Goal: Task Accomplishment & Management: Complete application form

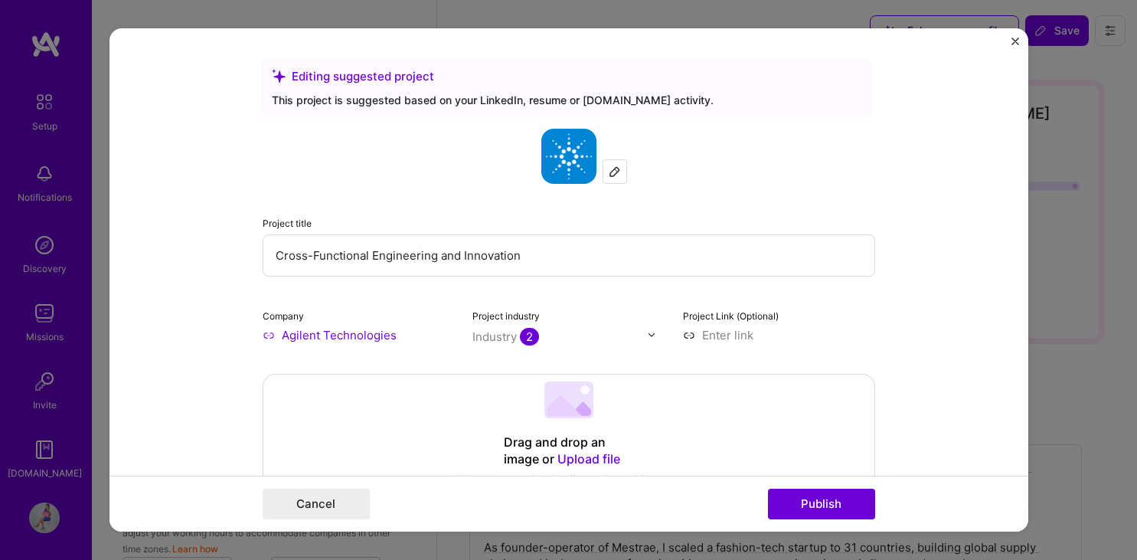
select select "MY"
select select "Right Now"
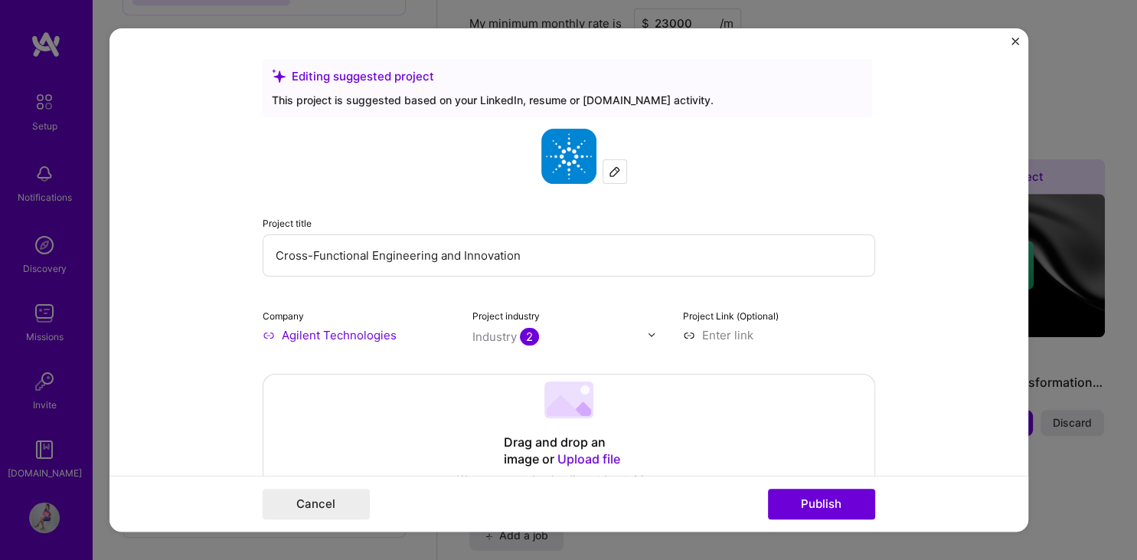
click at [619, 173] on img at bounding box center [615, 171] width 12 height 12
click at [332, 504] on button "Cancel" at bounding box center [316, 503] width 107 height 31
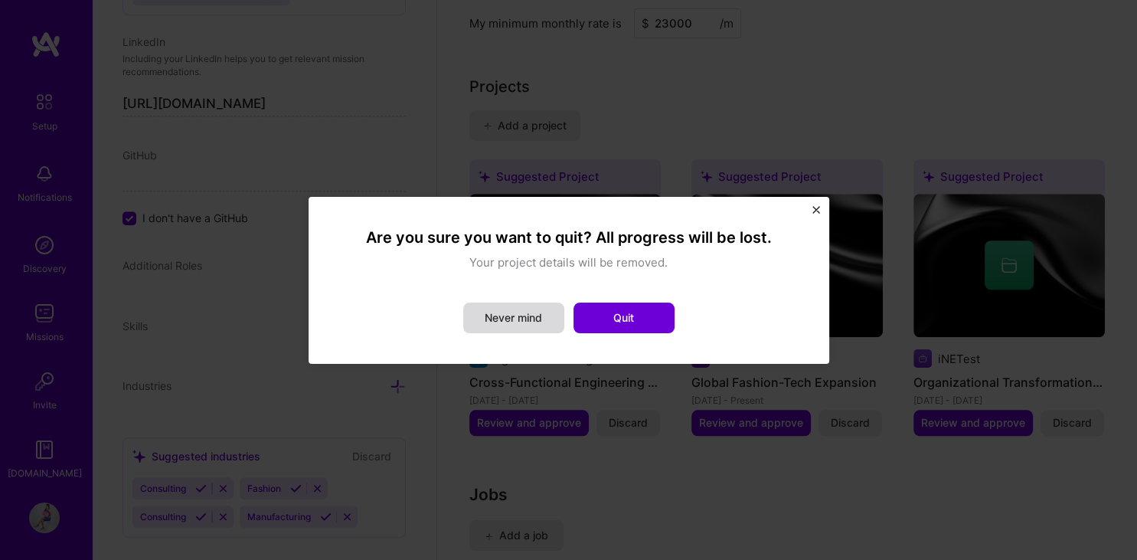
click at [543, 313] on button "Never mind" at bounding box center [513, 317] width 101 height 31
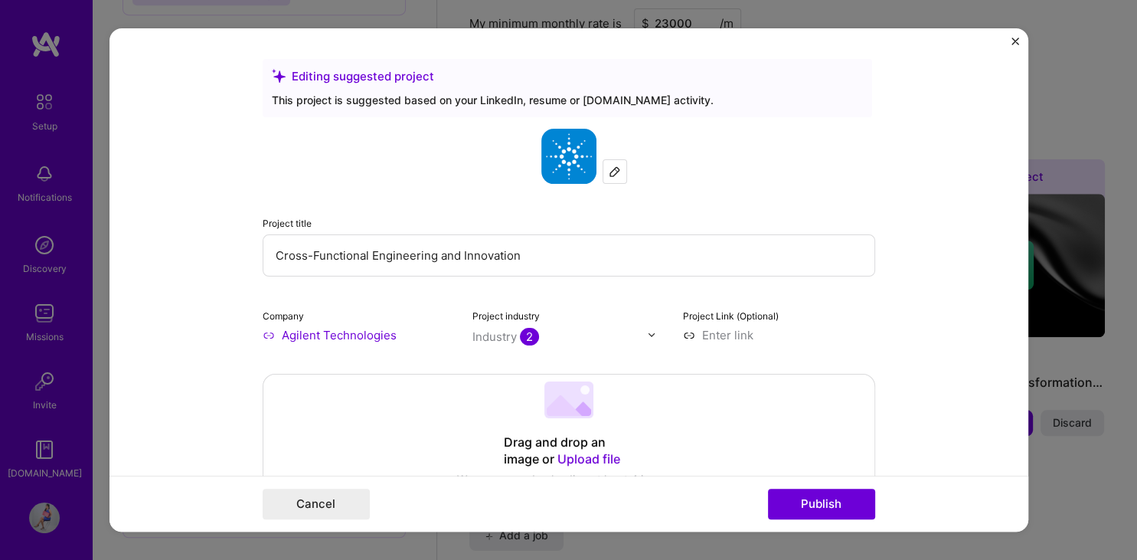
click at [1015, 39] on img "Close" at bounding box center [1015, 42] width 8 height 8
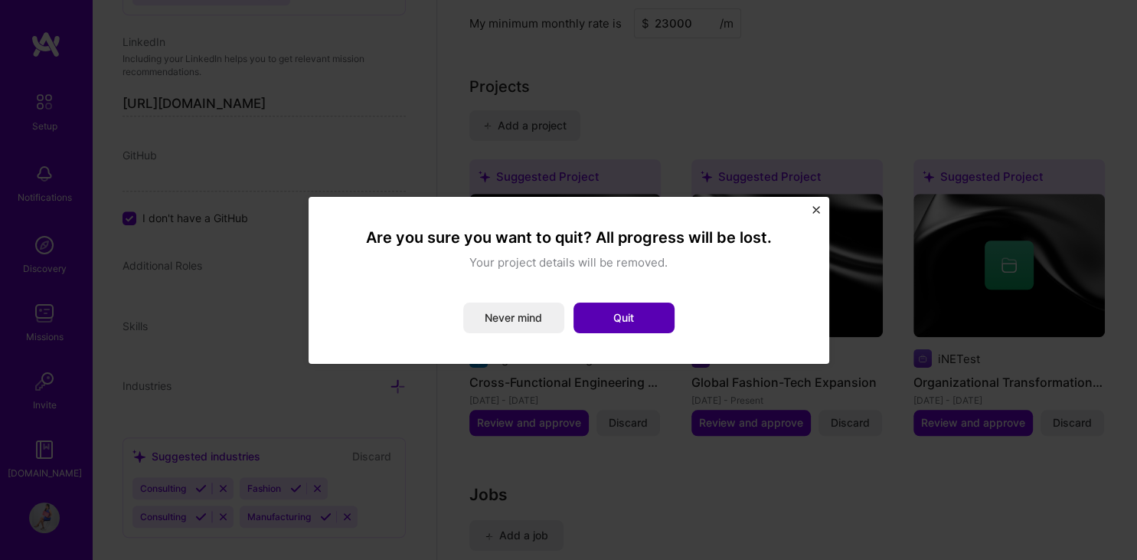
click at [624, 323] on button "Quit" at bounding box center [623, 317] width 101 height 31
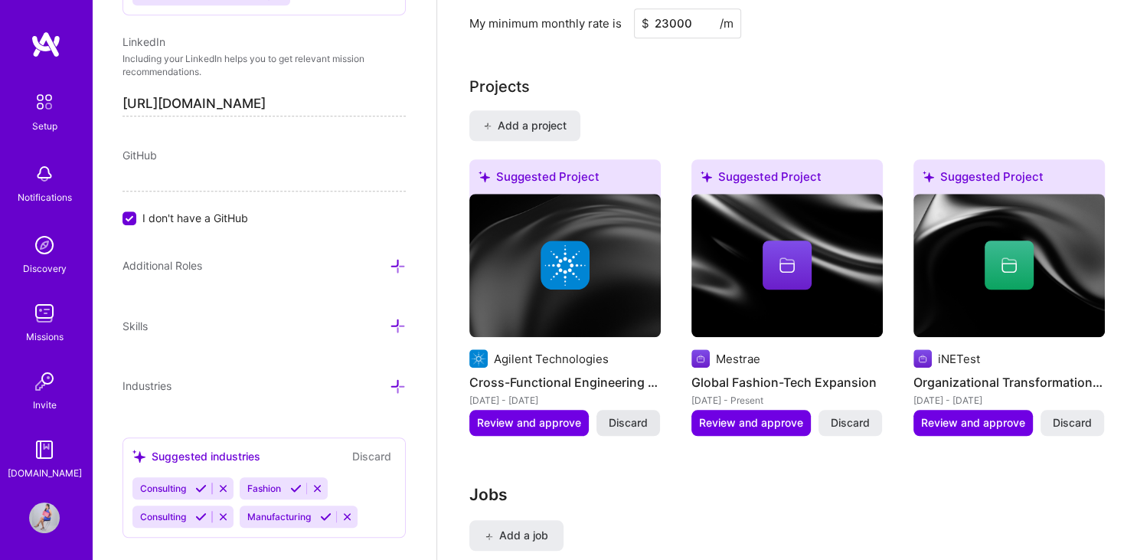
click at [635, 415] on span "Discard" at bounding box center [628, 422] width 39 height 15
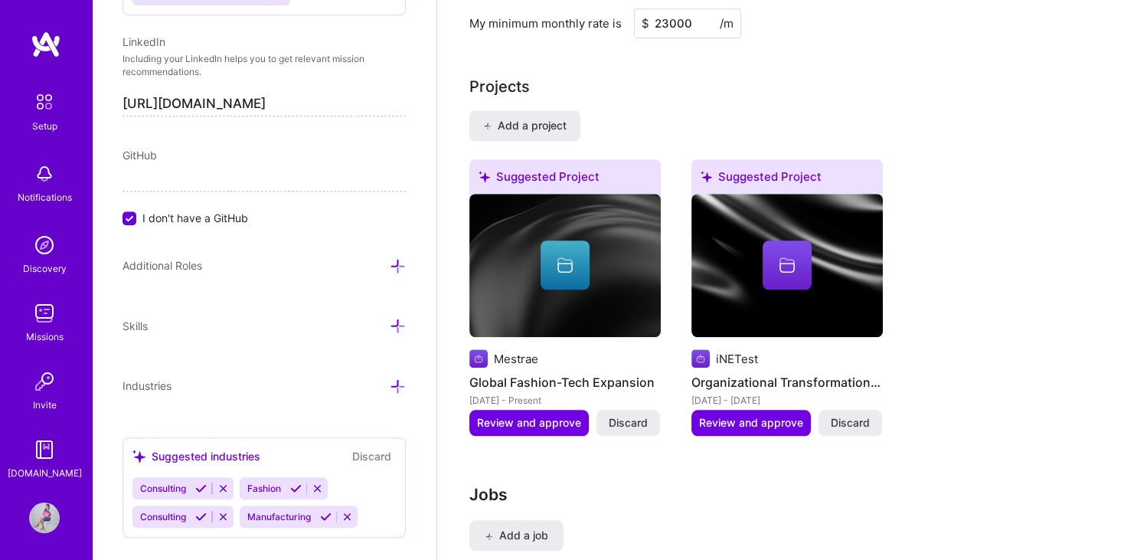
click at [635, 415] on span "Discard" at bounding box center [628, 422] width 39 height 15
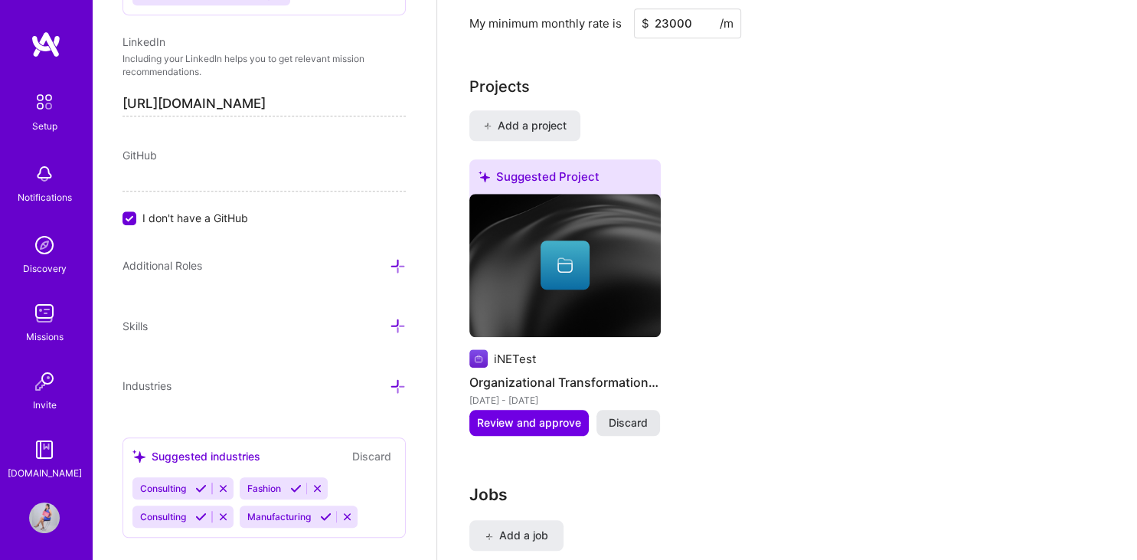
click at [629, 415] on span "Discard" at bounding box center [628, 422] width 39 height 15
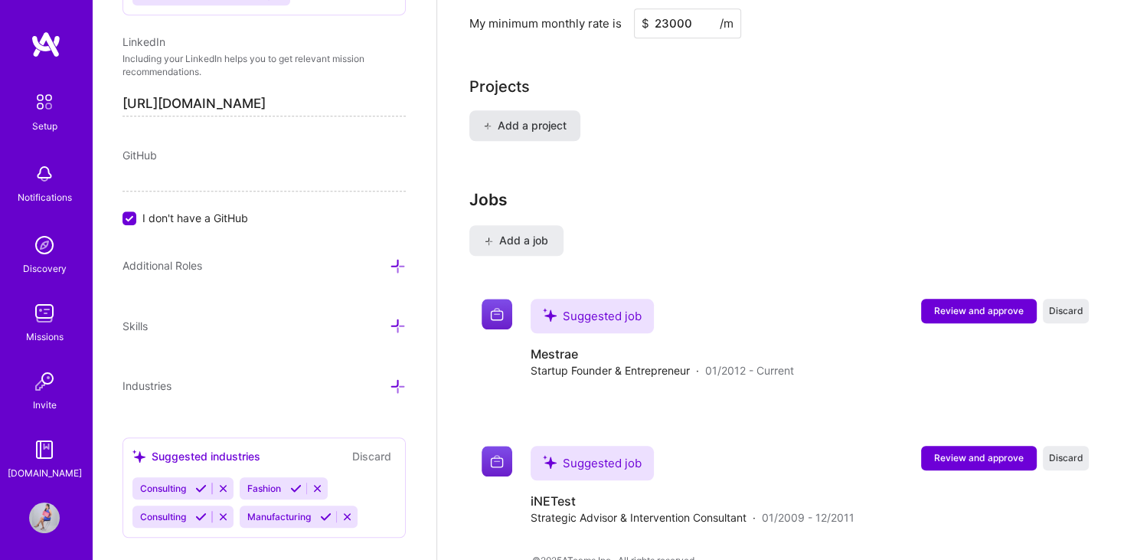
click at [528, 118] on span "Add a project" at bounding box center [524, 125] width 83 height 15
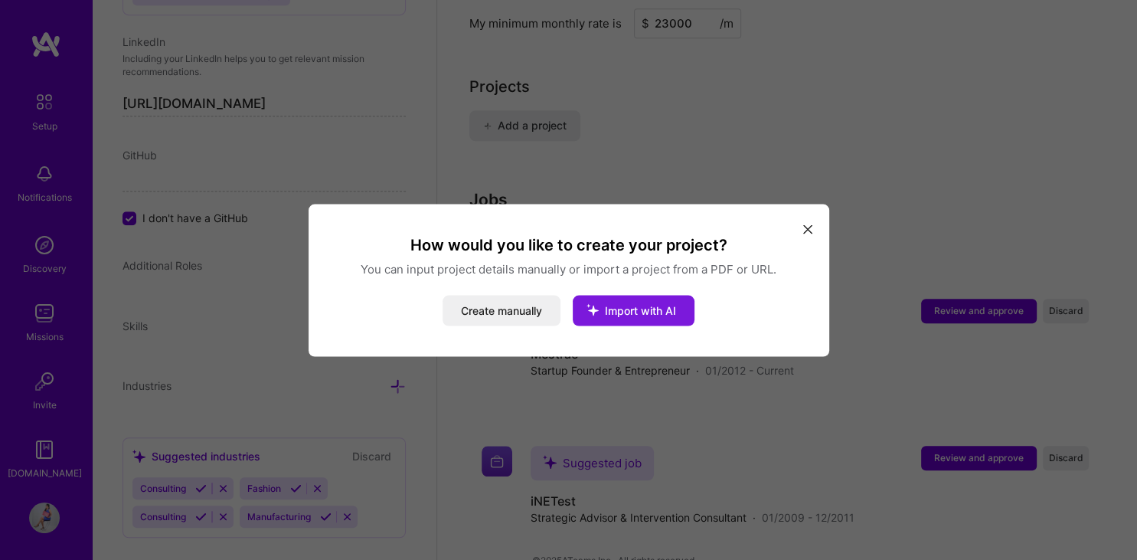
click at [647, 308] on span "Import with AI" at bounding box center [640, 309] width 71 height 13
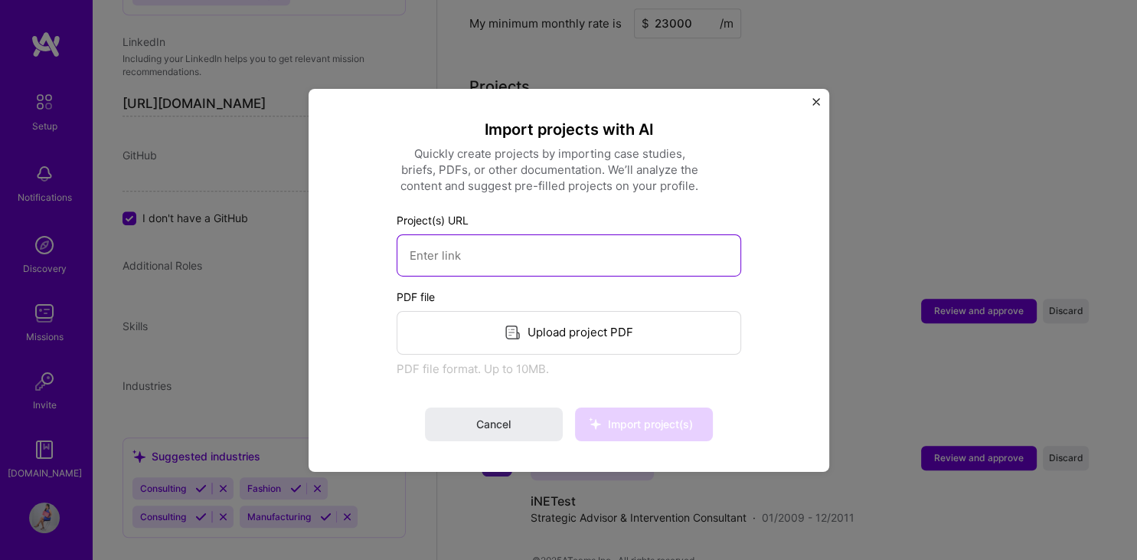
click at [560, 247] on input at bounding box center [568, 254] width 344 height 42
paste input "[URL][DOMAIN_NAME]"
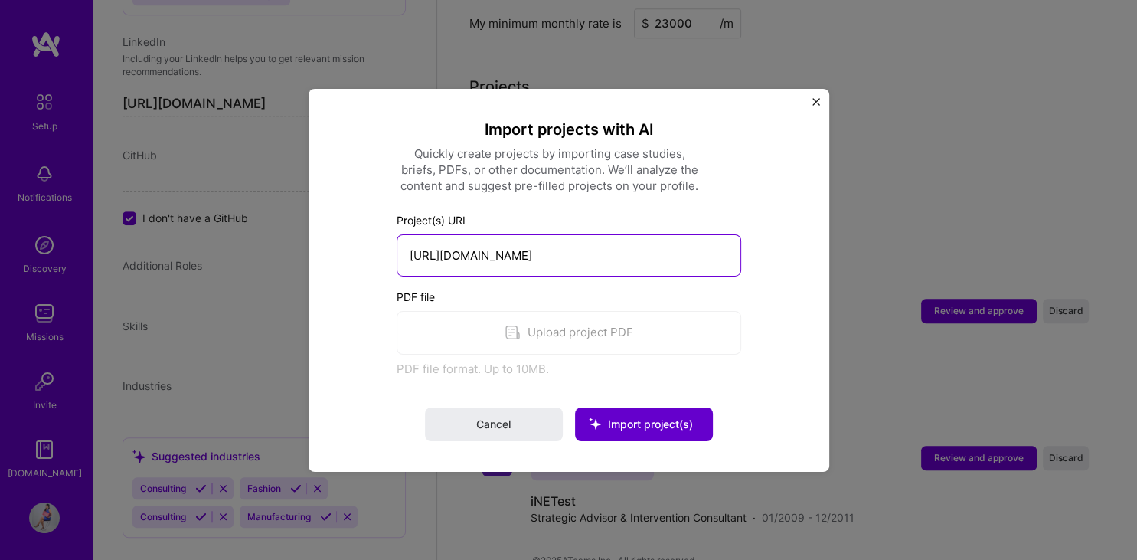
type input "[URL][DOMAIN_NAME]"
click at [668, 421] on span "Import project(s)" at bounding box center [650, 423] width 85 height 13
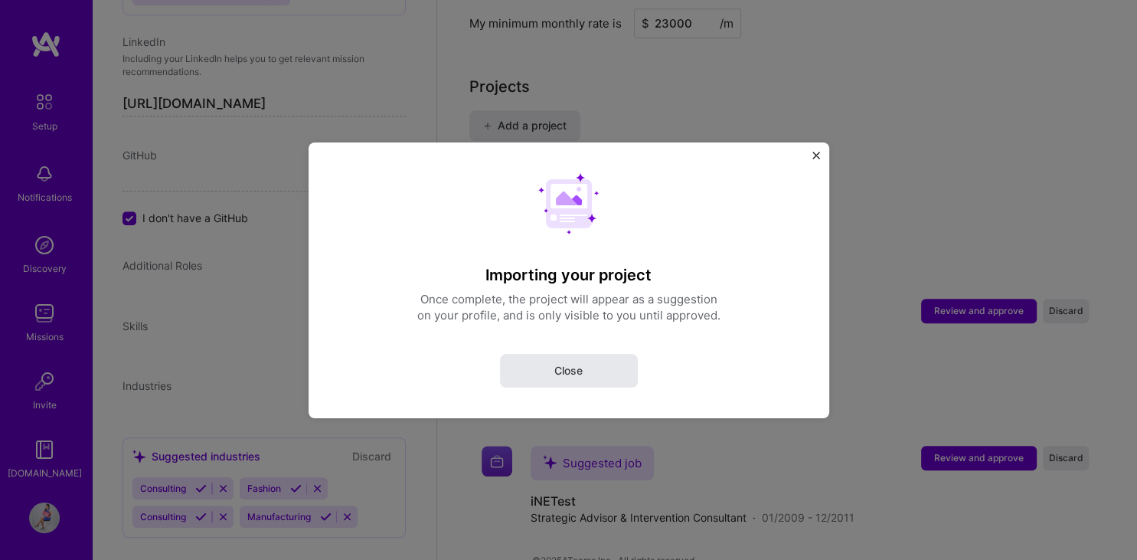
click at [599, 372] on button "Close" at bounding box center [569, 370] width 138 height 34
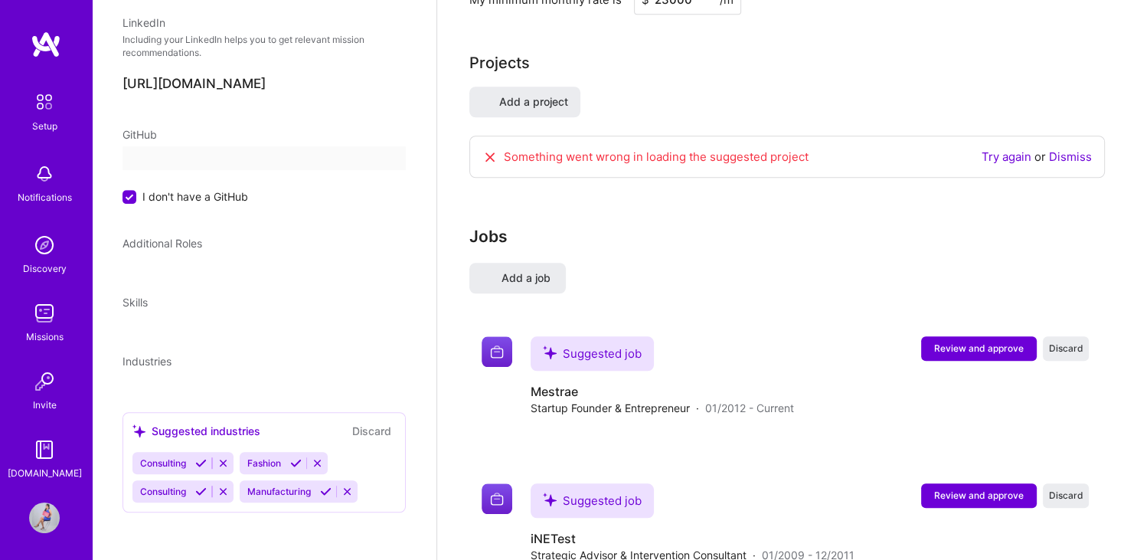
select select "MY"
select select "Right Now"
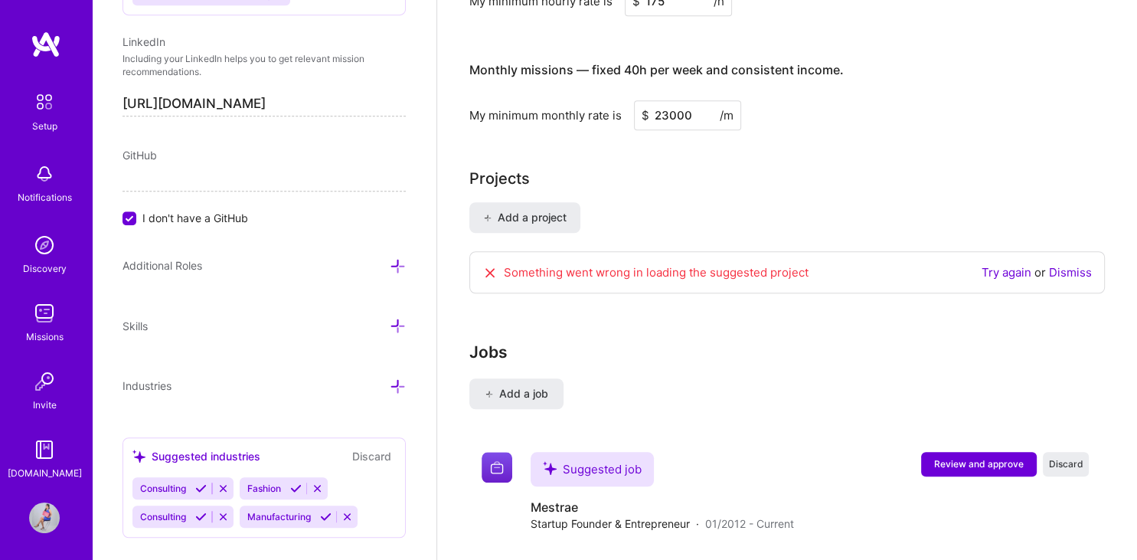
scroll to position [1232, 0]
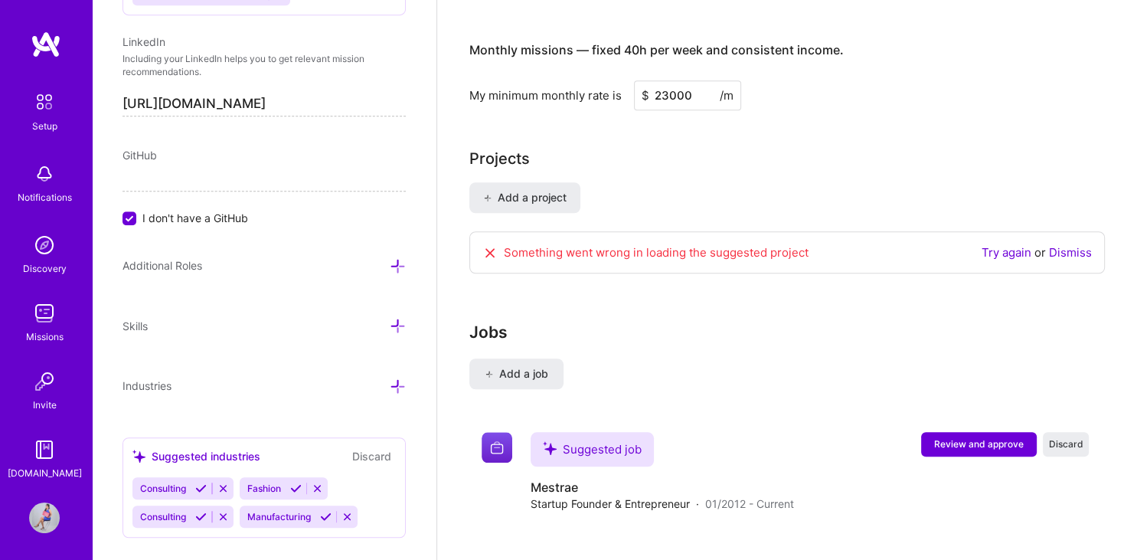
click at [1010, 246] on link "Try again" at bounding box center [1006, 253] width 50 height 15
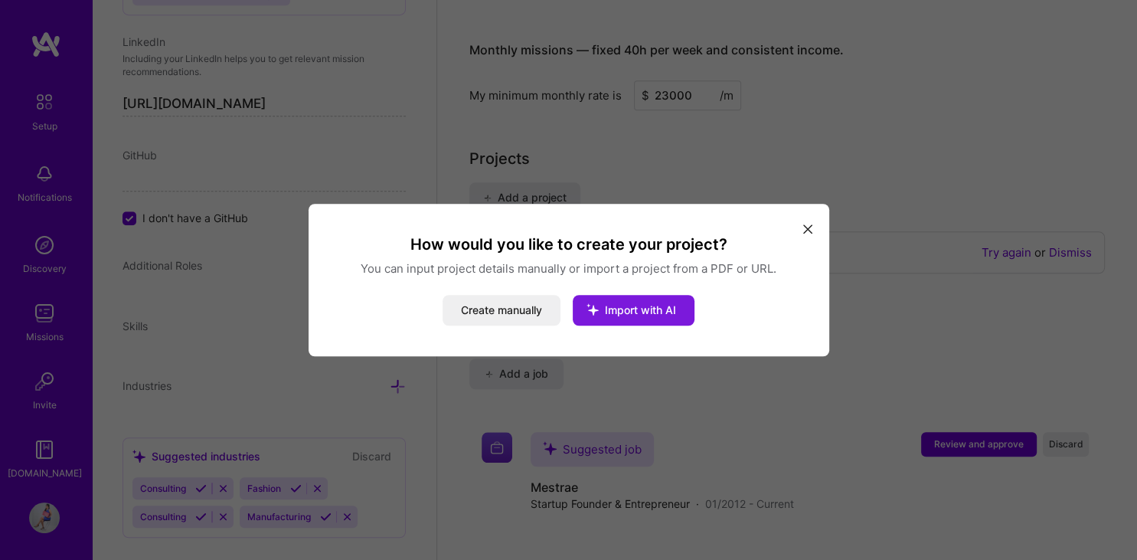
click at [651, 305] on span "Import with AI" at bounding box center [640, 309] width 71 height 13
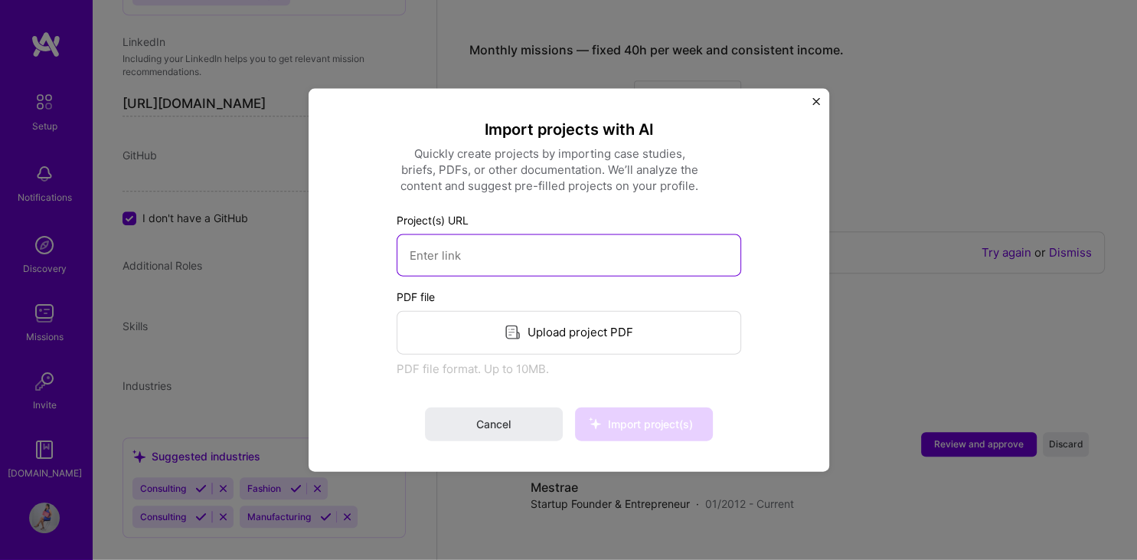
click at [530, 260] on input at bounding box center [568, 254] width 344 height 42
paste input "[URL][DOMAIN_NAME]"
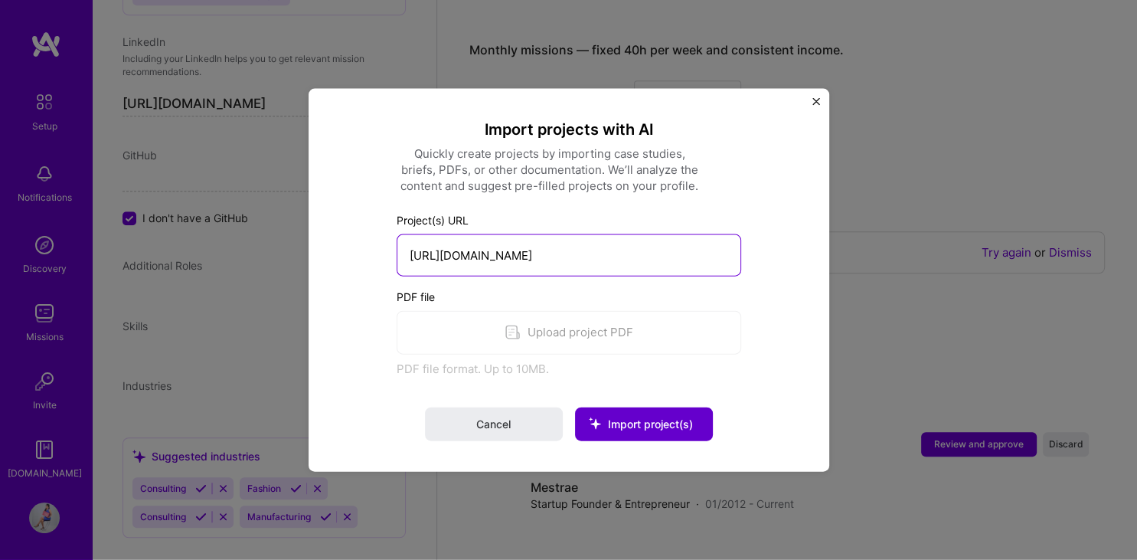
type input "[URL][DOMAIN_NAME]"
click at [664, 425] on span "Import project(s)" at bounding box center [650, 423] width 85 height 13
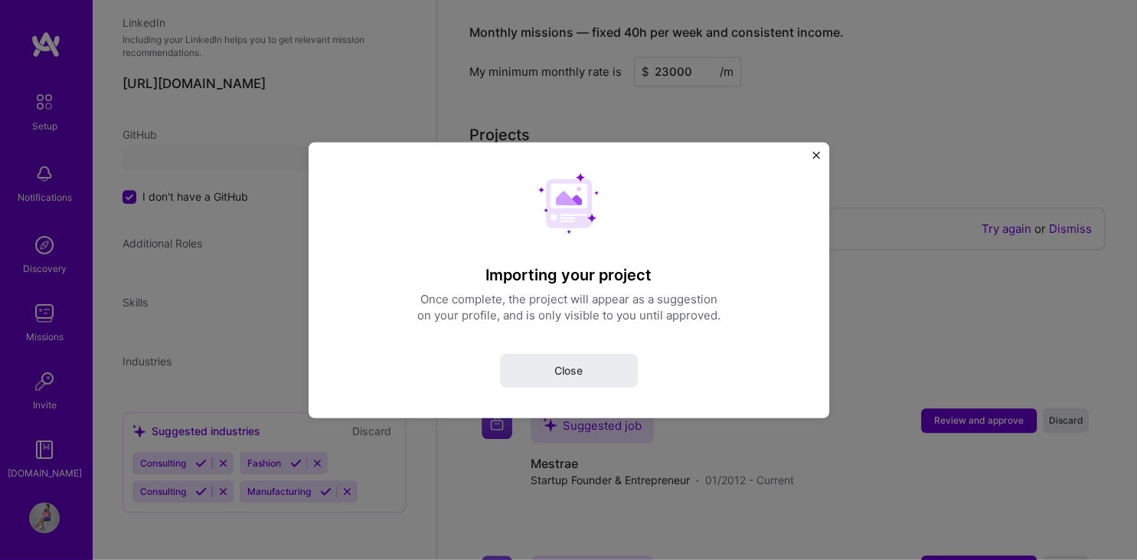
scroll to position [175, 0]
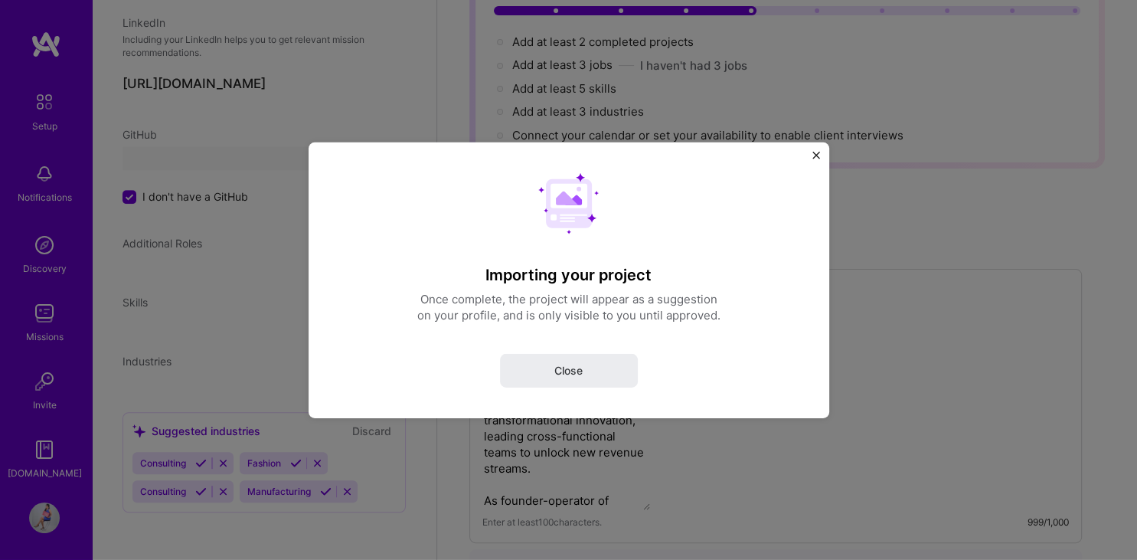
select select "MY"
select select "Right Now"
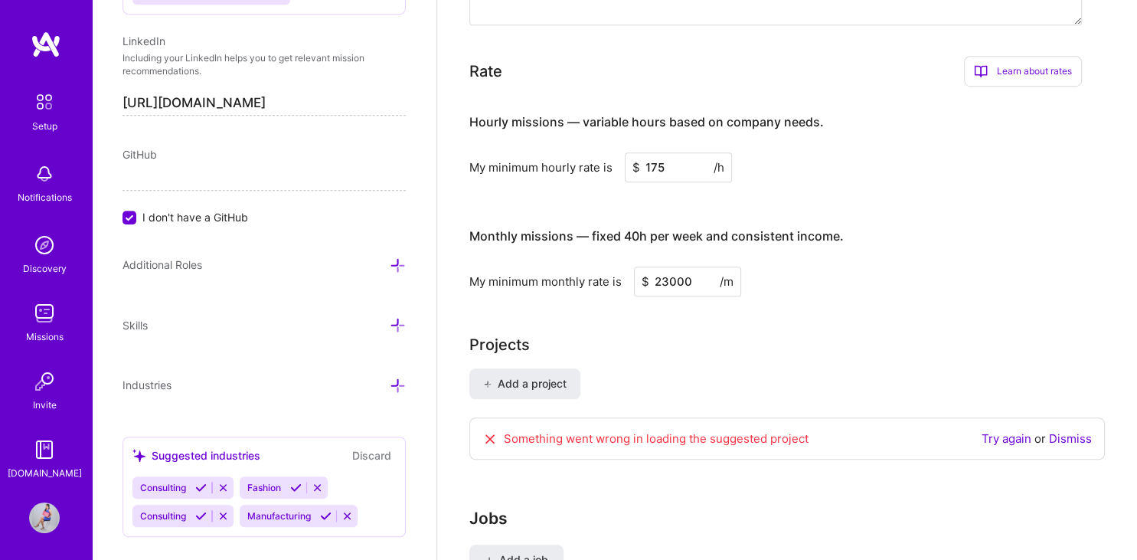
scroll to position [1095, 0]
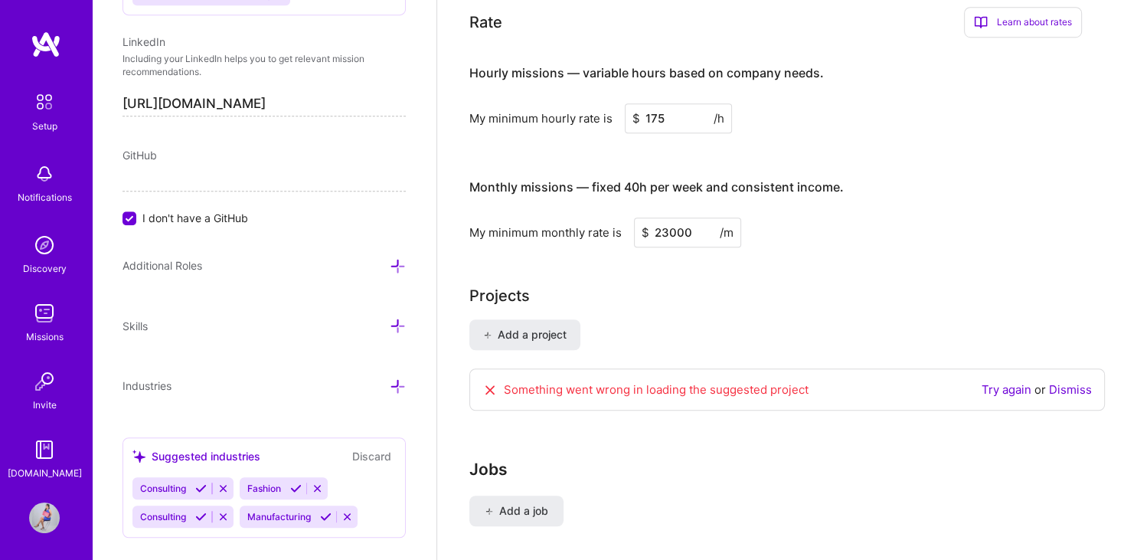
click at [1067, 382] on link "Dismiss" at bounding box center [1070, 389] width 43 height 15
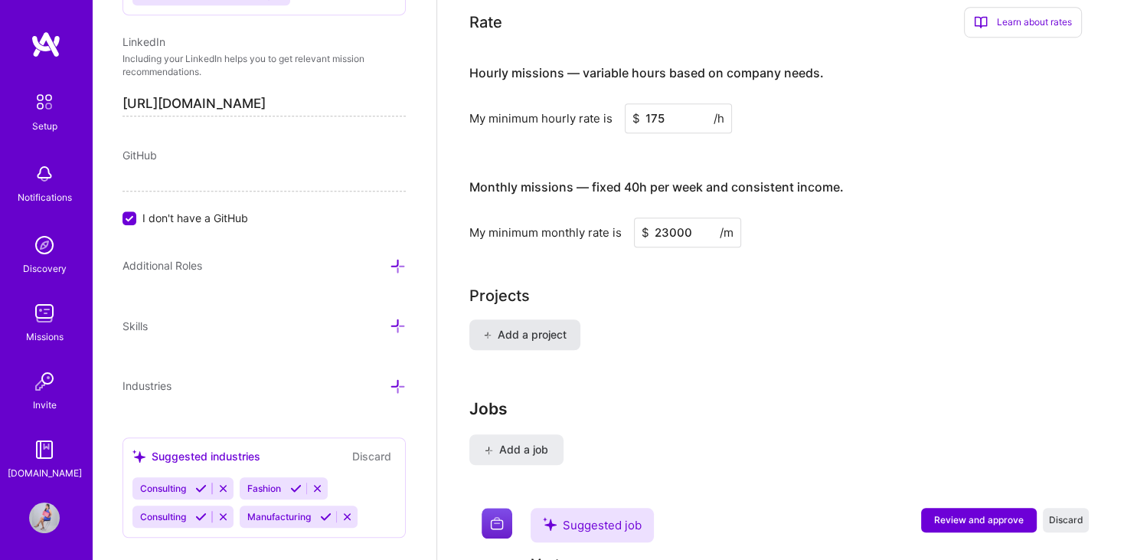
click at [496, 327] on span "Add a project" at bounding box center [524, 334] width 83 height 15
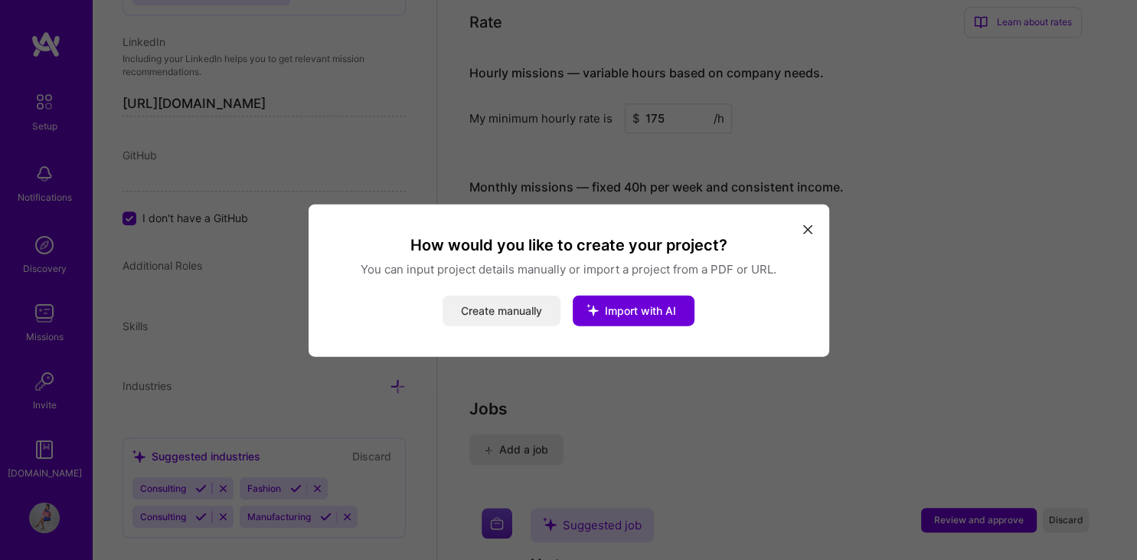
click at [484, 305] on button "Create manually" at bounding box center [501, 310] width 118 height 31
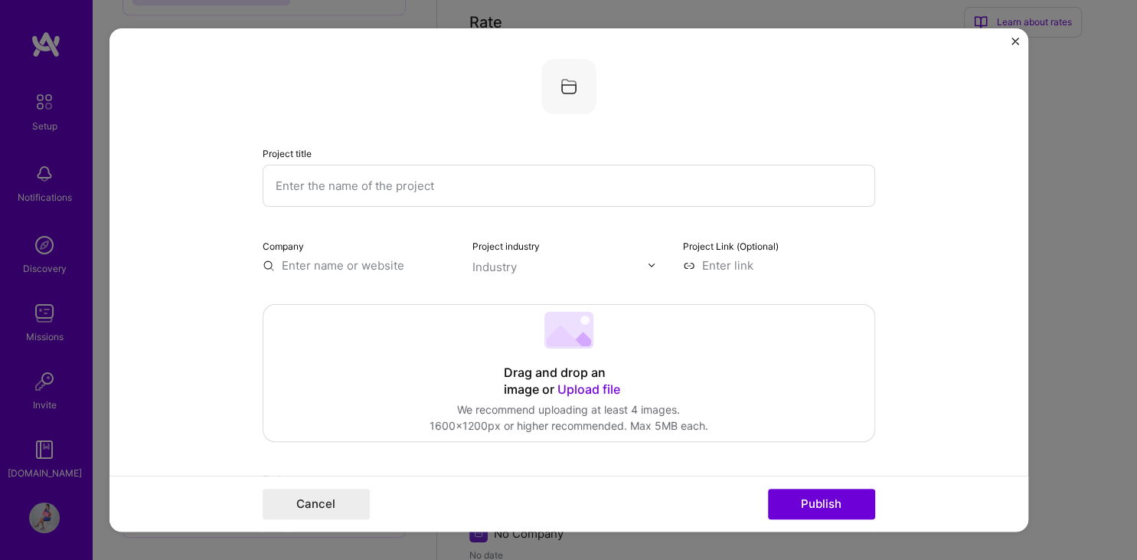
click at [498, 182] on input "text" at bounding box center [569, 186] width 612 height 42
paste input "Digital Transformation for Fortune 500 Electronics Firm"
type input "Digital Transformation for Fortune 500 Electronics Firm"
click at [361, 261] on input "text" at bounding box center [359, 265] width 192 height 16
paste input "[URL][DOMAIN_NAME]"
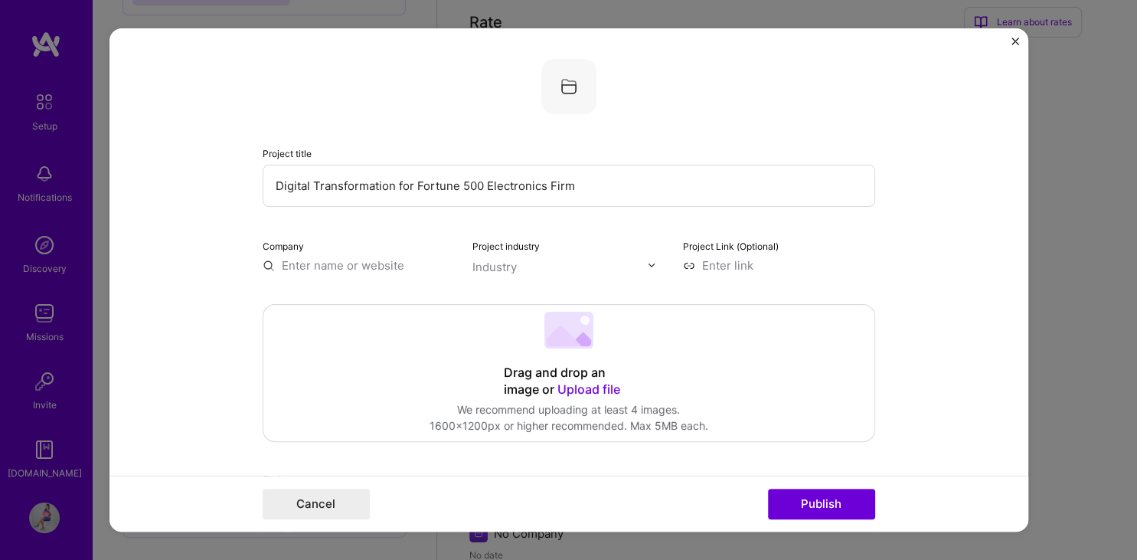
type input "[URL][DOMAIN_NAME]"
drag, startPoint x: 454, startPoint y: 263, endPoint x: 227, endPoint y: 265, distance: 227.3
click at [263, 265] on input "[URL][DOMAIN_NAME]" at bounding box center [359, 265] width 192 height 16
click at [511, 271] on div "Industry" at bounding box center [494, 267] width 44 height 16
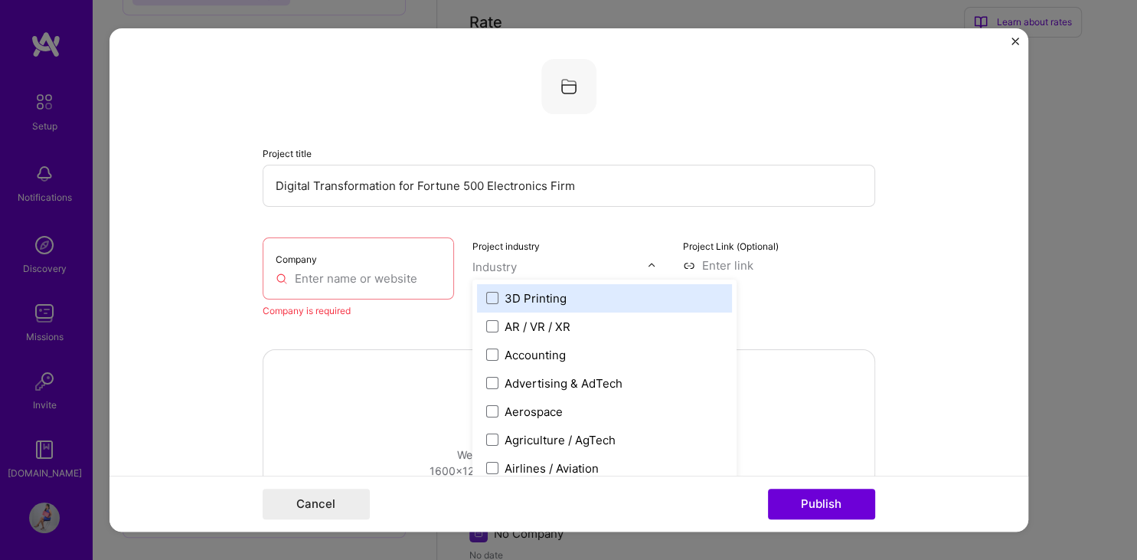
click at [343, 279] on input "text" at bounding box center [359, 278] width 166 height 16
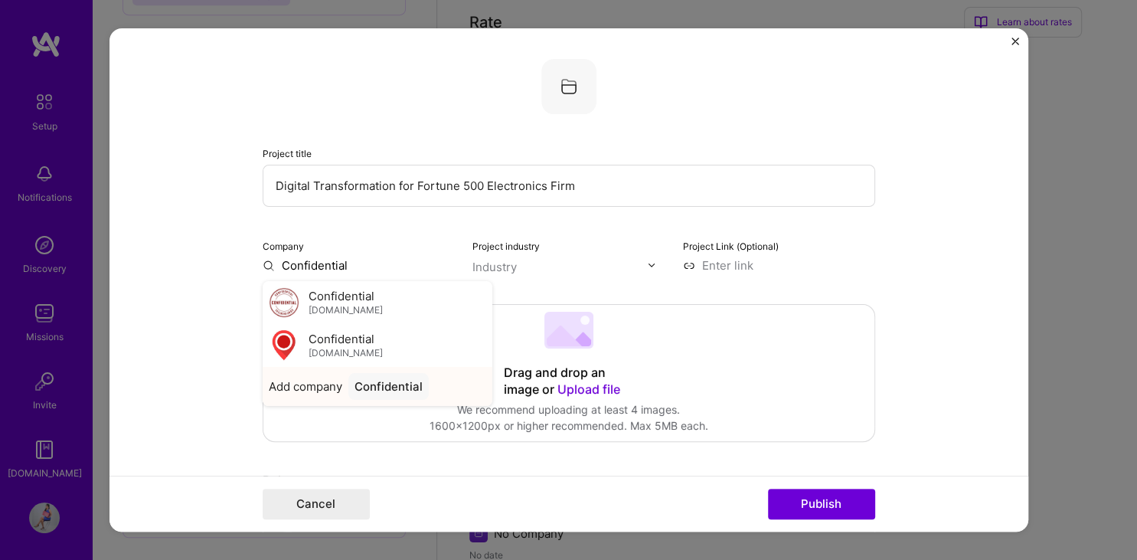
type input "Confidential"
click at [396, 387] on div "Confidential" at bounding box center [388, 386] width 80 height 27
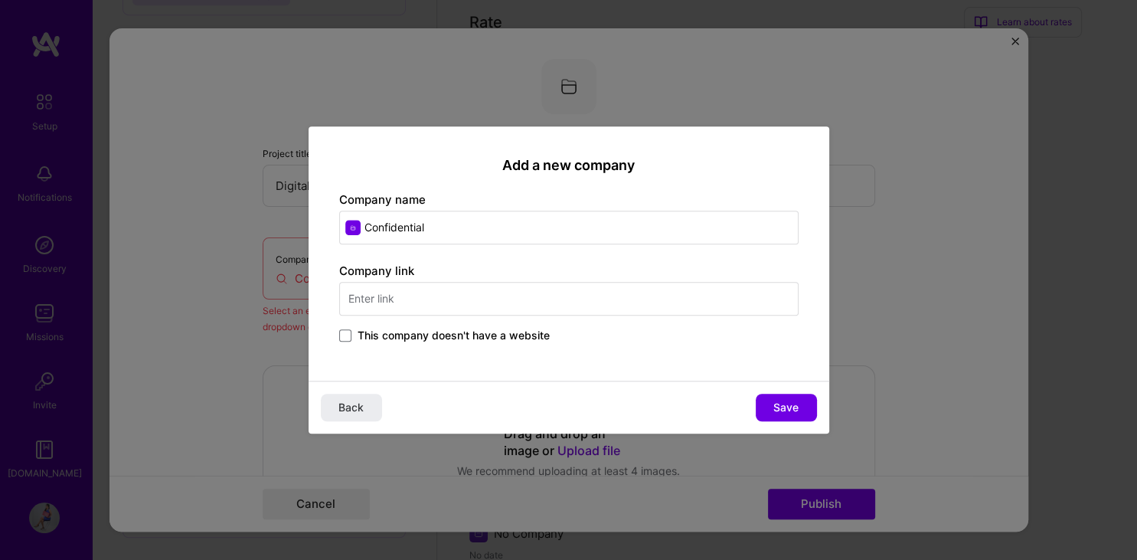
click at [362, 335] on span "This company doesn't have a website" at bounding box center [453, 335] width 192 height 15
click at [0, 0] on input "This company doesn't have a website" at bounding box center [0, 0] width 0 height 0
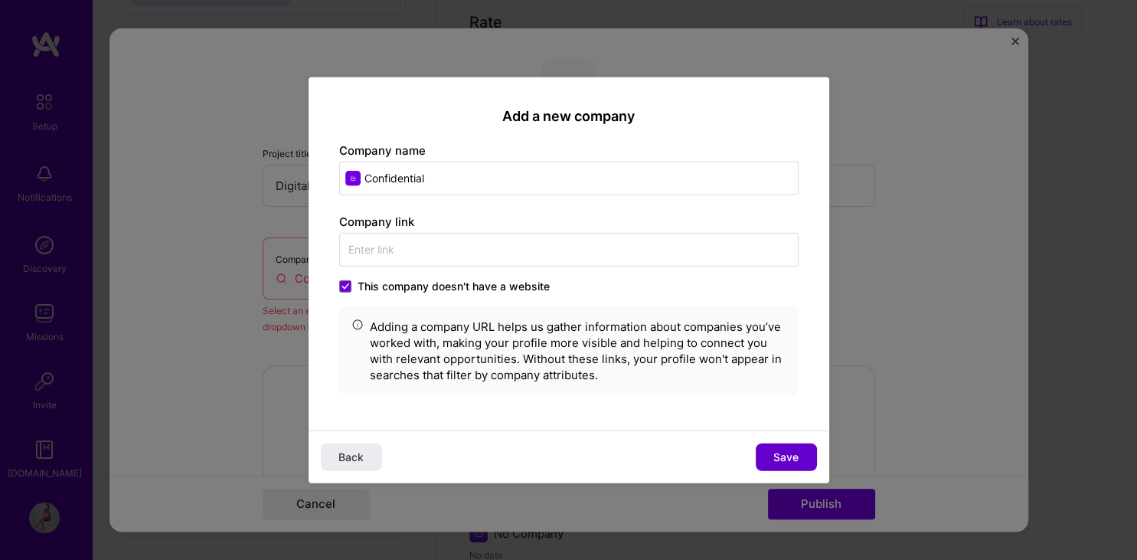
click at [782, 454] on span "Save" at bounding box center [785, 456] width 25 height 15
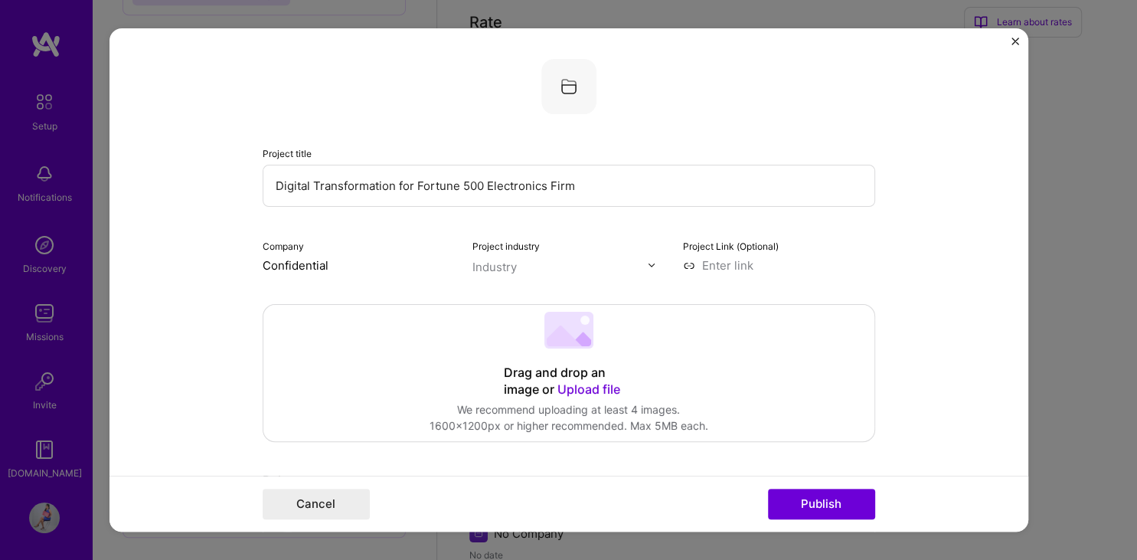
click at [505, 264] on div "Industry" at bounding box center [494, 267] width 44 height 16
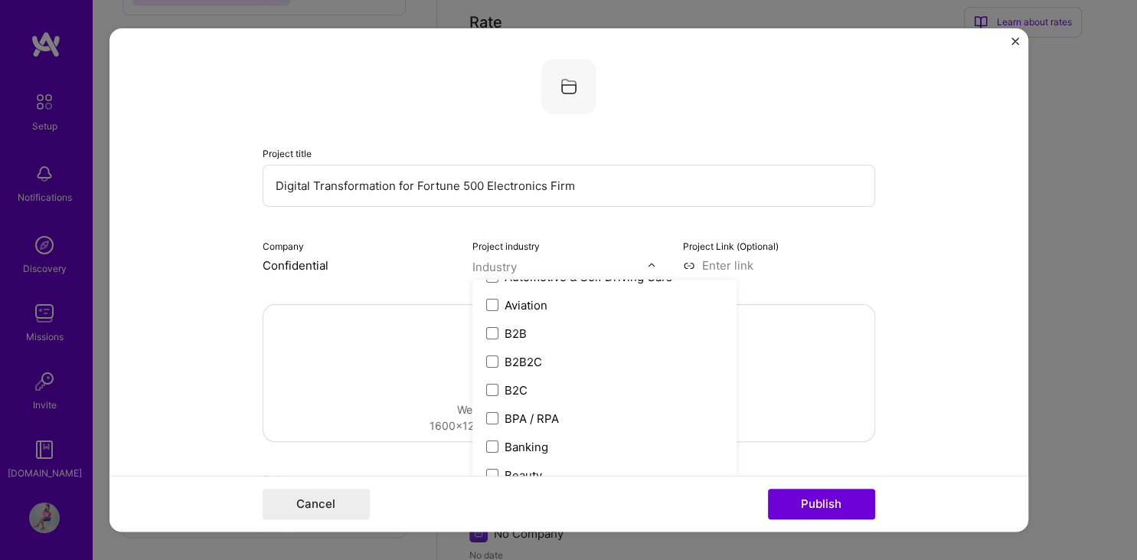
scroll to position [458, 0]
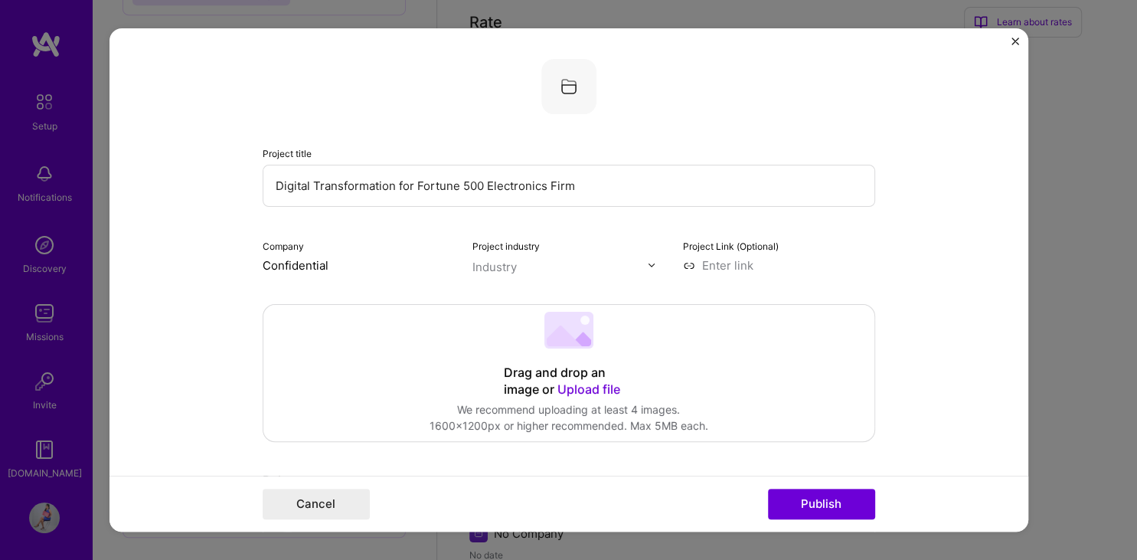
click at [513, 255] on div "Project industry option , selected. Select is focused ,type to refine list, pre…" at bounding box center [568, 255] width 192 height 36
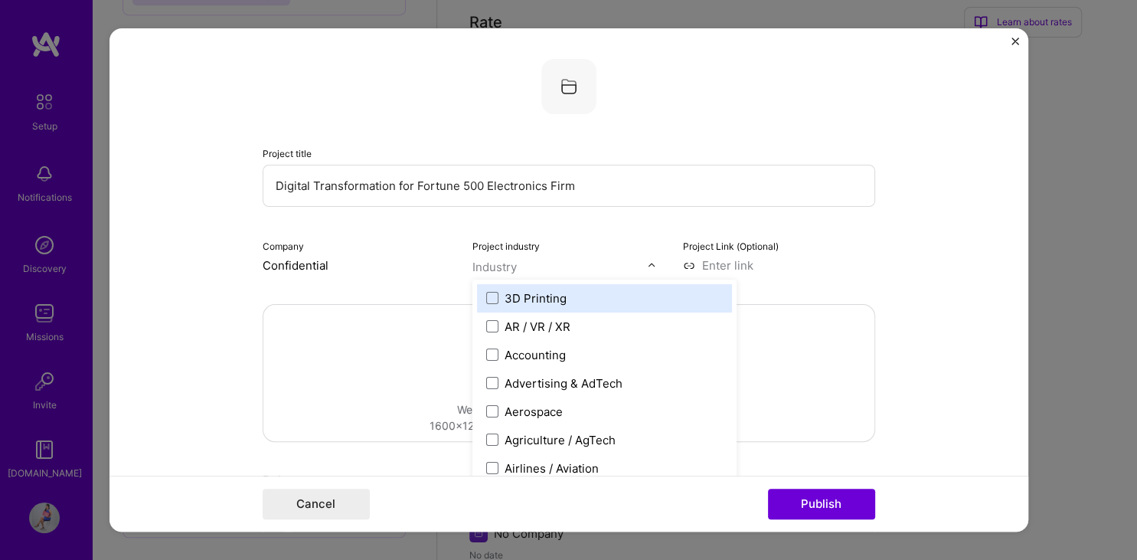
click at [507, 267] on div "Industry" at bounding box center [494, 267] width 44 height 16
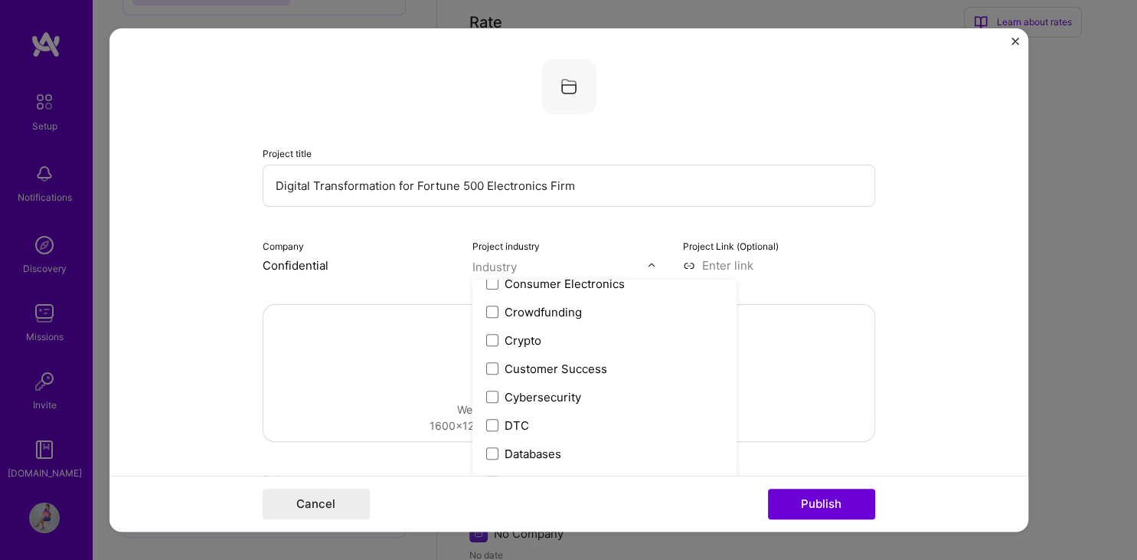
scroll to position [974, 0]
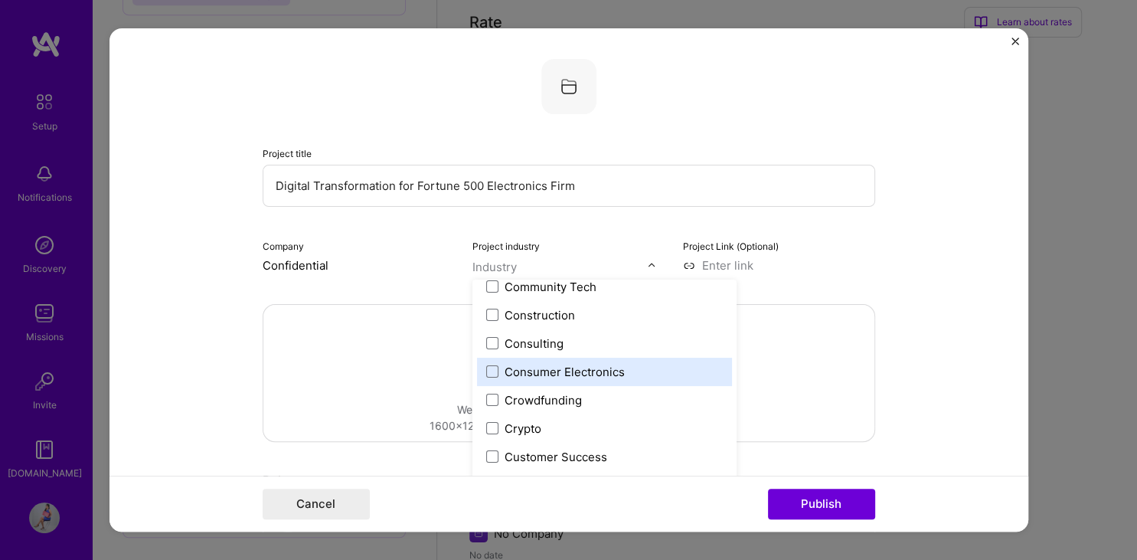
click at [612, 367] on div "Consumer Electronics" at bounding box center [564, 372] width 120 height 16
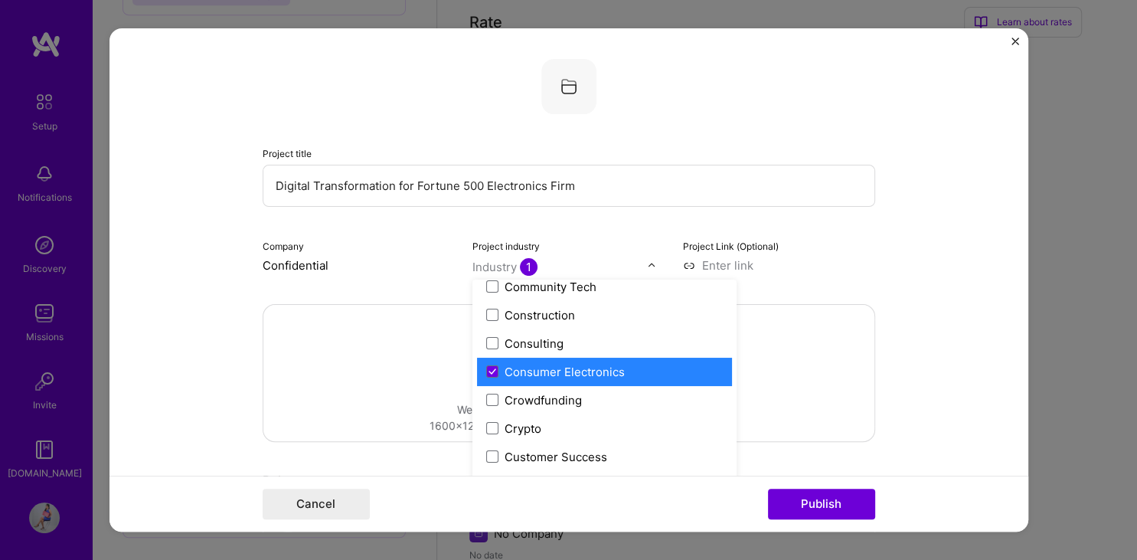
click at [609, 377] on div "Consumer Electronics" at bounding box center [564, 372] width 120 height 16
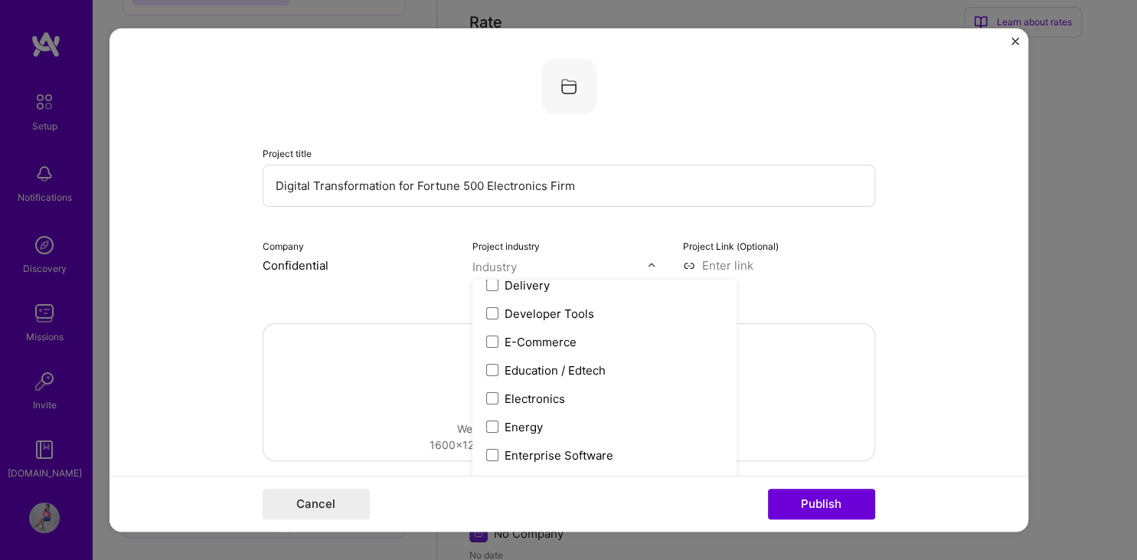
scroll to position [1345, 0]
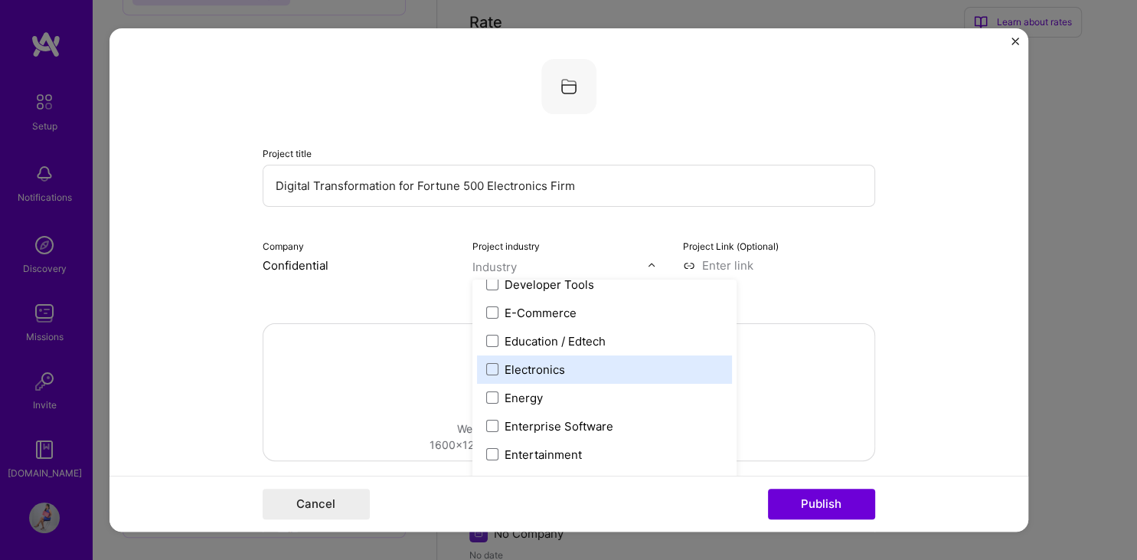
click at [609, 377] on div "Electronics" at bounding box center [604, 369] width 255 height 28
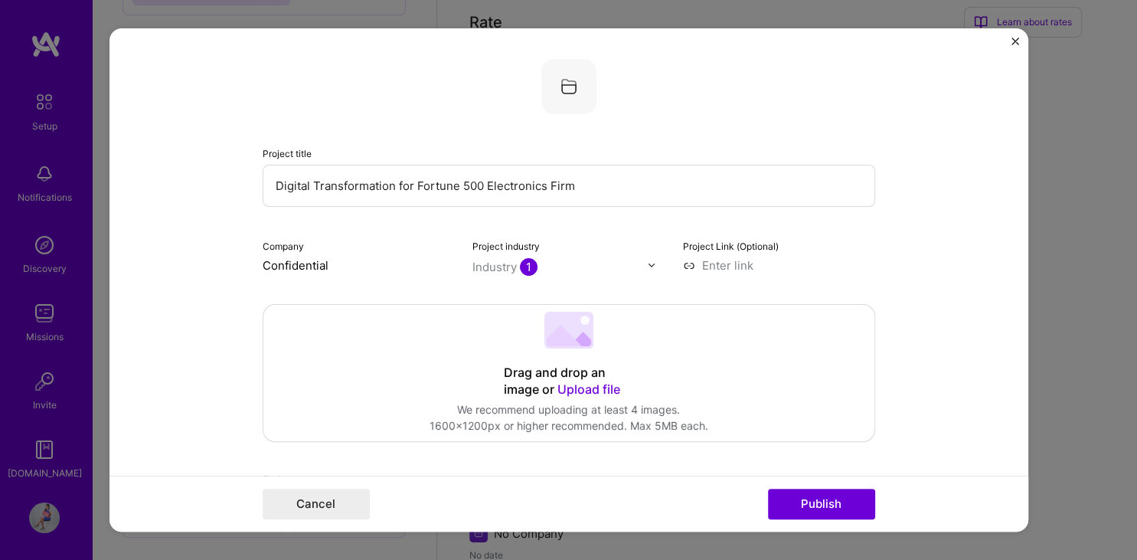
click at [729, 262] on input at bounding box center [779, 265] width 192 height 16
paste input "[URL][DOMAIN_NAME]"
type input "[URL][DOMAIN_NAME]"
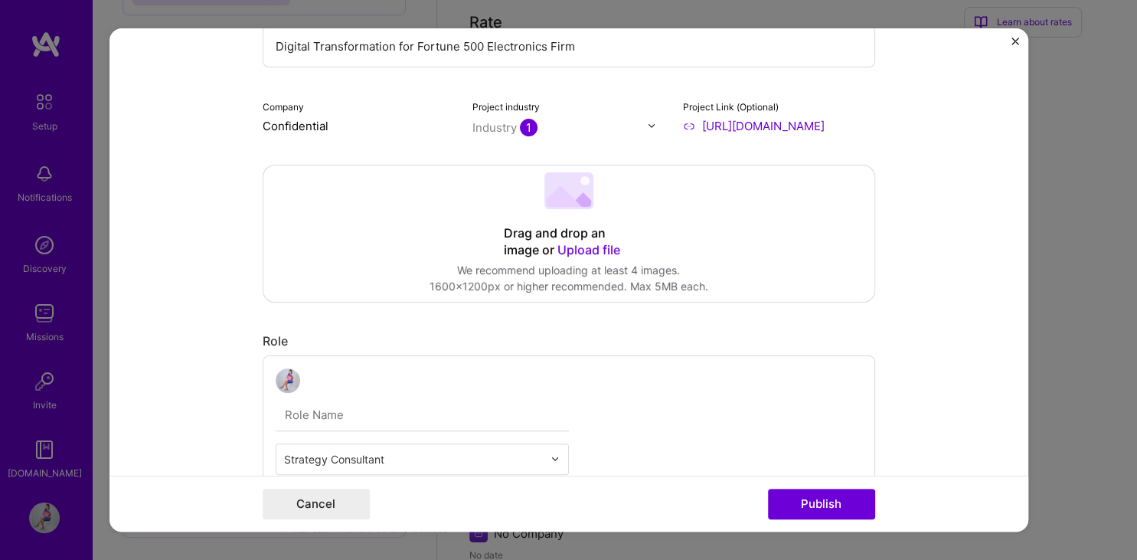
scroll to position [141, 0]
click at [341, 419] on input "text" at bounding box center [422, 413] width 293 height 32
paste input "Lead Strategy Consultant"
type input "Lead Strategy Consultant"
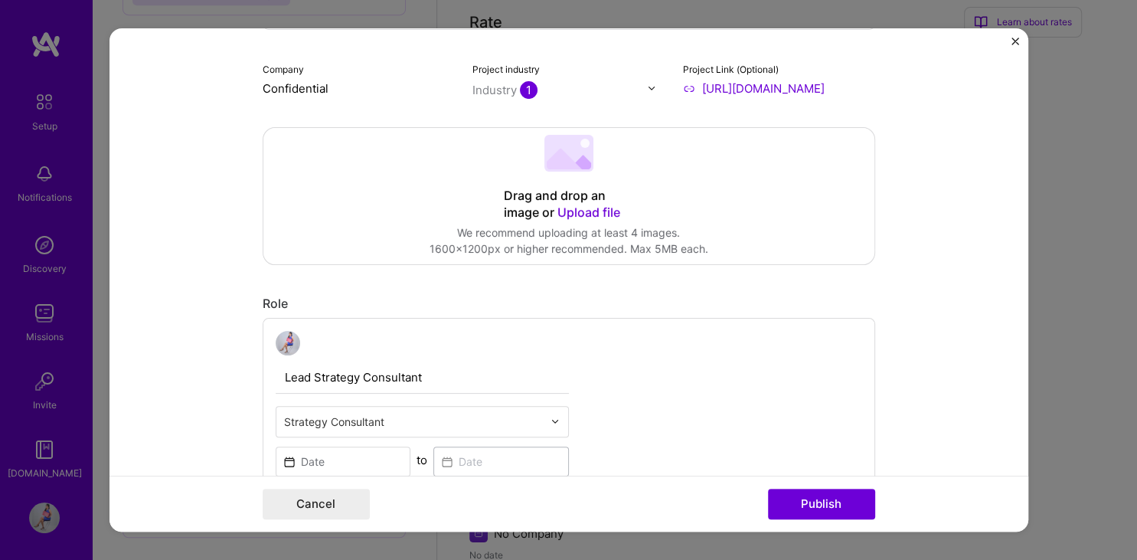
scroll to position [191, 0]
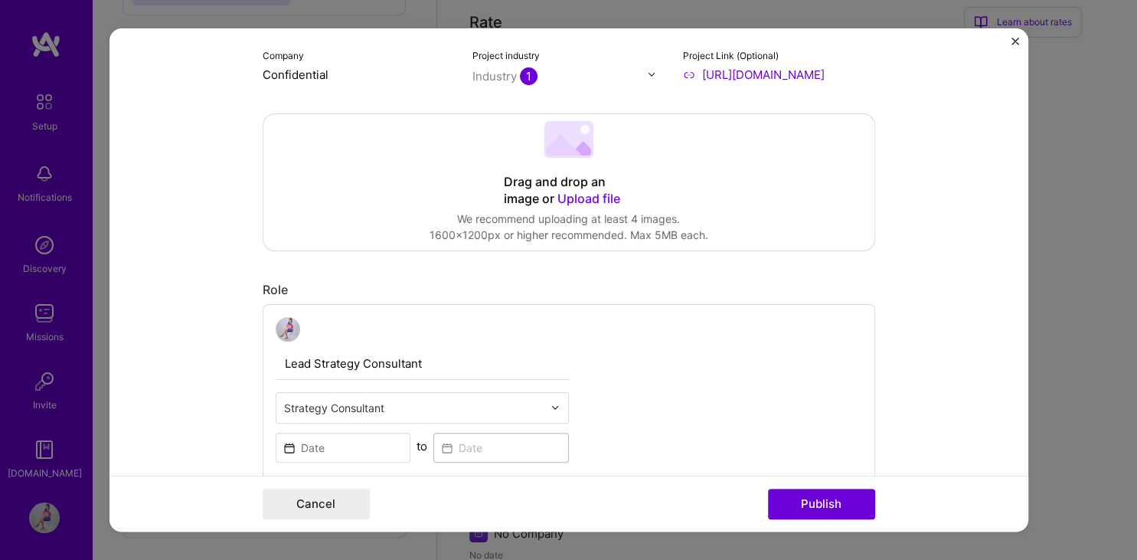
click at [581, 199] on span "Upload file" at bounding box center [588, 198] width 63 height 15
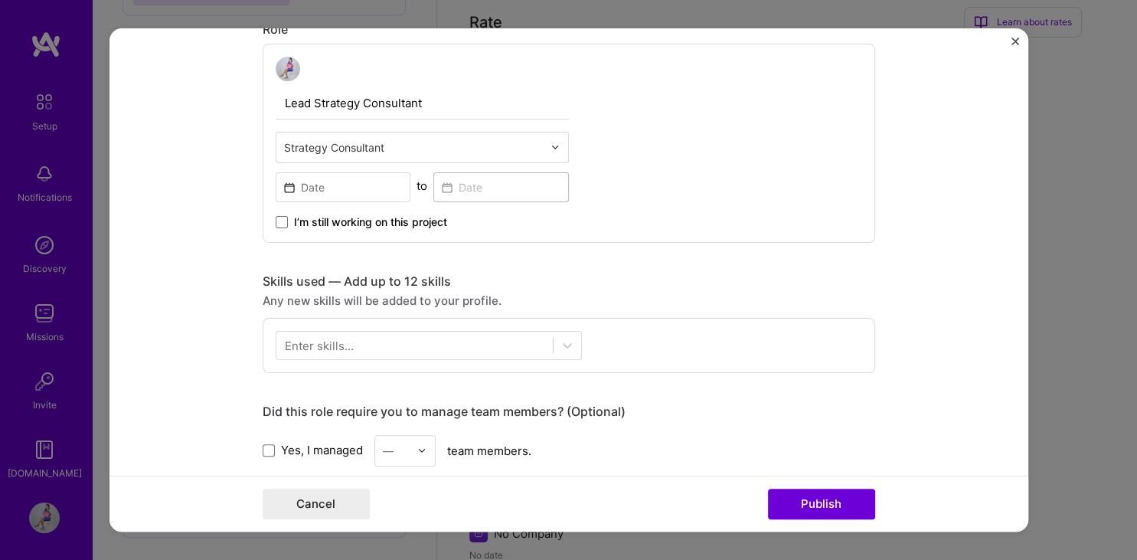
scroll to position [847, 0]
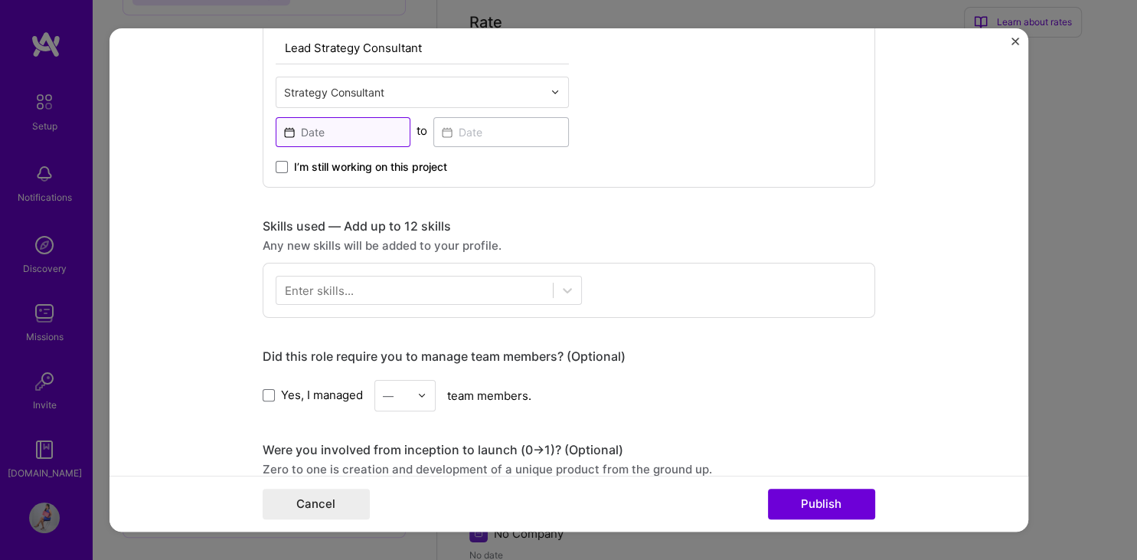
click at [335, 130] on input at bounding box center [343, 132] width 135 height 30
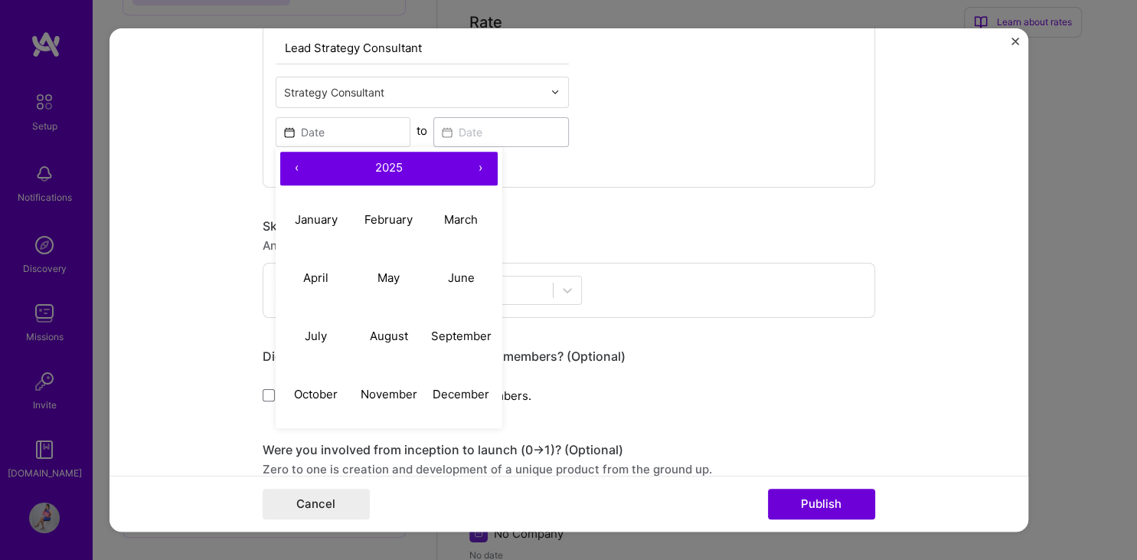
click at [292, 165] on button "‹" at bounding box center [297, 169] width 34 height 34
click at [380, 216] on abbr "February" at bounding box center [388, 219] width 48 height 15
type input "[DATE]"
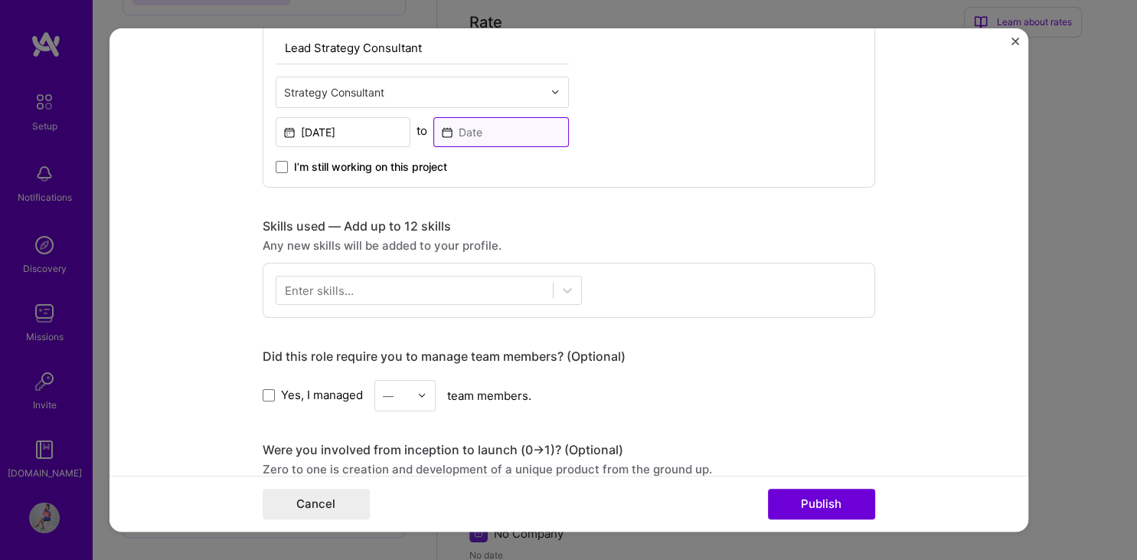
click at [517, 132] on input at bounding box center [500, 132] width 135 height 30
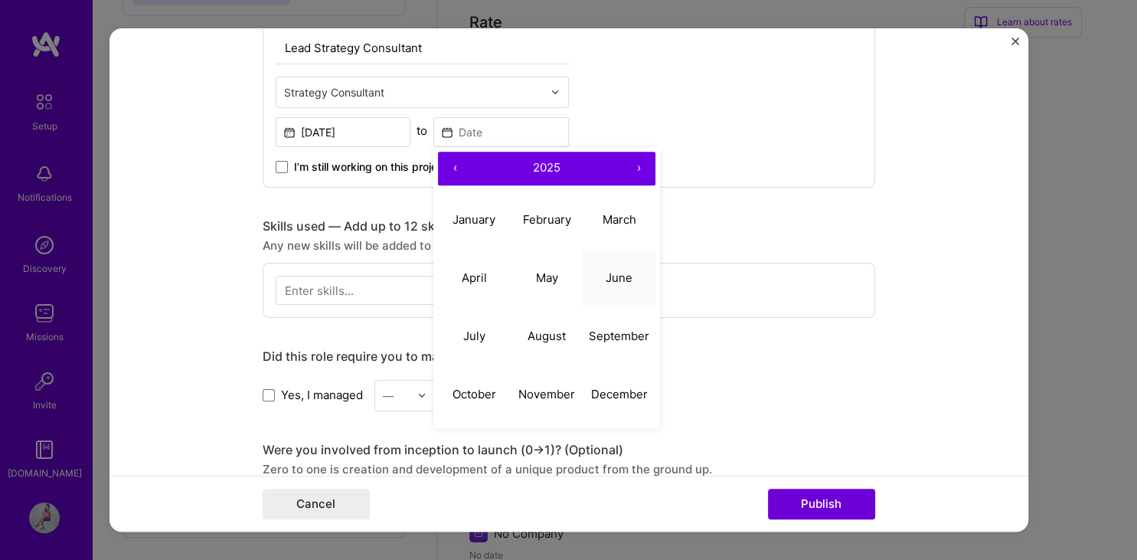
click at [609, 276] on abbr "June" at bounding box center [618, 277] width 27 height 15
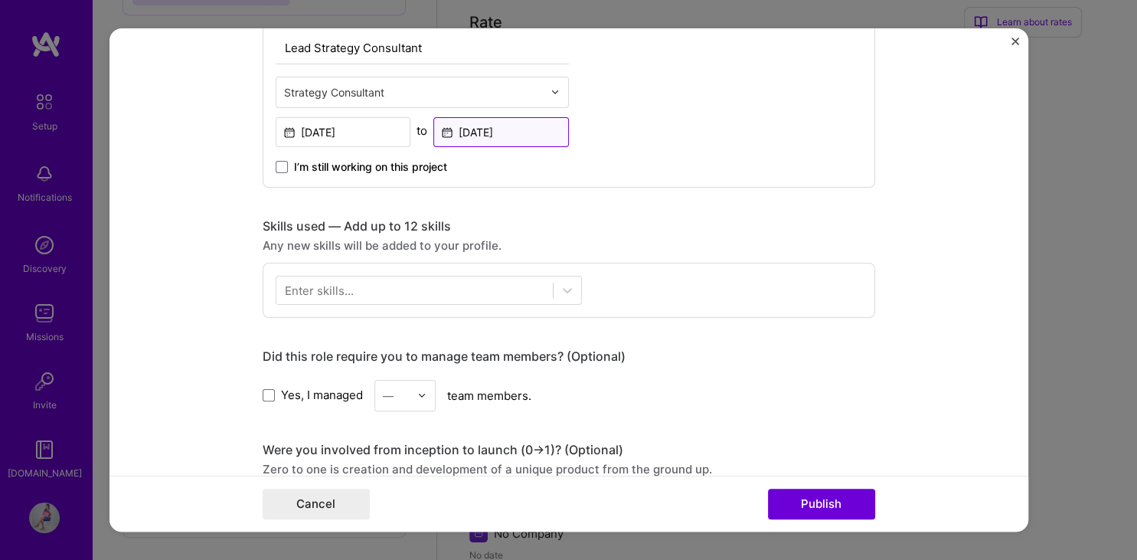
click at [513, 130] on input "[DATE]" at bounding box center [500, 132] width 135 height 30
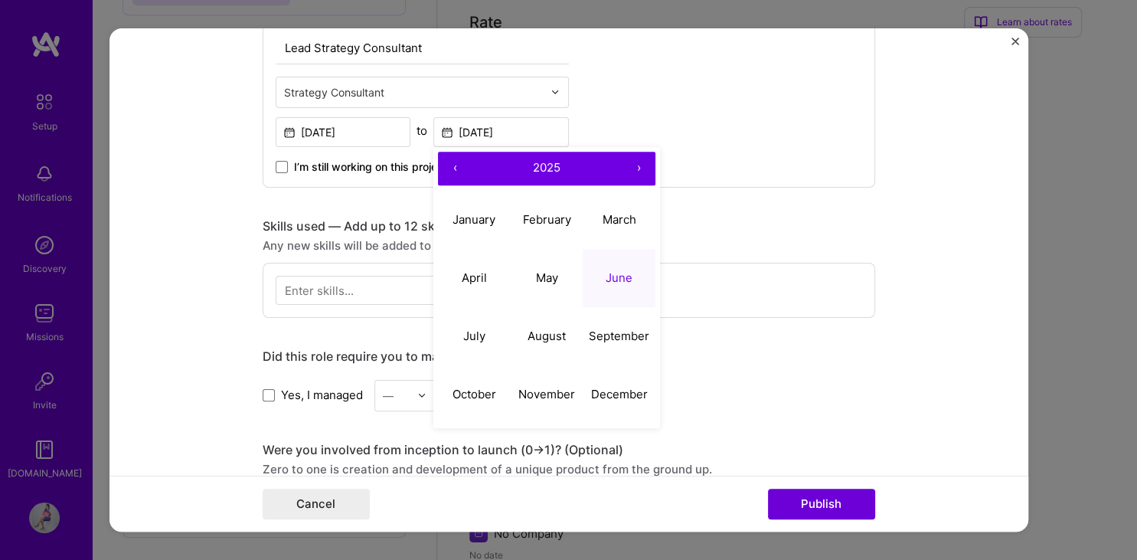
click at [455, 165] on button "‹" at bounding box center [455, 169] width 34 height 34
click at [620, 272] on abbr "June" at bounding box center [618, 277] width 27 height 15
type input "[DATE]"
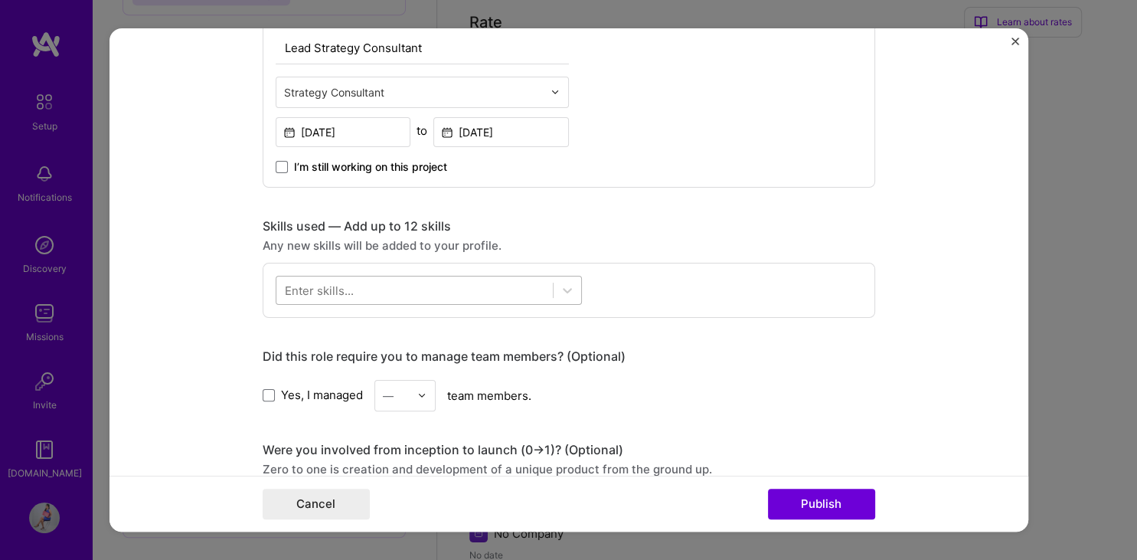
click at [430, 292] on div at bounding box center [414, 289] width 276 height 25
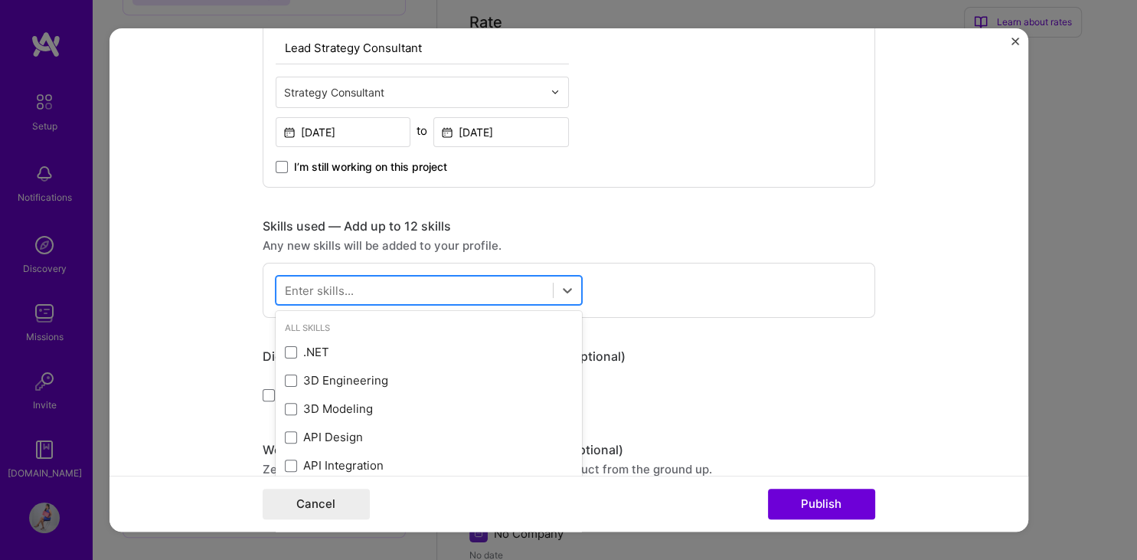
paste input "Digital transformation"
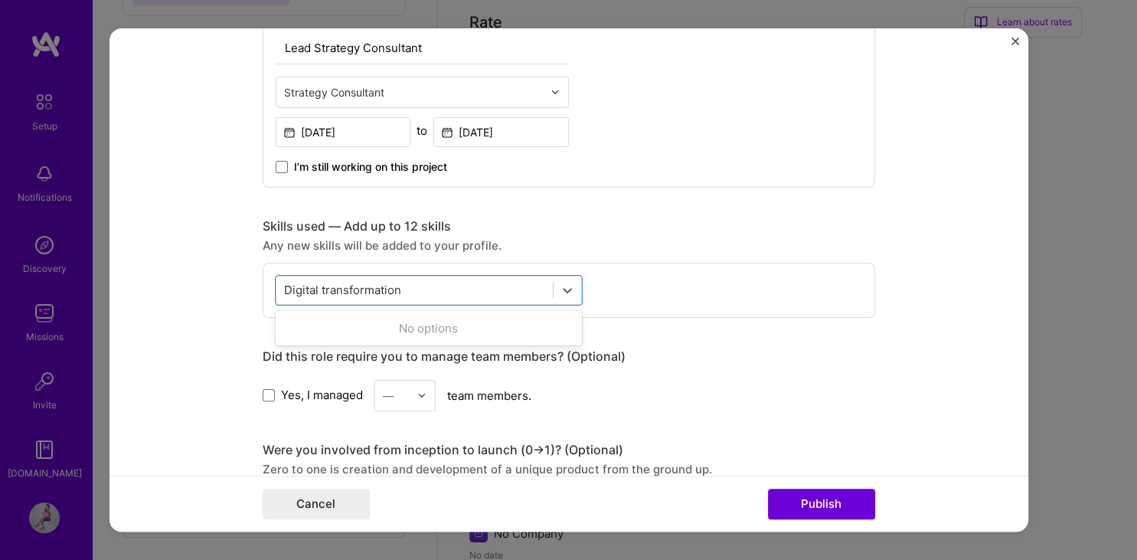
click at [486, 318] on div "No options" at bounding box center [429, 328] width 306 height 28
type input "D"
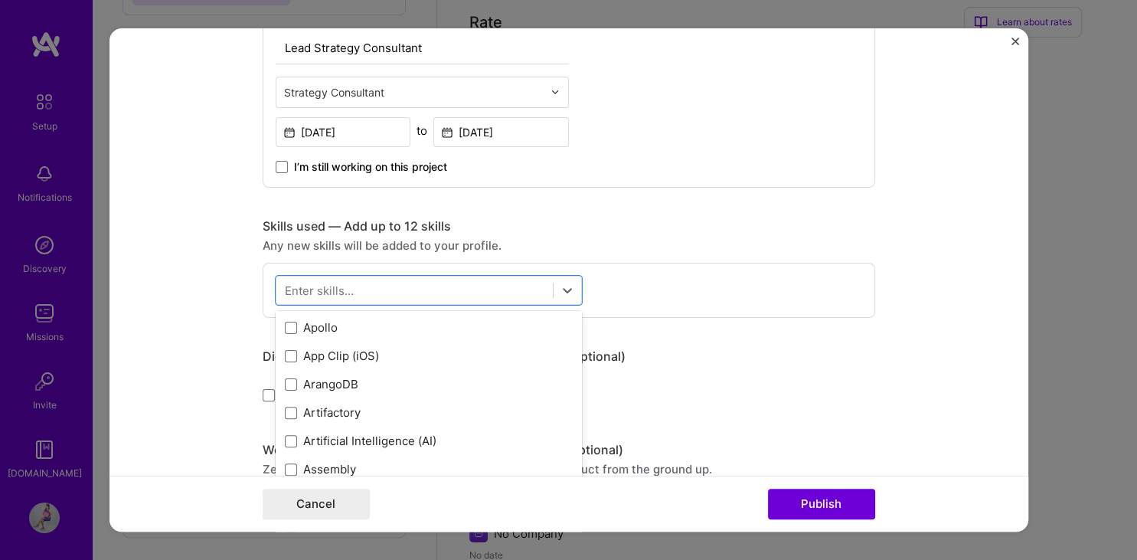
scroll to position [1051, 0]
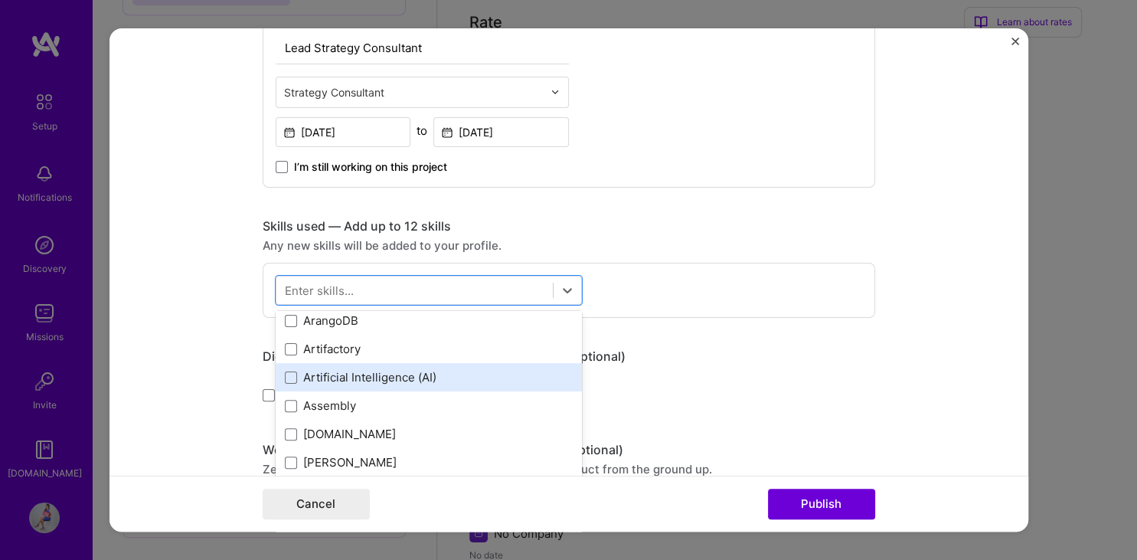
click at [464, 374] on div "Artificial Intelligence (AI)" at bounding box center [429, 377] width 288 height 16
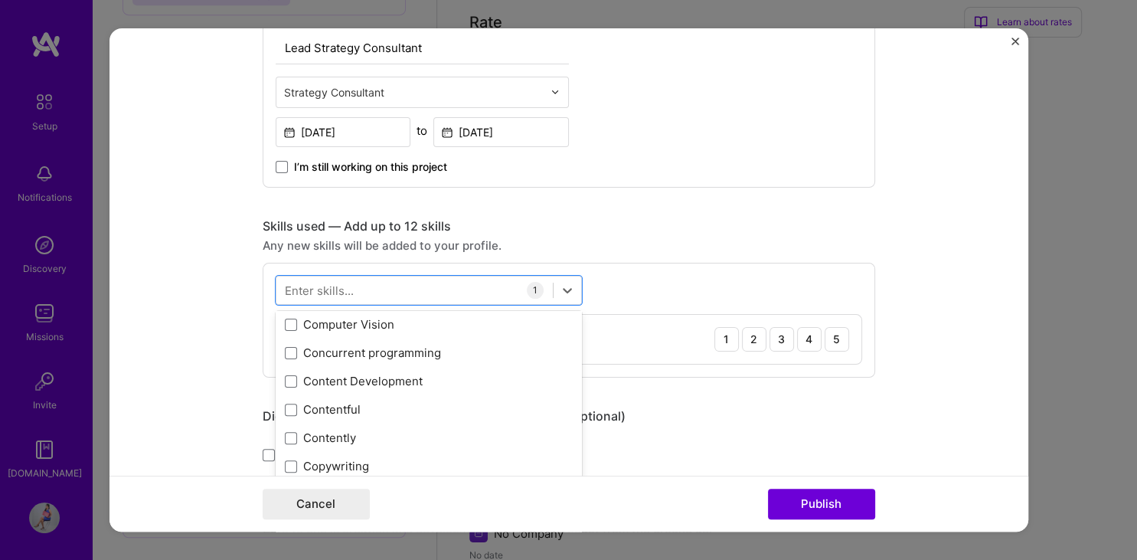
scroll to position [2006, 0]
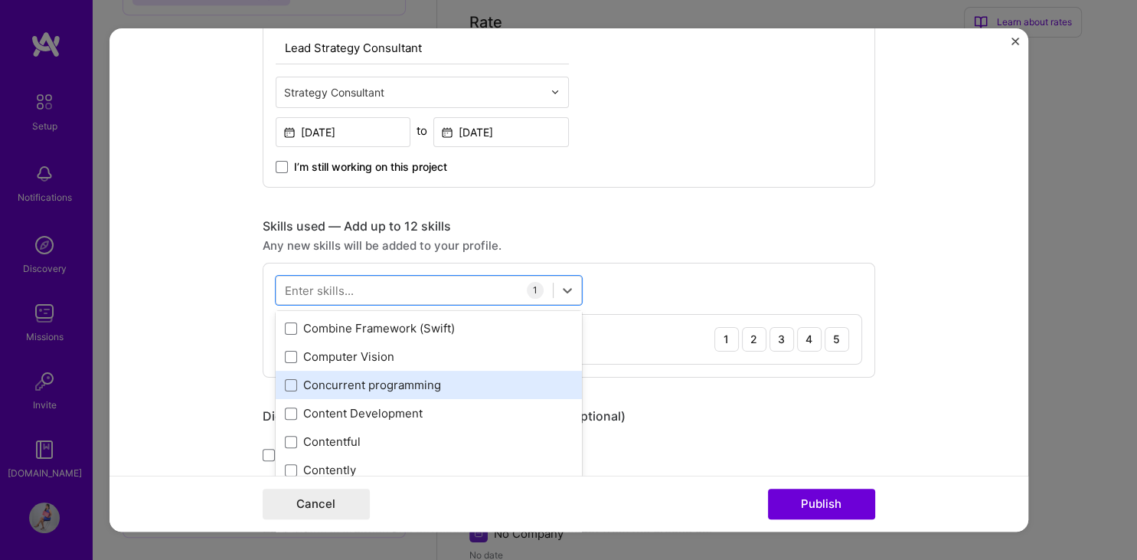
click at [421, 379] on div "Concurrent programming" at bounding box center [429, 385] width 288 height 16
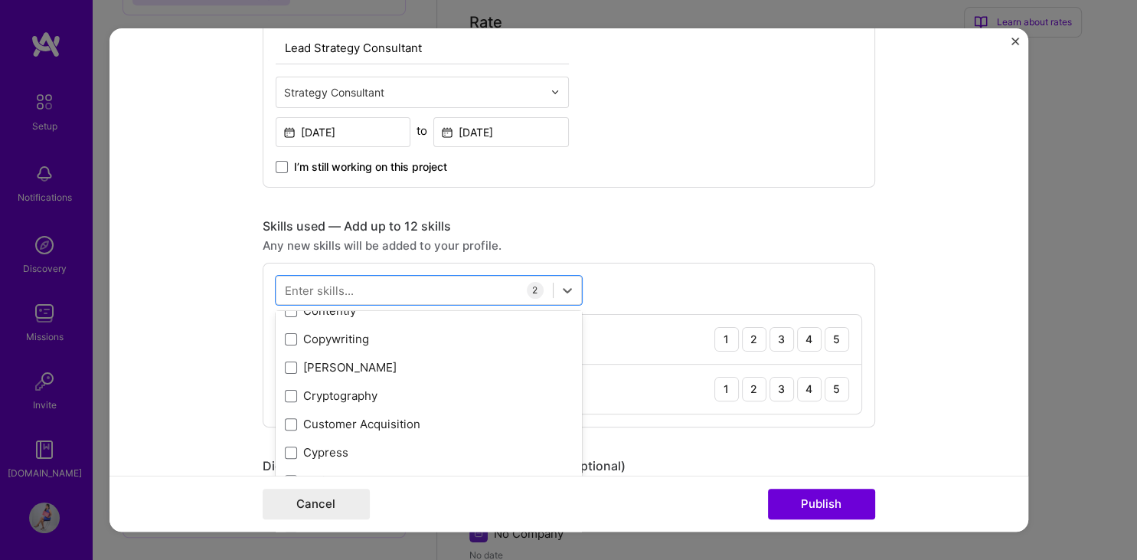
scroll to position [2198, 0]
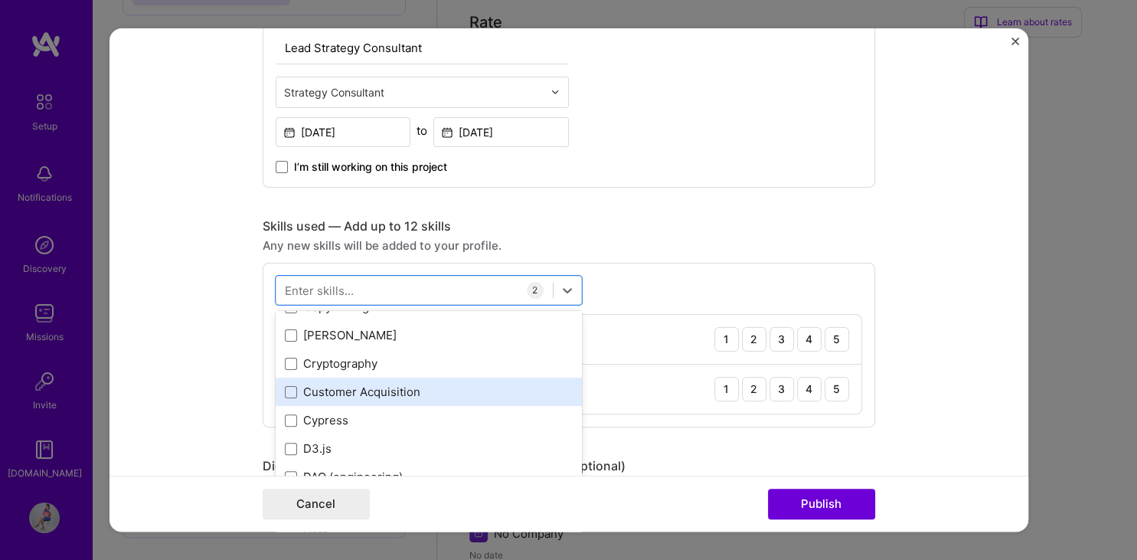
click at [442, 393] on div "Customer Acquisition" at bounding box center [429, 391] width 288 height 16
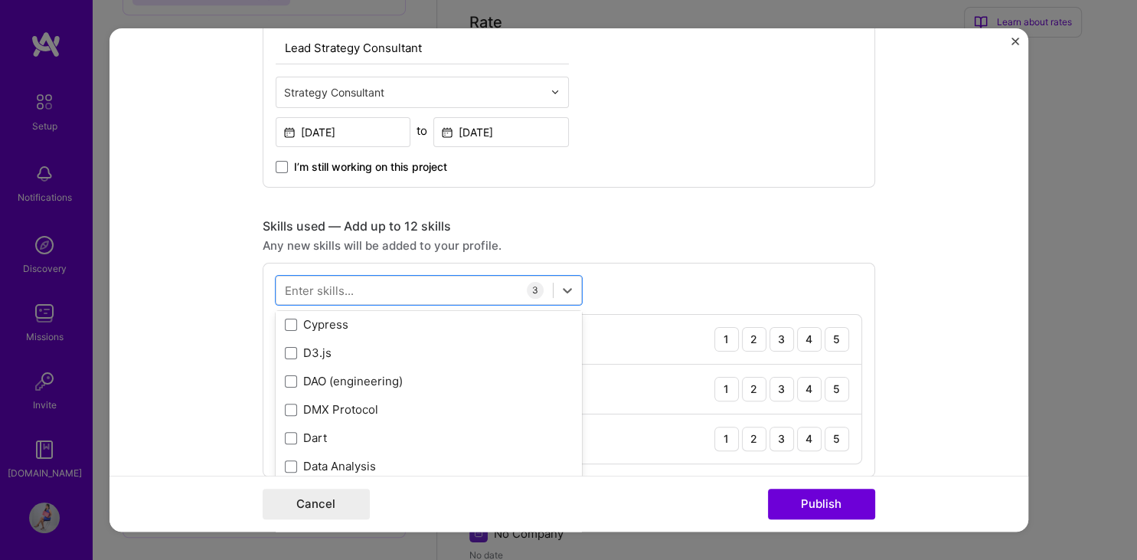
scroll to position [2358, 0]
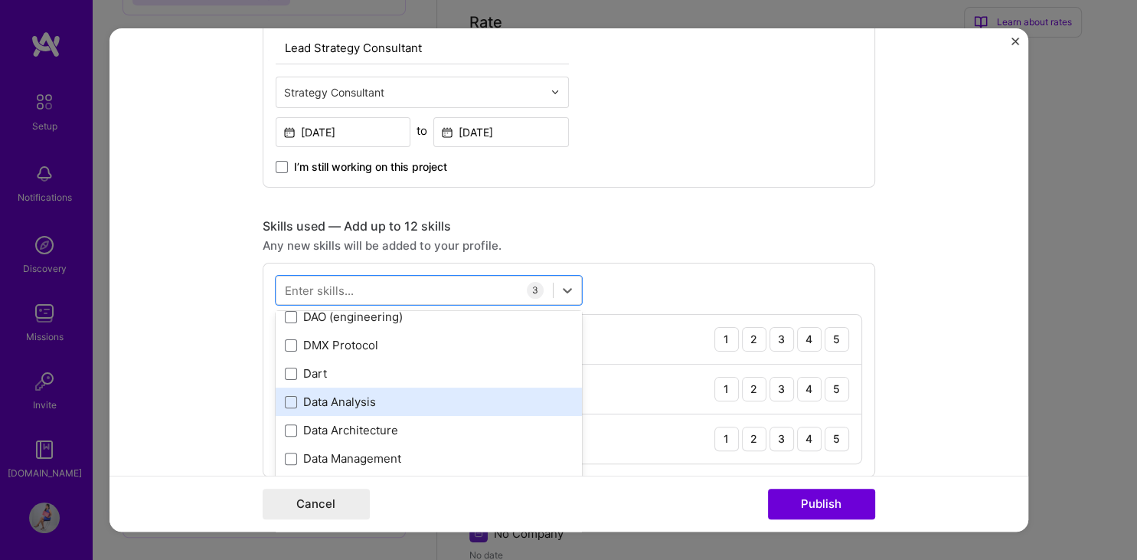
click at [434, 413] on div "Data Analysis" at bounding box center [429, 401] width 306 height 28
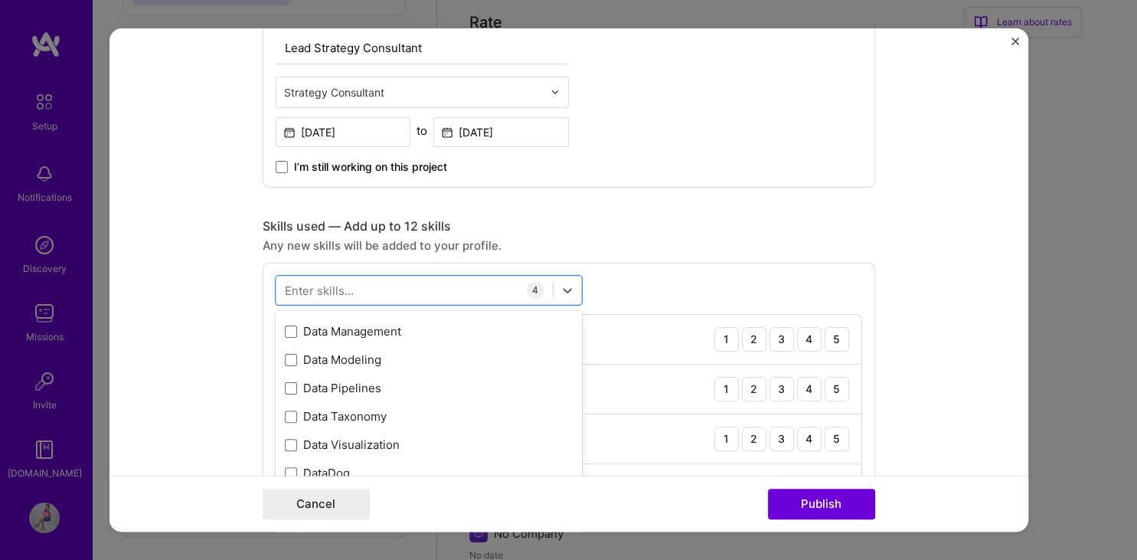
scroll to position [2389, 0]
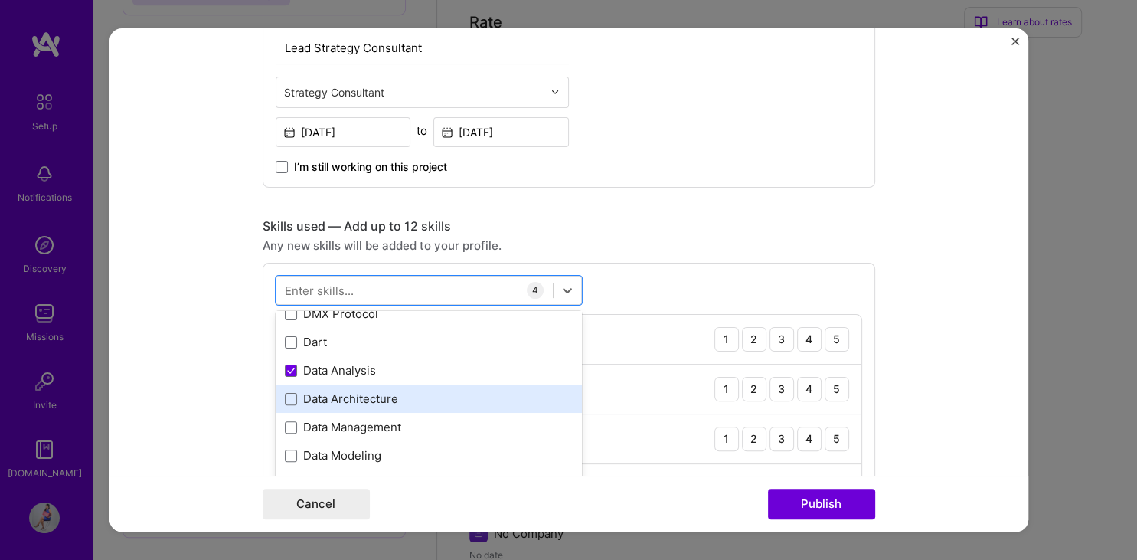
click at [430, 397] on div "Data Architecture" at bounding box center [429, 398] width 288 height 16
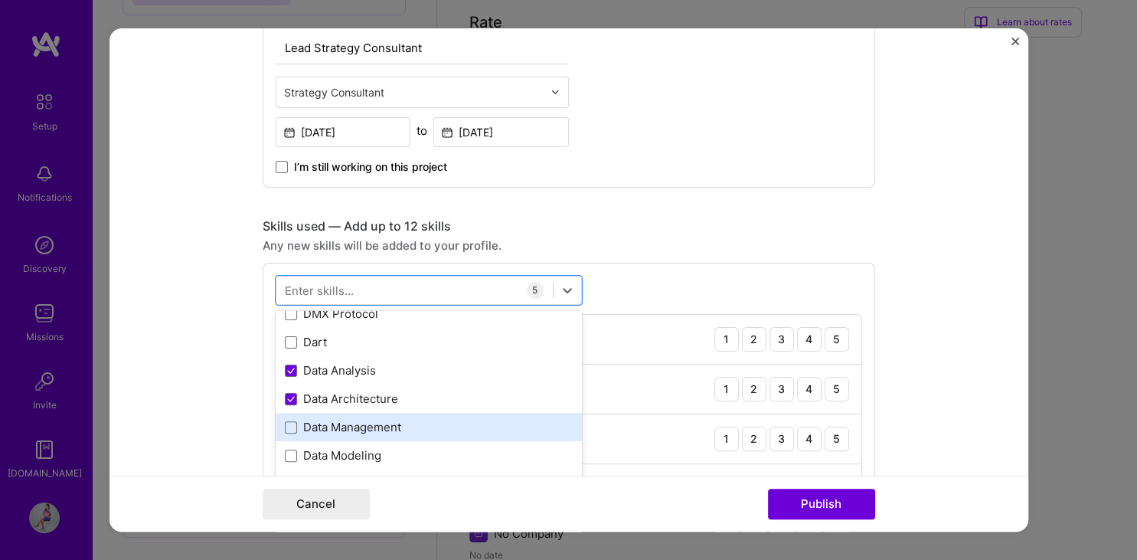
click at [419, 423] on div "Data Management" at bounding box center [429, 427] width 288 height 16
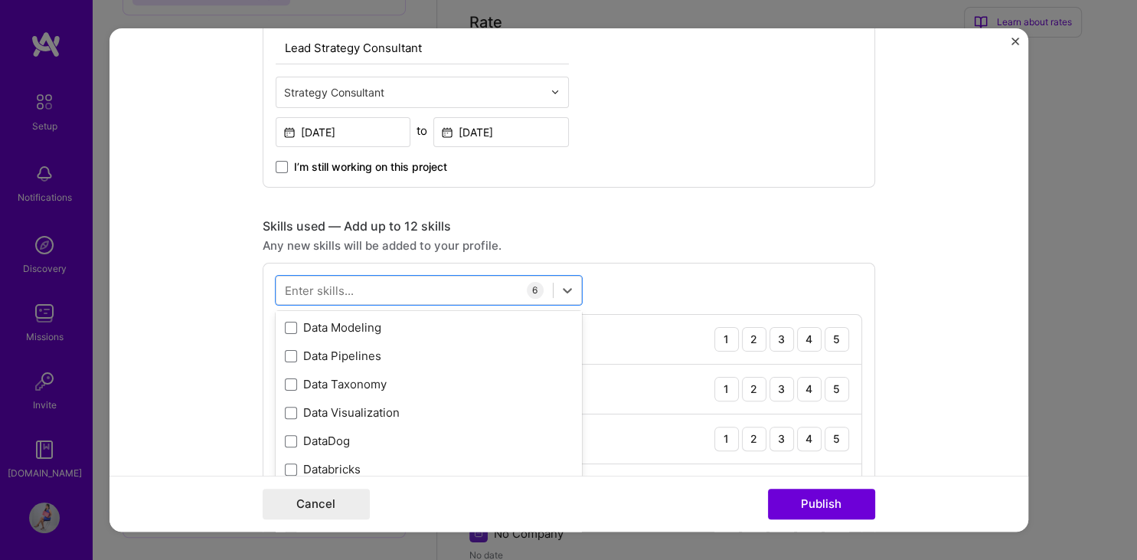
scroll to position [2485, 0]
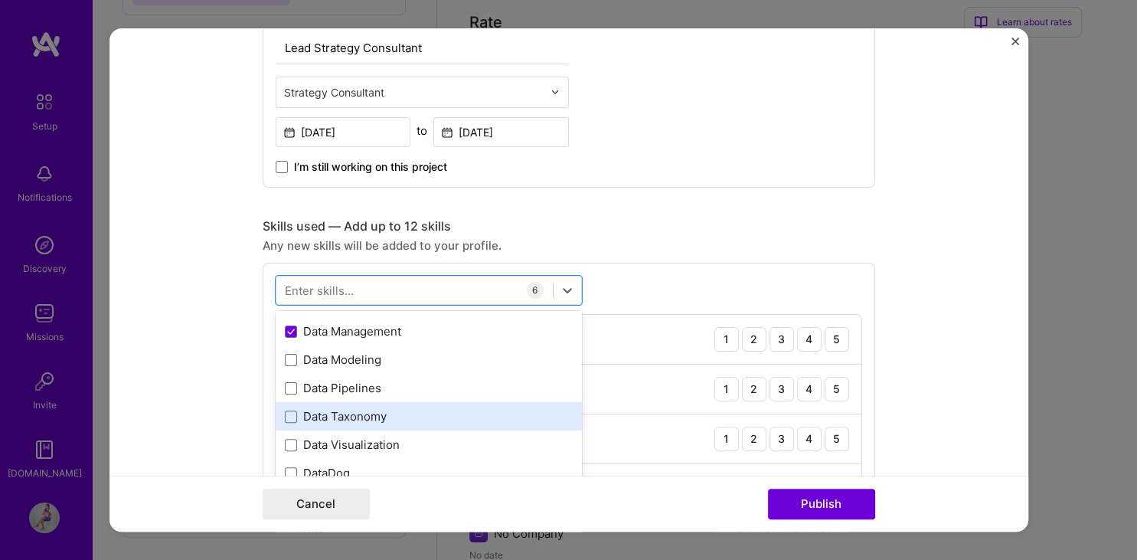
click at [454, 419] on div "Data Taxonomy" at bounding box center [429, 416] width 288 height 16
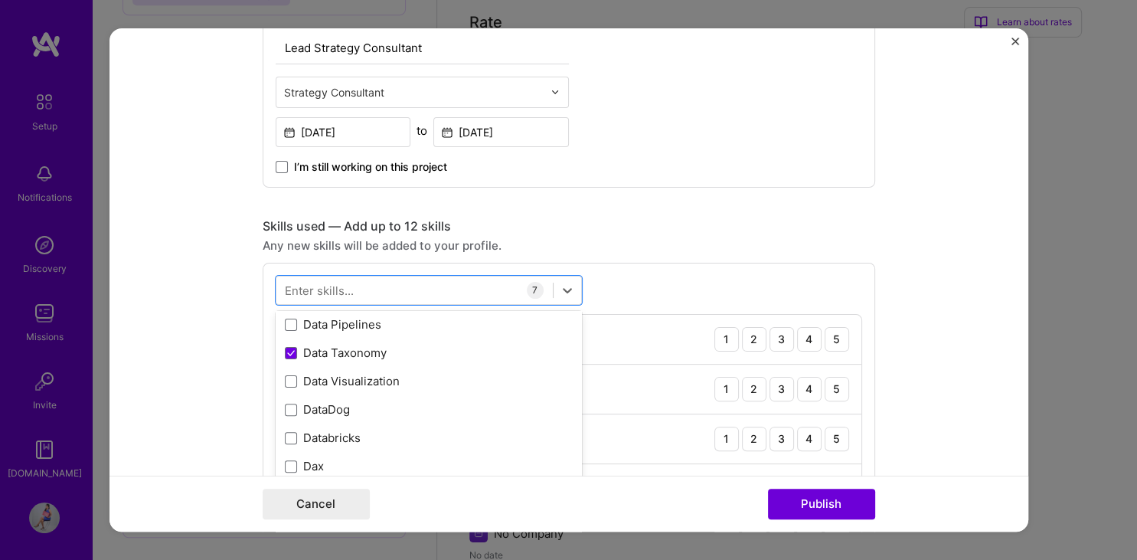
scroll to position [2517, 0]
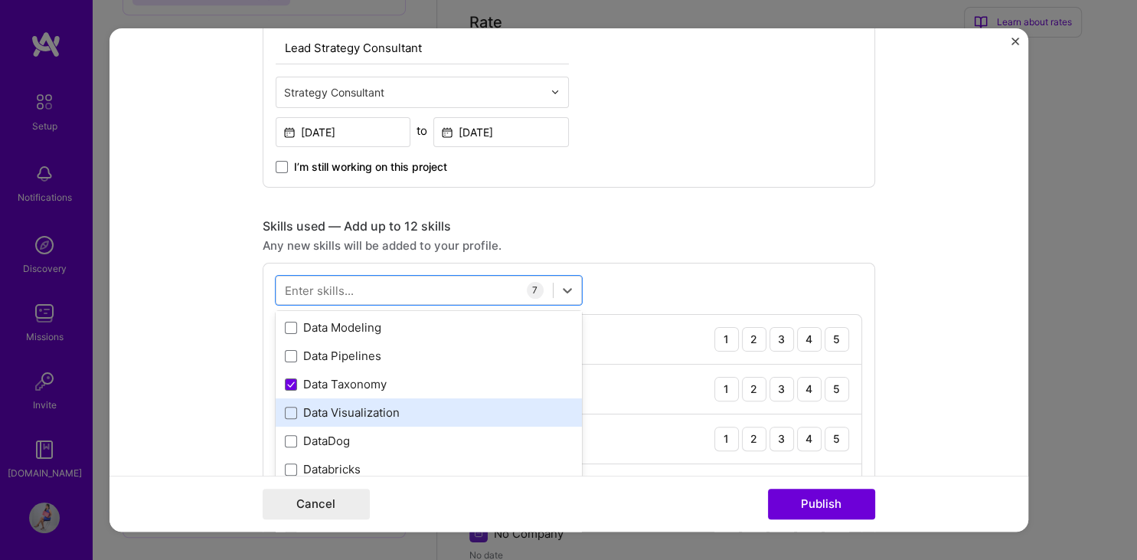
click at [458, 413] on div "Data Visualization" at bounding box center [429, 412] width 288 height 16
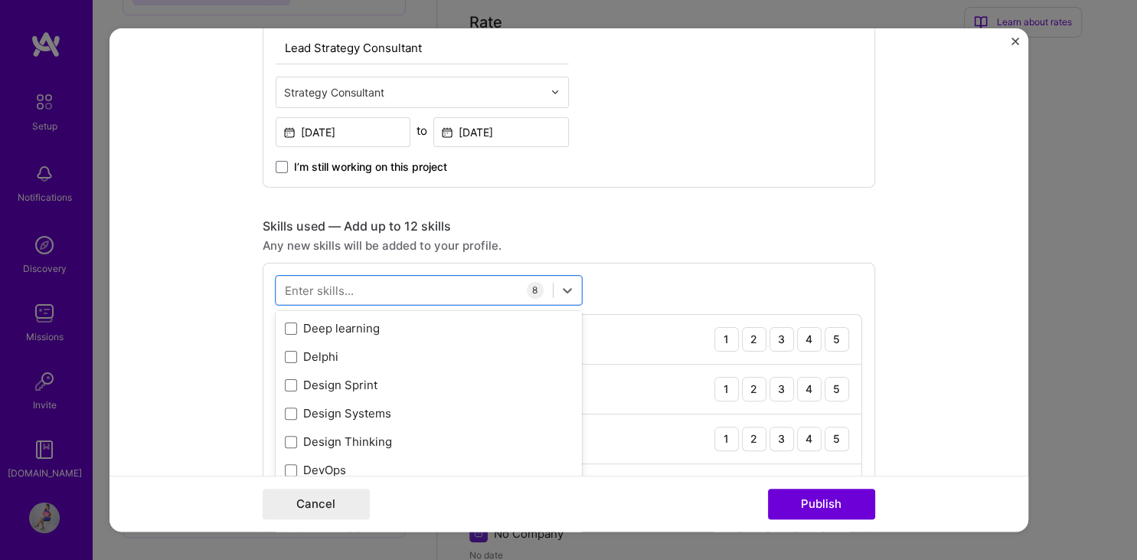
scroll to position [2803, 0]
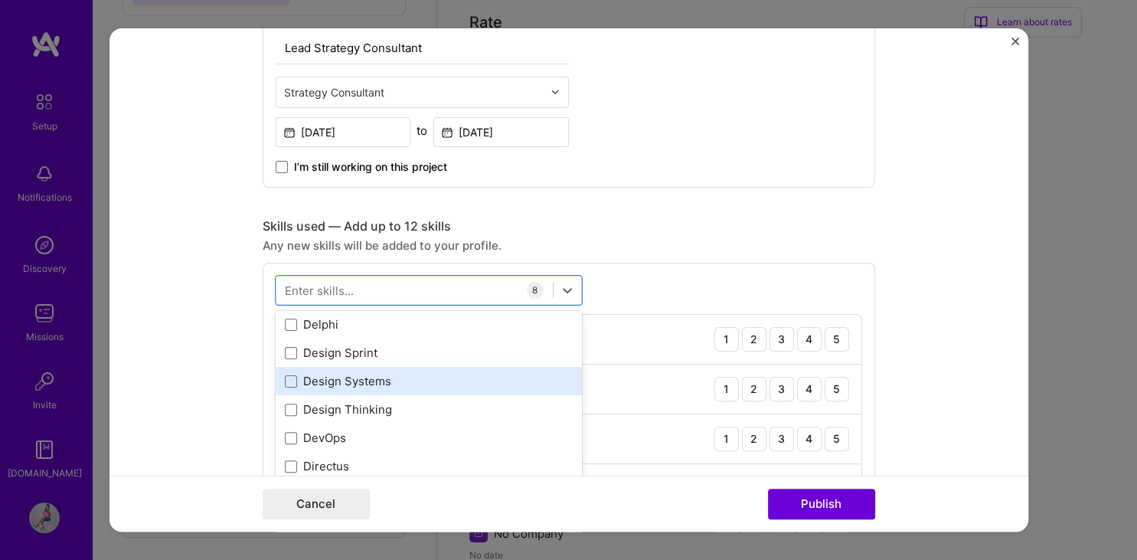
click at [498, 383] on div "Design Systems" at bounding box center [429, 381] width 288 height 16
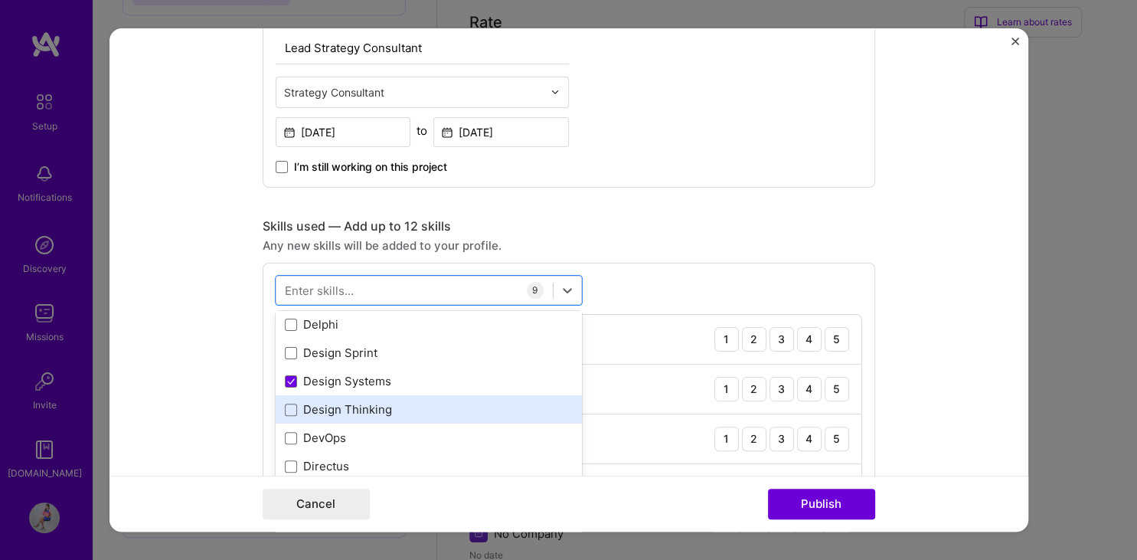
click at [495, 402] on div "Design Thinking" at bounding box center [429, 409] width 288 height 16
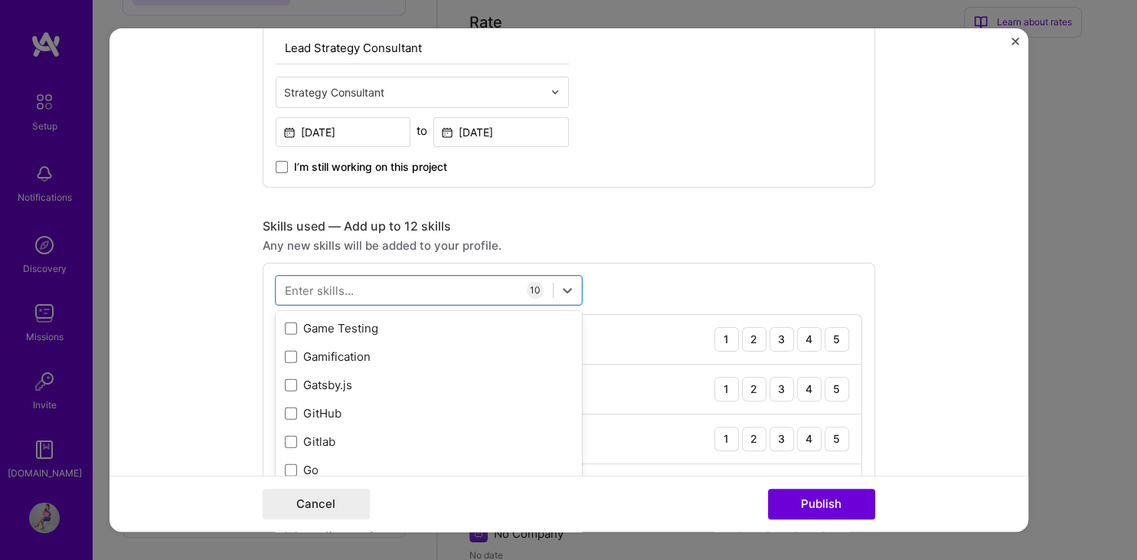
scroll to position [3982, 0]
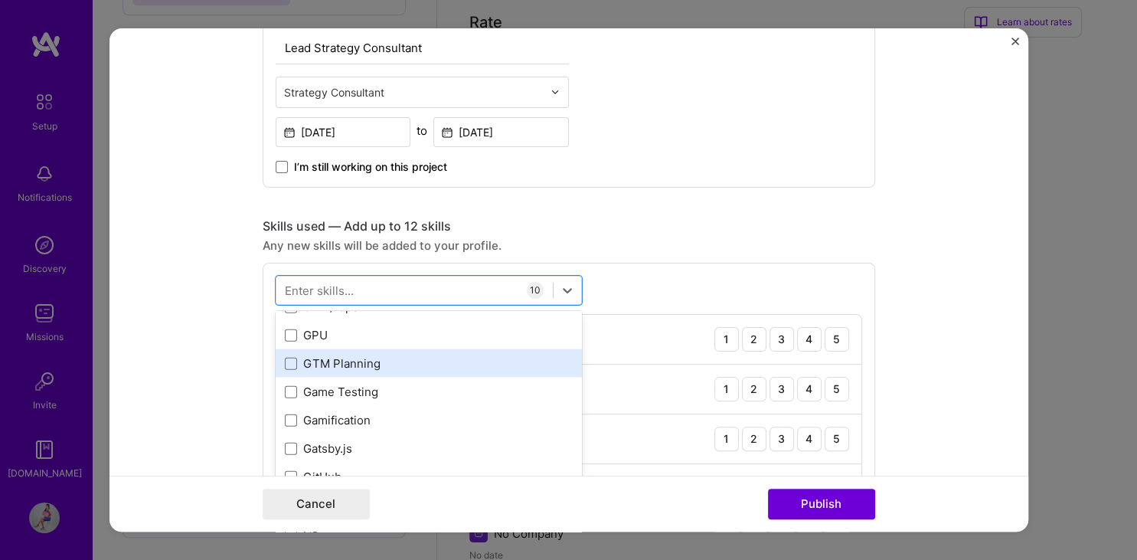
click at [464, 366] on div "GTM Planning" at bounding box center [429, 363] width 288 height 16
click at [488, 367] on div "GTM Planning" at bounding box center [429, 363] width 288 height 16
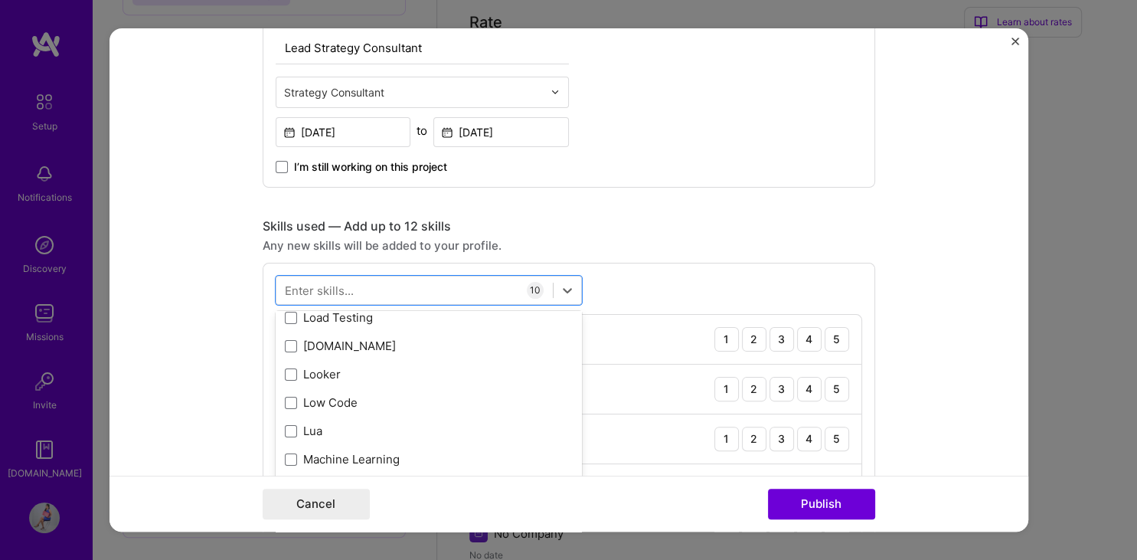
scroll to position [5479, 0]
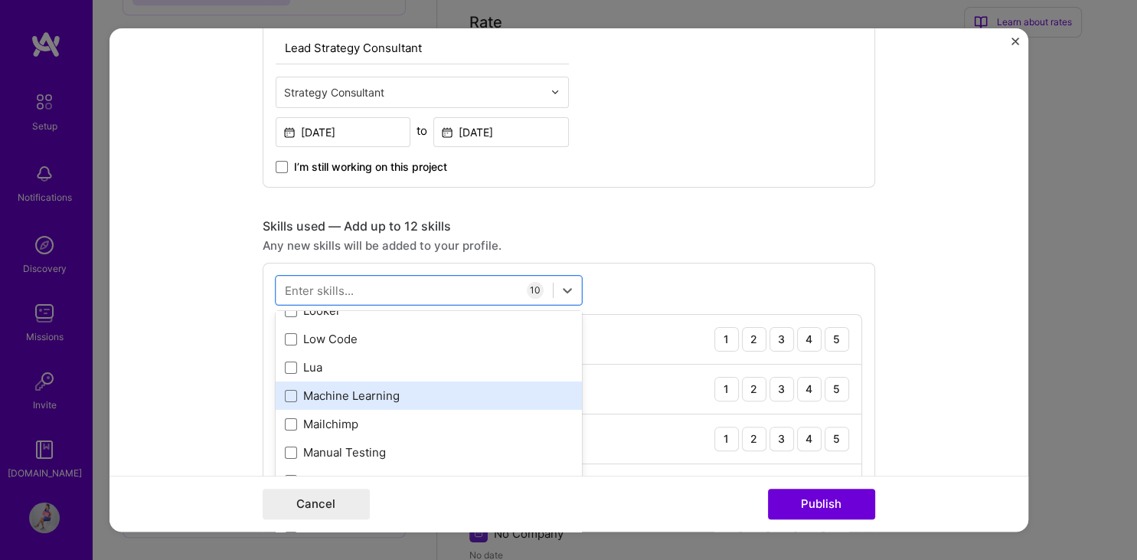
click at [504, 392] on div "Machine Learning" at bounding box center [429, 395] width 288 height 16
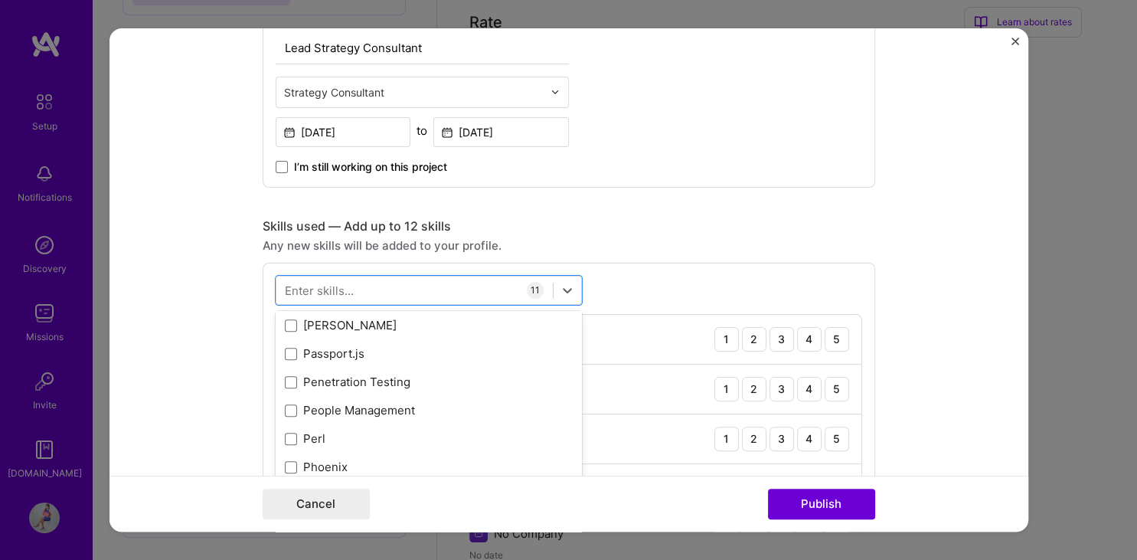
scroll to position [6657, 0]
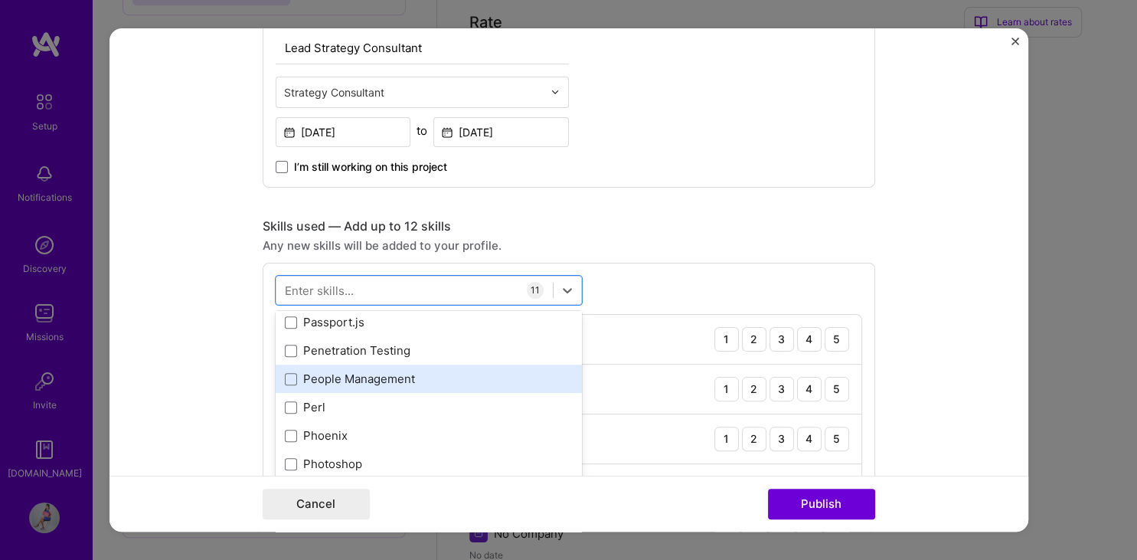
click at [381, 374] on div "People Management" at bounding box center [429, 378] width 288 height 16
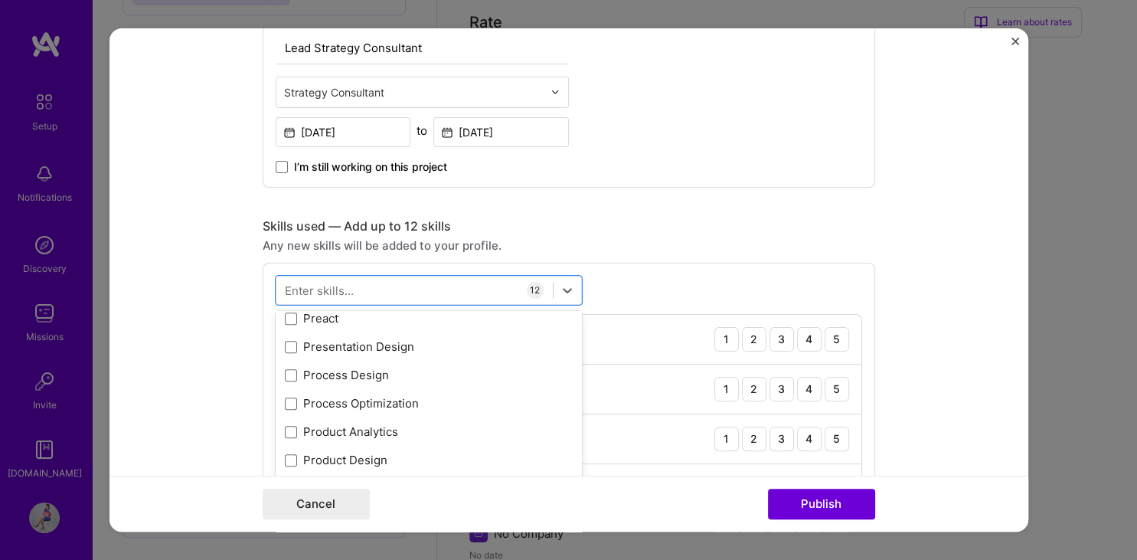
scroll to position [6913, 0]
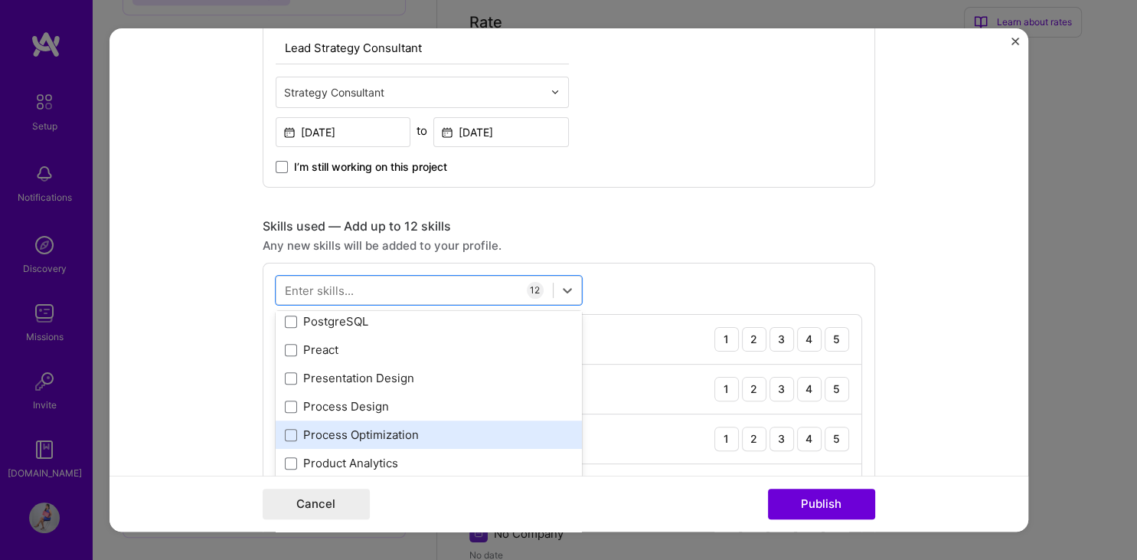
click at [458, 438] on div "Process Optimization" at bounding box center [429, 434] width 288 height 16
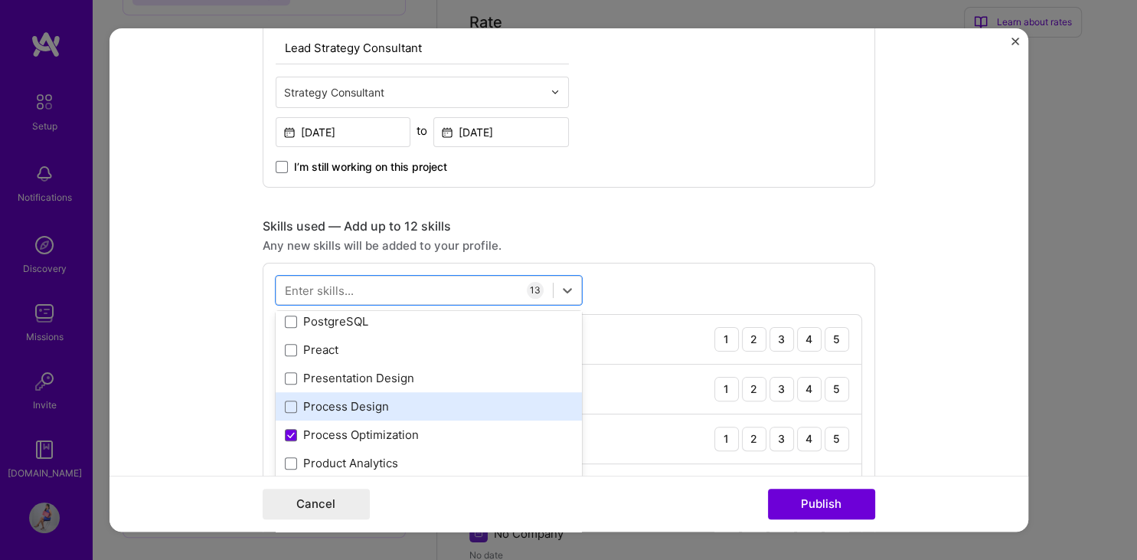
drag, startPoint x: 468, startPoint y: 408, endPoint x: 491, endPoint y: 415, distance: 24.0
click at [469, 407] on div "Process Design" at bounding box center [429, 406] width 288 height 16
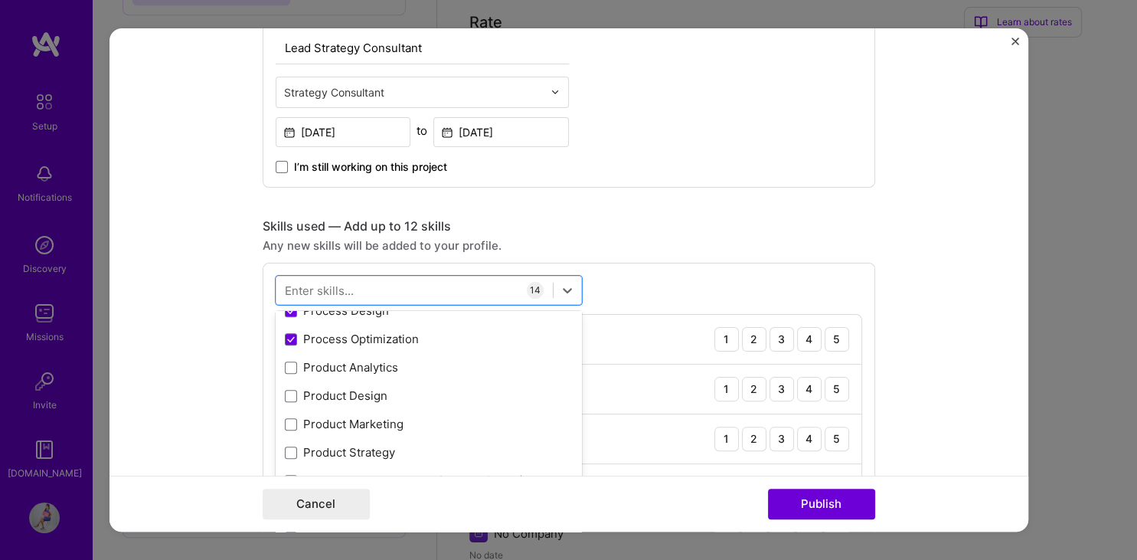
scroll to position [7040, 0]
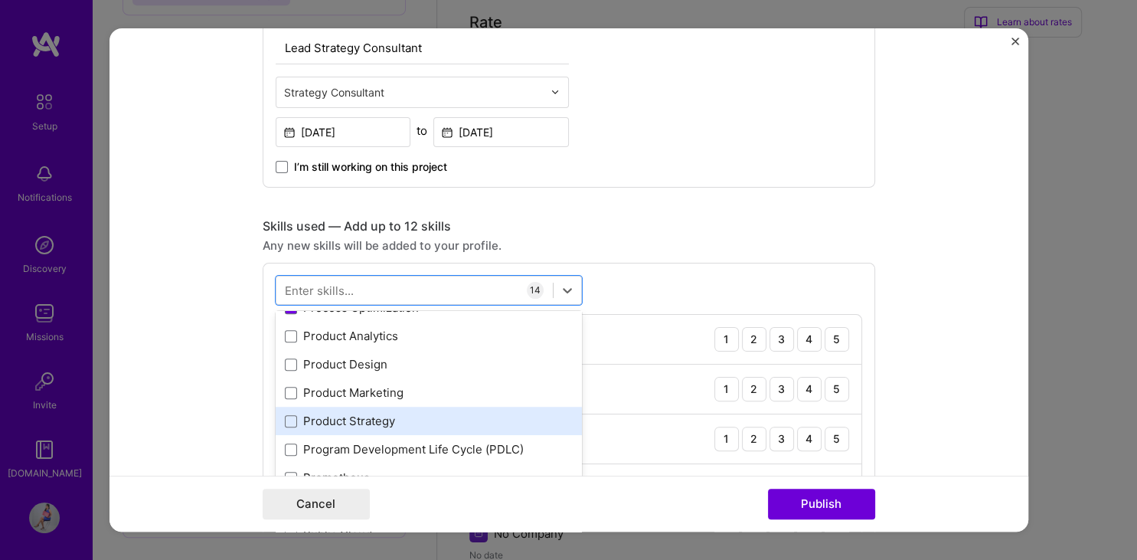
click at [528, 420] on div "Product Strategy" at bounding box center [429, 421] width 288 height 16
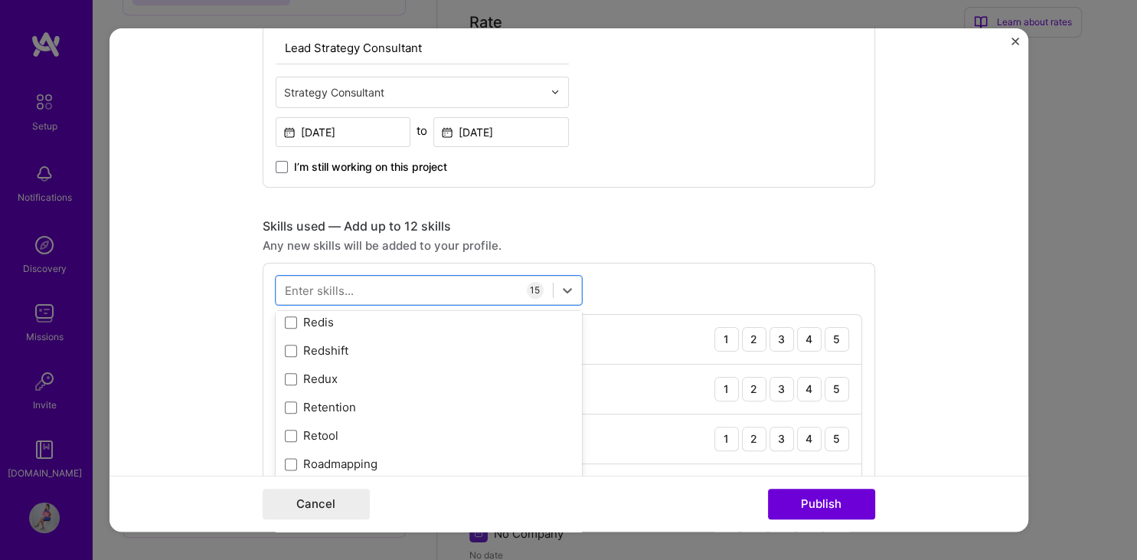
scroll to position [7740, 0]
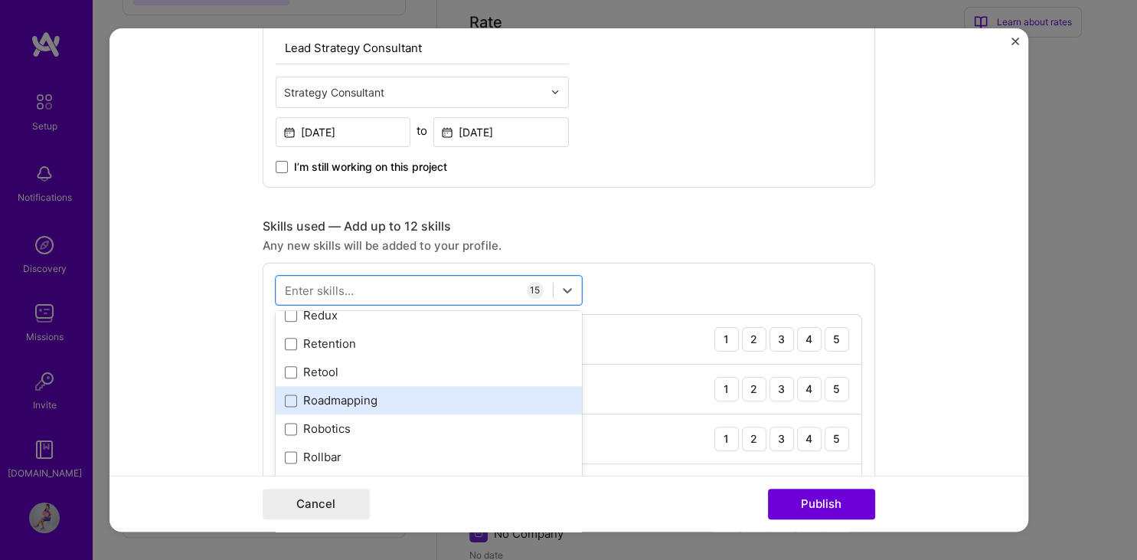
click at [504, 401] on div "Roadmapping" at bounding box center [429, 400] width 288 height 16
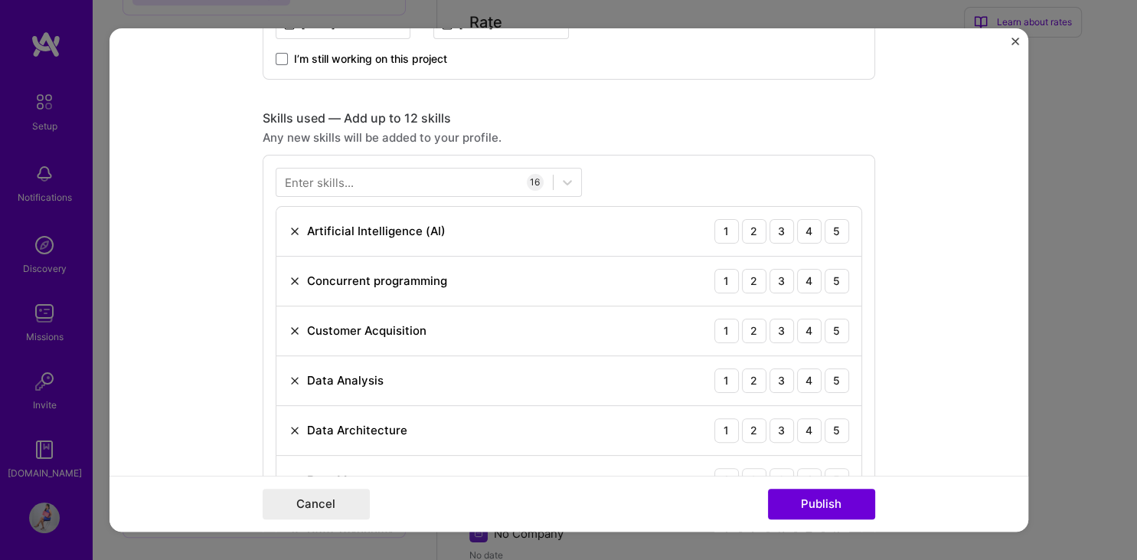
scroll to position [964, 0]
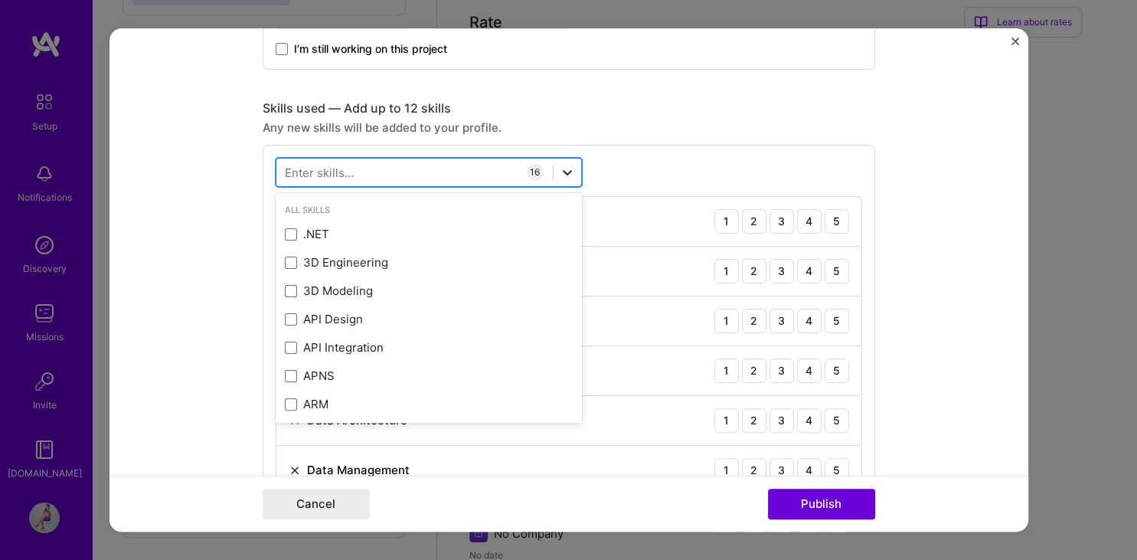
click at [569, 174] on icon at bounding box center [567, 172] width 15 height 15
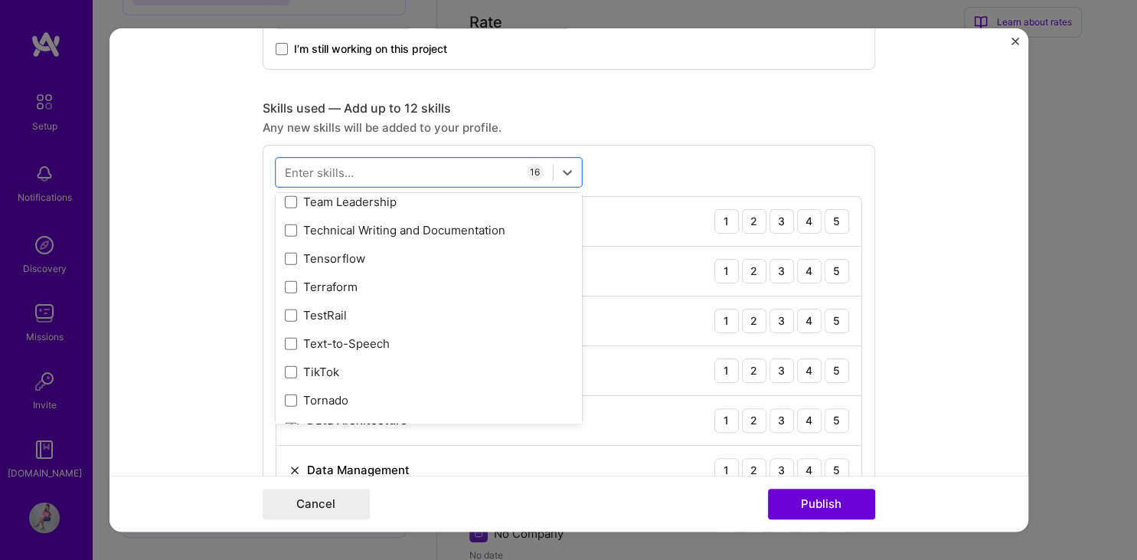
scroll to position [9223, 0]
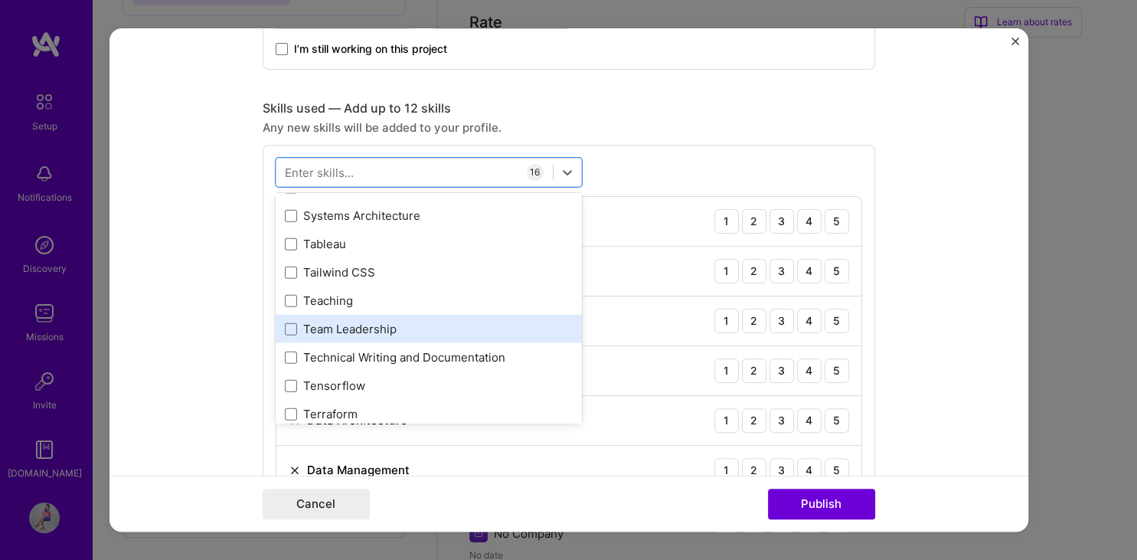
click at [400, 322] on div "Team Leadership" at bounding box center [429, 328] width 288 height 16
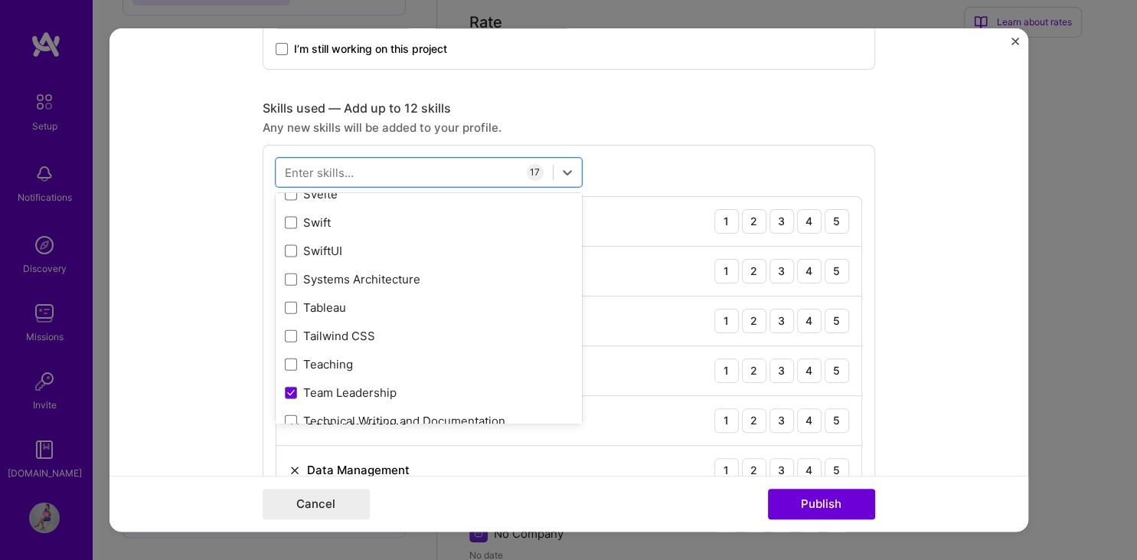
scroll to position [9128, 0]
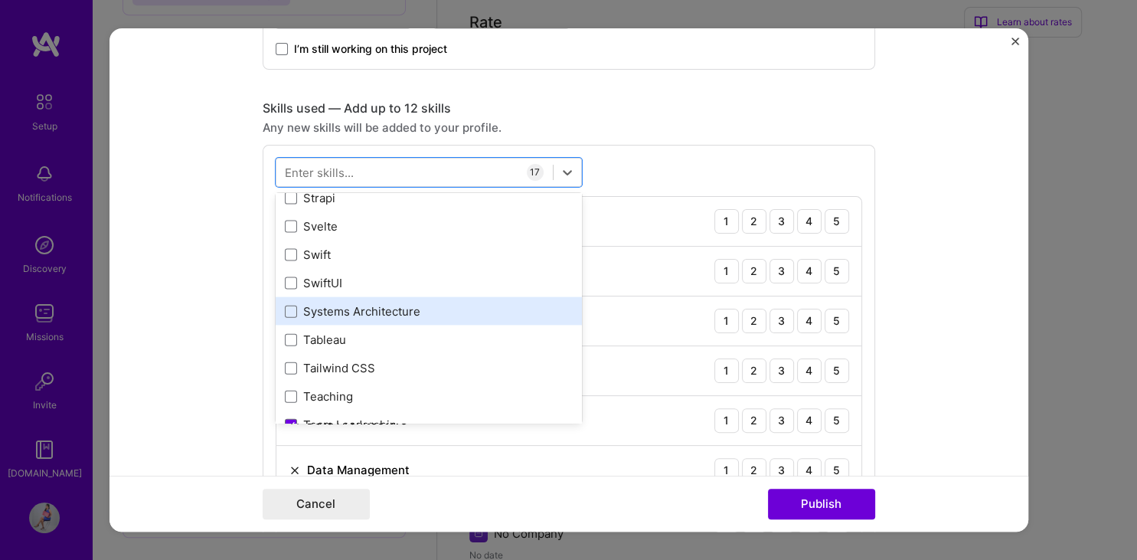
click at [426, 309] on div "Systems Architecture" at bounding box center [429, 310] width 288 height 16
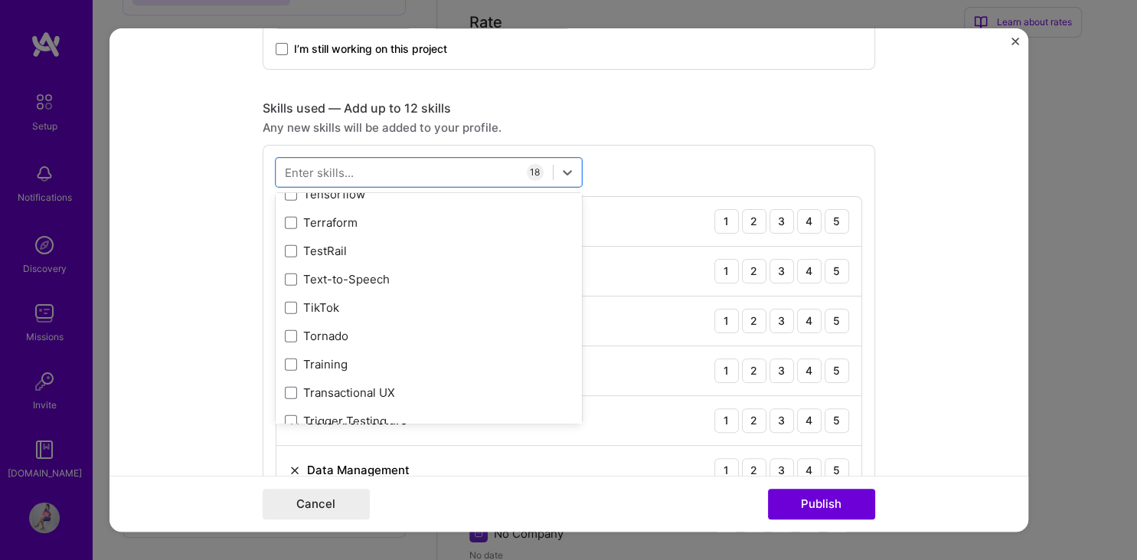
scroll to position [9574, 0]
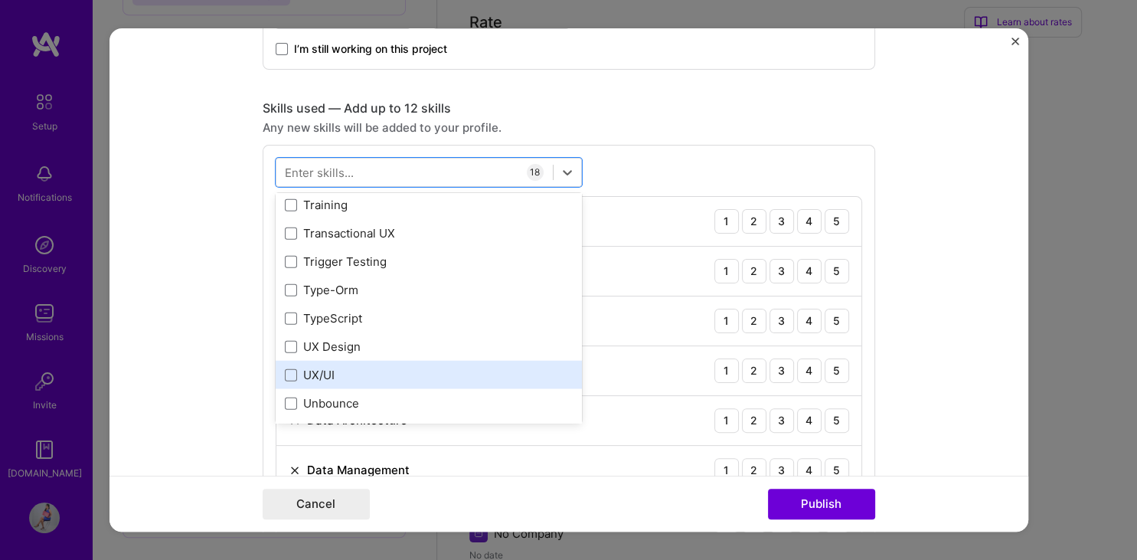
click at [417, 372] on div "UX/UI" at bounding box center [429, 374] width 288 height 16
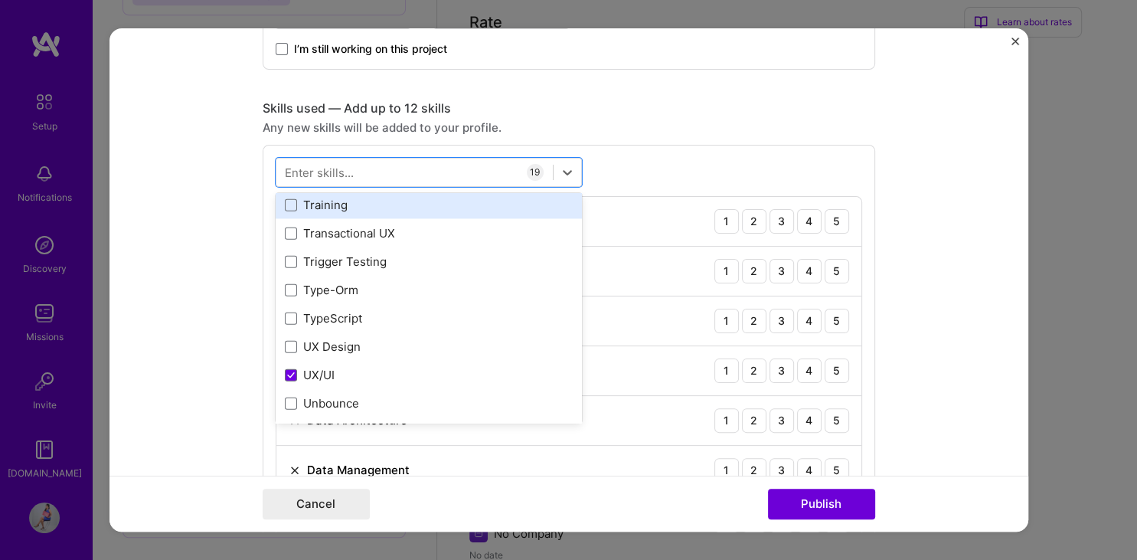
click at [465, 212] on div "Training" at bounding box center [429, 204] width 306 height 28
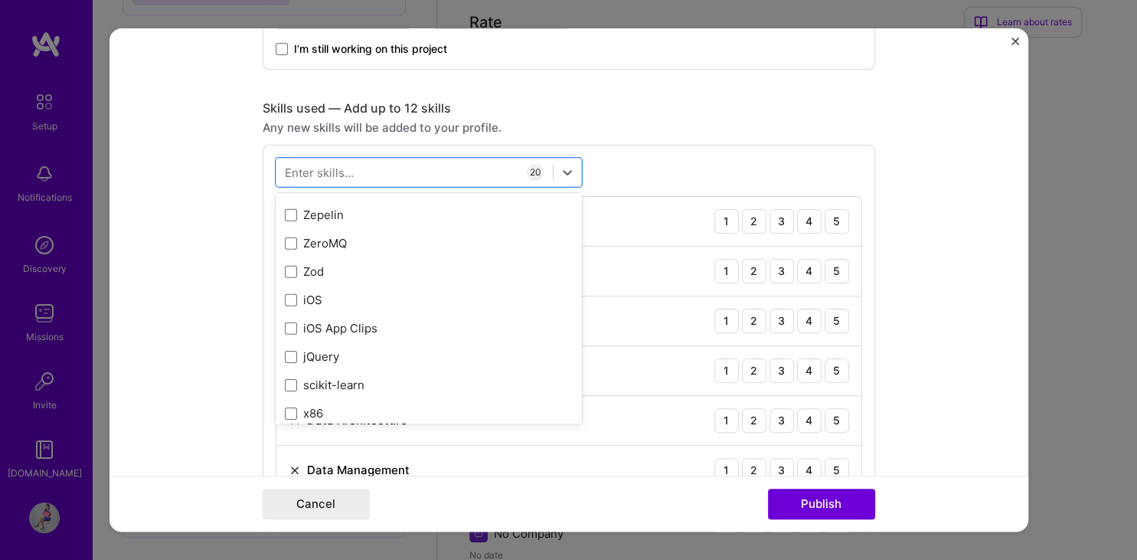
scroll to position [10512, 0]
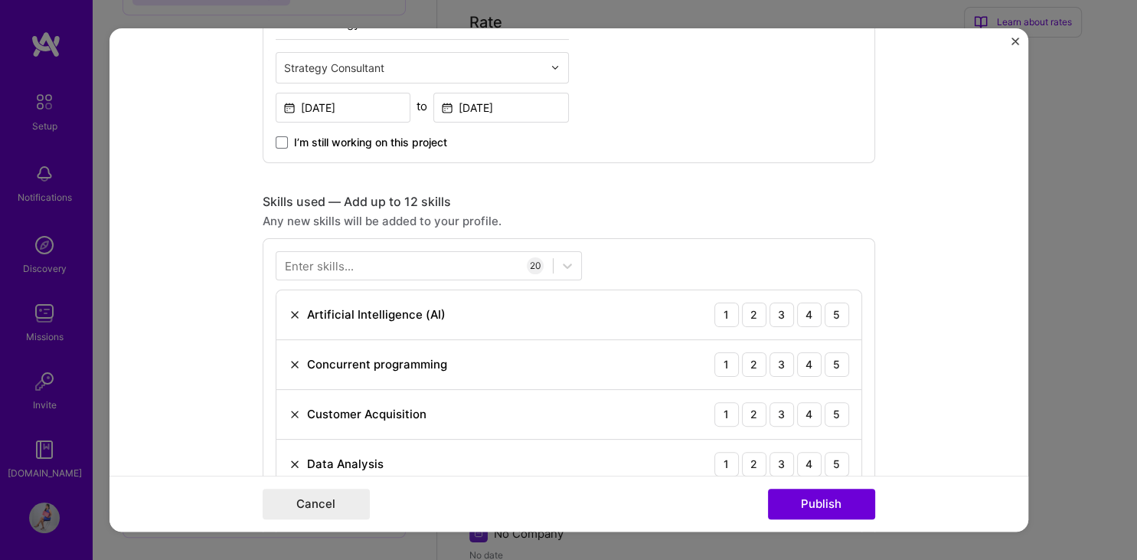
scroll to position [912, 0]
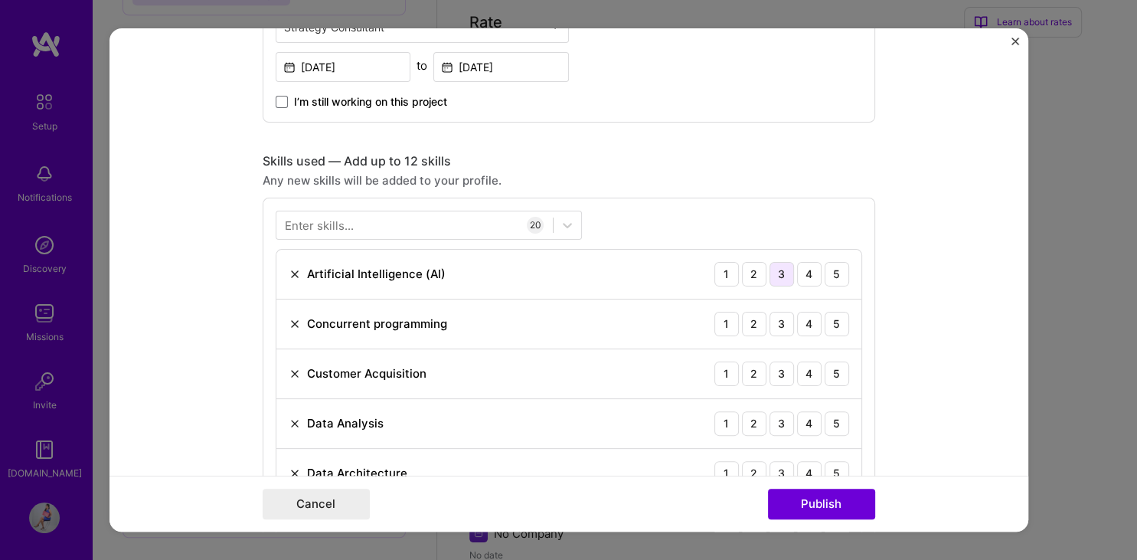
click at [788, 270] on div "3" at bounding box center [781, 274] width 24 height 24
click at [782, 319] on div "3" at bounding box center [781, 324] width 24 height 24
click at [809, 372] on div "4" at bounding box center [809, 373] width 24 height 24
click at [809, 423] on div "4" at bounding box center [809, 423] width 24 height 24
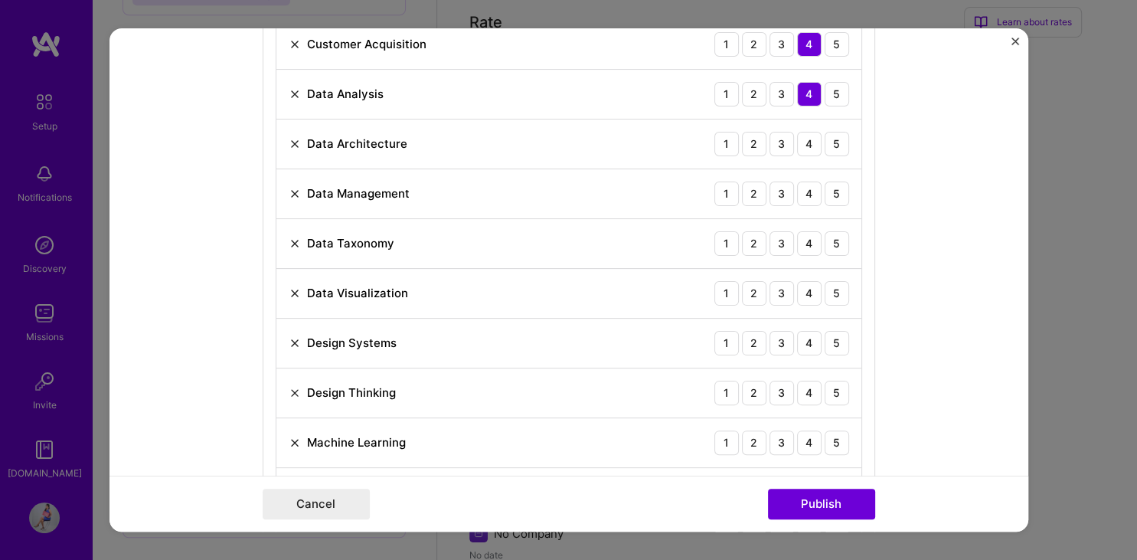
scroll to position [1266, 0]
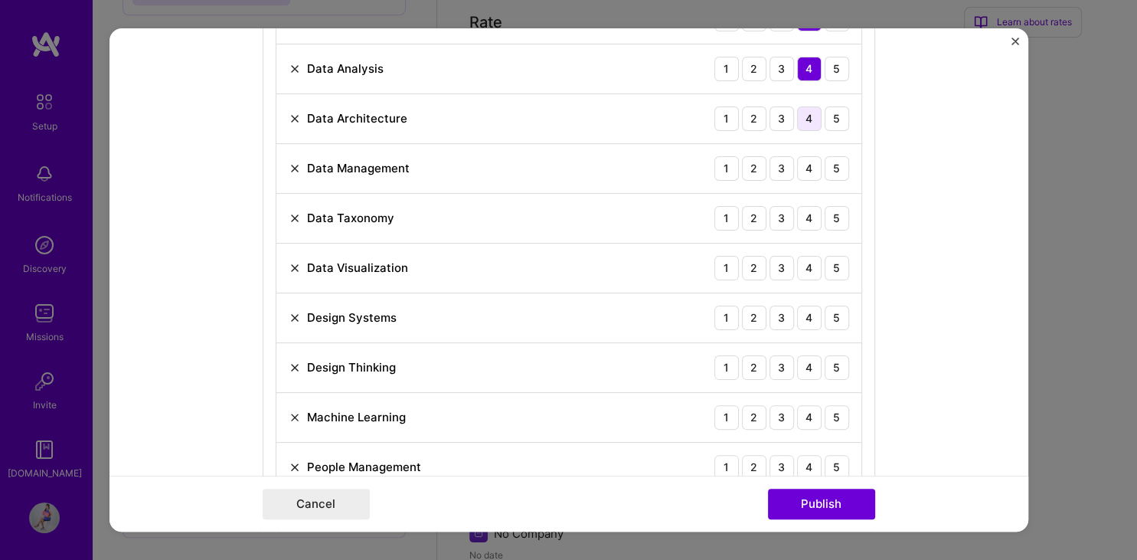
click at [804, 116] on div "4" at bounding box center [809, 118] width 24 height 24
click at [808, 163] on div "4" at bounding box center [809, 168] width 24 height 24
click at [818, 217] on div "4" at bounding box center [809, 218] width 24 height 24
click at [812, 262] on div "4" at bounding box center [809, 268] width 24 height 24
click at [806, 320] on div "4" at bounding box center [809, 317] width 24 height 24
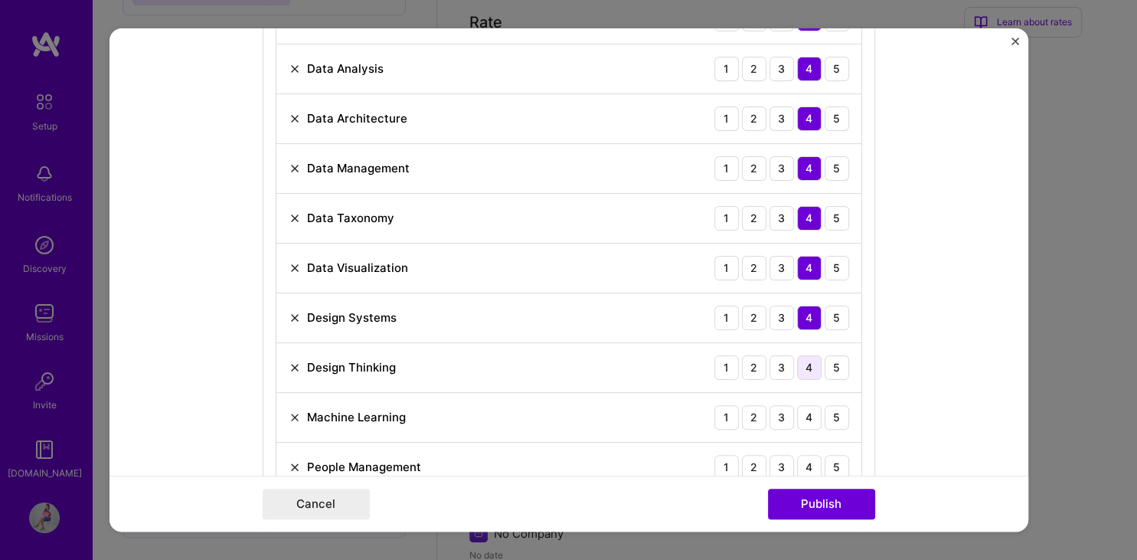
click at [812, 366] on div "4" at bounding box center [809, 367] width 24 height 24
click at [781, 414] on div "3" at bounding box center [781, 417] width 24 height 24
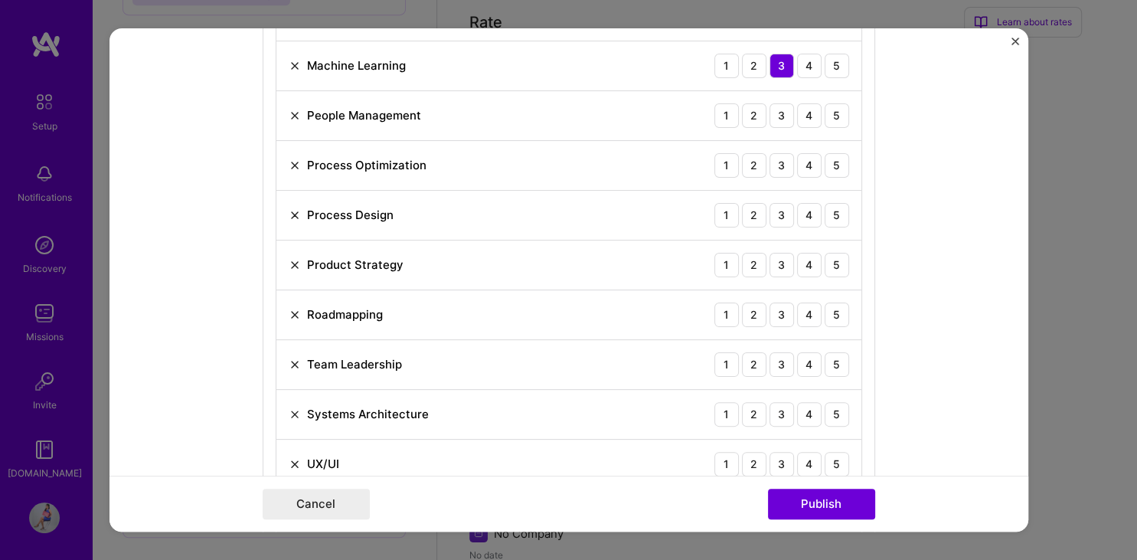
scroll to position [1625, 0]
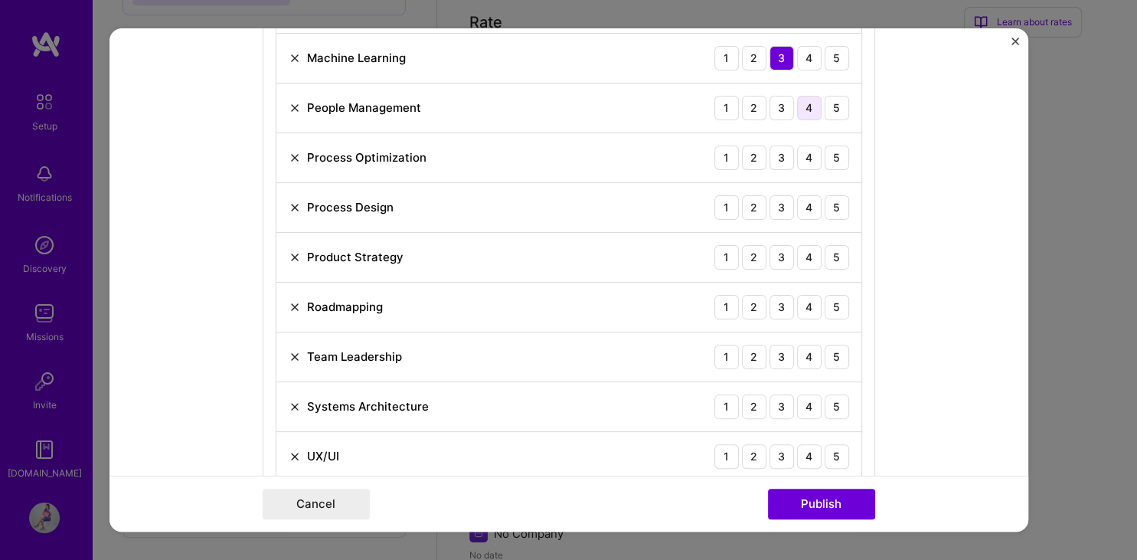
click at [815, 101] on div "4" at bounding box center [809, 108] width 24 height 24
click at [807, 152] on div "4" at bounding box center [809, 157] width 24 height 24
click at [806, 203] on div "4" at bounding box center [809, 207] width 24 height 24
click at [837, 203] on div "5" at bounding box center [836, 207] width 24 height 24
click at [813, 201] on div "4" at bounding box center [809, 207] width 24 height 24
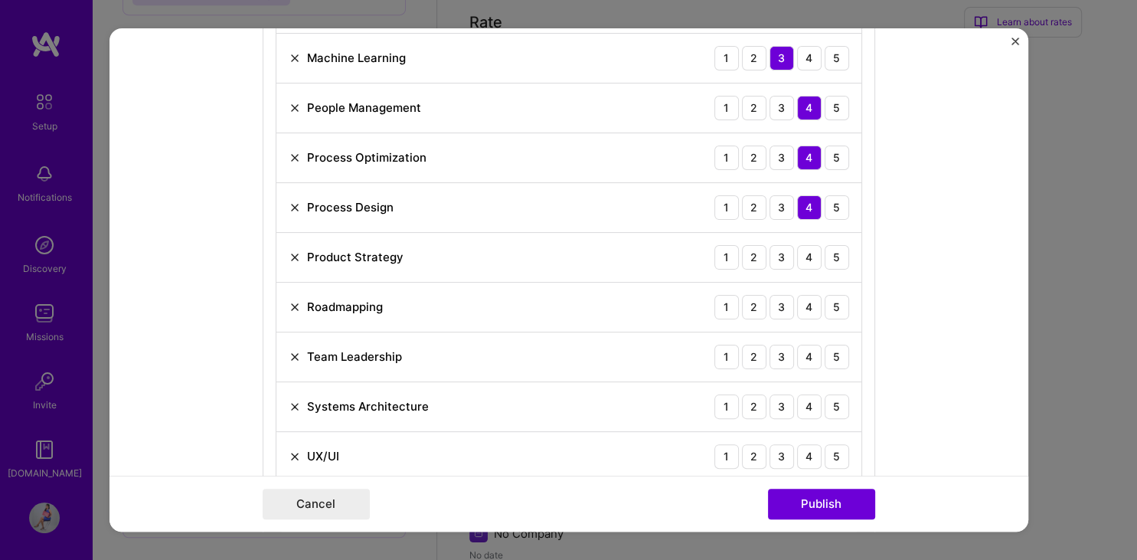
drag, startPoint x: 836, startPoint y: 252, endPoint x: 830, endPoint y: 279, distance: 28.1
click at [834, 253] on div "5" at bounding box center [836, 257] width 24 height 24
click at [839, 303] on div "5" at bounding box center [836, 307] width 24 height 24
click at [836, 355] on div "5" at bounding box center [836, 356] width 24 height 24
click at [842, 403] on div "5" at bounding box center [836, 406] width 24 height 24
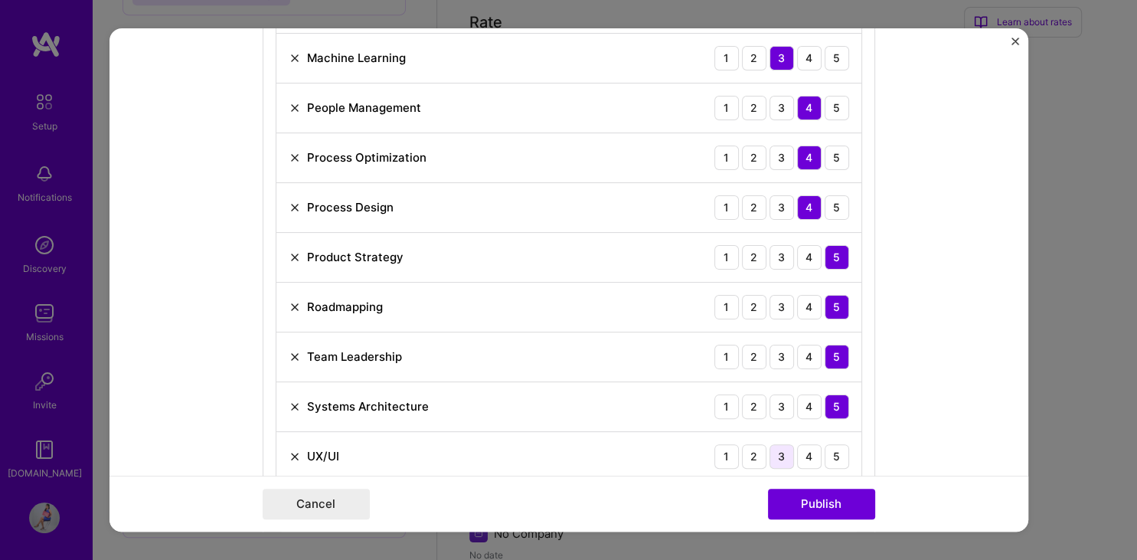
click at [783, 452] on div "3" at bounding box center [781, 456] width 24 height 24
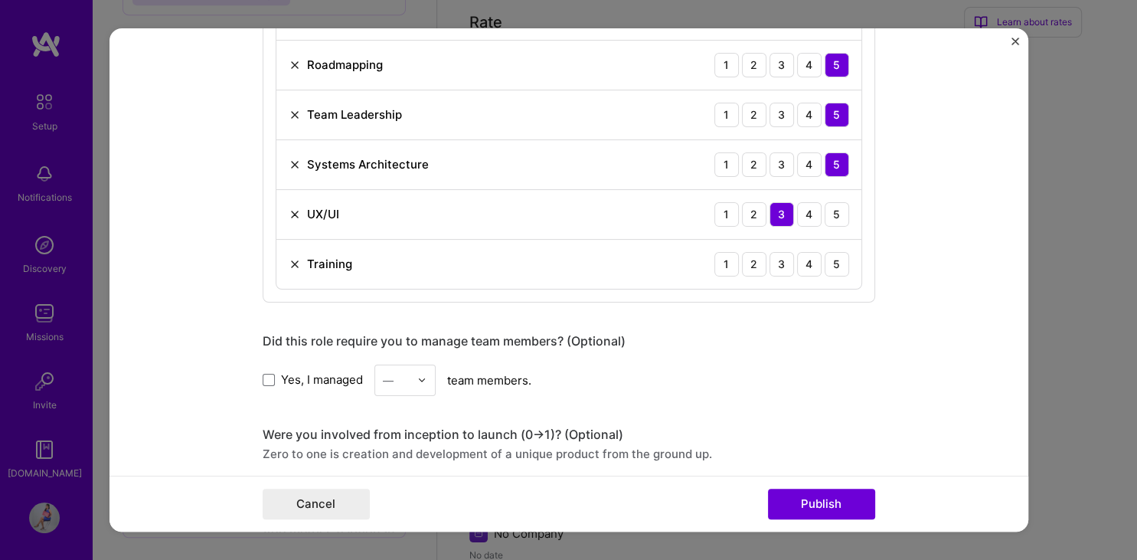
scroll to position [1881, 0]
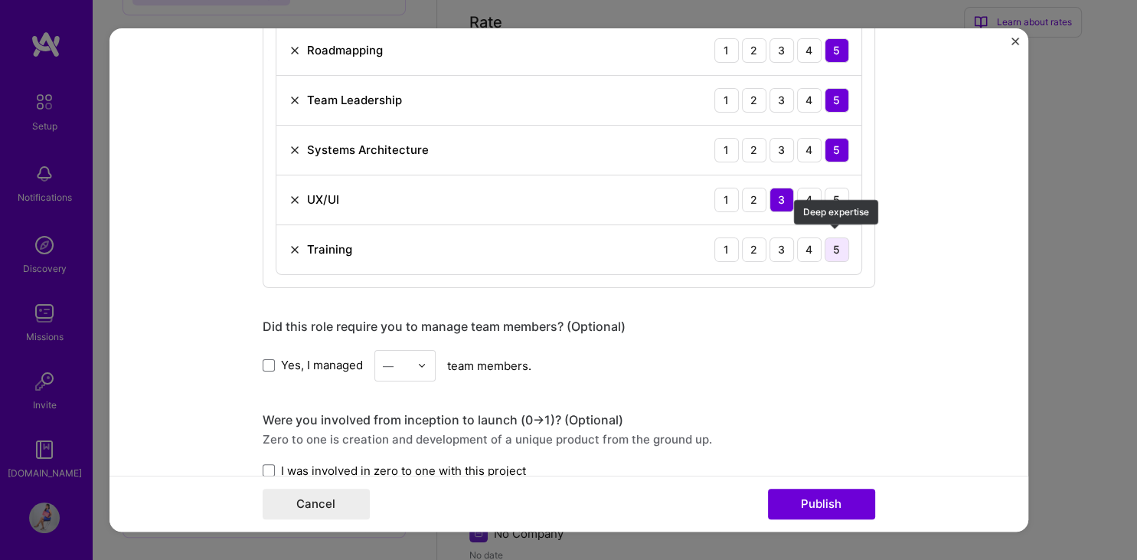
click at [834, 243] on div "5" at bounding box center [836, 249] width 24 height 24
click at [278, 360] on label "Yes, I managed" at bounding box center [313, 365] width 100 height 16
click at [0, 0] on input "Yes, I managed" at bounding box center [0, 0] width 0 height 0
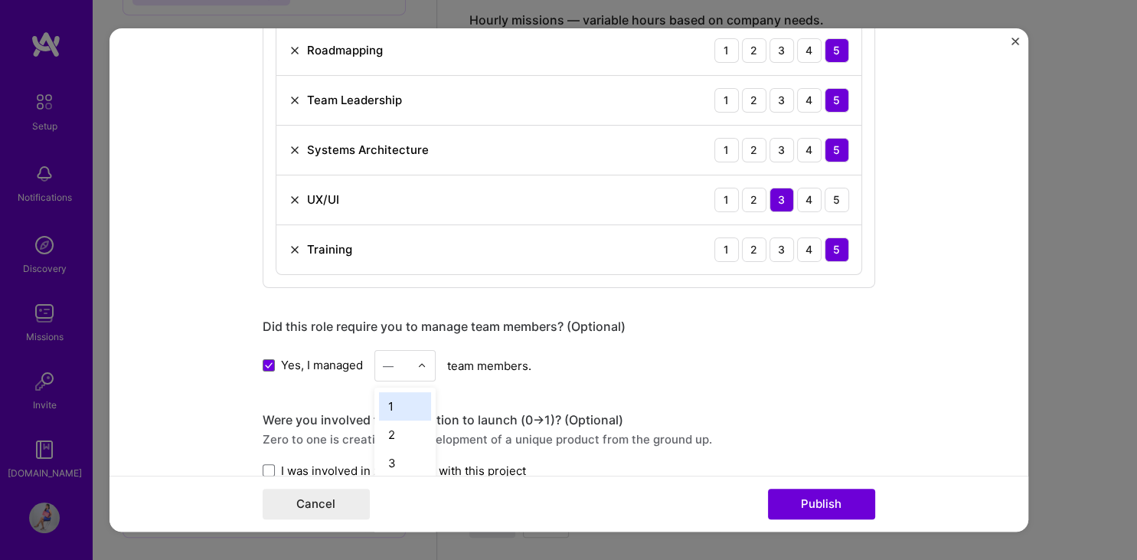
click at [387, 357] on div "—" at bounding box center [388, 365] width 11 height 16
click at [405, 453] on div "12" at bounding box center [405, 458] width 52 height 28
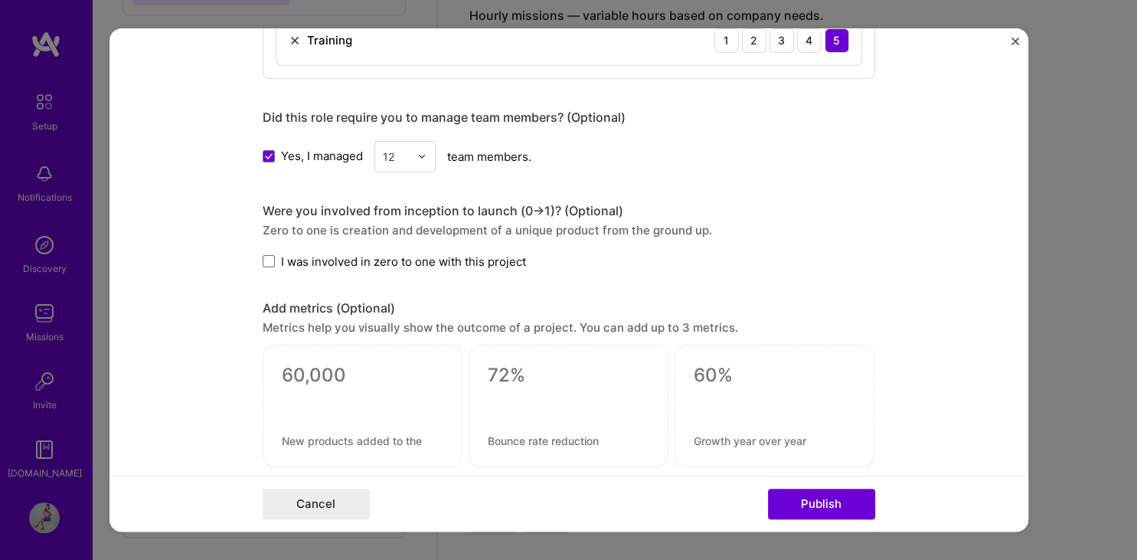
scroll to position [2112, 0]
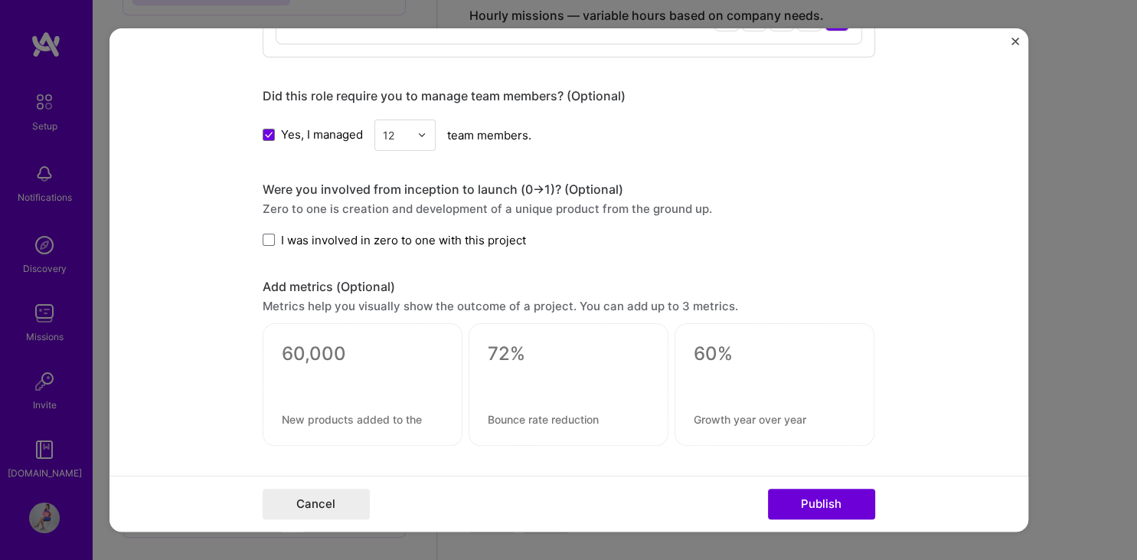
click at [335, 360] on div at bounding box center [363, 384] width 200 height 122
click at [338, 353] on textarea at bounding box center [363, 353] width 162 height 23
type textarea "7"
type textarea "27%"
click at [318, 412] on textarea at bounding box center [363, 419] width 162 height 15
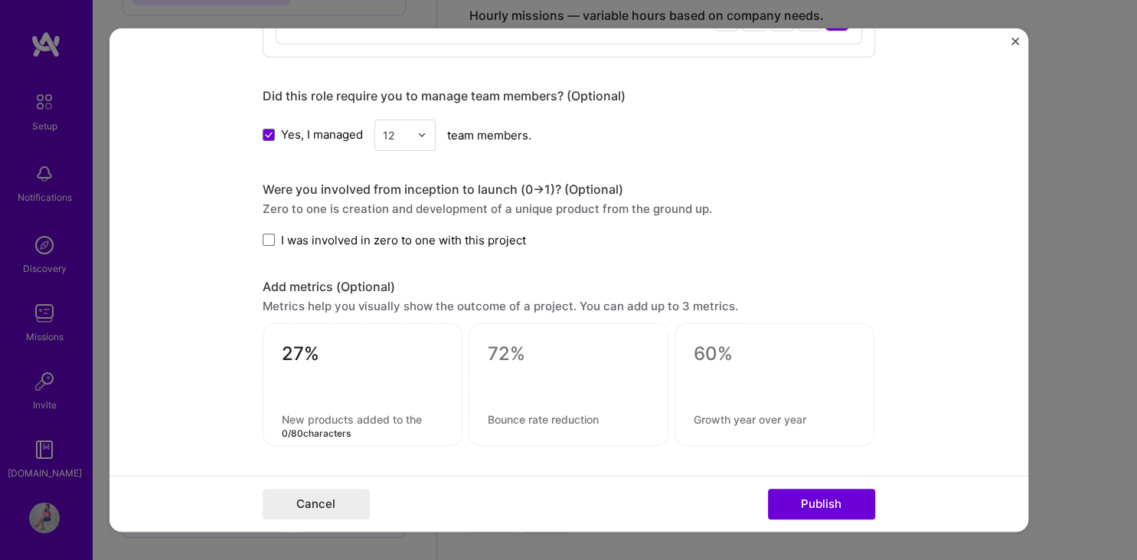
paste textarea "Reduced delivery cycle time"
type textarea "Reduced delivery cycle time"
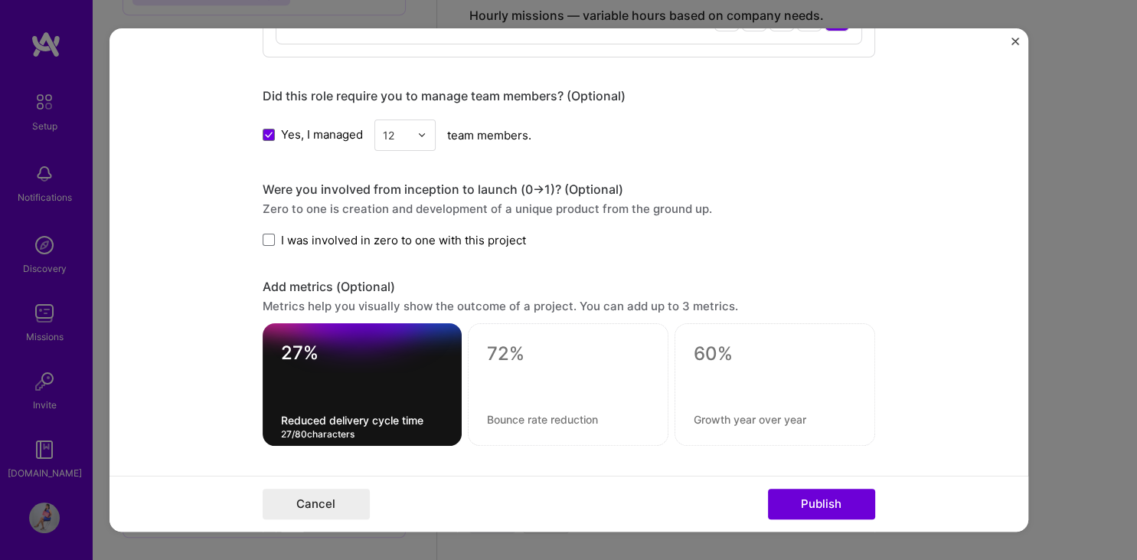
click at [537, 351] on textarea at bounding box center [568, 353] width 162 height 23
paste textarea "3 regions"
type textarea "3 regions"
click at [519, 412] on textarea at bounding box center [568, 419] width 162 height 15
click at [501, 430] on div "3 regions 0 / 80 characters" at bounding box center [568, 384] width 201 height 122
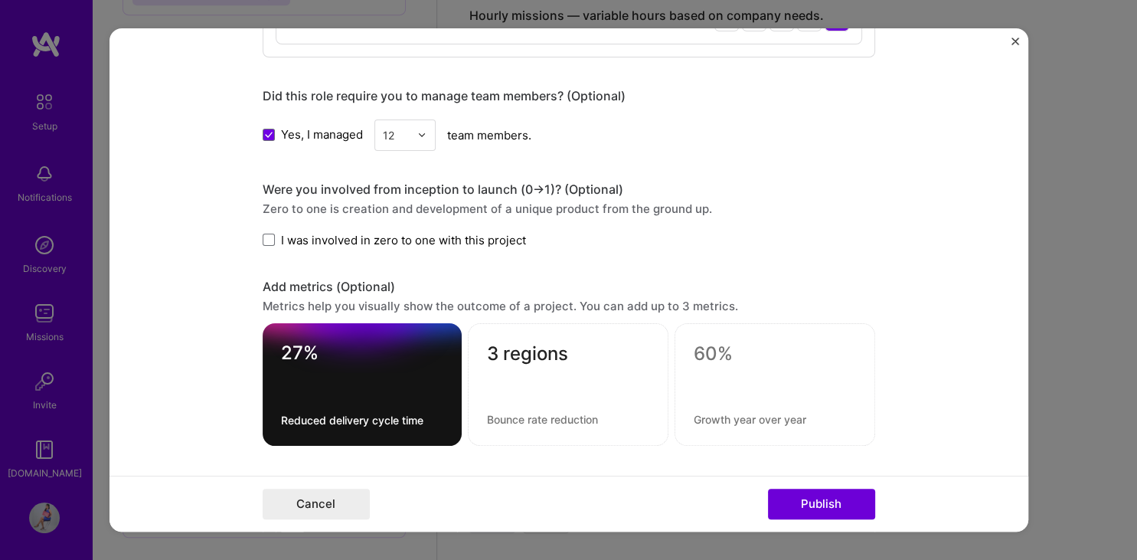
click at [502, 415] on textarea at bounding box center [568, 419] width 162 height 15
paste textarea "Improved cross-functional collaboration"
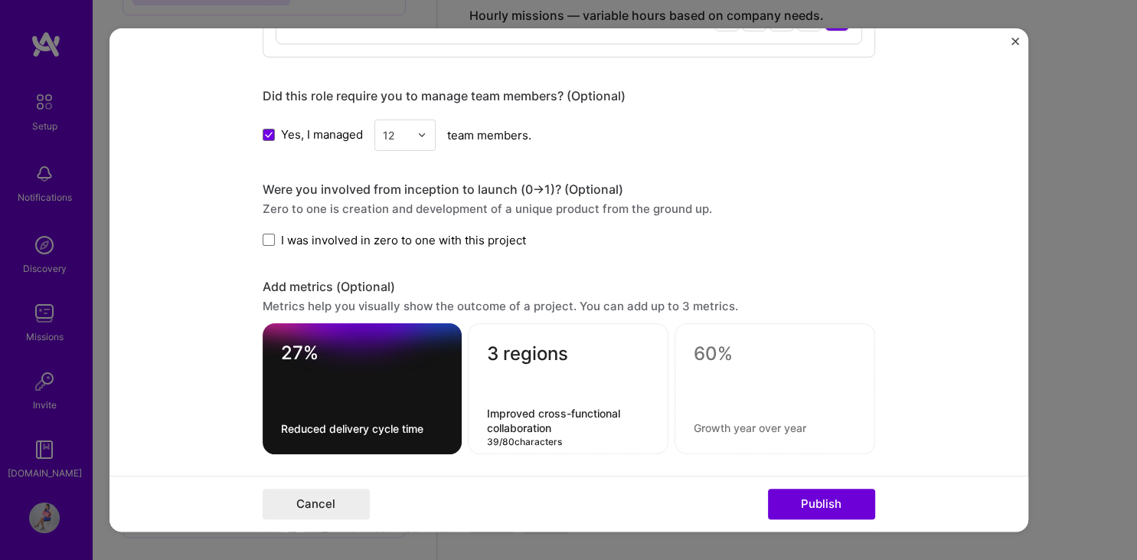
type textarea "Improved cross-functional collaboration"
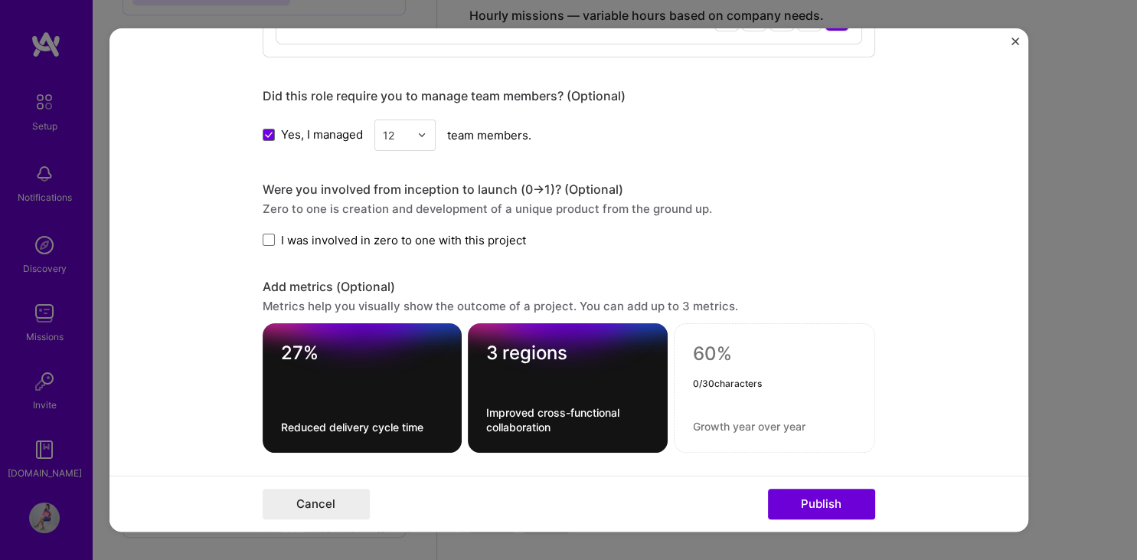
click at [739, 355] on textarea at bounding box center [774, 353] width 163 height 23
paste textarea "22%"
type textarea "22%"
click at [727, 425] on textarea at bounding box center [774, 426] width 163 height 15
paste textarea "Increased customer satisfaction"
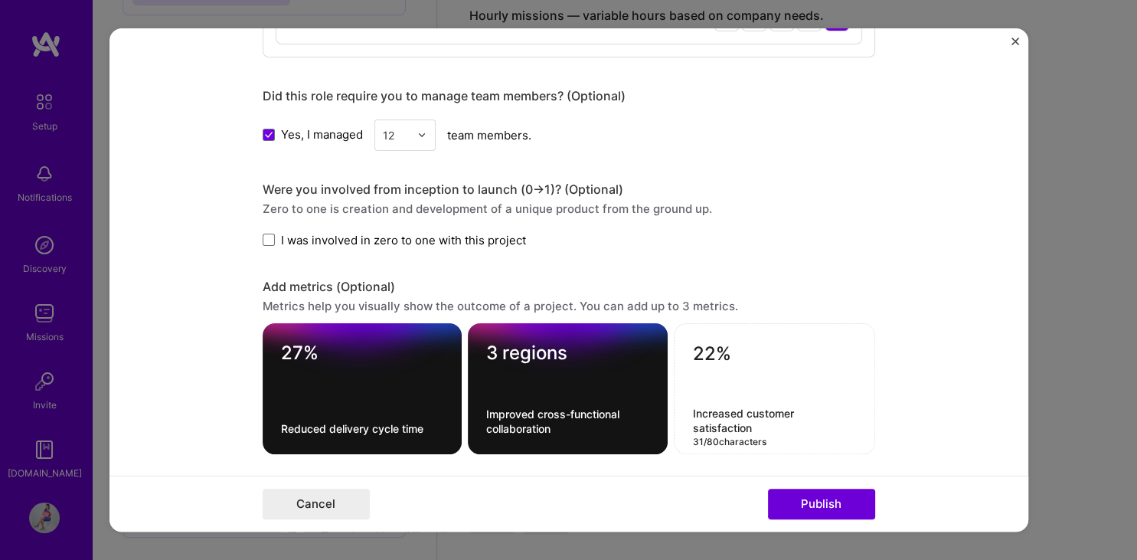
type textarea "Increased customer satisfaction"
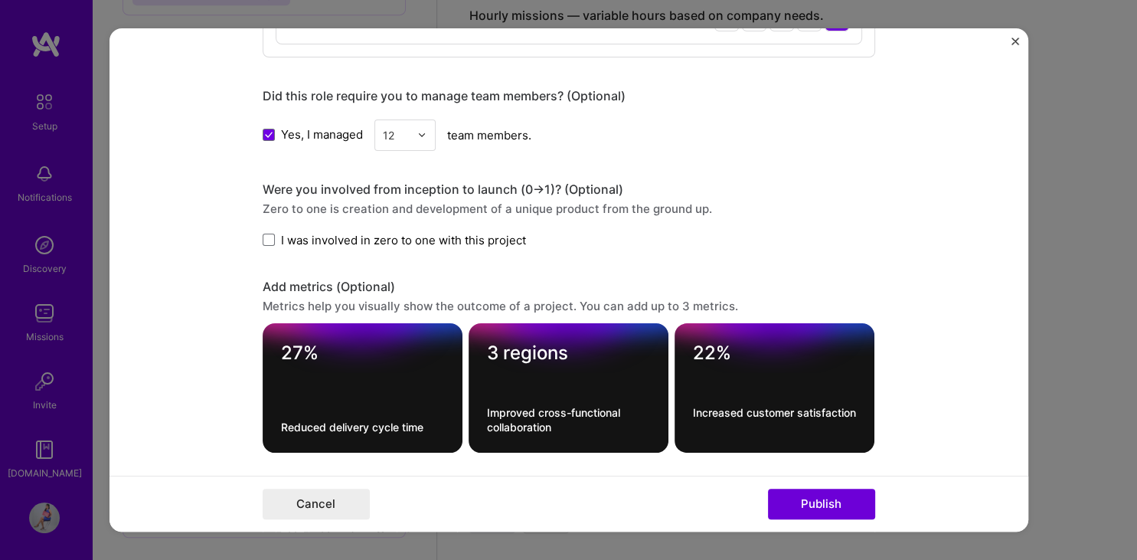
click at [823, 381] on div at bounding box center [774, 379] width 163 height 16
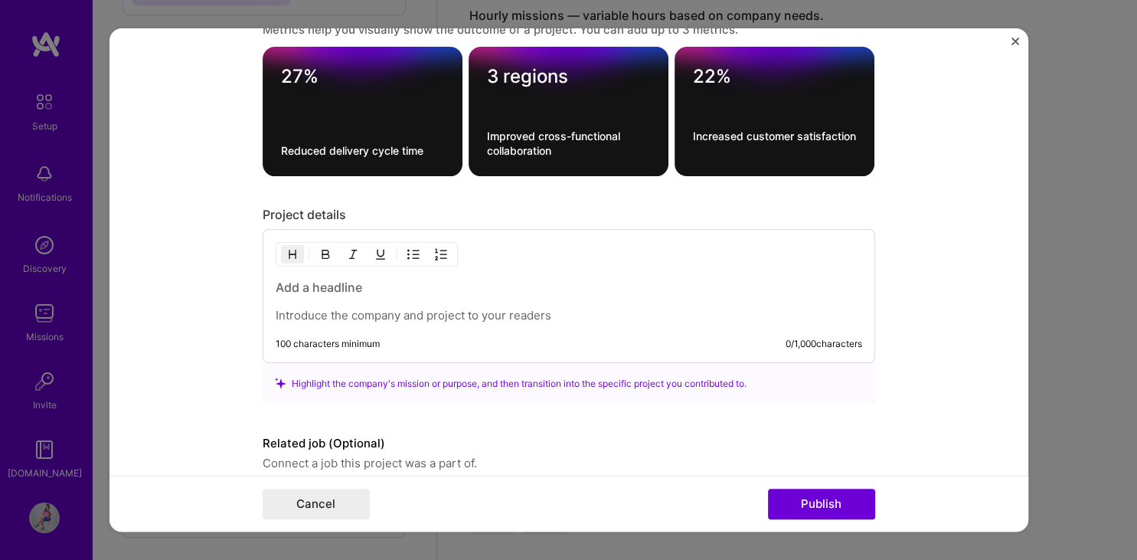
scroll to position [2449, 0]
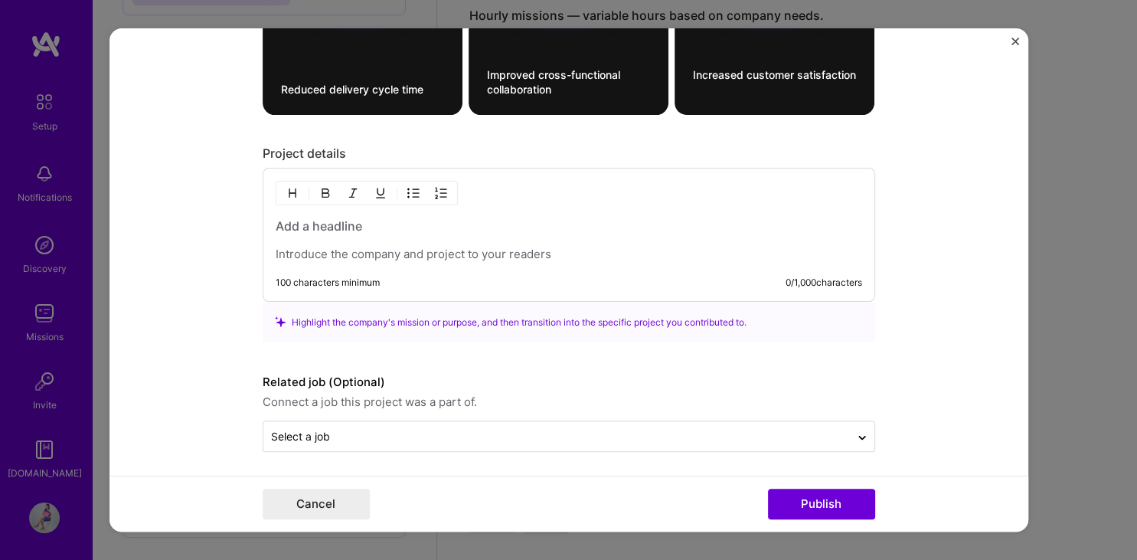
click at [329, 253] on p at bounding box center [569, 253] width 586 height 15
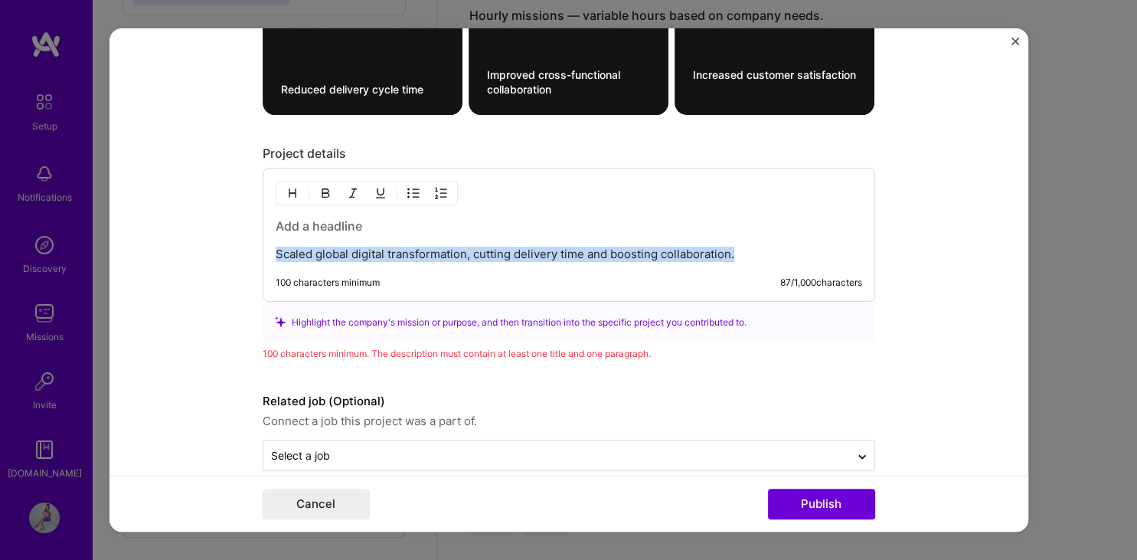
drag, startPoint x: 749, startPoint y: 250, endPoint x: 244, endPoint y: 242, distance: 504.5
click at [244, 242] on form "Project title Digital Transformation for Fortune 500 Electronics Firm Company C…" at bounding box center [568, 280] width 919 height 504
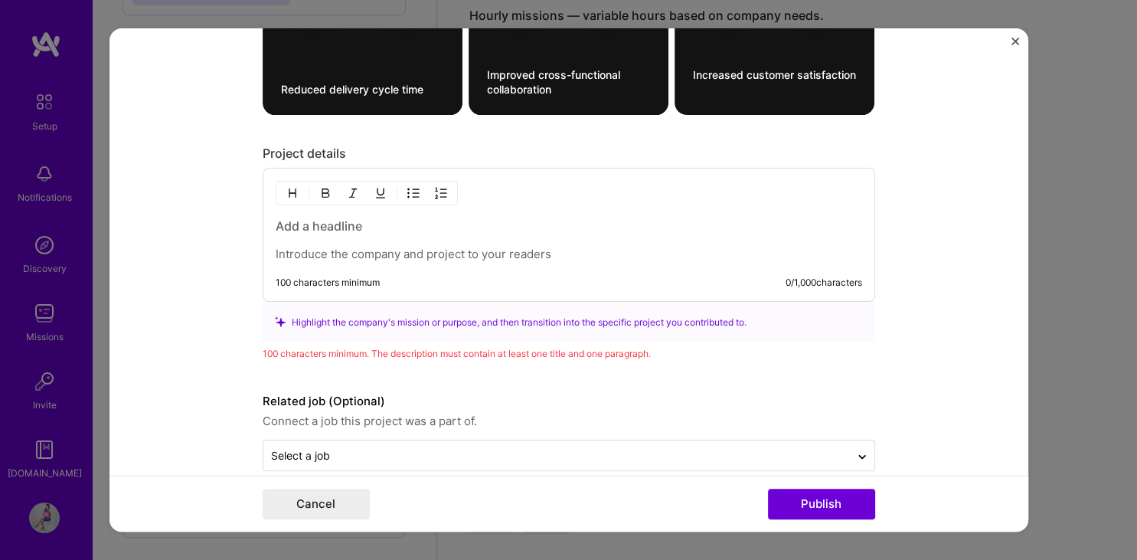
scroll to position [2468, 0]
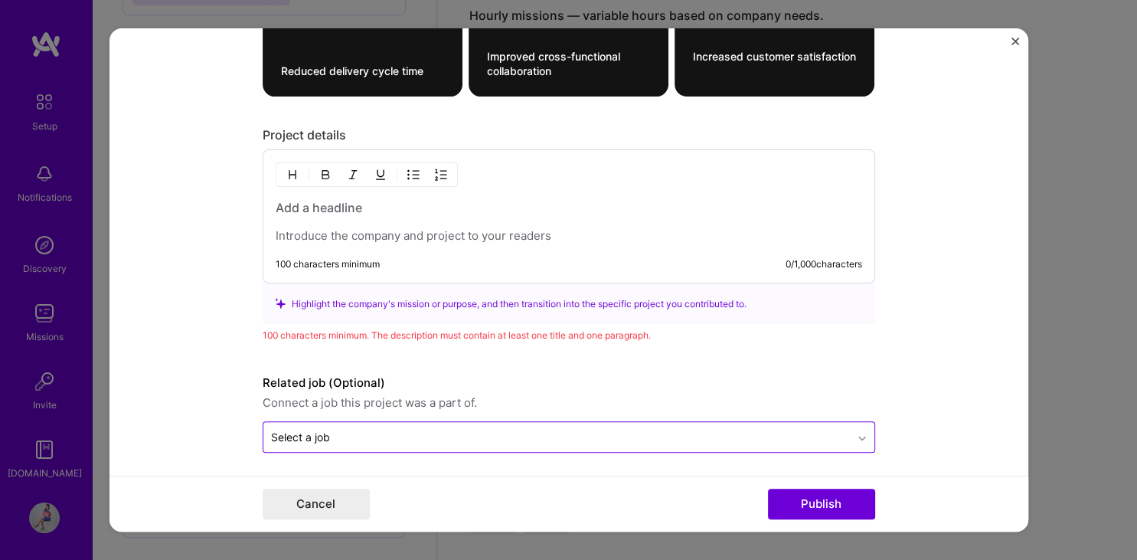
click at [861, 436] on icon at bounding box center [862, 438] width 12 height 15
click at [861, 436] on icon at bounding box center [862, 435] width 12 height 15
click at [312, 201] on h3 at bounding box center [569, 207] width 586 height 17
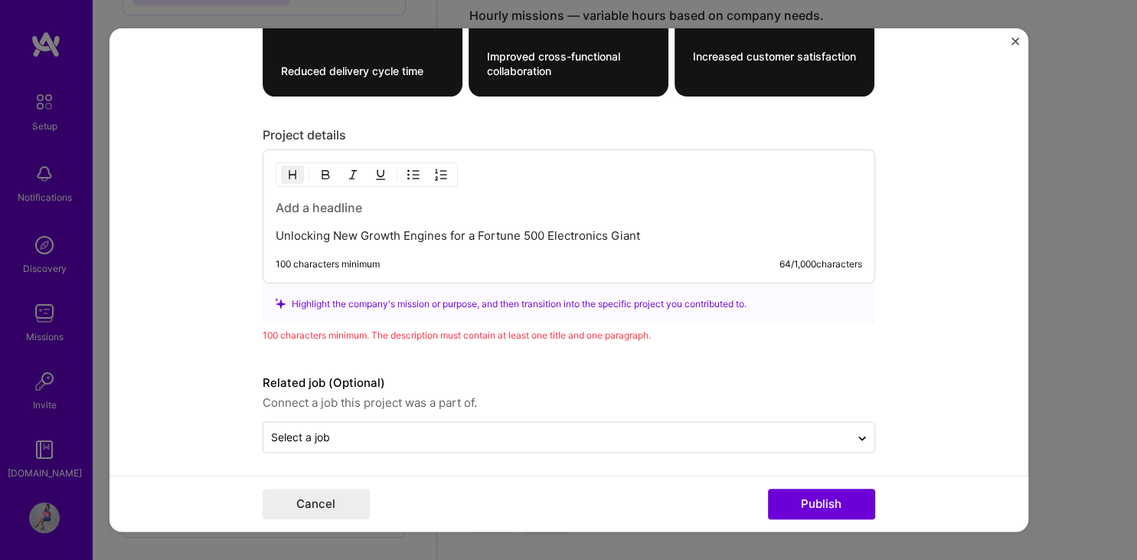
click at [328, 199] on h3 at bounding box center [569, 207] width 586 height 17
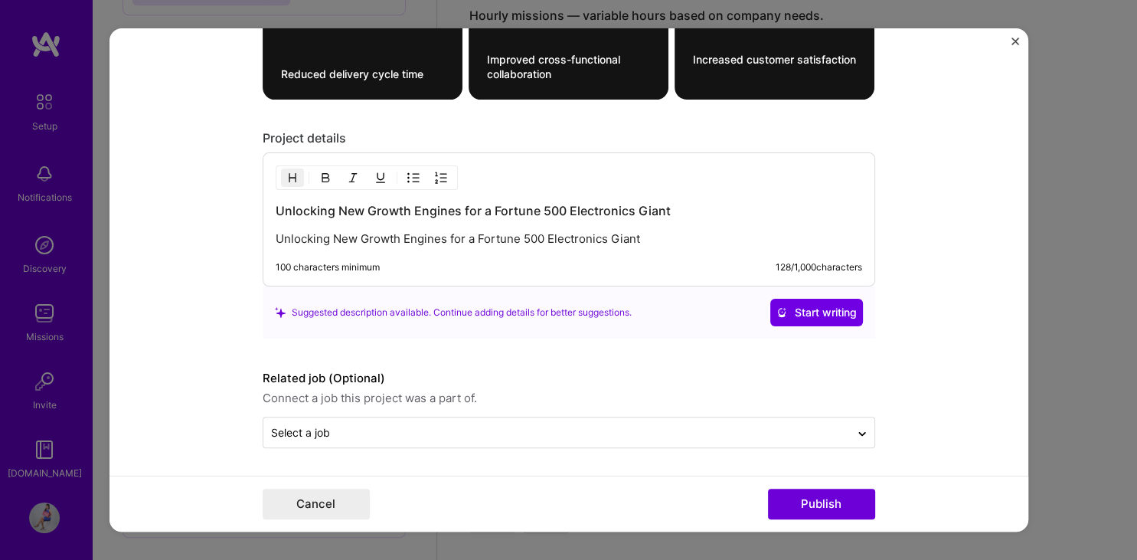
scroll to position [2460, 0]
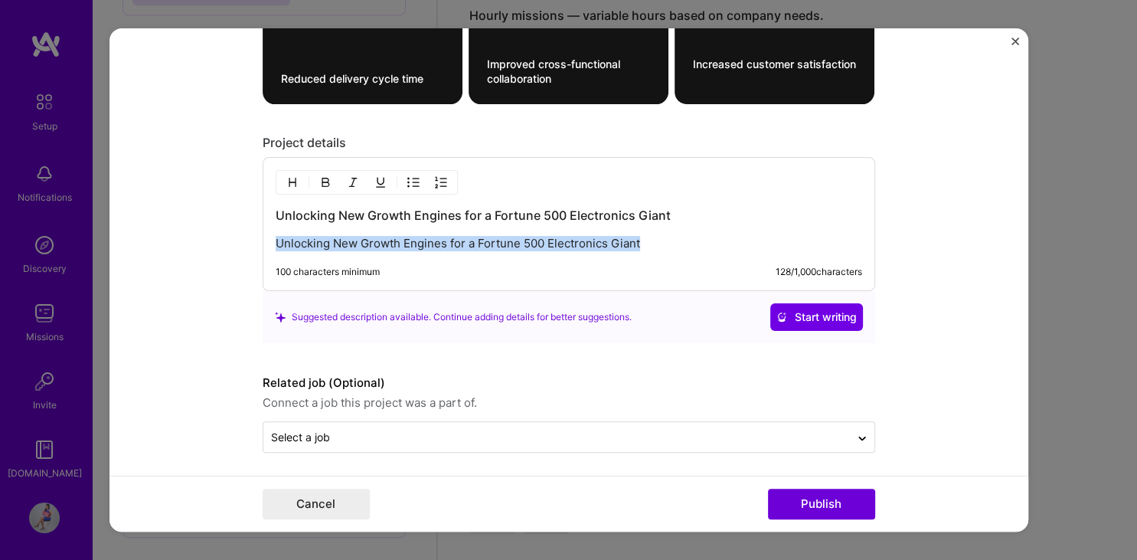
drag, startPoint x: 277, startPoint y: 241, endPoint x: 674, endPoint y: 243, distance: 396.5
click at [674, 243] on p "Unlocking New Growth Engines for a Fortune 500 Electronics Giant" at bounding box center [569, 243] width 586 height 15
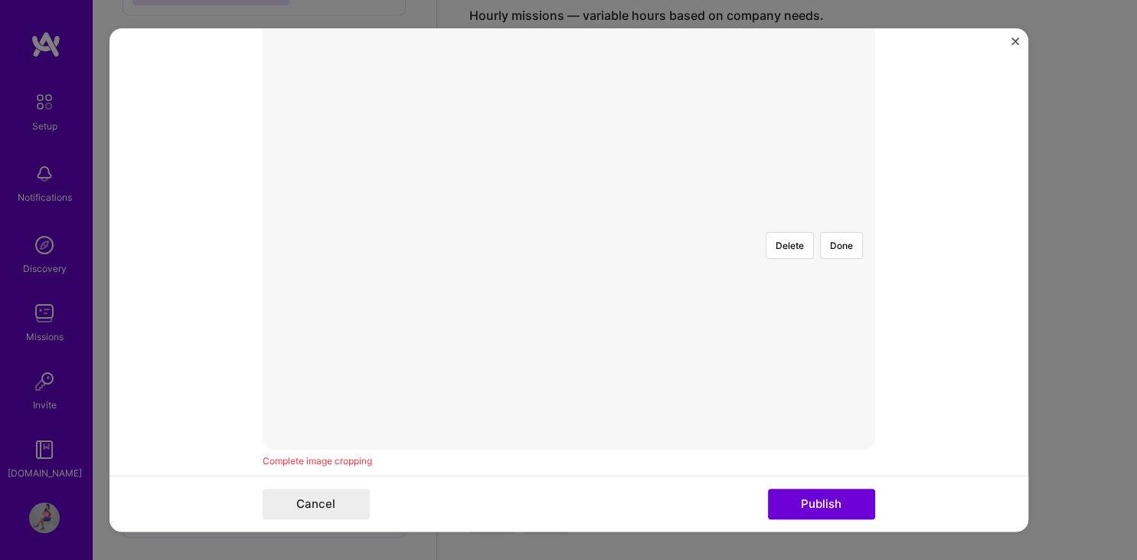
scroll to position [147, 0]
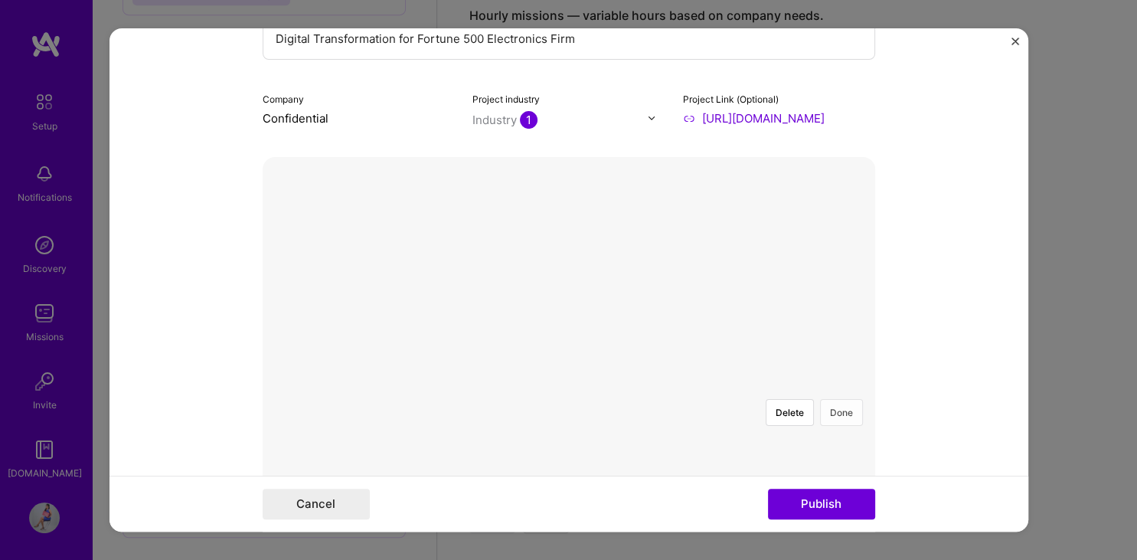
click at [850, 399] on button "Done" at bounding box center [841, 412] width 43 height 27
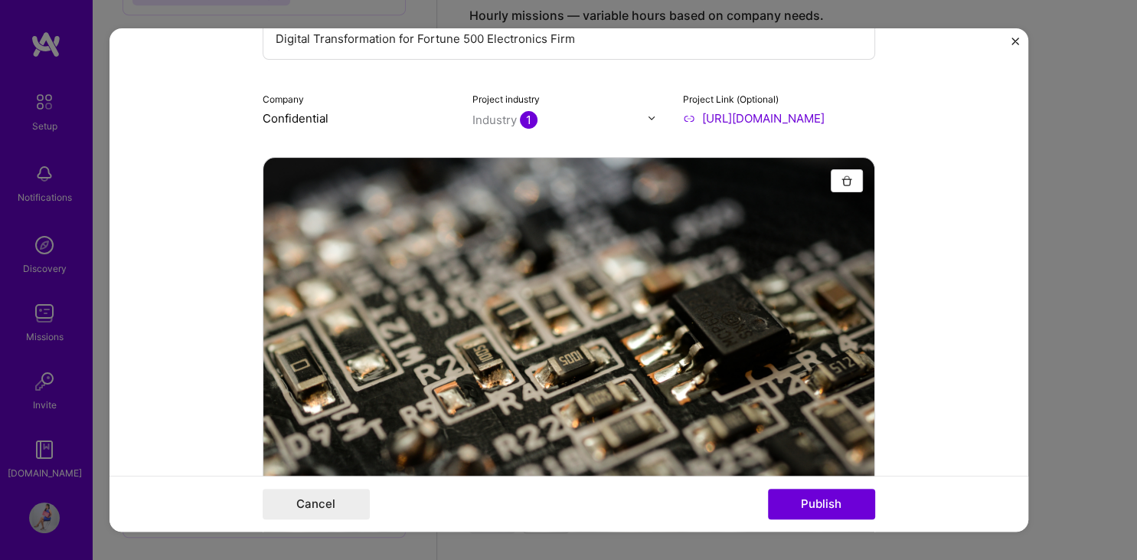
click at [788, 114] on input "[URL][DOMAIN_NAME]" at bounding box center [779, 118] width 192 height 16
drag, startPoint x: 873, startPoint y: 114, endPoint x: 621, endPoint y: 109, distance: 252.6
click at [683, 110] on input "[URL][DOMAIN_NAME]" at bounding box center [779, 118] width 192 height 16
paste input "[URL][DOMAIN_NAME]"
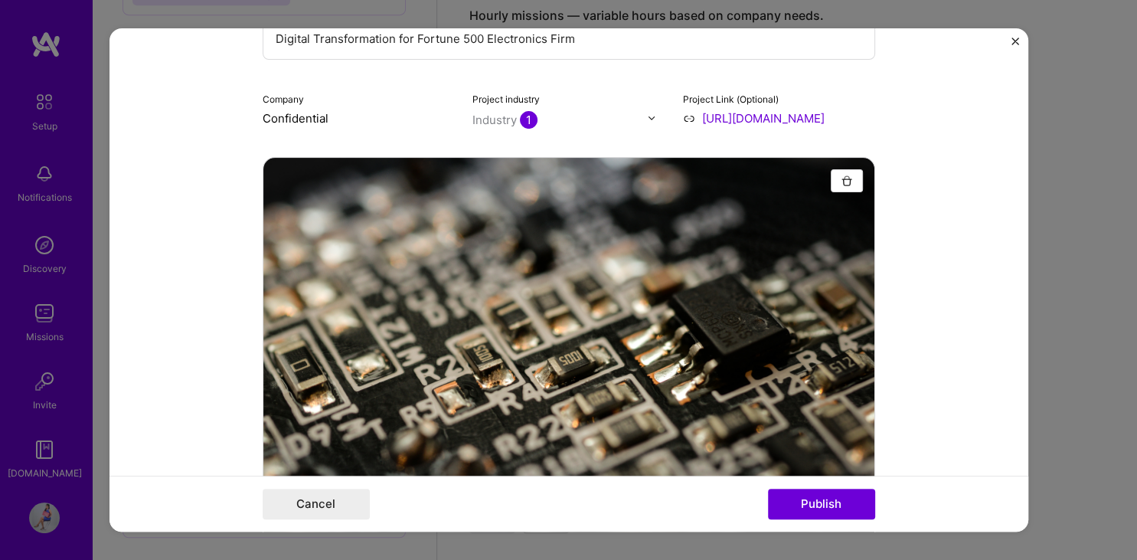
scroll to position [0, 108]
type input "[URL][DOMAIN_NAME]"
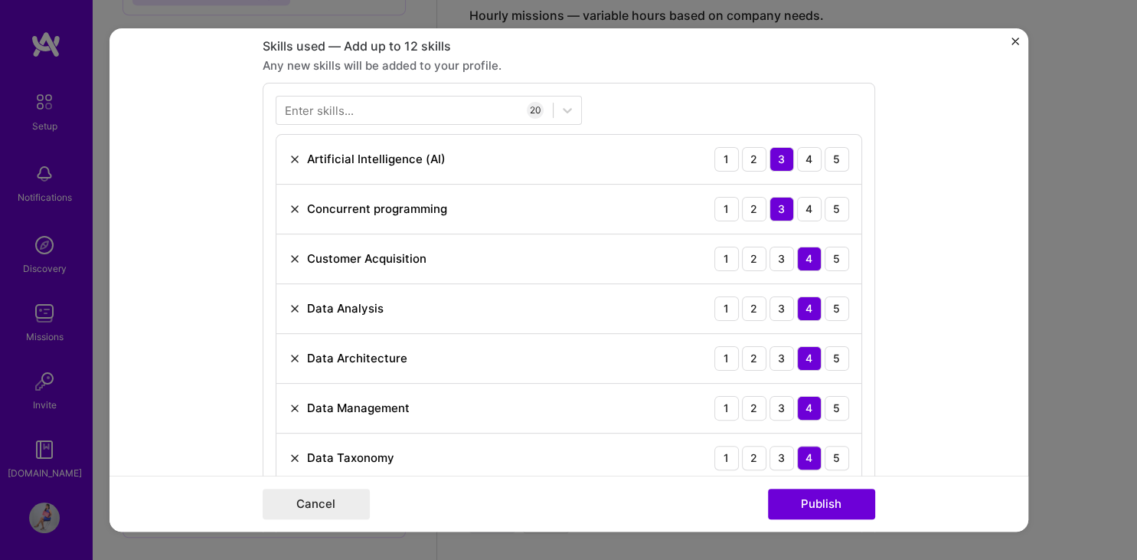
scroll to position [1076, 0]
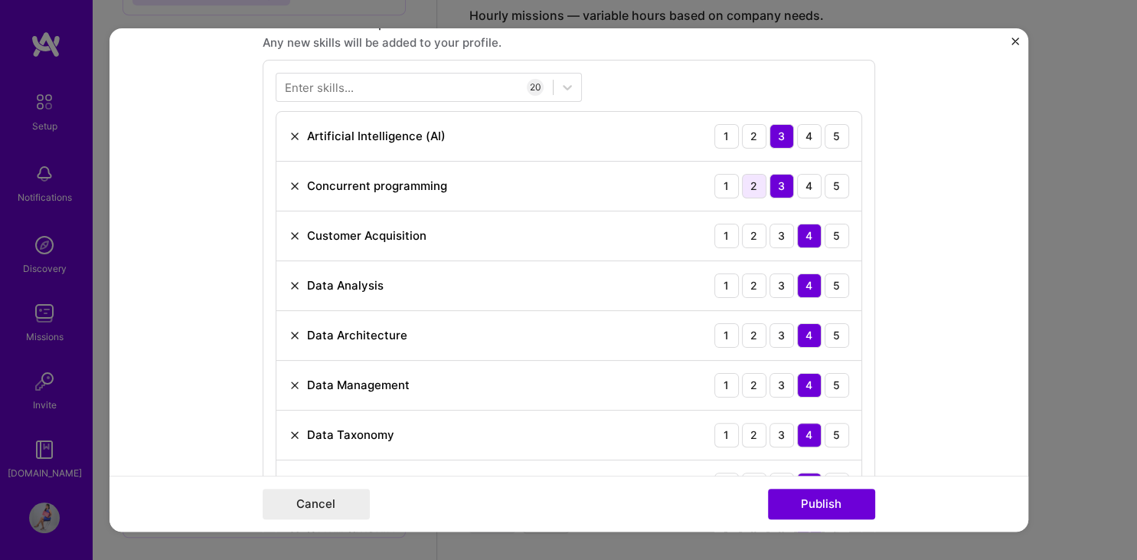
click at [755, 184] on div "2" at bounding box center [754, 186] width 24 height 24
click at [756, 333] on div "2" at bounding box center [754, 335] width 24 height 24
click at [779, 330] on div "3" at bounding box center [781, 335] width 24 height 24
click at [785, 380] on div "3" at bounding box center [781, 385] width 24 height 24
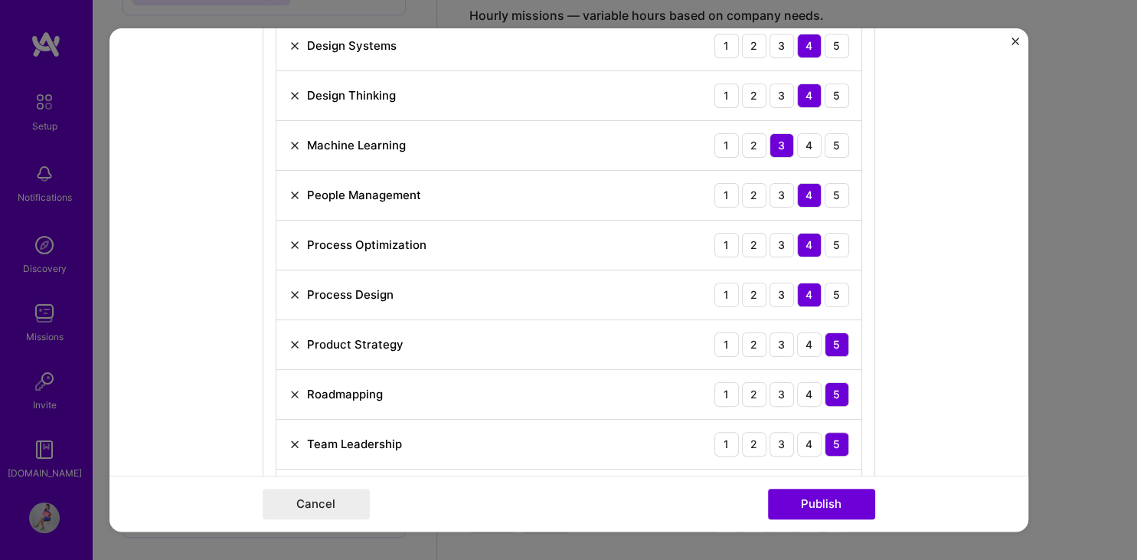
scroll to position [1568, 0]
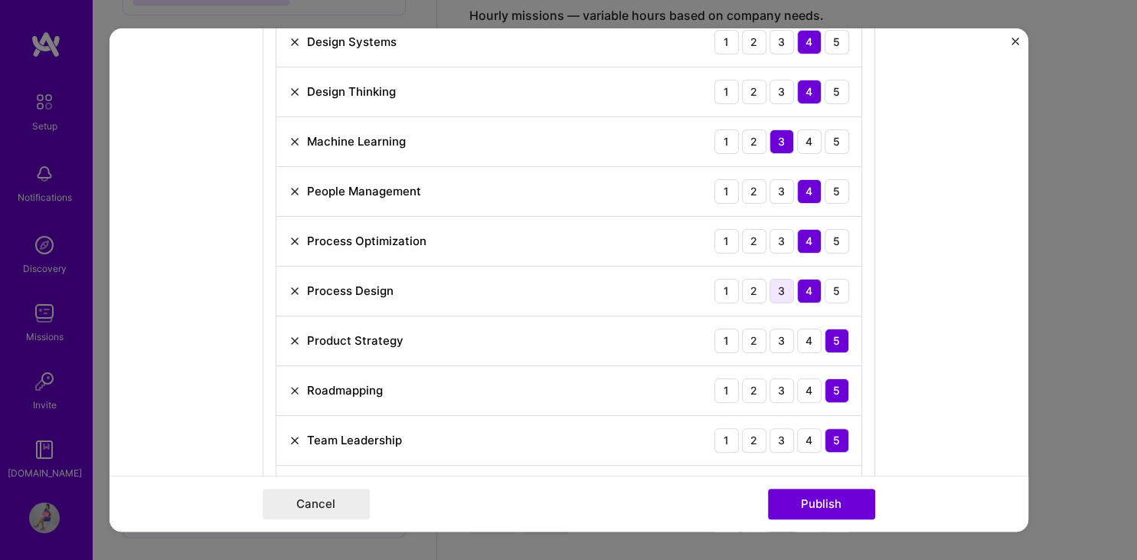
click at [782, 288] on div "3" at bounding box center [781, 291] width 24 height 24
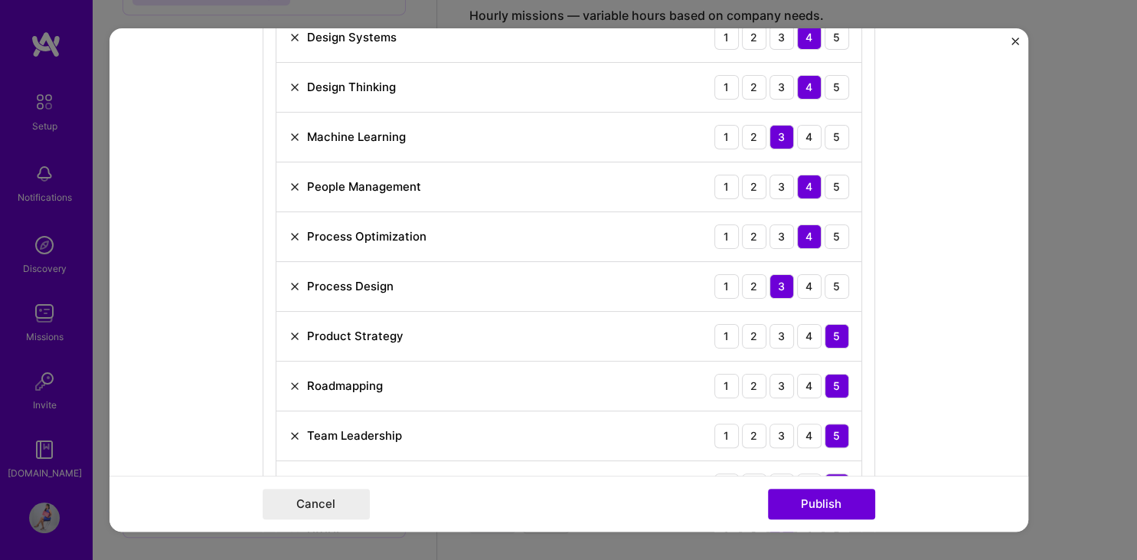
scroll to position [1618, 0]
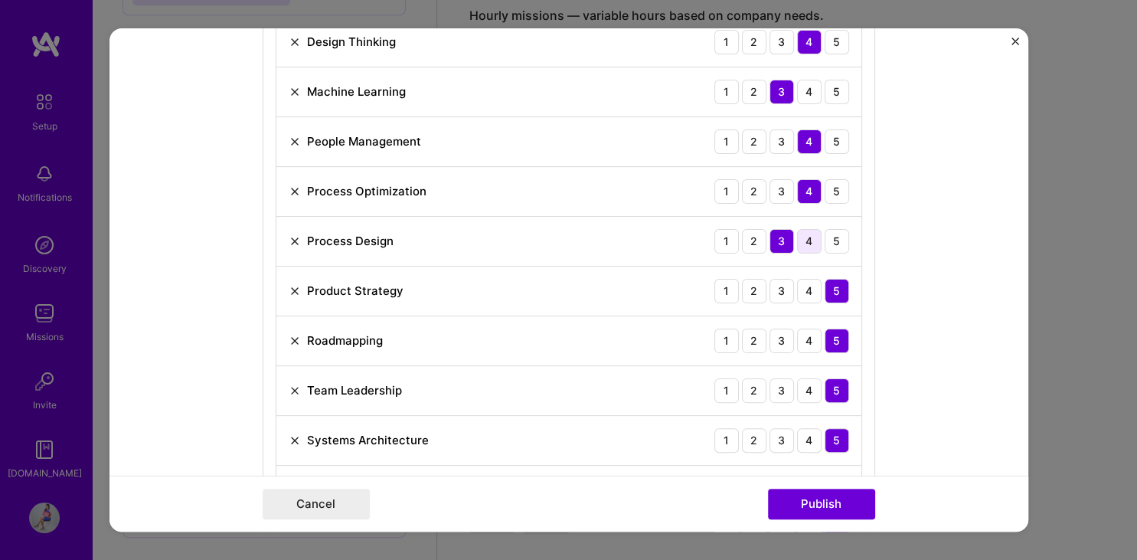
click at [804, 233] on div "4" at bounding box center [809, 241] width 24 height 24
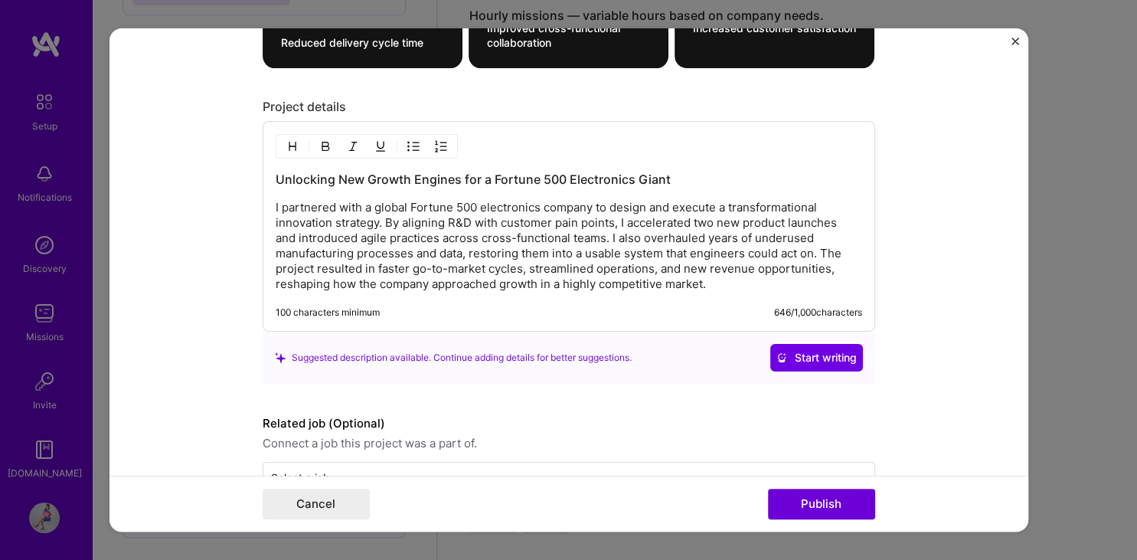
scroll to position [2563, 0]
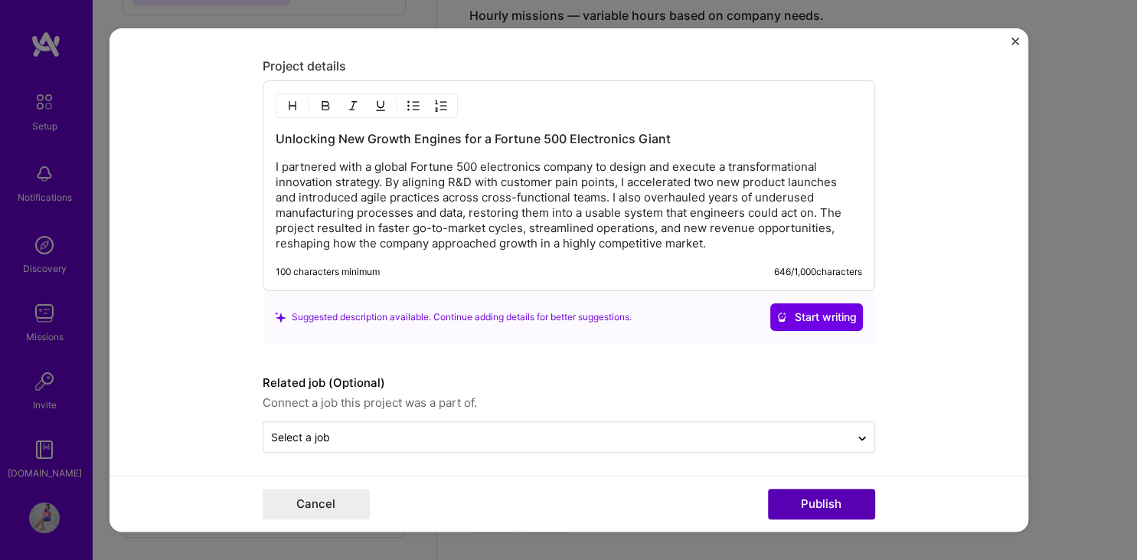
click at [834, 512] on button "Publish" at bounding box center [821, 503] width 107 height 31
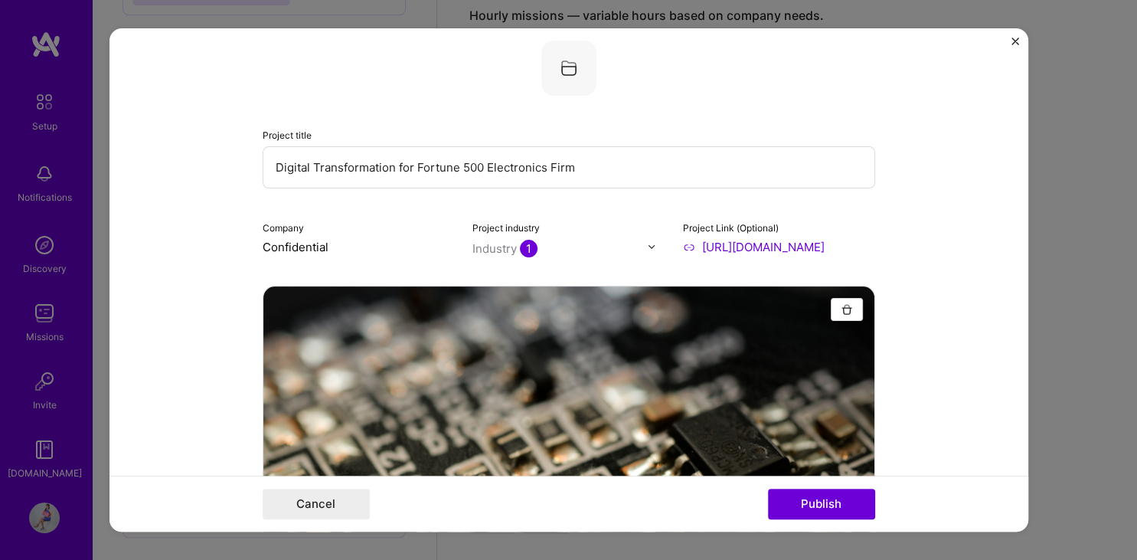
scroll to position [0, 0]
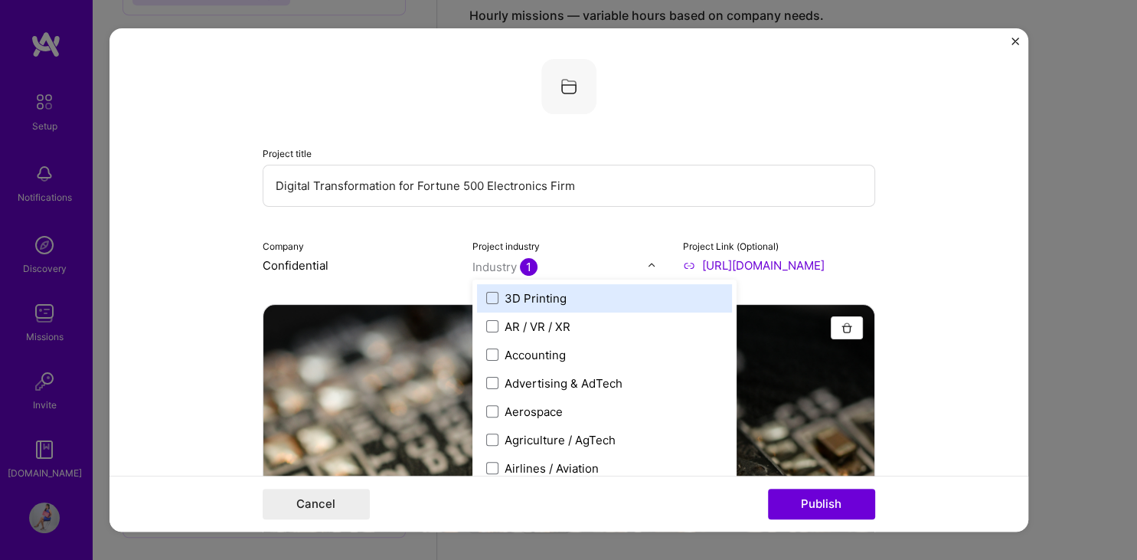
click at [516, 266] on div "Industry 1" at bounding box center [504, 267] width 65 height 16
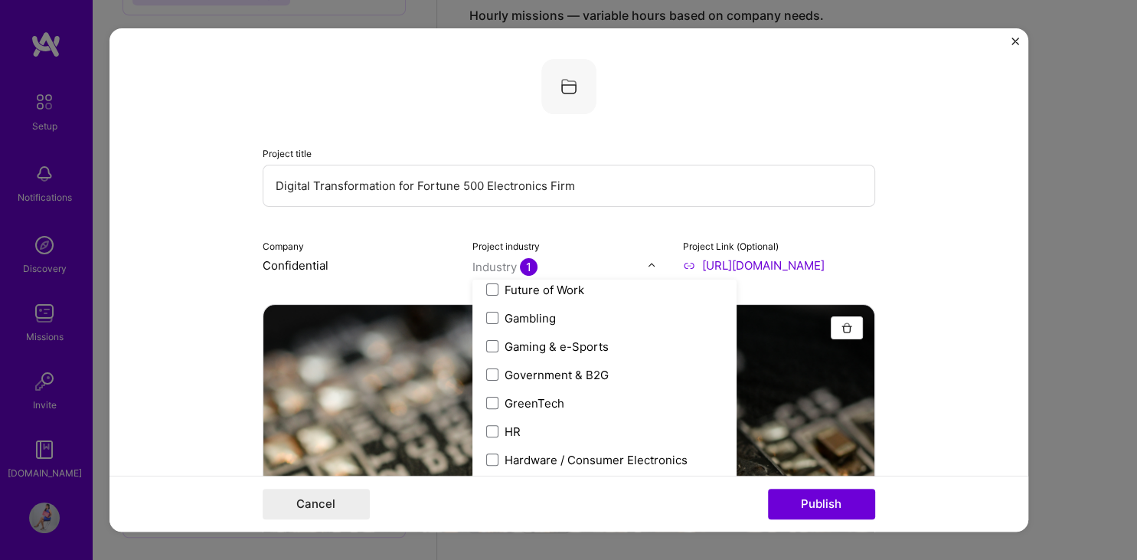
scroll to position [2125, 0]
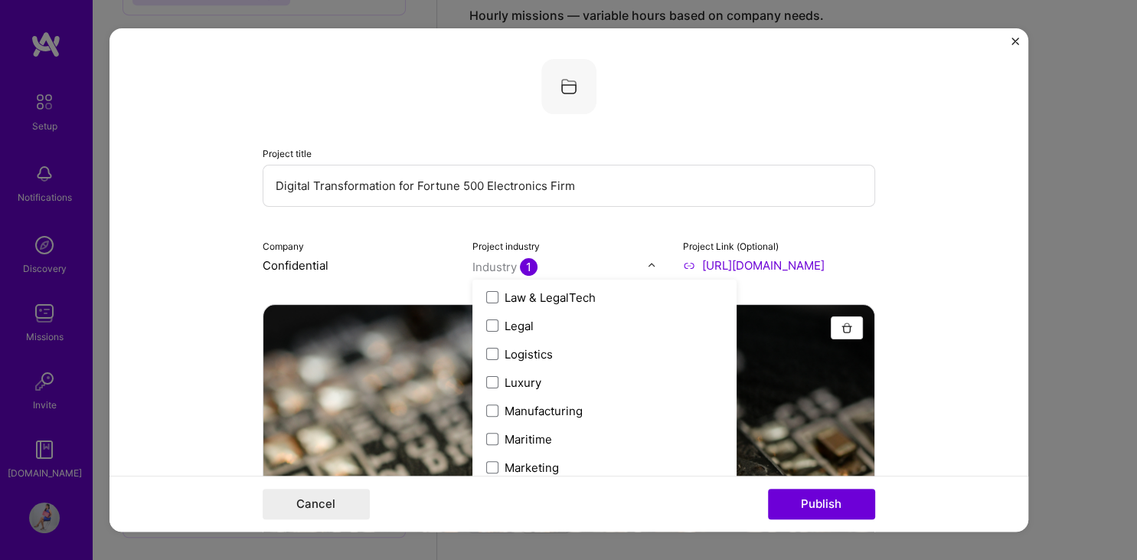
click at [948, 282] on form "Project title Digital Transformation for Fortune 500 Electronics Firm Company C…" at bounding box center [568, 280] width 919 height 504
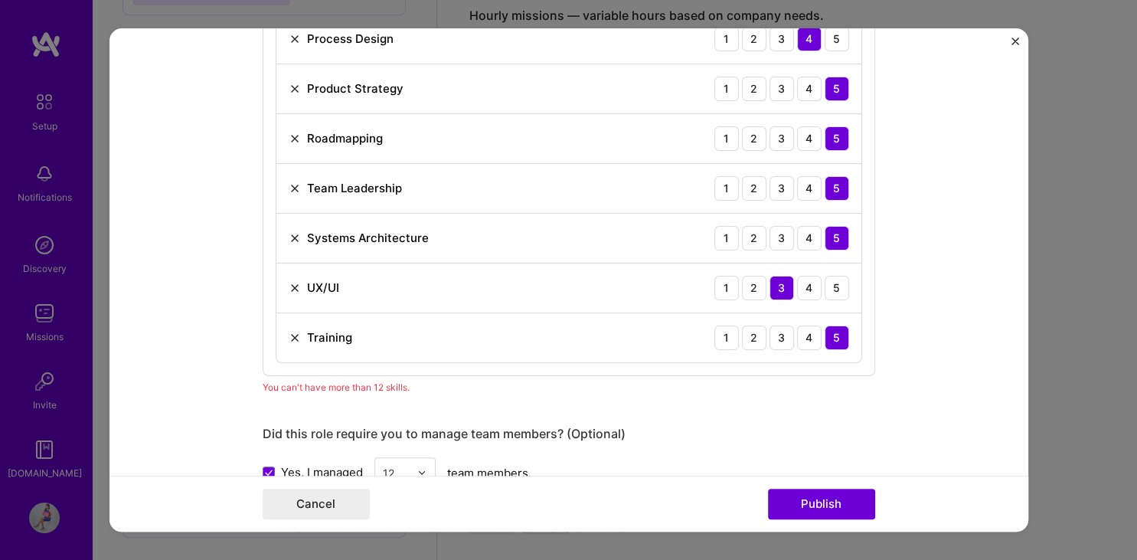
scroll to position [1712, 0]
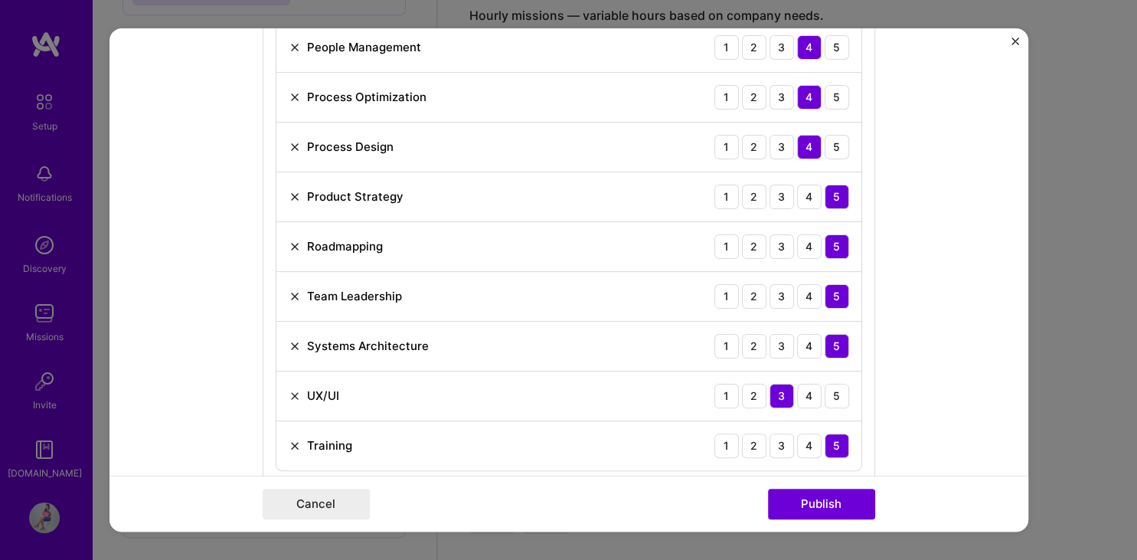
click at [292, 390] on img at bounding box center [295, 396] width 12 height 12
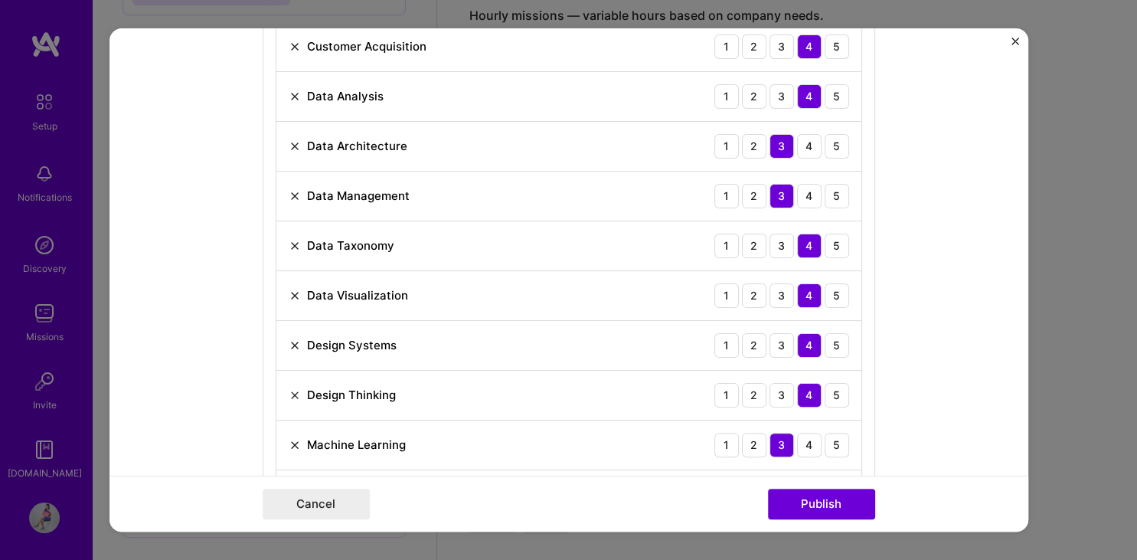
scroll to position [1212, 0]
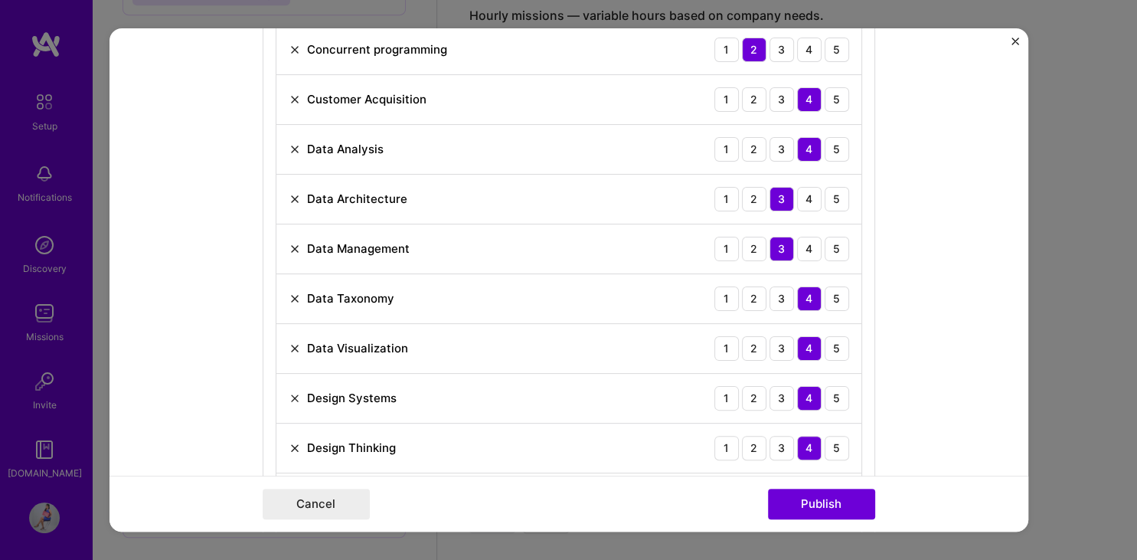
click at [289, 244] on img at bounding box center [295, 249] width 12 height 12
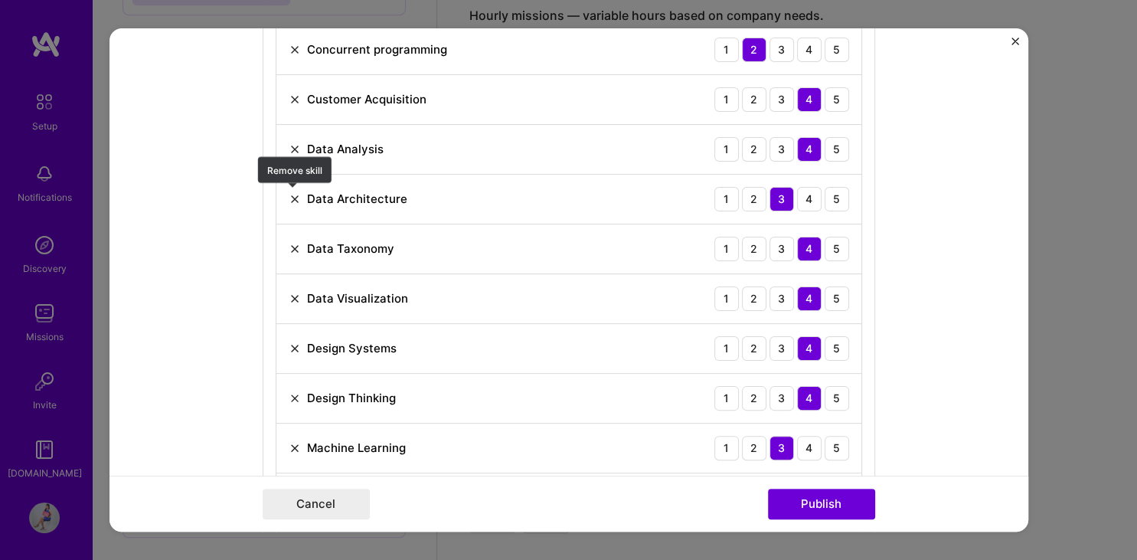
click at [289, 196] on img at bounding box center [295, 199] width 12 height 12
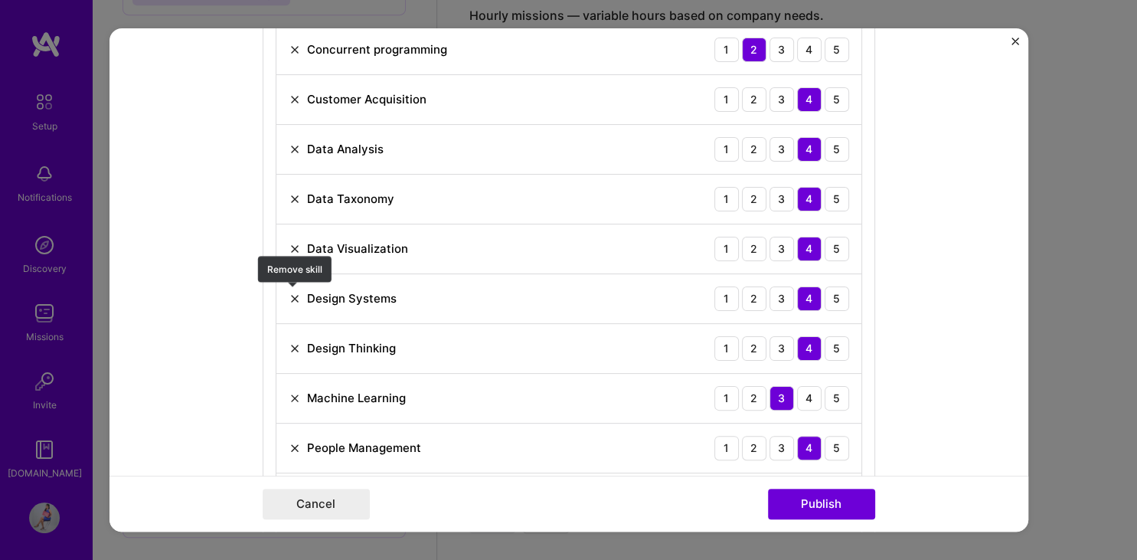
click at [292, 295] on img at bounding box center [295, 298] width 12 height 12
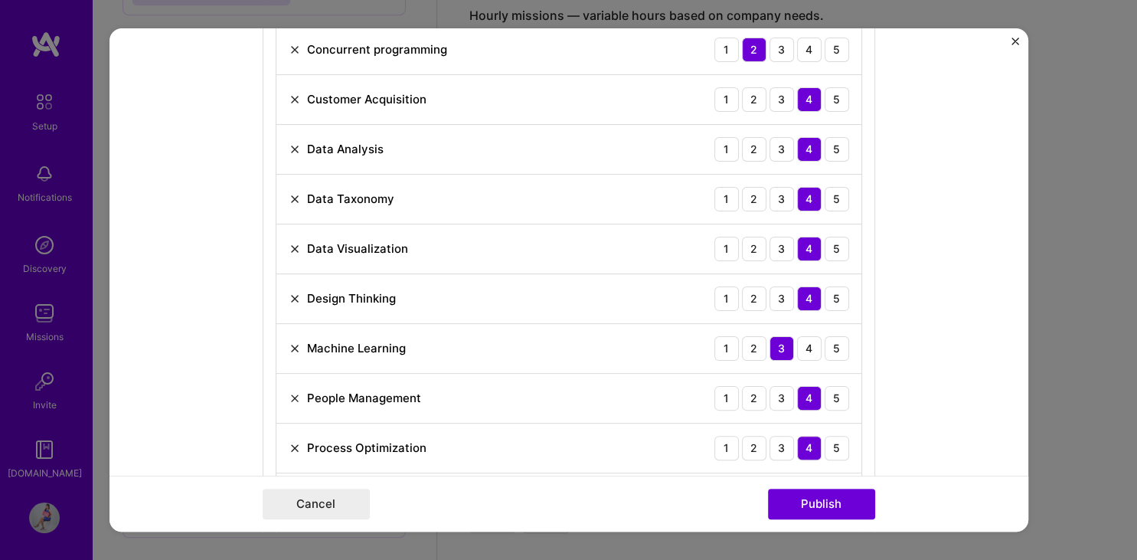
click at [292, 299] on img at bounding box center [295, 298] width 12 height 12
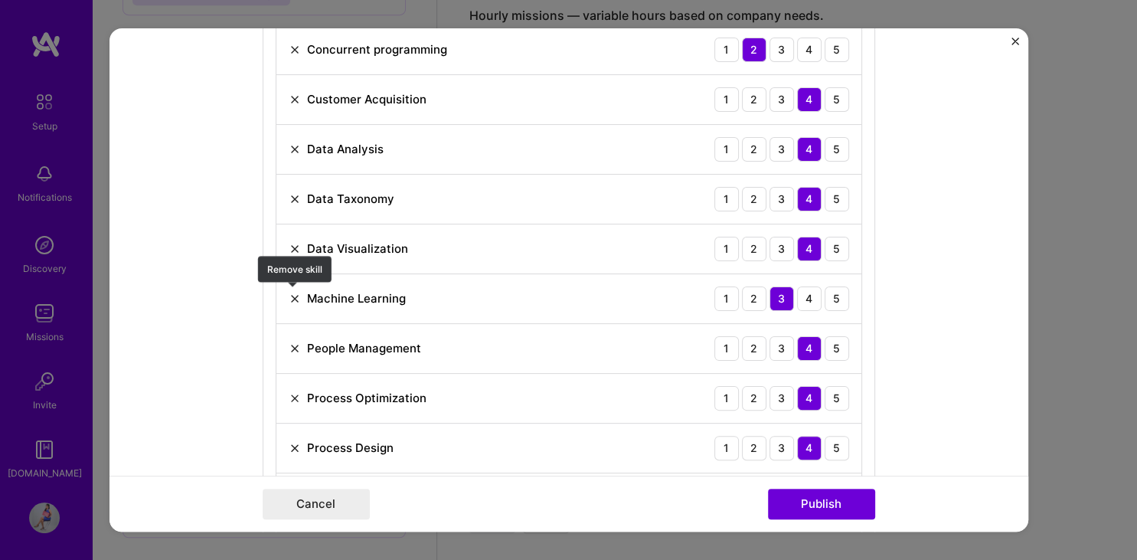
click at [291, 296] on img at bounding box center [295, 298] width 12 height 12
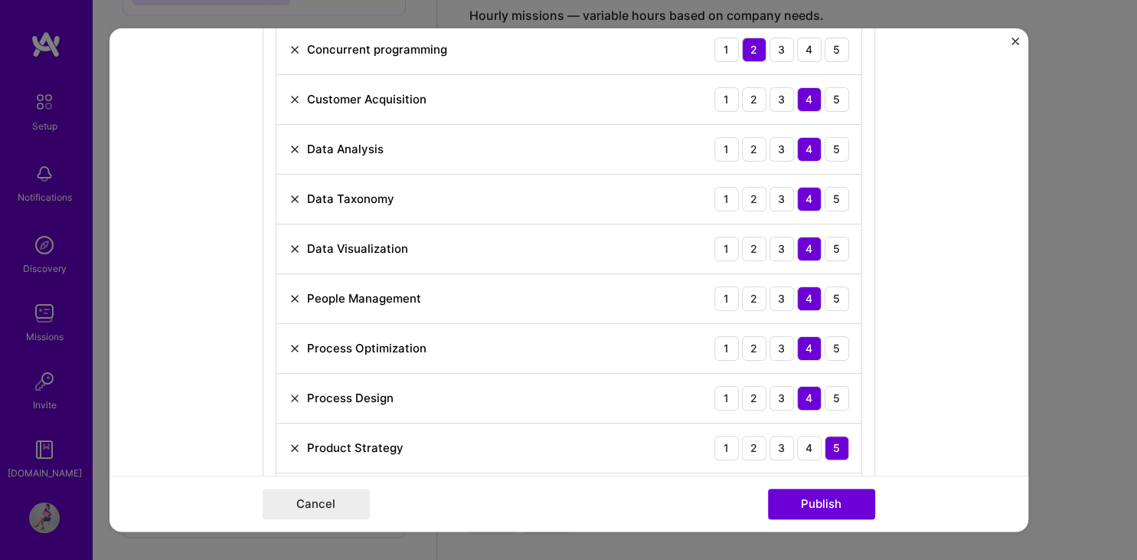
click at [295, 393] on img at bounding box center [295, 398] width 12 height 12
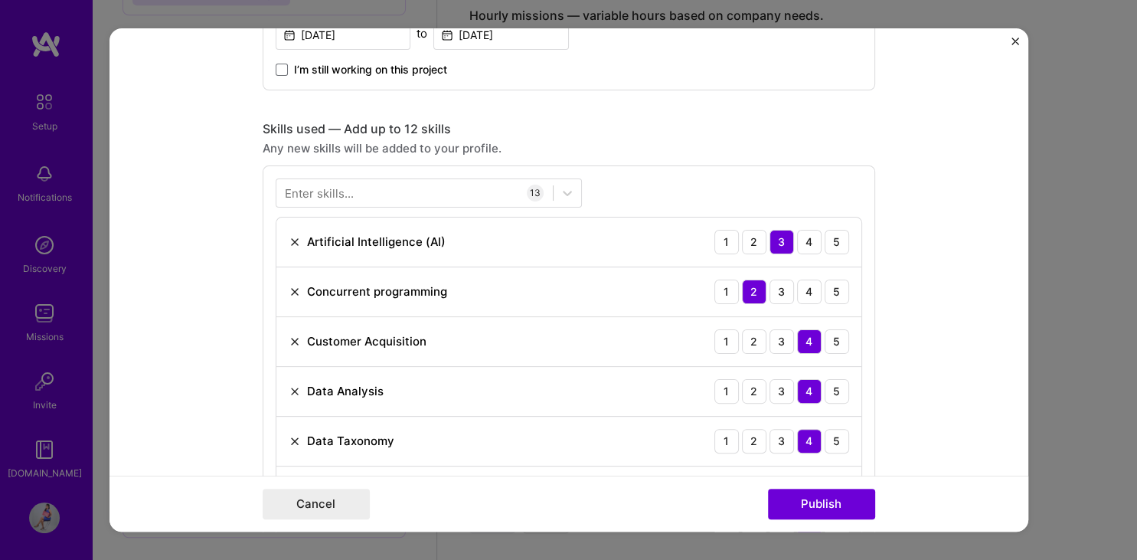
scroll to position [1021, 0]
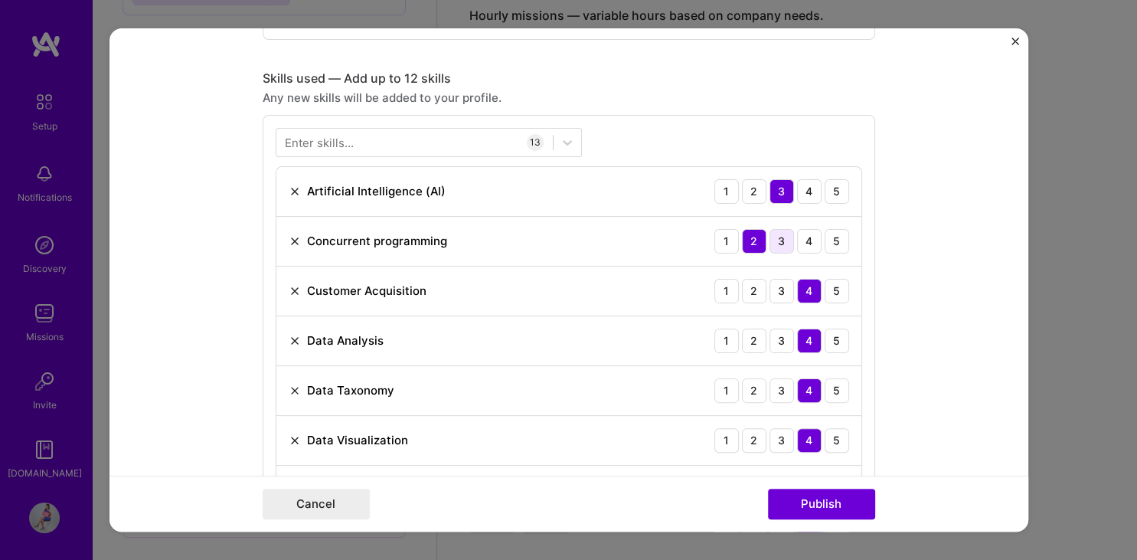
click at [781, 235] on div "3" at bounding box center [781, 241] width 24 height 24
click at [293, 238] on img at bounding box center [295, 241] width 12 height 12
click at [296, 385] on img at bounding box center [295, 390] width 12 height 12
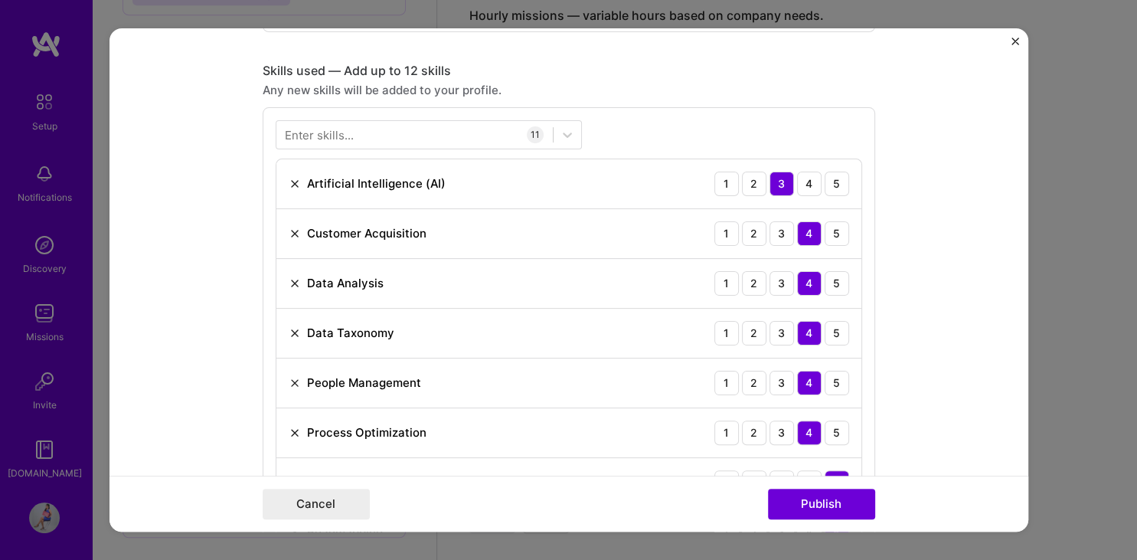
scroll to position [977, 0]
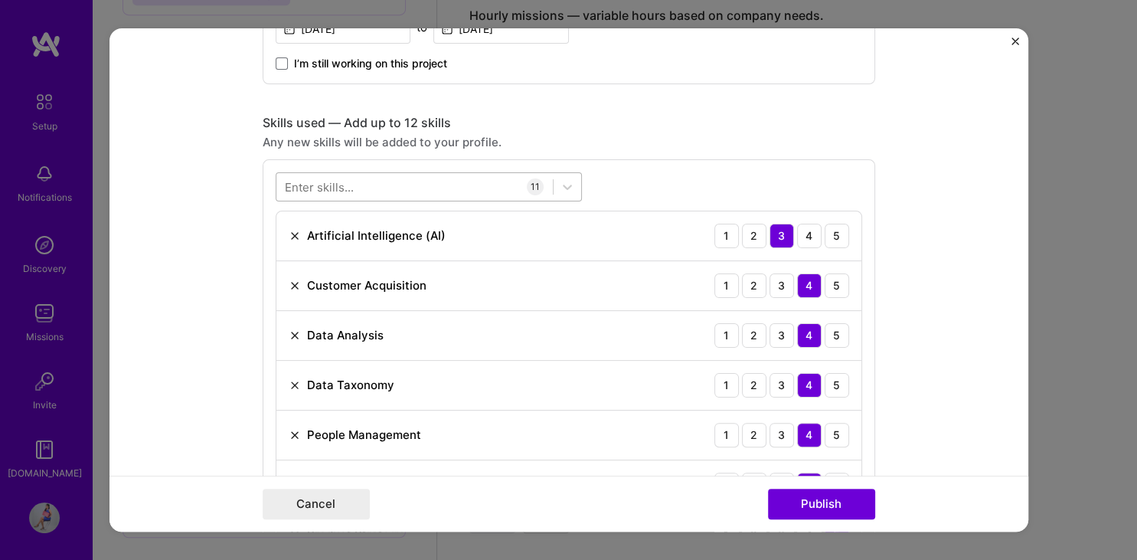
click at [435, 187] on div at bounding box center [414, 186] width 276 height 25
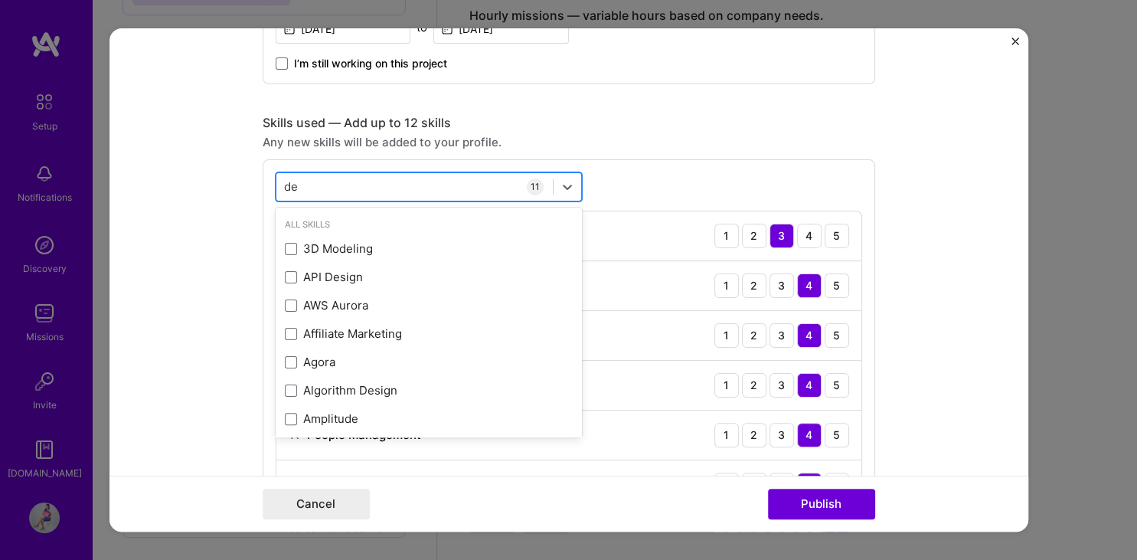
type input "d"
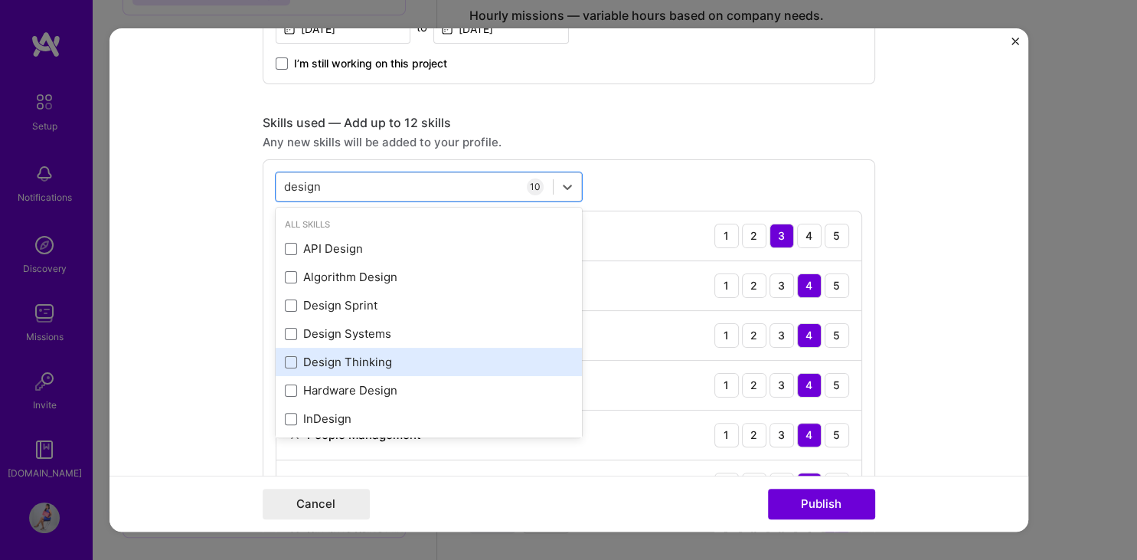
click at [338, 355] on div "Design Thinking" at bounding box center [429, 362] width 288 height 16
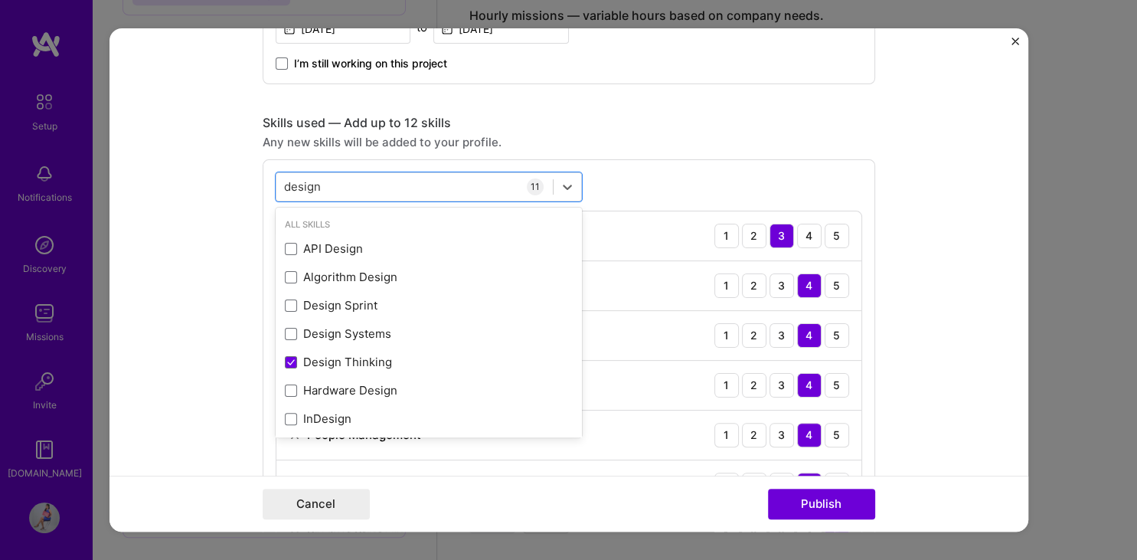
type input "design"
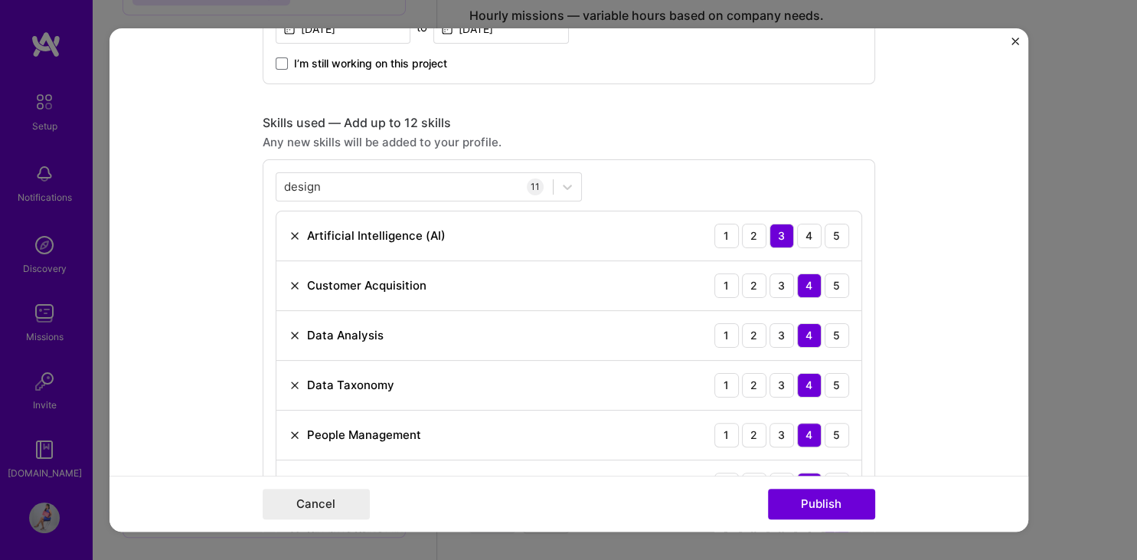
click at [654, 173] on div "design design 11 Artificial Intelligence (AI) 1 2 3 4 5 Customer Acquisition 1 …" at bounding box center [569, 465] width 612 height 612
drag, startPoint x: 1018, startPoint y: 238, endPoint x: 1010, endPoint y: 289, distance: 51.2
click at [1010, 288] on form "Project title Digital Transformation for Fortune 500 Electronics Firm Company C…" at bounding box center [568, 280] width 919 height 504
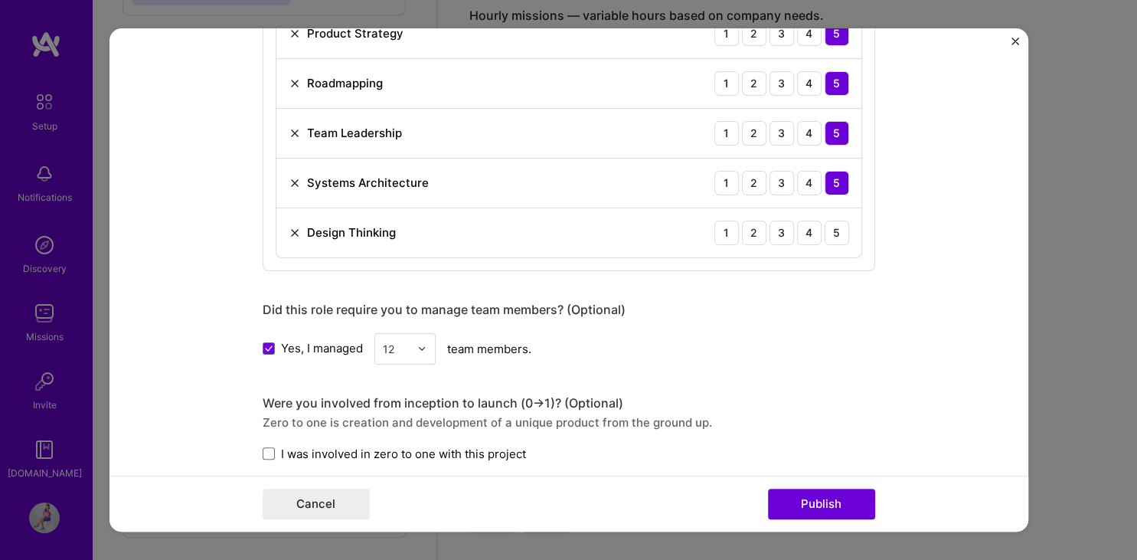
scroll to position [1464, 0]
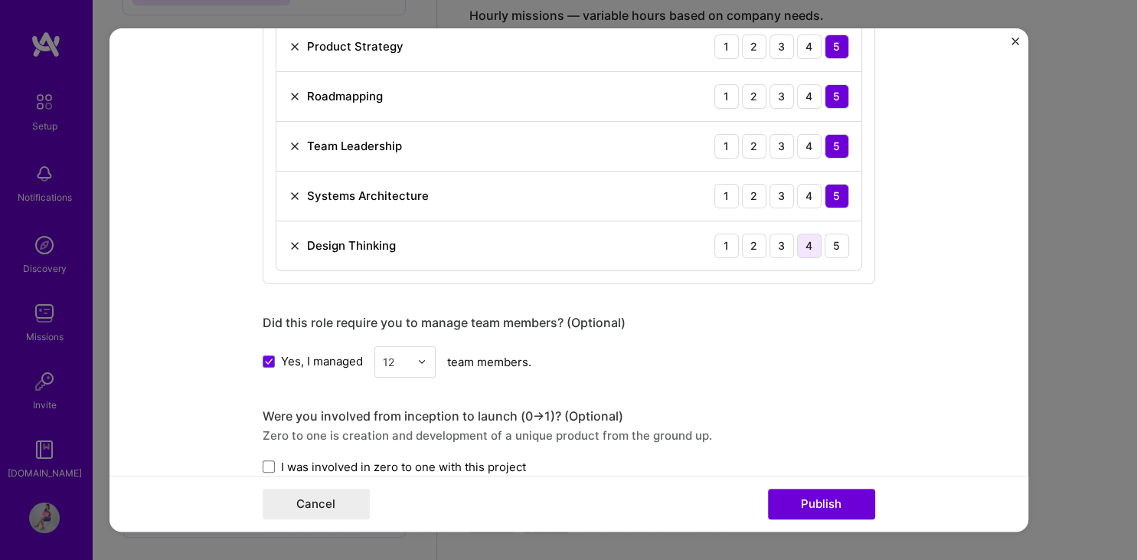
click at [808, 236] on div "4" at bounding box center [809, 245] width 24 height 24
click at [822, 501] on button "Publish" at bounding box center [821, 503] width 107 height 31
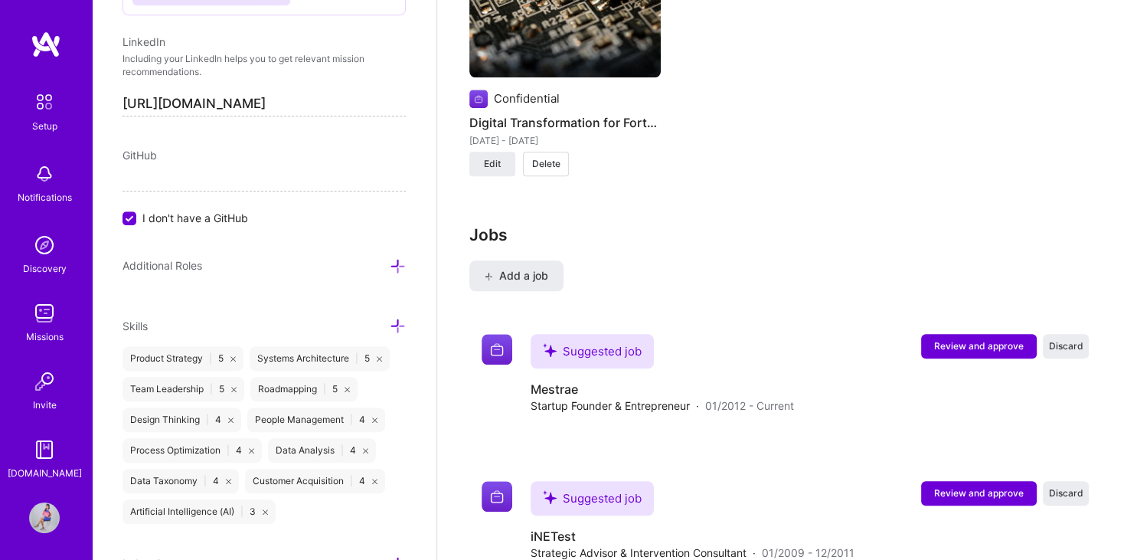
scroll to position [1510, 0]
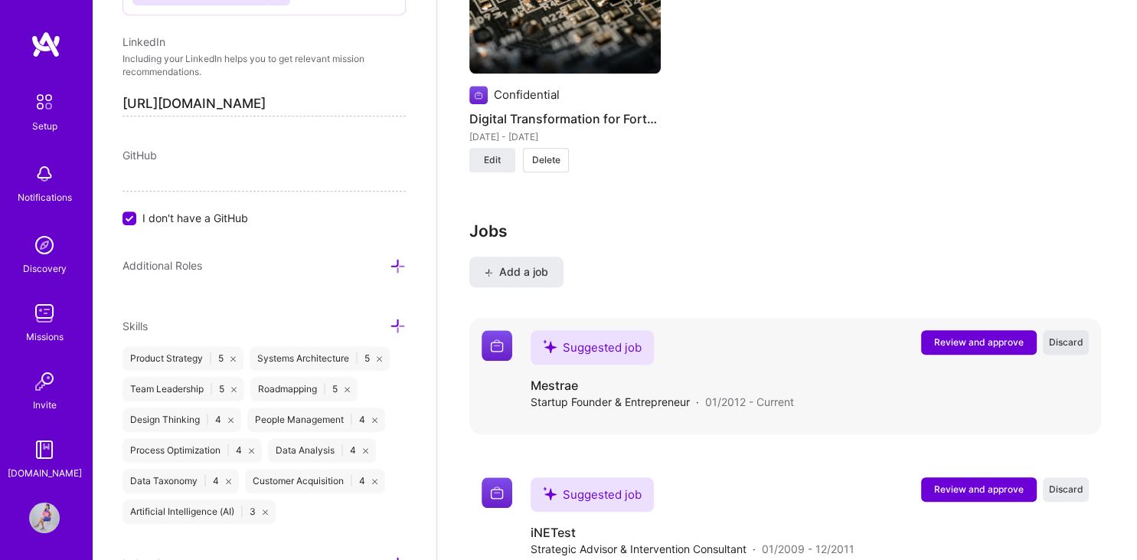
click at [1058, 335] on span "Discard" at bounding box center [1066, 341] width 34 height 13
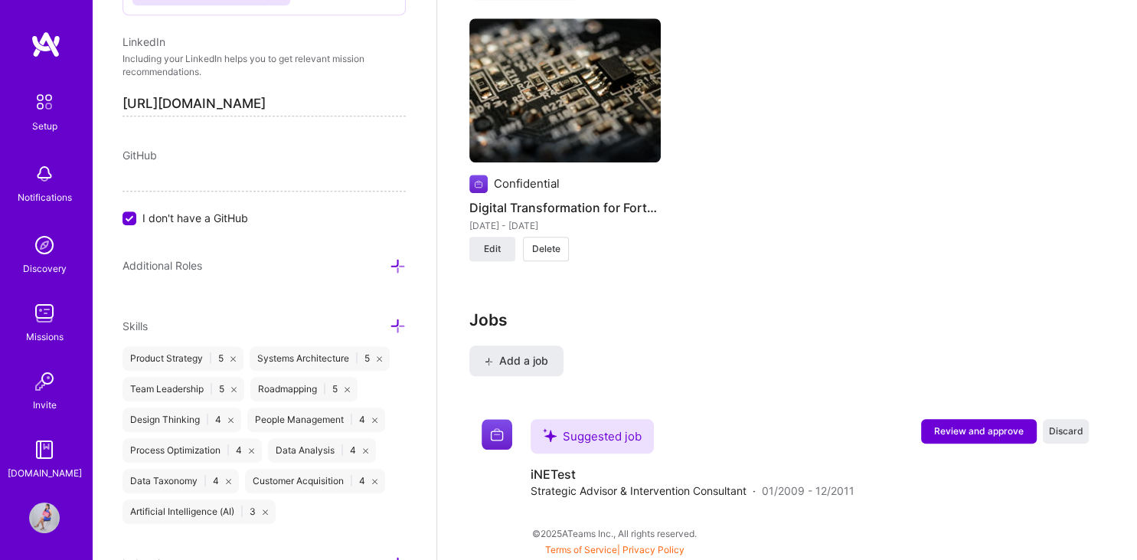
scroll to position [1403, 0]
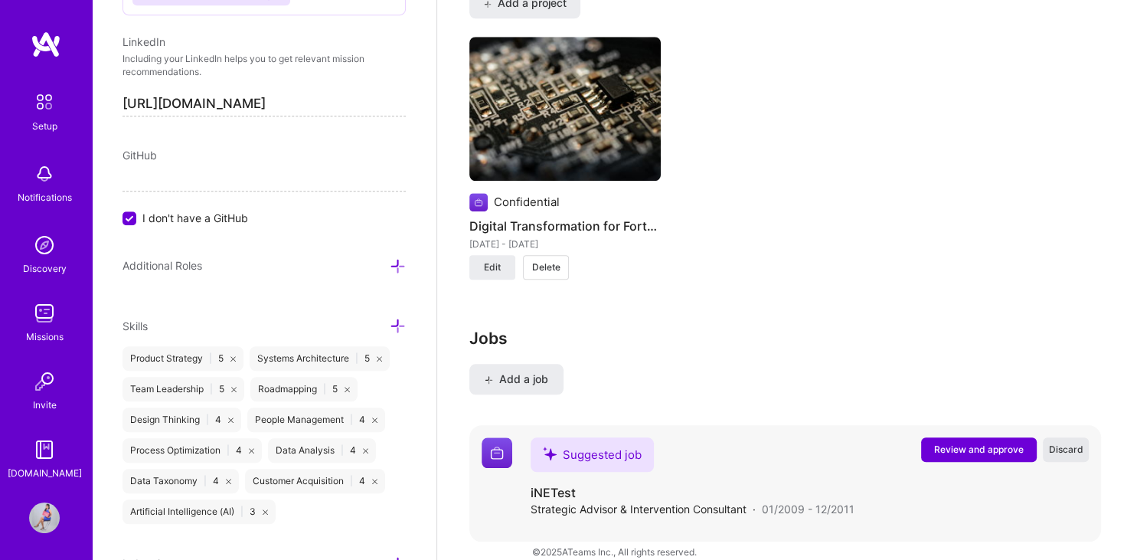
click at [1065, 442] on span "Discard" at bounding box center [1066, 448] width 34 height 13
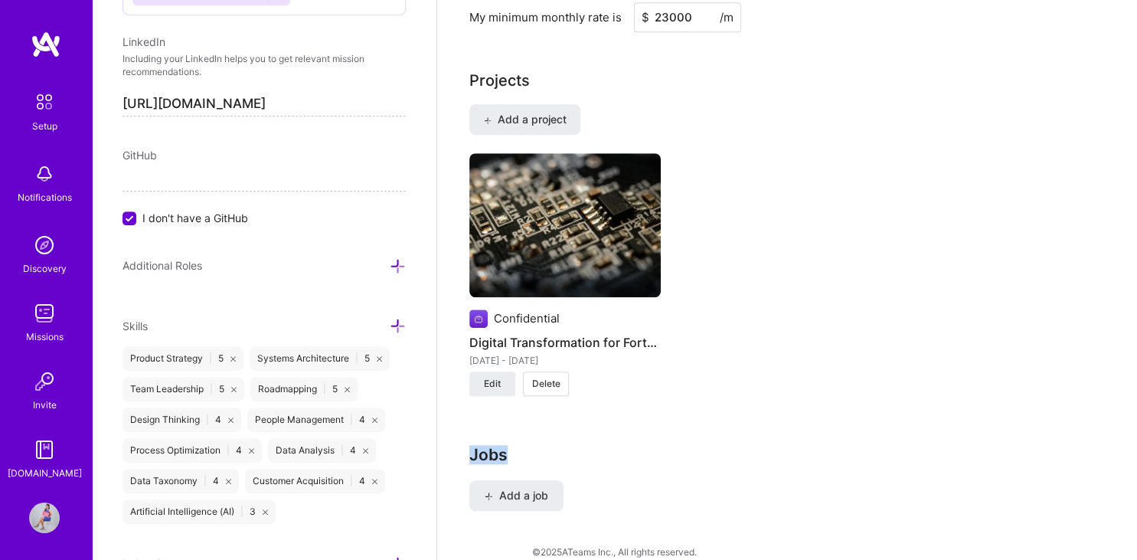
drag, startPoint x: 1125, startPoint y: 410, endPoint x: 1117, endPoint y: 423, distance: 14.9
click at [493, 488] on span "Add a job" at bounding box center [517, 495] width 64 height 15
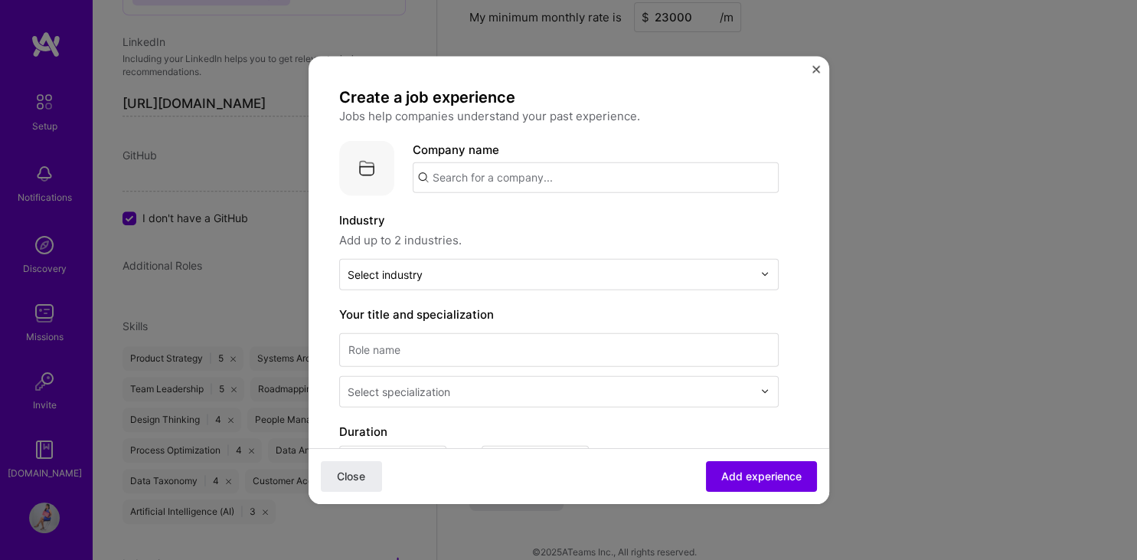
click at [637, 174] on input "text" at bounding box center [596, 177] width 366 height 31
paste input "Startup Scale-Up (Founder-Led)"
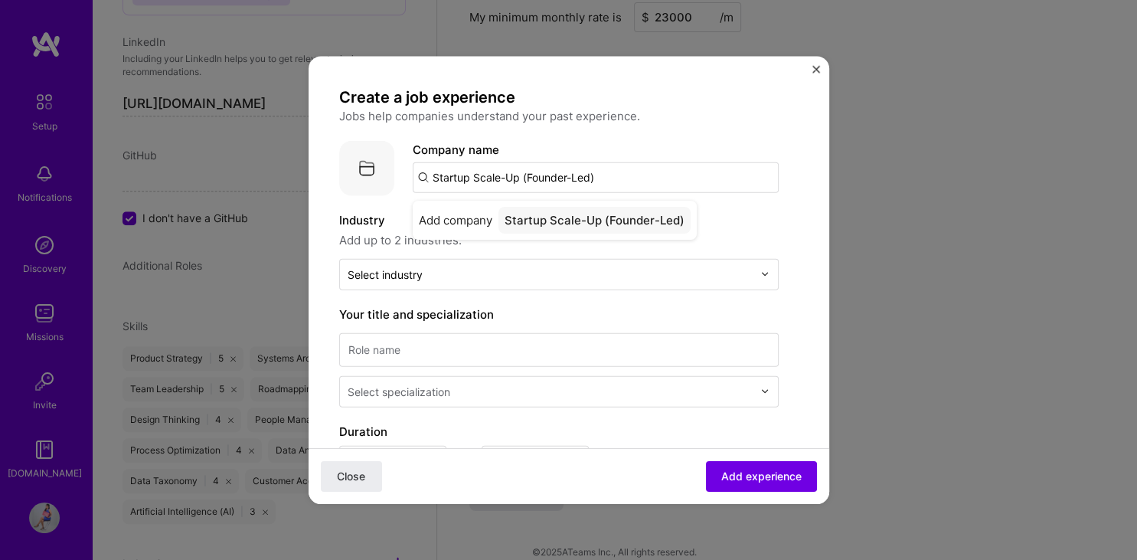
type input "Startup Scale-Up (Founder-Led)"
drag, startPoint x: 605, startPoint y: 179, endPoint x: 406, endPoint y: 173, distance: 199.1
click at [413, 173] on input "Startup Scale-Up (Founder-Led)" at bounding box center [596, 177] width 366 height 31
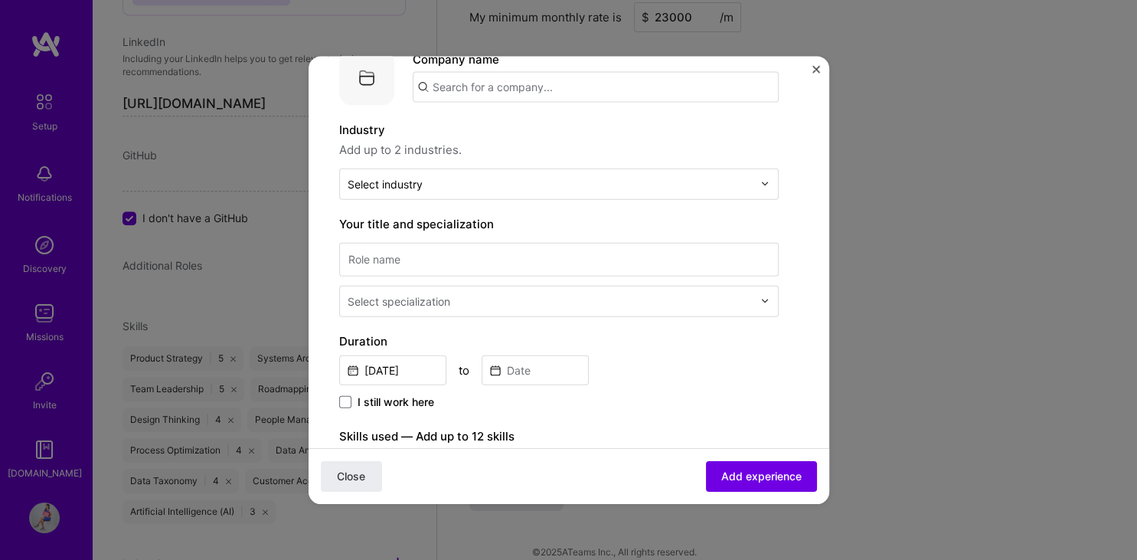
scroll to position [73, 0]
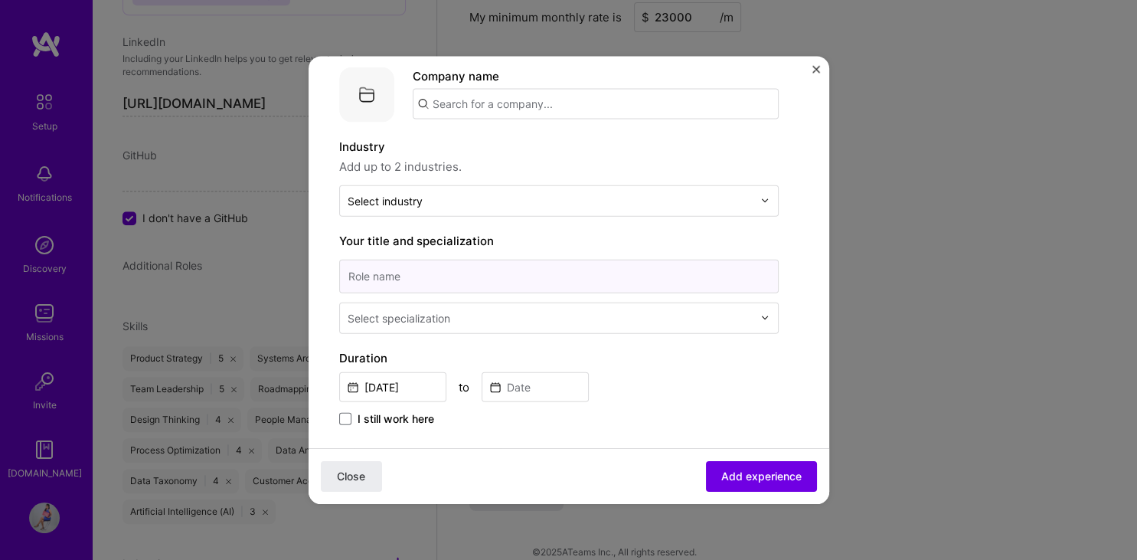
click at [730, 274] on input at bounding box center [558, 276] width 439 height 34
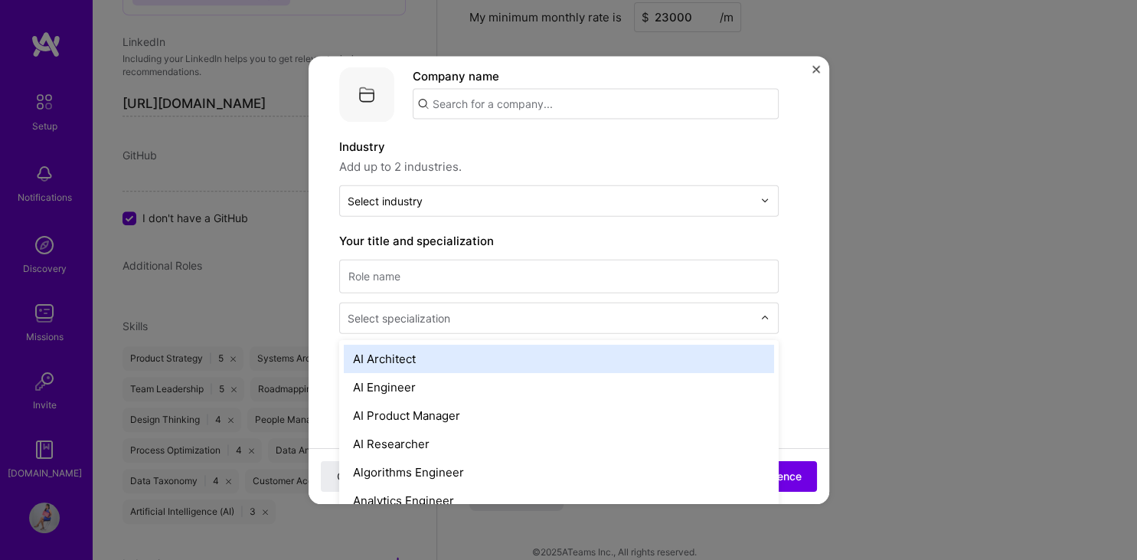
click at [755, 324] on input "text" at bounding box center [552, 317] width 408 height 16
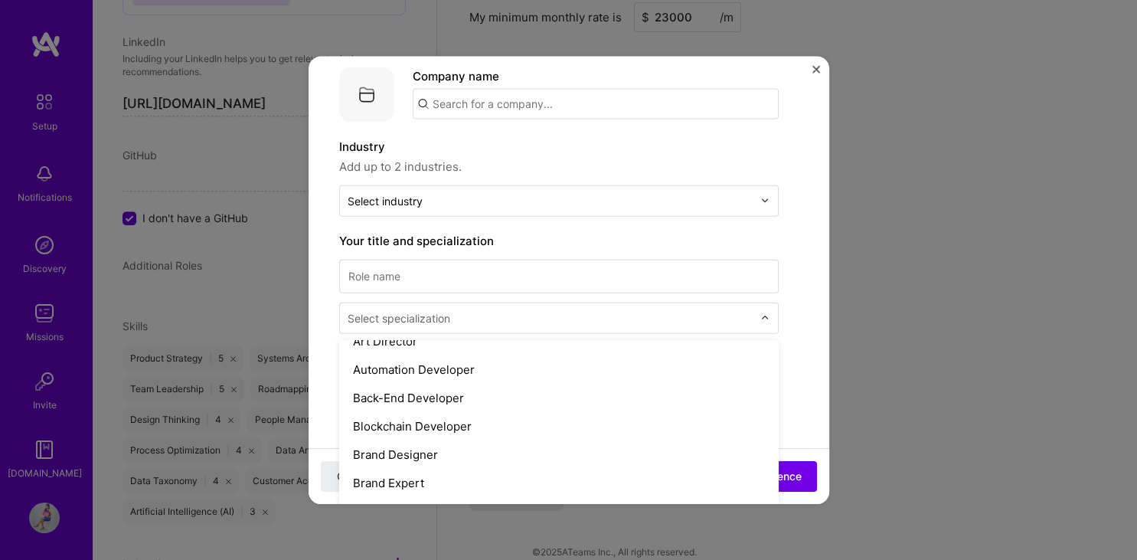
scroll to position [349, 0]
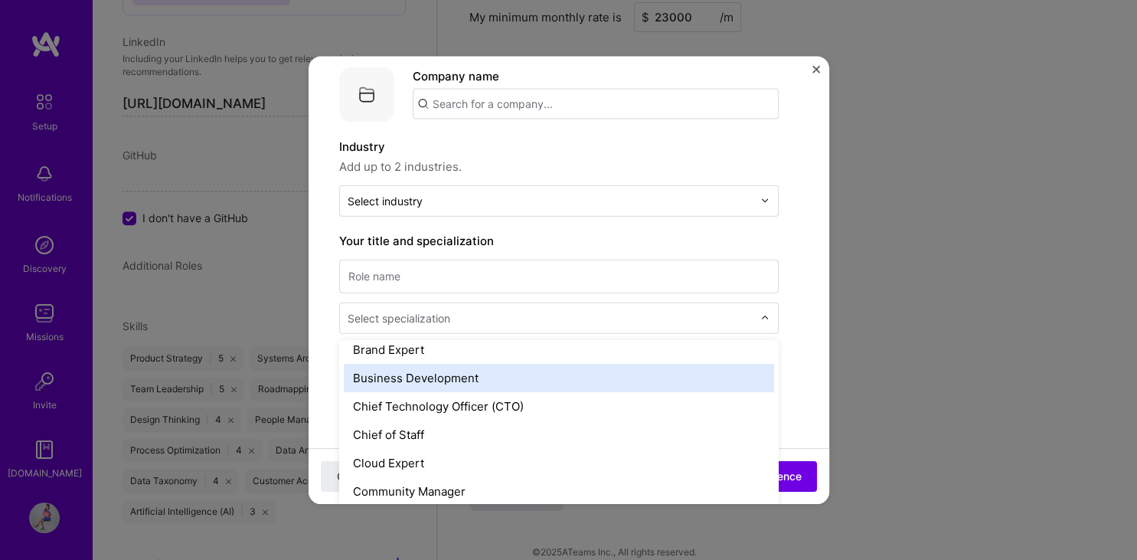
click at [727, 383] on div "Business Development" at bounding box center [559, 377] width 430 height 28
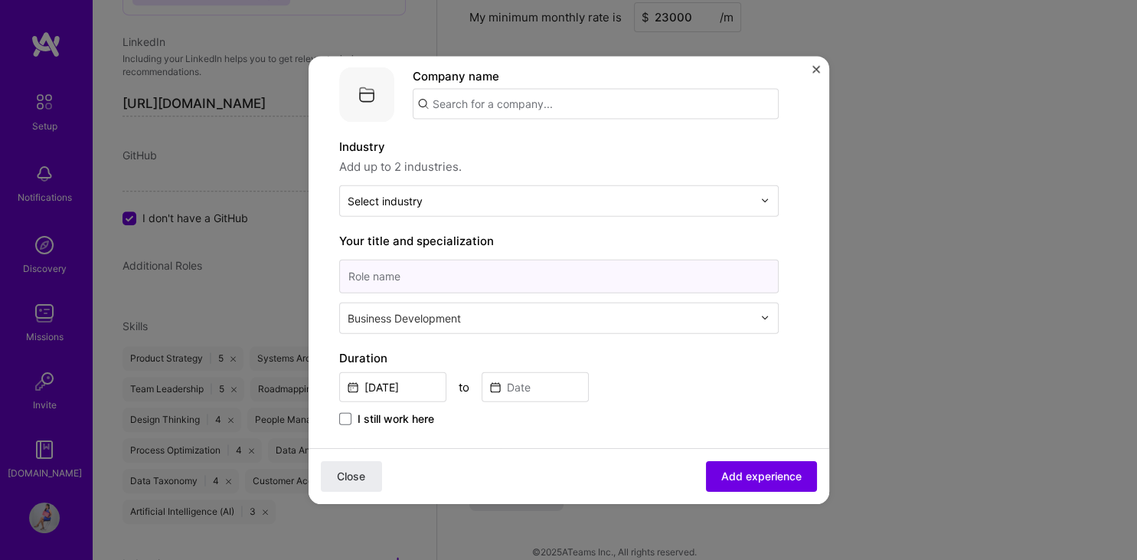
click at [607, 279] on input at bounding box center [558, 276] width 439 height 34
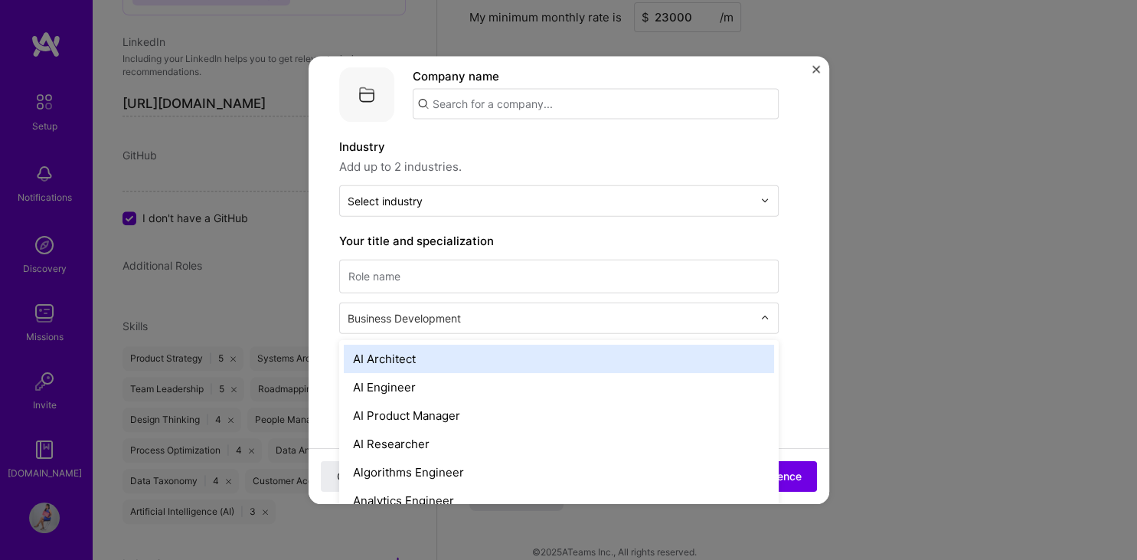
click at [766, 315] on img at bounding box center [764, 317] width 9 height 9
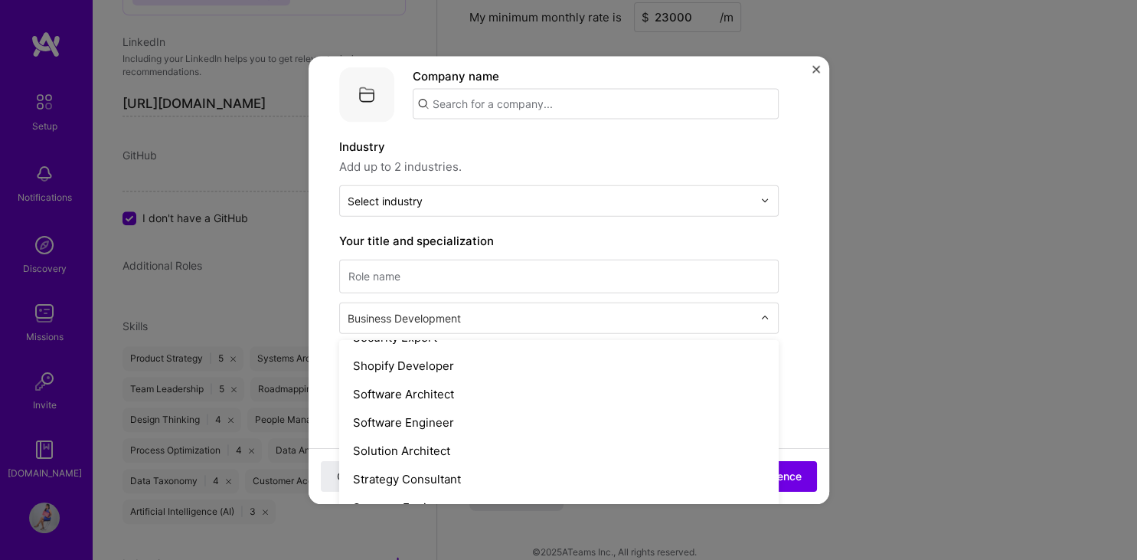
scroll to position [1614, 0]
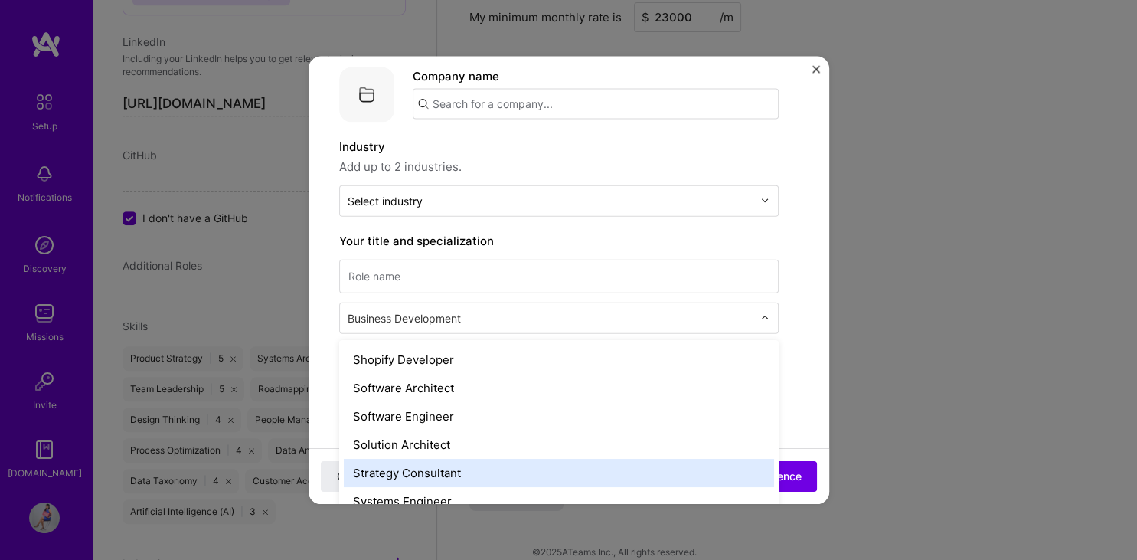
click at [593, 466] on div "Strategy Consultant" at bounding box center [559, 472] width 430 height 28
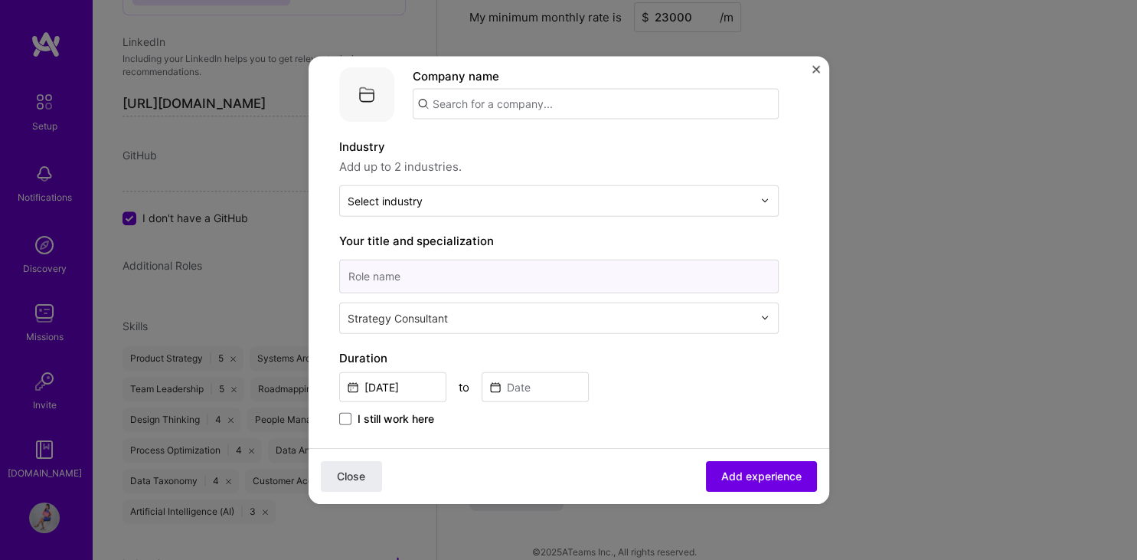
click at [540, 274] on input at bounding box center [558, 276] width 439 height 34
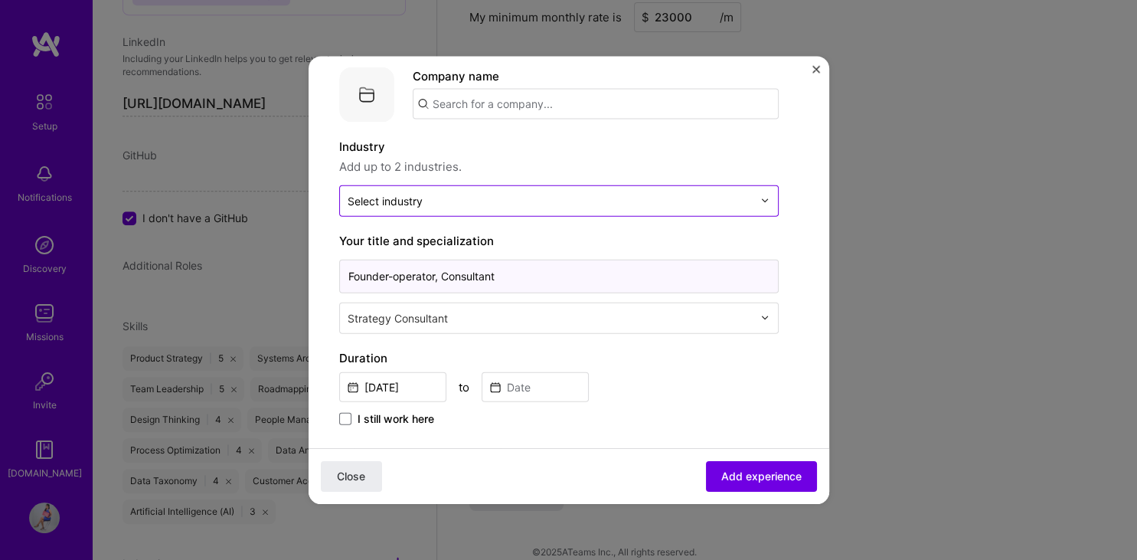
type input "Founder-operator, Consultant"
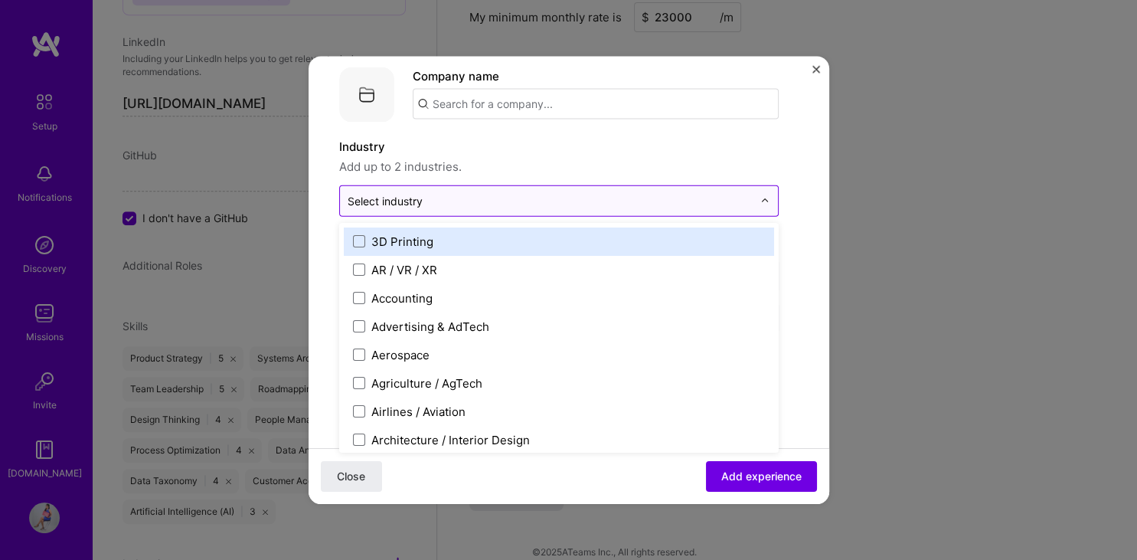
click at [630, 198] on input "text" at bounding box center [550, 200] width 405 height 16
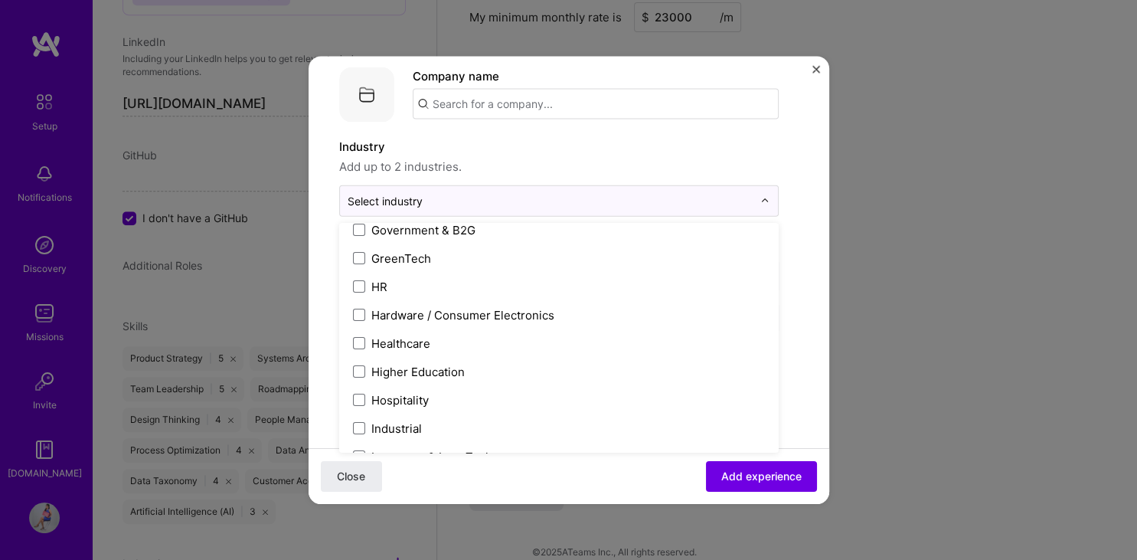
scroll to position [1813, 0]
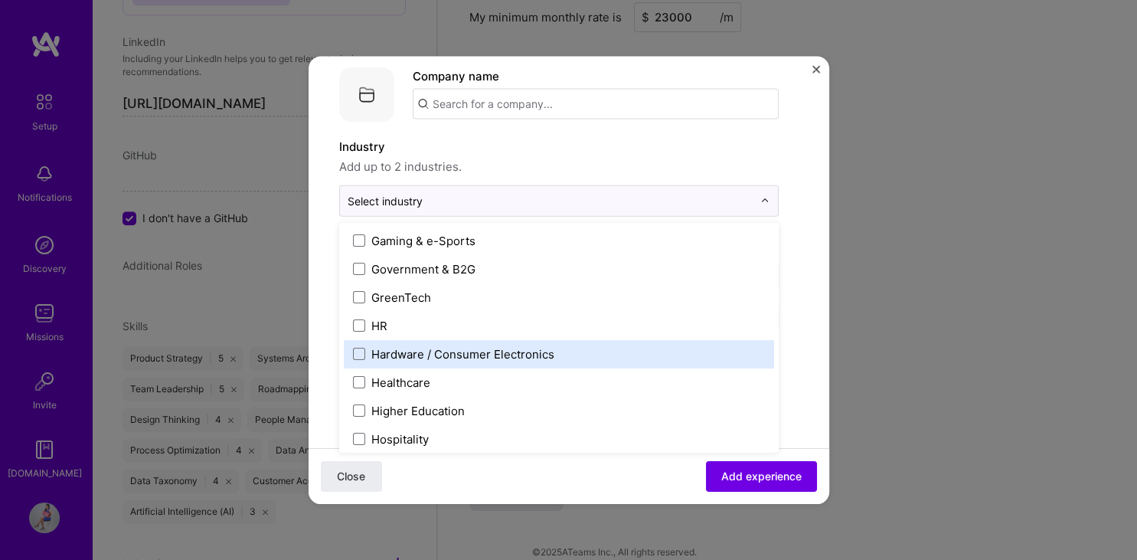
click at [582, 353] on label "Hardware / Consumer Electronics" at bounding box center [559, 353] width 412 height 16
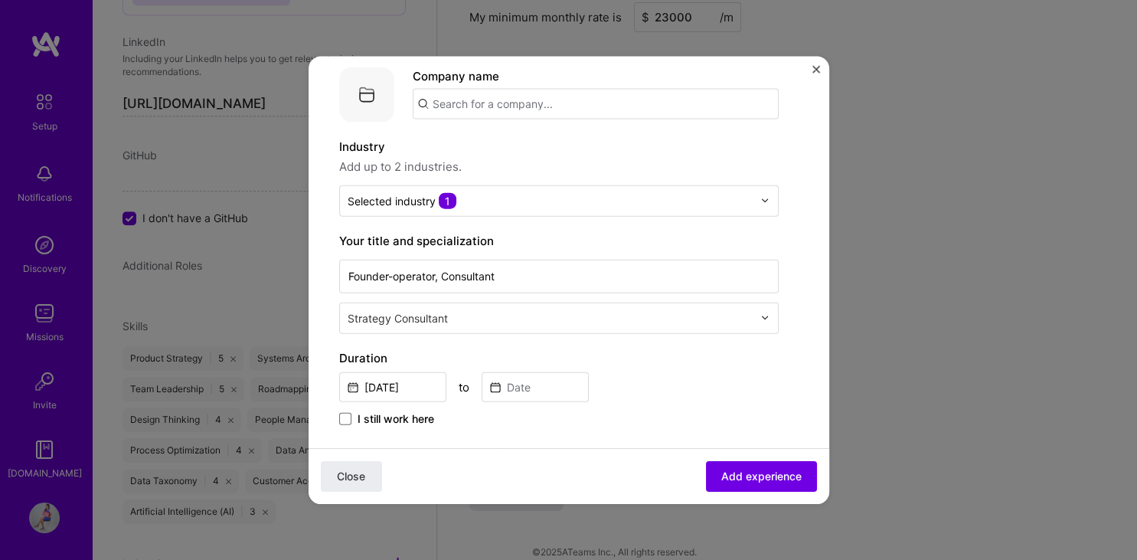
click at [810, 323] on form "Create a job experience Jobs help companies understand your past experience. Co…" at bounding box center [568, 517] width 520 height 1008
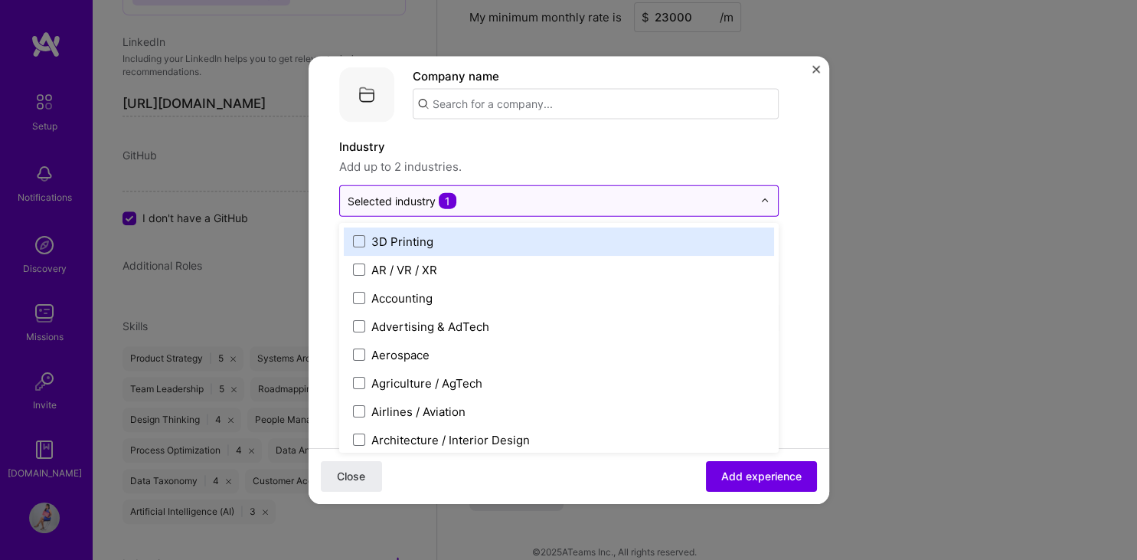
click at [749, 198] on input "text" at bounding box center [550, 200] width 405 height 16
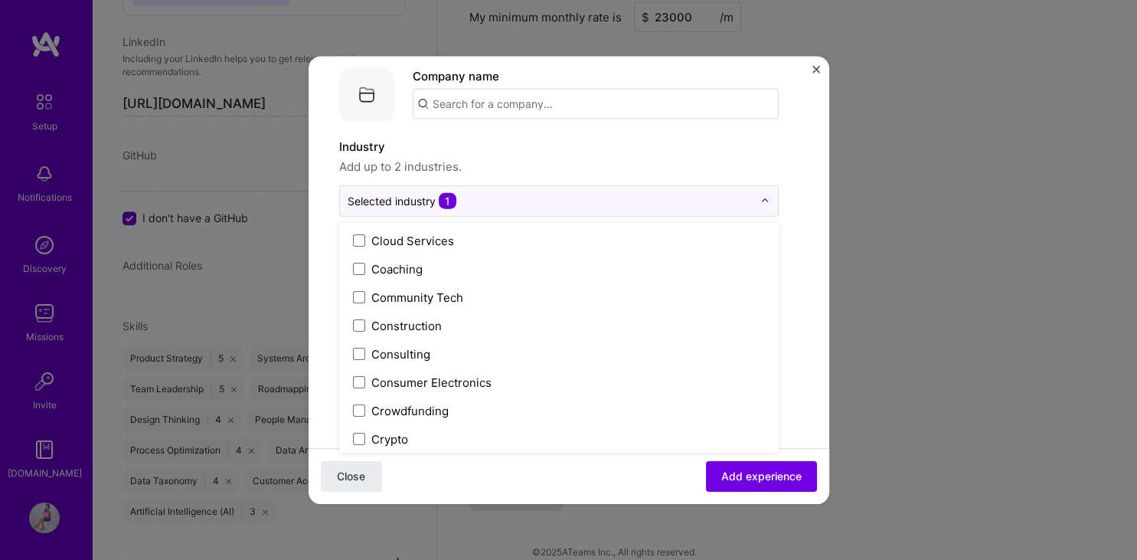
scroll to position [917, 0]
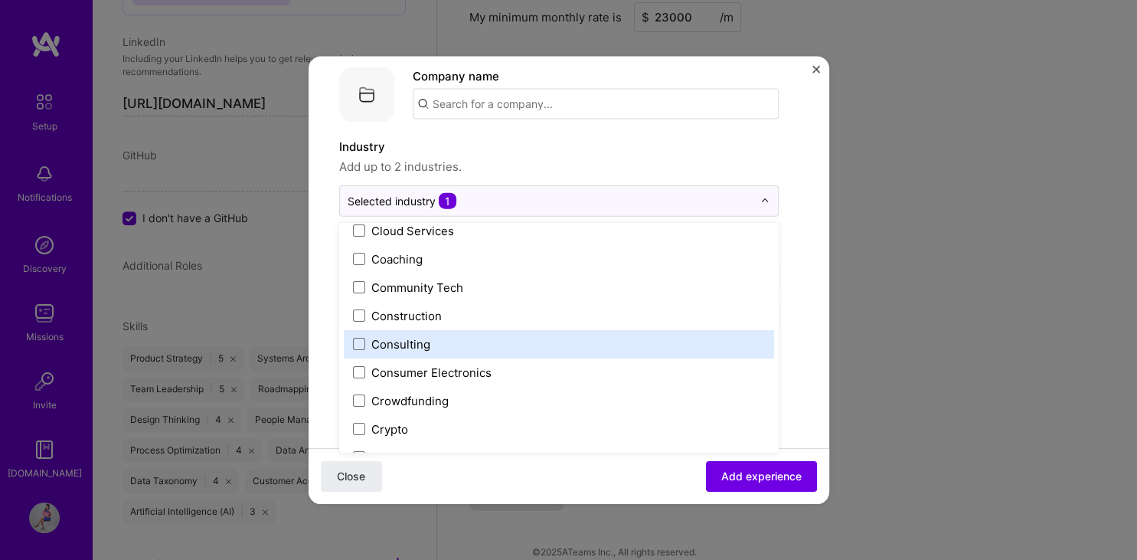
click at [538, 353] on div "Consulting" at bounding box center [559, 343] width 430 height 28
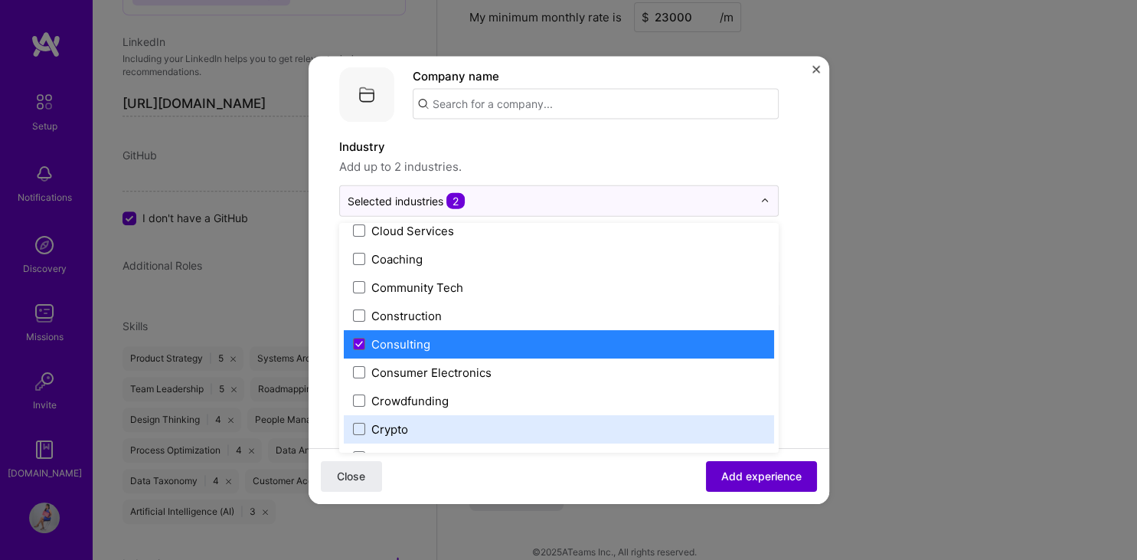
click at [759, 471] on span "Add experience" at bounding box center [761, 475] width 80 height 15
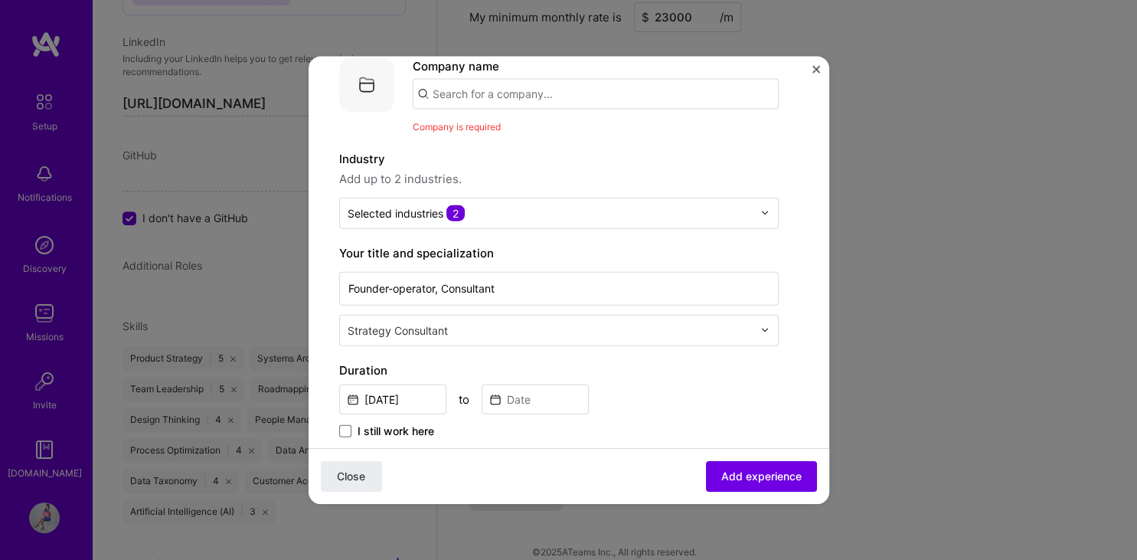
scroll to position [84, 0]
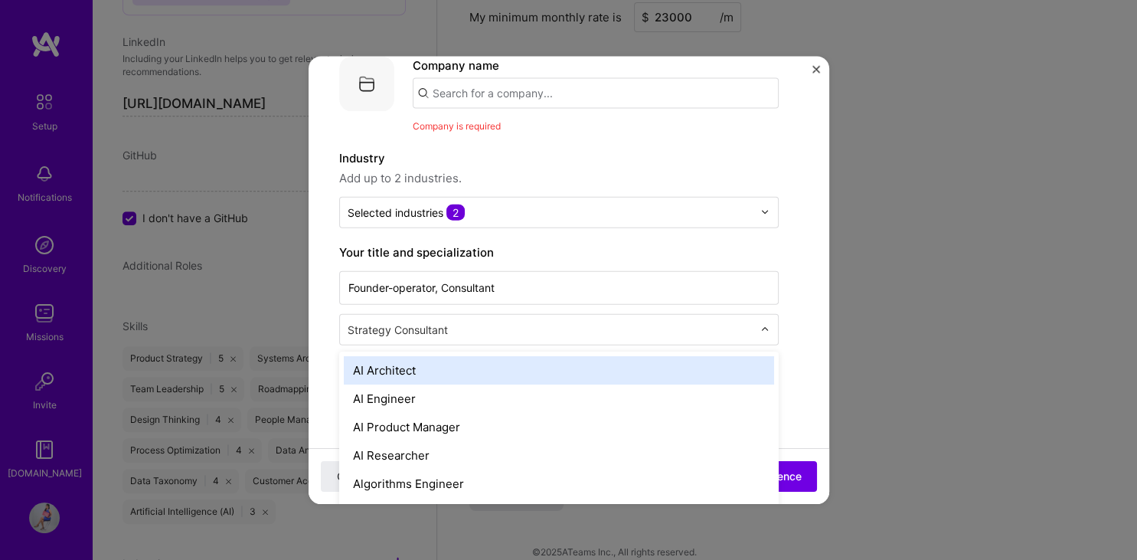
click at [759, 326] on div "Strategy Consultant" at bounding box center [550, 329] width 420 height 30
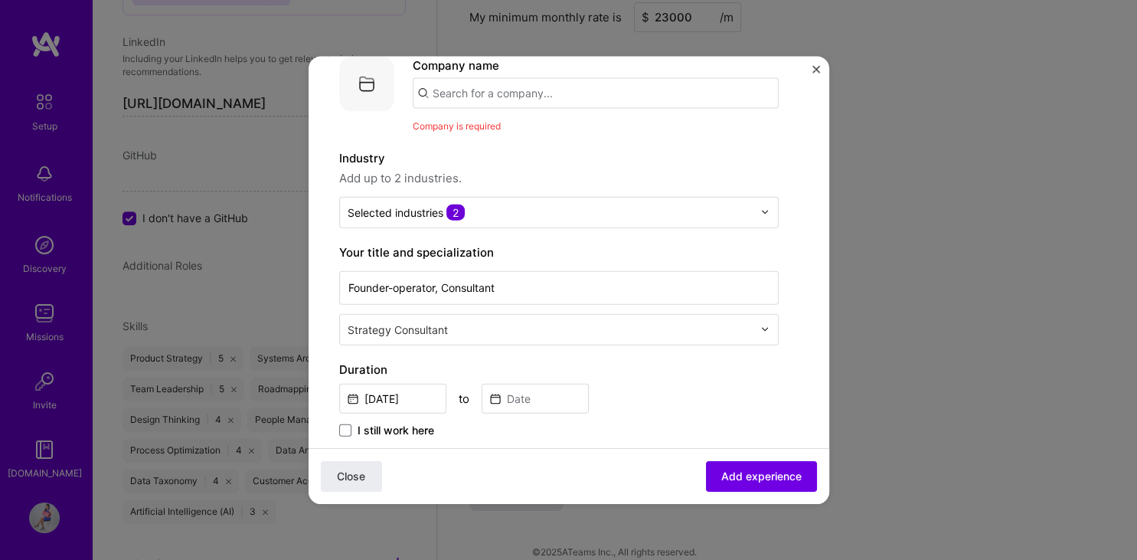
click at [759, 326] on div "Strategy Consultant" at bounding box center [550, 329] width 420 height 30
click at [400, 392] on input "[DATE]" at bounding box center [392, 398] width 107 height 30
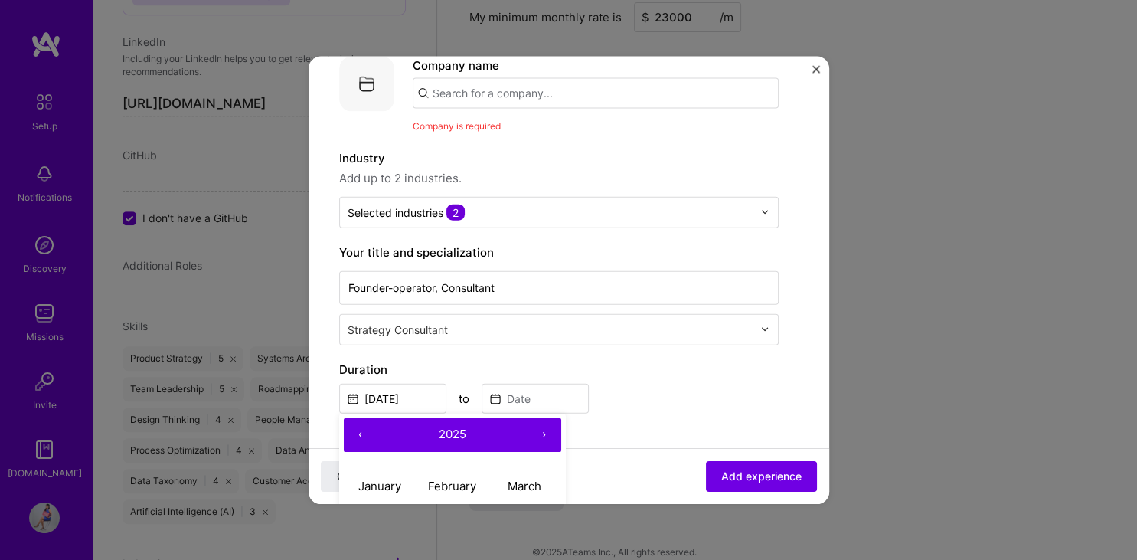
click at [363, 430] on button "‹" at bounding box center [361, 434] width 34 height 34
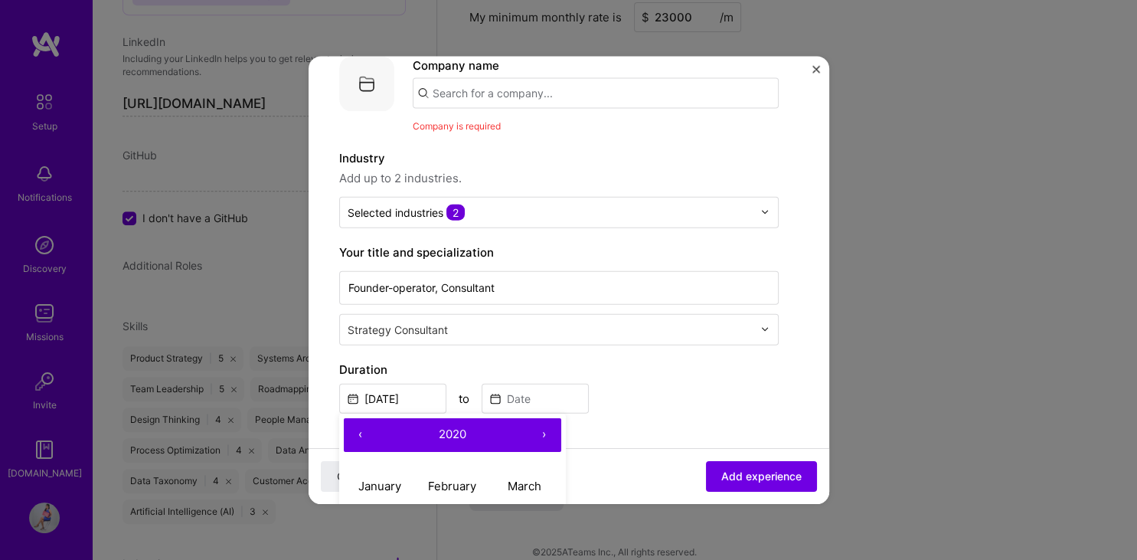
click at [363, 430] on button "‹" at bounding box center [361, 434] width 34 height 34
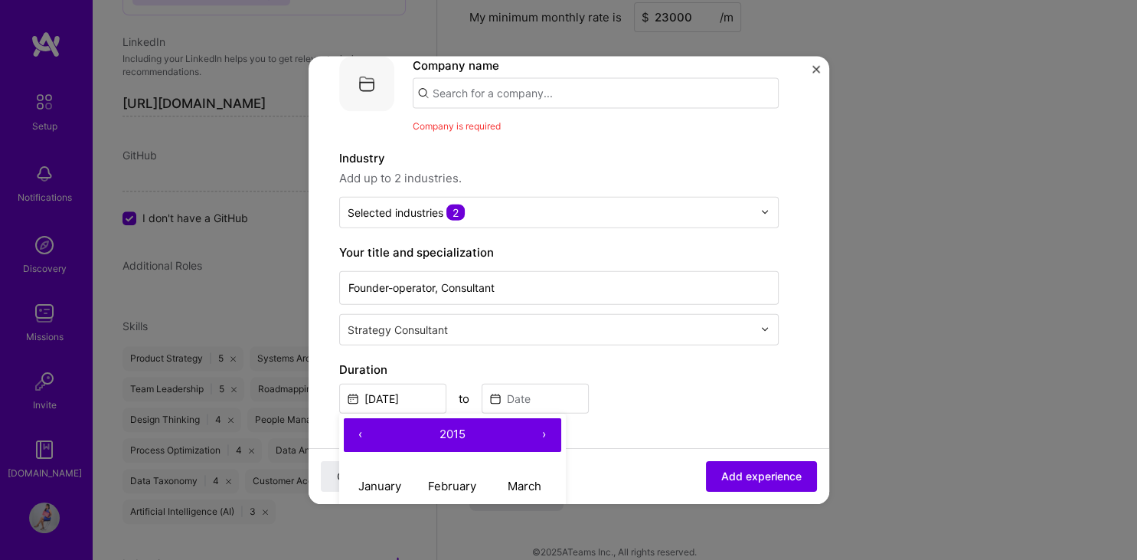
click at [363, 430] on button "‹" at bounding box center [361, 434] width 34 height 34
click at [361, 430] on button "‹" at bounding box center [361, 434] width 34 height 34
click at [540, 429] on button "›" at bounding box center [544, 434] width 34 height 34
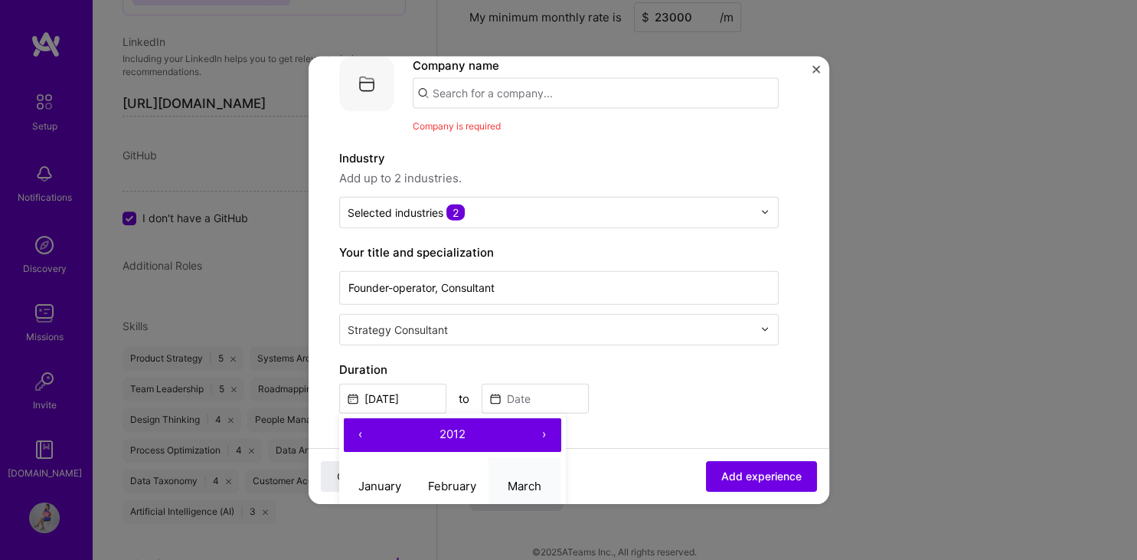
click at [524, 478] on abbr "March" at bounding box center [524, 485] width 34 height 15
type input "[DATE]"
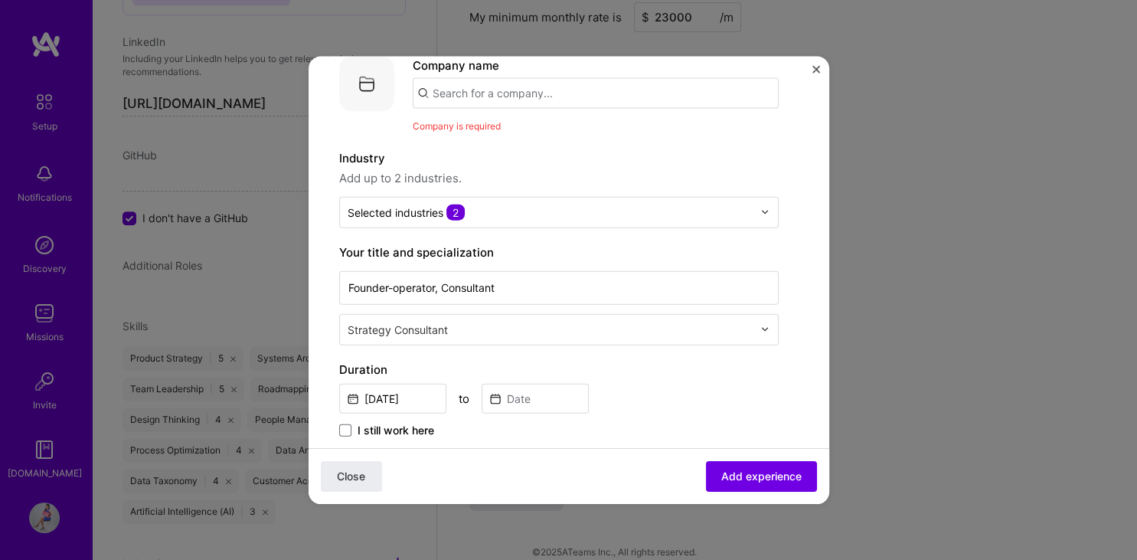
click at [418, 431] on span "I still work here" at bounding box center [395, 429] width 77 height 15
click at [0, 0] on input "I still work here" at bounding box center [0, 0] width 0 height 0
click at [580, 101] on input "text" at bounding box center [596, 92] width 366 height 31
type input "Mestrae"
click at [526, 133] on div "Mestrae" at bounding box center [527, 135] width 58 height 27
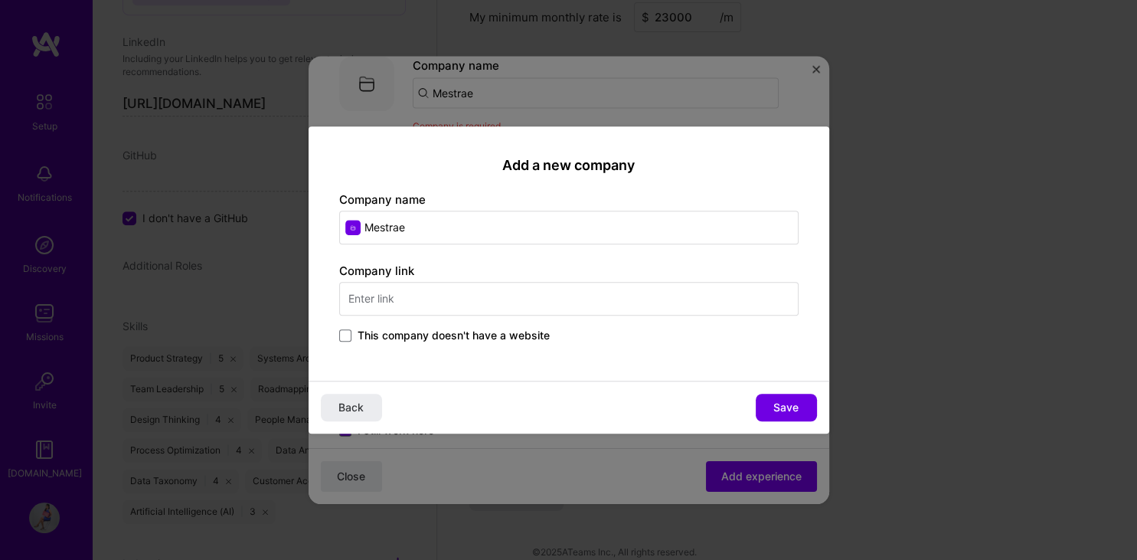
click at [654, 298] on input "text" at bounding box center [568, 299] width 459 height 34
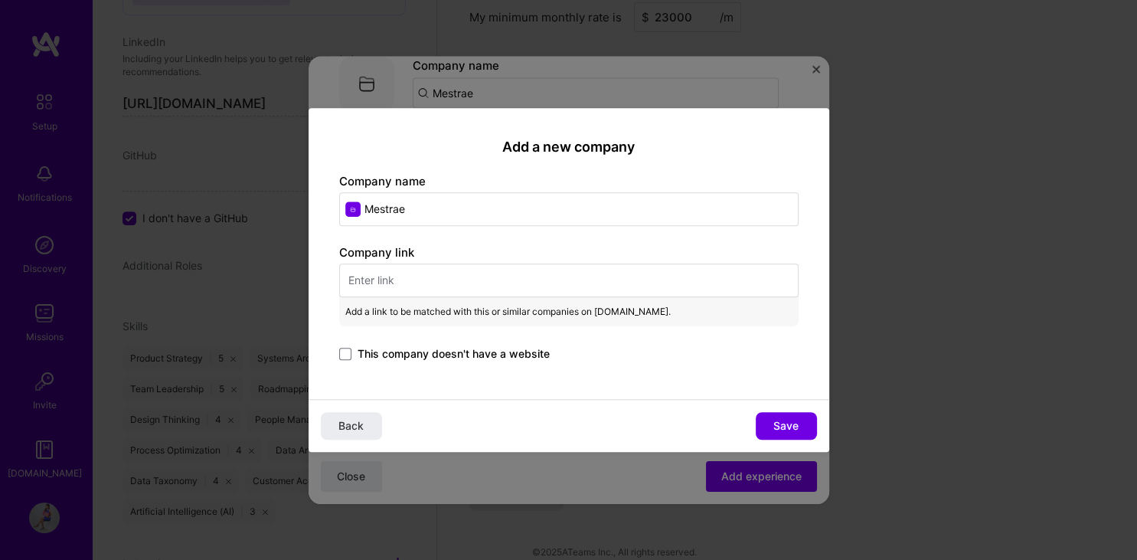
type input "e"
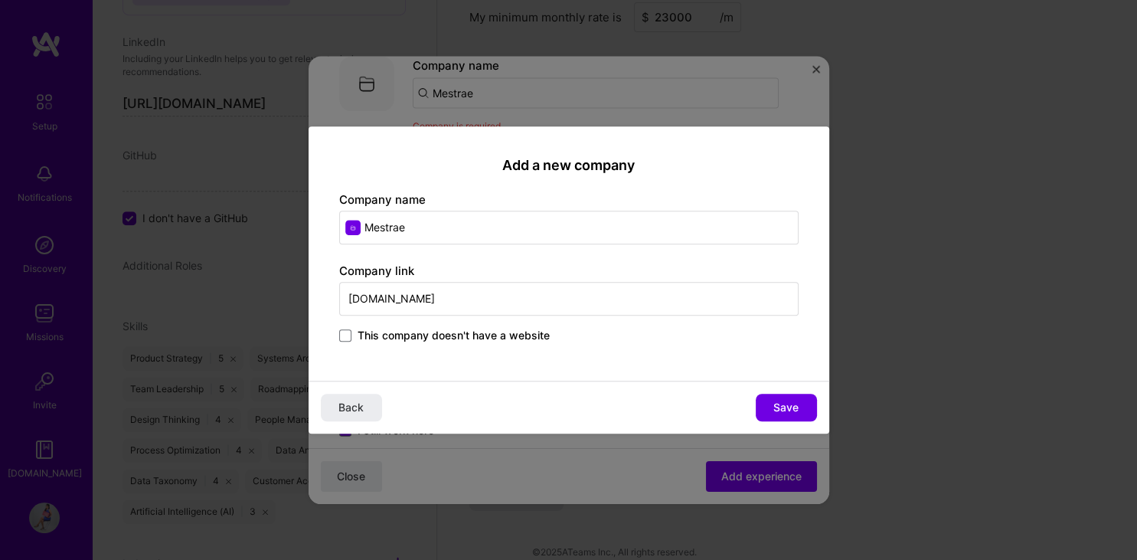
drag, startPoint x: 462, startPoint y: 302, endPoint x: 271, endPoint y: 293, distance: 190.8
click at [339, 293] on input "[DOMAIN_NAME]" at bounding box center [568, 299] width 459 height 34
paste input "[URL][DOMAIN_NAME]"
type input "[URL][DOMAIN_NAME]"
click at [790, 401] on span "Save" at bounding box center [785, 407] width 25 height 15
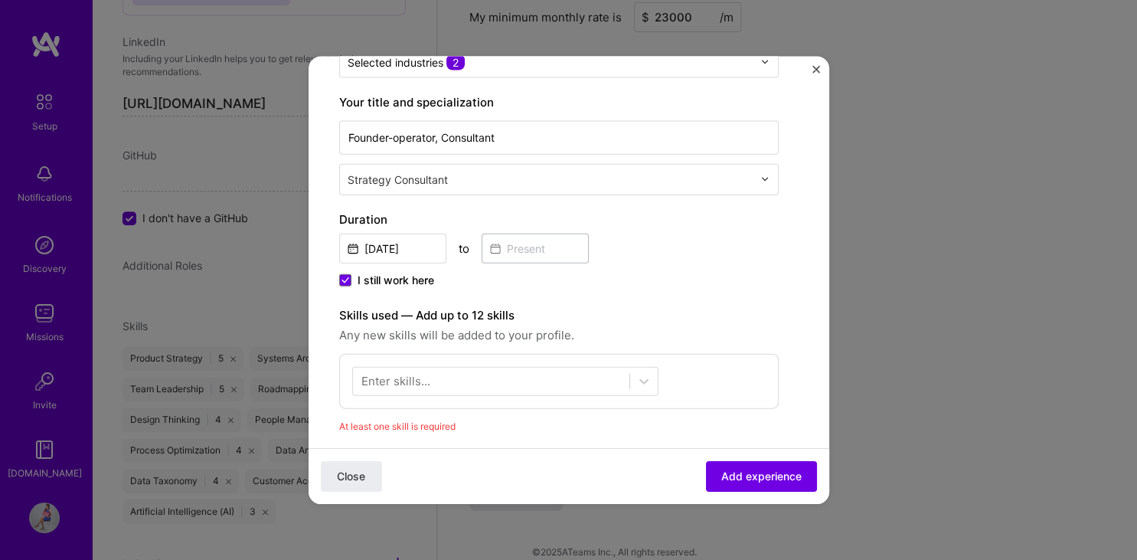
scroll to position [233, 0]
click at [817, 68] on img "Close" at bounding box center [816, 69] width 8 height 8
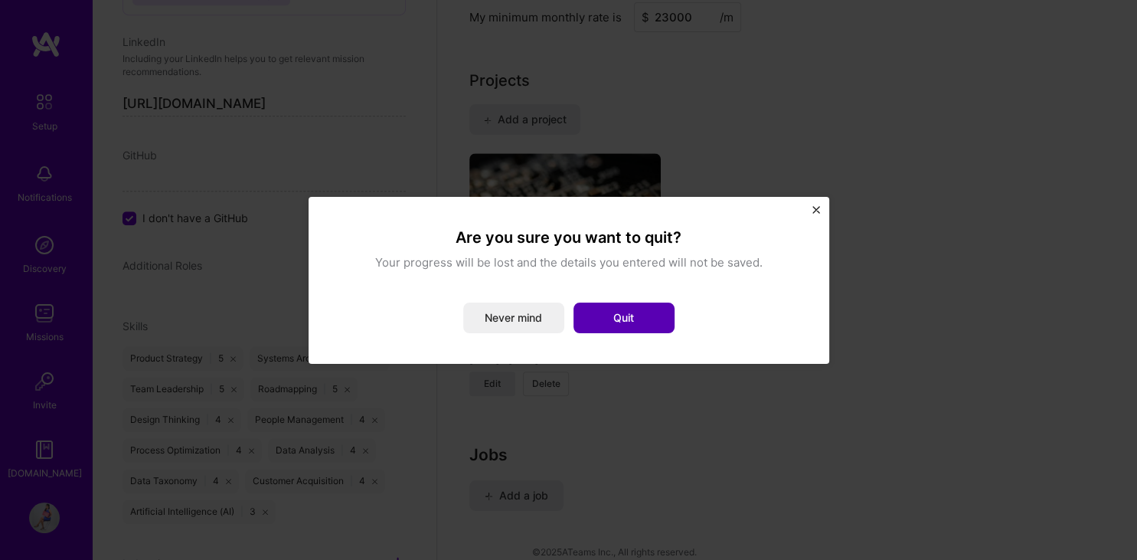
click at [631, 319] on button "Quit" at bounding box center [623, 317] width 101 height 31
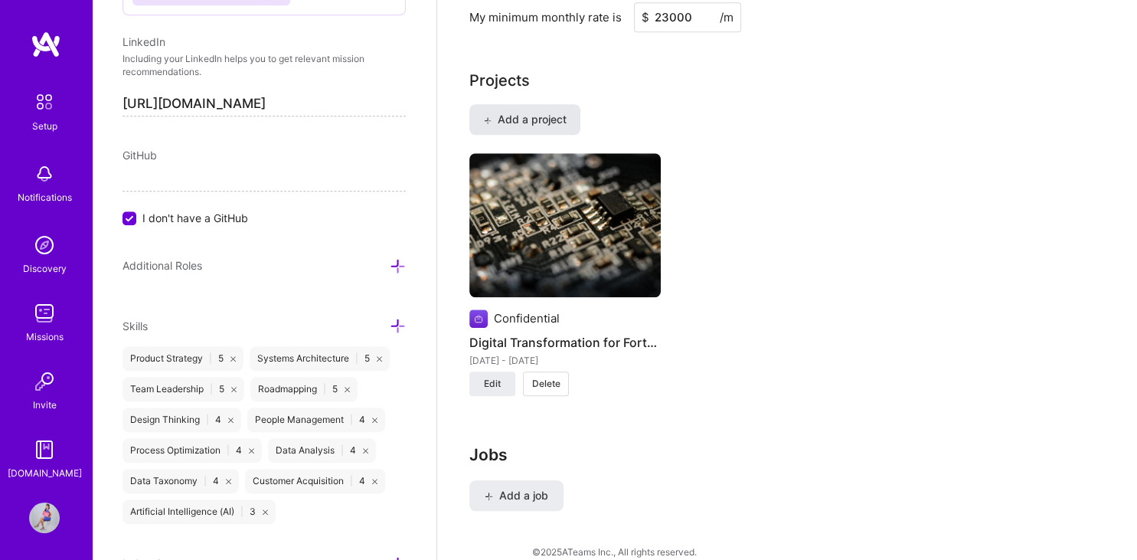
click at [538, 112] on span "Add a project" at bounding box center [524, 119] width 83 height 15
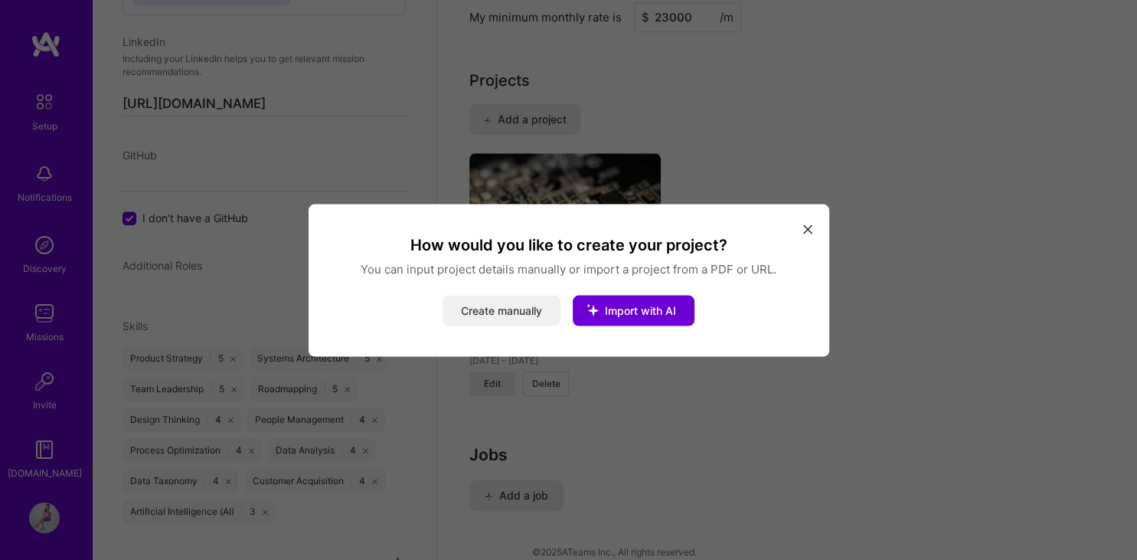
click at [521, 311] on button "Create manually" at bounding box center [501, 310] width 118 height 31
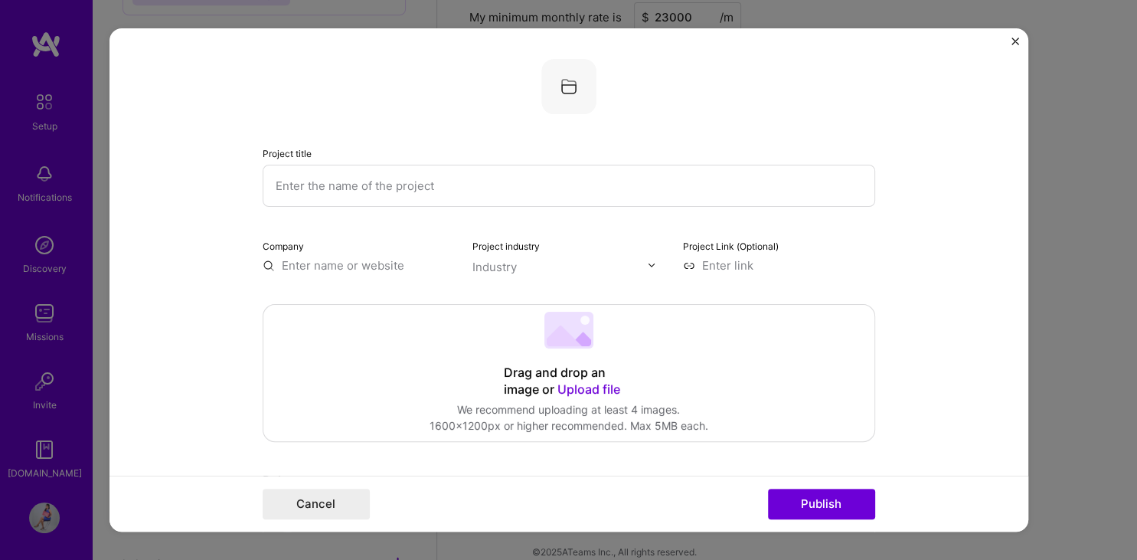
click at [396, 188] on input "text" at bounding box center [569, 186] width 612 height 42
paste input "Scaling Mestrae: From Local Startup to Global Retail Presence"
type input "Scaling Mestrae: From Local Startup to Global Retail Presence"
click at [335, 265] on input "text" at bounding box center [359, 265] width 192 height 16
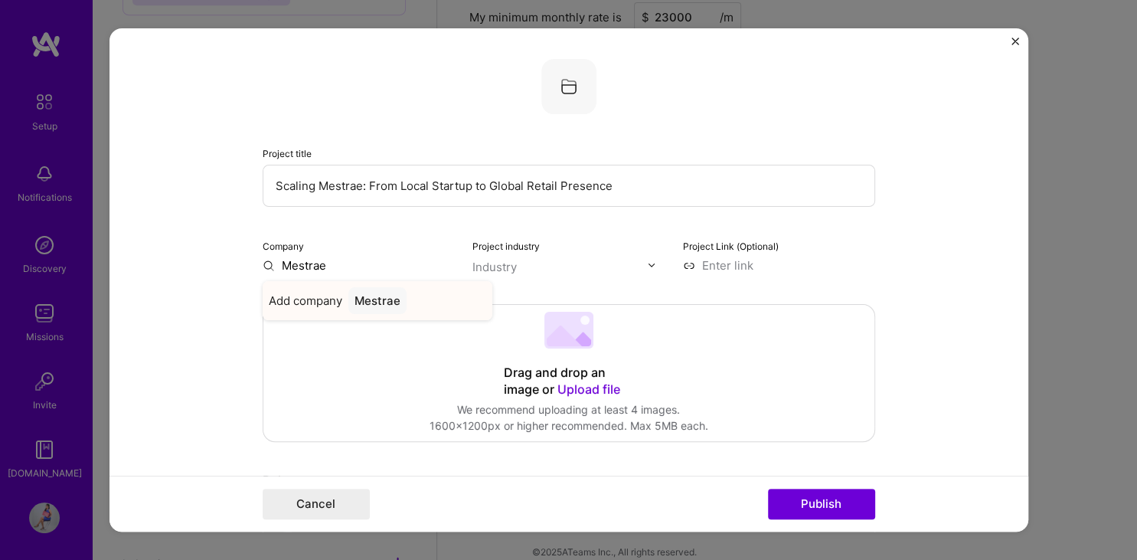
type input "Mestrae"
click at [380, 302] on div "Mestrae" at bounding box center [377, 300] width 58 height 27
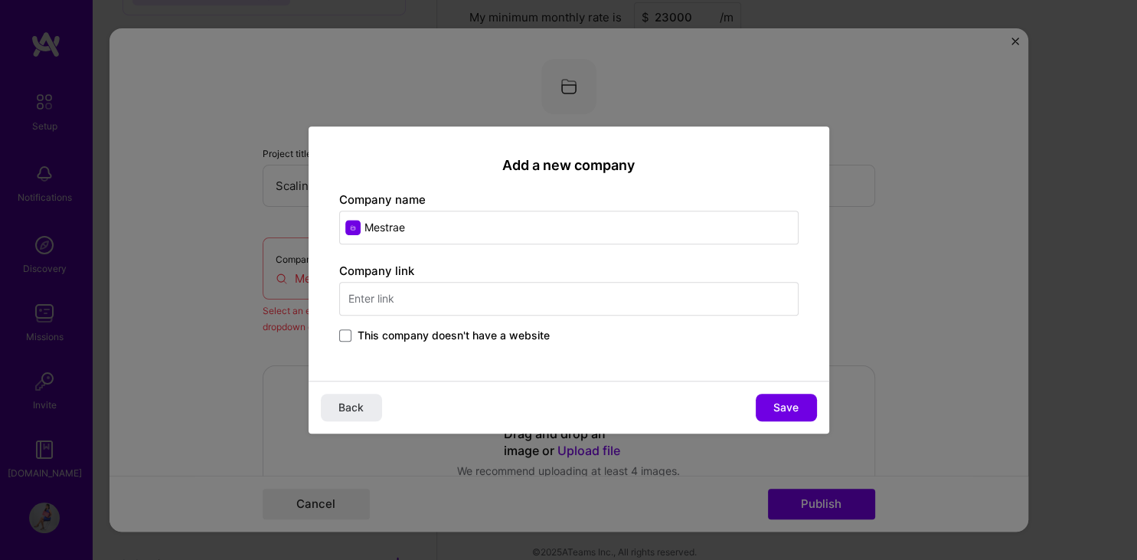
click at [383, 299] on input "text" at bounding box center [568, 299] width 459 height 34
type input "[DOMAIN_NAME]"
click at [782, 405] on span "Save" at bounding box center [785, 407] width 25 height 15
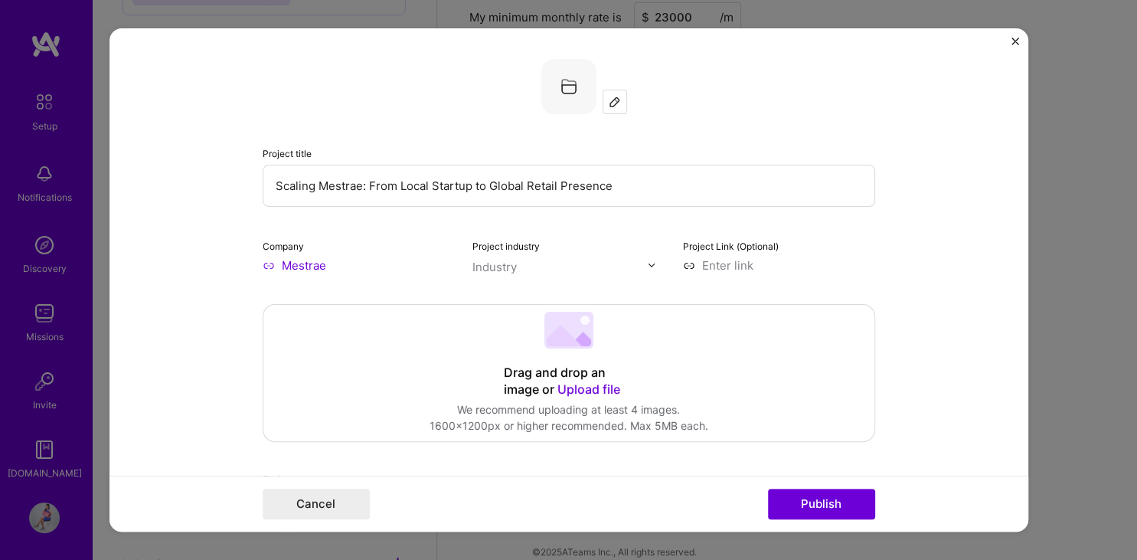
click at [502, 263] on div "Industry" at bounding box center [494, 267] width 44 height 16
click at [498, 265] on div "Industry" at bounding box center [494, 267] width 44 height 16
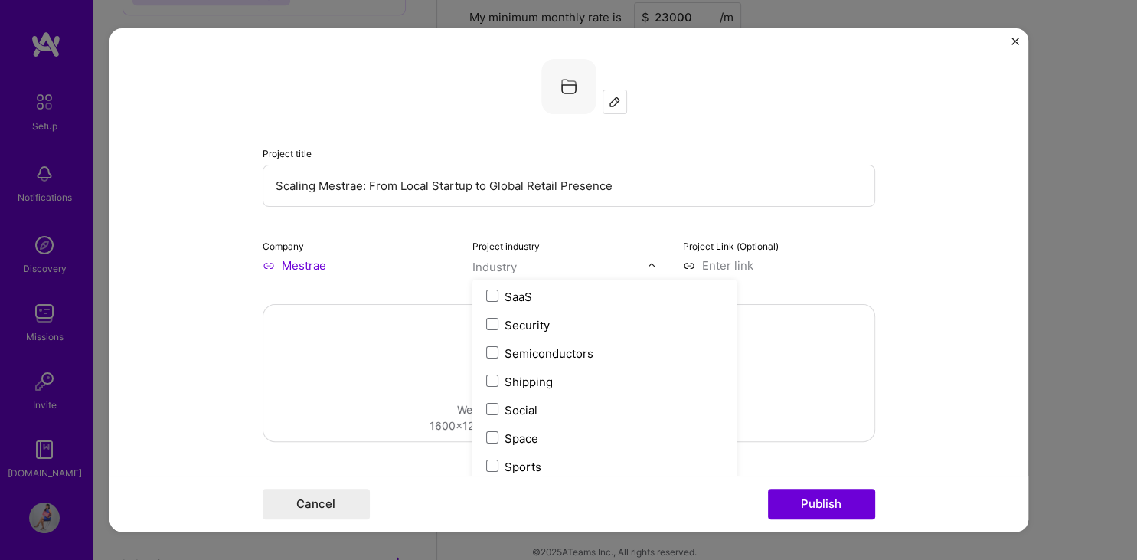
scroll to position [3178, 0]
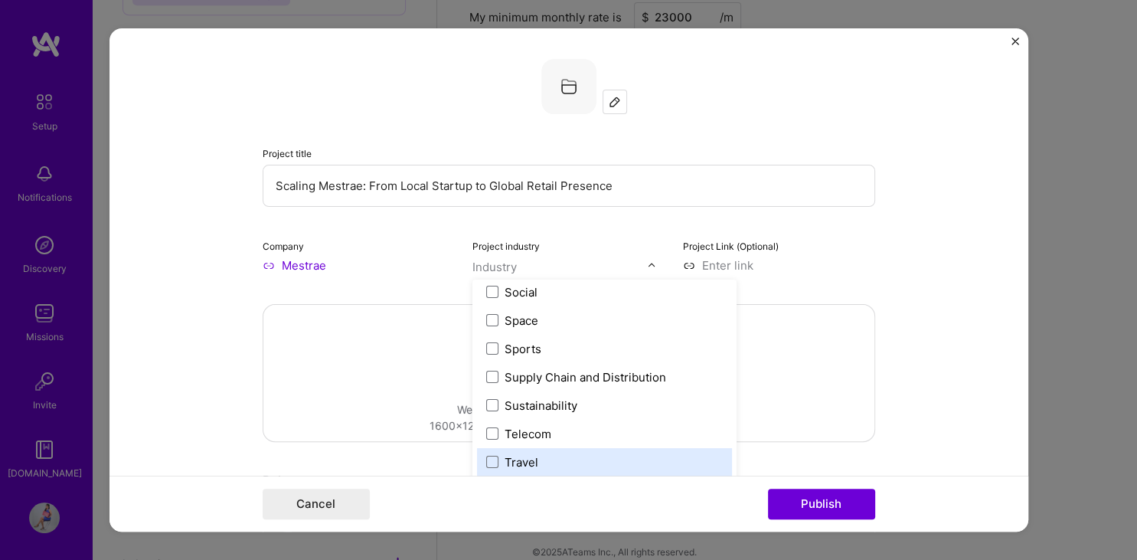
click at [1136, 395] on div "Project title Scaling Mestrae: From Local Startup to Global Retail Presence Com…" at bounding box center [568, 280] width 1137 height 560
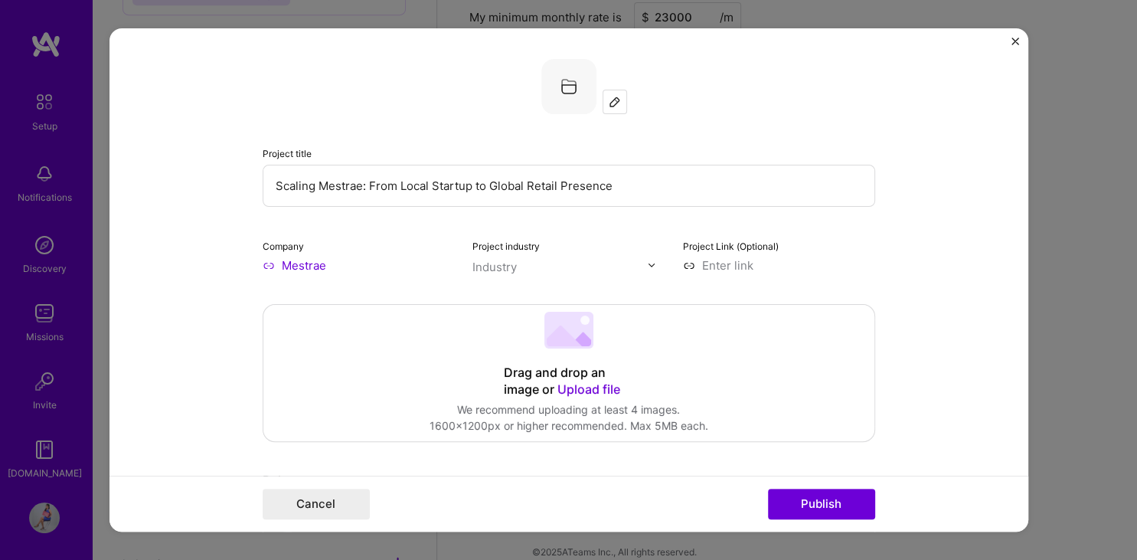
click at [495, 259] on div "Industry" at bounding box center [494, 267] width 44 height 16
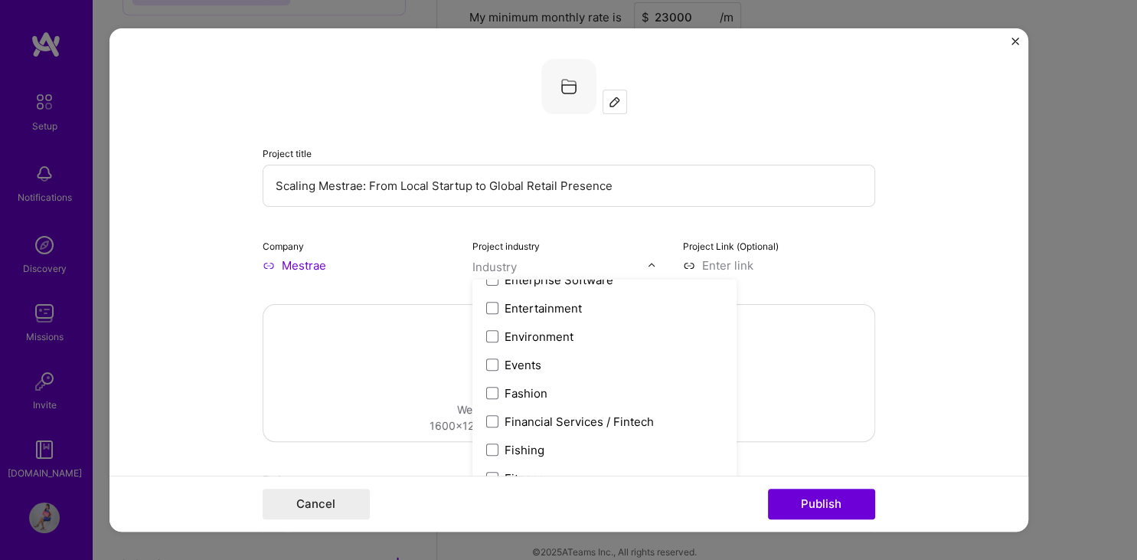
scroll to position [1569, 0]
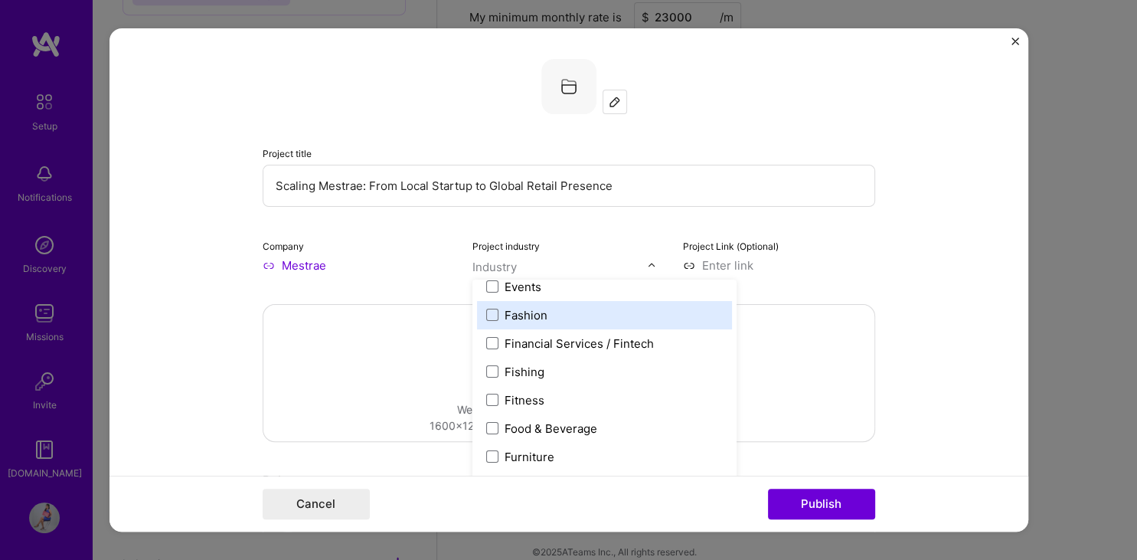
click at [535, 312] on div "Fashion" at bounding box center [525, 315] width 43 height 16
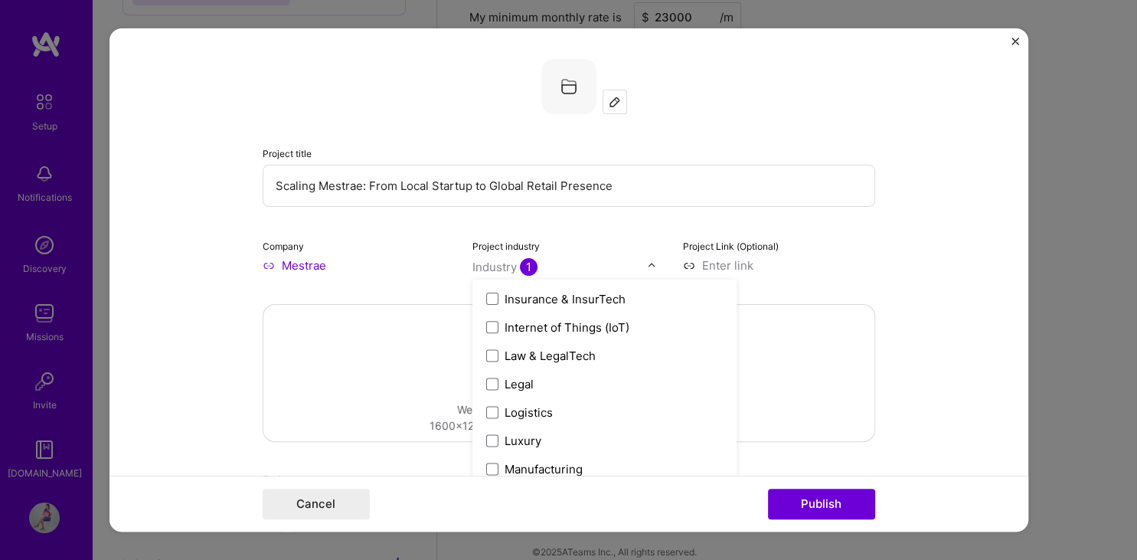
scroll to position [1862, 0]
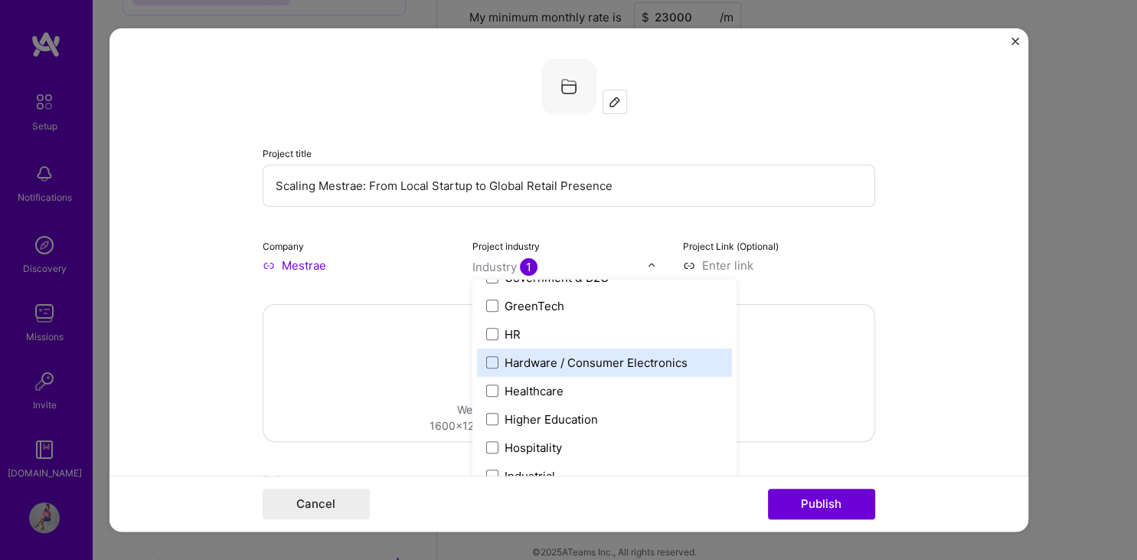
click at [660, 355] on div "Hardware / Consumer Electronics" at bounding box center [595, 362] width 183 height 16
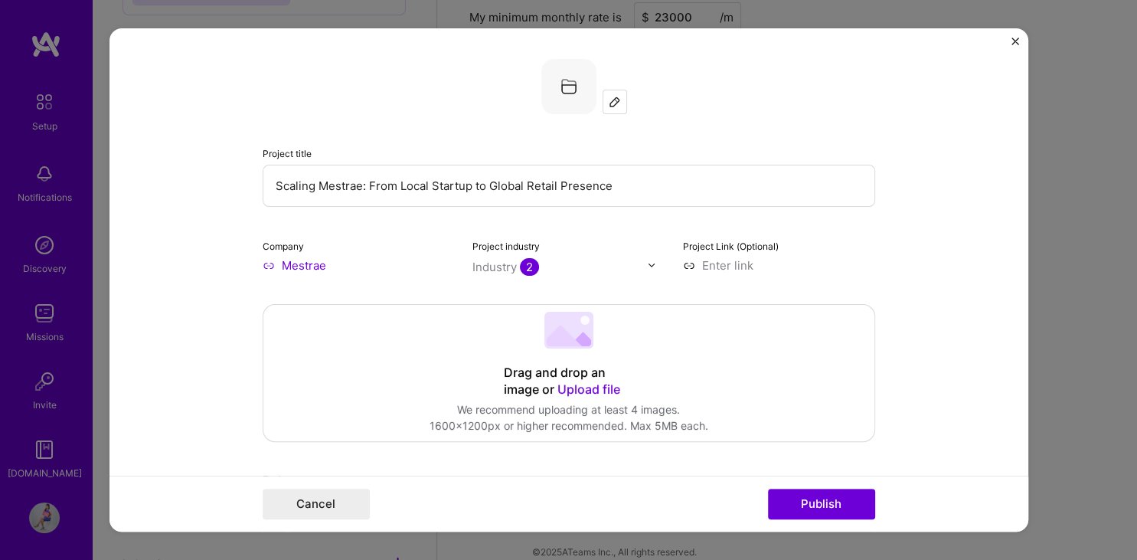
click at [739, 262] on input at bounding box center [779, 265] width 192 height 16
paste input "[URL][DOMAIN_NAME]"
type input "[URL][DOMAIN_NAME]"
click at [583, 387] on span "Upload file" at bounding box center [588, 388] width 63 height 15
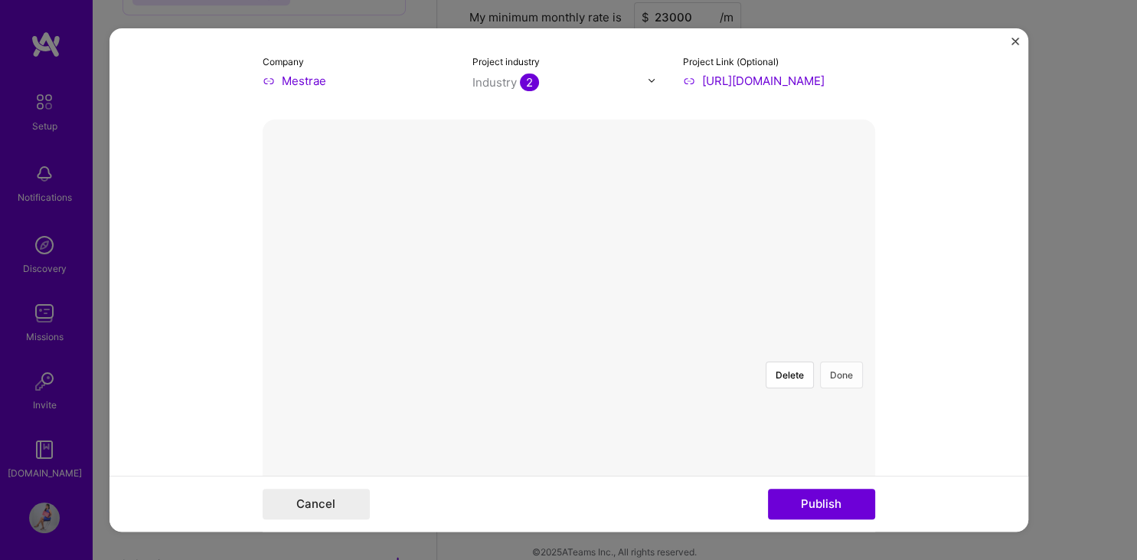
scroll to position [182, 0]
click at [785, 364] on button "Delete" at bounding box center [789, 377] width 48 height 27
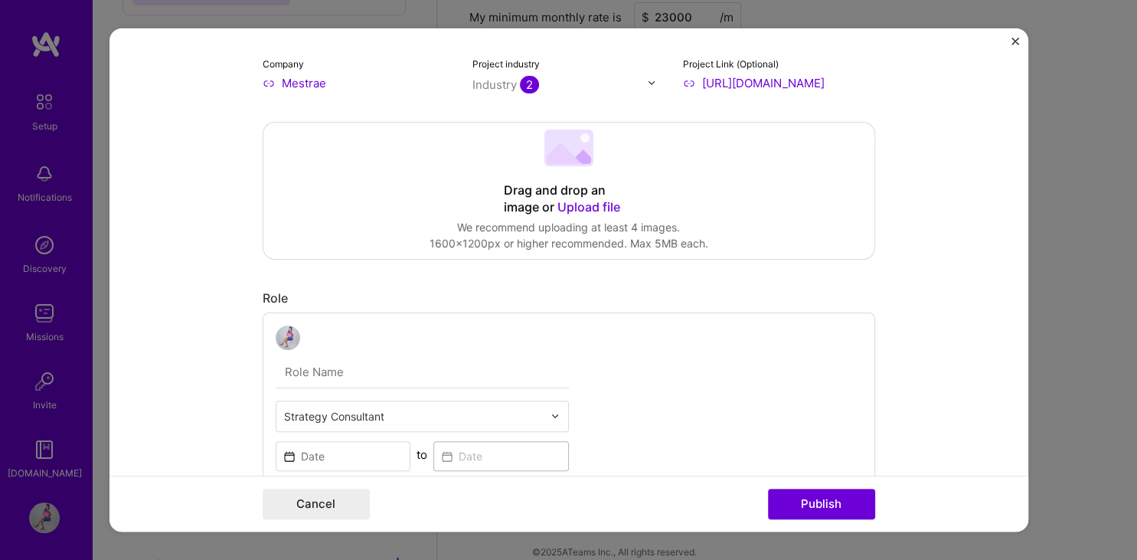
click at [593, 205] on span "Upload file" at bounding box center [588, 206] width 63 height 15
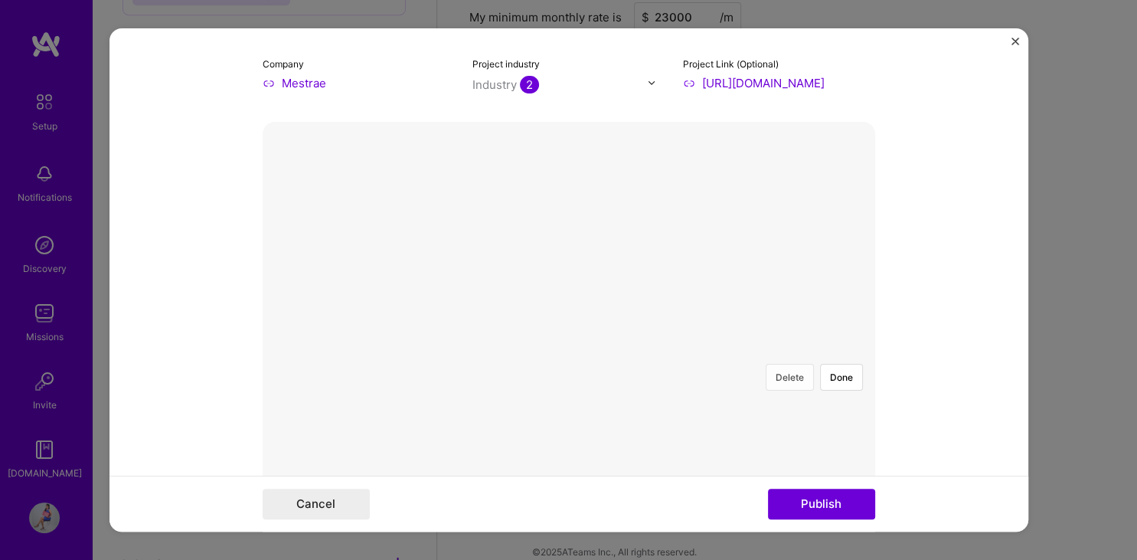
click at [791, 364] on button "Delete" at bounding box center [789, 377] width 48 height 27
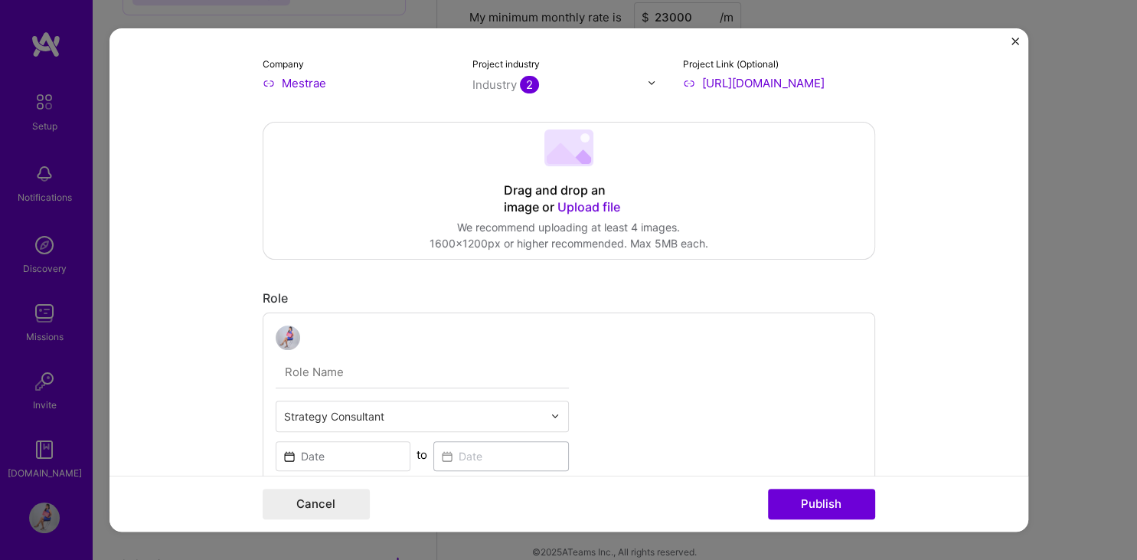
click at [593, 207] on span "Upload file" at bounding box center [588, 206] width 63 height 15
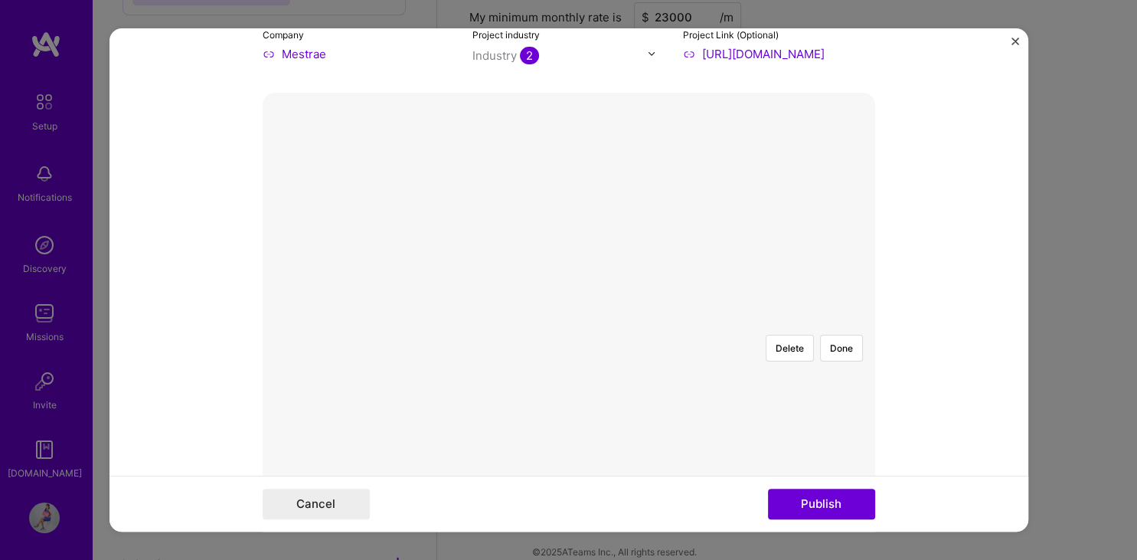
scroll to position [156, 0]
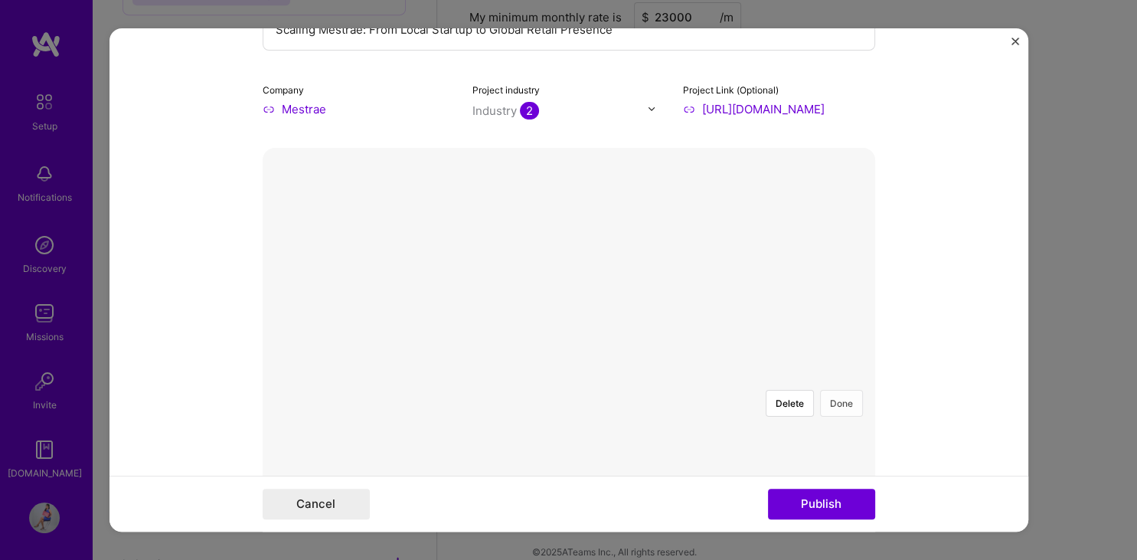
click at [840, 390] on button "Done" at bounding box center [841, 403] width 43 height 27
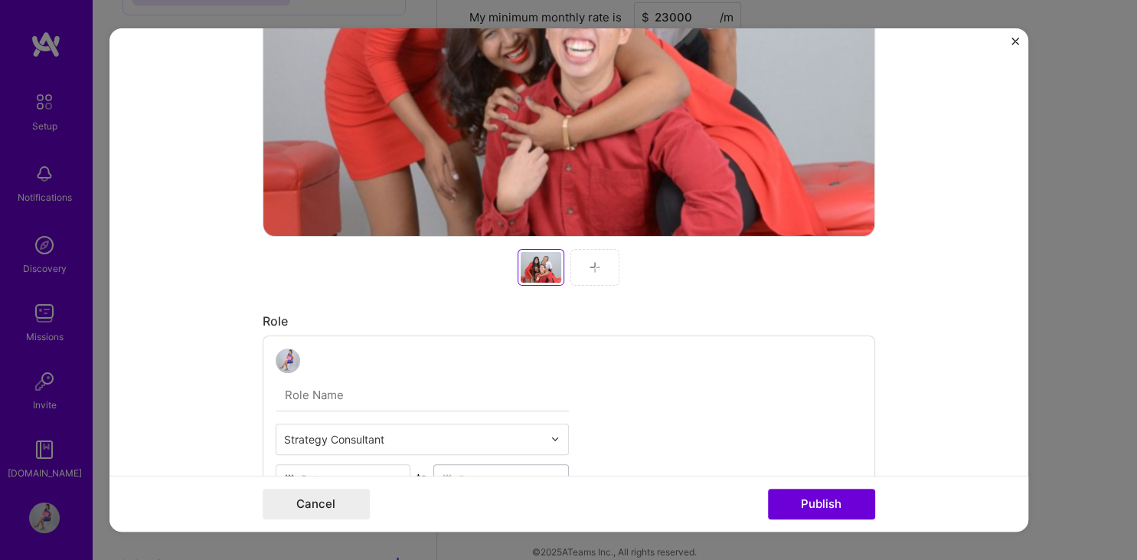
scroll to position [532, 0]
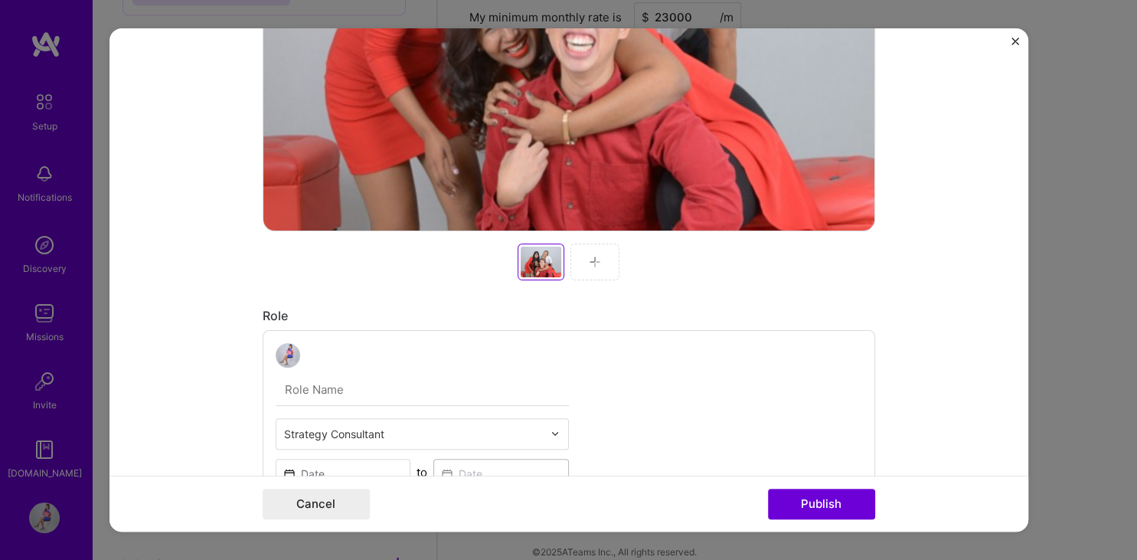
click at [605, 259] on div at bounding box center [594, 261] width 49 height 37
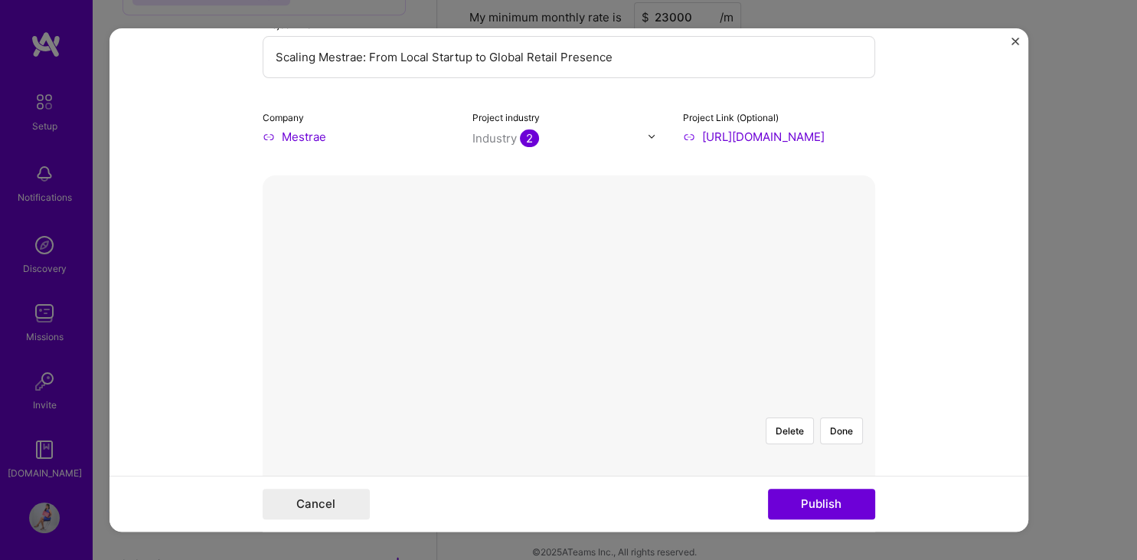
scroll to position [126, 0]
click at [837, 419] on button "Done" at bounding box center [841, 432] width 43 height 27
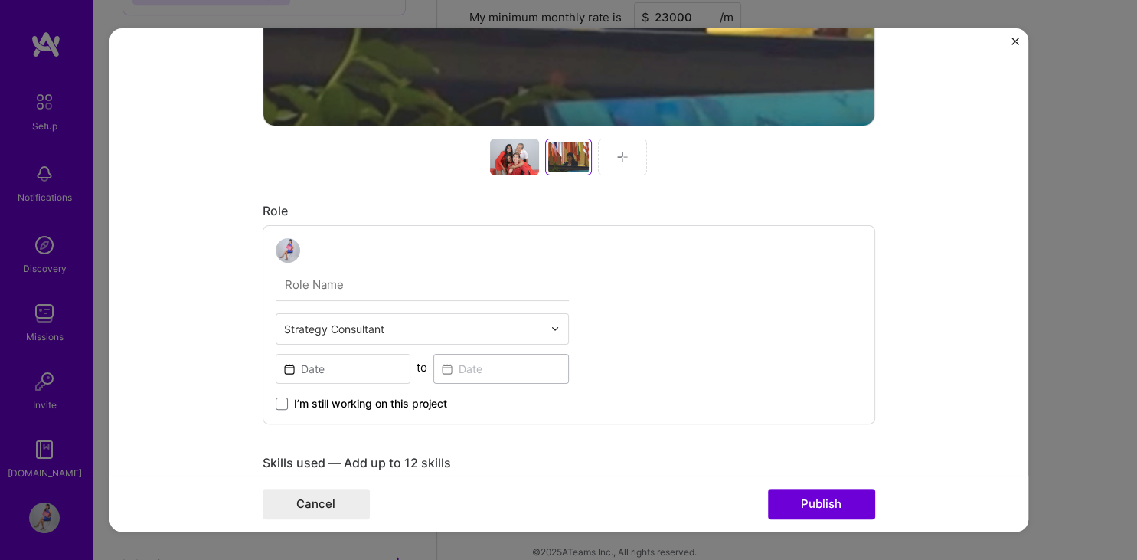
scroll to position [629, 0]
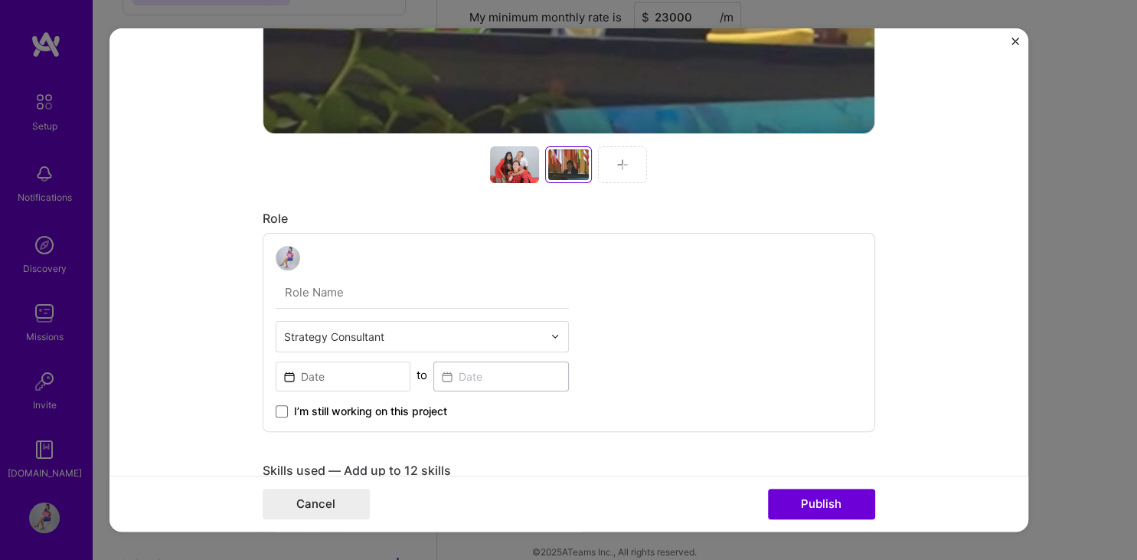
click at [617, 161] on img at bounding box center [622, 164] width 12 height 12
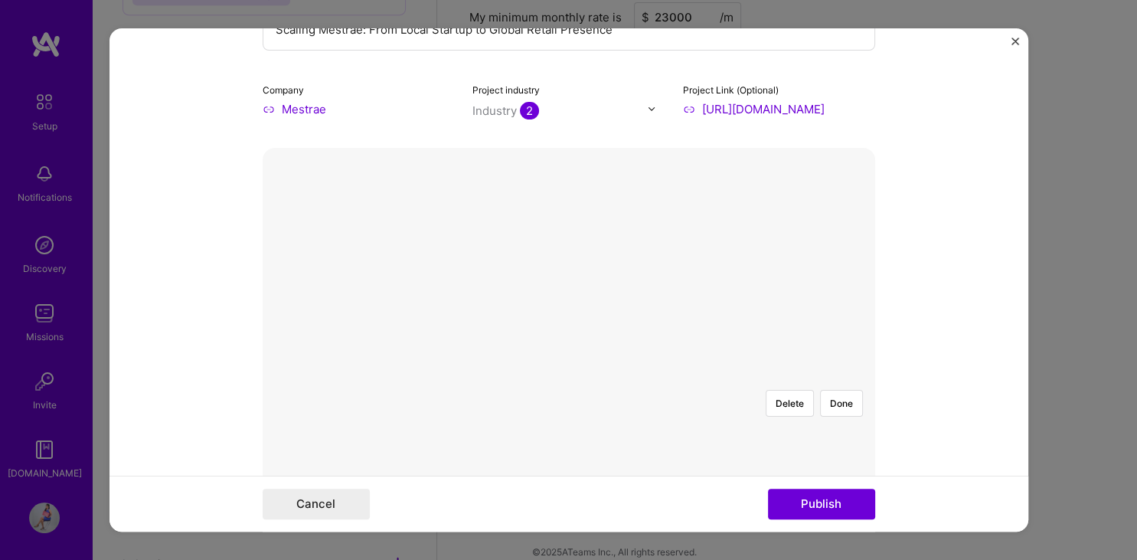
scroll to position [129, 0]
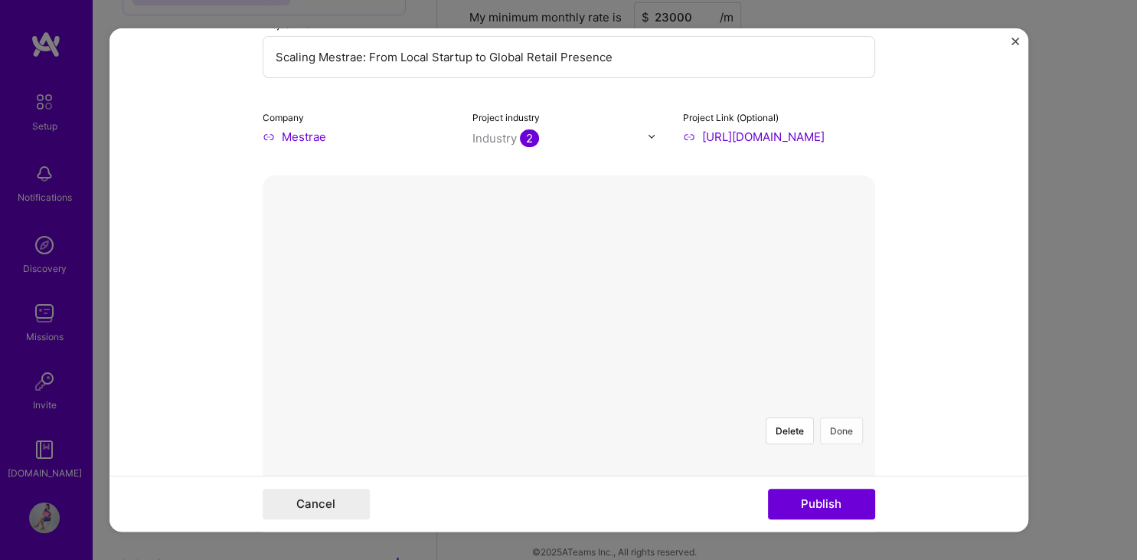
click at [847, 417] on button "Done" at bounding box center [841, 430] width 43 height 27
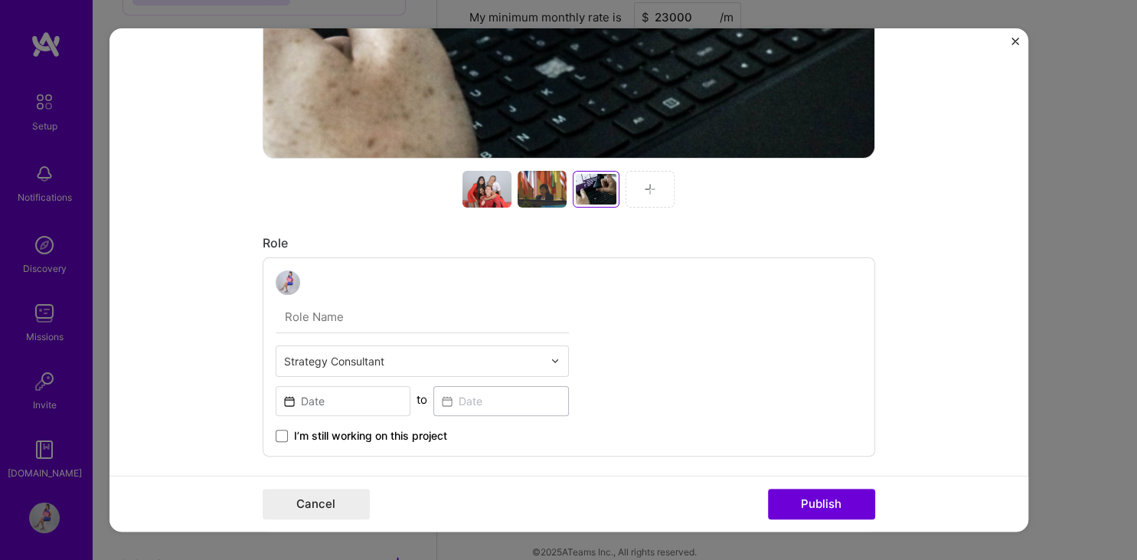
scroll to position [607, 0]
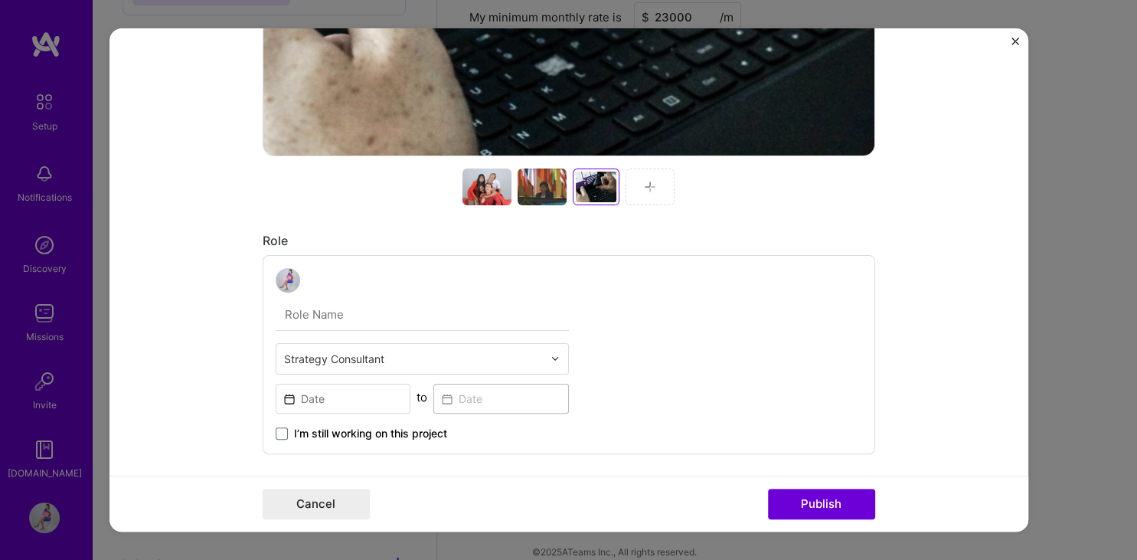
click at [639, 175] on div at bounding box center [649, 186] width 49 height 37
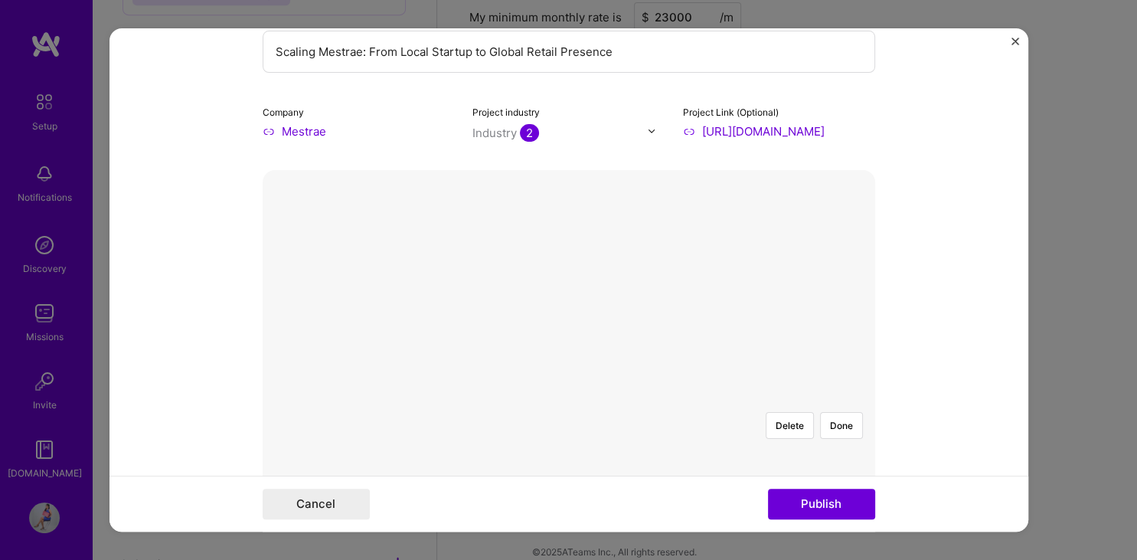
scroll to position [132, 0]
click at [840, 414] on button "Done" at bounding box center [841, 427] width 43 height 27
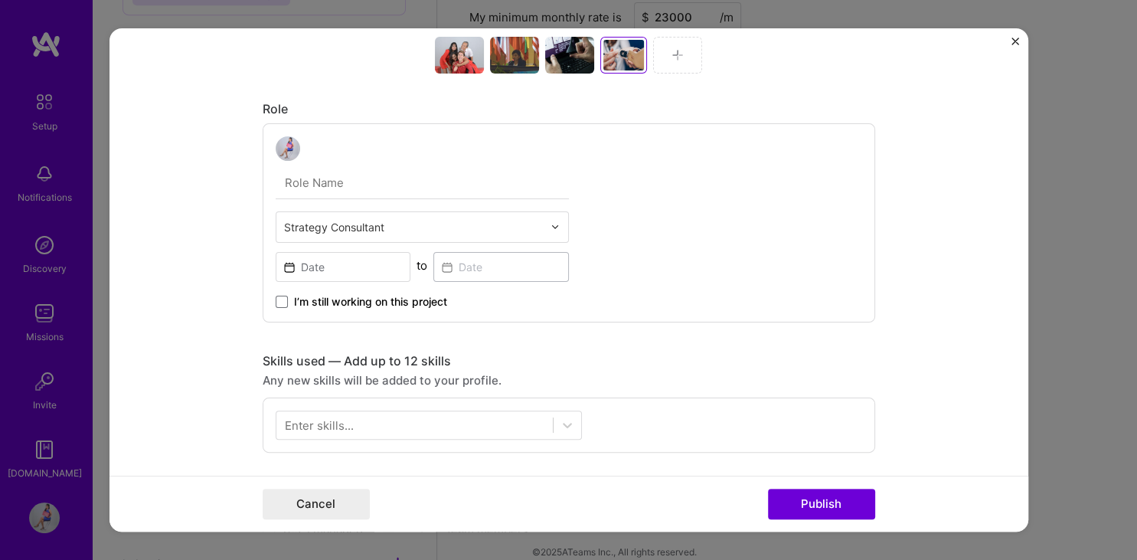
scroll to position [741, 0]
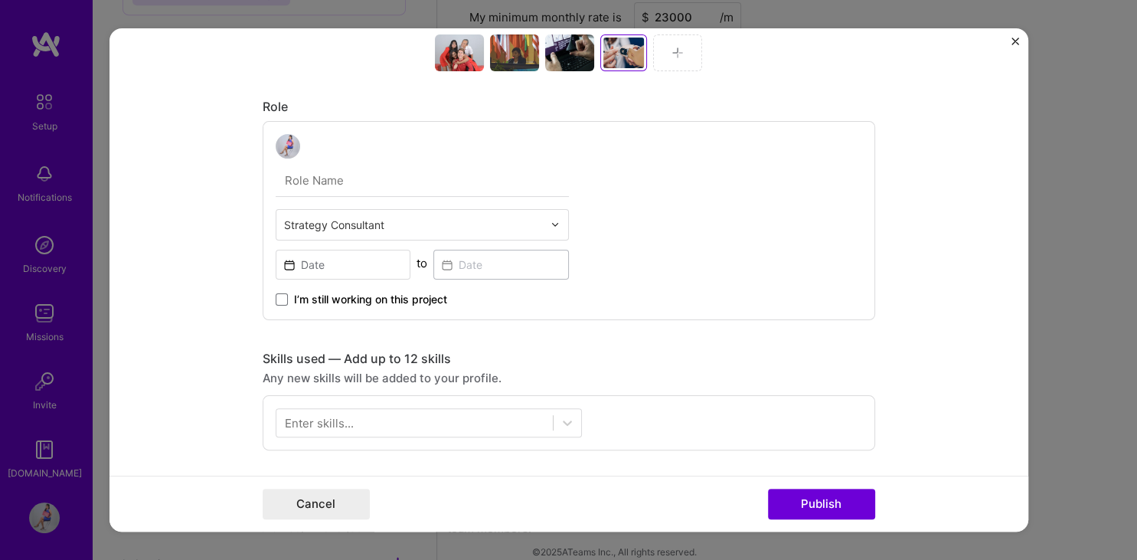
click at [333, 181] on input "text" at bounding box center [422, 181] width 293 height 32
paste input "Founder & Strategy Lead"
type input "Founder & Strategy Lead"
click at [538, 230] on input "text" at bounding box center [413, 225] width 259 height 16
click at [341, 295] on span "I’m still working on this project" at bounding box center [370, 299] width 153 height 15
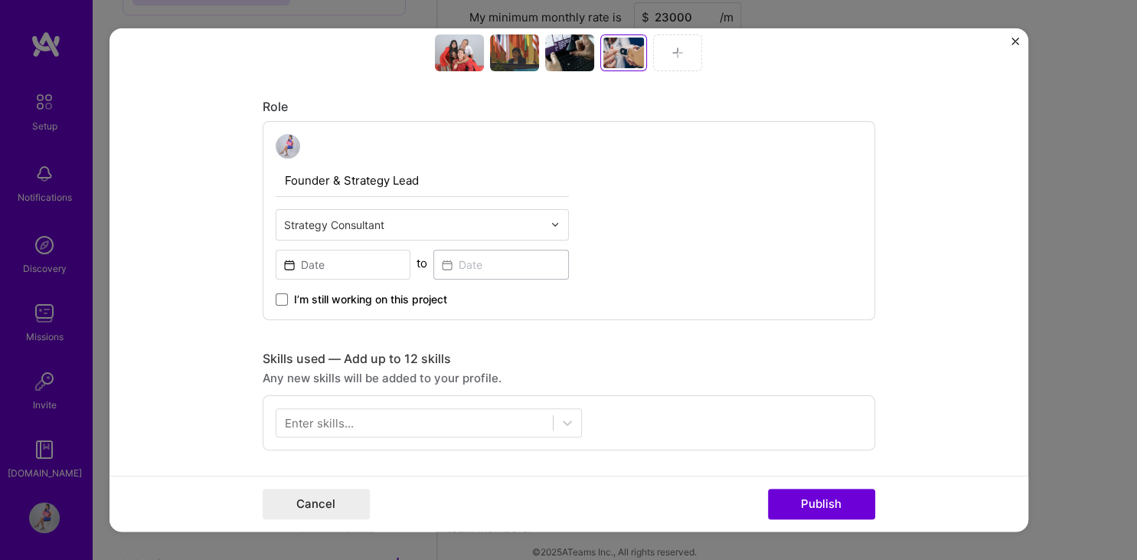
click at [0, 0] on input "I’m still working on this project" at bounding box center [0, 0] width 0 height 0
click at [351, 264] on input at bounding box center [343, 265] width 135 height 30
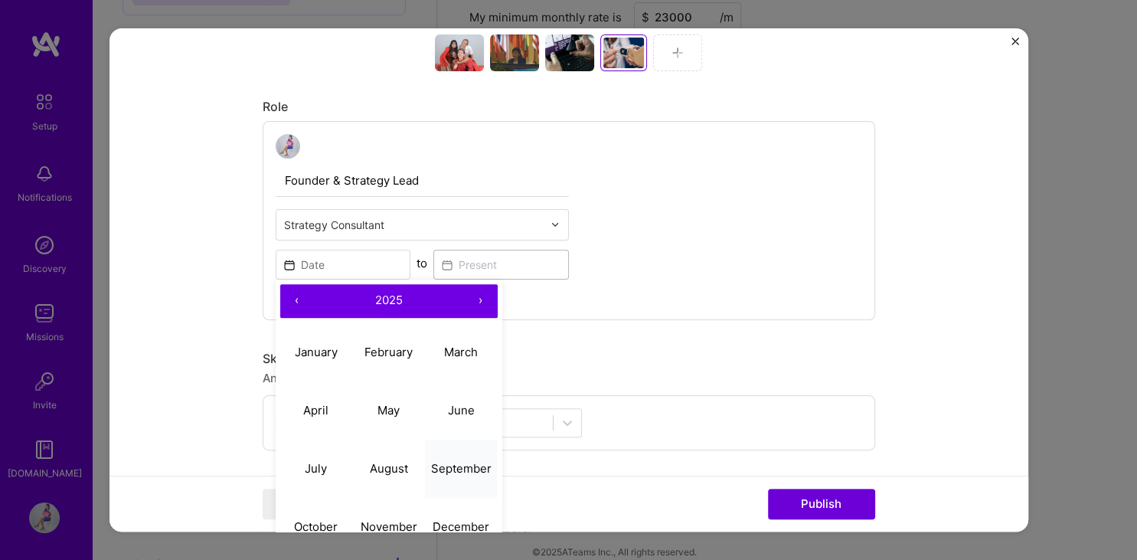
click at [459, 464] on abbr "September" at bounding box center [461, 468] width 60 height 15
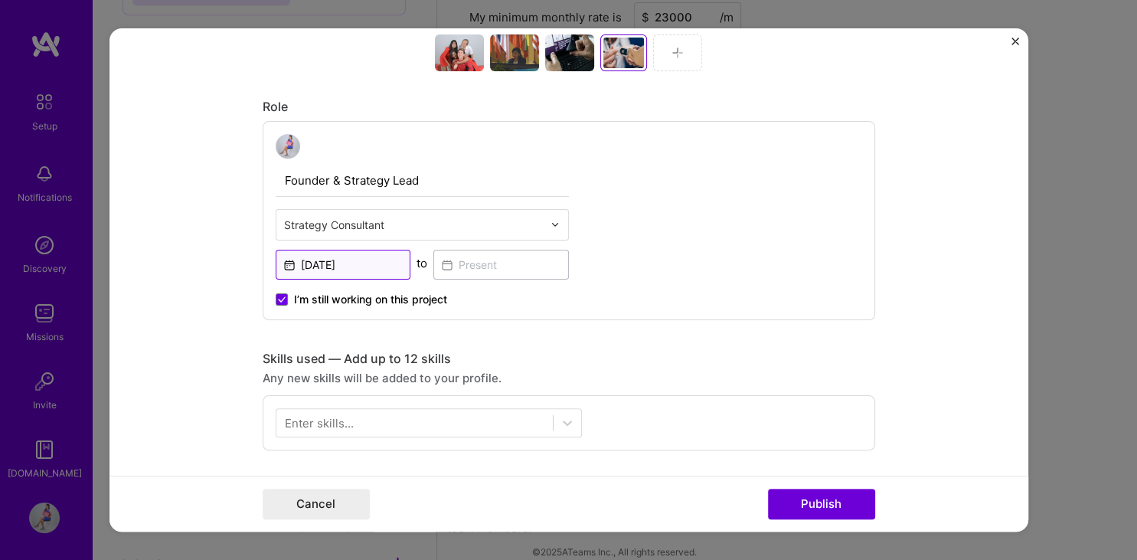
click at [347, 261] on input "[DATE]" at bounding box center [343, 265] width 135 height 30
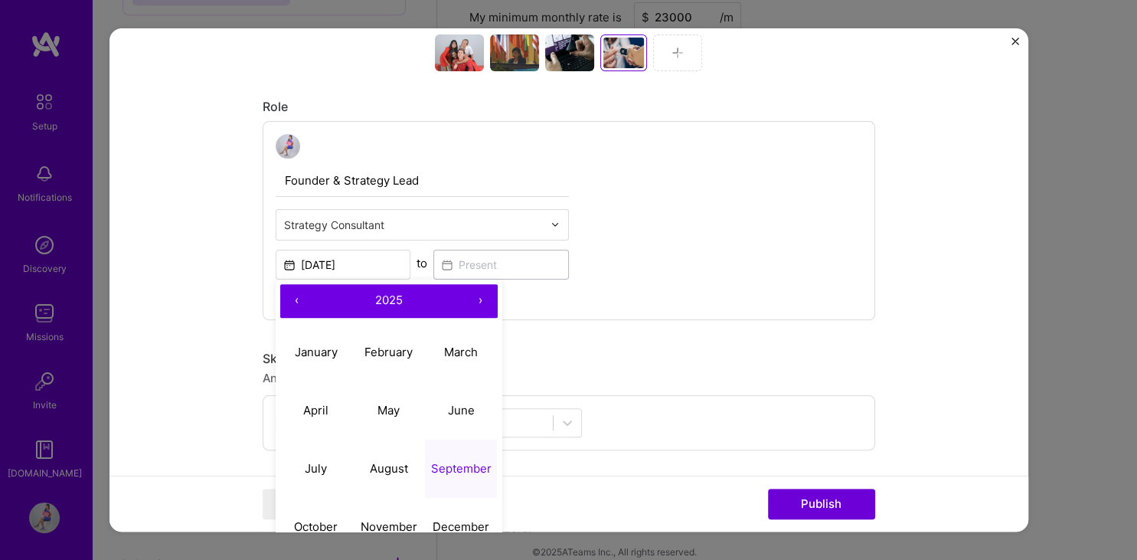
click at [292, 297] on button "‹" at bounding box center [297, 301] width 34 height 34
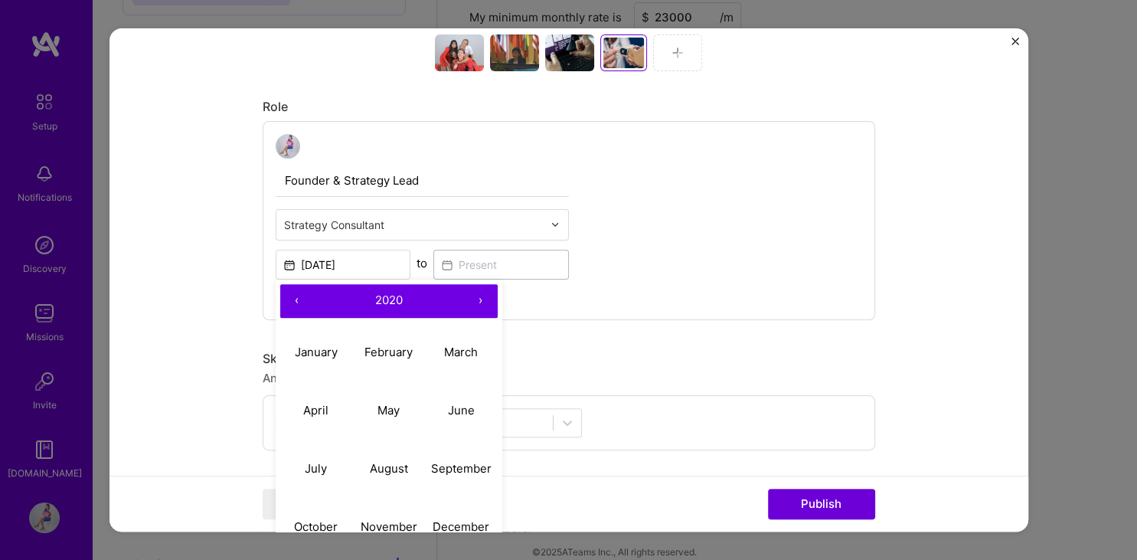
click at [292, 297] on button "‹" at bounding box center [297, 301] width 34 height 34
click at [461, 466] on abbr "September" at bounding box center [461, 468] width 60 height 15
type input "[DATE]"
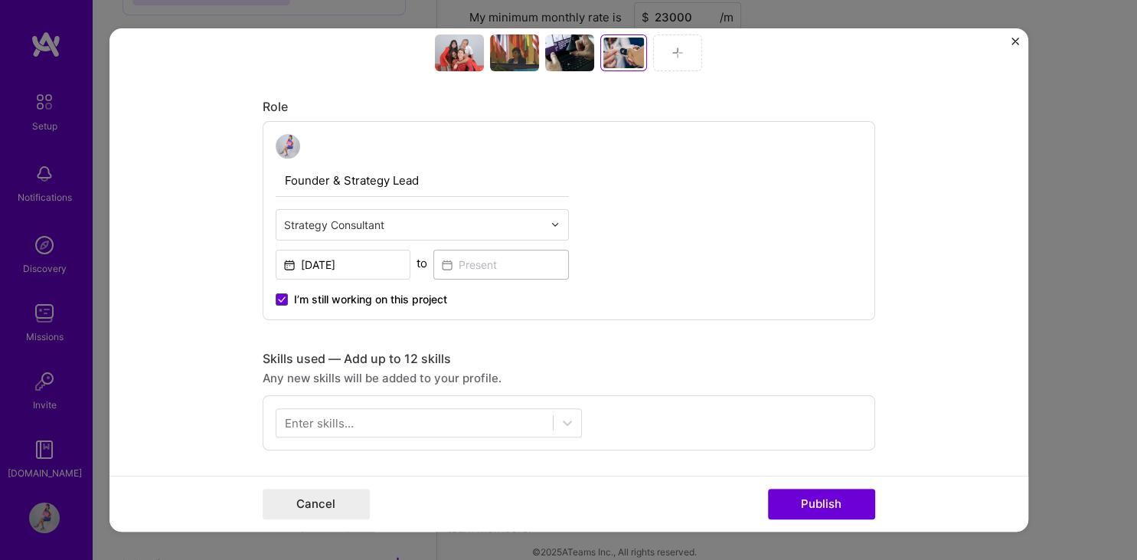
click at [279, 296] on icon at bounding box center [282, 299] width 8 height 6
click at [0, 0] on input "I’m still working on this project" at bounding box center [0, 0] width 0 height 0
click at [478, 256] on input at bounding box center [500, 265] width 135 height 30
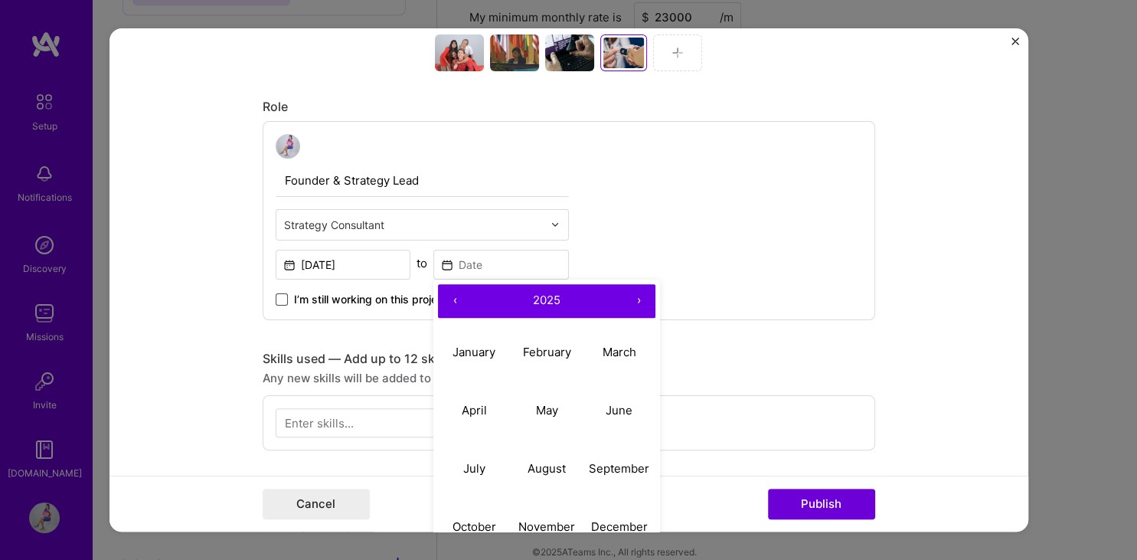
click at [460, 298] on button "‹" at bounding box center [455, 301] width 34 height 34
click at [609, 465] on abbr "September" at bounding box center [619, 468] width 60 height 15
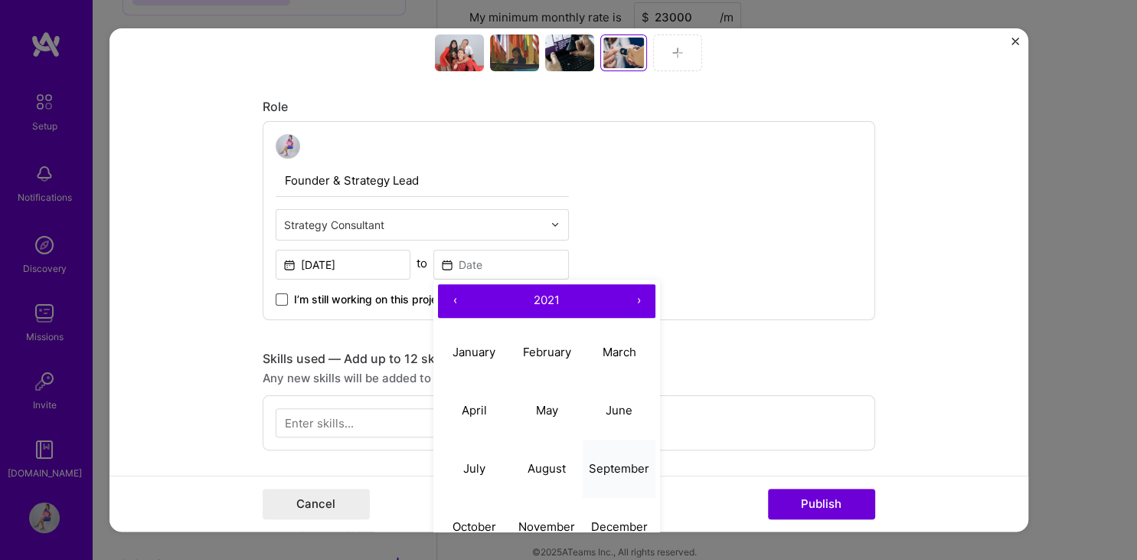
type input "[DATE]"
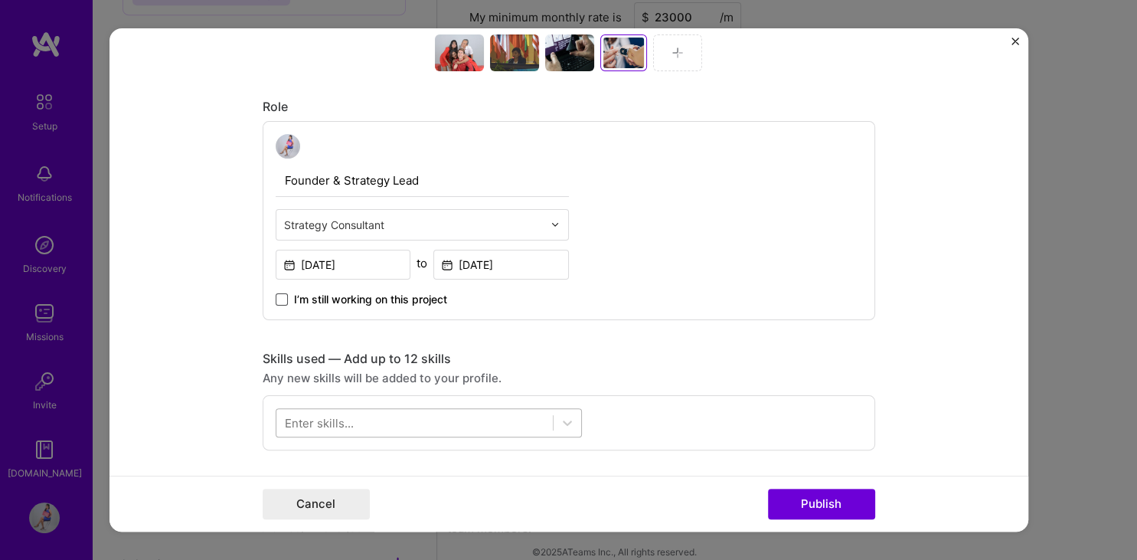
click at [472, 415] on div at bounding box center [414, 422] width 276 height 25
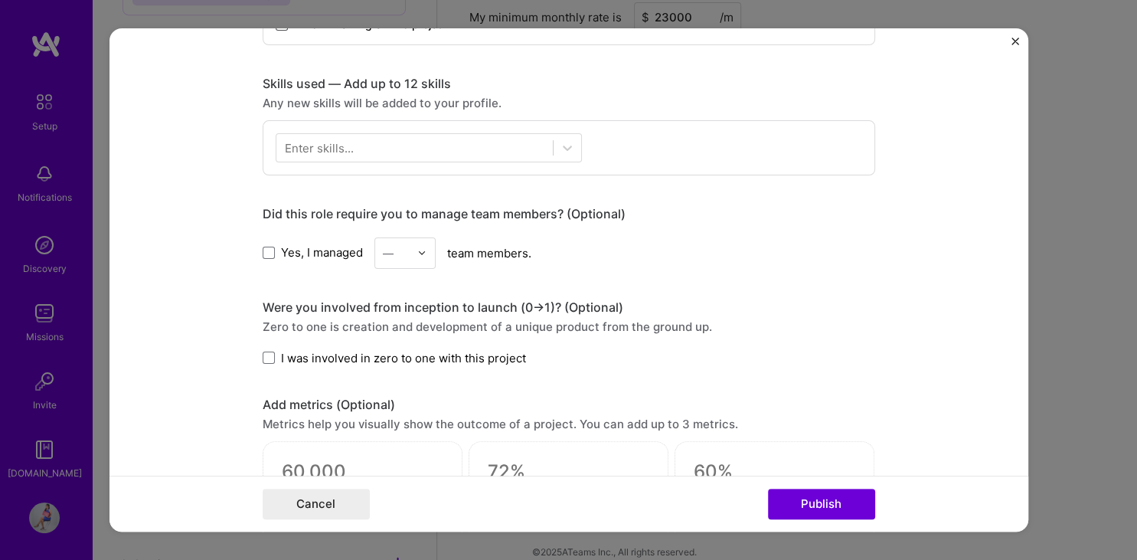
scroll to position [1013, 0]
click at [513, 149] on div at bounding box center [414, 149] width 276 height 25
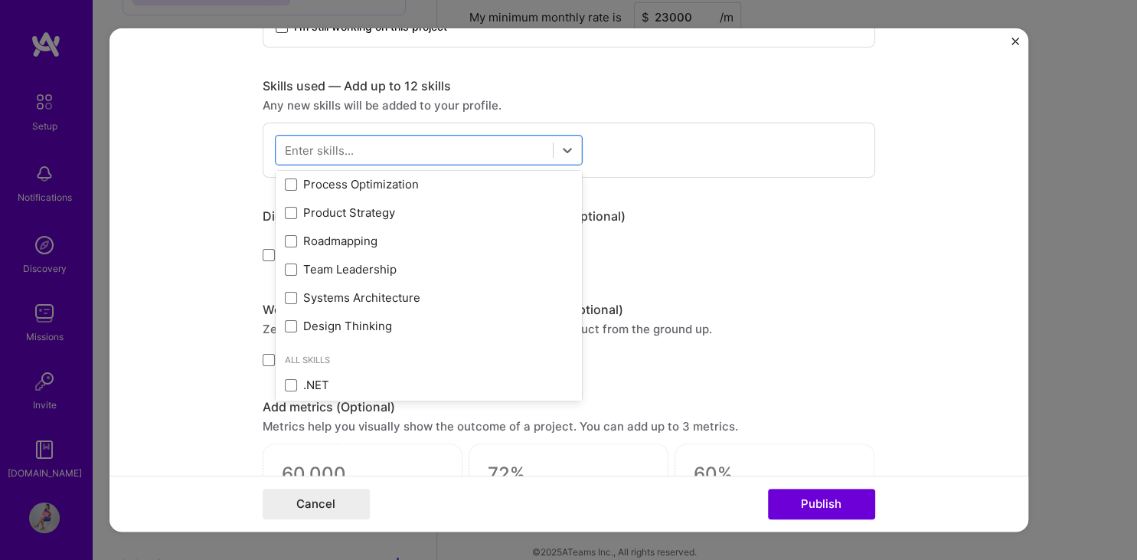
scroll to position [0, 0]
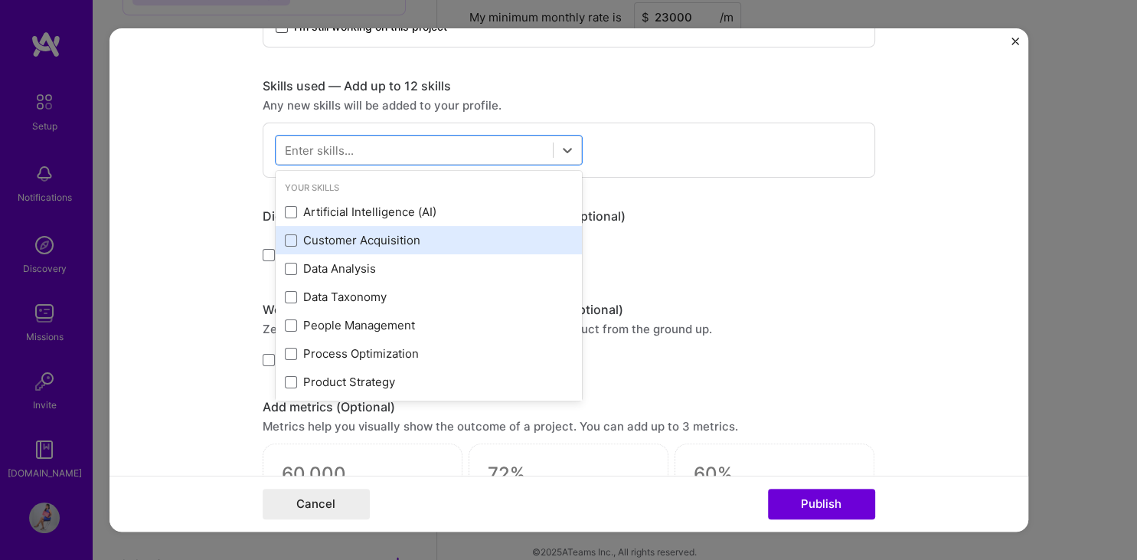
click at [447, 233] on div "Customer Acquisition" at bounding box center [429, 240] width 288 height 16
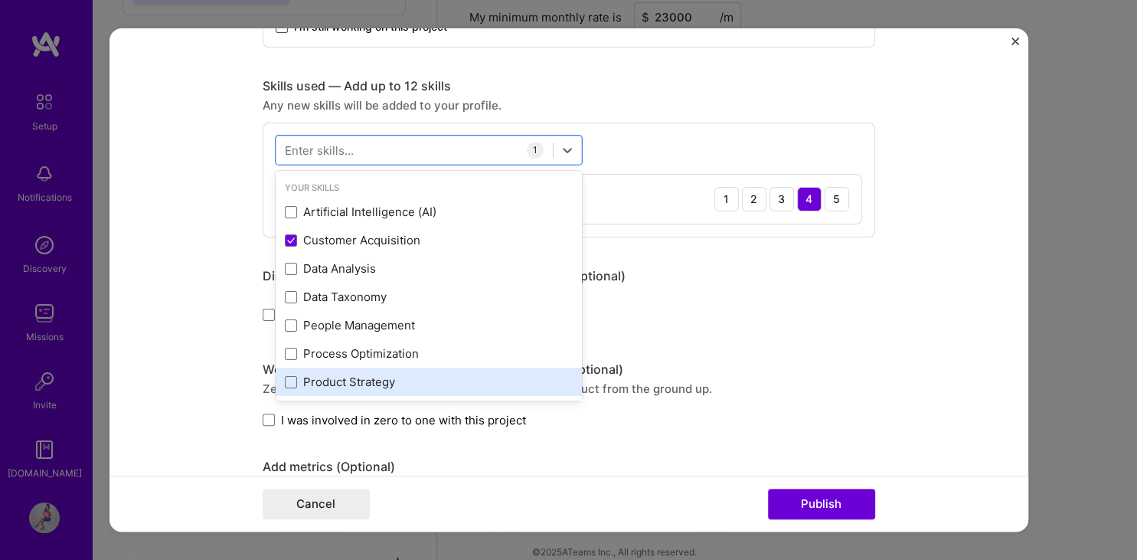
click at [527, 382] on div "Product Strategy" at bounding box center [429, 382] width 288 height 16
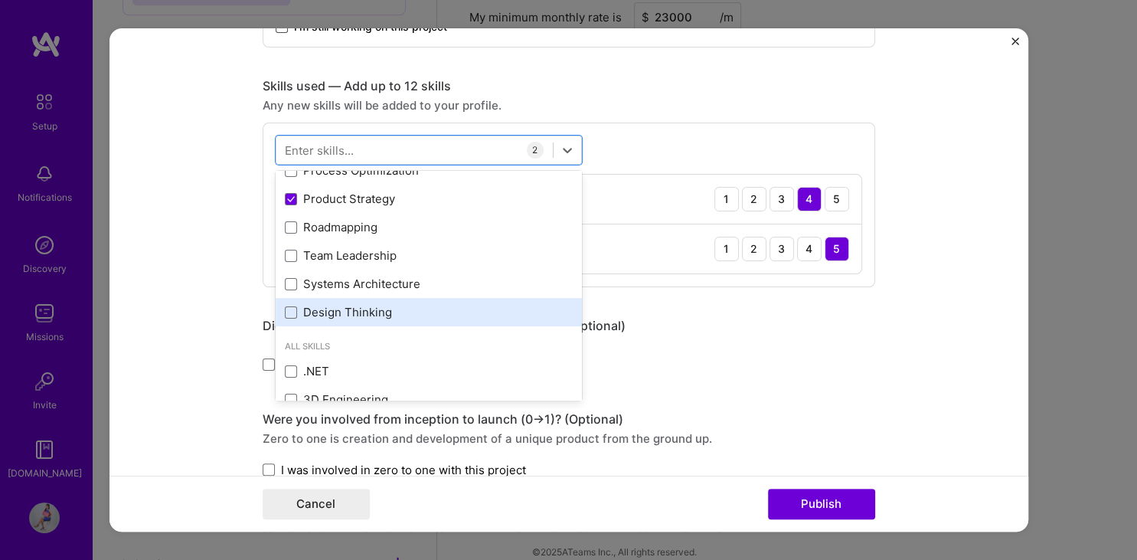
scroll to position [197, 0]
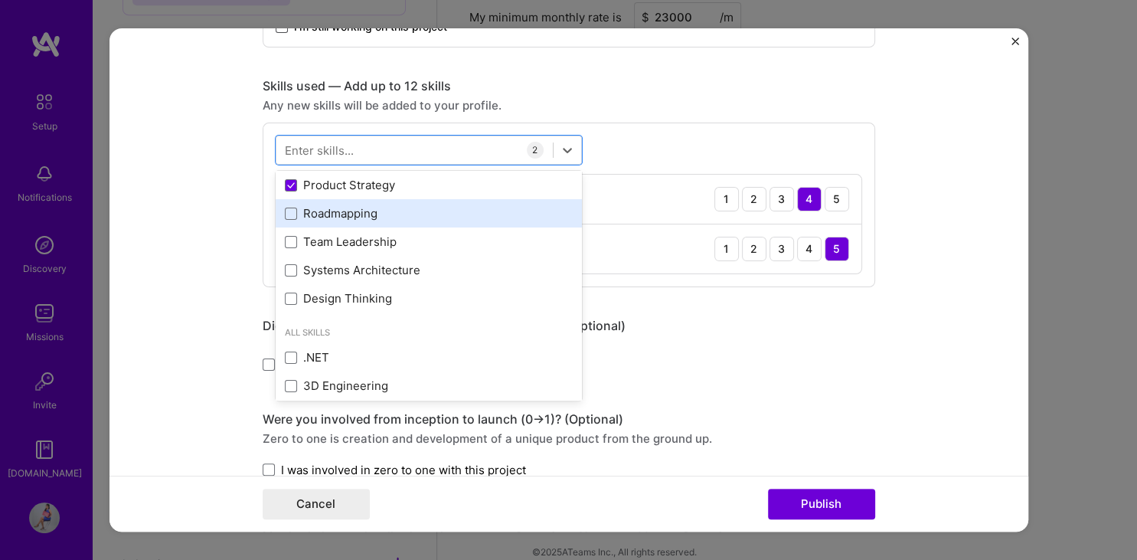
click at [439, 208] on div "Roadmapping" at bounding box center [429, 213] width 288 height 16
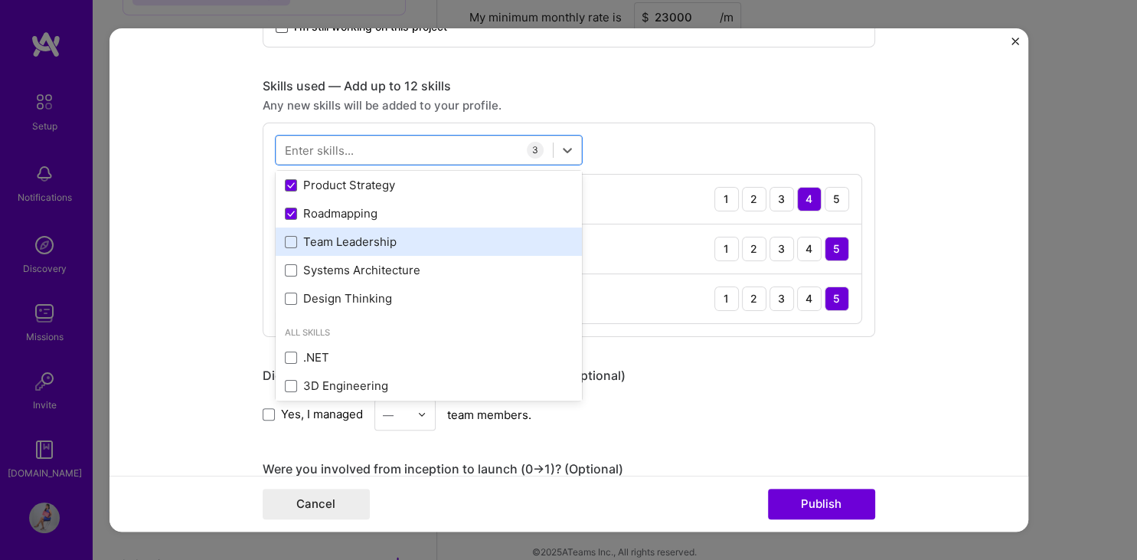
click at [439, 235] on div "Team Leadership" at bounding box center [429, 241] width 288 height 16
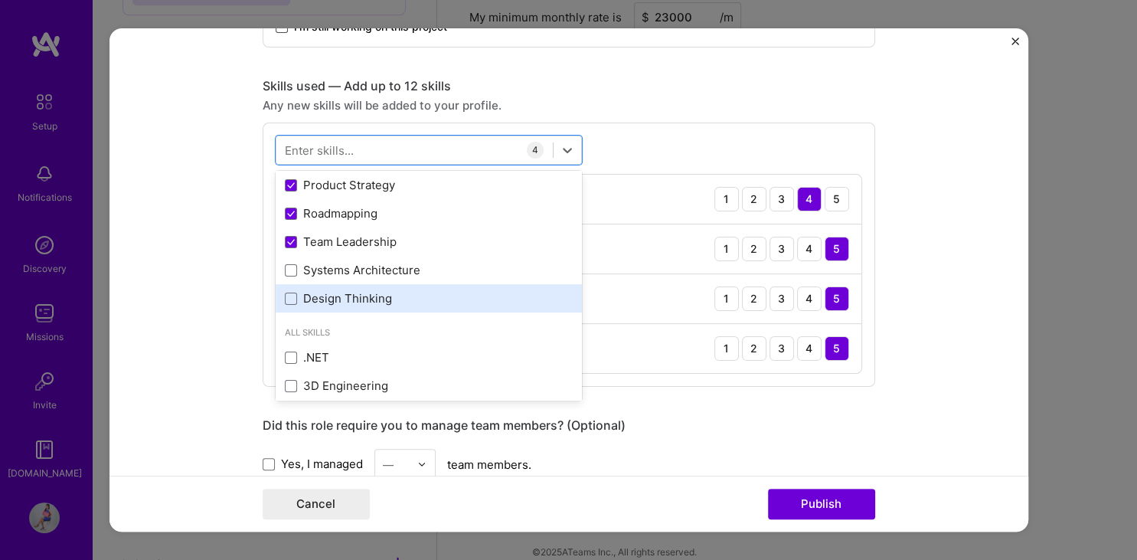
click at [494, 295] on div "Design Thinking" at bounding box center [429, 298] width 288 height 16
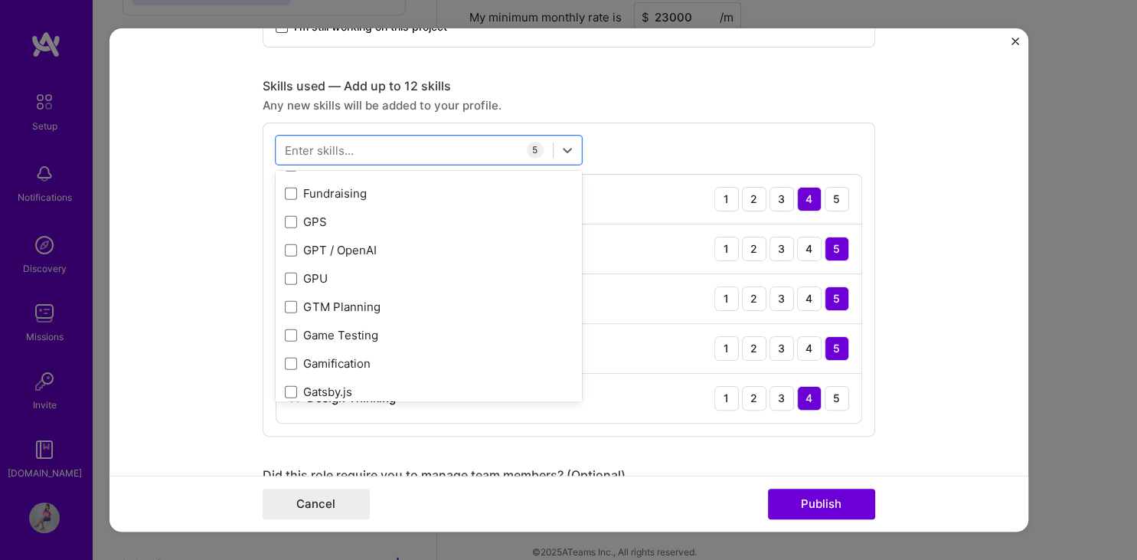
scroll to position [4112, 0]
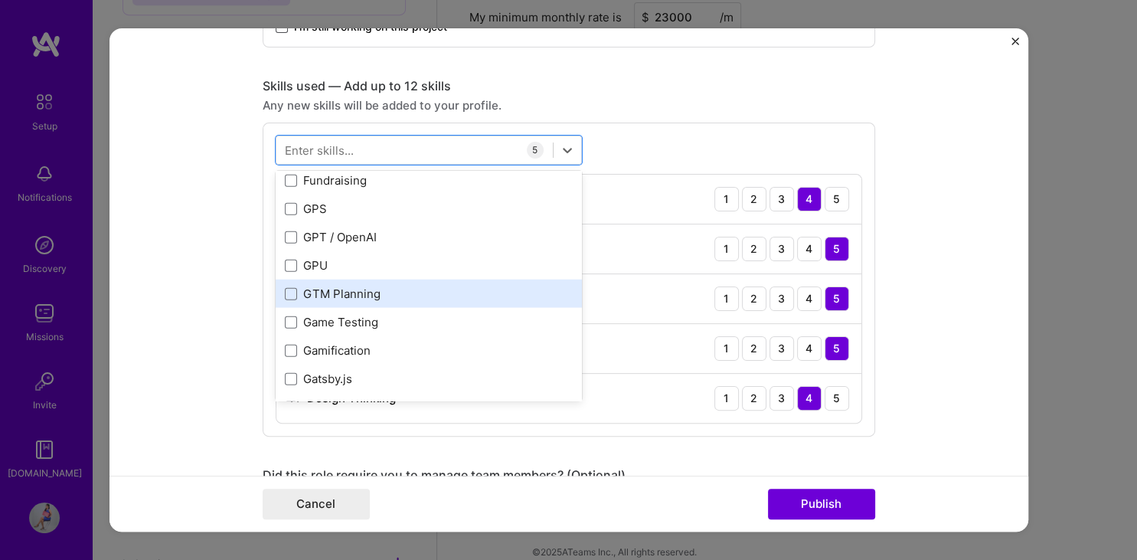
click at [430, 295] on div "GTM Planning" at bounding box center [429, 294] width 288 height 16
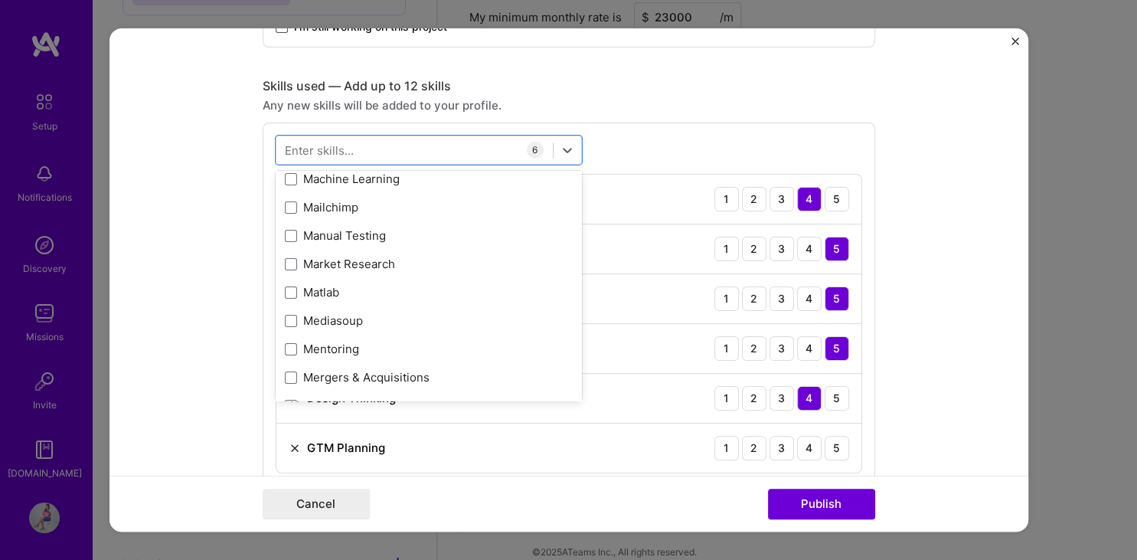
scroll to position [5802, 0]
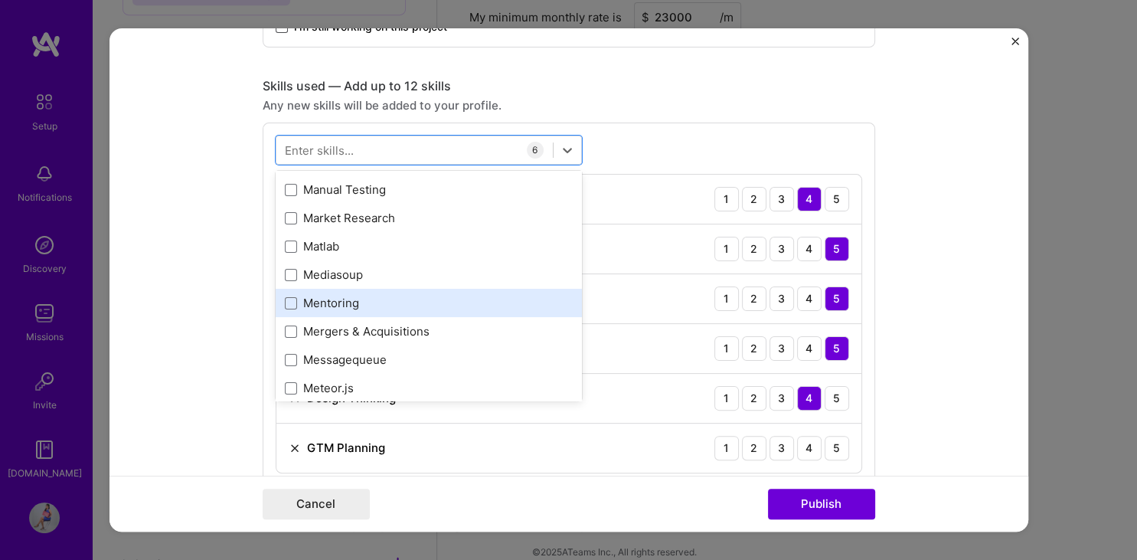
click at [464, 295] on div "Mentoring" at bounding box center [429, 303] width 288 height 16
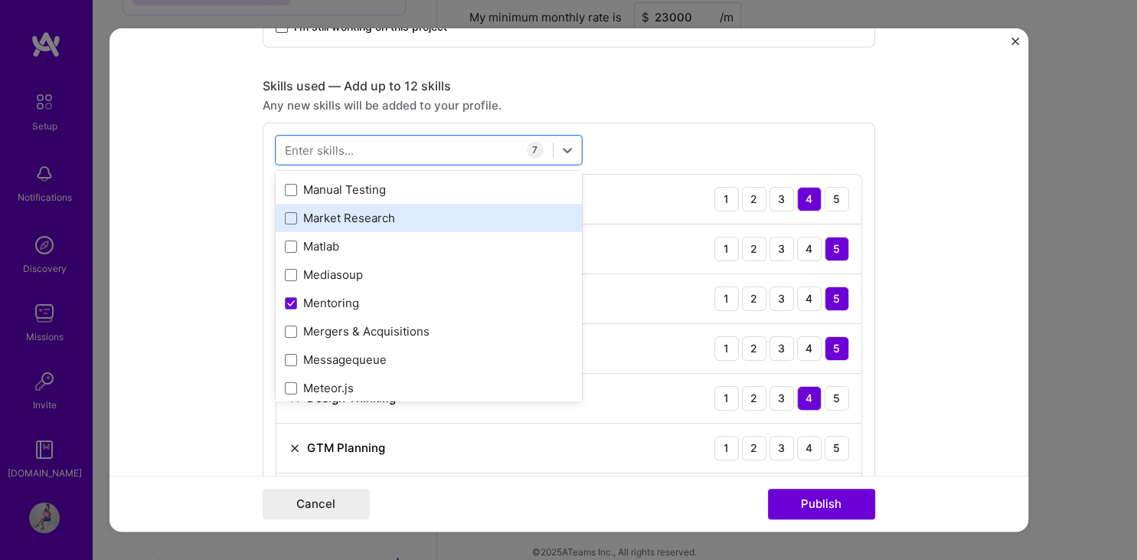
click at [449, 227] on div "Market Research" at bounding box center [429, 218] width 306 height 28
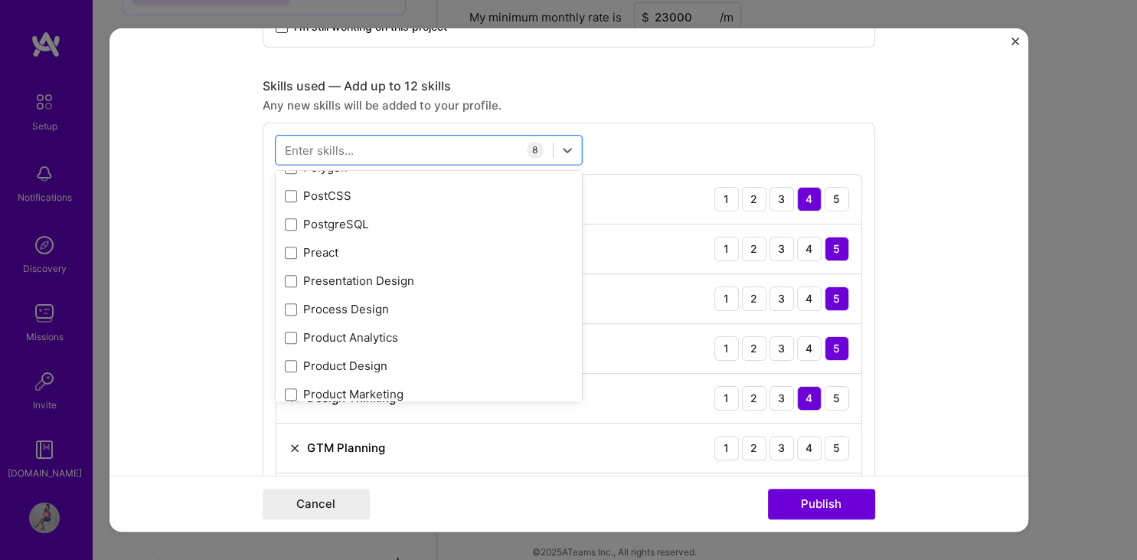
scroll to position [7084, 0]
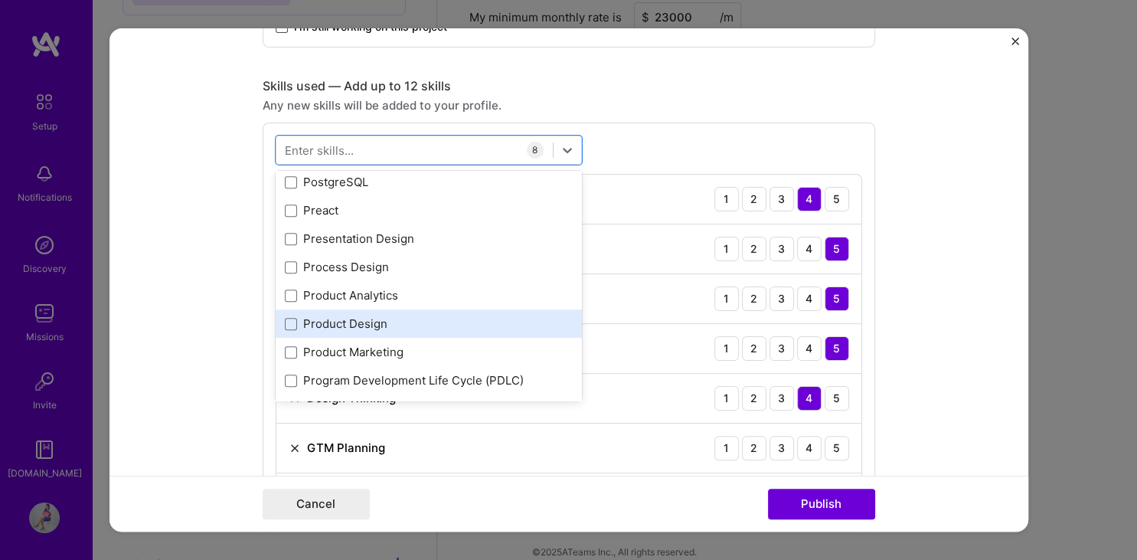
click at [458, 315] on div "Product Design" at bounding box center [429, 323] width 288 height 16
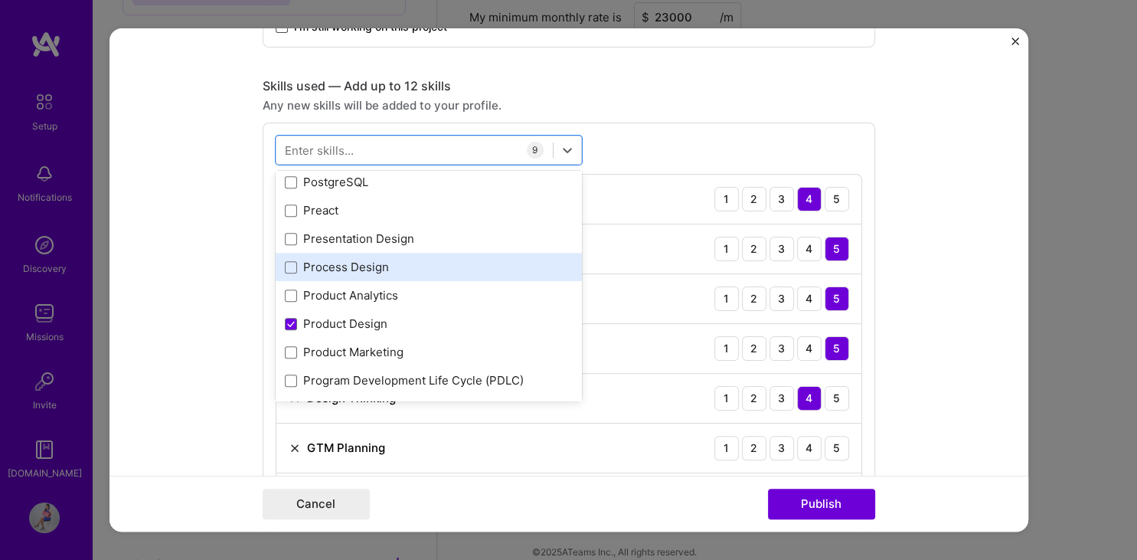
click at [455, 265] on div "Process Design" at bounding box center [429, 267] width 288 height 16
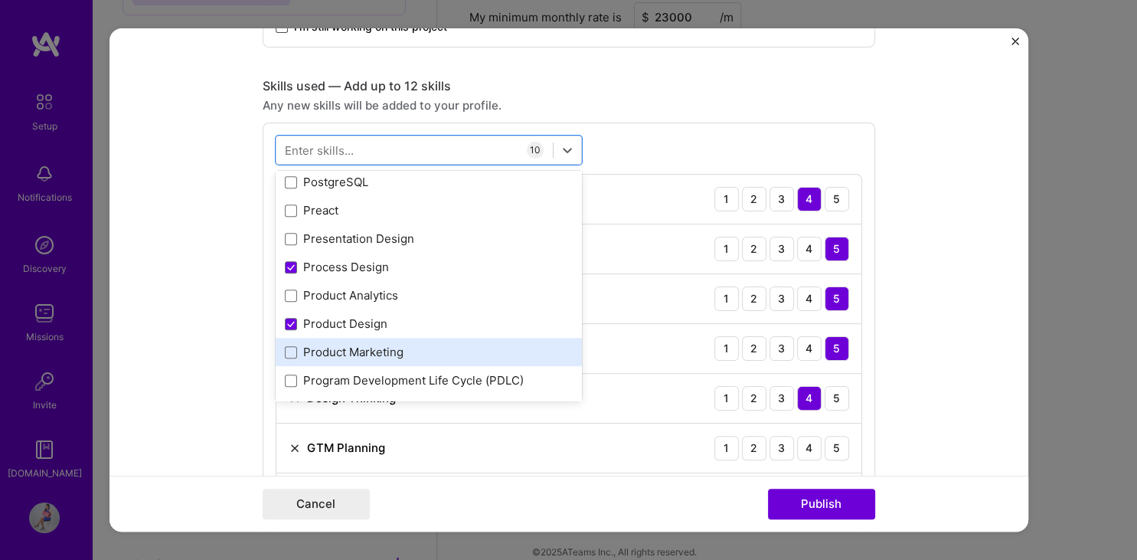
click at [458, 345] on div "Product Marketing" at bounding box center [429, 352] width 288 height 16
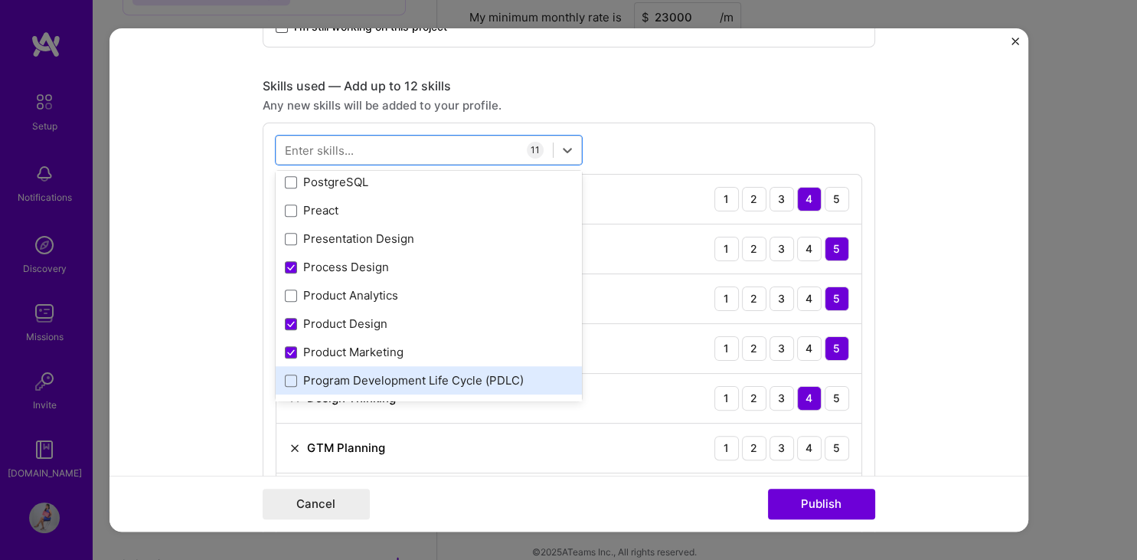
click at [510, 373] on div "Program Development Life Cycle (PDLC)" at bounding box center [429, 380] width 288 height 16
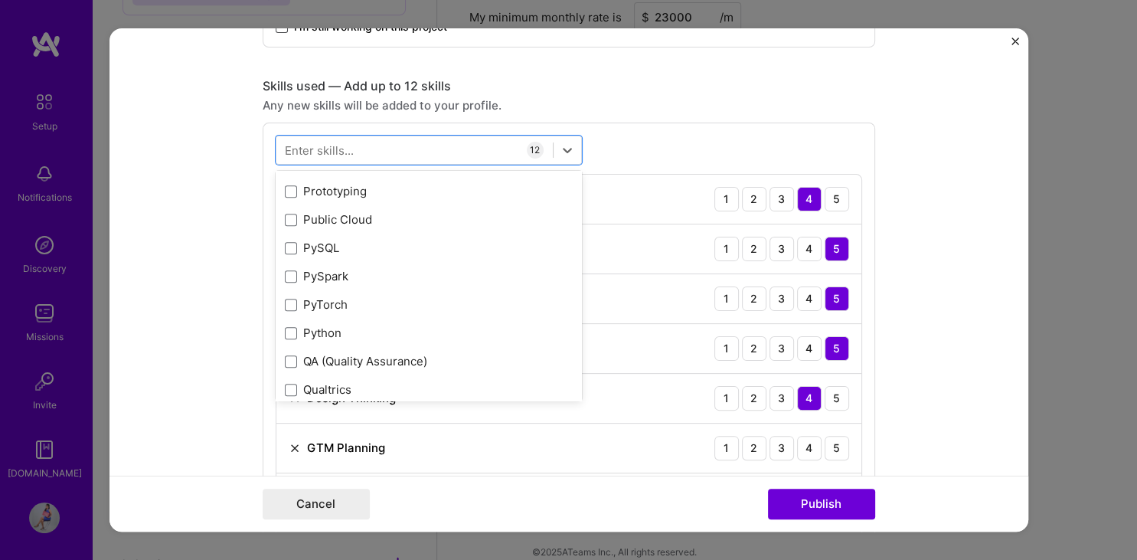
scroll to position [7337, 0]
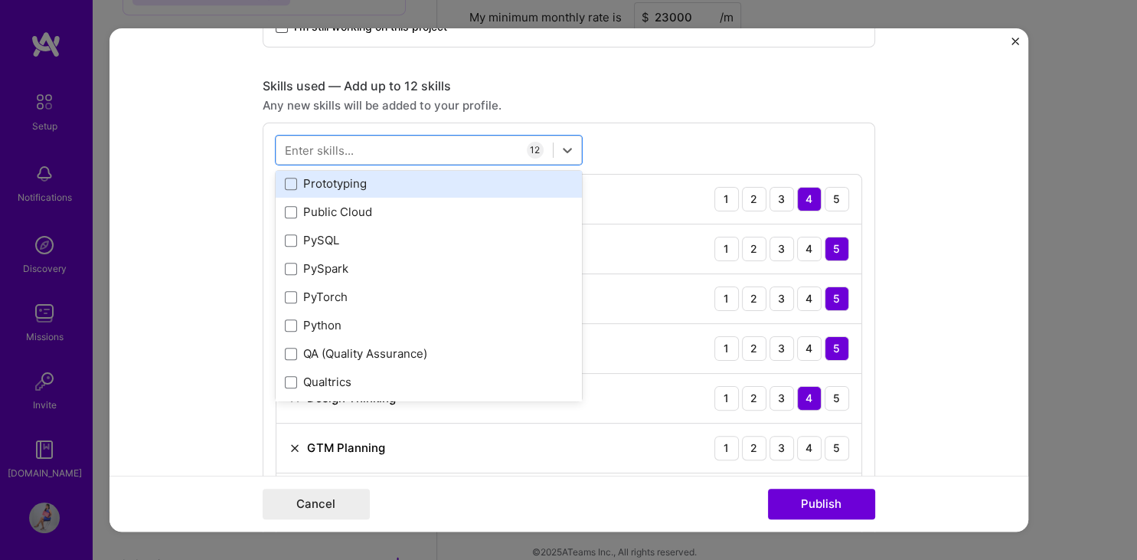
click at [445, 177] on div "Prototyping" at bounding box center [429, 183] width 288 height 16
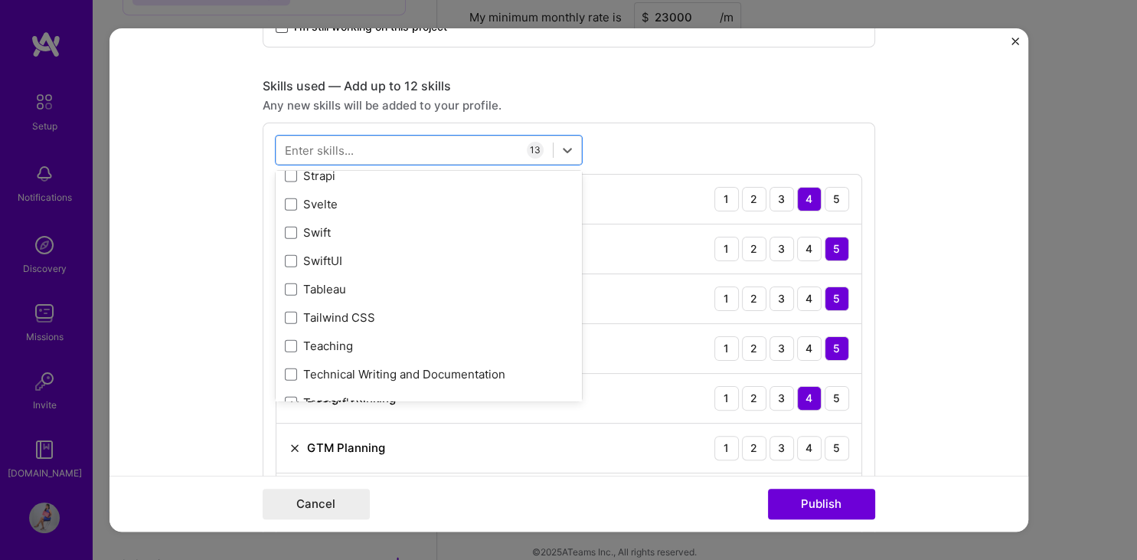
scroll to position [9239, 0]
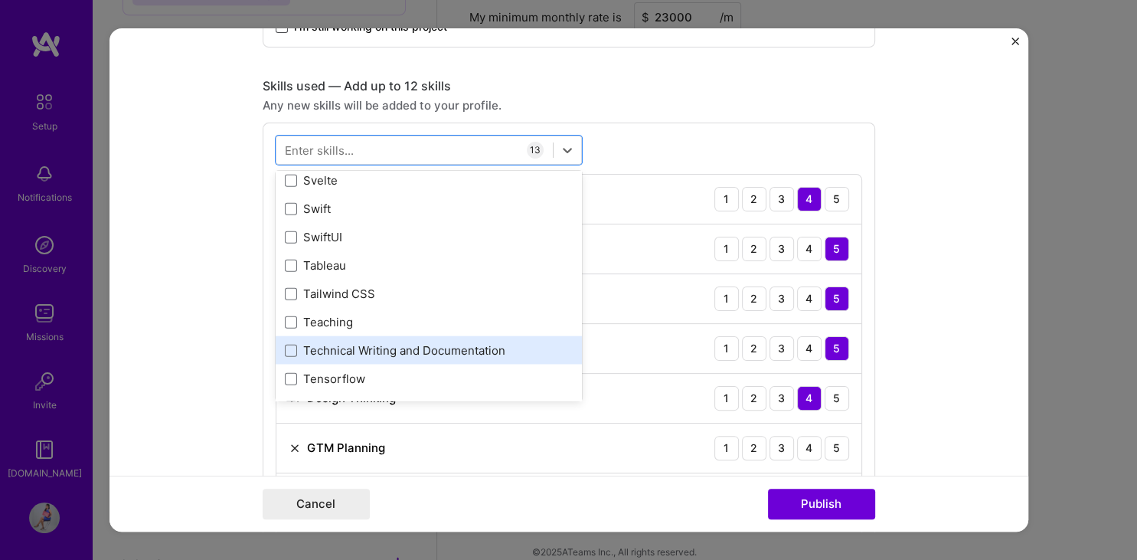
click at [427, 344] on div "Technical Writing and Documentation" at bounding box center [429, 349] width 288 height 16
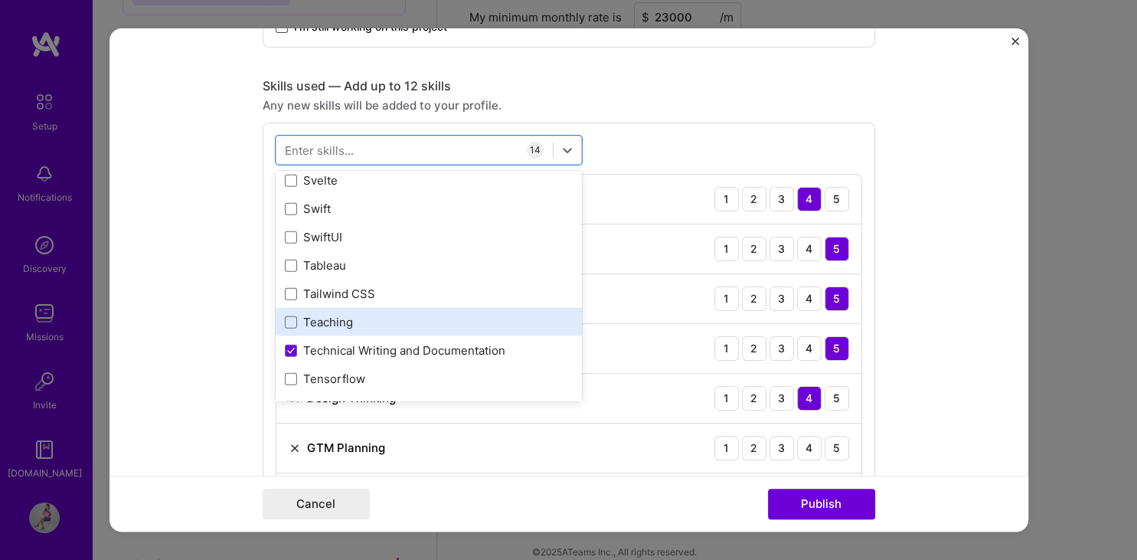
click at [426, 323] on div "Teaching" at bounding box center [429, 321] width 288 height 16
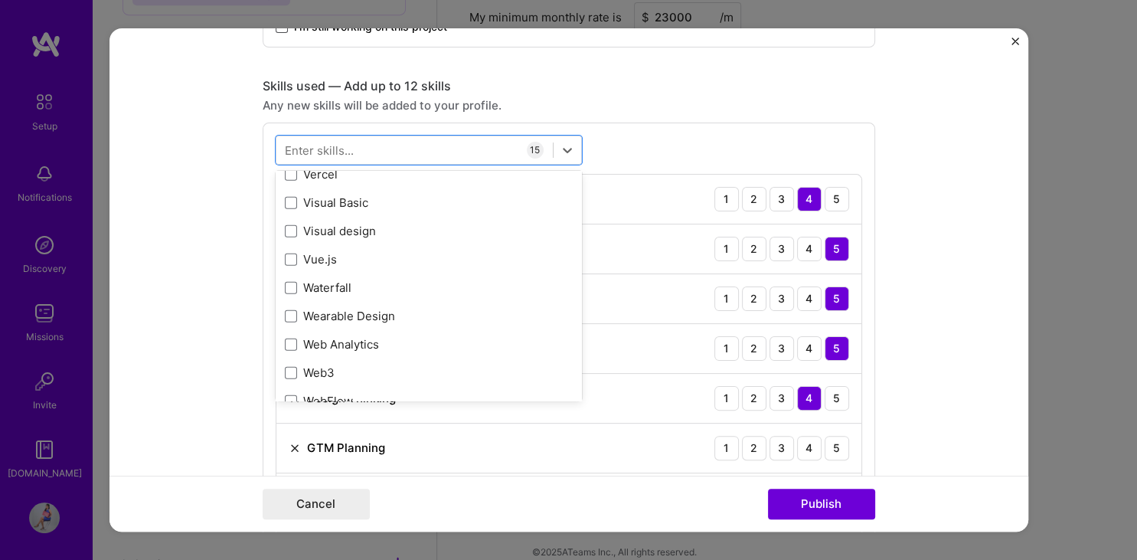
scroll to position [9957, 0]
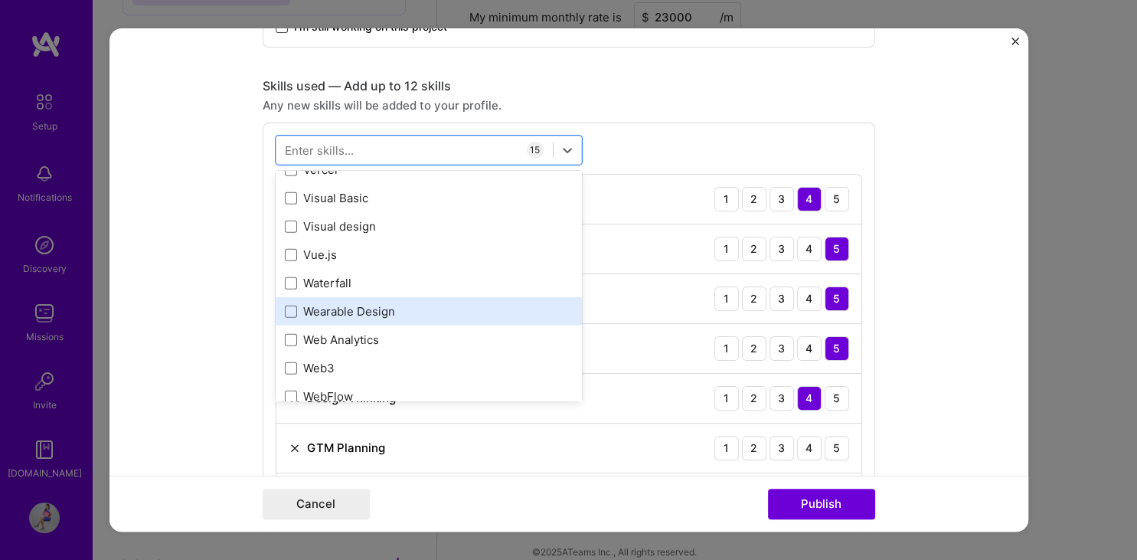
click at [514, 315] on div "Wearable Design" at bounding box center [429, 311] width 288 height 16
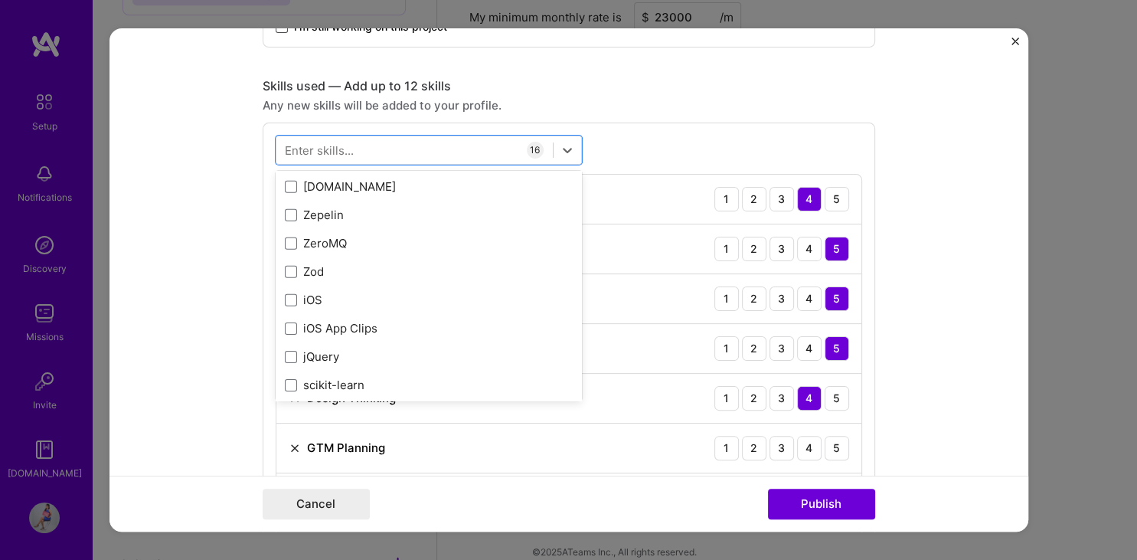
scroll to position [10542, 0]
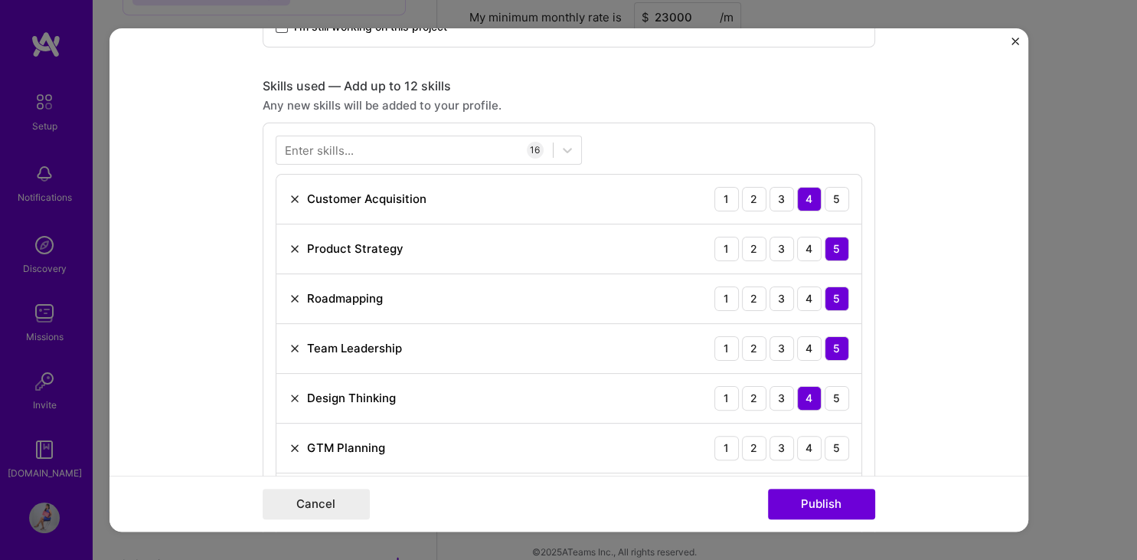
click at [644, 143] on div "Enter skills... 16 Customer Acquisition 1 2 3 4 5 Product Strategy 1 2 3 4 5 Ro…" at bounding box center [569, 552] width 612 height 861
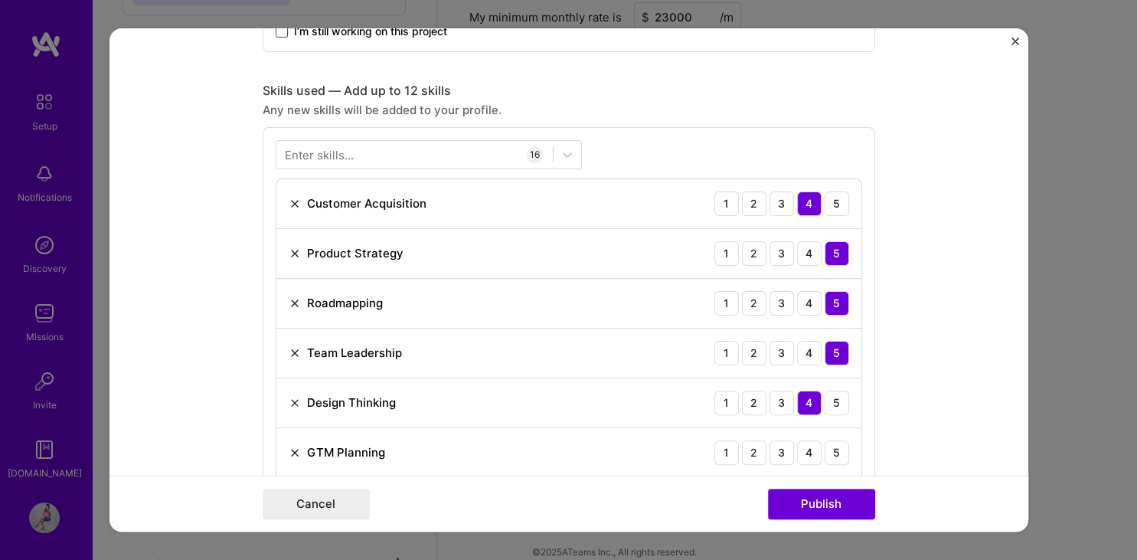
scroll to position [998, 0]
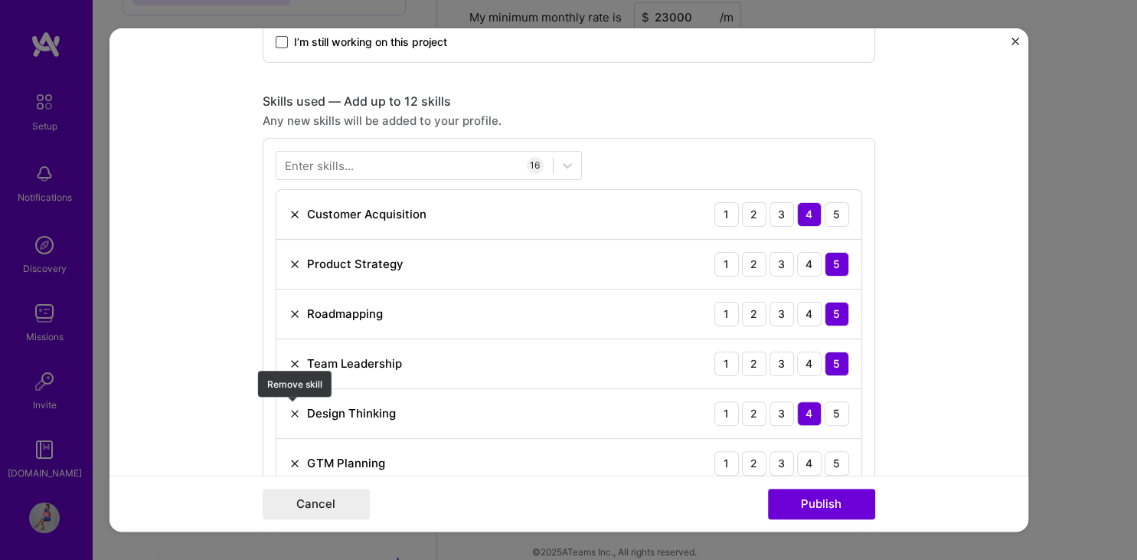
click at [289, 409] on img at bounding box center [295, 413] width 12 height 12
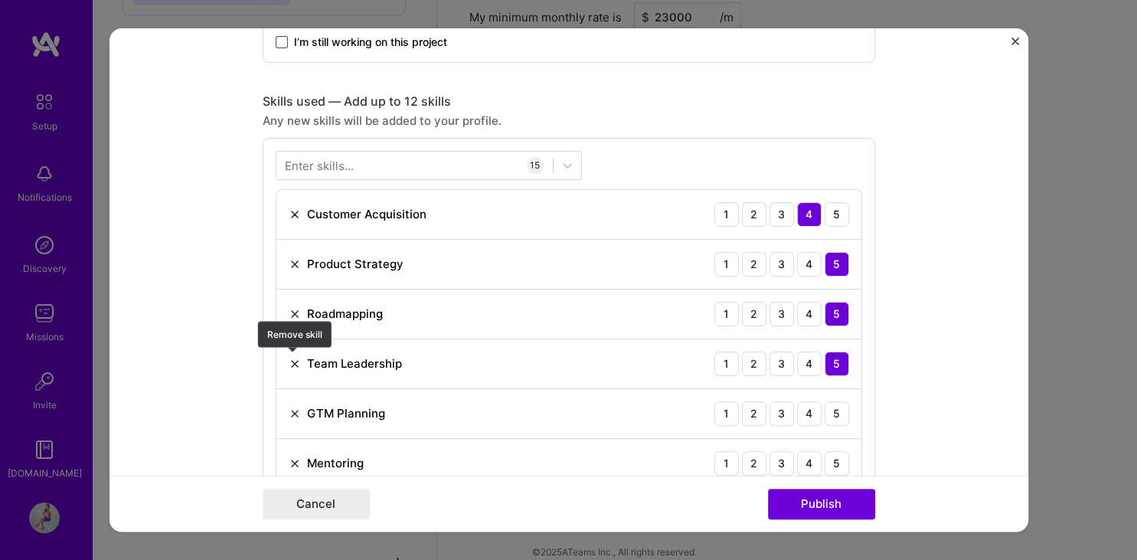
click at [292, 358] on img at bounding box center [295, 363] width 12 height 12
click at [836, 360] on div "5" at bounding box center [836, 363] width 24 height 24
click at [294, 410] on img at bounding box center [295, 413] width 12 height 12
click at [811, 410] on div "4" at bounding box center [809, 413] width 24 height 24
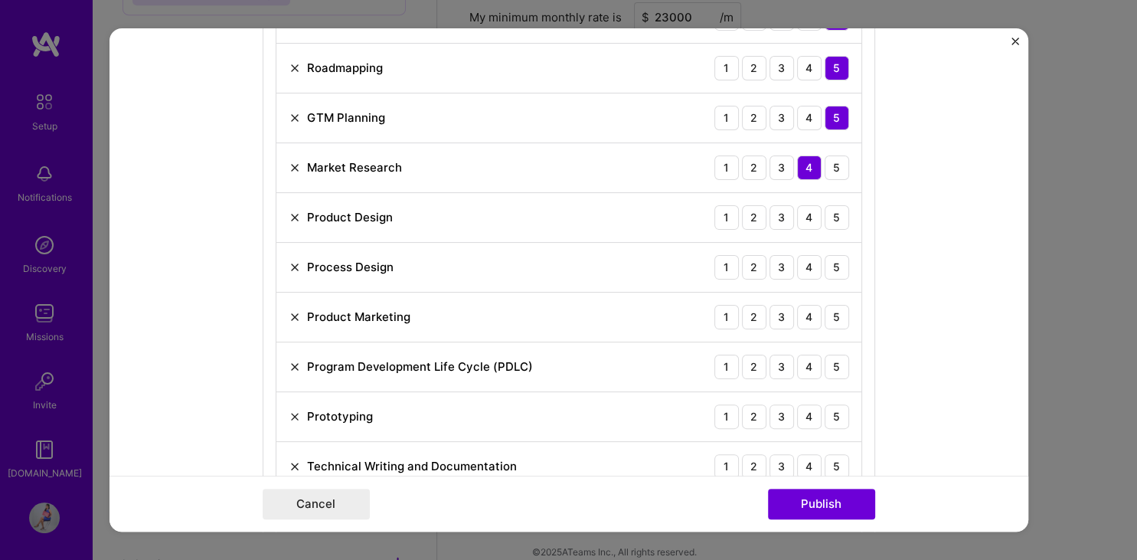
scroll to position [1254, 0]
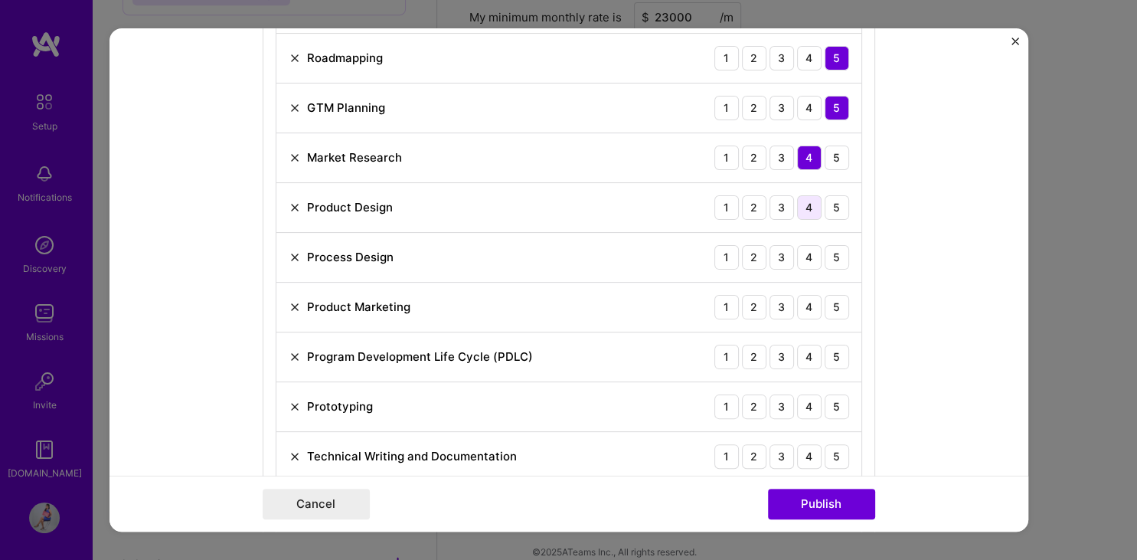
click at [806, 205] on div "4" at bounding box center [809, 207] width 24 height 24
click at [810, 256] on div "4" at bounding box center [809, 257] width 24 height 24
click at [783, 305] on div "3" at bounding box center [781, 307] width 24 height 24
click at [295, 354] on img at bounding box center [295, 357] width 12 height 12
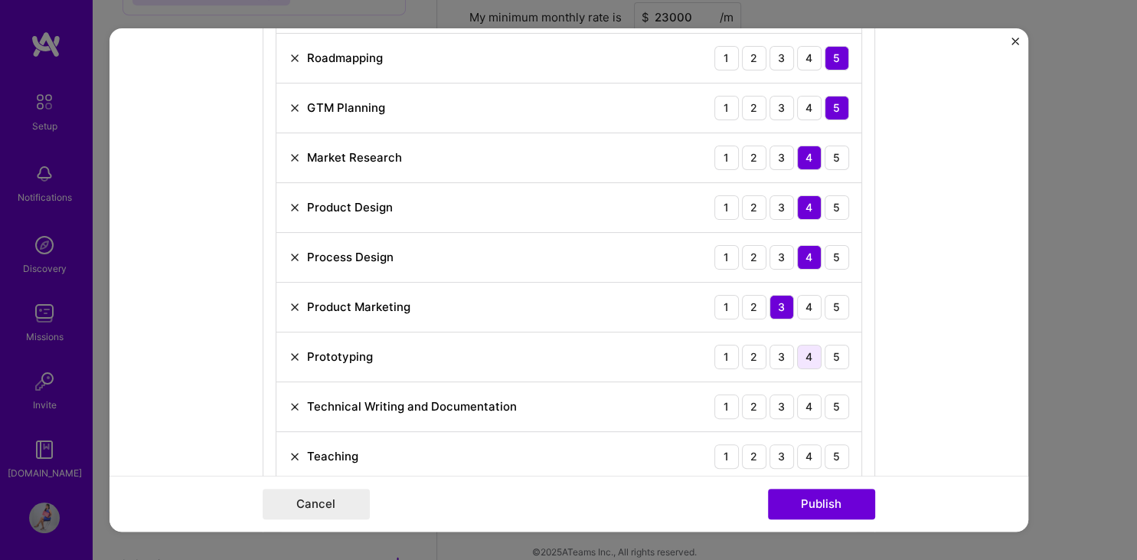
click at [816, 354] on div "4" at bounding box center [809, 356] width 24 height 24
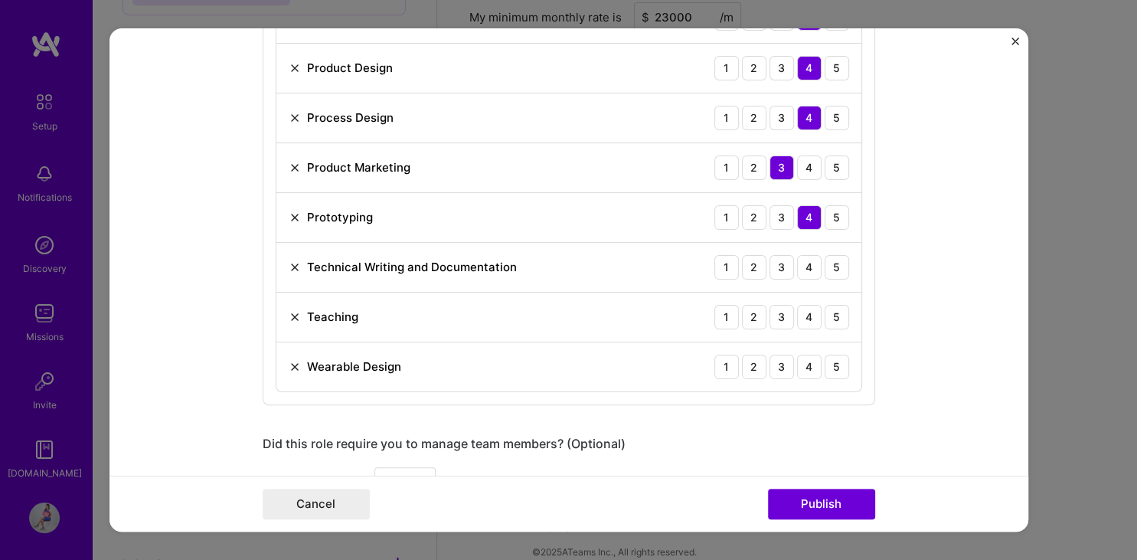
scroll to position [1409, 0]
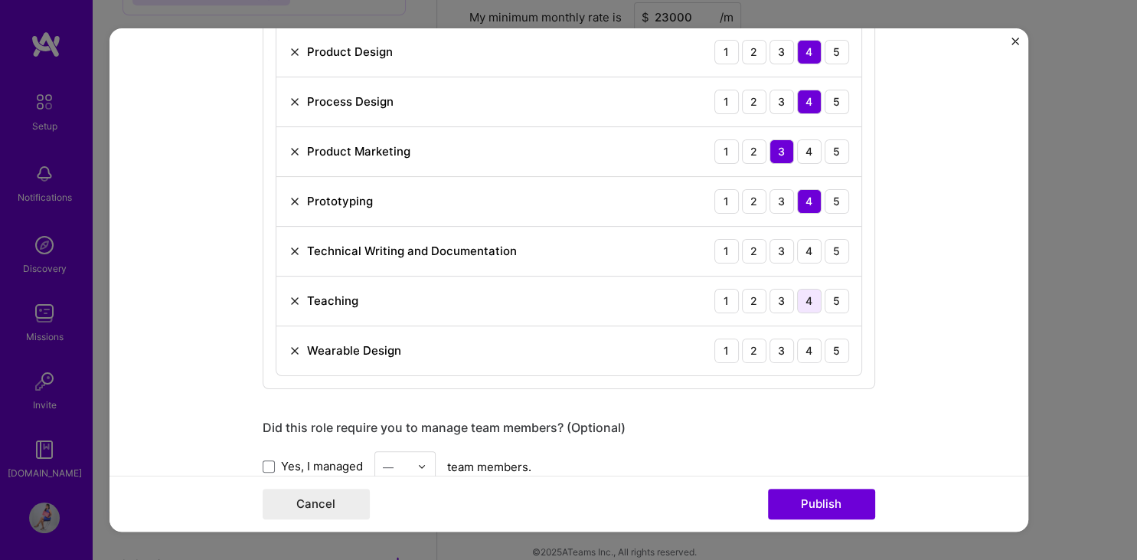
click at [804, 296] on div "4" at bounding box center [809, 301] width 24 height 24
click at [841, 340] on div "5" at bounding box center [836, 350] width 24 height 24
click at [840, 246] on div "5" at bounding box center [836, 251] width 24 height 24
click at [273, 462] on span at bounding box center [269, 466] width 12 height 12
click at [0, 0] on input "Yes, I managed" at bounding box center [0, 0] width 0 height 0
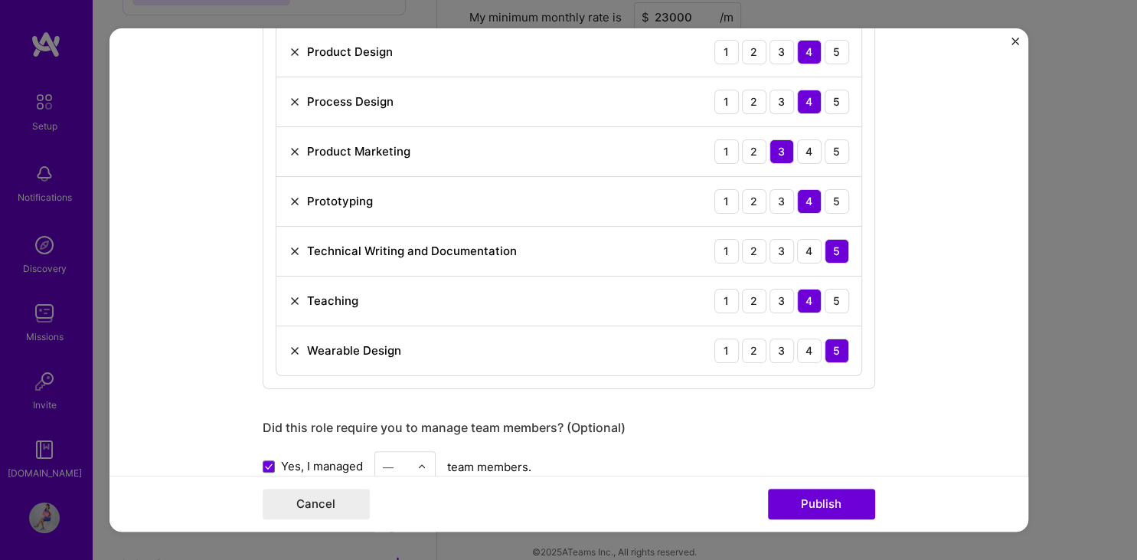
click at [426, 465] on img at bounding box center [421, 466] width 9 height 9
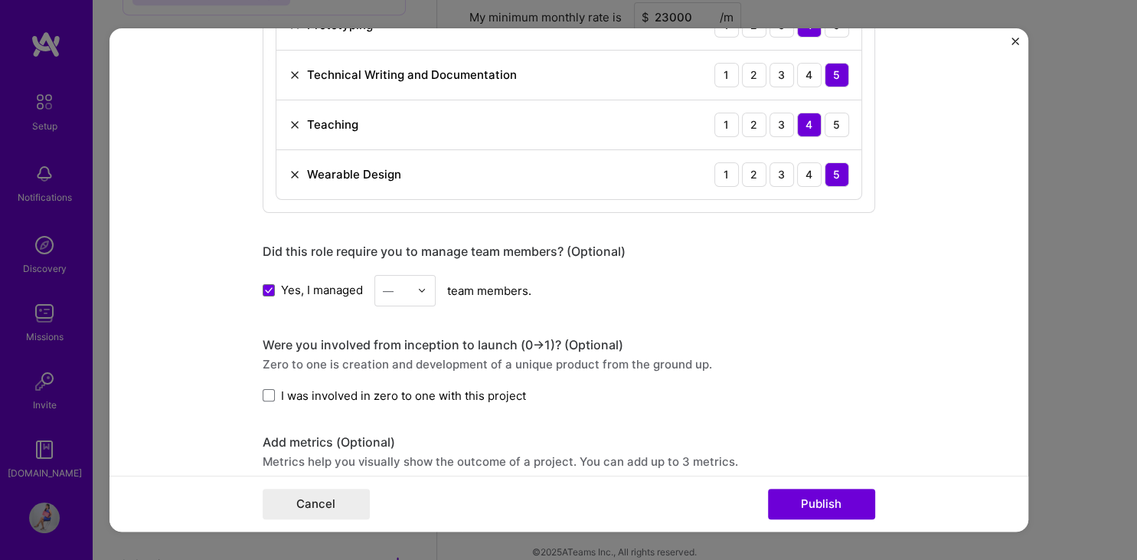
scroll to position [1620, 0]
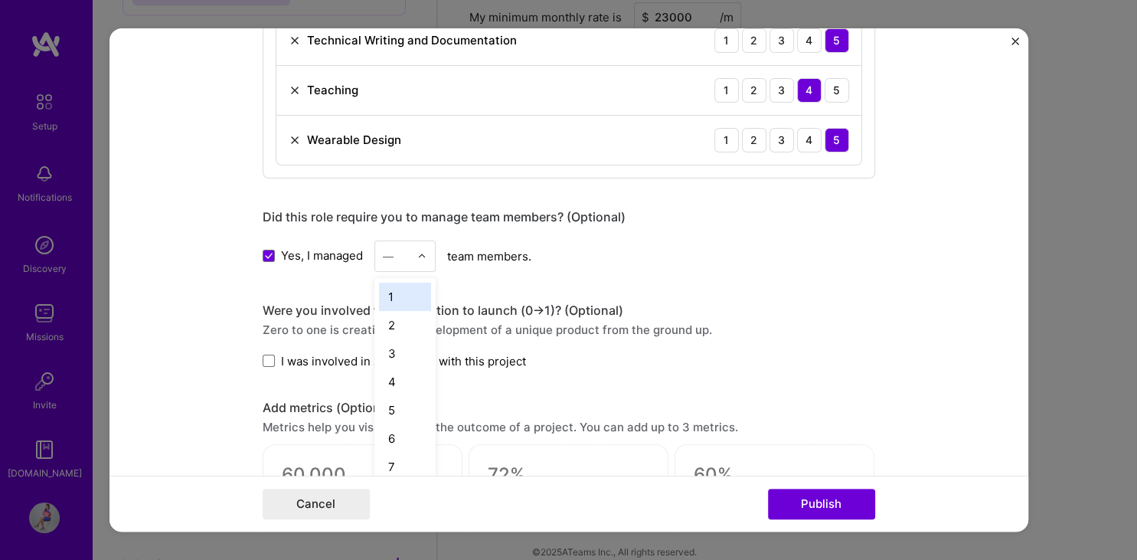
click at [425, 253] on img at bounding box center [421, 255] width 9 height 9
click at [410, 344] on div "20" at bounding box center [405, 348] width 52 height 28
click at [491, 356] on span "I was involved in zero to one with this project" at bounding box center [403, 361] width 245 height 16
click at [0, 0] on input "I was involved in zero to one with this project" at bounding box center [0, 0] width 0 height 0
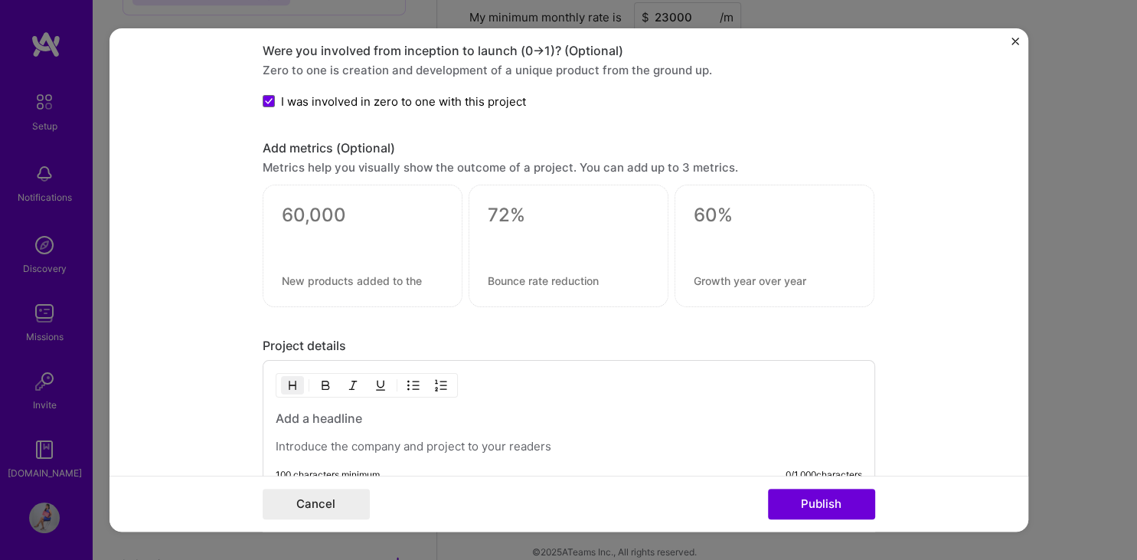
scroll to position [1873, 0]
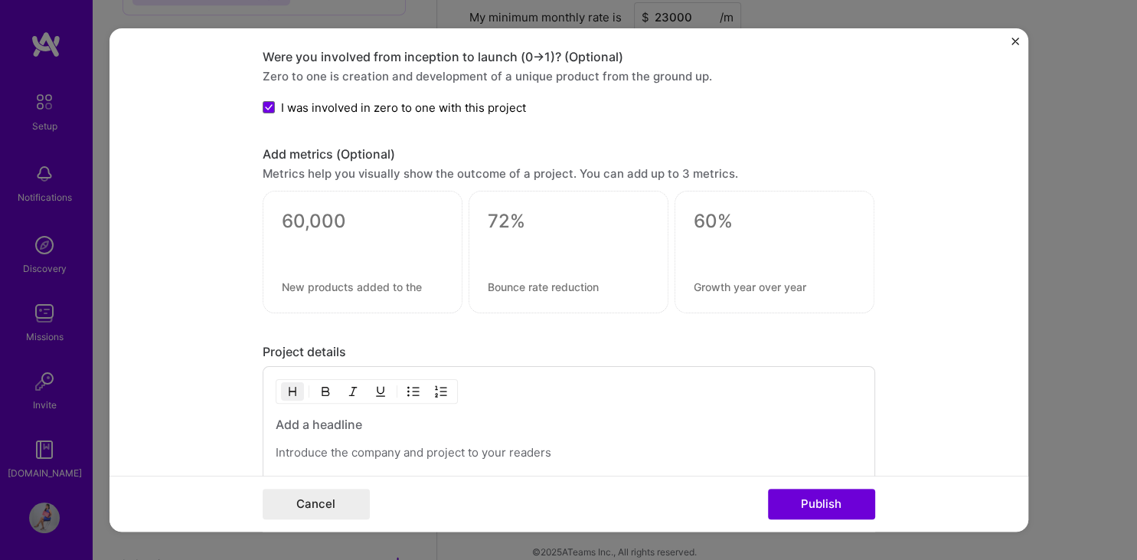
click at [332, 230] on div at bounding box center [363, 252] width 200 height 122
click at [312, 215] on textarea at bounding box center [363, 221] width 162 height 23
type textarea "1"
type textarea "31 countries"
click at [301, 281] on textarea at bounding box center [363, 286] width 162 height 15
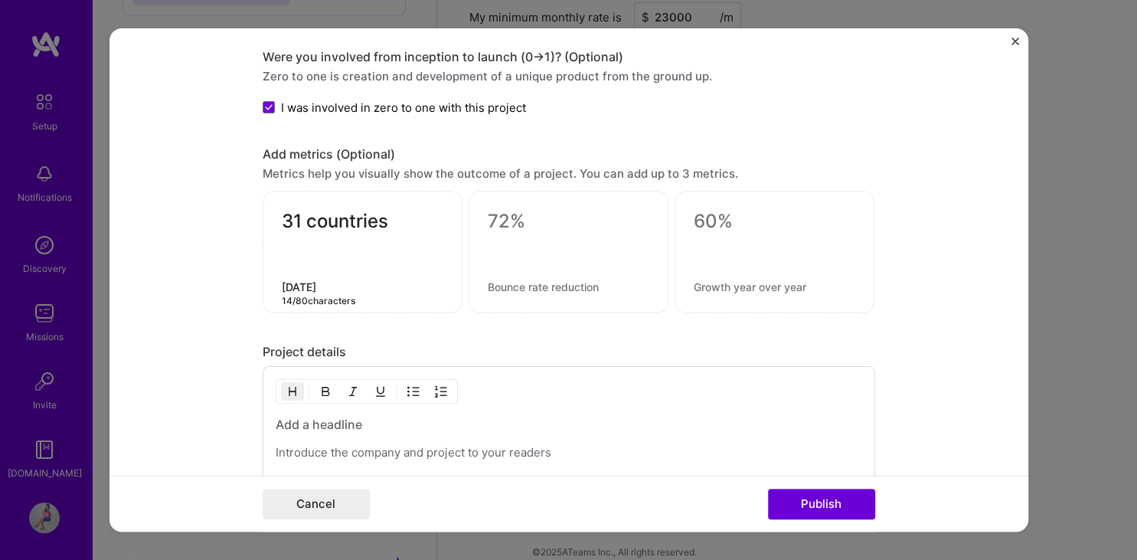
type textarea "[DATE]"
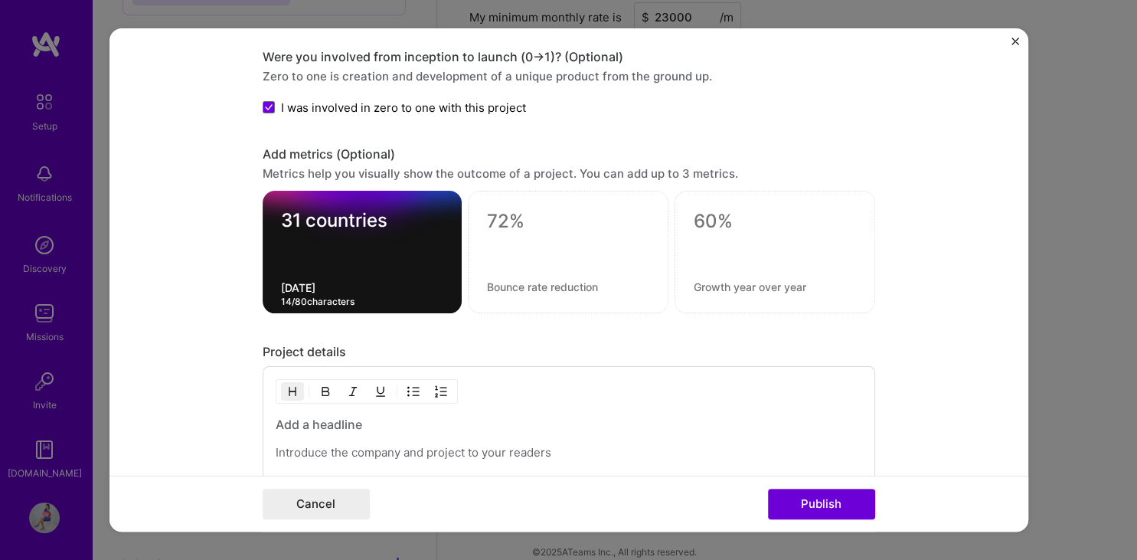
click at [531, 213] on textarea at bounding box center [568, 221] width 162 height 23
type textarea "3 continents"
click at [510, 280] on textarea at bounding box center [568, 286] width 162 height 15
type textarea "expanded global supply chain"
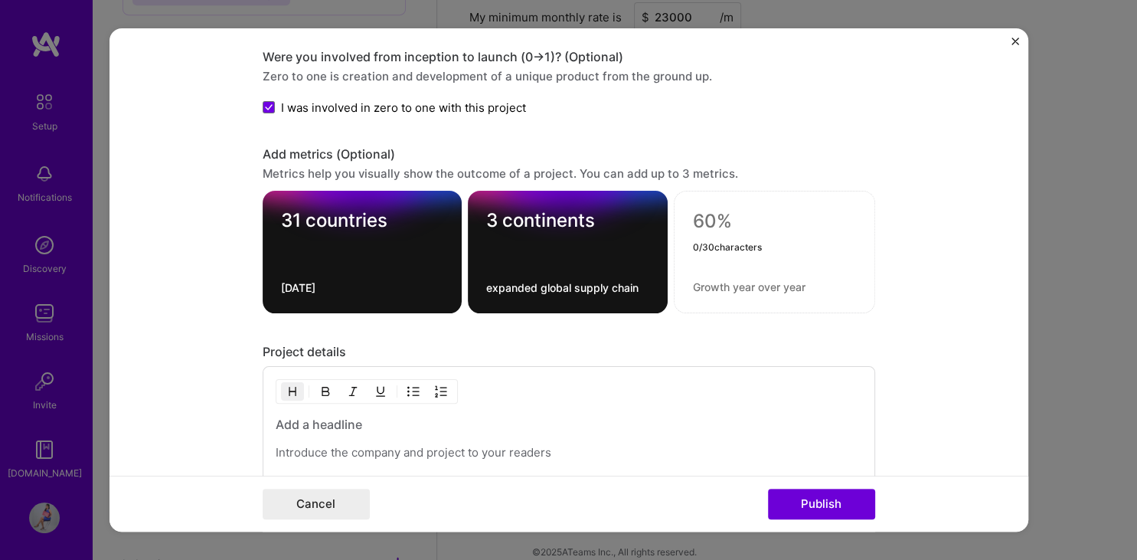
click at [717, 216] on textarea at bounding box center [774, 221] width 163 height 23
type textarea "10+ outlets"
click at [734, 280] on textarea at bounding box center [774, 286] width 163 height 15
type textarea "International retail presence"
click at [930, 250] on form "Project title Scaling Mestrae: From Local Startup to Global Retail Presence Com…" at bounding box center [568, 280] width 919 height 504
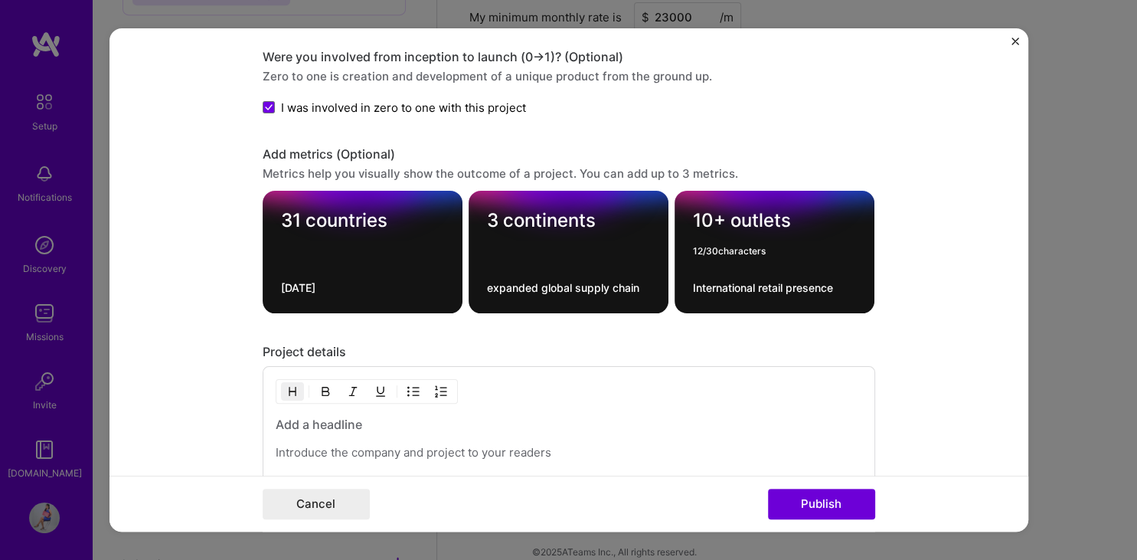
drag, startPoint x: 697, startPoint y: 215, endPoint x: 798, endPoint y: 220, distance: 101.2
click at [798, 220] on textarea "10+ outlets" at bounding box center [774, 224] width 163 height 30
type textarea "1.2mm"
click at [711, 280] on textarea "International retail presence" at bounding box center [774, 287] width 163 height 15
drag, startPoint x: 695, startPoint y: 281, endPoint x: 839, endPoint y: 289, distance: 144.1
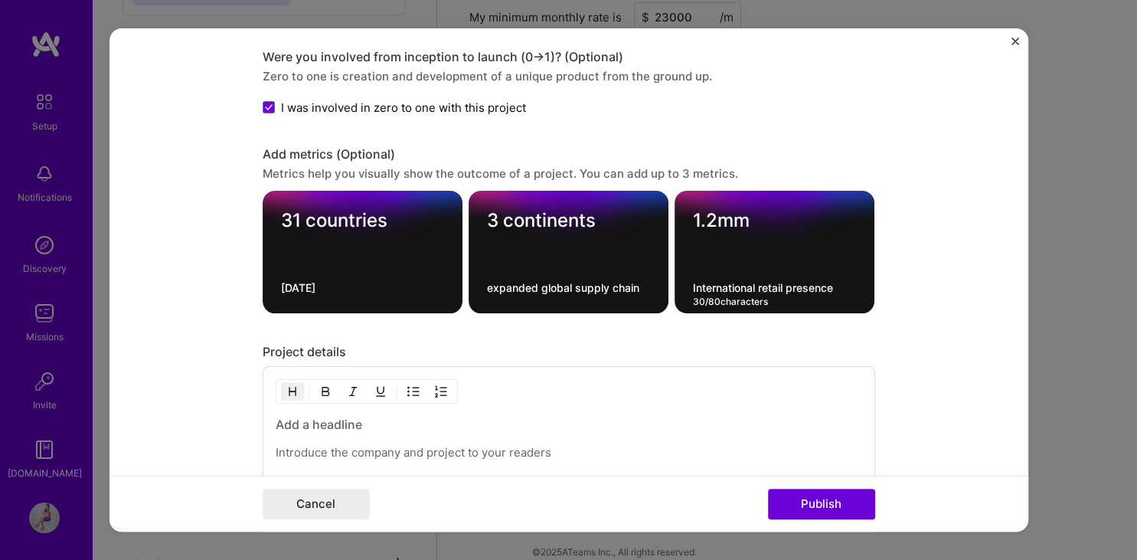
click at [839, 289] on textarea "International retail presence" at bounding box center [774, 287] width 163 height 15
type textarea "I"
type textarea "Funds raised"
click at [957, 296] on form "Project title Scaling Mestrae: From Local Startup to Global Retail Presence Com…" at bounding box center [568, 280] width 919 height 504
click at [312, 419] on h3 at bounding box center [569, 424] width 586 height 17
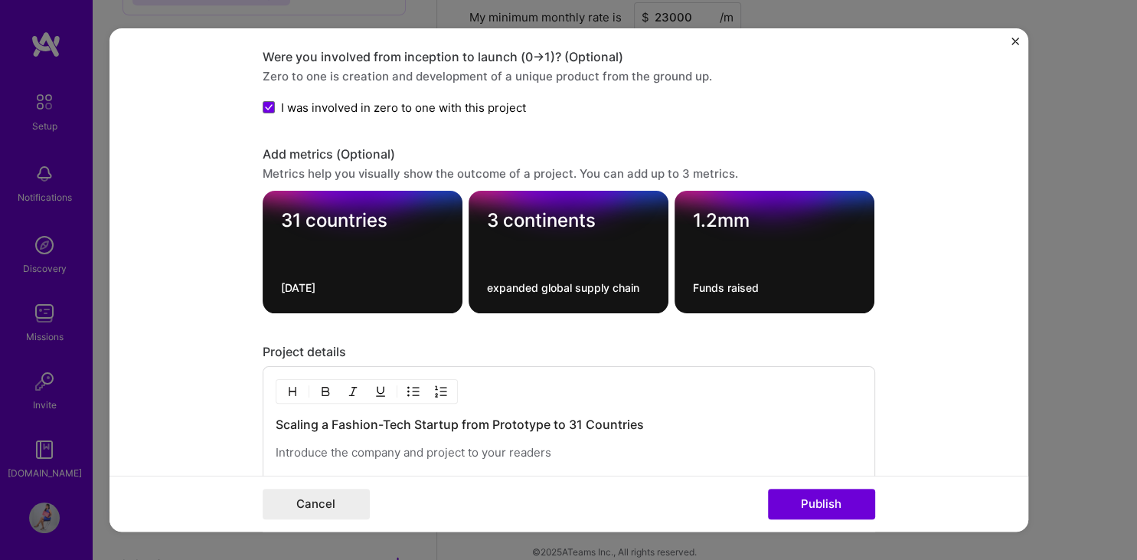
click at [443, 450] on p at bounding box center [569, 452] width 586 height 15
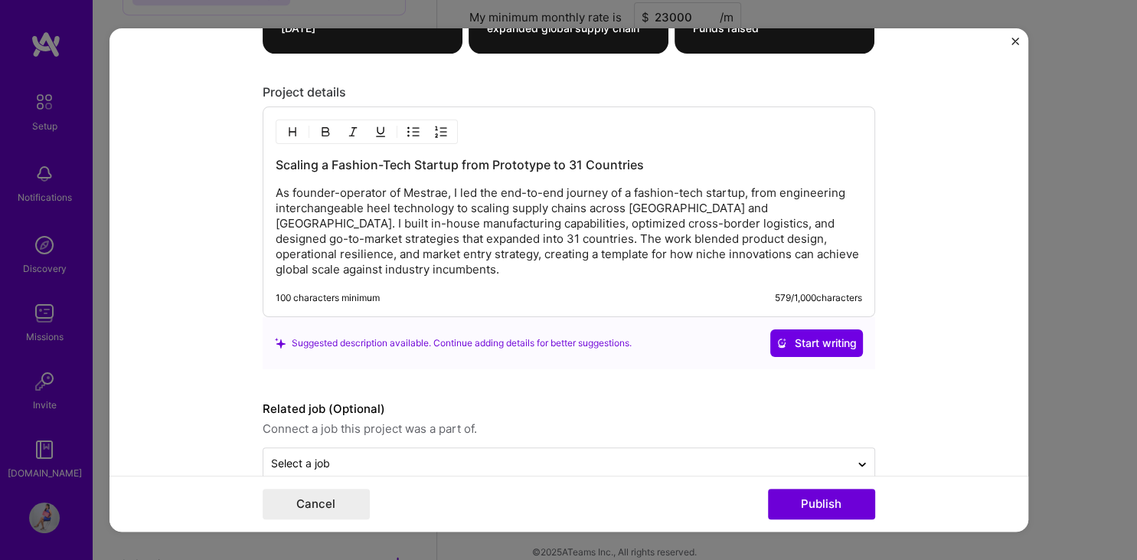
scroll to position [2158, 0]
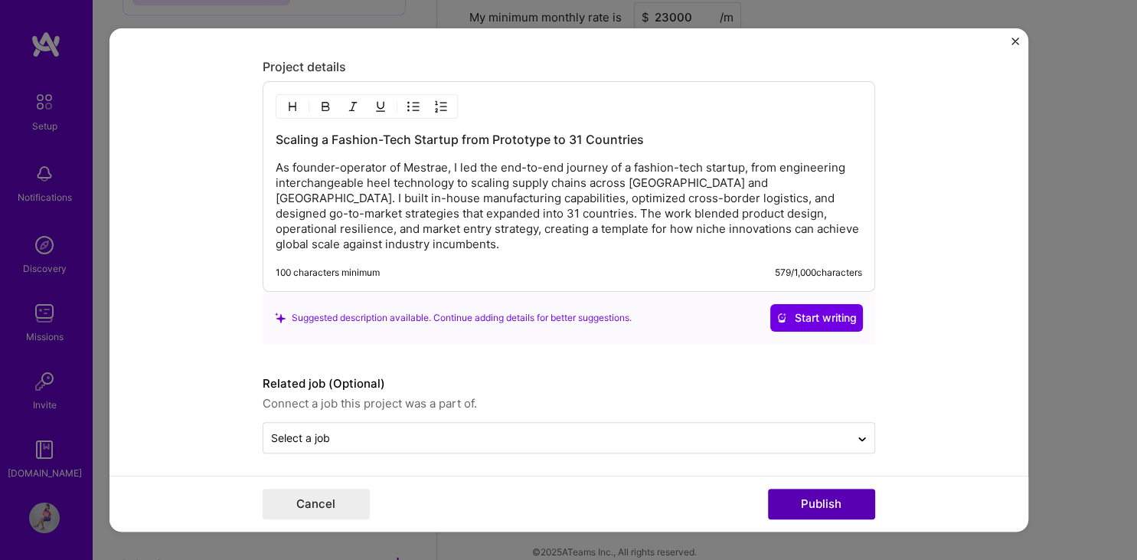
click at [816, 507] on button "Publish" at bounding box center [821, 503] width 107 height 31
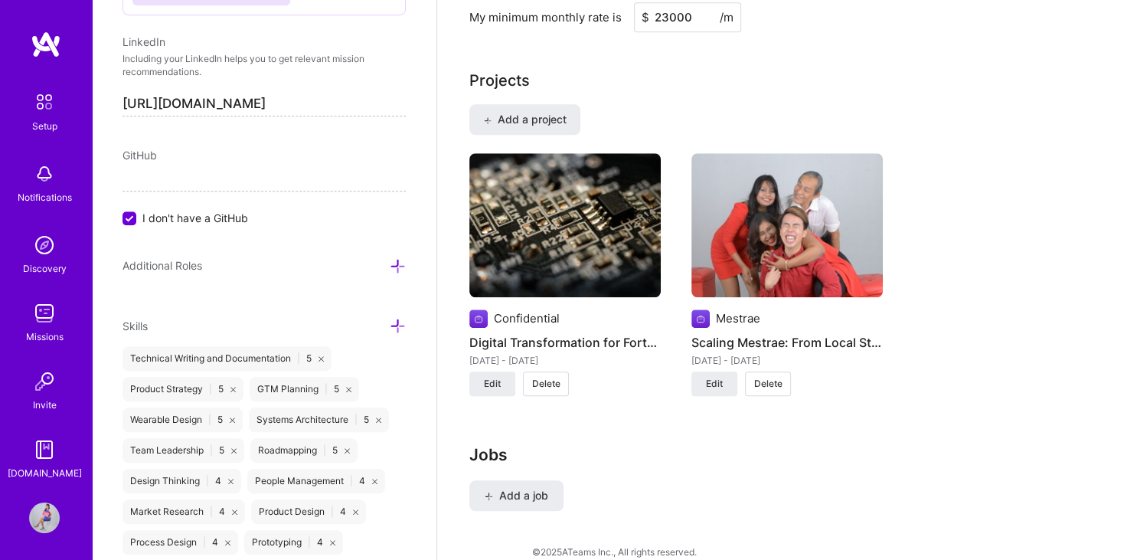
scroll to position [1264, 0]
click at [717, 376] on span "Edit" at bounding box center [714, 383] width 17 height 14
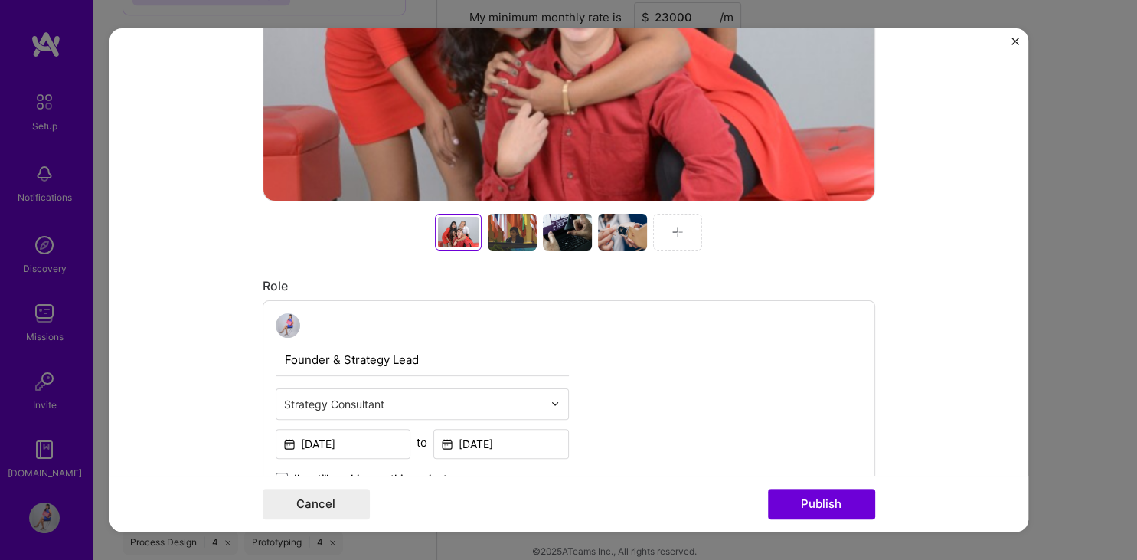
scroll to position [542, 0]
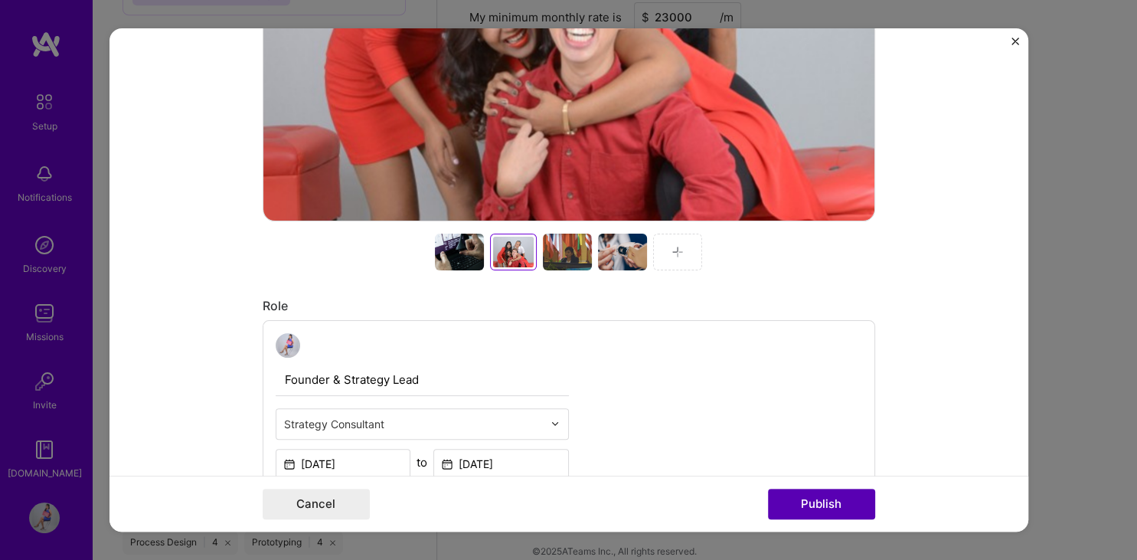
click at [828, 499] on button "Publish" at bounding box center [821, 503] width 107 height 31
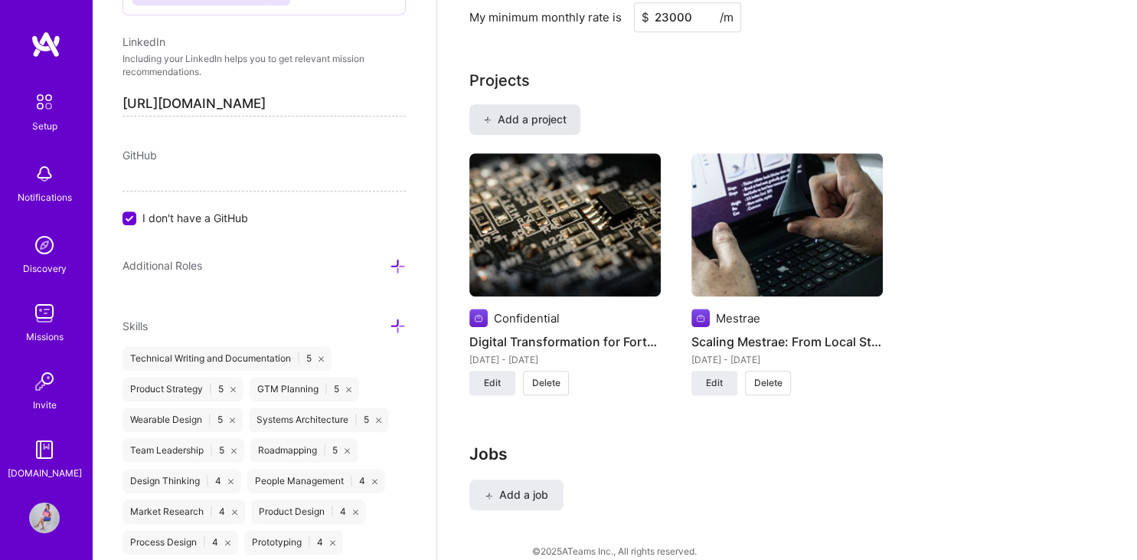
click at [550, 112] on span "Add a project" at bounding box center [524, 119] width 83 height 15
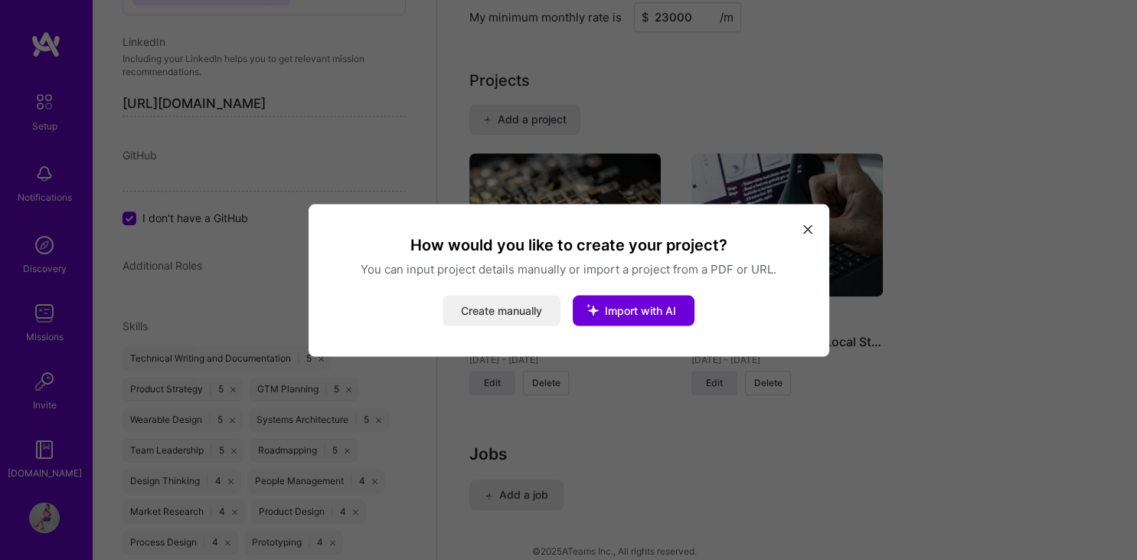
click at [491, 305] on button "Create manually" at bounding box center [501, 310] width 118 height 31
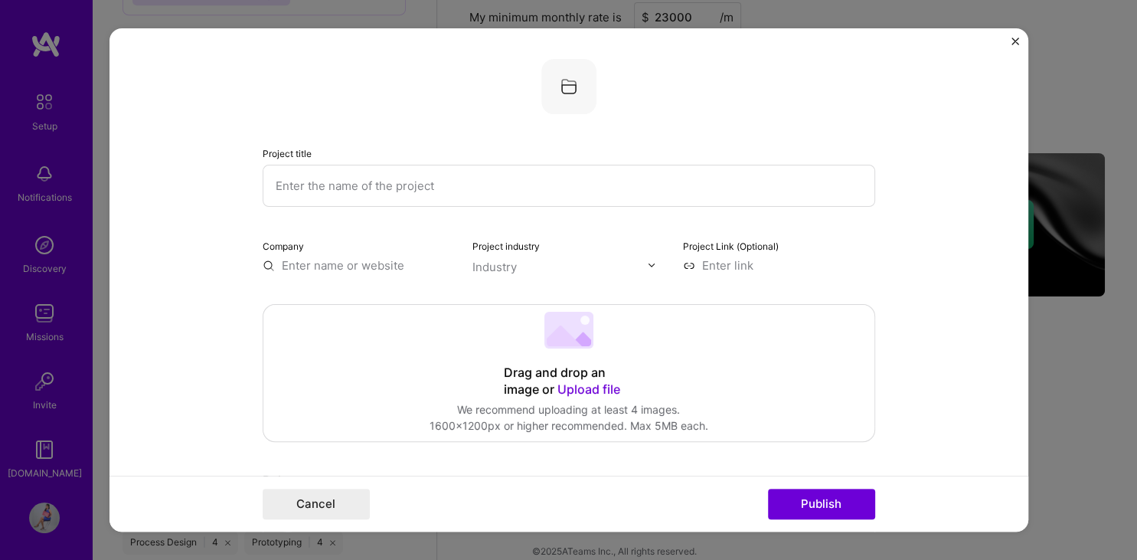
click at [396, 188] on input "text" at bounding box center [569, 186] width 612 height 42
paste input "Market Entry & Growth for Southeast Asian SaaS Startup"
type input "Market Entry & Growth for Southeast Asian SaaS Startup"
click at [329, 260] on input "text" at bounding box center [359, 265] width 192 height 16
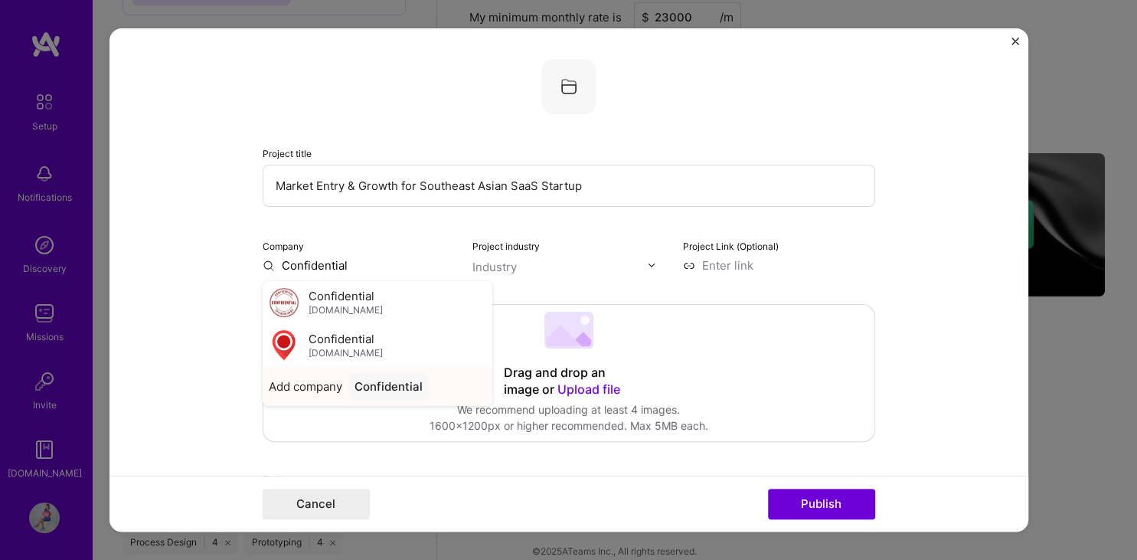
type input "Confidential"
click at [383, 387] on div "Confidential" at bounding box center [388, 386] width 80 height 27
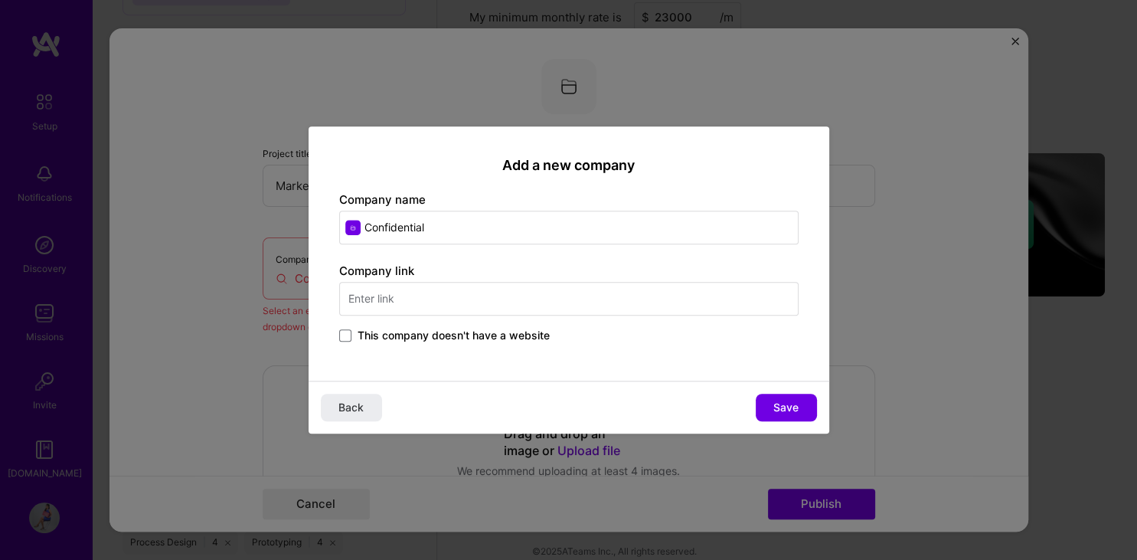
click at [386, 341] on span "This company doesn't have a website" at bounding box center [453, 335] width 192 height 15
click at [0, 0] on input "This company doesn't have a website" at bounding box center [0, 0] width 0 height 0
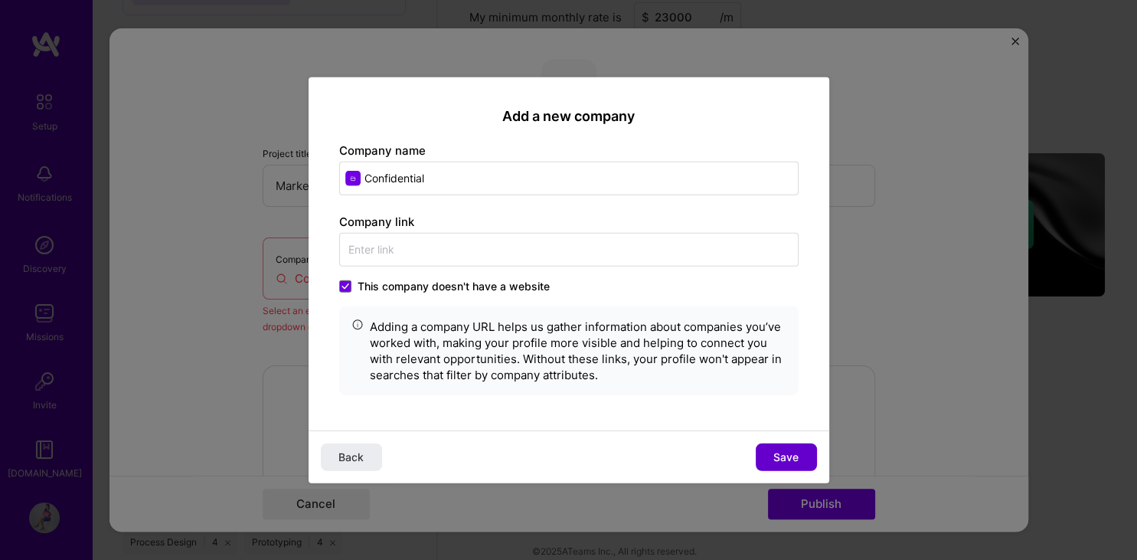
click at [795, 455] on span "Save" at bounding box center [785, 456] width 25 height 15
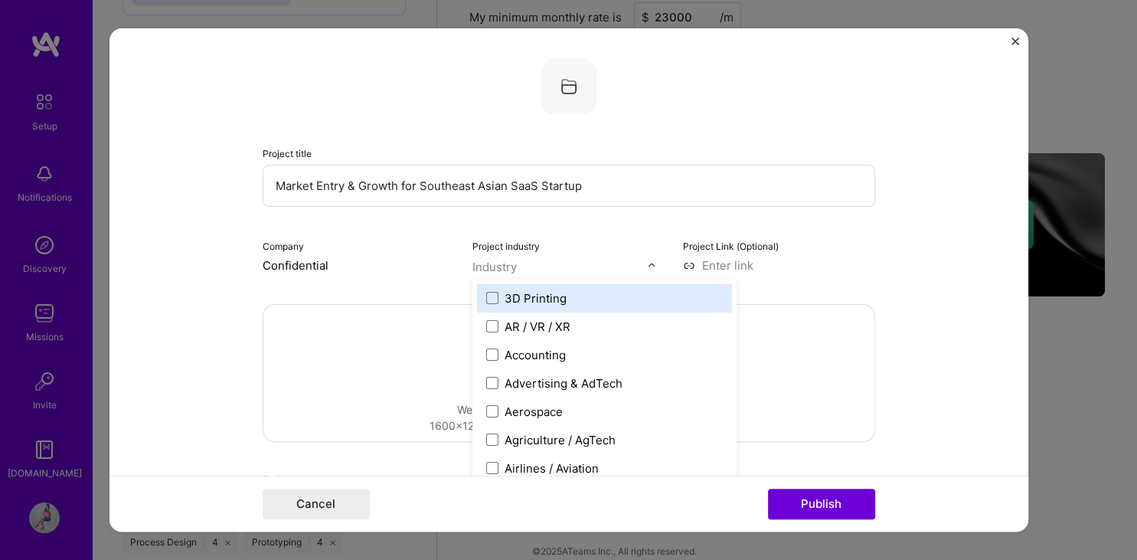
click at [503, 265] on div "Industry" at bounding box center [494, 267] width 44 height 16
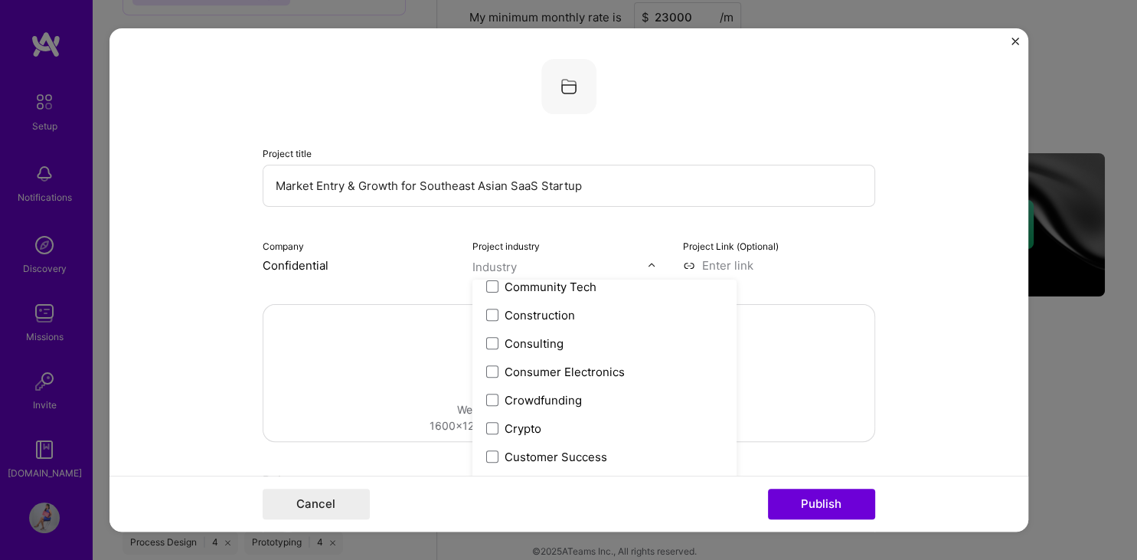
scroll to position [1004, 0]
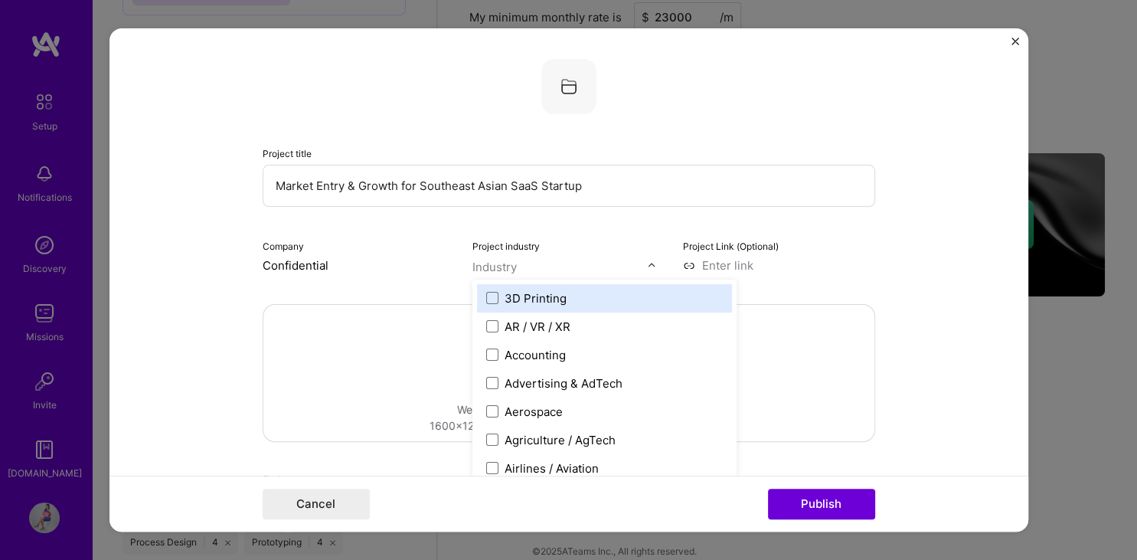
click at [505, 272] on div "Industry" at bounding box center [494, 267] width 44 height 16
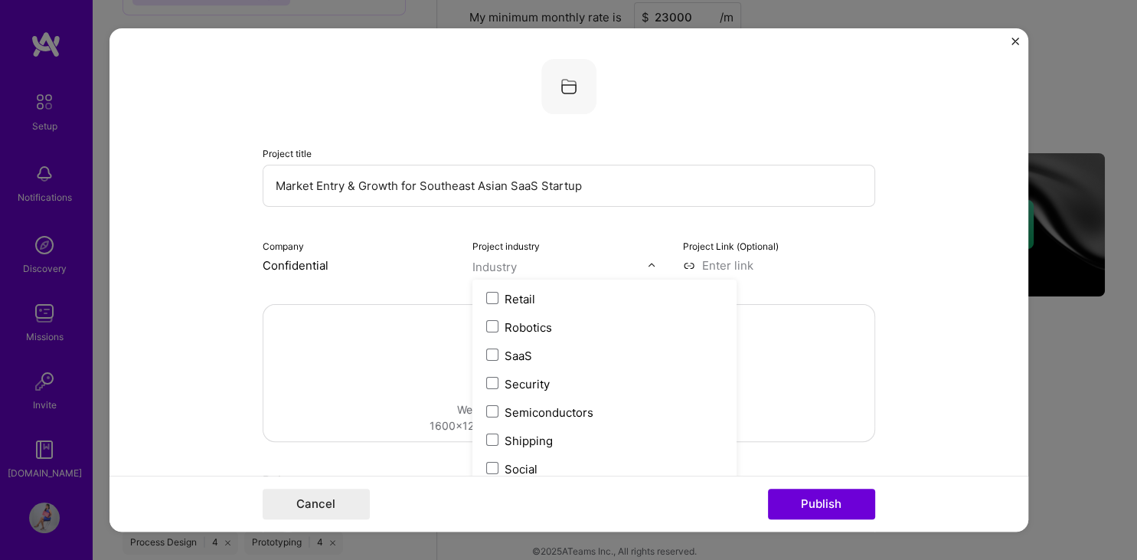
scroll to position [2954, 0]
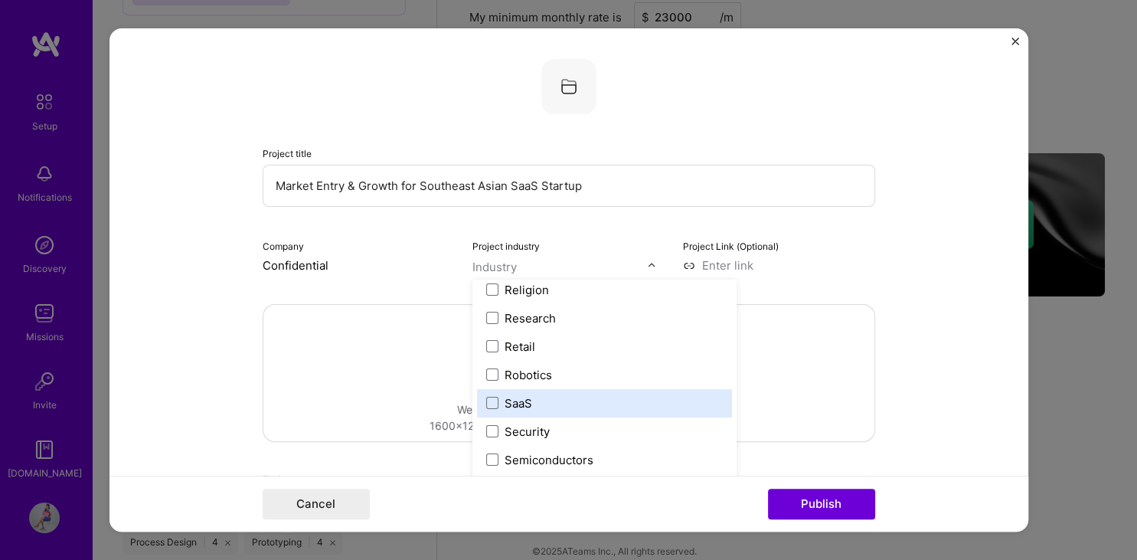
click at [623, 400] on label "SaaS" at bounding box center [604, 403] width 237 height 16
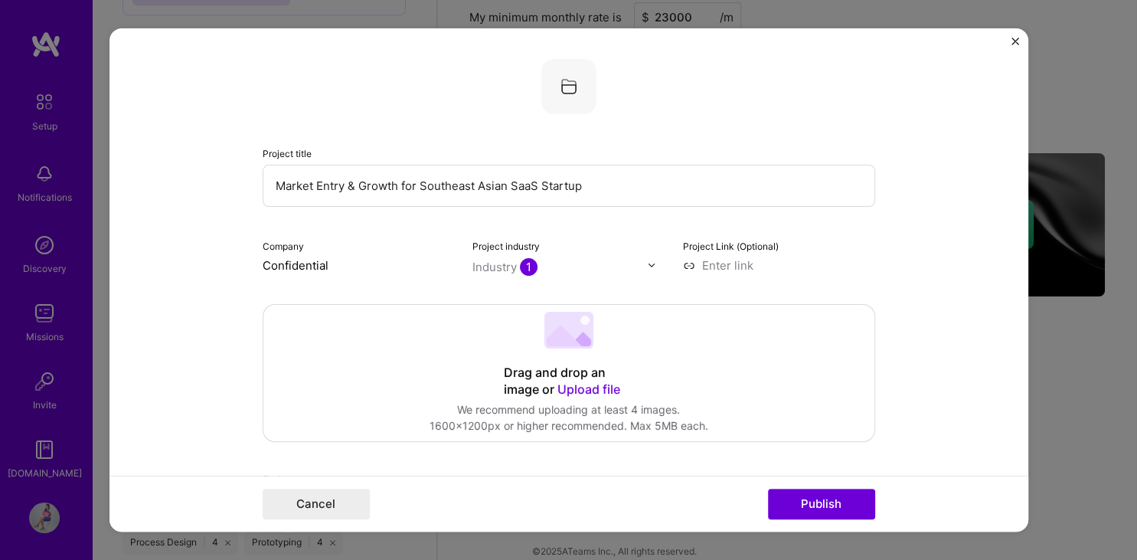
click at [744, 263] on input at bounding box center [779, 265] width 192 height 16
paste input "[URL][DOMAIN_NAME]"
type input "[URL][DOMAIN_NAME]"
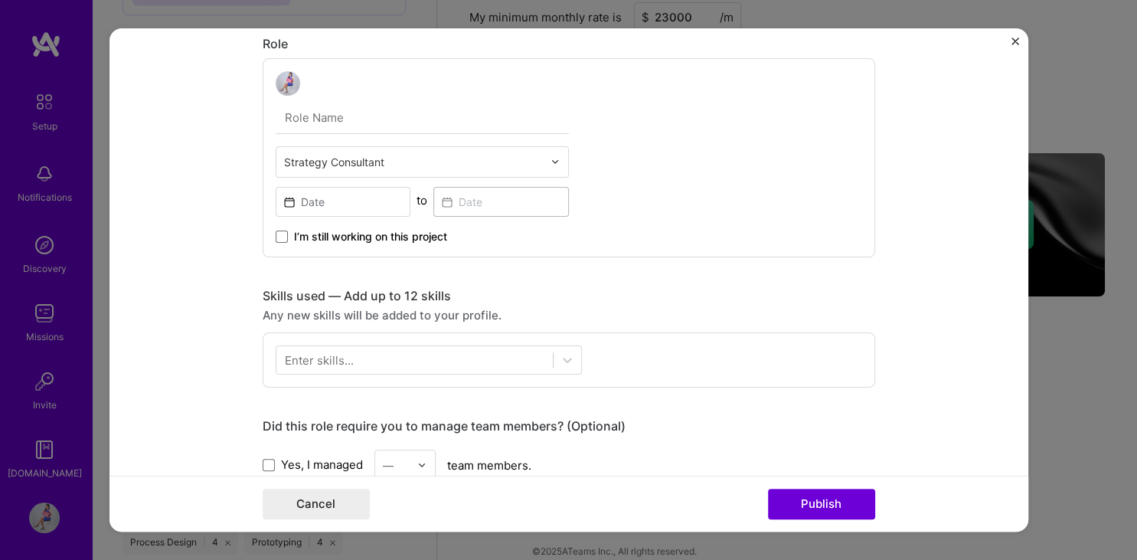
scroll to position [439, 0]
click at [338, 118] on input "text" at bounding box center [422, 116] width 293 height 32
paste input "Growth Strategist & Advisor"
type input "Growth Strategist & Advisor"
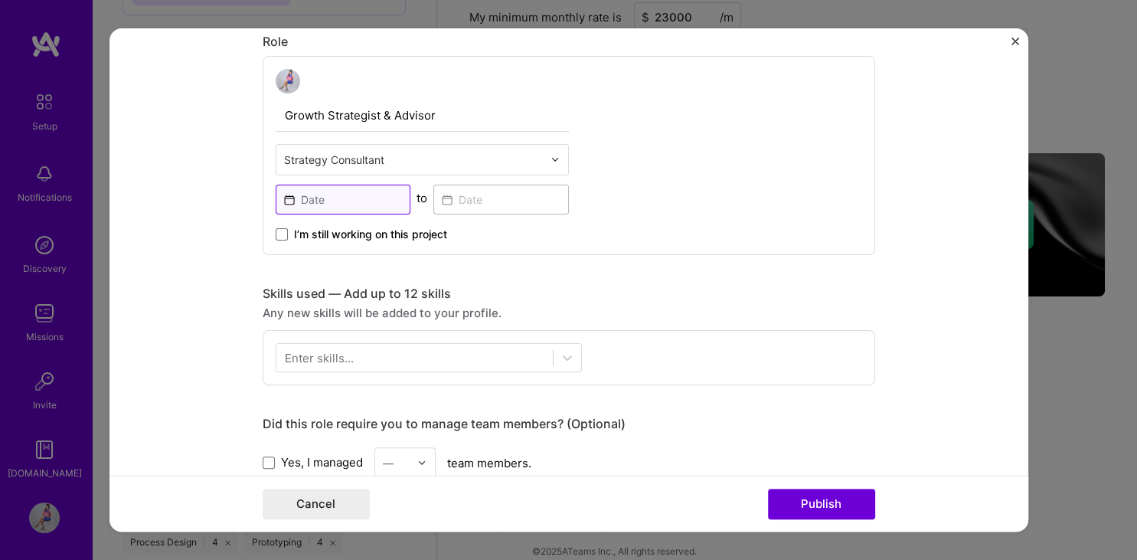
click at [370, 201] on input at bounding box center [343, 199] width 135 height 30
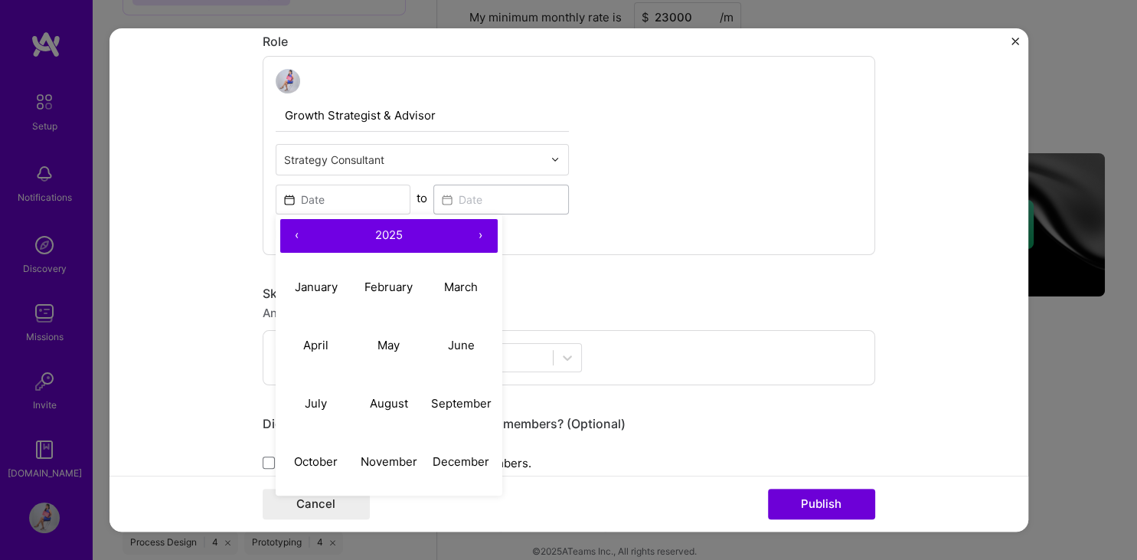
click at [286, 233] on button "‹" at bounding box center [297, 236] width 34 height 34
click at [292, 233] on button "‹" at bounding box center [297, 236] width 34 height 34
click at [391, 277] on button "February" at bounding box center [388, 287] width 73 height 58
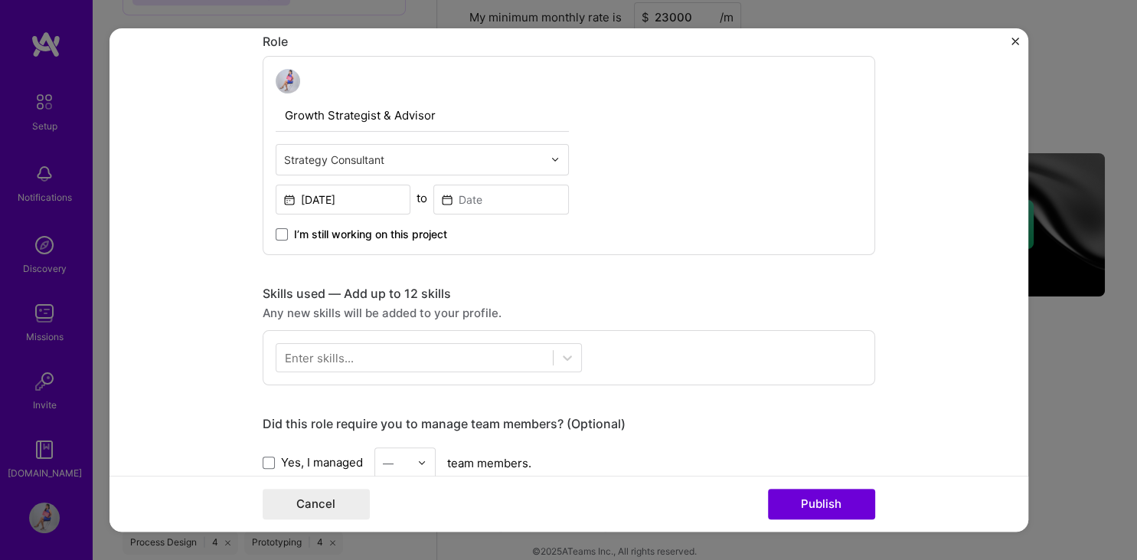
type input "[DATE]"
click at [520, 197] on input at bounding box center [500, 199] width 135 height 30
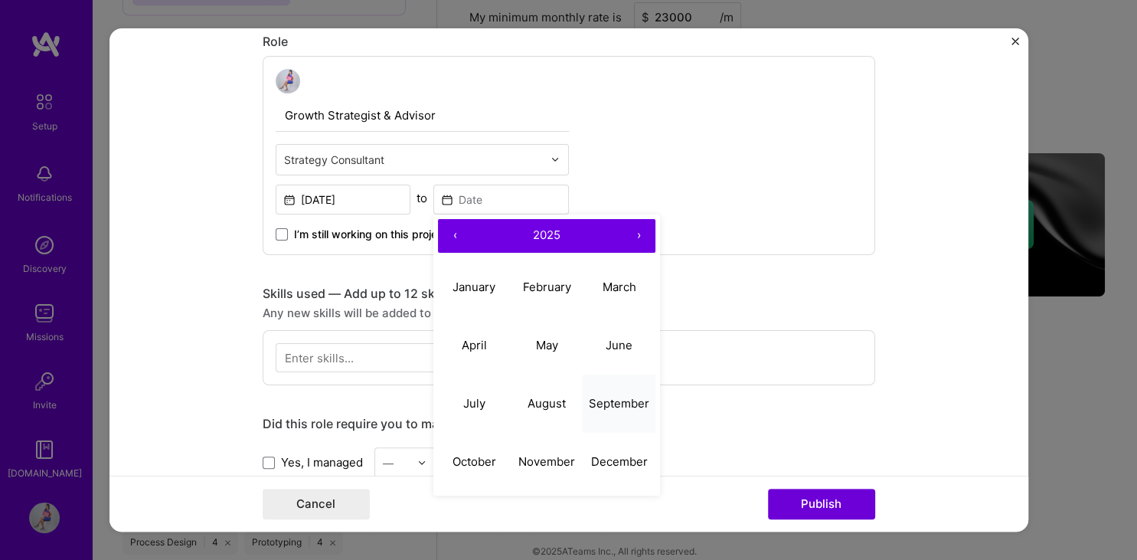
click at [638, 404] on abbr "September" at bounding box center [619, 403] width 60 height 15
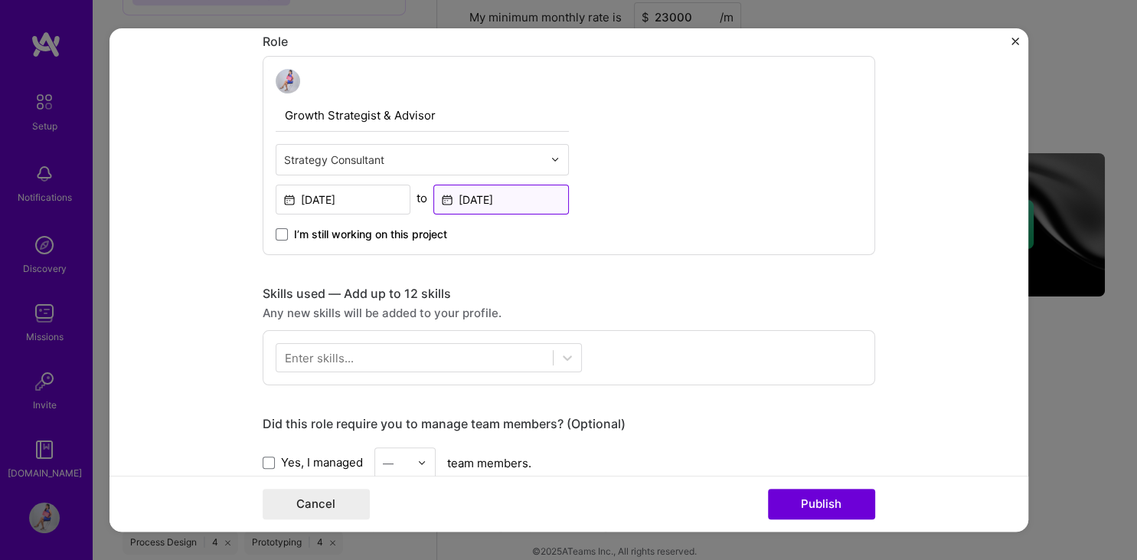
click at [525, 197] on input "[DATE]" at bounding box center [500, 199] width 135 height 30
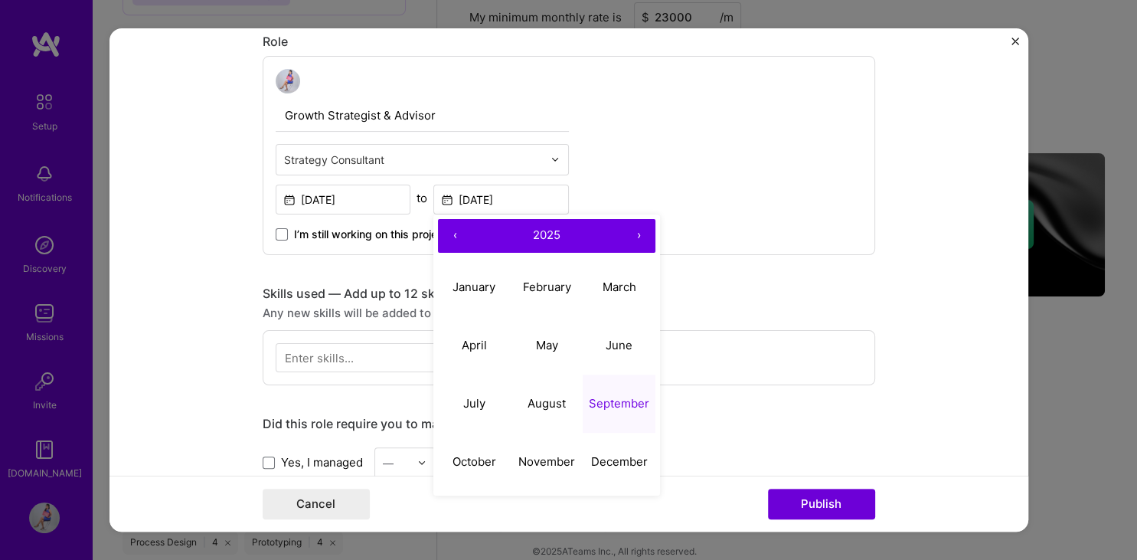
click at [463, 228] on button "‹" at bounding box center [455, 236] width 34 height 34
drag, startPoint x: 628, startPoint y: 400, endPoint x: 618, endPoint y: 396, distance: 10.4
click at [628, 400] on abbr "September" at bounding box center [619, 403] width 60 height 15
type input "[DATE]"
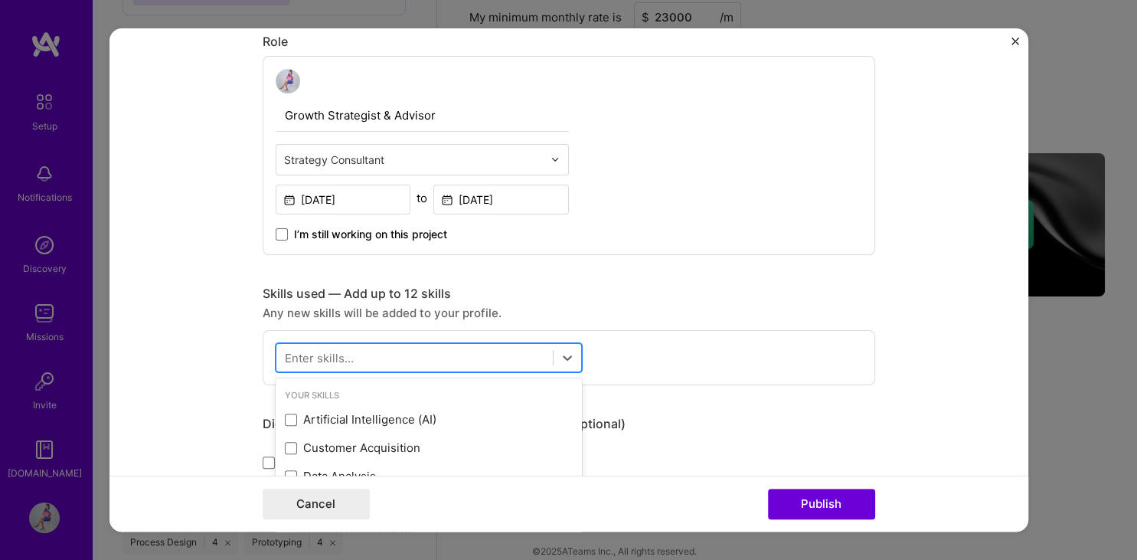
click at [488, 354] on div at bounding box center [414, 356] width 276 height 25
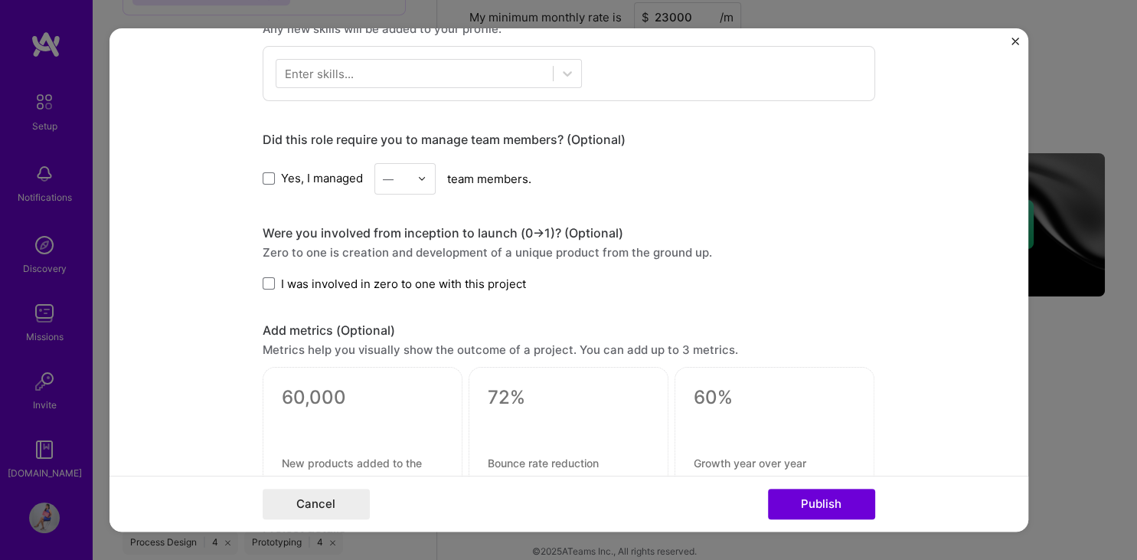
scroll to position [732, 0]
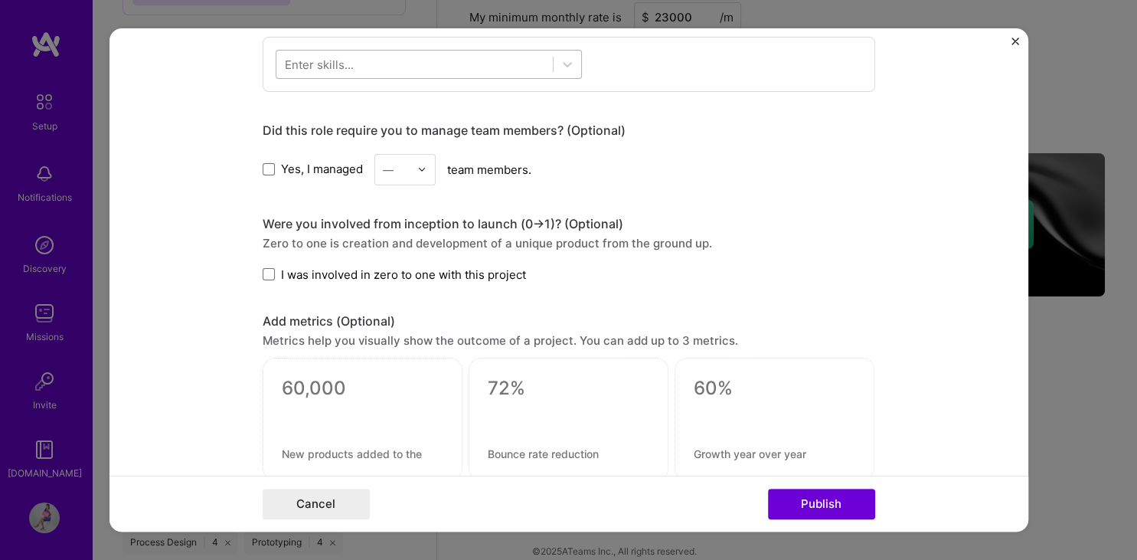
click at [494, 64] on div at bounding box center [414, 63] width 276 height 25
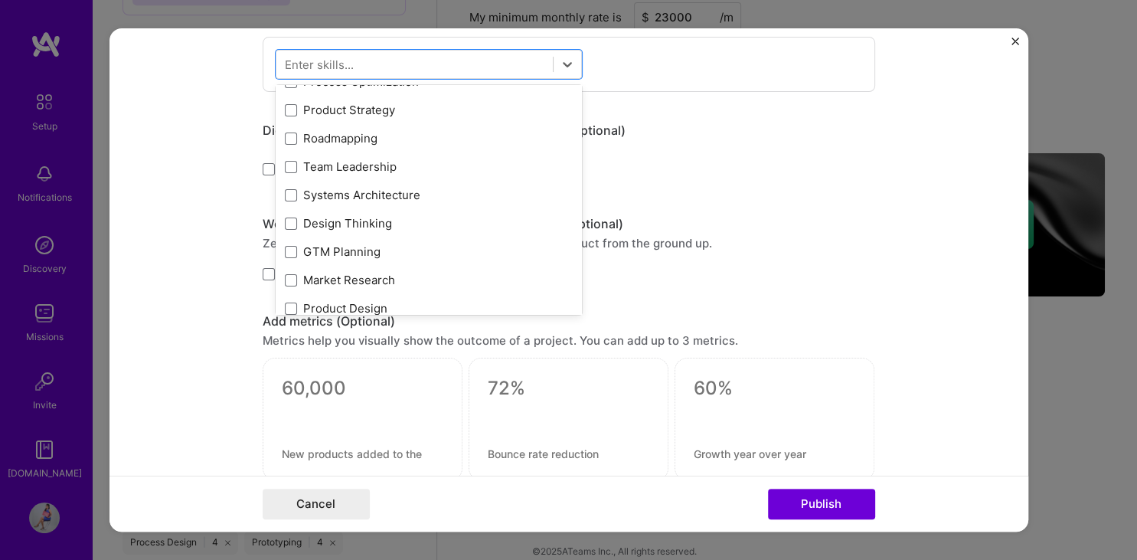
scroll to position [197, 0]
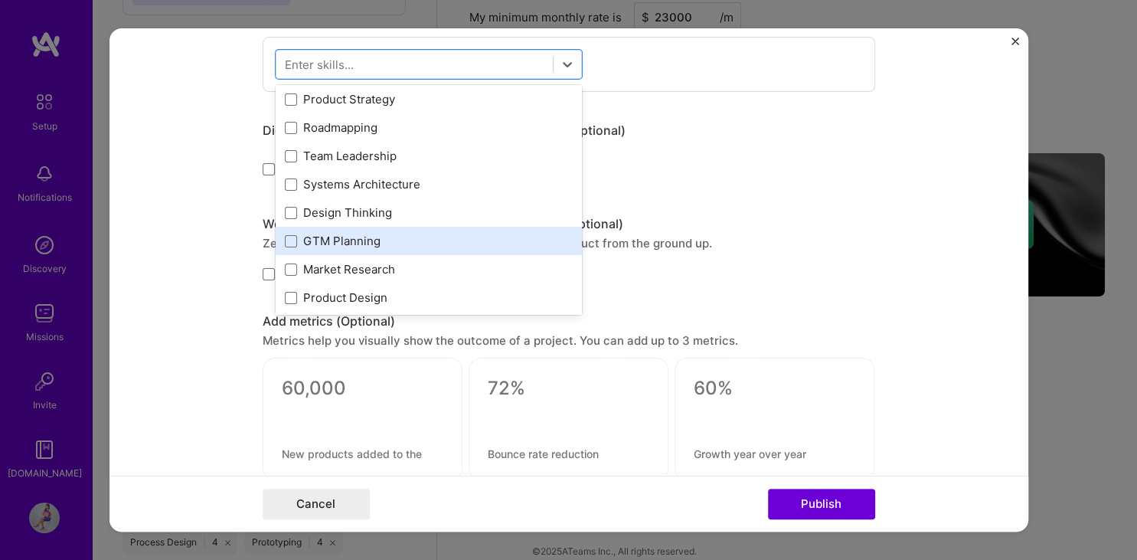
click at [514, 245] on div "GTM Planning" at bounding box center [429, 241] width 288 height 16
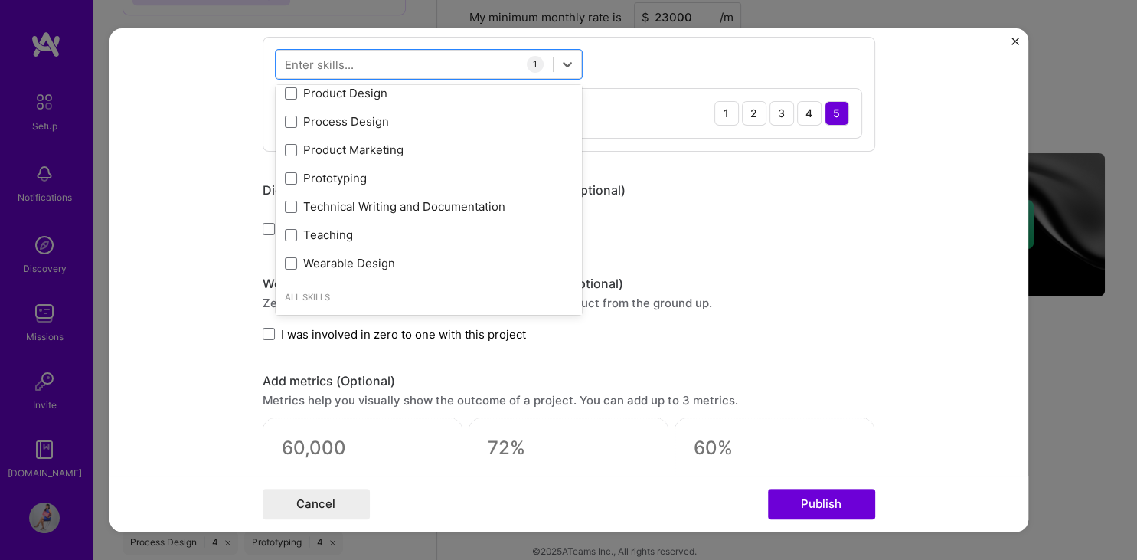
scroll to position [337, 0]
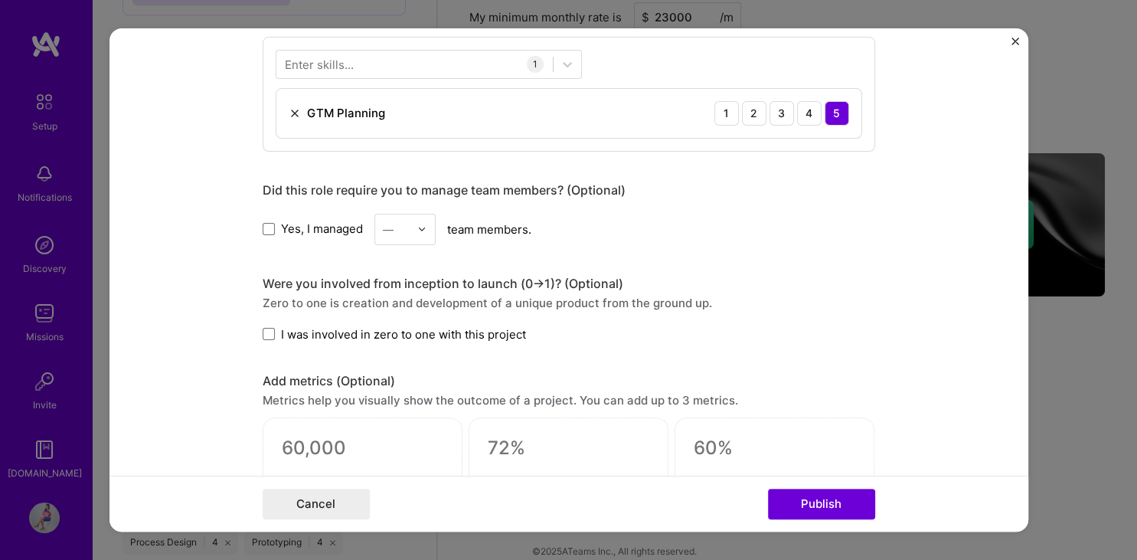
click at [814, 214] on div "Yes, I managed — team members." at bounding box center [569, 229] width 612 height 31
drag, startPoint x: 312, startPoint y: 230, endPoint x: 324, endPoint y: 231, distance: 12.3
click at [312, 230] on span "Yes, I managed" at bounding box center [322, 228] width 82 height 16
click at [0, 0] on input "Yes, I managed" at bounding box center [0, 0] width 0 height 0
click at [424, 230] on img at bounding box center [421, 228] width 9 height 9
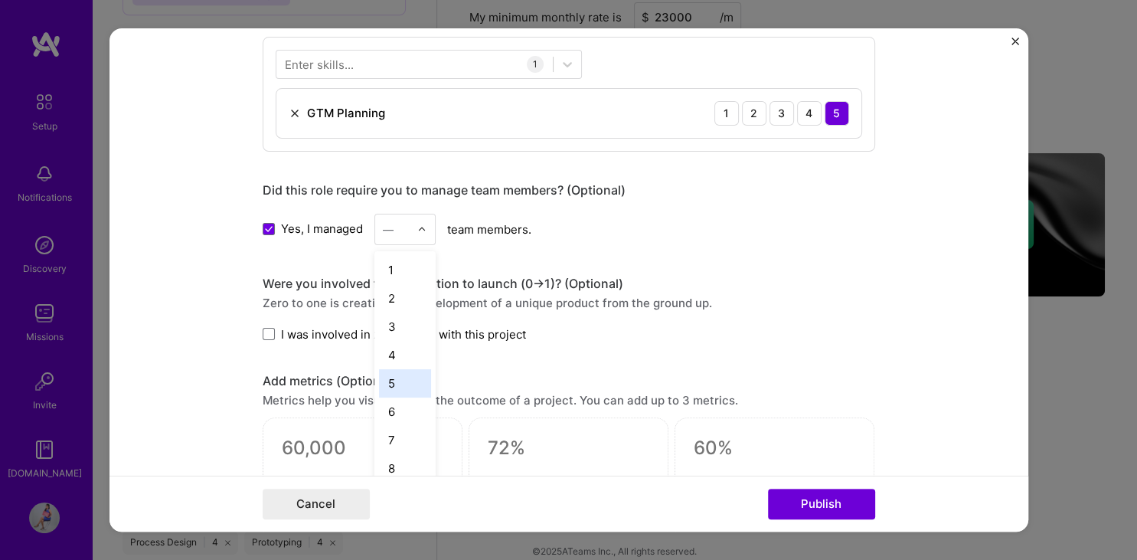
click at [394, 384] on div "5" at bounding box center [405, 383] width 52 height 28
click at [384, 329] on span "I was involved in zero to one with this project" at bounding box center [403, 334] width 245 height 16
click at [0, 0] on input "I was involved in zero to one with this project" at bounding box center [0, 0] width 0 height 0
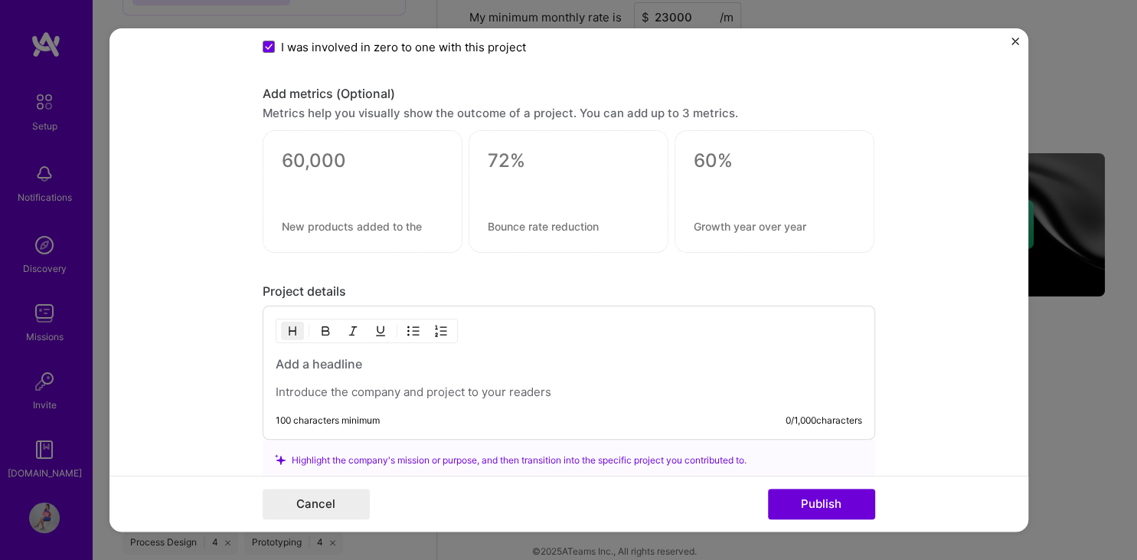
scroll to position [1069, 0]
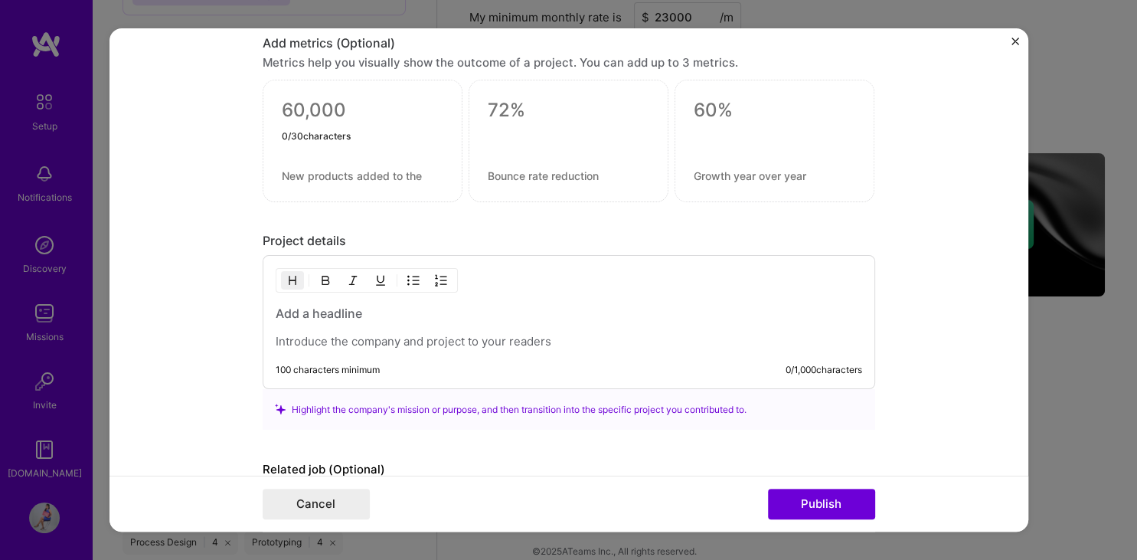
click at [351, 113] on textarea at bounding box center [363, 110] width 162 height 23
type textarea "x"
type textarea "3x"
click at [302, 175] on textarea at bounding box center [363, 175] width 162 height 15
type textarea "Growth rate"
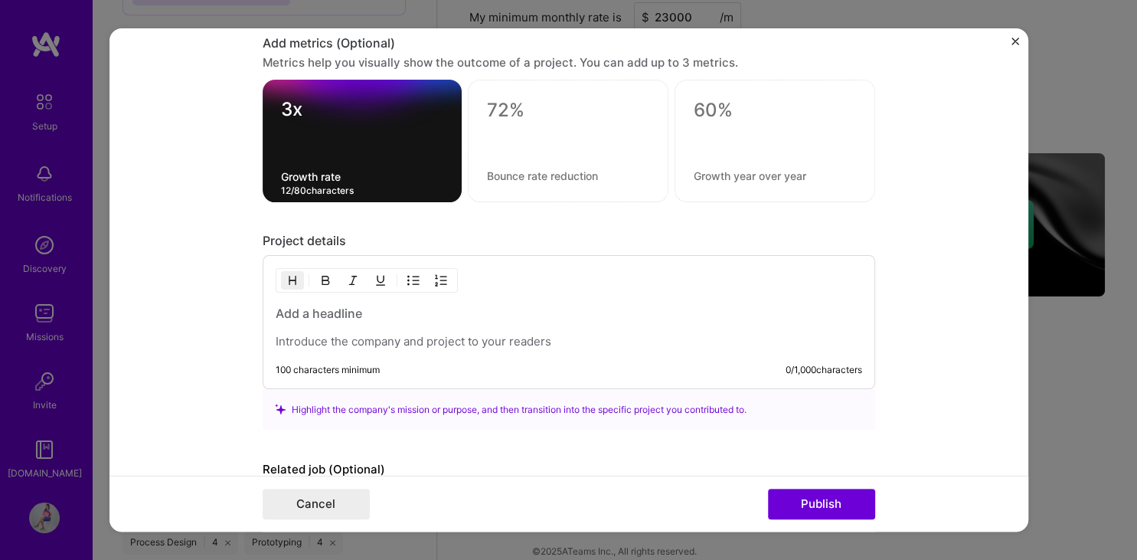
click at [318, 109] on textarea "3x" at bounding box center [362, 113] width 162 height 30
drag, startPoint x: 318, startPoint y: 109, endPoint x: 237, endPoint y: 106, distance: 81.2
click at [281, 106] on textarea "3x" at bounding box center [362, 113] width 162 height 30
paste textarea "[DATE]"
type textarea "3x [DATE]"
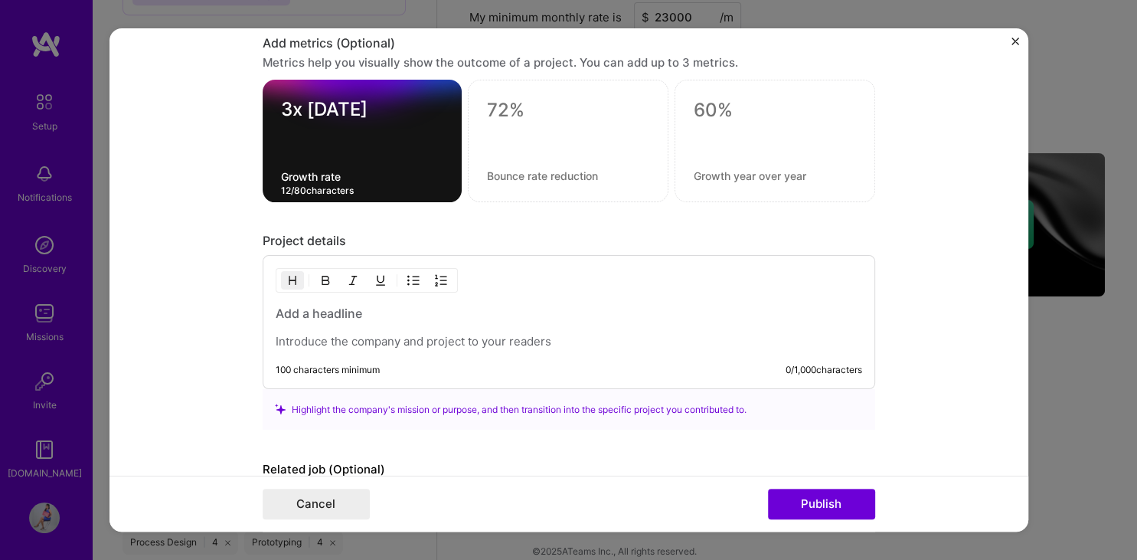
click at [317, 173] on textarea "Growth rate" at bounding box center [362, 176] width 162 height 15
paste textarea "Grew monthly active users (MAU)"
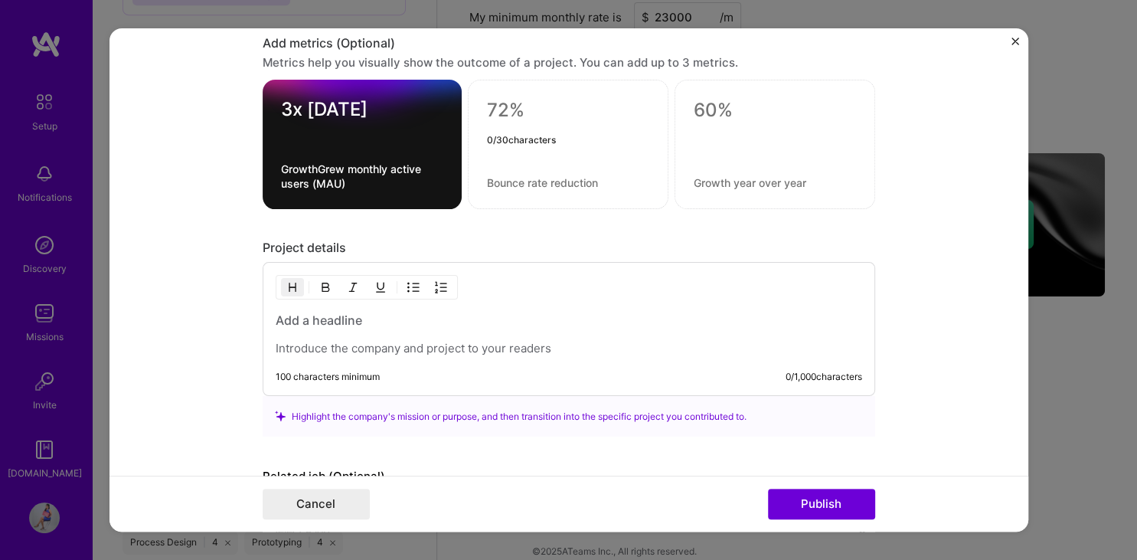
click at [323, 165] on textarea "GrowthGrew monthly active users (MAU)" at bounding box center [362, 176] width 162 height 29
click at [318, 166] on textarea "GrowthGrew monthly active users (MAU)" at bounding box center [362, 176] width 162 height 29
type textarea "Grew monthly active users (MAU)"
click at [562, 103] on textarea at bounding box center [568, 110] width 162 height 23
type textarea "2"
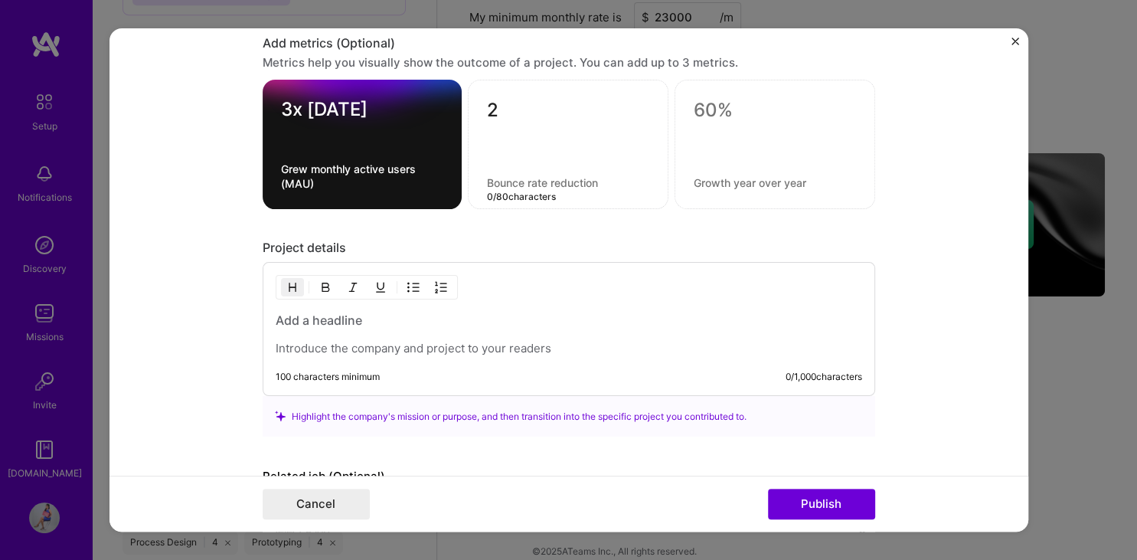
click at [508, 181] on textarea at bounding box center [568, 182] width 162 height 15
paste textarea "new country markets in SE [GEOGRAPHIC_DATA]"
click at [487, 179] on textarea "new country markets in SE [GEOGRAPHIC_DATA]" at bounding box center [568, 182] width 162 height 15
type textarea "New country markets in SE [GEOGRAPHIC_DATA]"
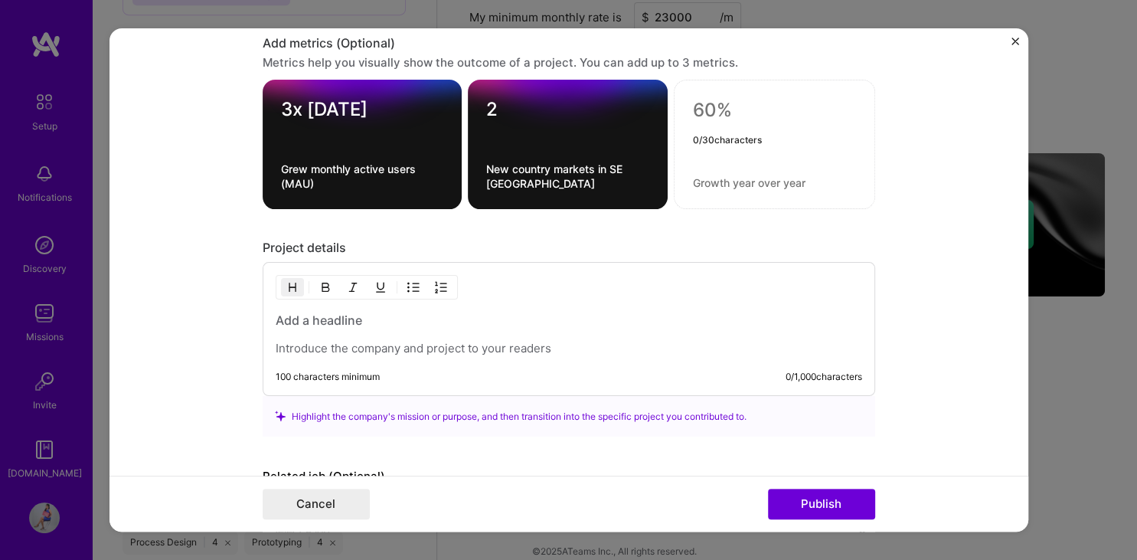
paste textarea "40%"
type textarea "40%"
click at [758, 176] on textarea at bounding box center [774, 182] width 163 height 15
paste textarea "Increased investor pipeline"
type textarea "Increased investor pipeline"
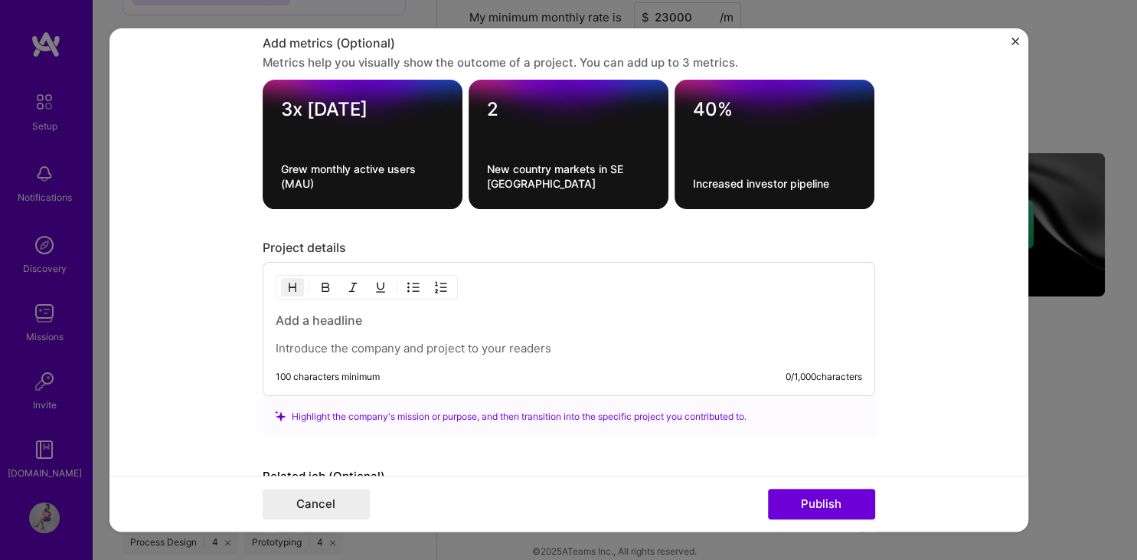
click at [574, 320] on h3 at bounding box center [569, 320] width 586 height 17
click at [368, 321] on h3 at bounding box center [569, 320] width 586 height 17
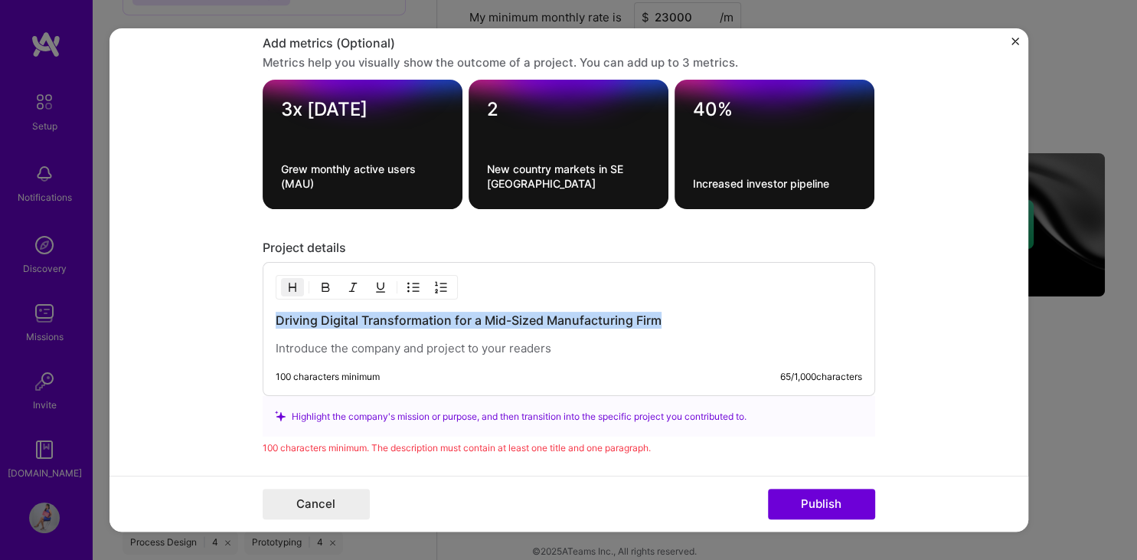
drag, startPoint x: 277, startPoint y: 318, endPoint x: 677, endPoint y: 316, distance: 399.6
click at [677, 316] on h3 "Driving Digital Transformation for a Mid-Sized Manufacturing Firm" at bounding box center [569, 320] width 586 height 17
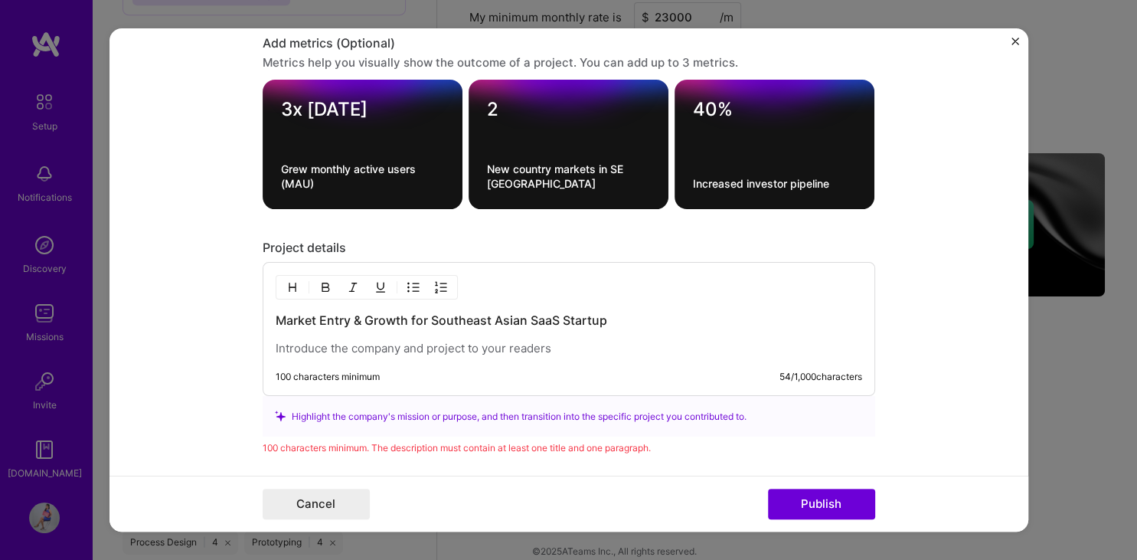
click at [360, 353] on p at bounding box center [569, 348] width 586 height 15
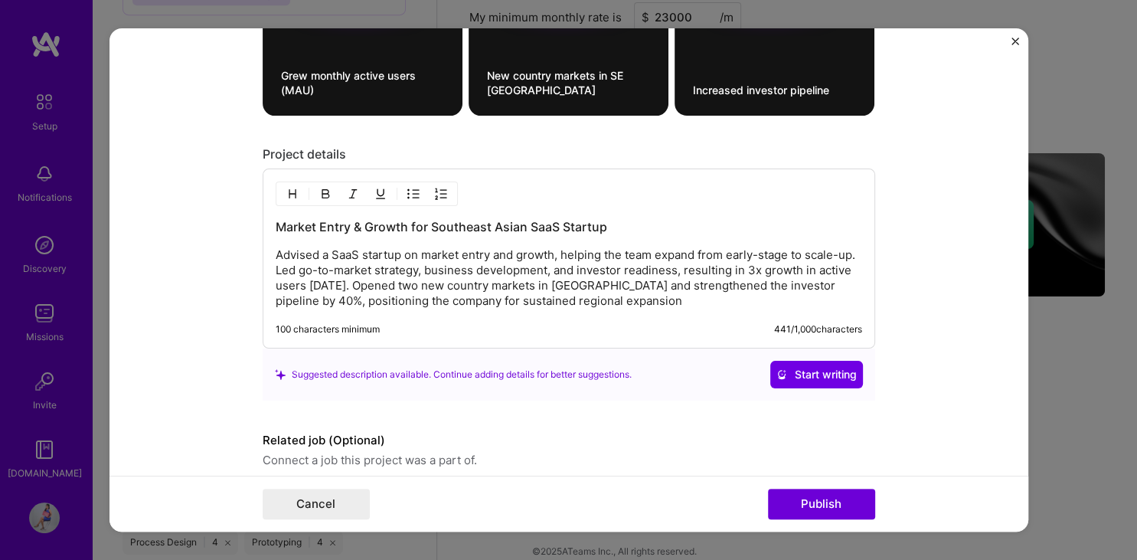
scroll to position [1223, 0]
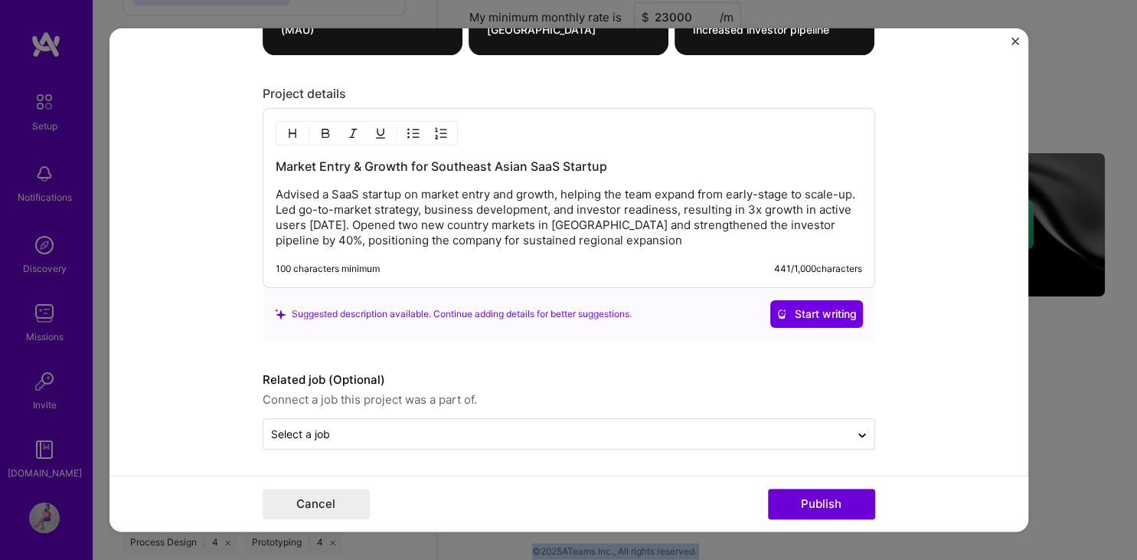
drag, startPoint x: 1018, startPoint y: 400, endPoint x: 1020, endPoint y: 282, distance: 117.9
click at [1020, 282] on form "Project title Market Entry & Growth for Southeast Asian SaaS Startup Company Co…" at bounding box center [568, 280] width 919 height 504
click at [803, 503] on button "Publish" at bounding box center [821, 503] width 107 height 31
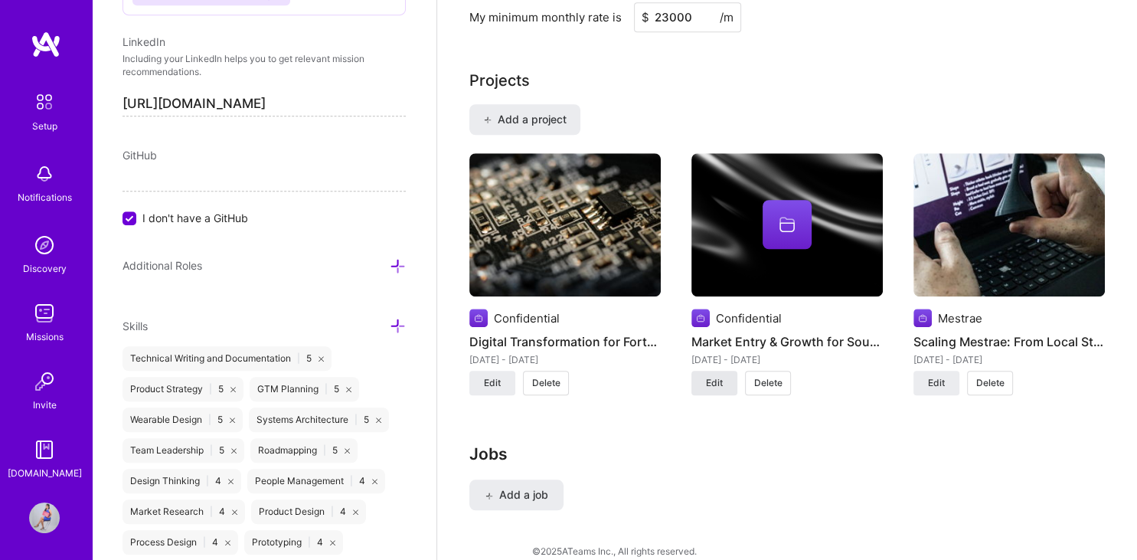
click at [705, 370] on button "Edit" at bounding box center [714, 382] width 46 height 24
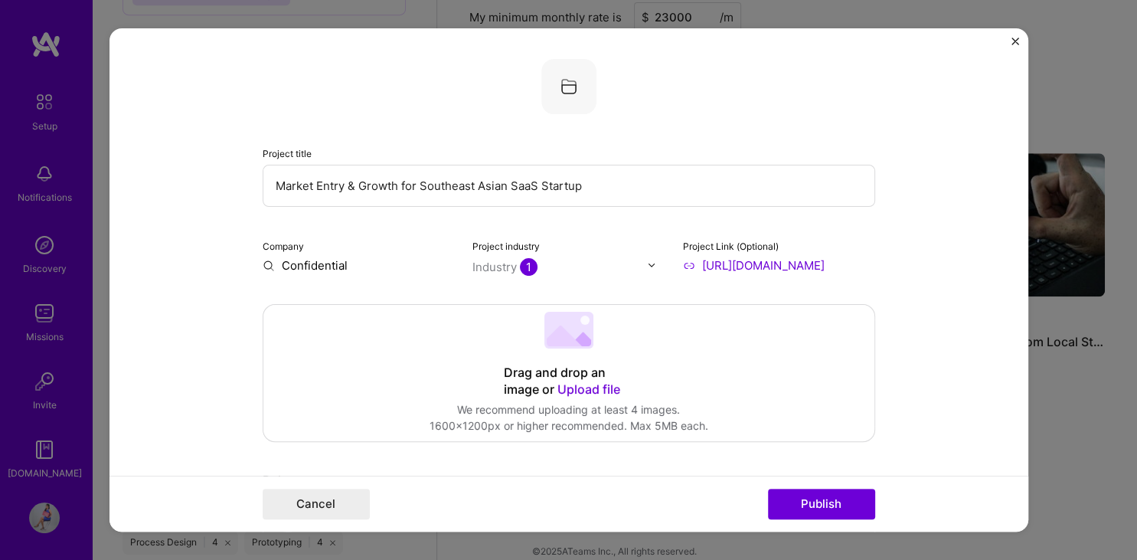
click at [582, 384] on span "Upload file" at bounding box center [588, 388] width 63 height 15
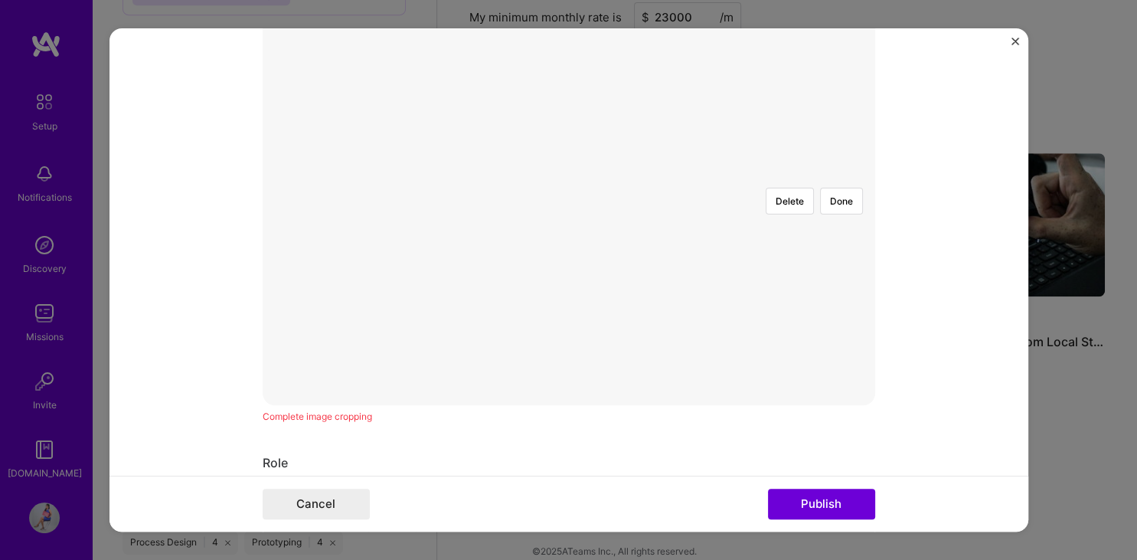
scroll to position [165, 0]
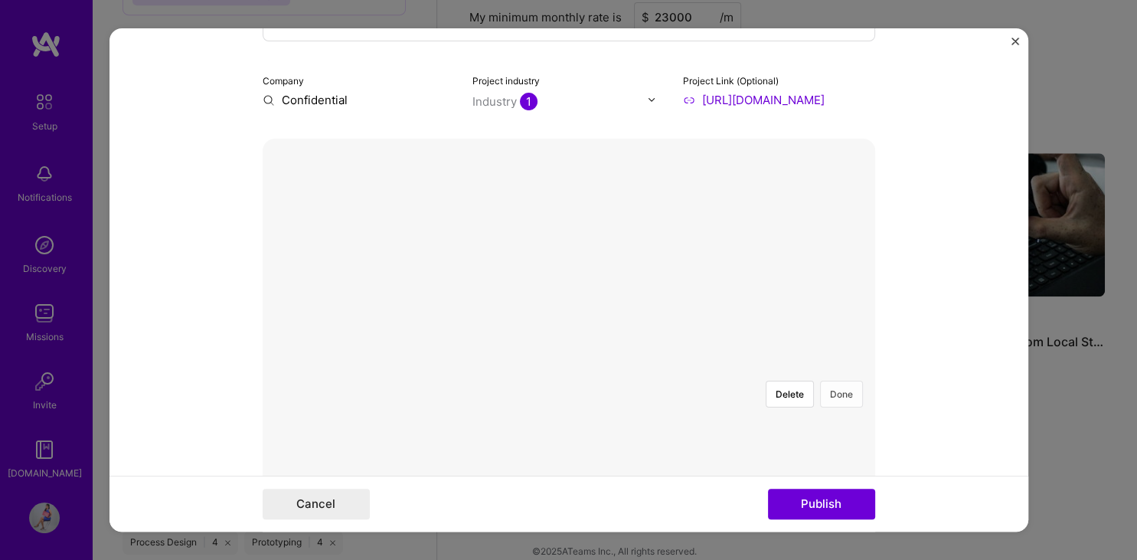
click at [854, 380] on button "Done" at bounding box center [841, 393] width 43 height 27
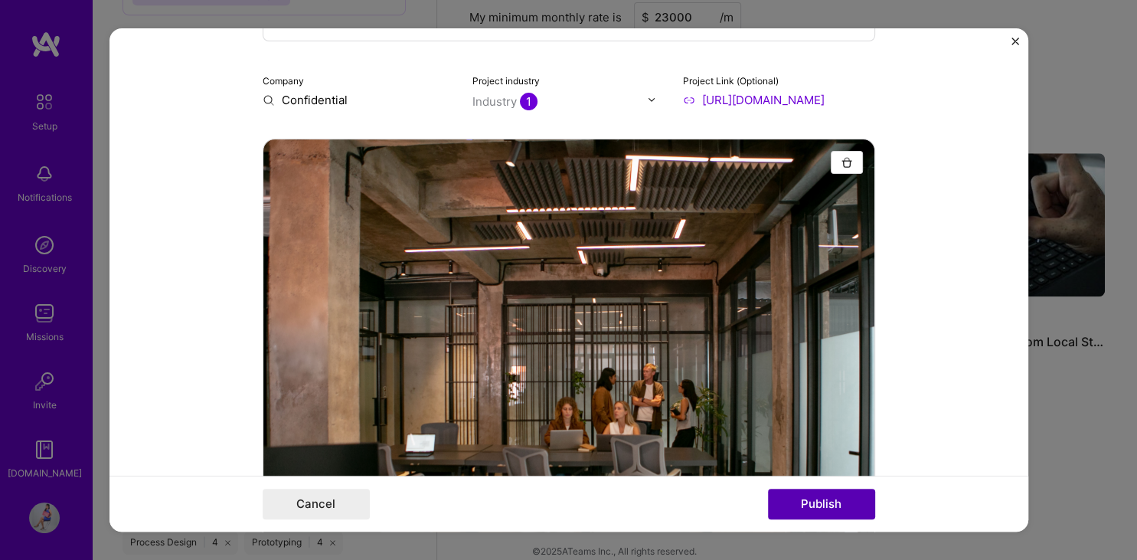
click at [825, 504] on button "Publish" at bounding box center [821, 503] width 107 height 31
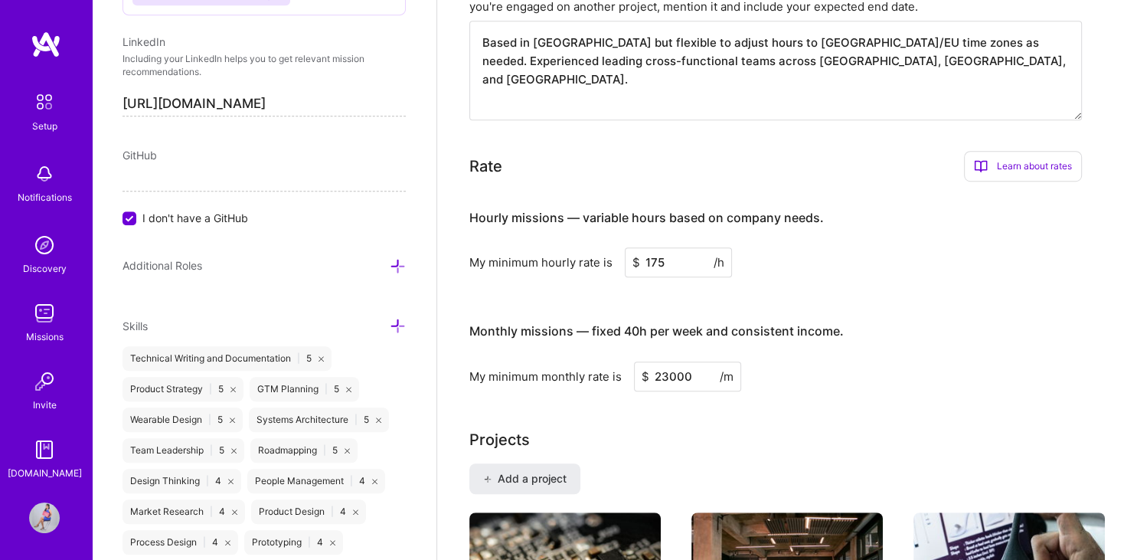
scroll to position [1264, 0]
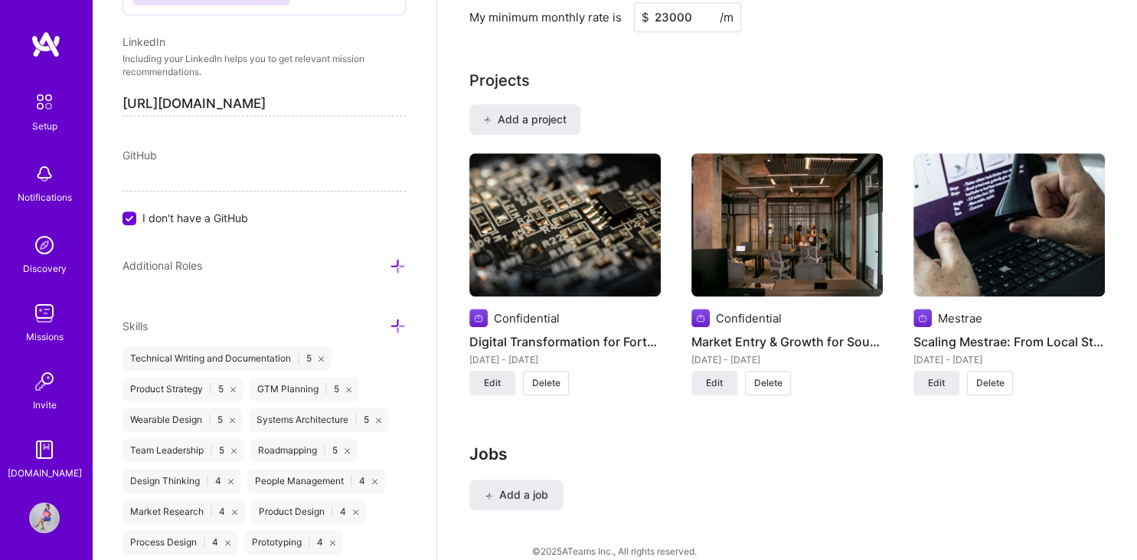
click at [126, 148] on span "GitHub" at bounding box center [139, 154] width 34 height 13
click at [130, 212] on input "I don't have a GitHub" at bounding box center [131, 219] width 14 height 14
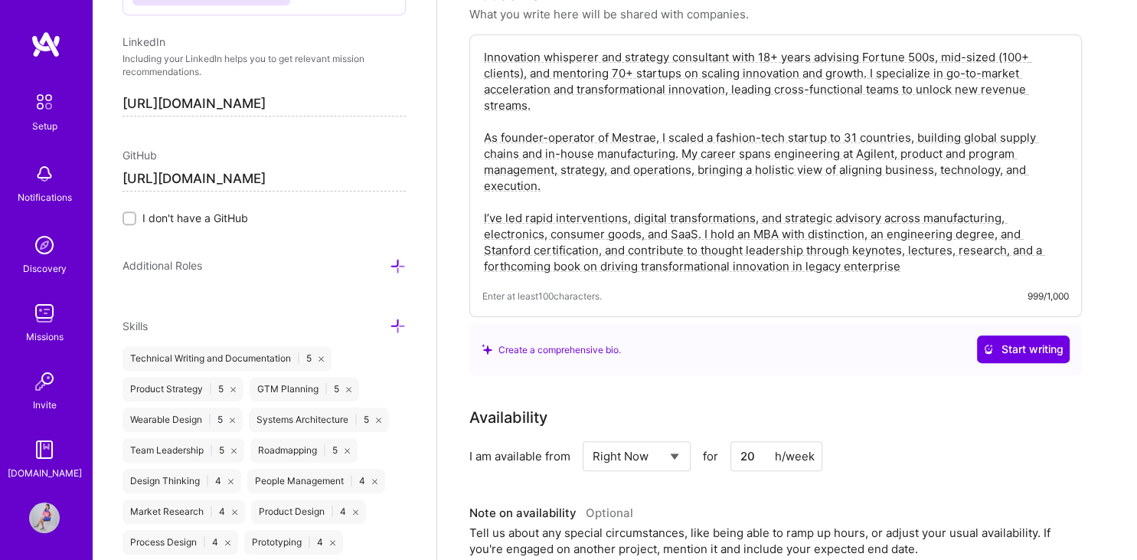
scroll to position [0, 0]
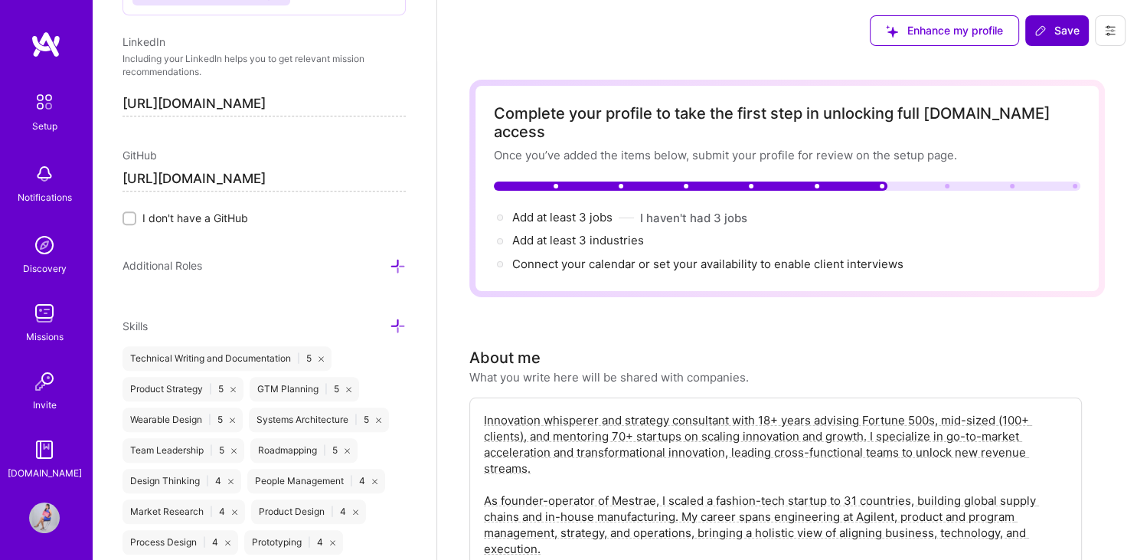
type input "[URL][DOMAIN_NAME]"
click at [1062, 26] on span "Save" at bounding box center [1056, 30] width 45 height 15
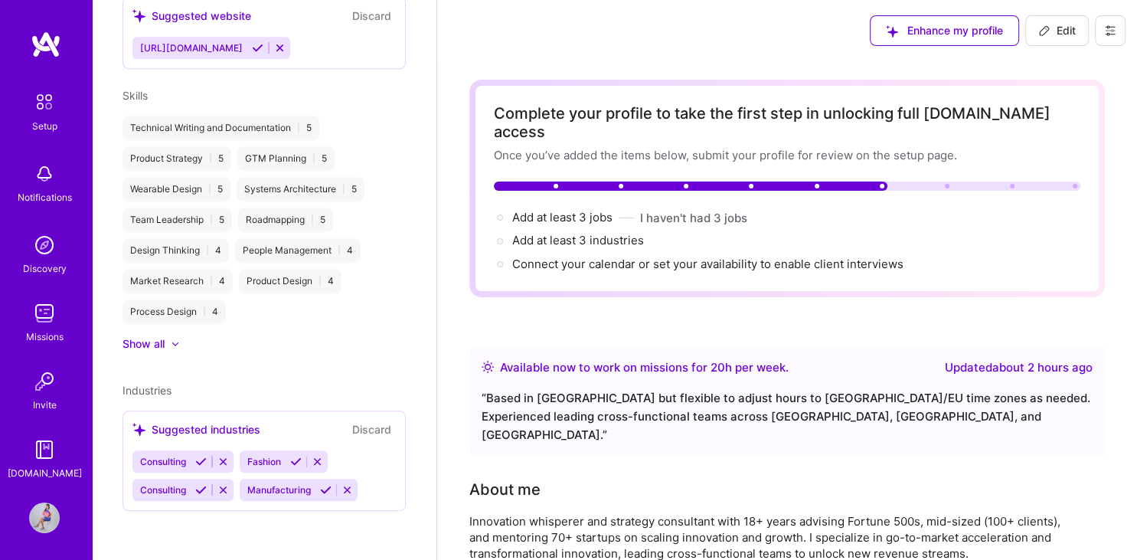
scroll to position [477, 0]
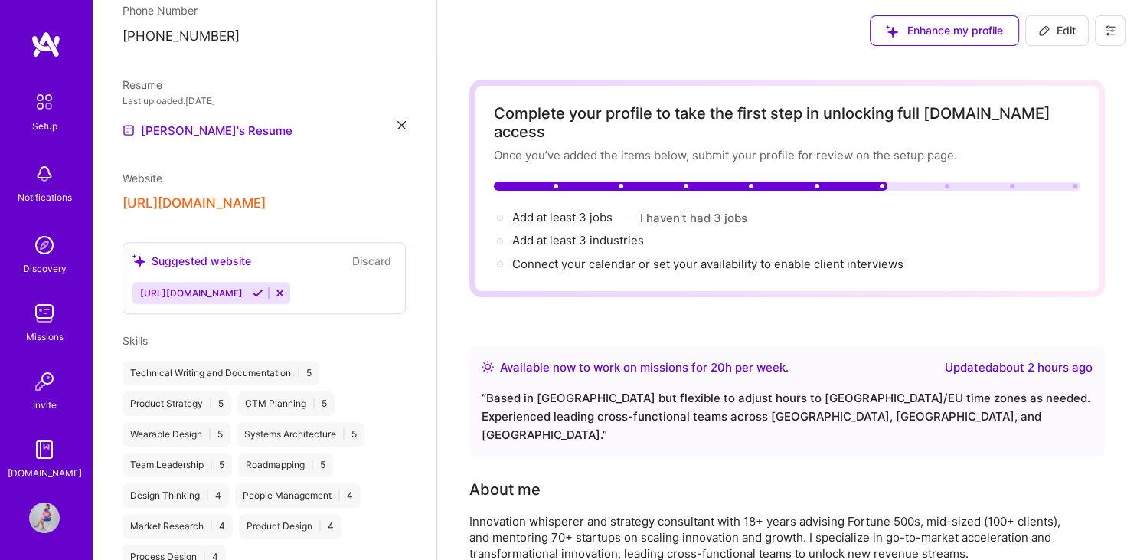
click at [1061, 31] on span "Edit" at bounding box center [1057, 30] width 38 height 15
select select "MY"
select select "Right Now"
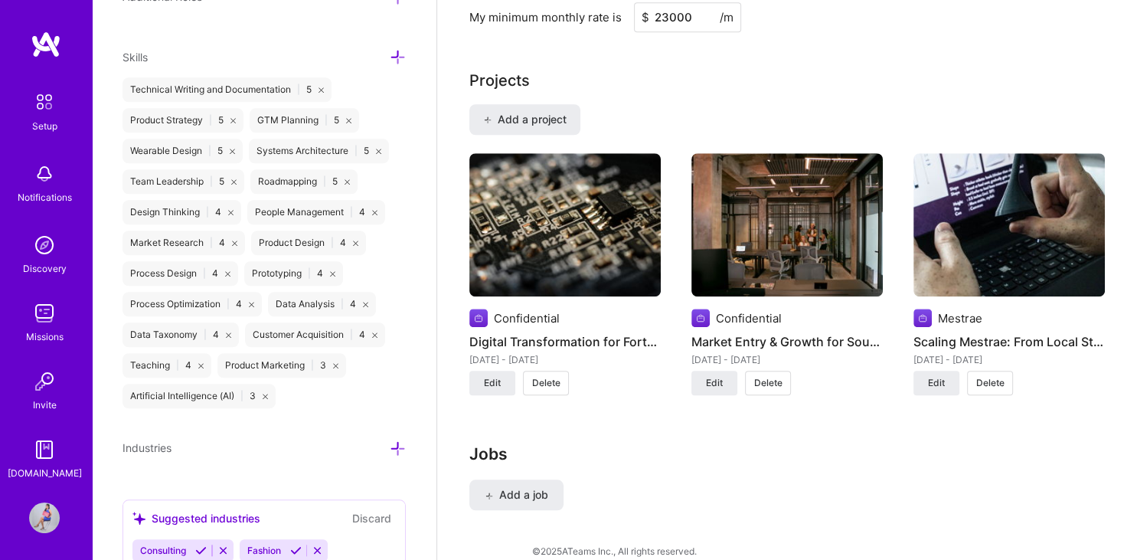
scroll to position [1264, 0]
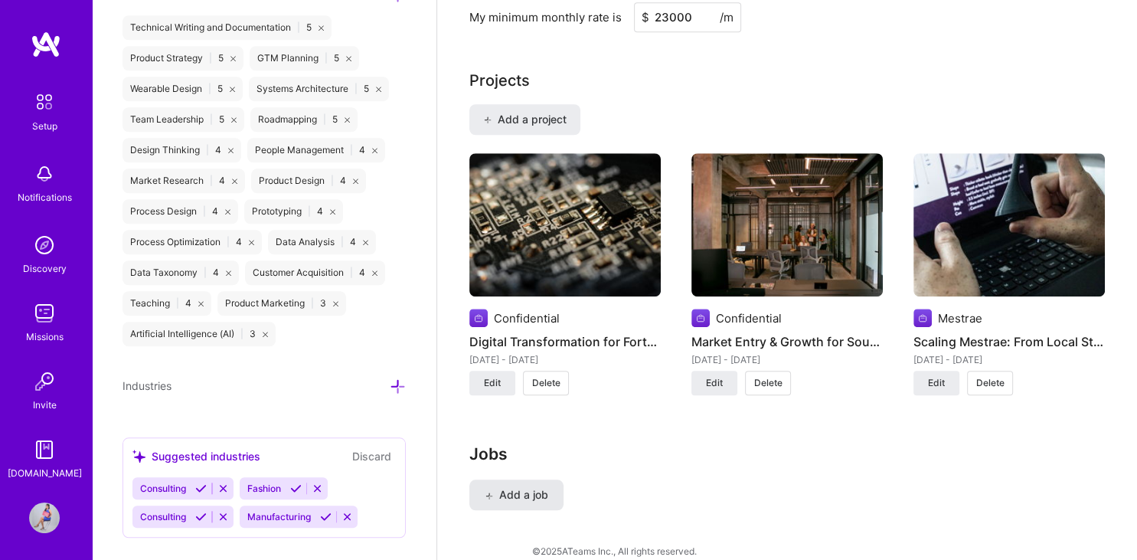
click at [529, 487] on span "Add a job" at bounding box center [517, 494] width 64 height 15
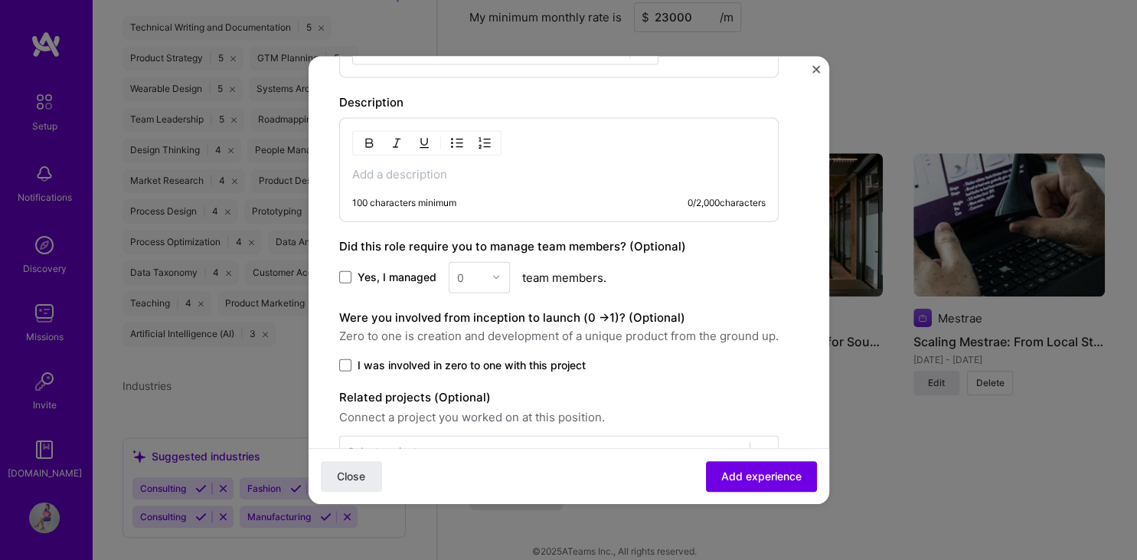
scroll to position [588, 0]
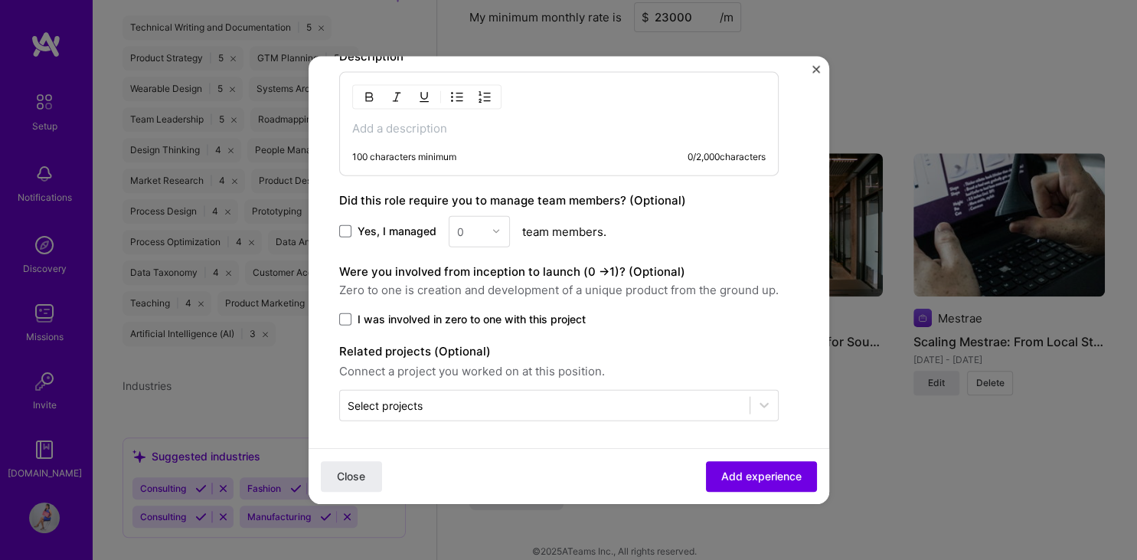
drag, startPoint x: 338, startPoint y: 96, endPoint x: 608, endPoint y: 454, distance: 447.6
click at [608, 454] on form "Create a job experience Jobs help companies understand your past experience. Co…" at bounding box center [568, 3] width 520 height 1008
click at [814, 69] on img "Close" at bounding box center [816, 69] width 8 height 8
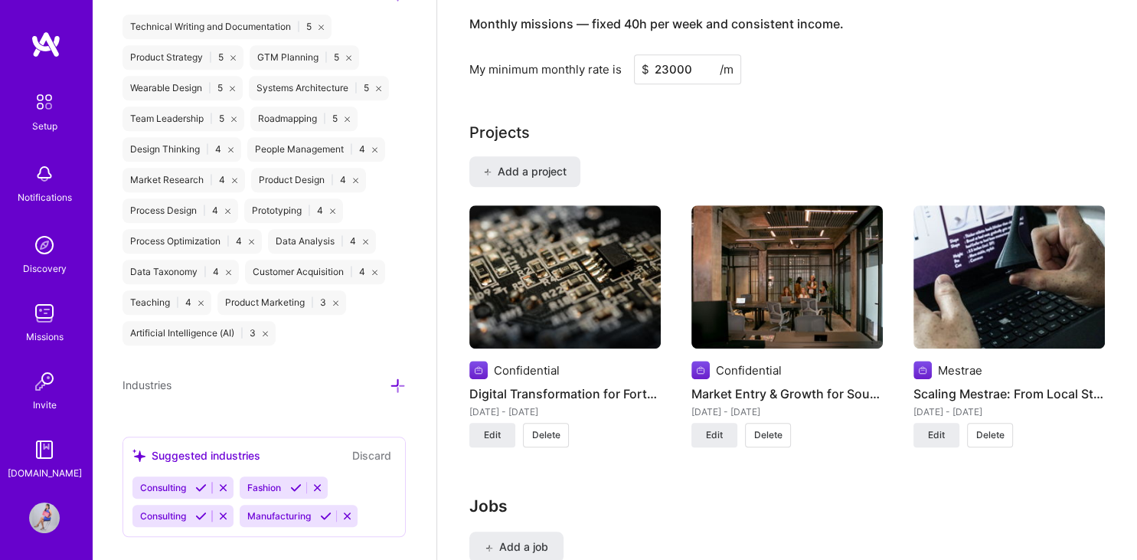
scroll to position [1264, 0]
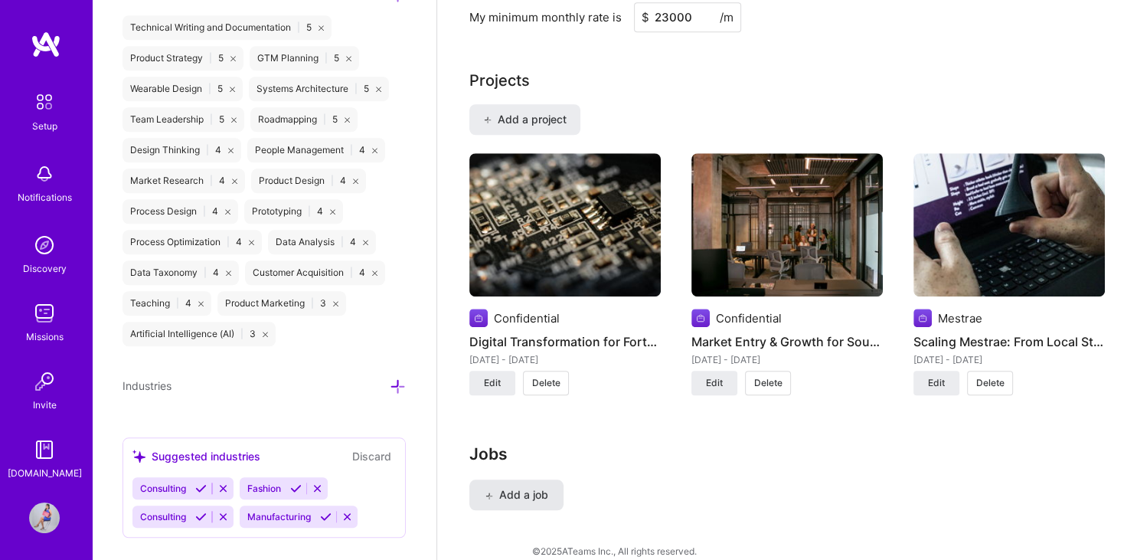
click at [524, 487] on span "Add a job" at bounding box center [517, 494] width 64 height 15
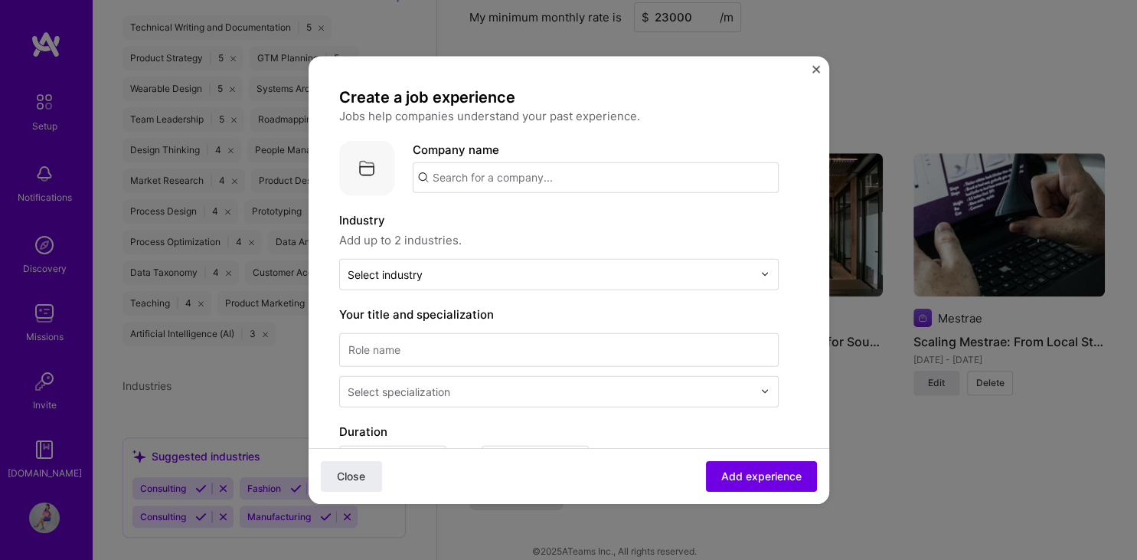
click at [660, 179] on input "text" at bounding box center [596, 177] width 366 height 31
type input "Mestrae"
click at [531, 218] on div "Mestrae" at bounding box center [527, 219] width 58 height 27
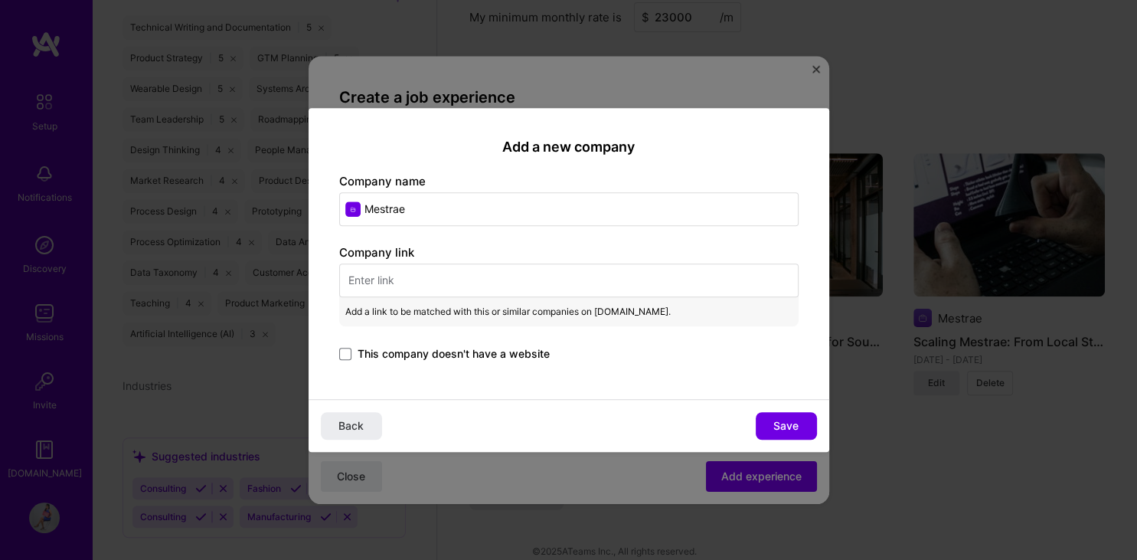
click at [447, 292] on input "text" at bounding box center [568, 280] width 459 height 34
paste input "[URL][DOMAIN_NAME]"
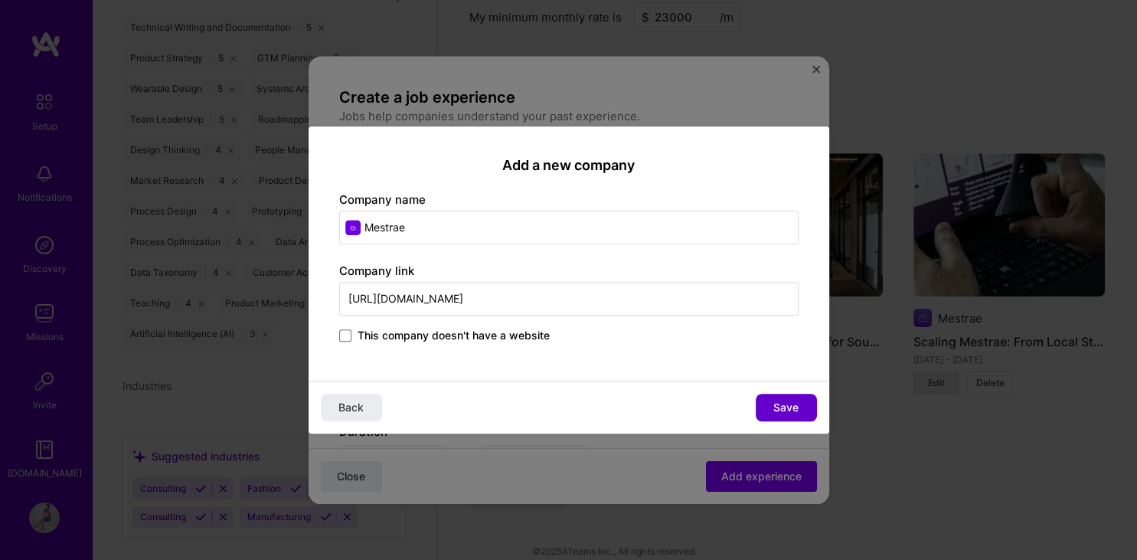
type input "[URL][DOMAIN_NAME]"
click at [795, 406] on span "Save" at bounding box center [785, 407] width 25 height 15
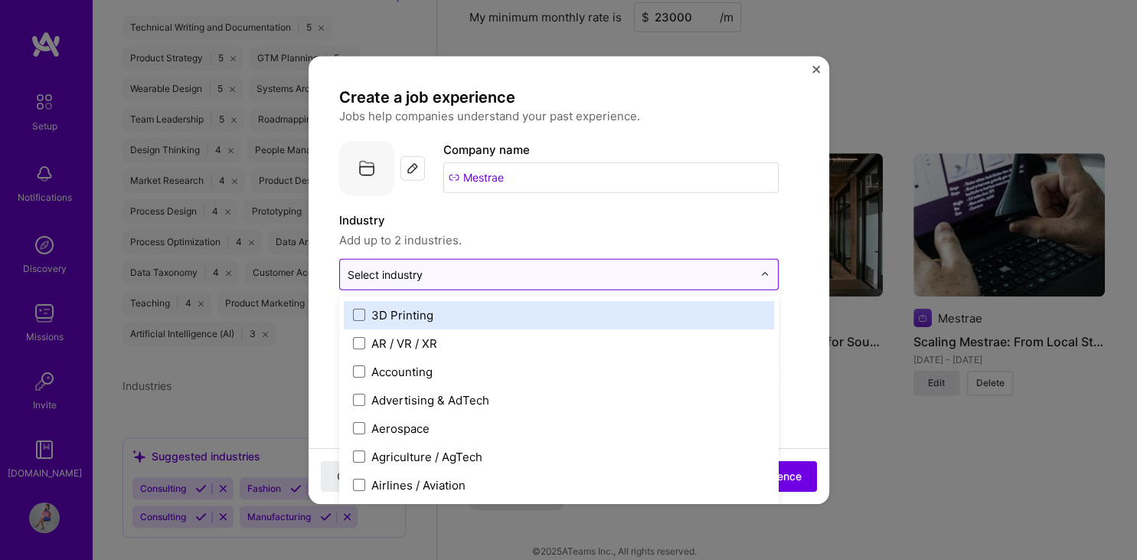
click at [644, 280] on input "text" at bounding box center [550, 274] width 405 height 16
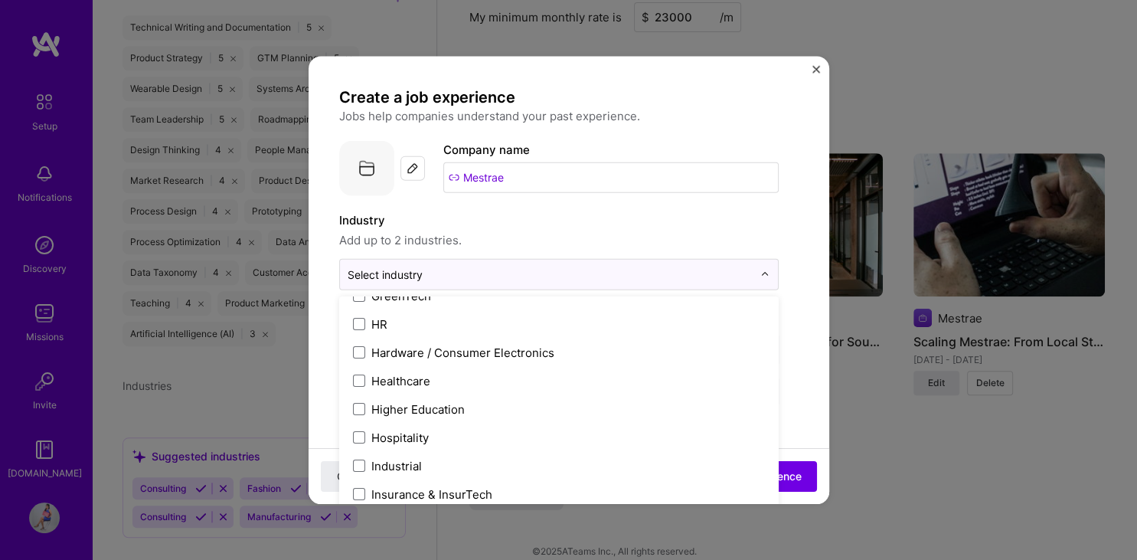
scroll to position [1869, 0]
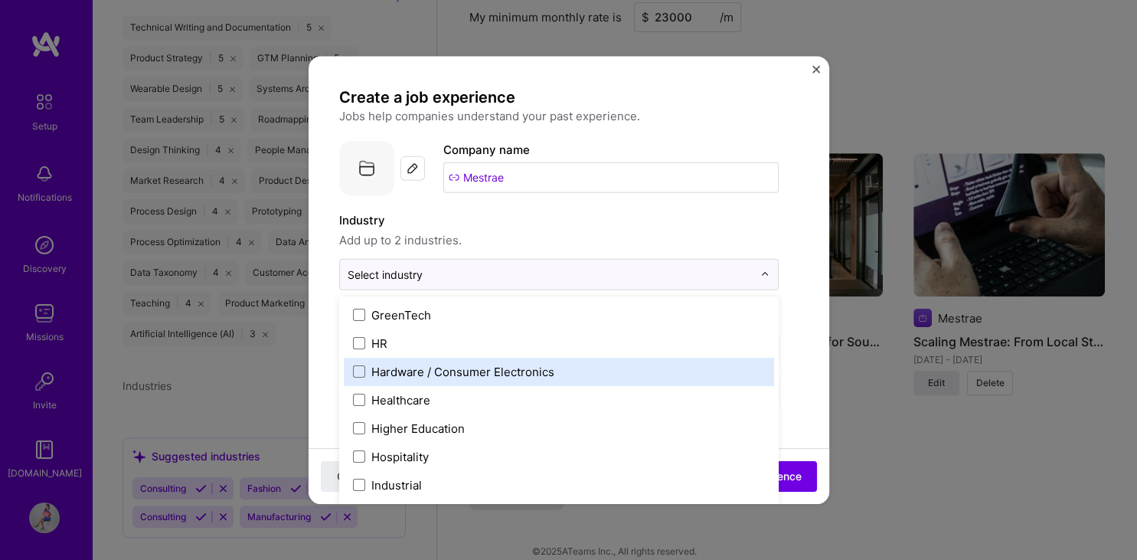
click at [589, 364] on label "Hardware / Consumer Electronics" at bounding box center [559, 371] width 412 height 16
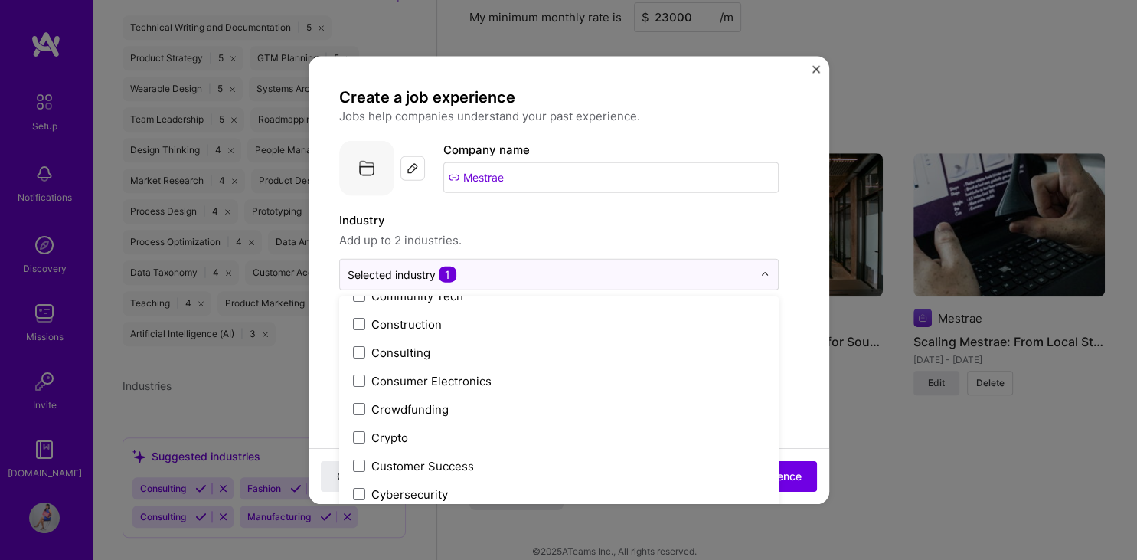
scroll to position [923, 0]
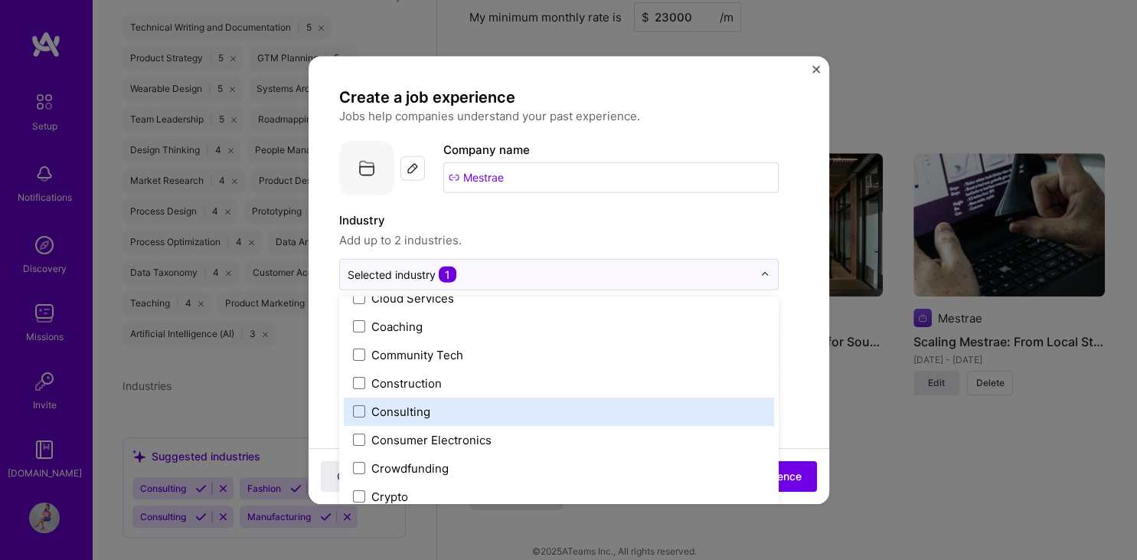
click at [697, 407] on label "Consulting" at bounding box center [559, 411] width 412 height 16
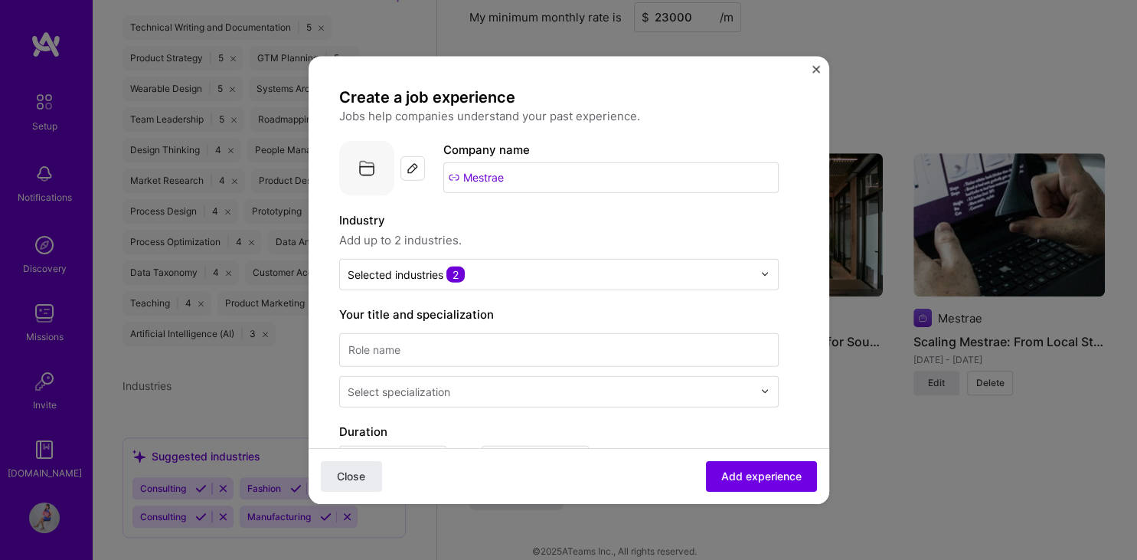
click at [507, 354] on input at bounding box center [558, 349] width 439 height 34
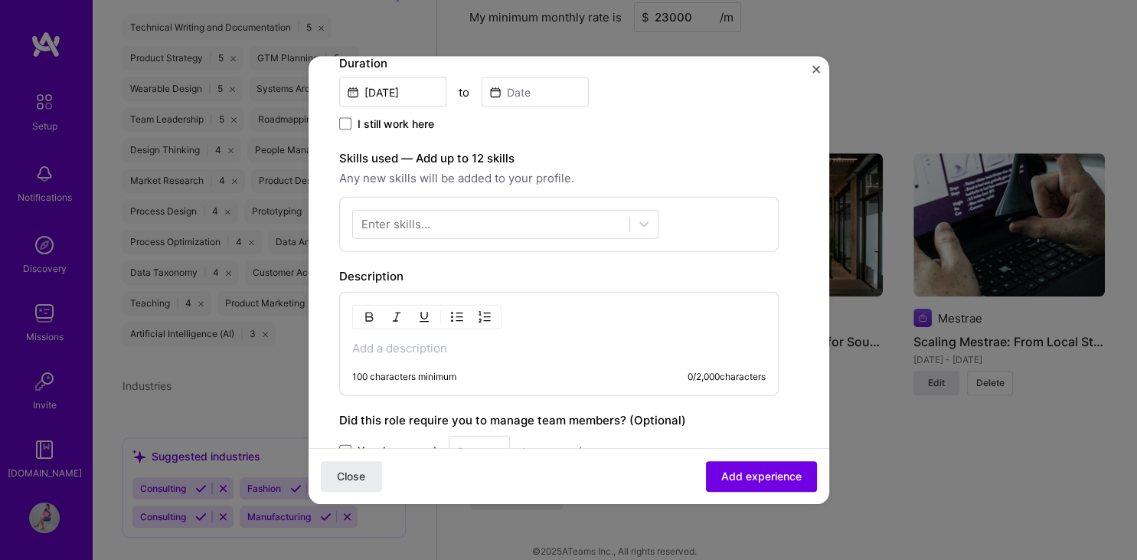
scroll to position [370, 0]
click at [415, 346] on p at bounding box center [558, 345] width 413 height 15
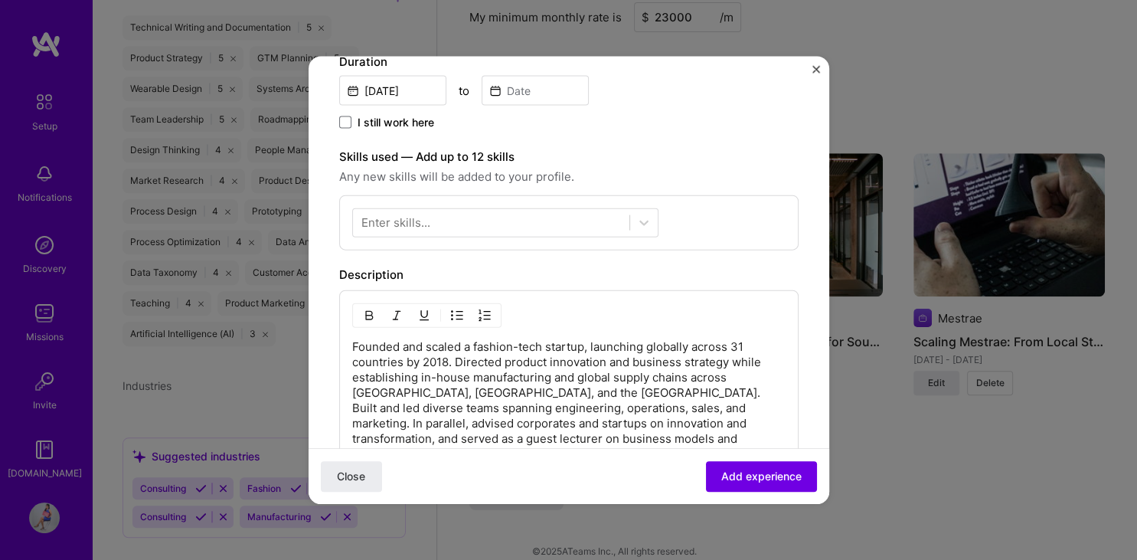
click at [534, 403] on p "Founded and scaled a fashion-tech startup, launching globally across 31 countri…" at bounding box center [568, 399] width 433 height 122
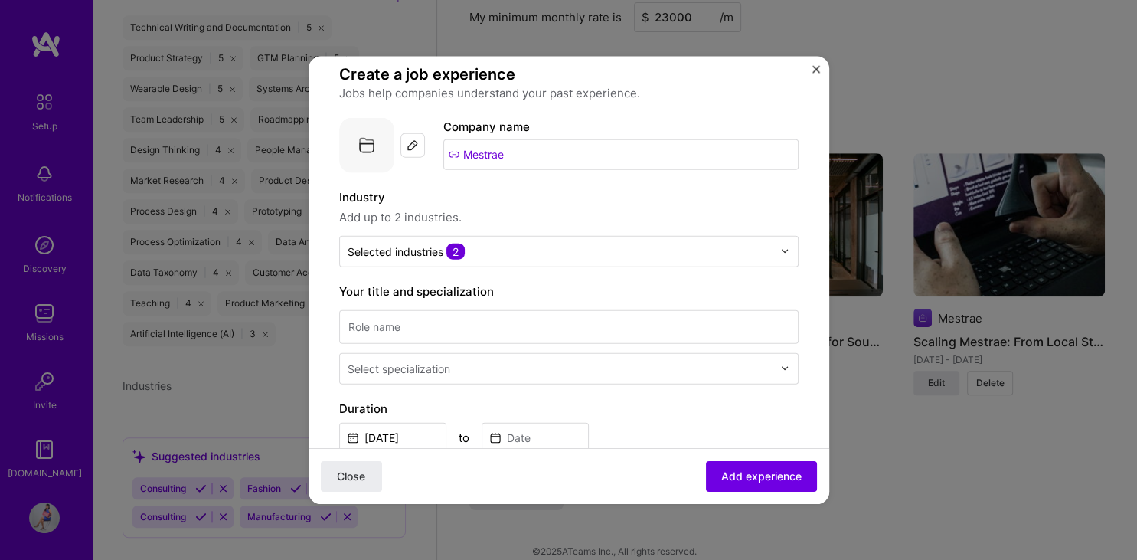
scroll to position [14, 0]
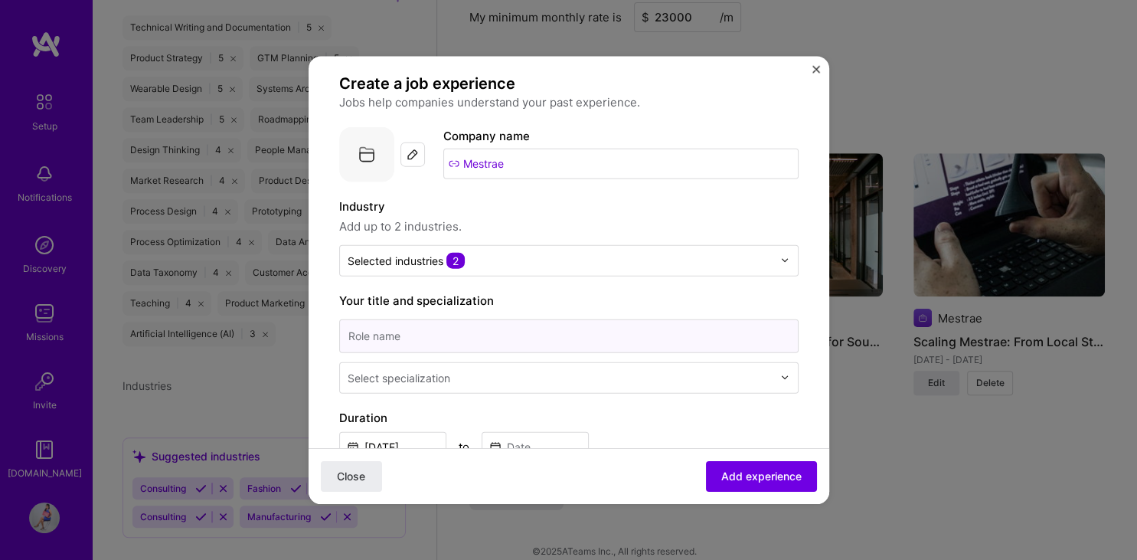
click at [414, 334] on input at bounding box center [568, 335] width 459 height 34
paste input "Founder & Strategy Consultant"
type input "Founder & Strategy Consultant"
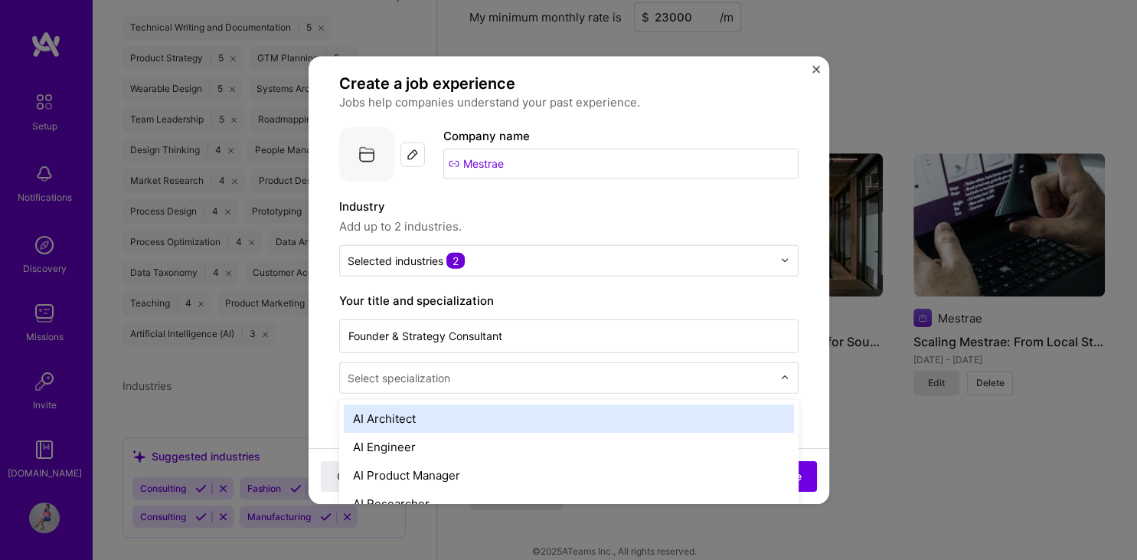
click at [700, 372] on div at bounding box center [562, 376] width 428 height 19
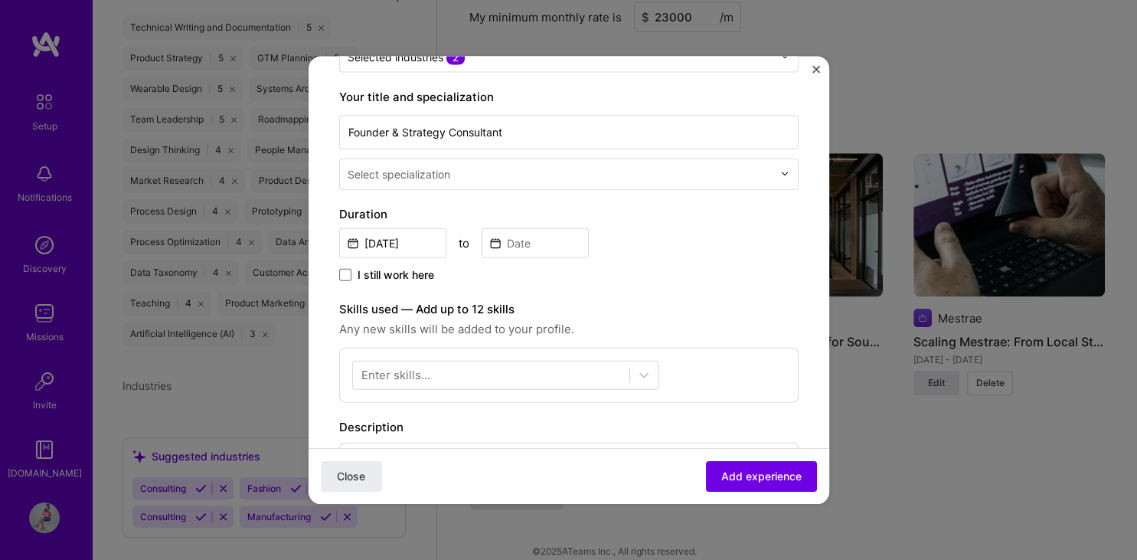
scroll to position [217, 0]
click at [403, 241] on input "[DATE]" at bounding box center [392, 243] width 107 height 30
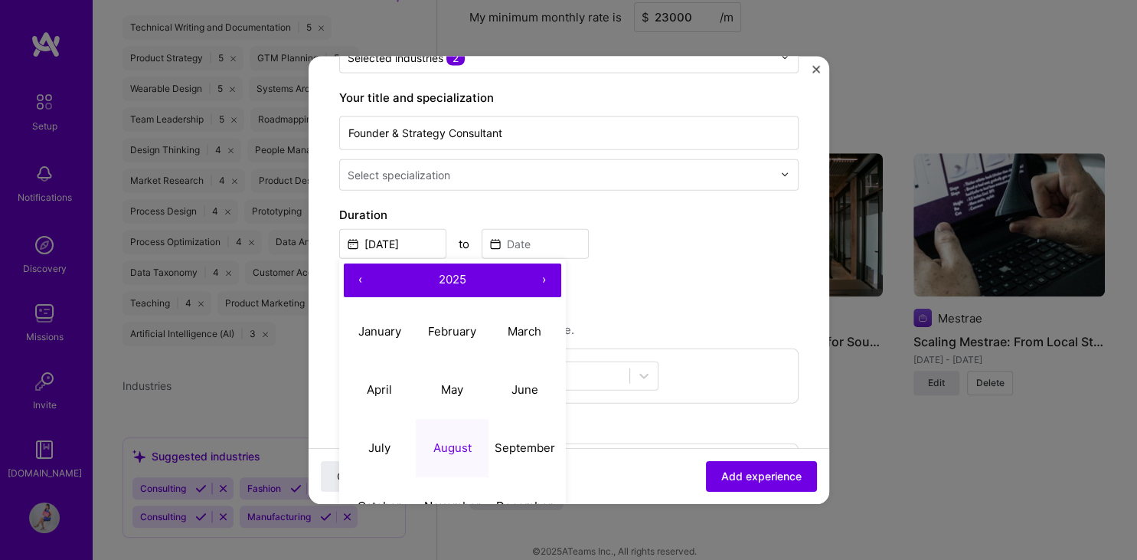
click at [357, 276] on button "‹" at bounding box center [361, 280] width 34 height 34
click at [358, 276] on button "‹" at bounding box center [361, 280] width 34 height 34
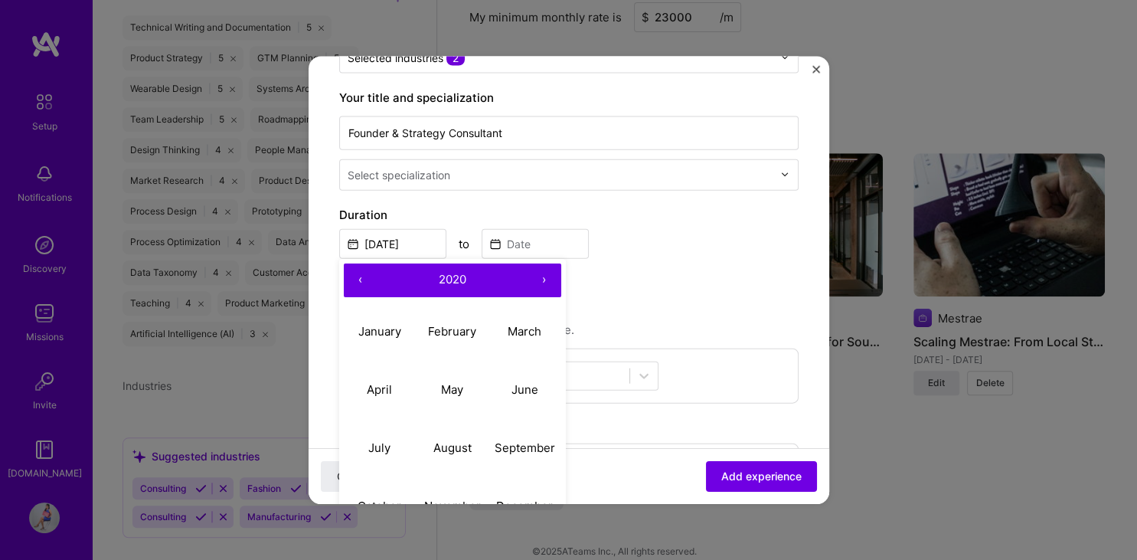
click at [358, 276] on button "‹" at bounding box center [361, 280] width 34 height 34
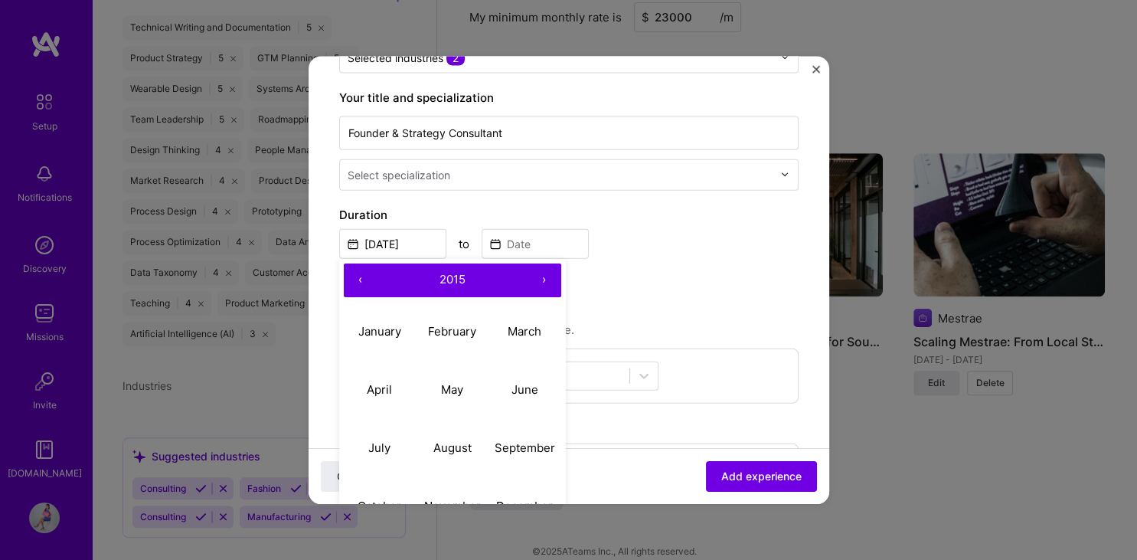
click at [358, 276] on button "‹" at bounding box center [361, 280] width 34 height 34
click at [525, 328] on abbr "March" at bounding box center [524, 331] width 34 height 15
type input "[DATE]"
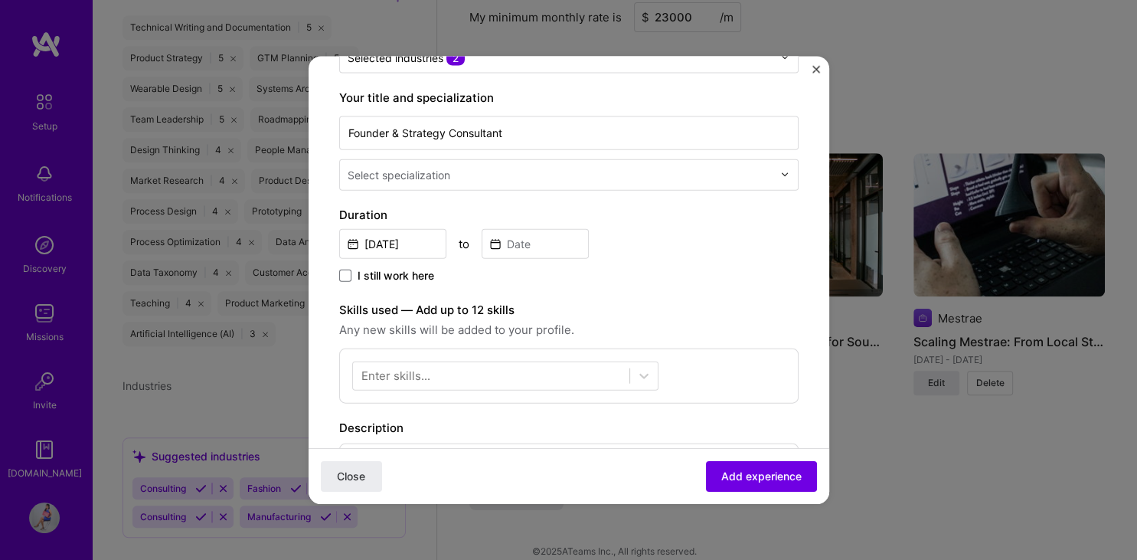
click at [377, 272] on span "I still work here" at bounding box center [395, 274] width 77 height 15
click at [0, 0] on input "I still work here" at bounding box center [0, 0] width 0 height 0
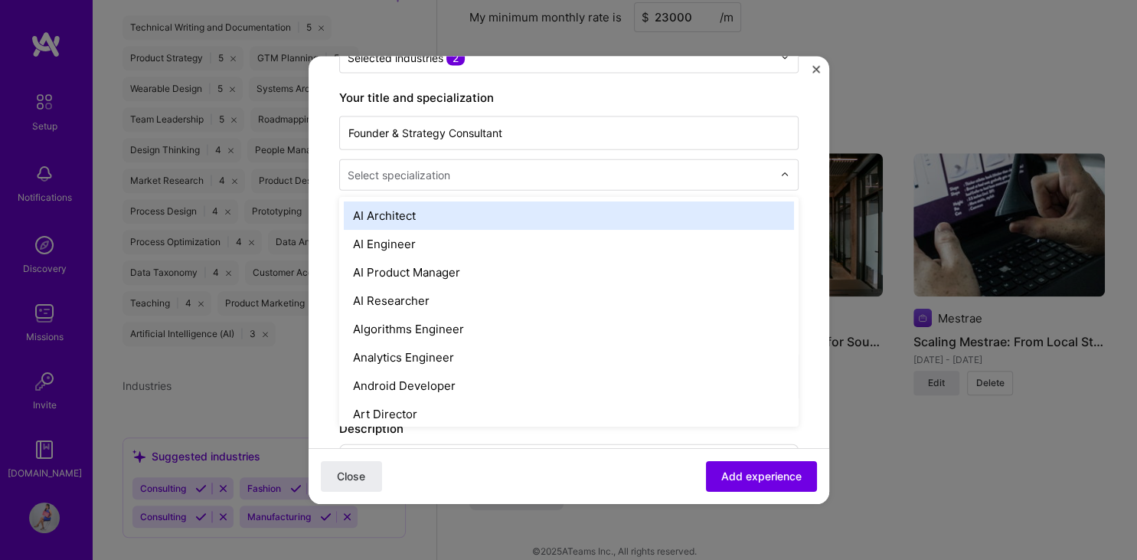
click at [780, 172] on img at bounding box center [784, 174] width 9 height 9
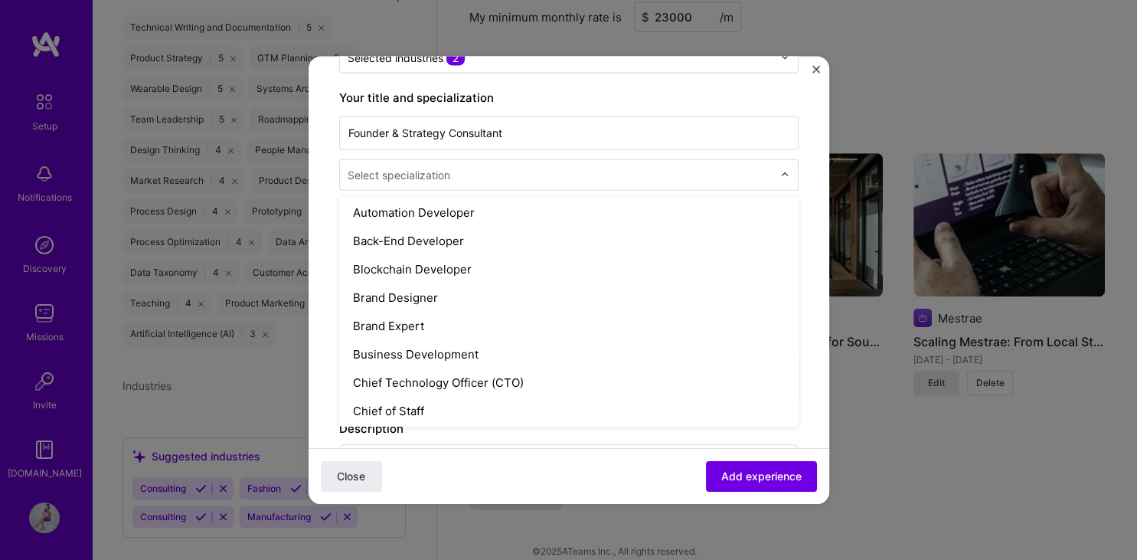
scroll to position [236, 0]
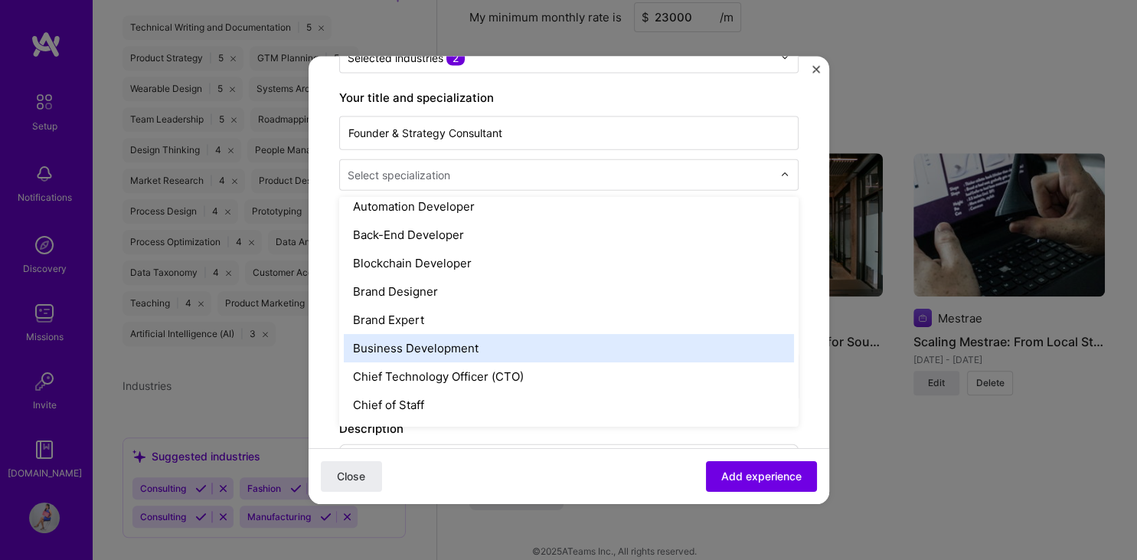
click at [652, 355] on div "Business Development" at bounding box center [569, 347] width 450 height 28
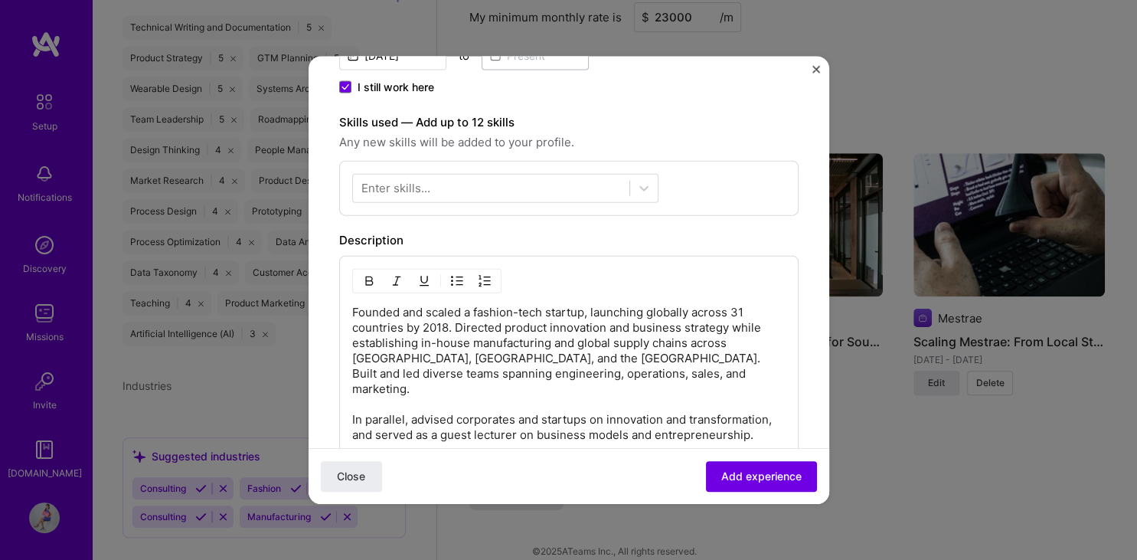
scroll to position [408, 0]
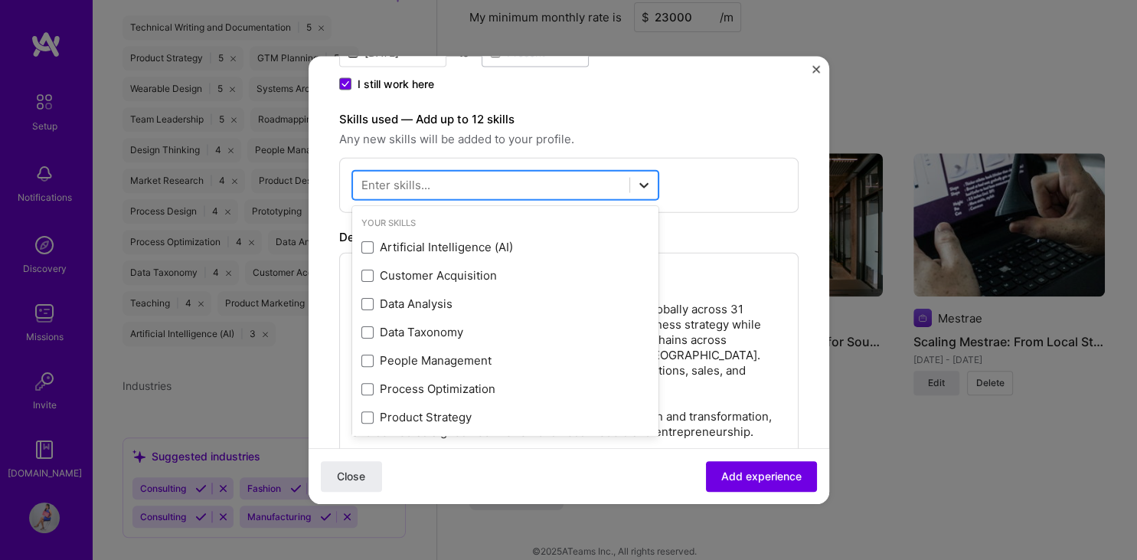
click at [649, 183] on icon at bounding box center [643, 184] width 15 height 15
type input "i"
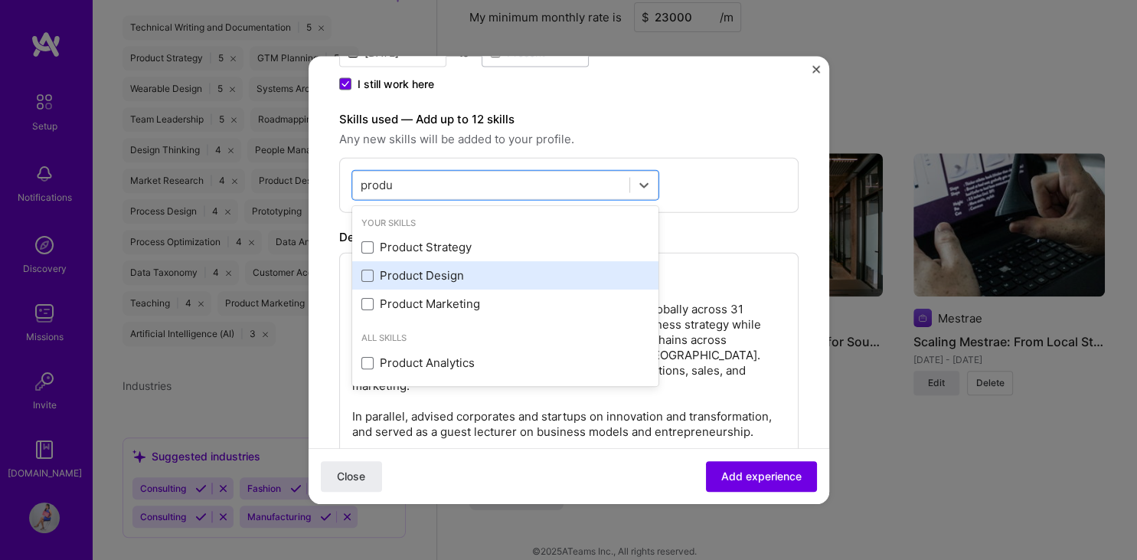
click at [382, 274] on div "Product Design" at bounding box center [505, 275] width 288 height 16
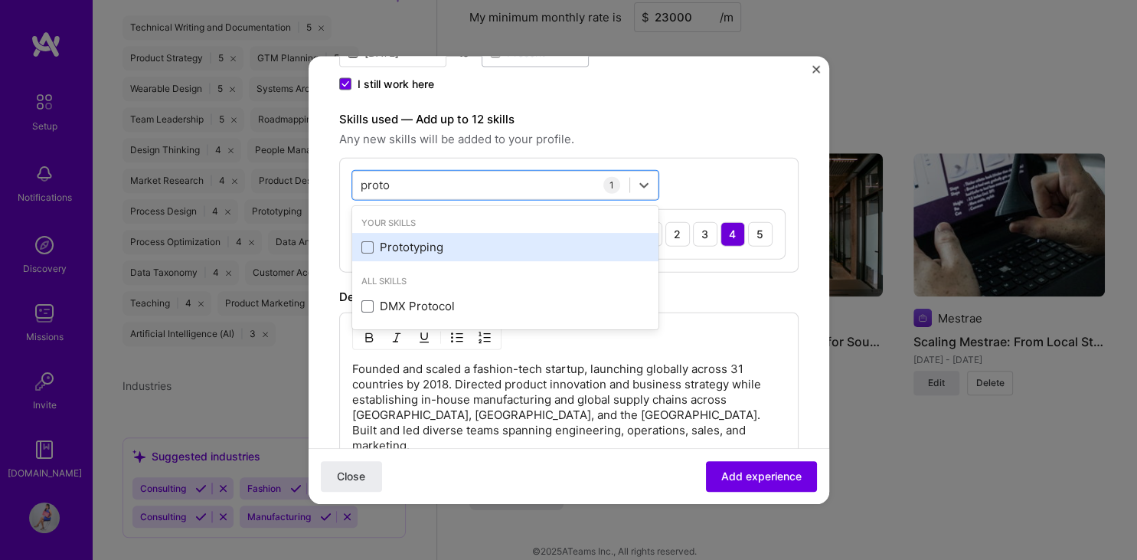
click at [411, 250] on div "Prototyping" at bounding box center [505, 247] width 288 height 16
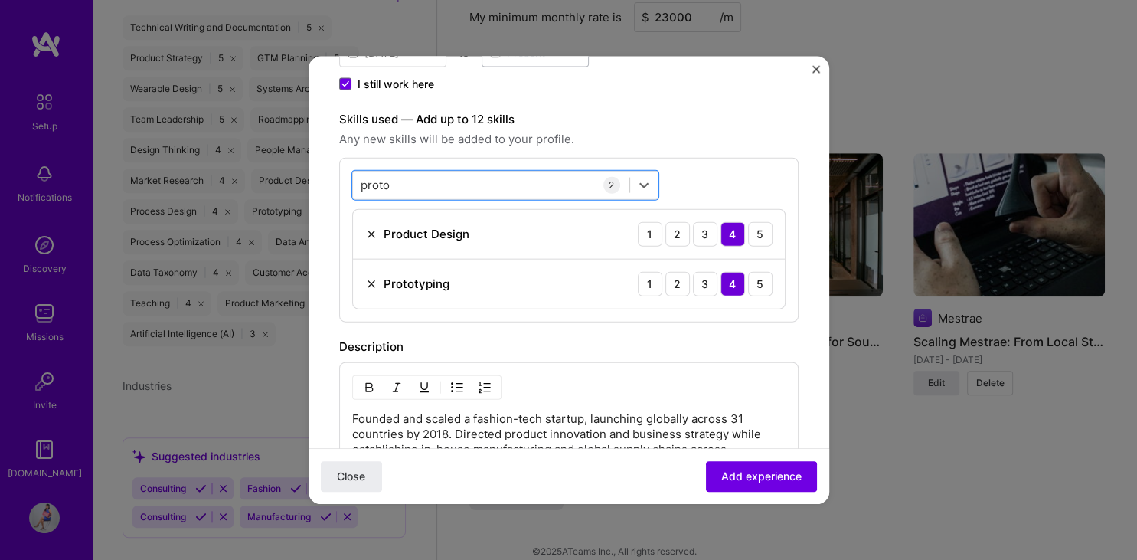
drag, startPoint x: 396, startPoint y: 184, endPoint x: 335, endPoint y: 182, distance: 60.5
click at [335, 182] on form "Create a job experience Jobs help companies understand your past experience. Co…" at bounding box center [568, 299] width 520 height 1241
drag, startPoint x: 400, startPoint y: 184, endPoint x: 361, endPoint y: 181, distance: 38.4
click at [361, 181] on div "proto proto" at bounding box center [491, 184] width 276 height 25
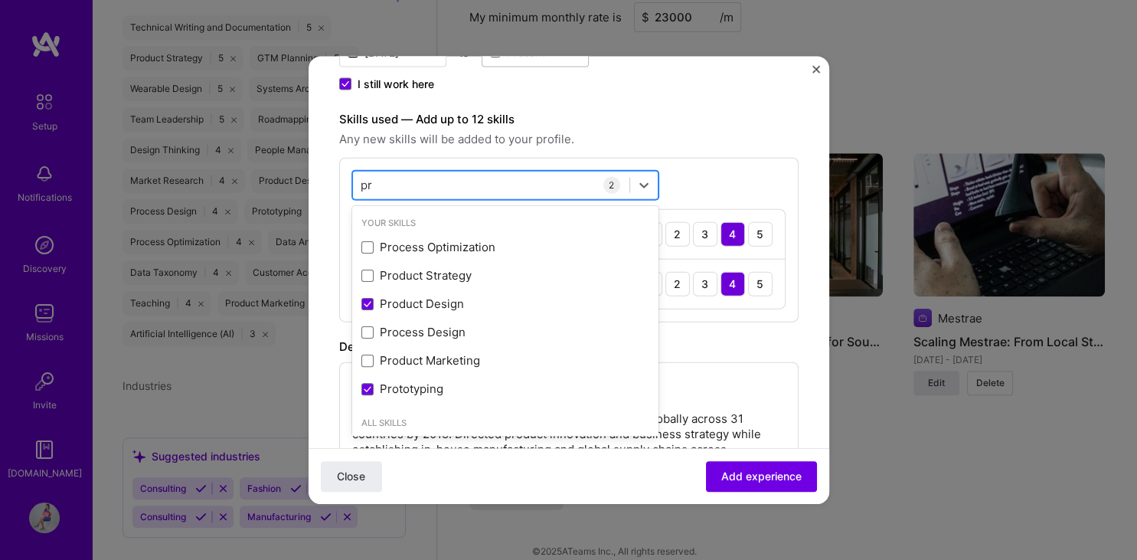
type input "p"
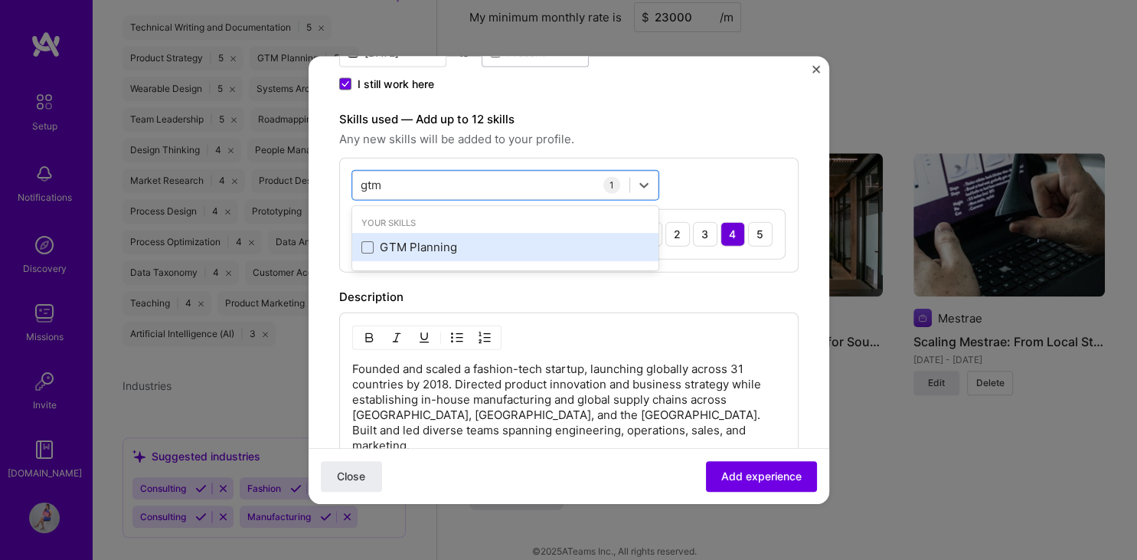
click at [400, 245] on div "GTM Planning" at bounding box center [505, 247] width 288 height 16
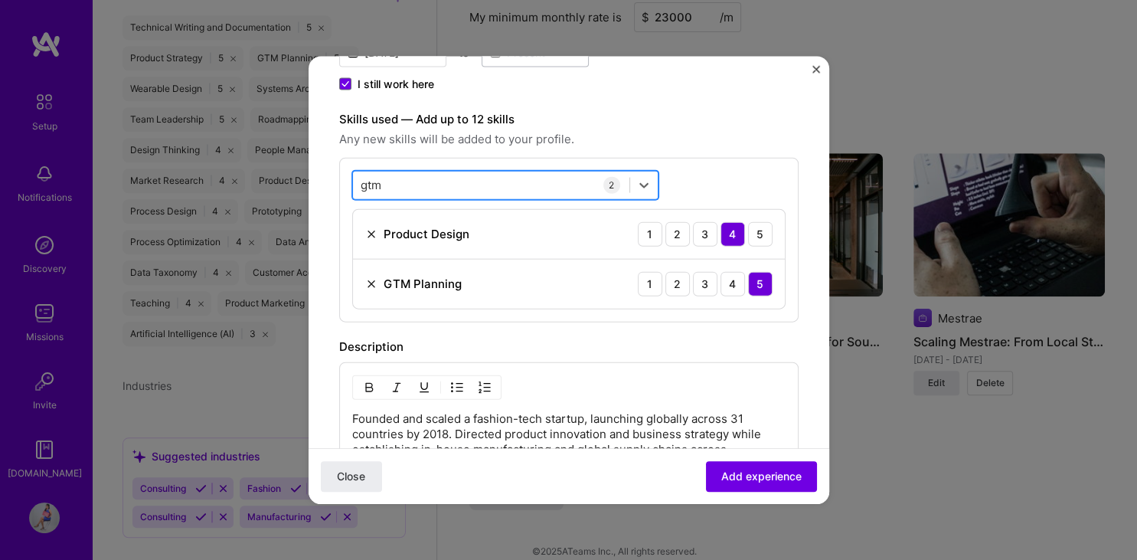
drag, startPoint x: 394, startPoint y: 181, endPoint x: 361, endPoint y: 179, distance: 32.9
click at [361, 179] on div "gtm gtm" at bounding box center [491, 184] width 276 height 25
type input "g"
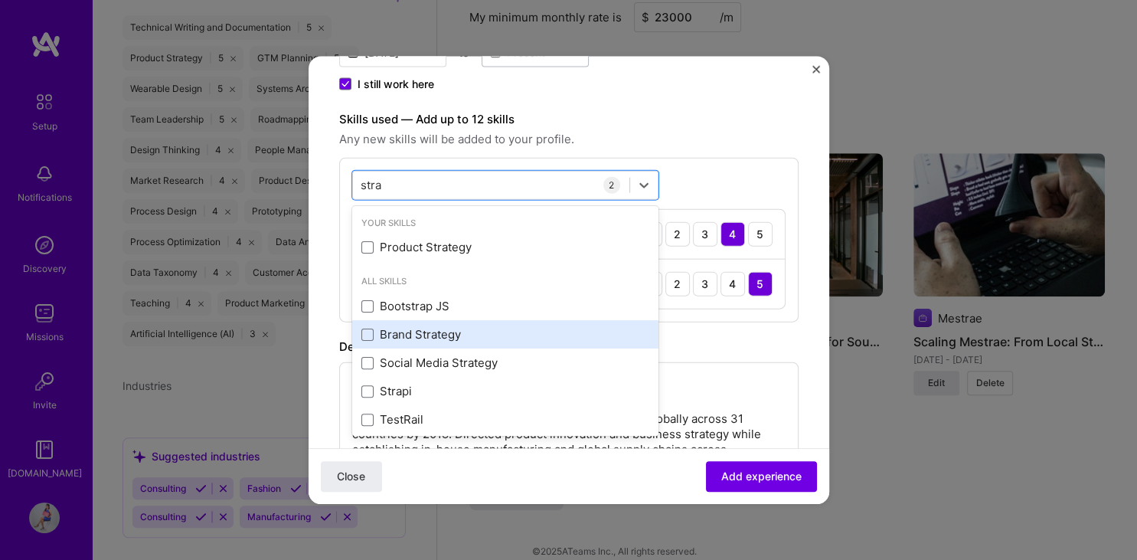
click at [424, 337] on div "Brand Strategy" at bounding box center [505, 334] width 288 height 16
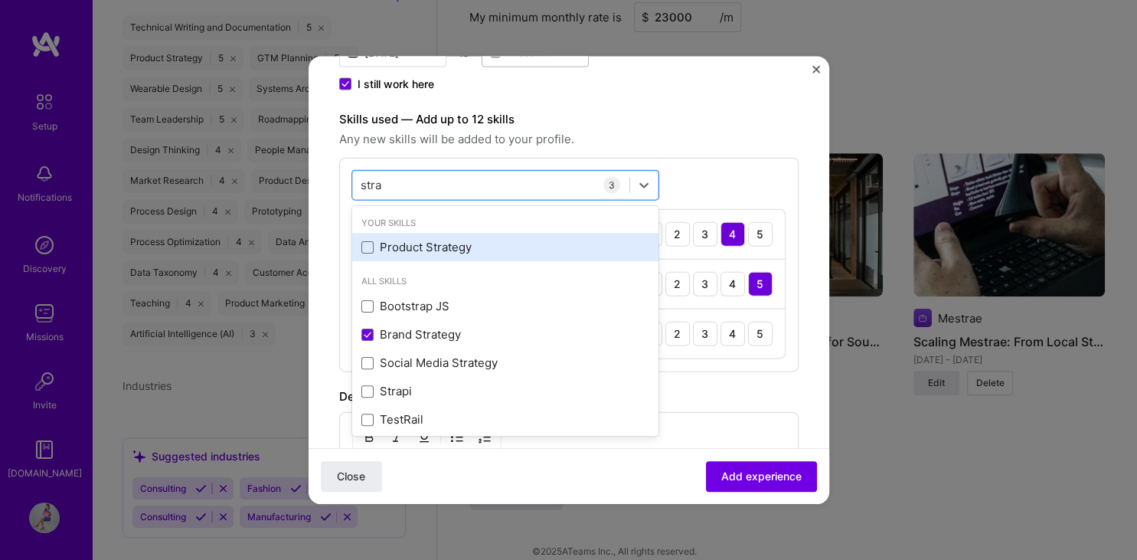
click at [426, 248] on div "Product Strategy" at bounding box center [505, 247] width 288 height 16
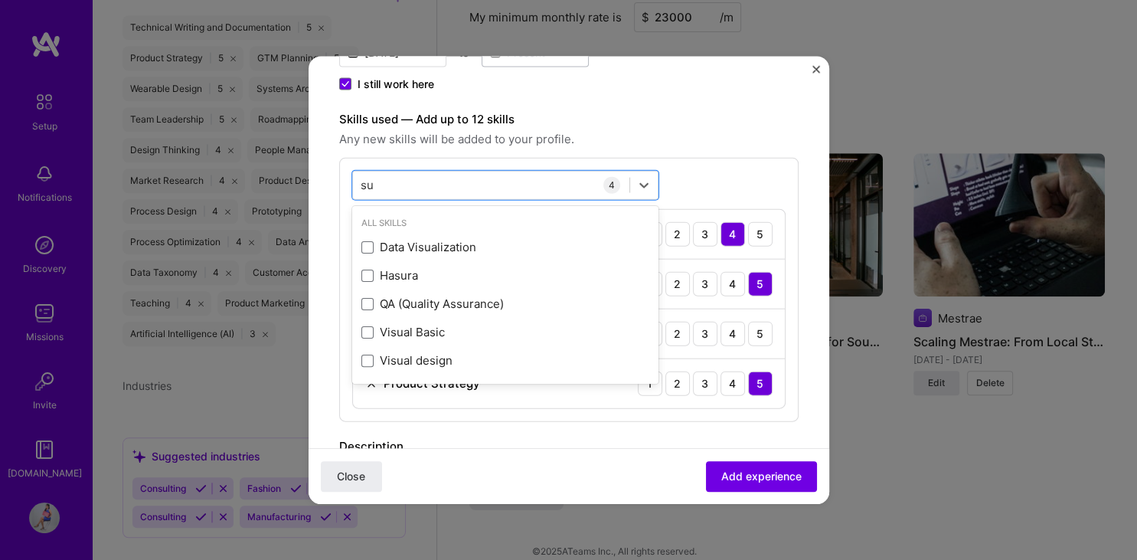
type input "s"
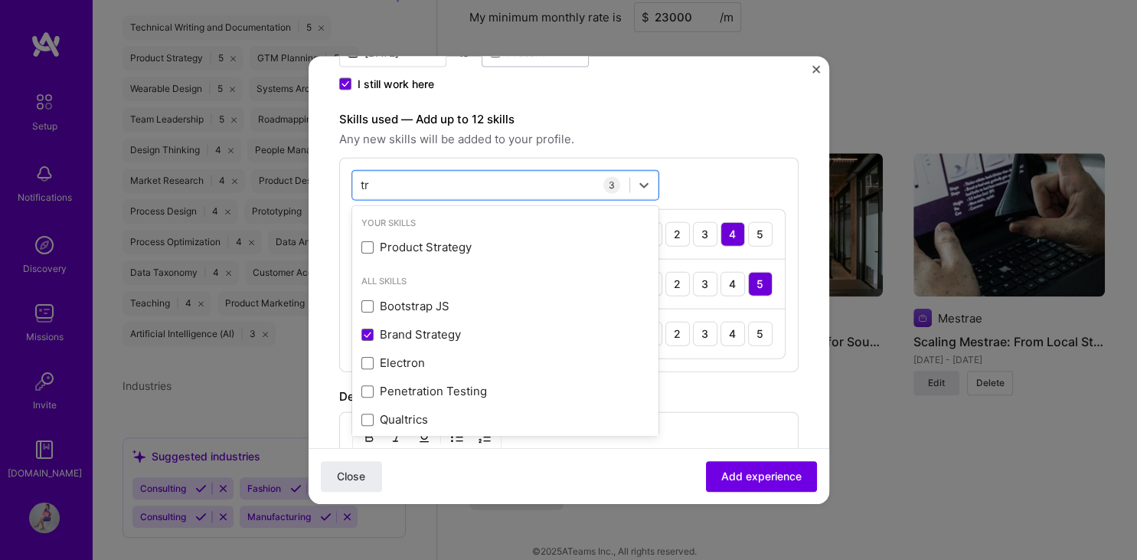
type input "t"
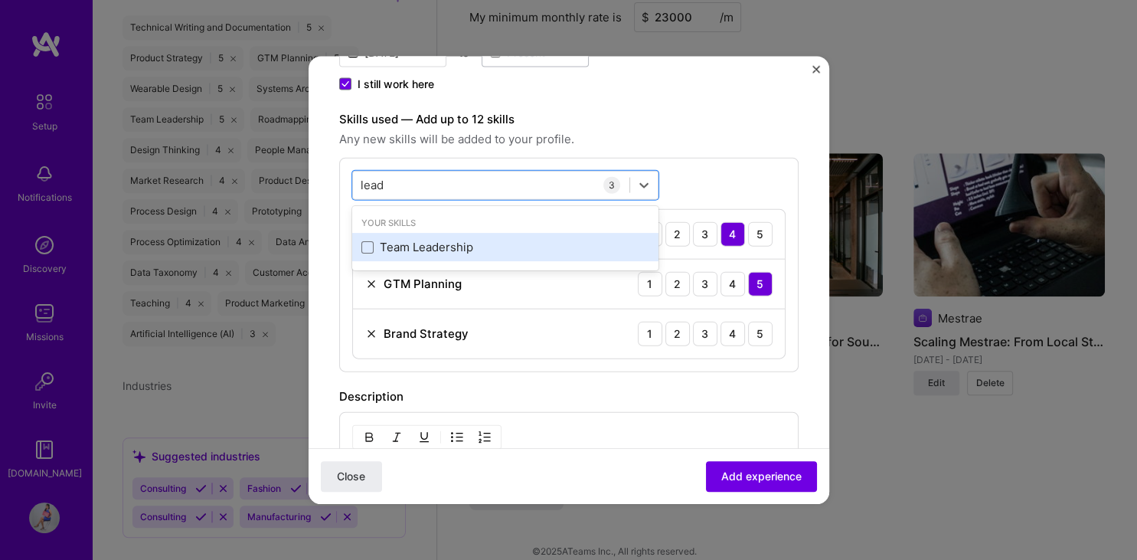
click at [432, 246] on div "Team Leadership" at bounding box center [505, 247] width 288 height 16
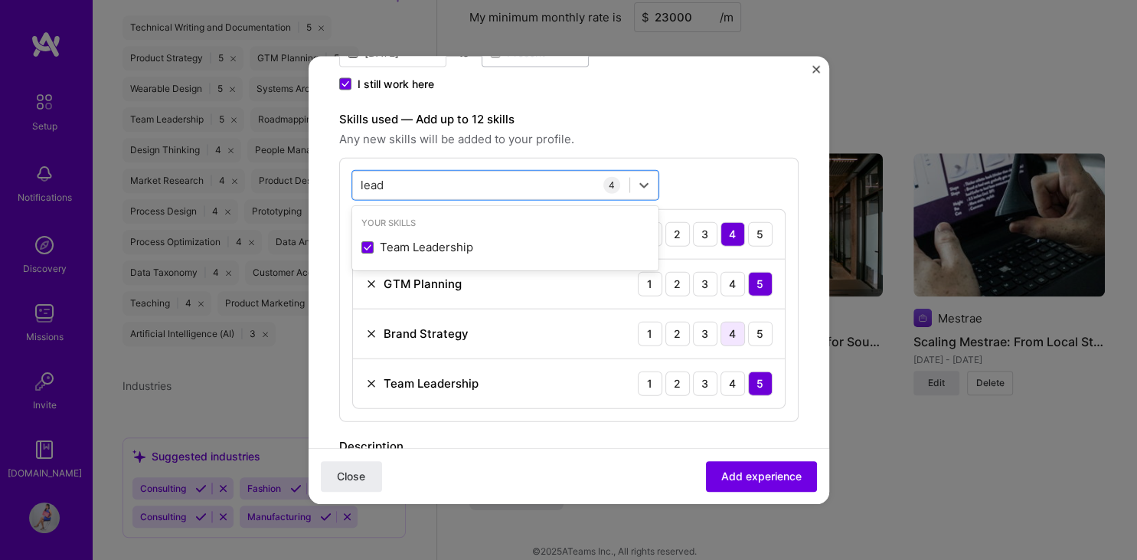
click at [733, 332] on div "4" at bounding box center [732, 333] width 24 height 24
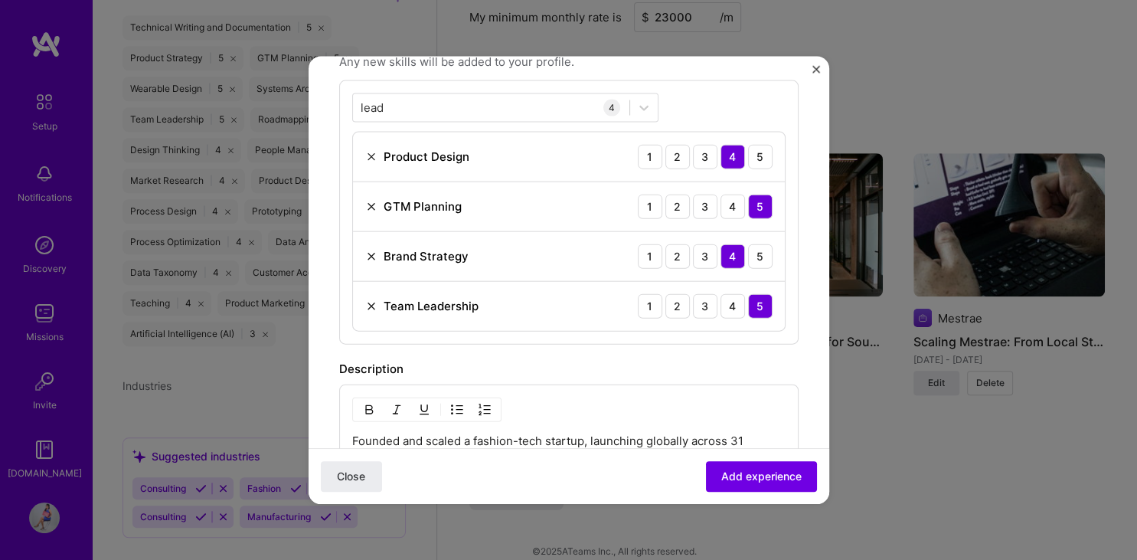
scroll to position [442, 0]
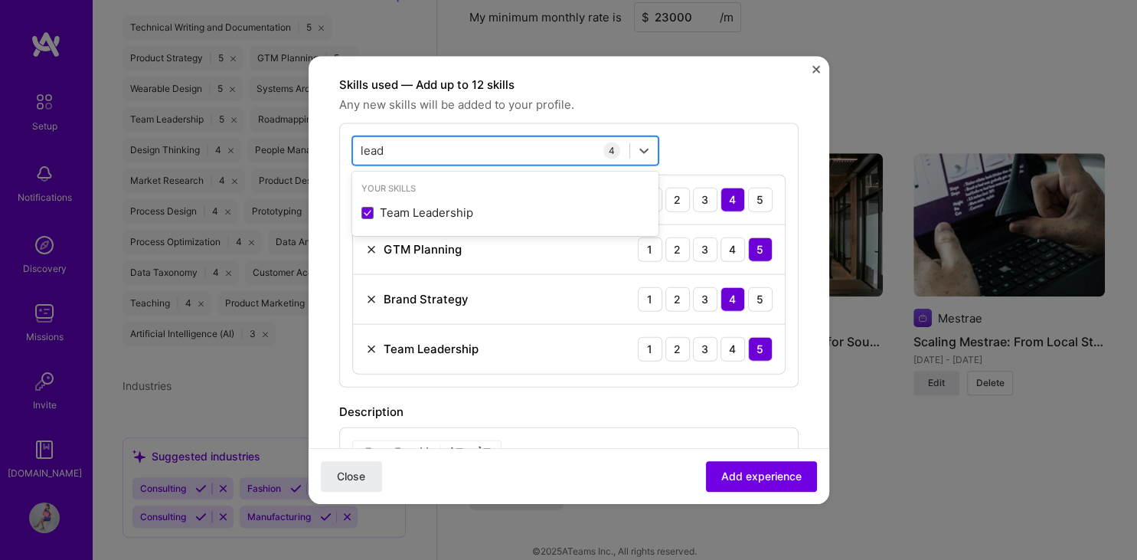
click at [433, 145] on div "lead lead" at bounding box center [491, 150] width 276 height 25
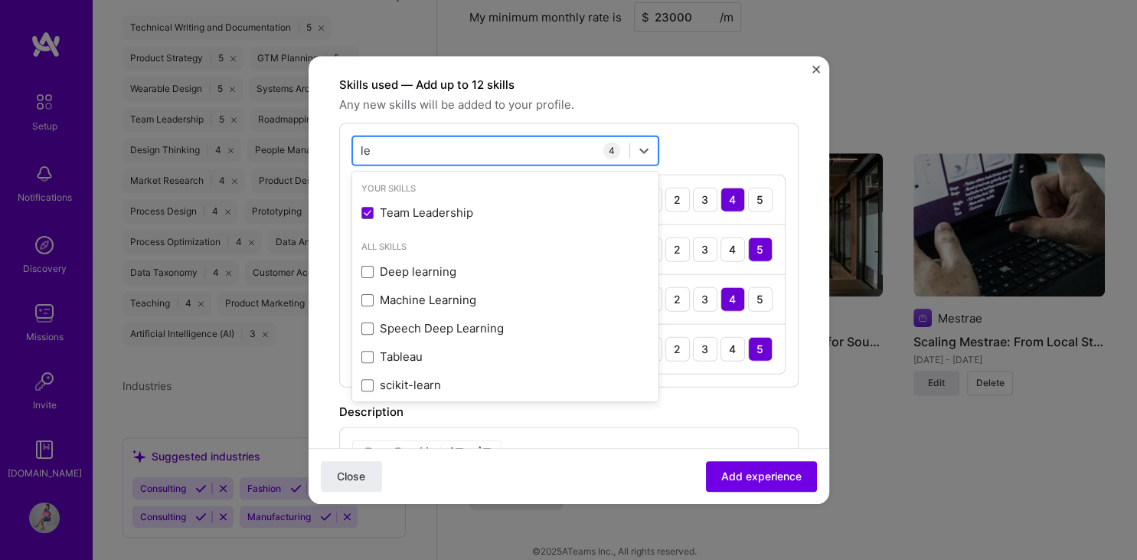
type input "l"
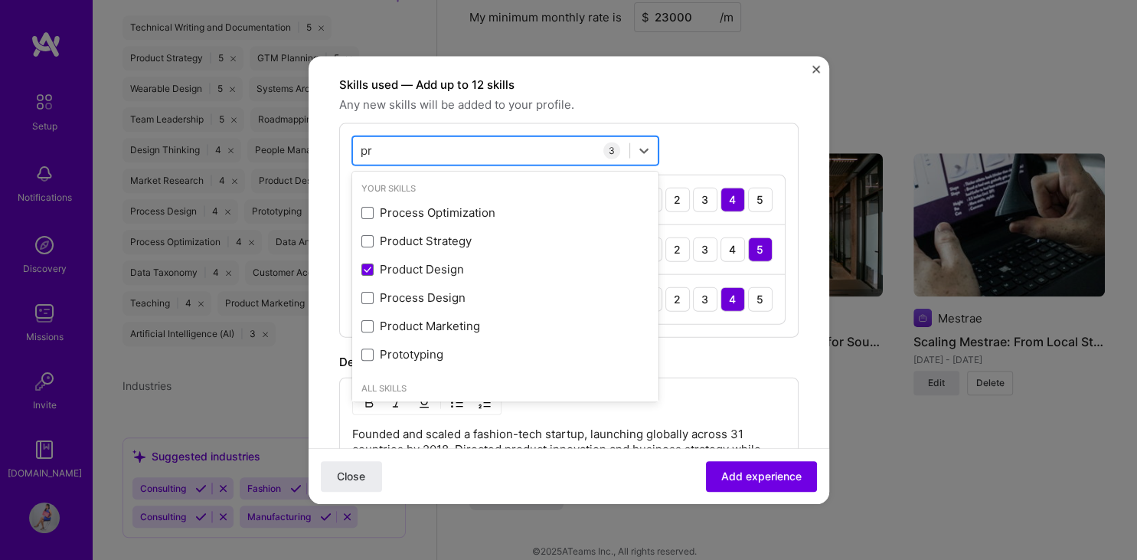
type input "p"
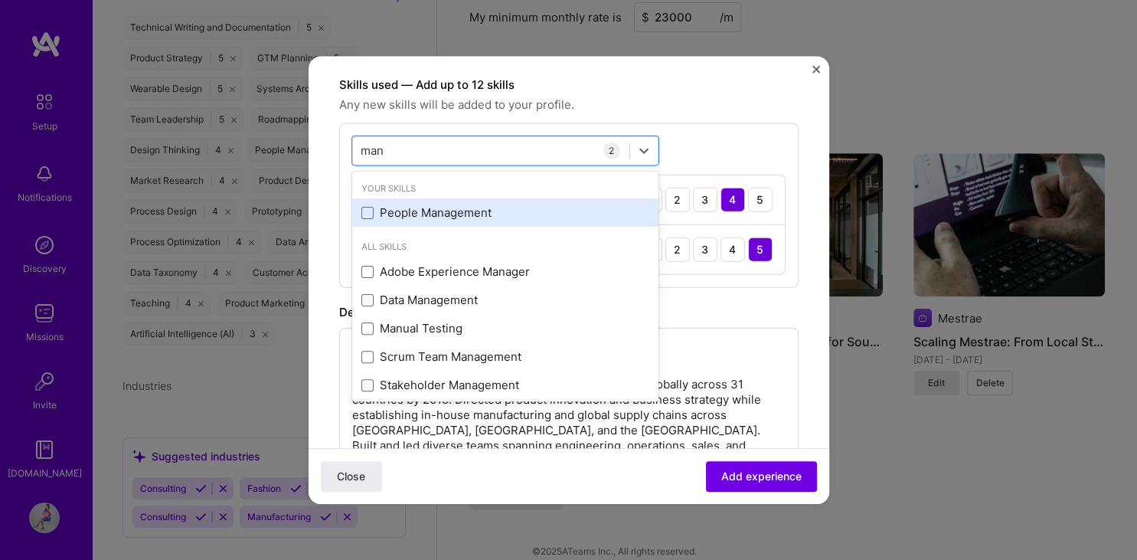
click at [407, 210] on div "People Management" at bounding box center [505, 212] width 288 height 16
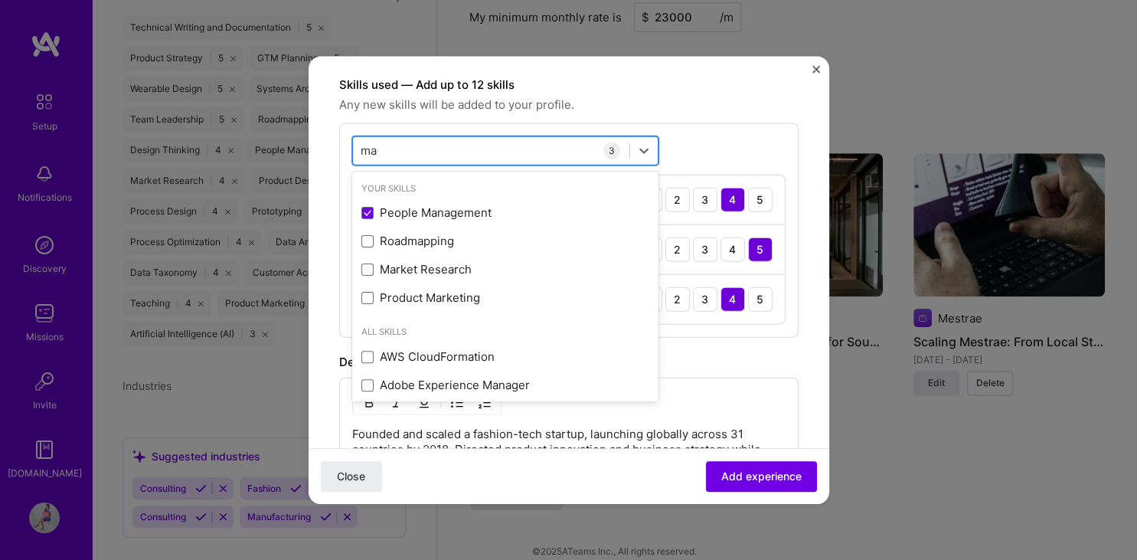
type input "m"
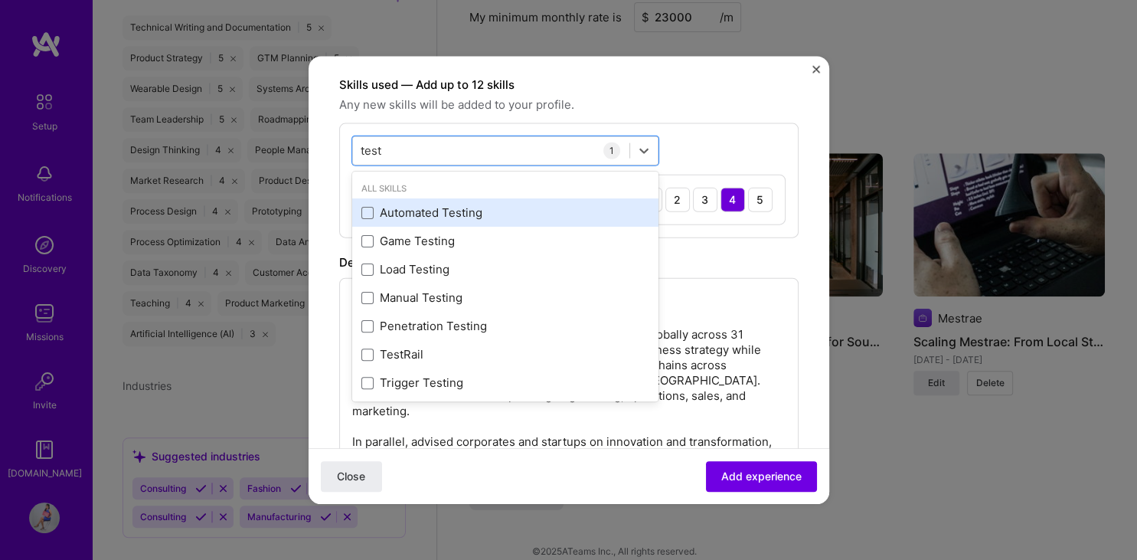
click at [411, 208] on div "Automated Testing" at bounding box center [505, 212] width 288 height 16
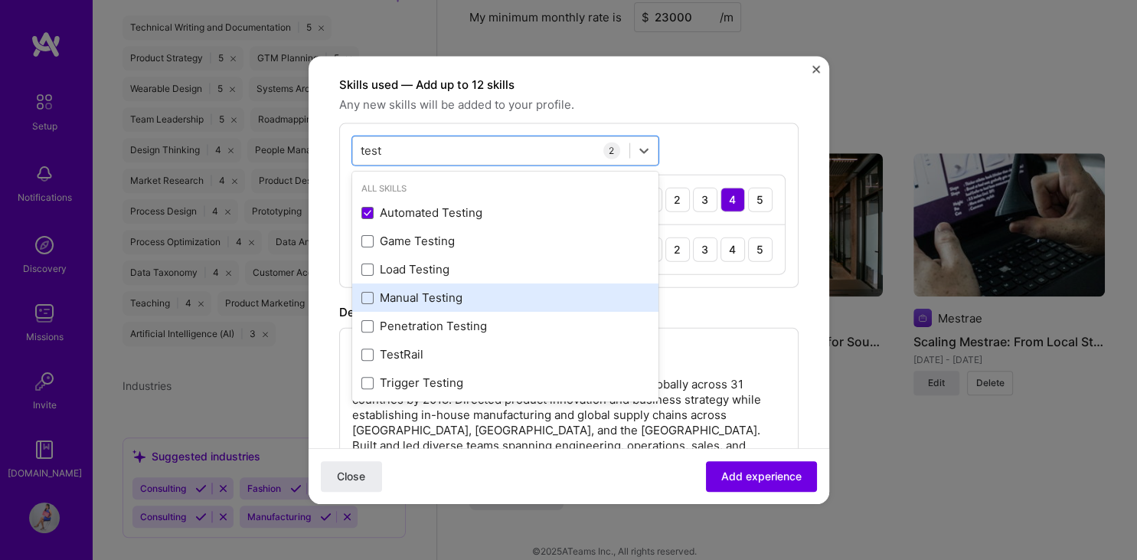
click at [422, 298] on div "Manual Testing" at bounding box center [505, 297] width 288 height 16
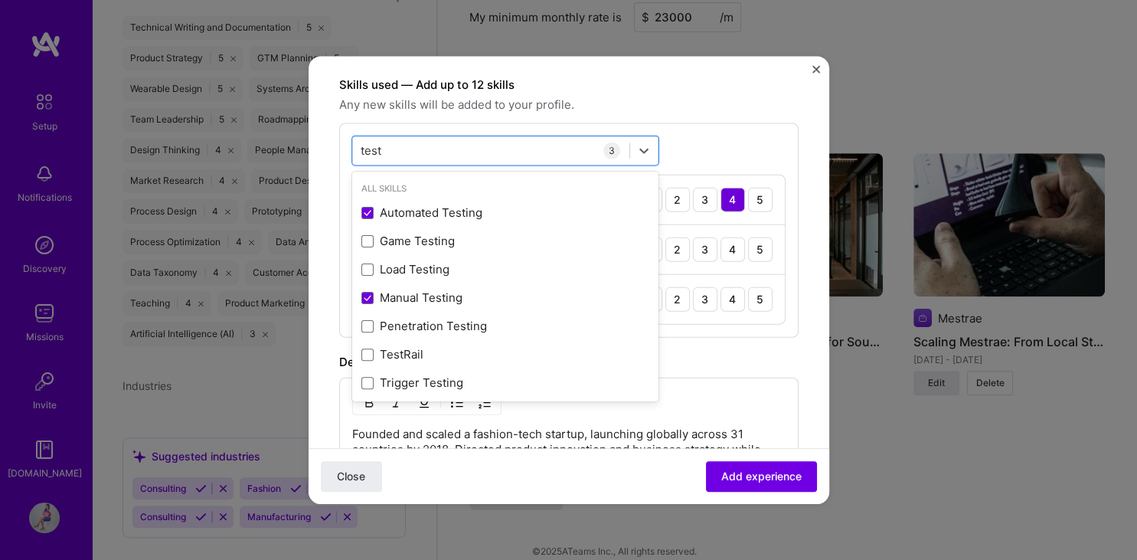
scroll to position [5, 0]
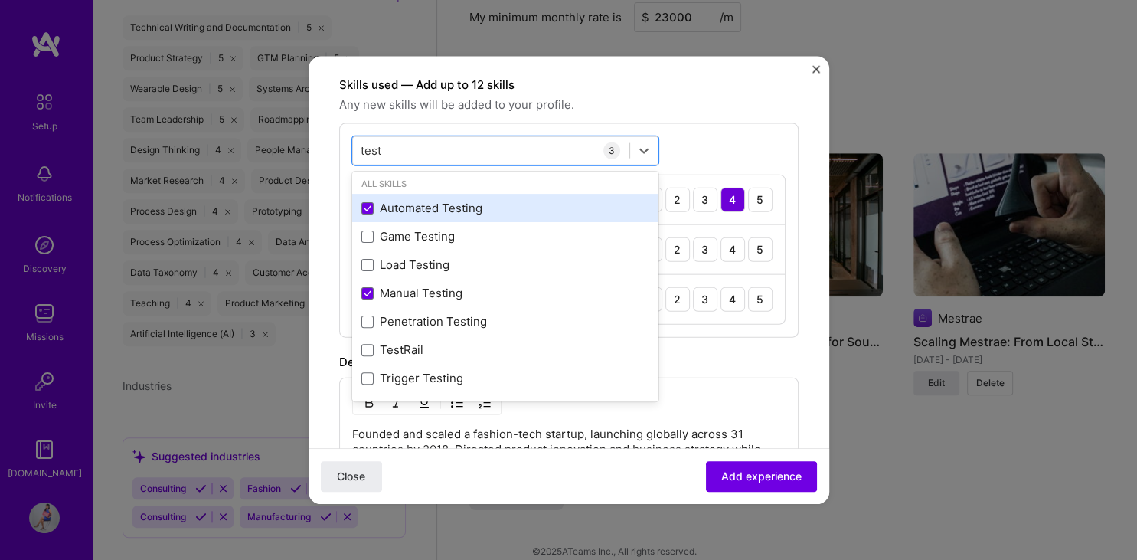
click at [410, 196] on div "Automated Testing" at bounding box center [505, 208] width 306 height 28
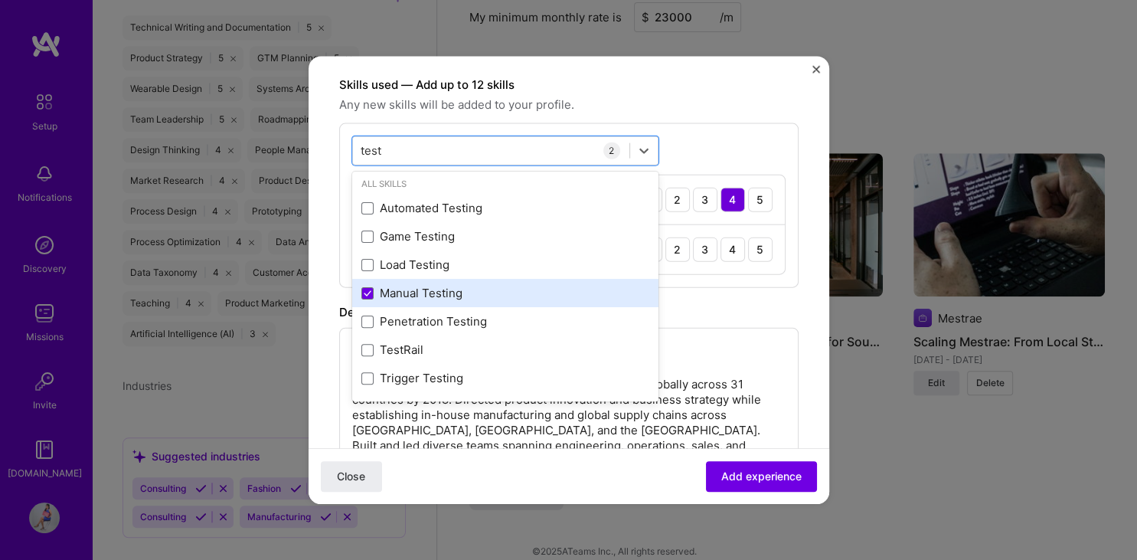
click at [412, 289] on div "Manual Testing" at bounding box center [505, 293] width 288 height 16
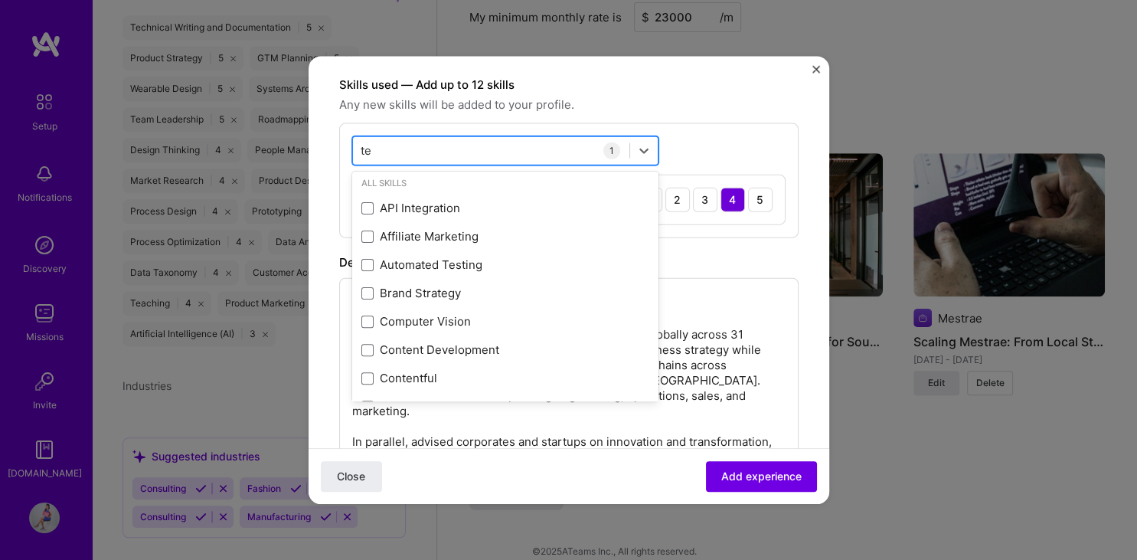
type input "t"
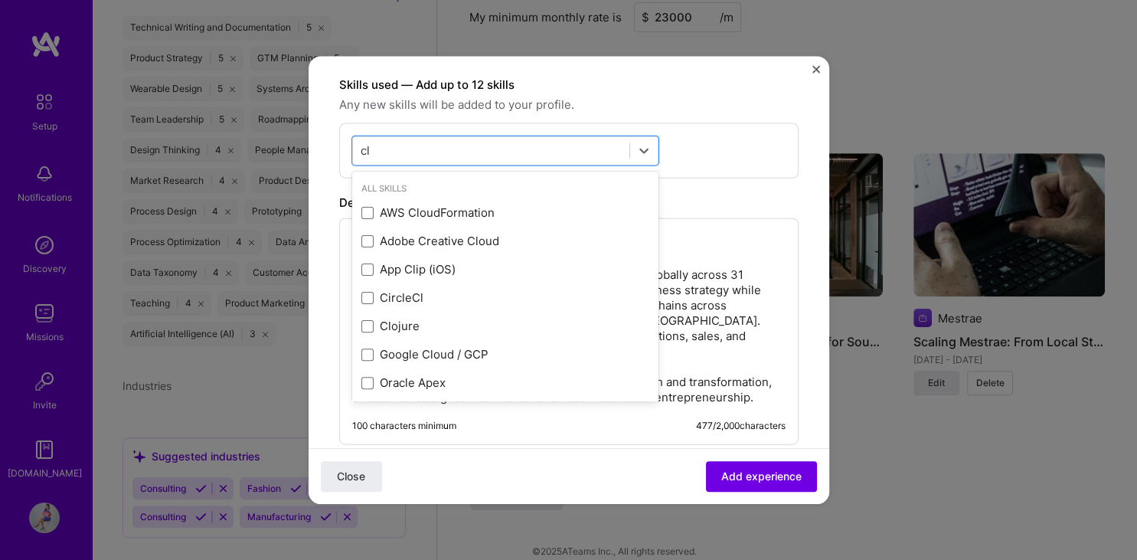
type input "c"
type input "t"
type input "c"
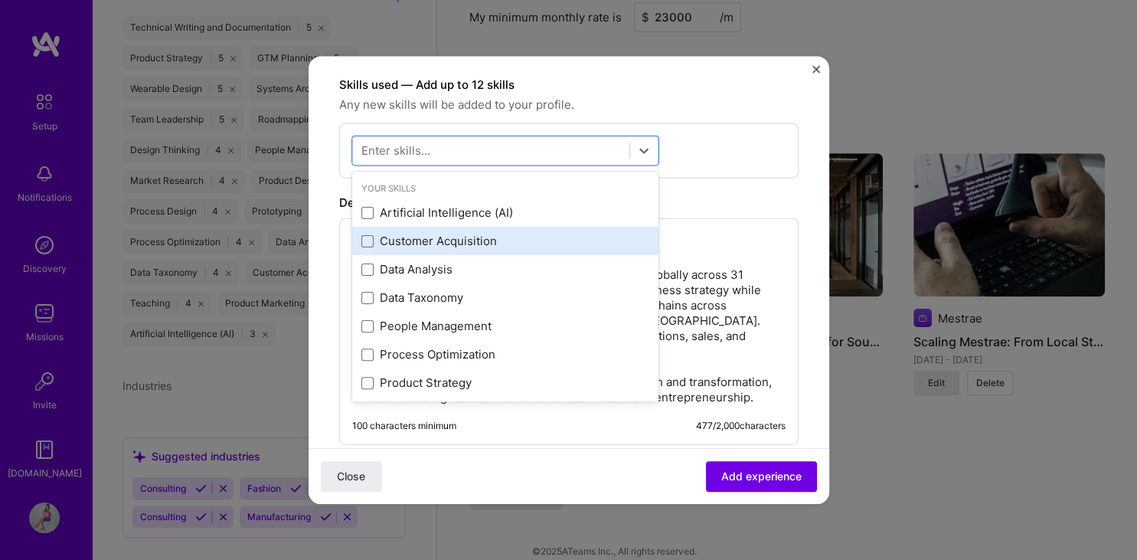
click at [468, 240] on div "Customer Acquisition" at bounding box center [505, 241] width 288 height 16
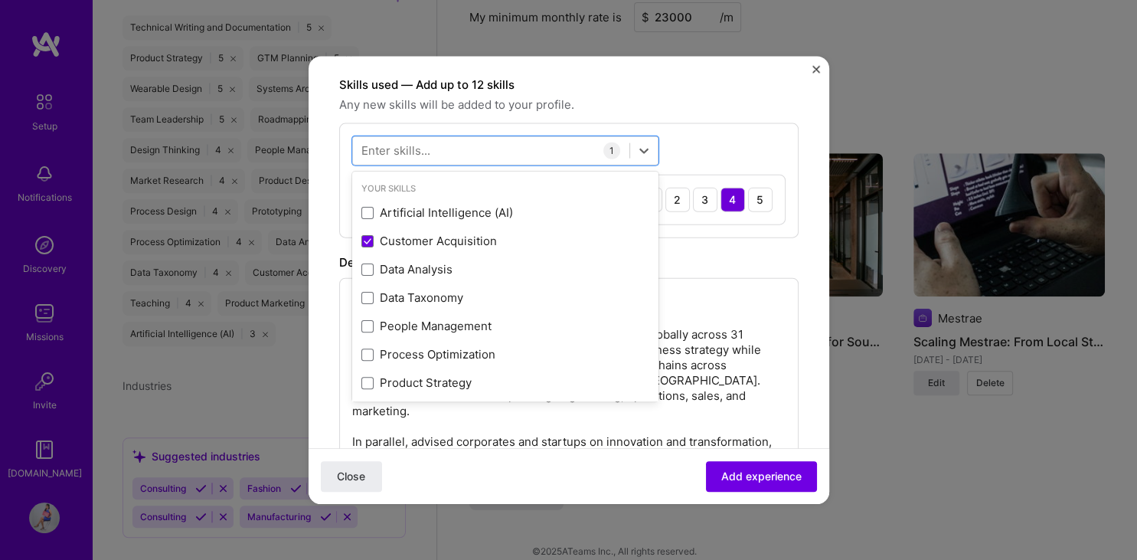
click at [787, 255] on div "Description" at bounding box center [568, 262] width 459 height 18
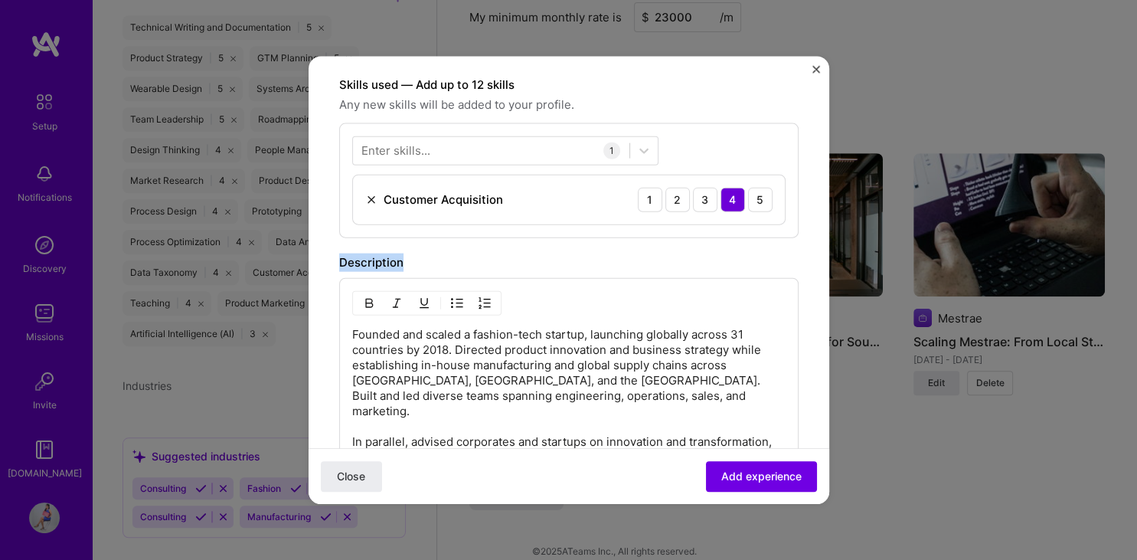
drag, startPoint x: 819, startPoint y: 266, endPoint x: 816, endPoint y: 229, distance: 36.9
click at [816, 229] on form "Create a job experience Jobs help companies understand your past experience. Co…" at bounding box center [568, 239] width 520 height 1191
click at [794, 170] on div "Enter skills... 1 Customer Acquisition 1 2 3 4 5" at bounding box center [568, 179] width 459 height 115
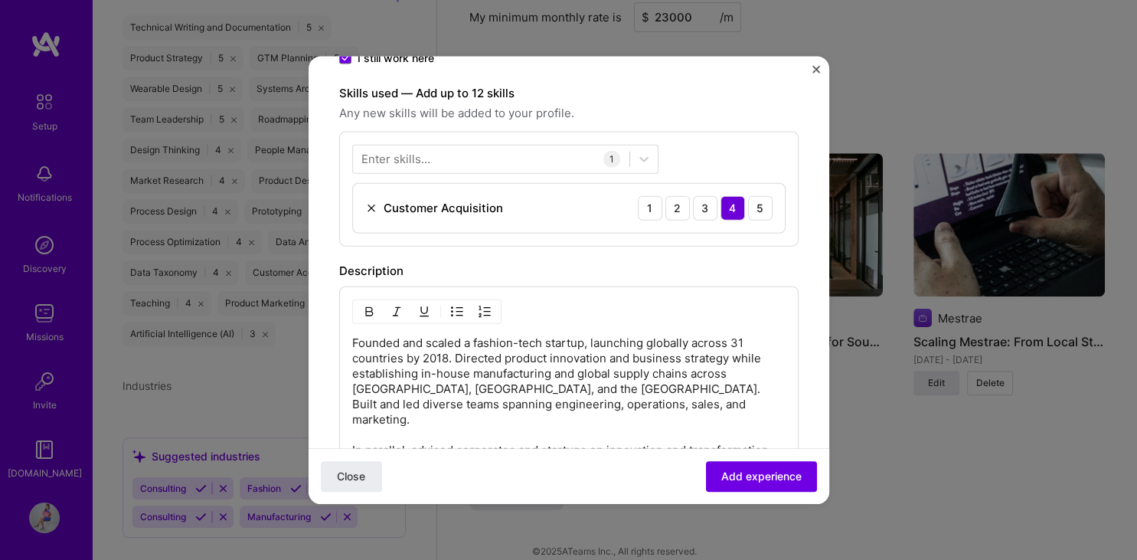
scroll to position [379, 0]
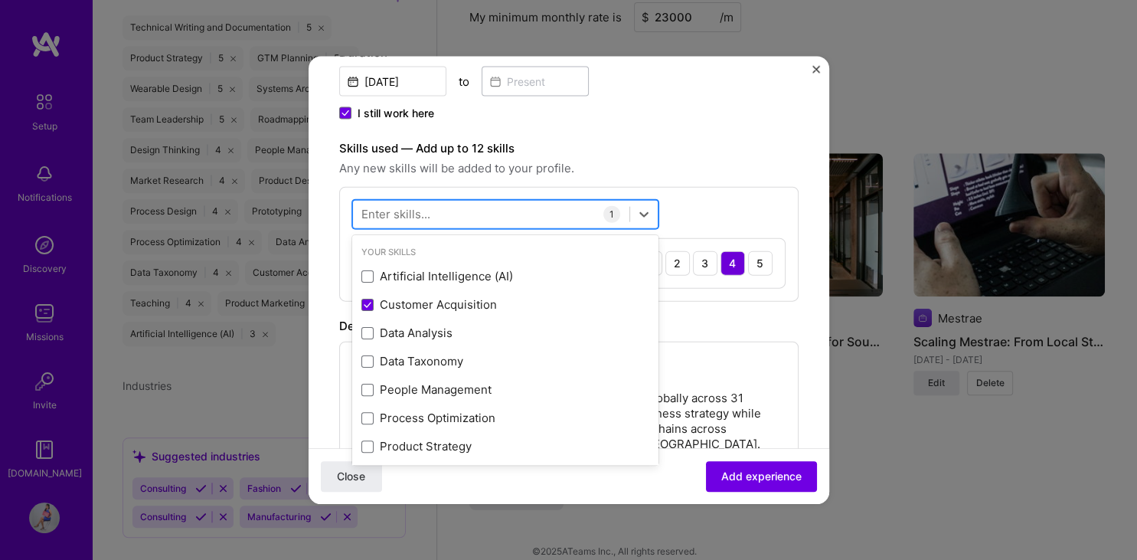
click at [453, 211] on div at bounding box center [491, 213] width 276 height 25
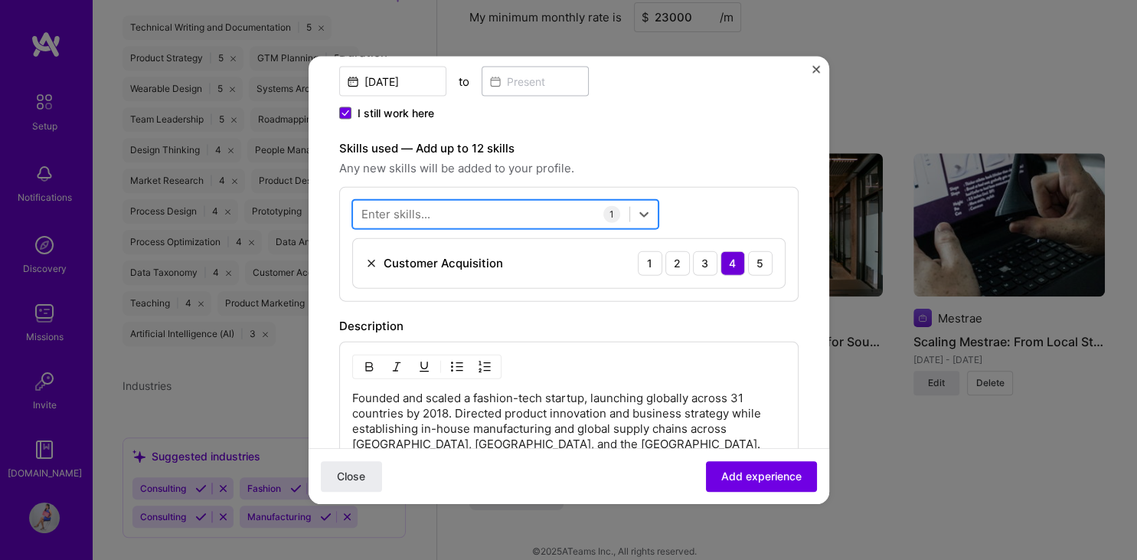
click at [453, 211] on div at bounding box center [491, 213] width 276 height 25
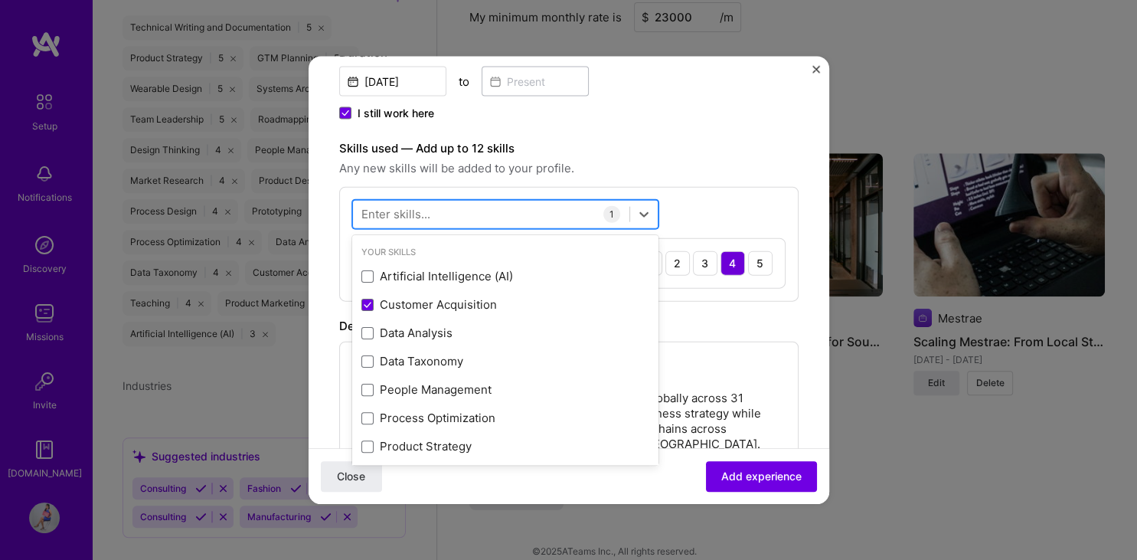
click at [494, 213] on div at bounding box center [491, 213] width 276 height 25
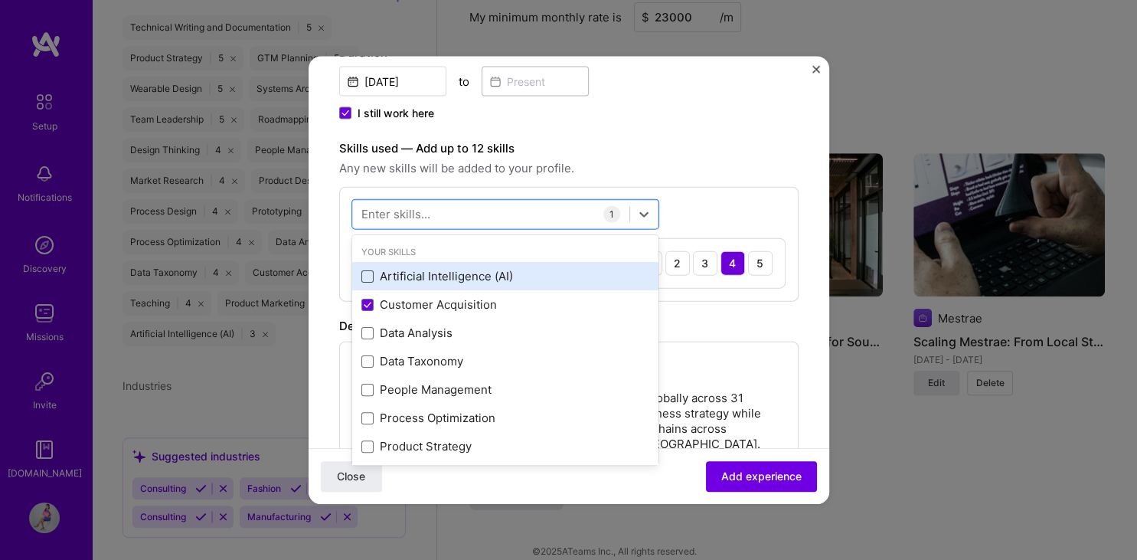
click at [364, 274] on span at bounding box center [367, 275] width 12 height 12
click at [0, 0] on input "checkbox" at bounding box center [0, 0] width 0 height 0
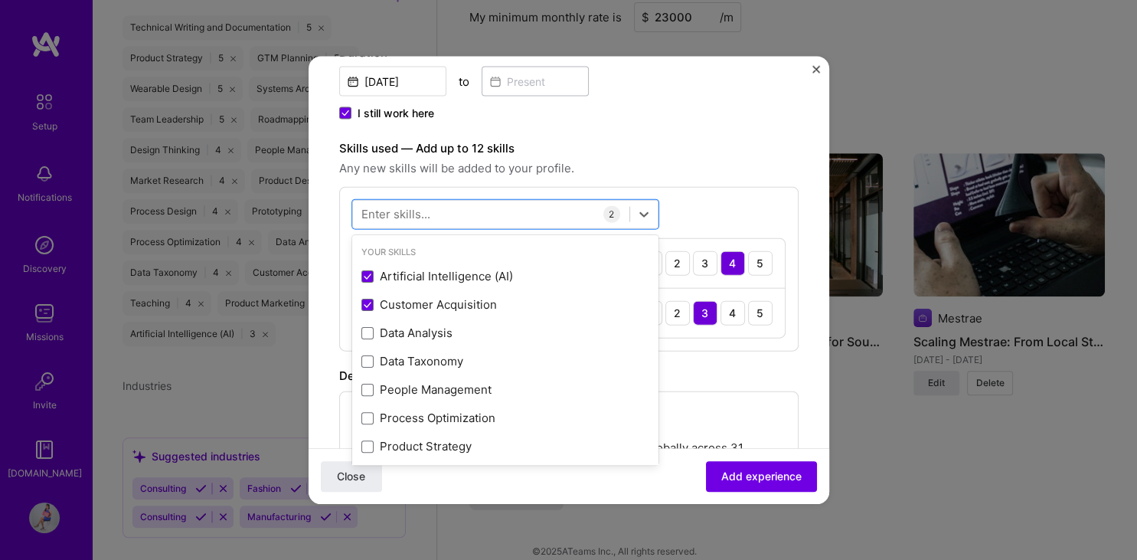
scroll to position [141, 0]
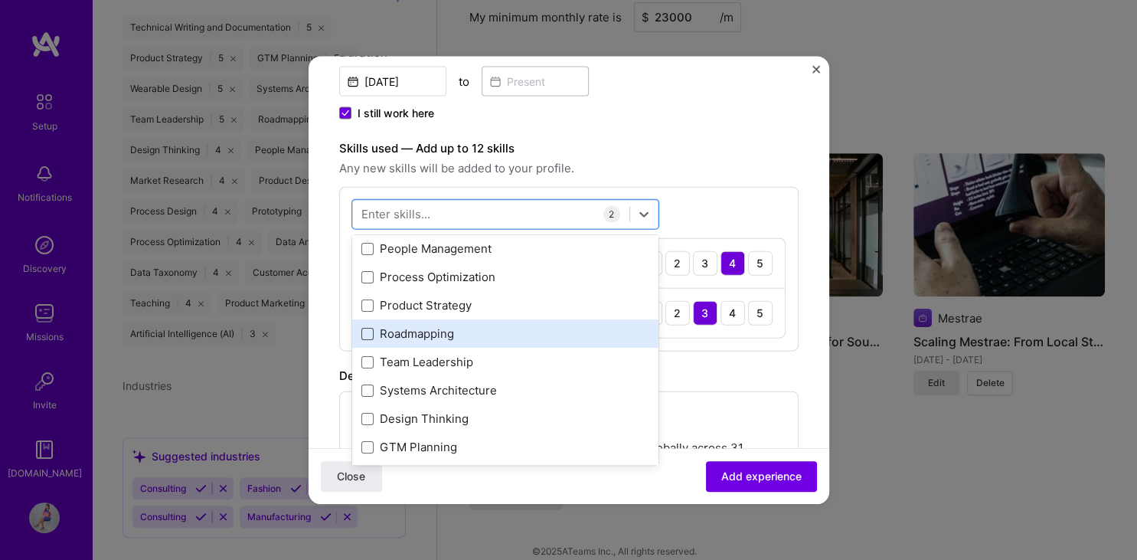
click at [370, 328] on span at bounding box center [367, 333] width 12 height 12
click at [0, 0] on input "checkbox" at bounding box center [0, 0] width 0 height 0
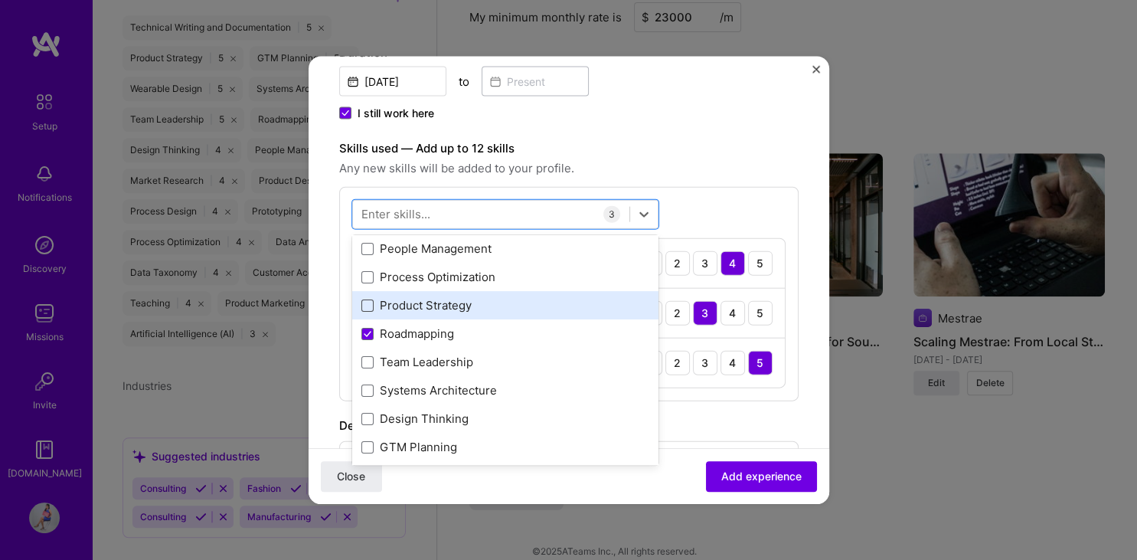
click at [364, 303] on span at bounding box center [367, 305] width 12 height 12
click at [0, 0] on input "checkbox" at bounding box center [0, 0] width 0 height 0
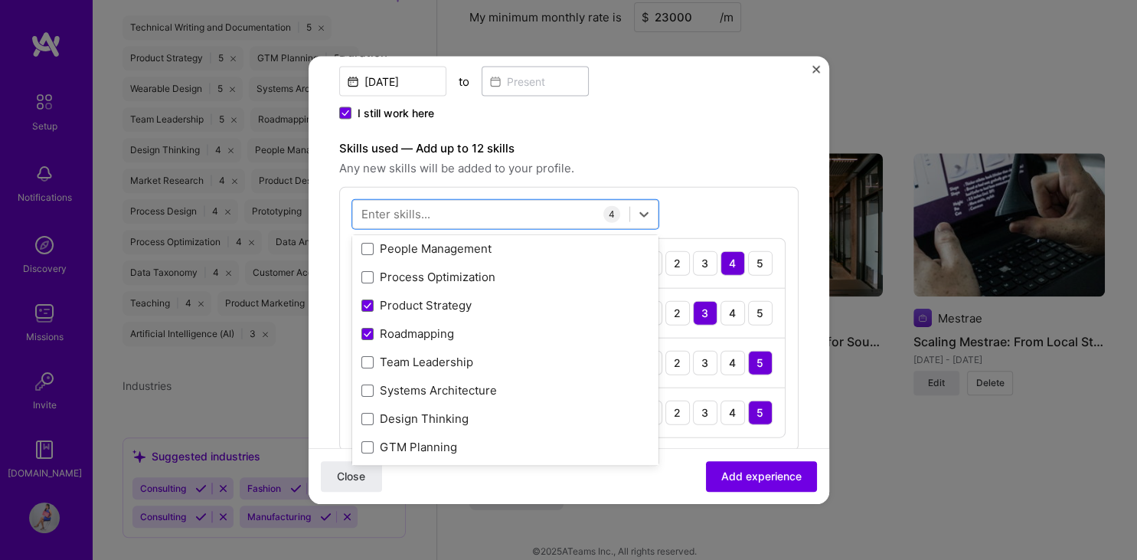
scroll to position [237, 0]
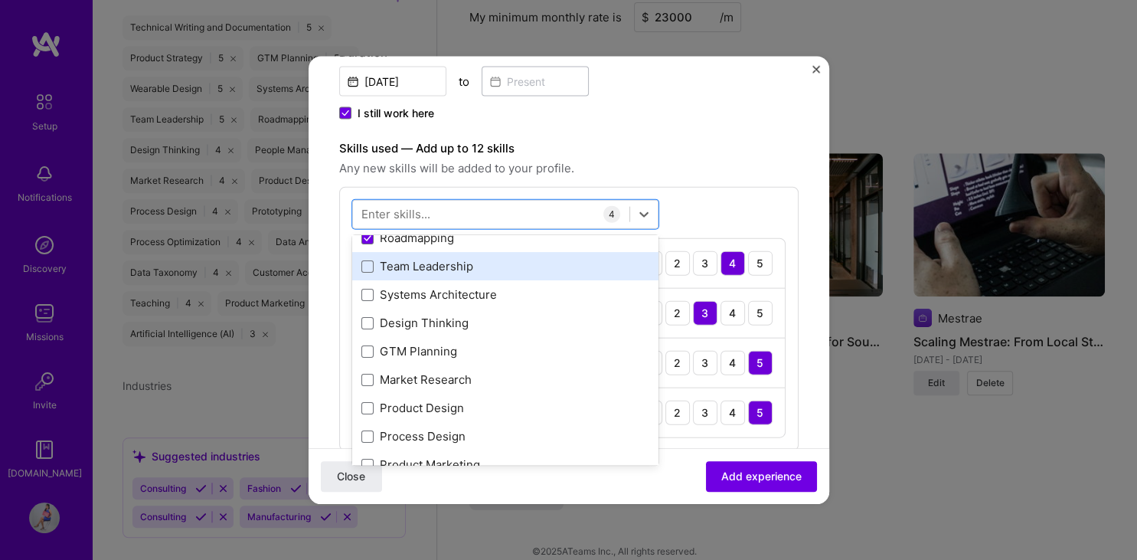
click at [512, 268] on div "Team Leadership" at bounding box center [505, 266] width 288 height 16
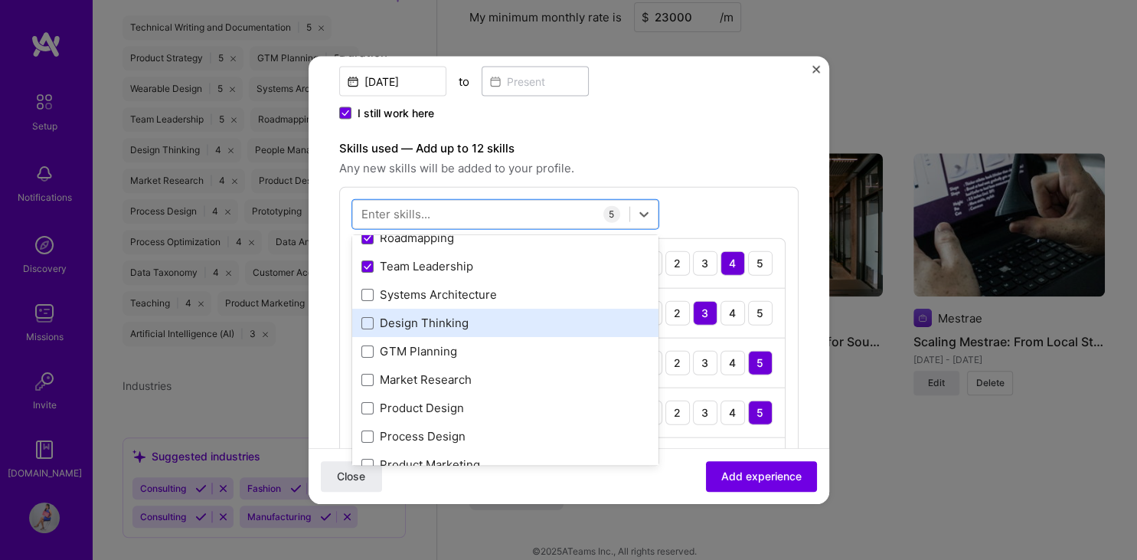
click at [508, 325] on div "Design Thinking" at bounding box center [505, 323] width 288 height 16
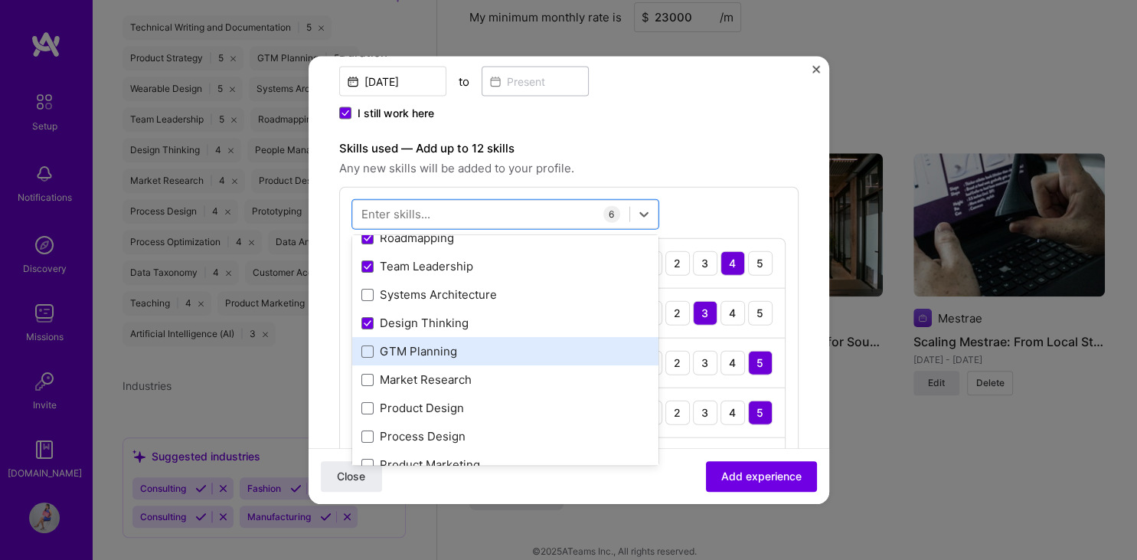
click at [494, 356] on div "GTM Planning" at bounding box center [505, 351] width 288 height 16
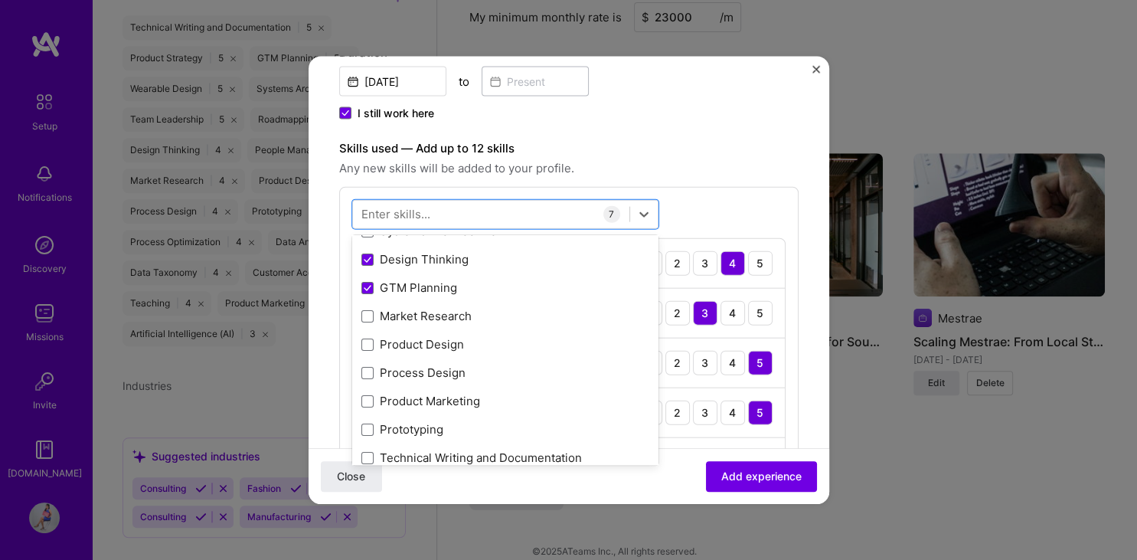
scroll to position [332, 0]
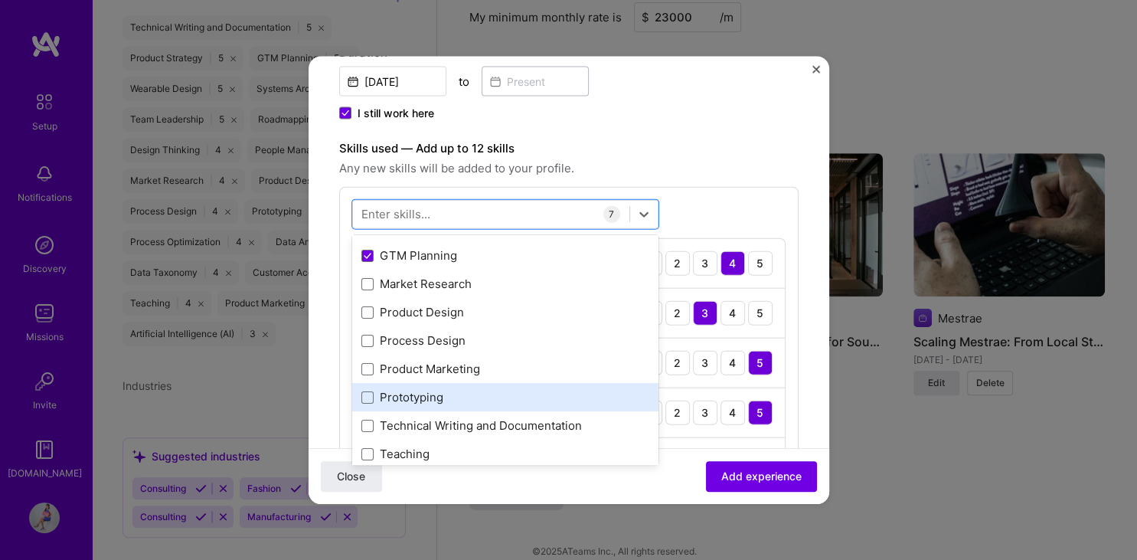
click at [473, 399] on div "Prototyping" at bounding box center [505, 397] width 288 height 16
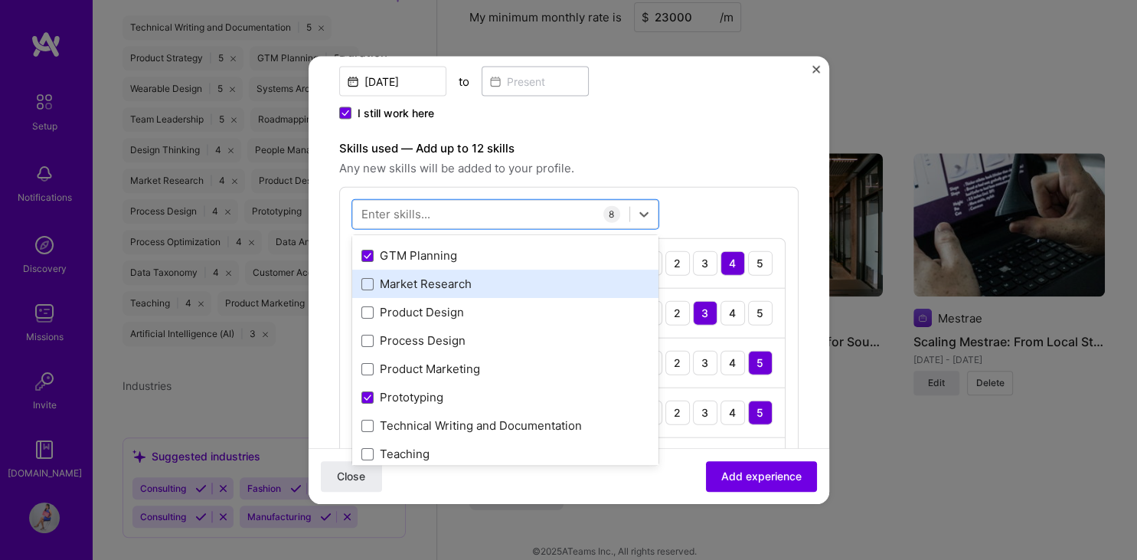
drag, startPoint x: 565, startPoint y: 312, endPoint x: 577, endPoint y: 295, distance: 20.8
click at [565, 312] on div "Product Design" at bounding box center [505, 312] width 288 height 16
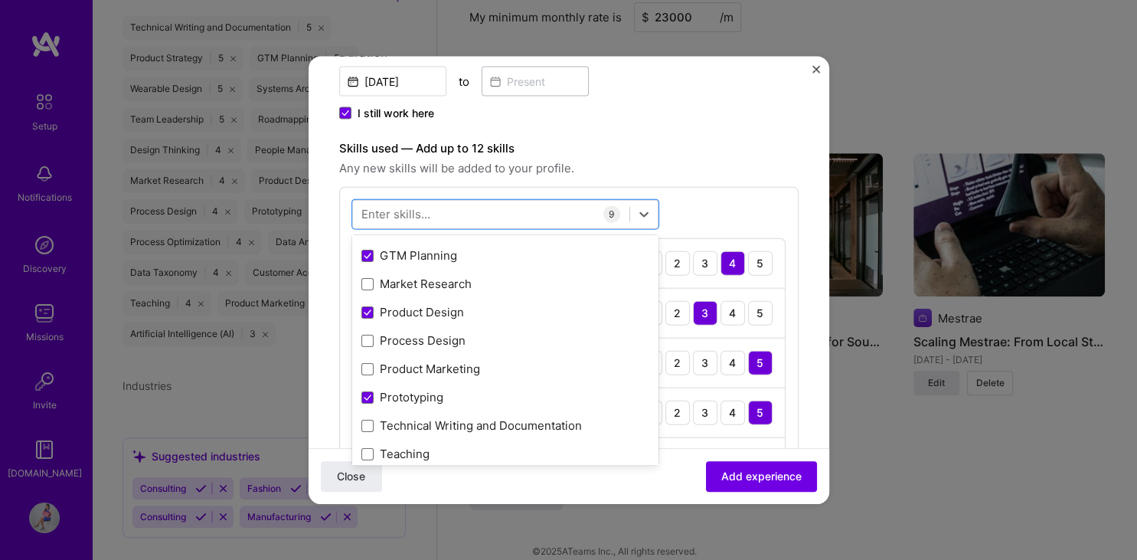
scroll to position [492, 0]
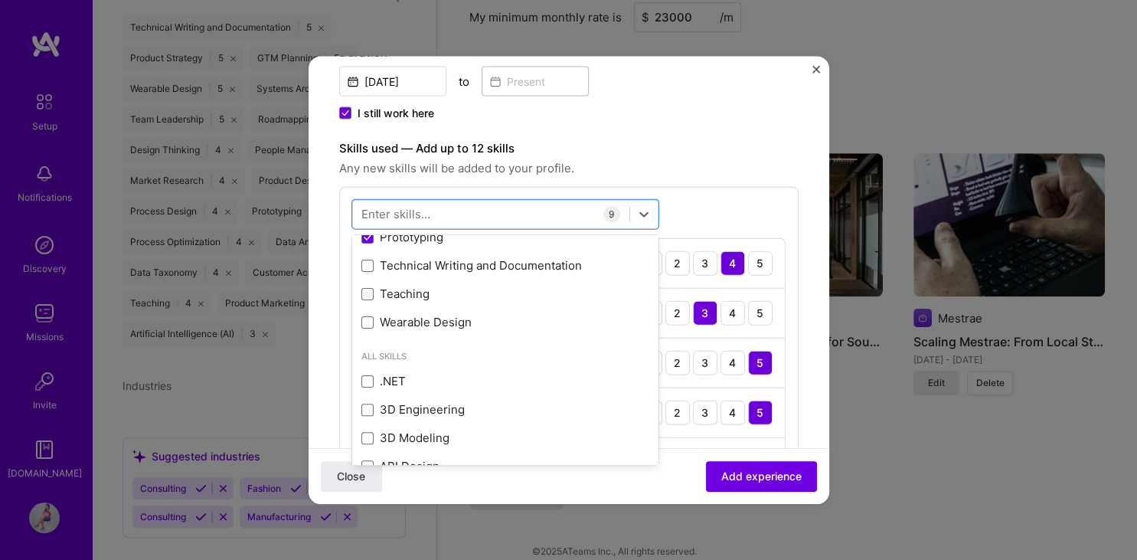
click at [543, 334] on div "Your Skills Artificial Intelligence (AI) Customer Acquisition Data Analysis Dat…" at bounding box center [505, 43] width 306 height 597
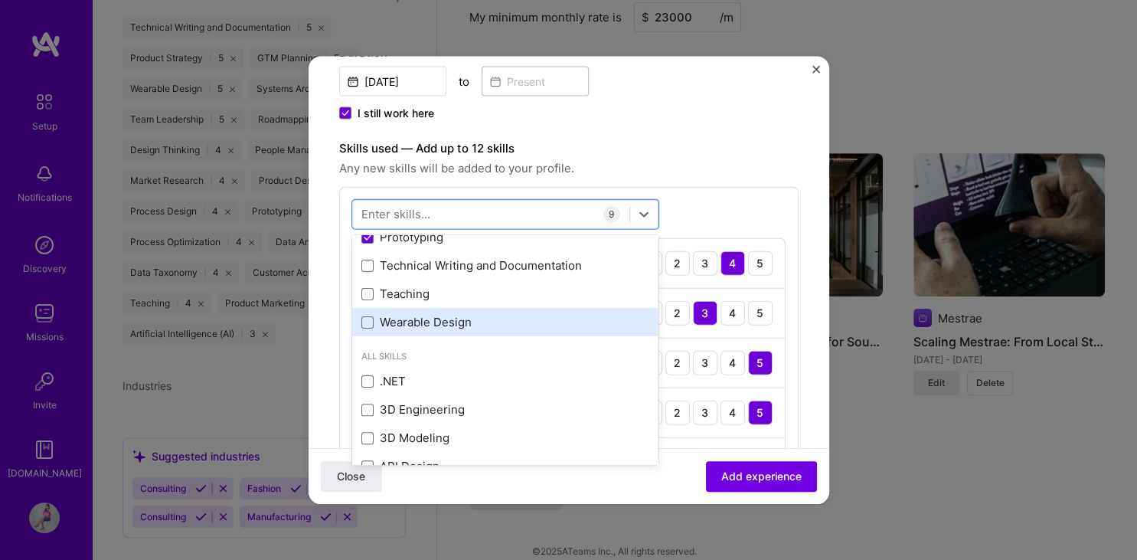
click at [543, 327] on div "Wearable Design" at bounding box center [505, 322] width 288 height 16
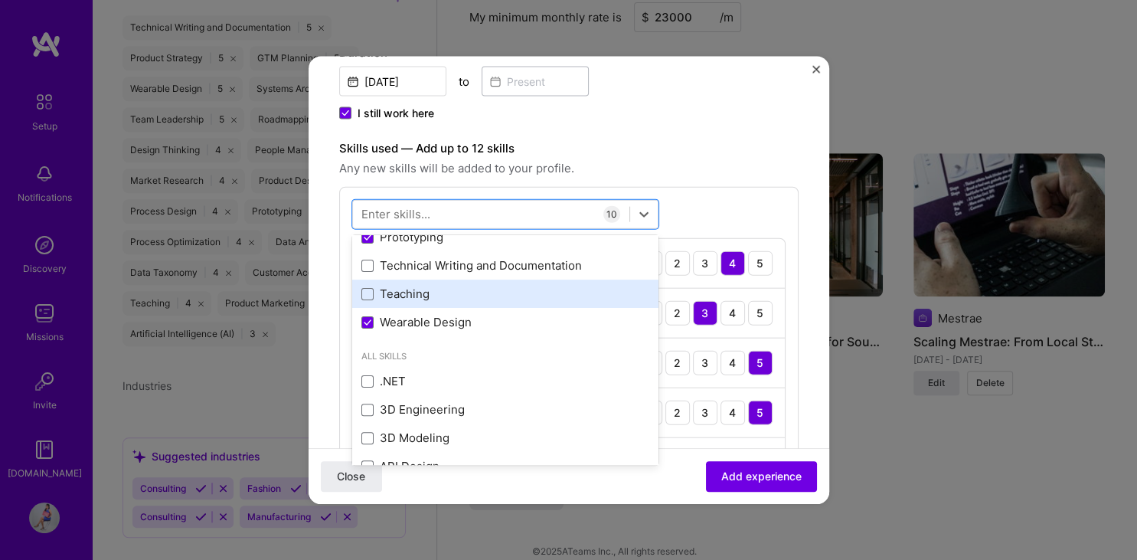
click at [589, 295] on div "Teaching" at bounding box center [505, 294] width 288 height 16
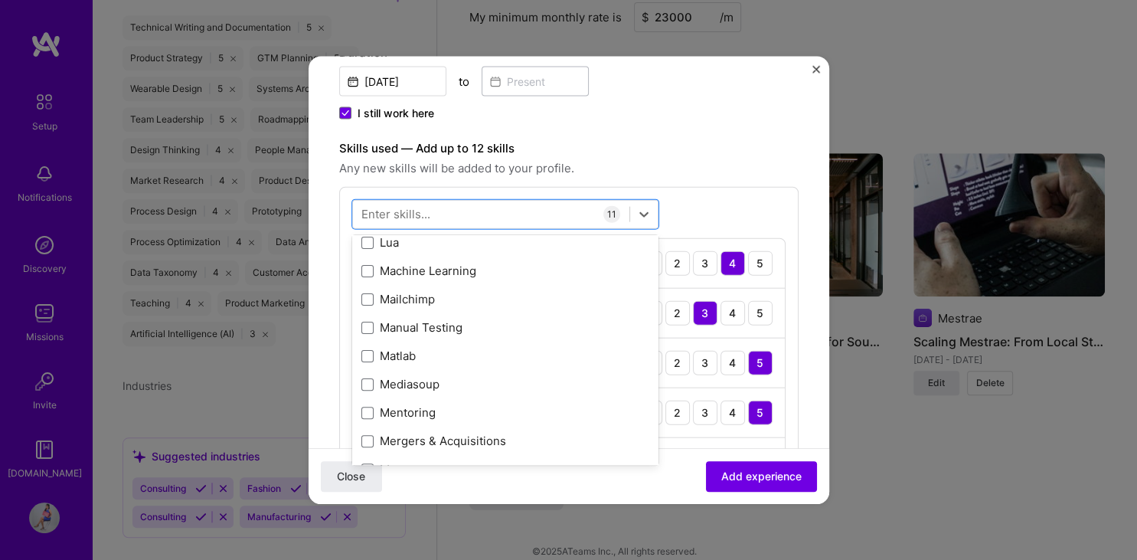
scroll to position [6051, 0]
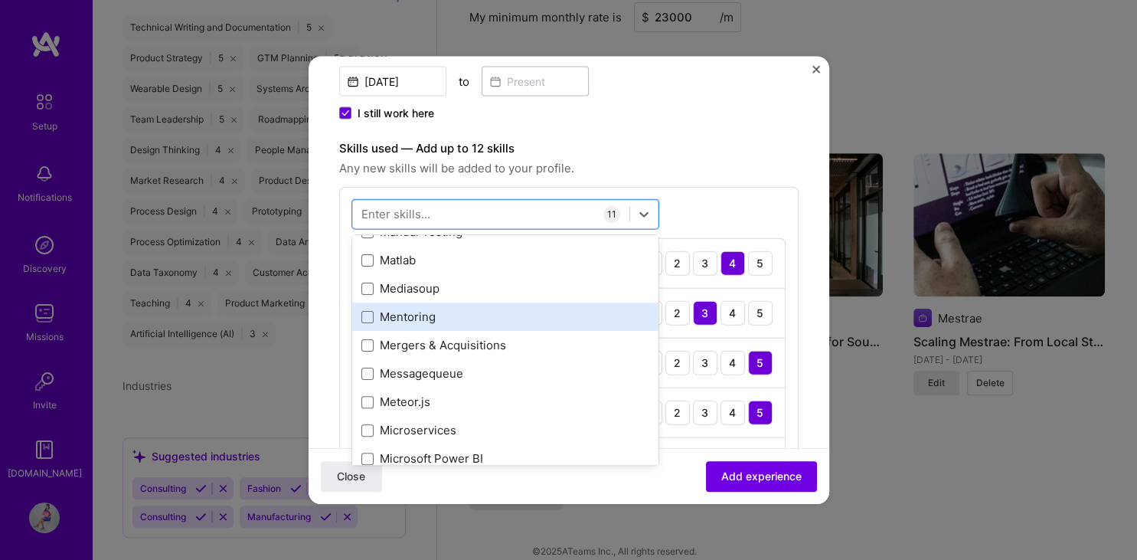
click at [553, 321] on div "Mentoring" at bounding box center [505, 316] width 288 height 16
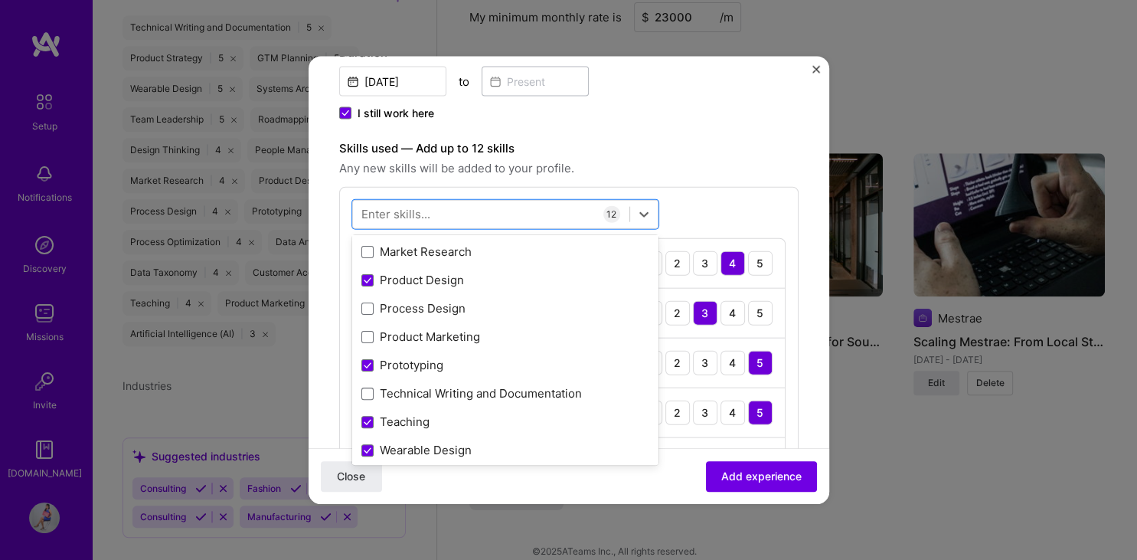
scroll to position [0, 0]
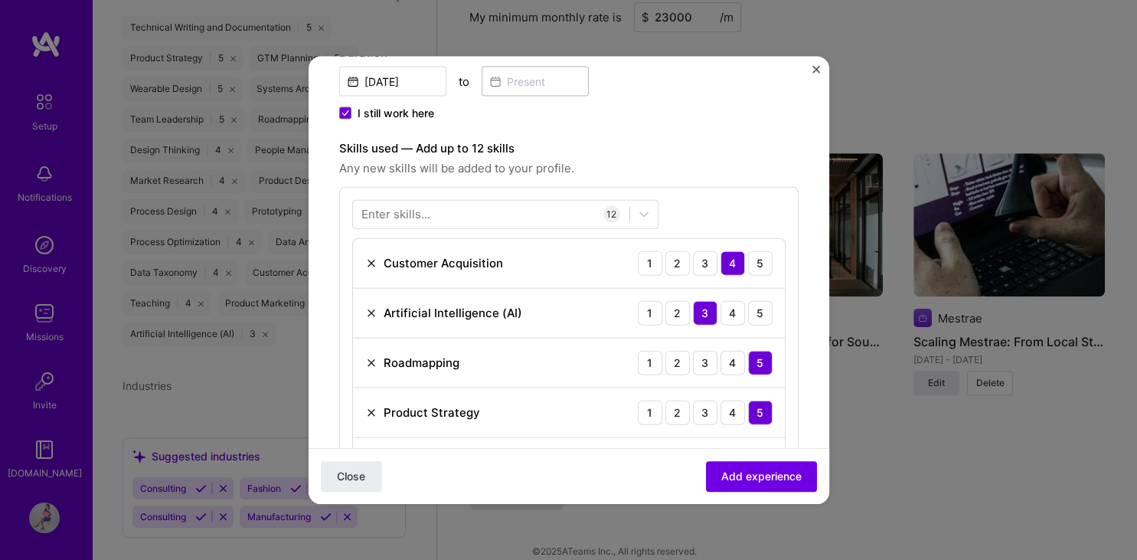
click at [775, 199] on div "Enter skills... 12 Customer Acquisition 1 2 3 4 5 Artificial Intelligence (AI) …" at bounding box center [568, 517] width 459 height 662
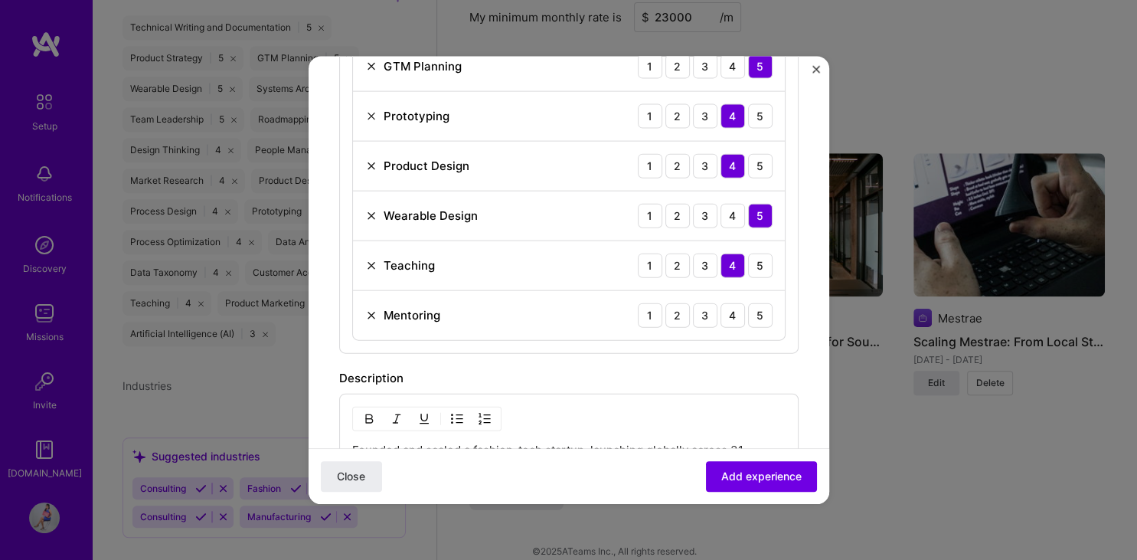
scroll to position [876, 0]
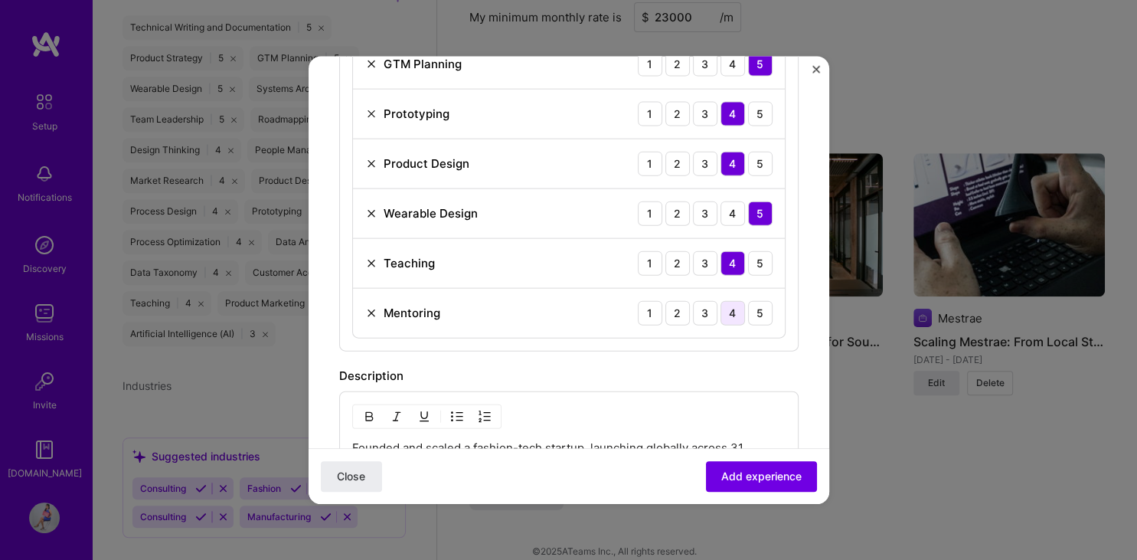
click at [742, 311] on div "4" at bounding box center [732, 312] width 24 height 24
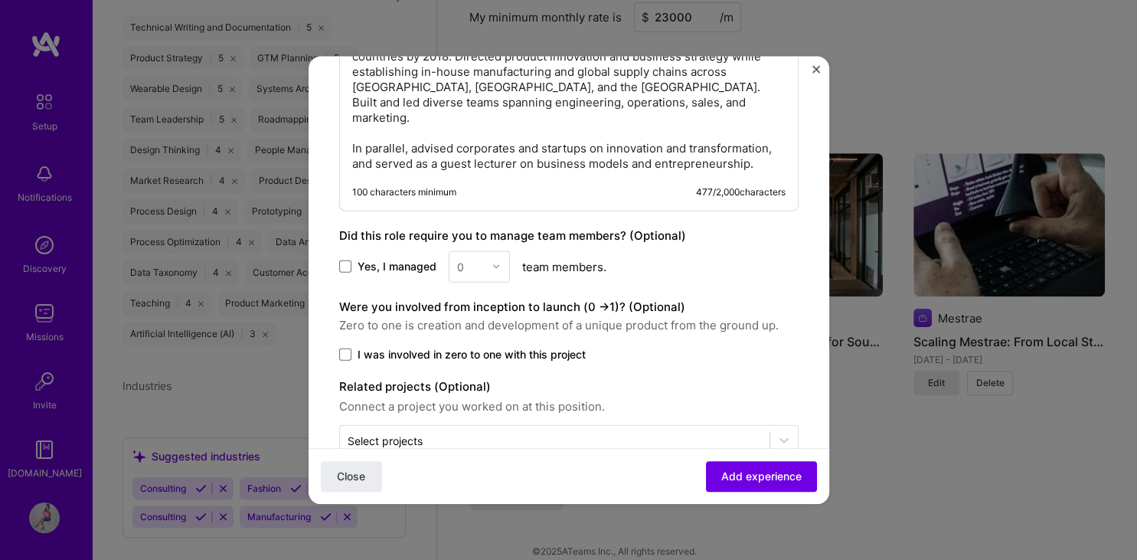
scroll to position [1286, 0]
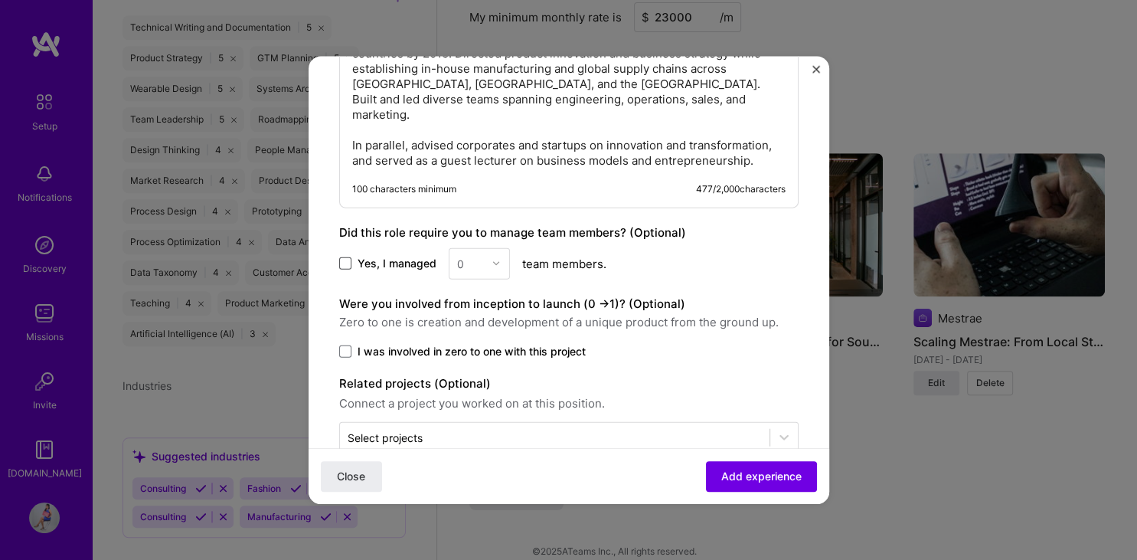
click at [348, 257] on span at bounding box center [345, 263] width 12 height 12
click at [0, 0] on input "Yes, I managed" at bounding box center [0, 0] width 0 height 0
click at [472, 255] on input "text" at bounding box center [470, 263] width 27 height 16
type input "20"
click at [559, 429] on input "text" at bounding box center [555, 437] width 414 height 16
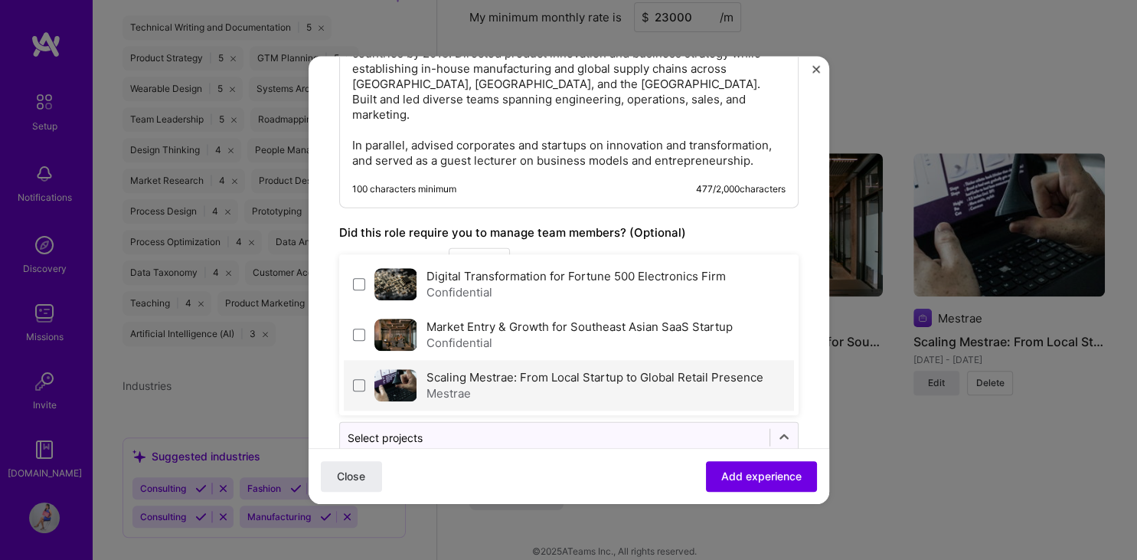
click at [561, 385] on div "Mestrae" at bounding box center [594, 393] width 337 height 16
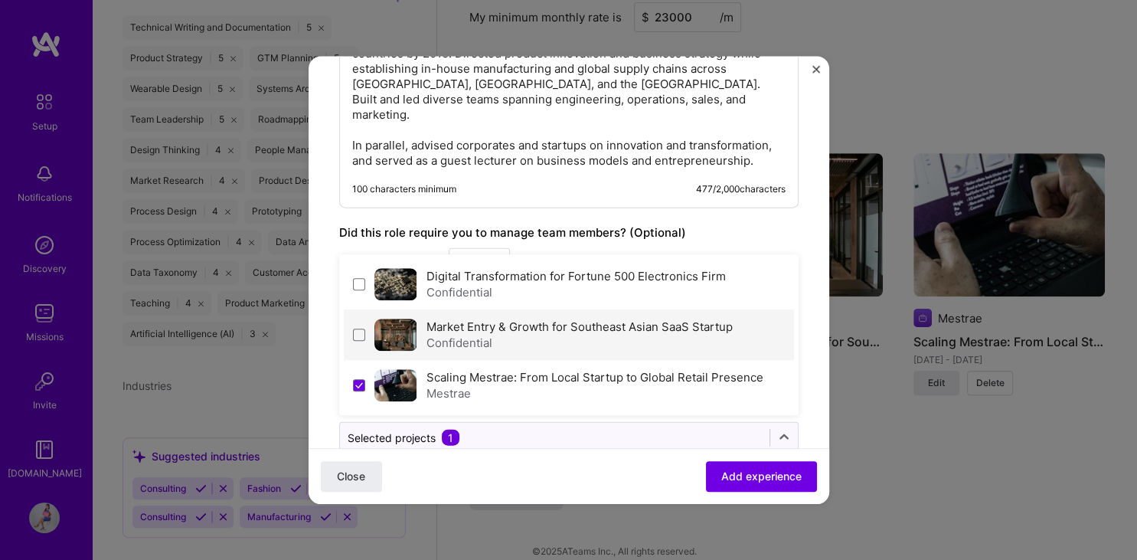
click at [582, 319] on label "Market Entry & Growth for Southeast Asian SaaS Startup" at bounding box center [579, 326] width 306 height 15
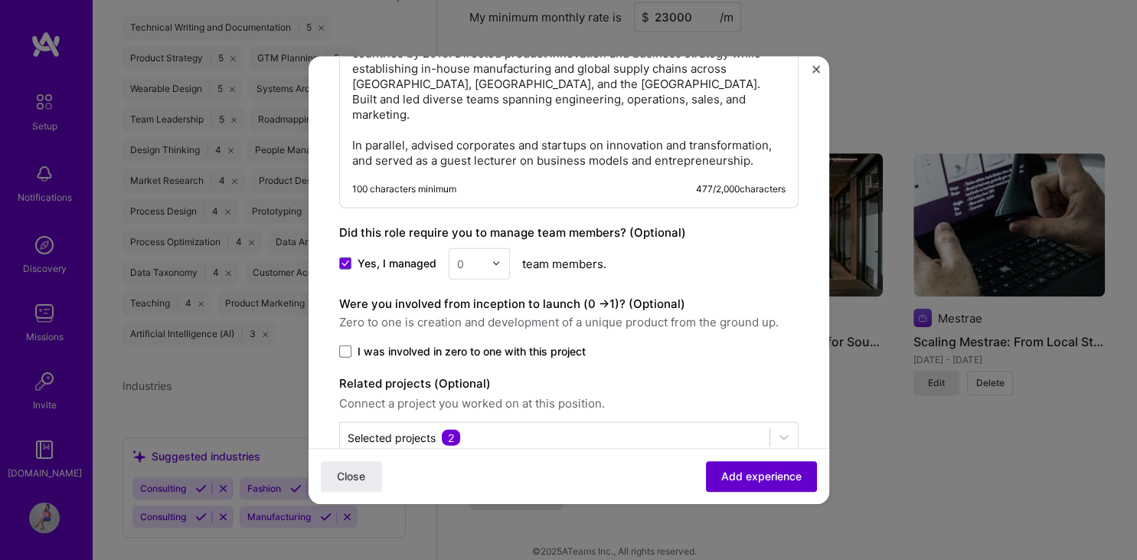
click at [733, 474] on span "Add experience" at bounding box center [761, 475] width 80 height 15
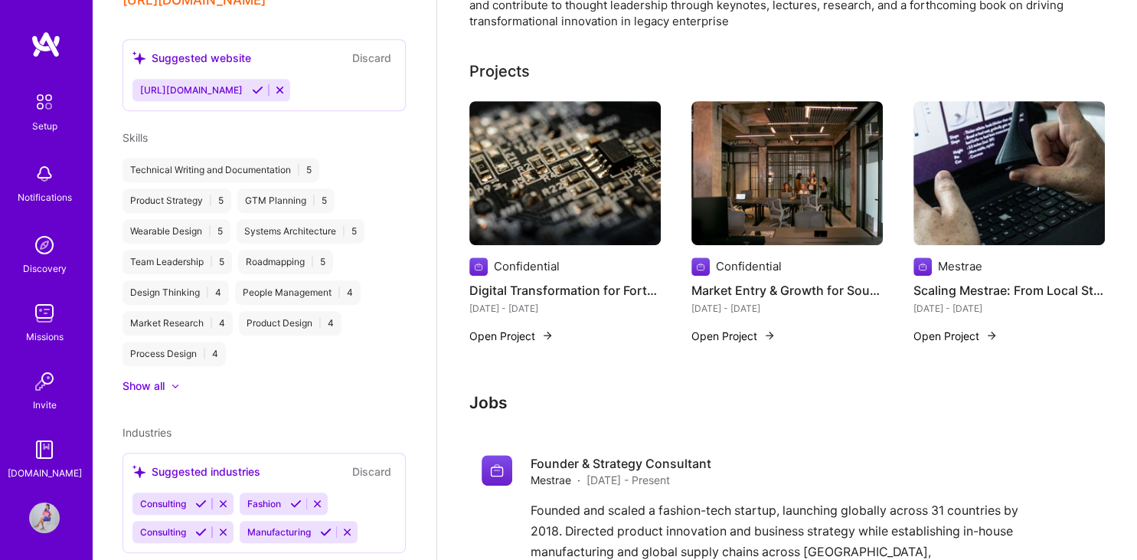
scroll to position [784, 0]
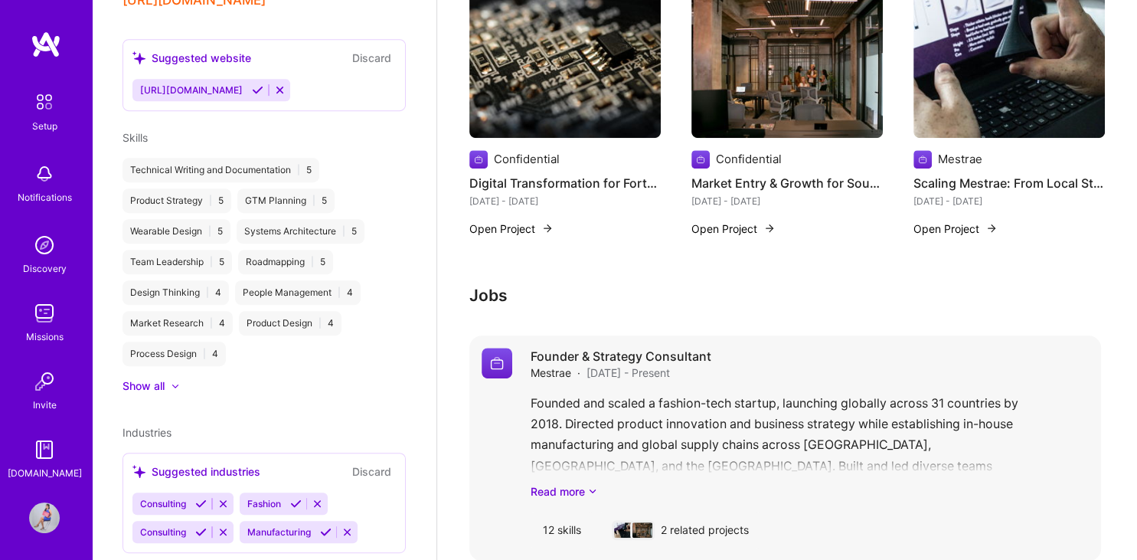
click at [663, 429] on div "Founded and scaled a fashion-tech startup, launching globally across 31 countri…" at bounding box center [809, 446] width 558 height 106
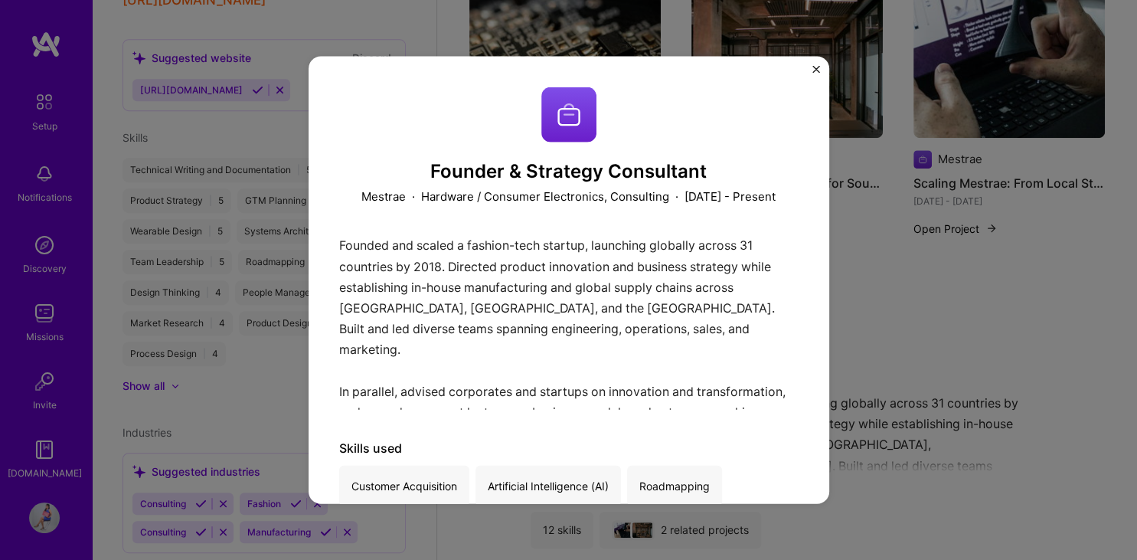
click at [817, 62] on div "Founder & Strategy Consultant Mestrae · Hardware / Consumer Electronics, Consul…" at bounding box center [568, 280] width 520 height 448
click at [817, 67] on img "Close" at bounding box center [816, 69] width 8 height 8
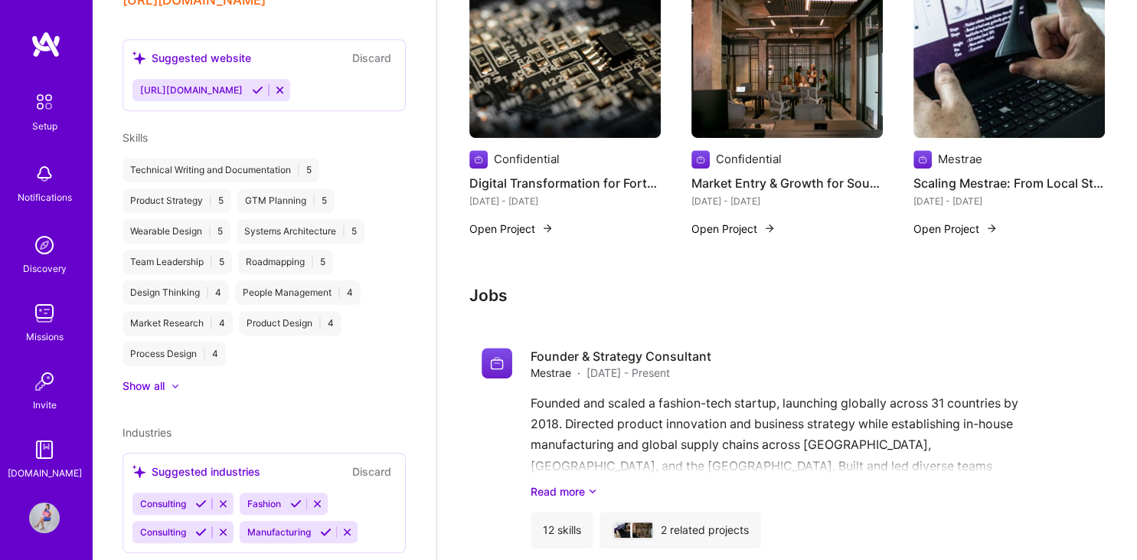
click at [491, 286] on h3 "Jobs" at bounding box center [784, 295] width 631 height 19
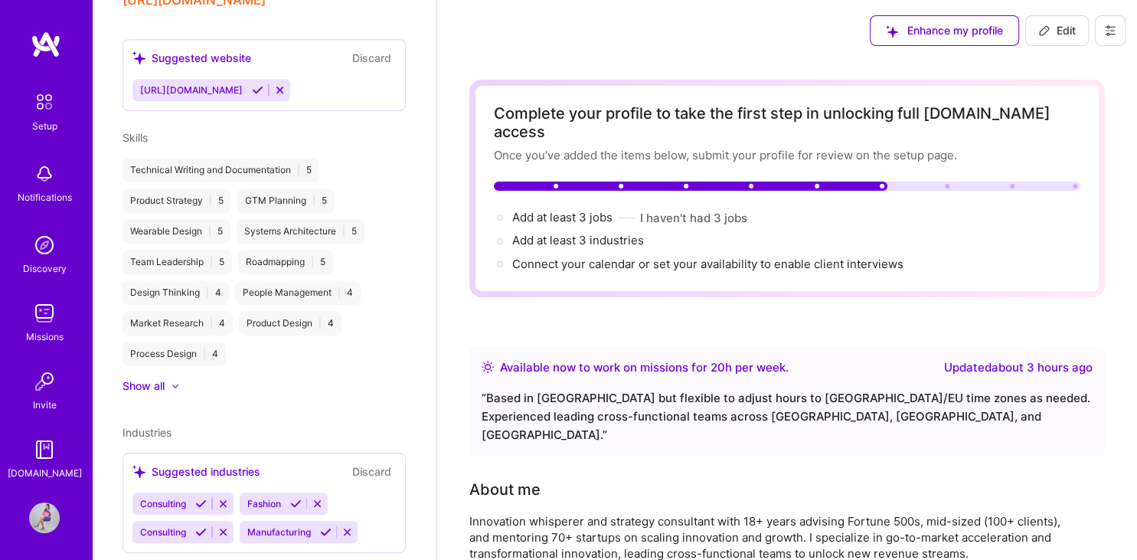
scroll to position [784, 0]
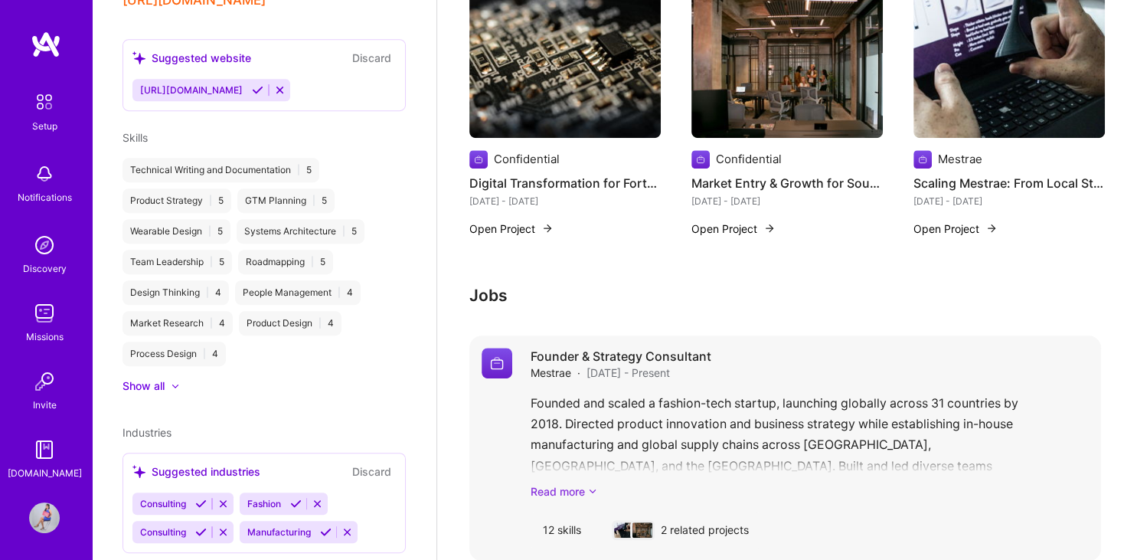
click at [571, 483] on link "Read more" at bounding box center [809, 491] width 558 height 16
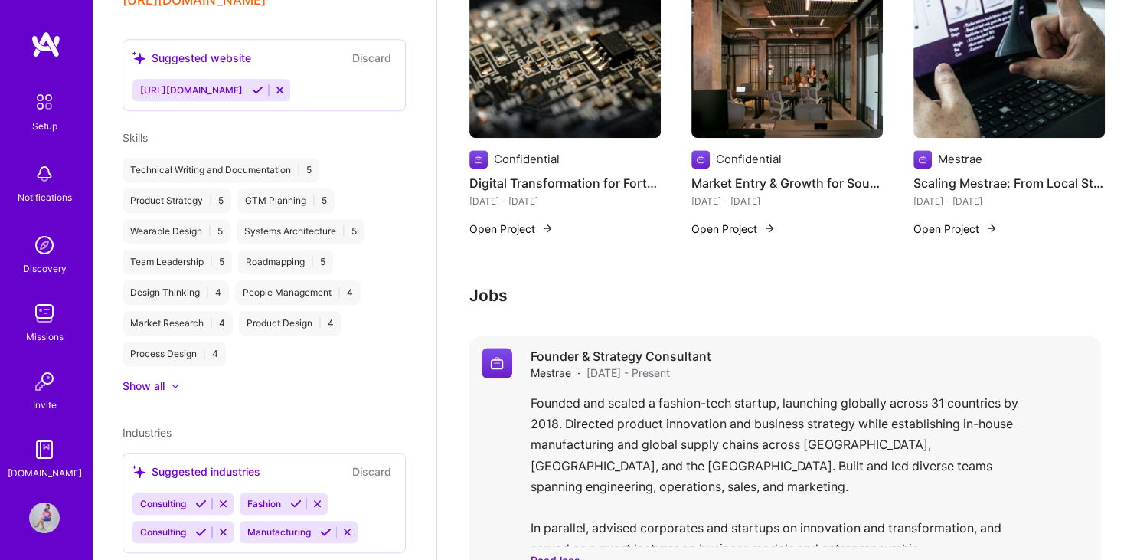
click at [602, 498] on div "Founded and scaled a fashion-tech startup, launching globally across 31 countri…" at bounding box center [809, 480] width 558 height 175
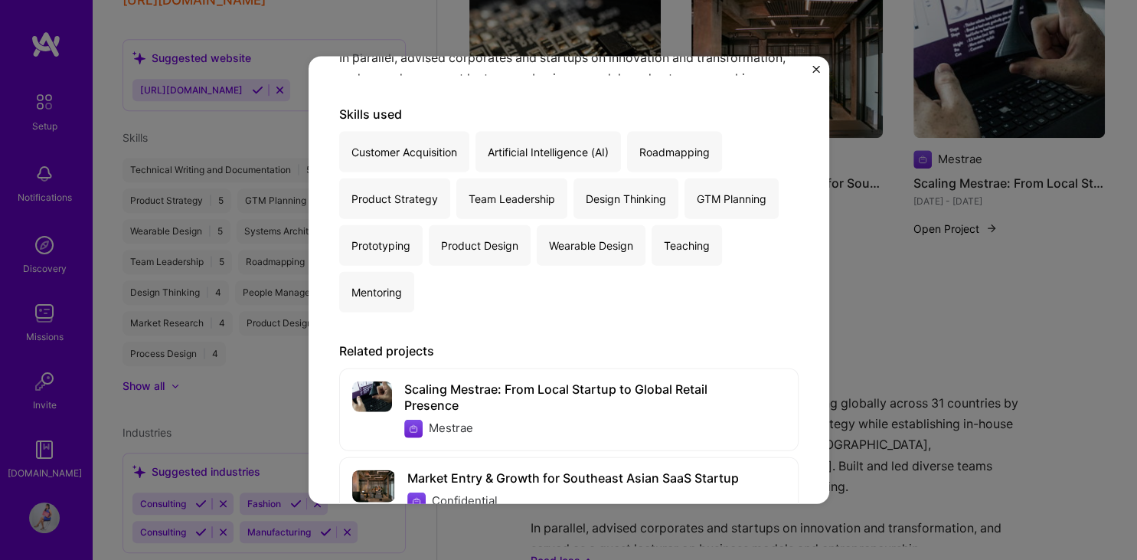
scroll to position [390, 0]
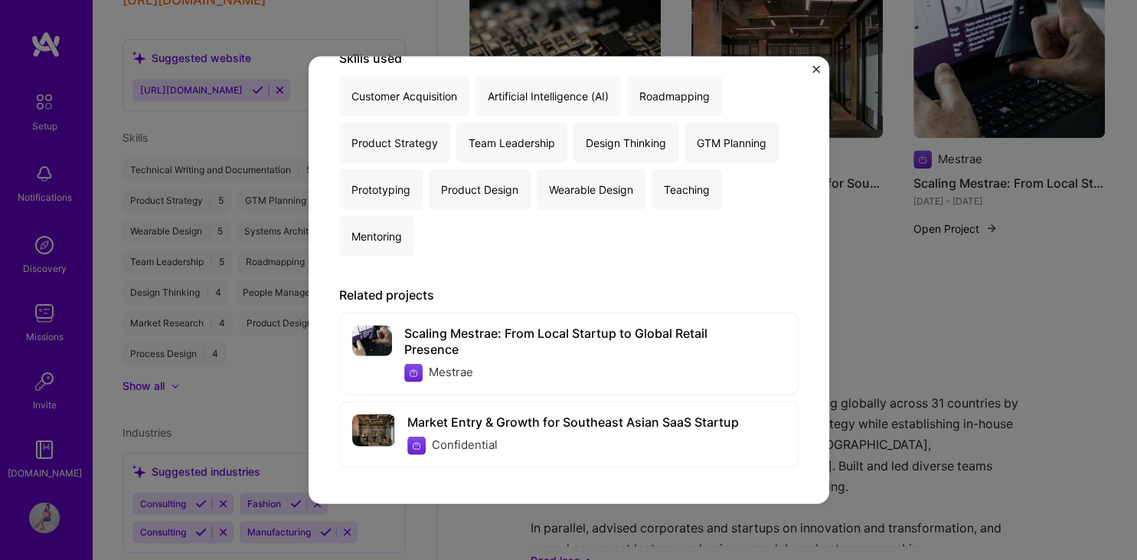
click at [812, 69] on img "Close" at bounding box center [816, 69] width 8 height 8
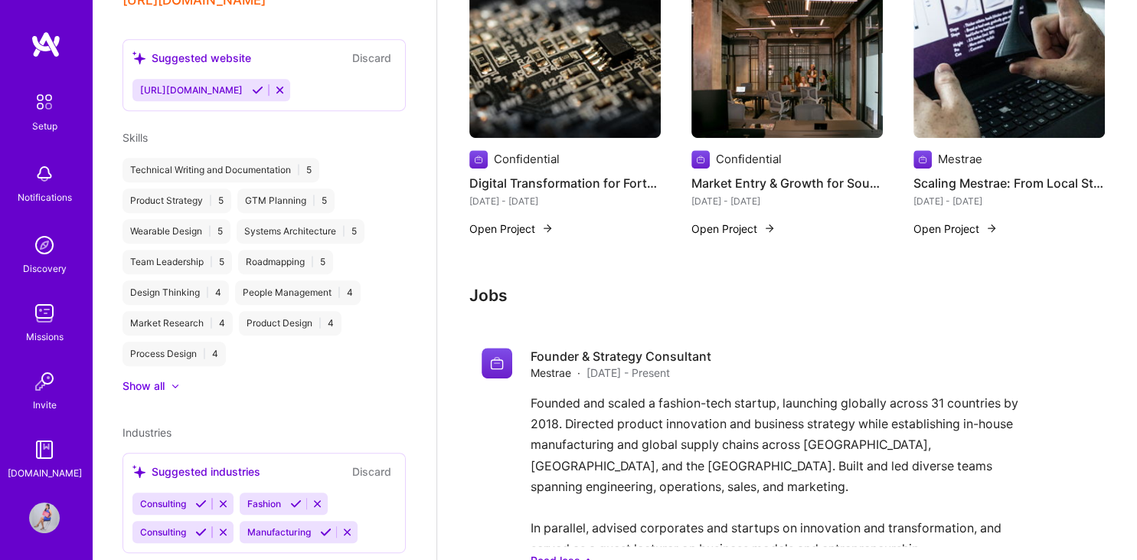
click at [517, 173] on h4 "Digital Transformation for Fortune 500 Electronics Firm" at bounding box center [564, 183] width 191 height 20
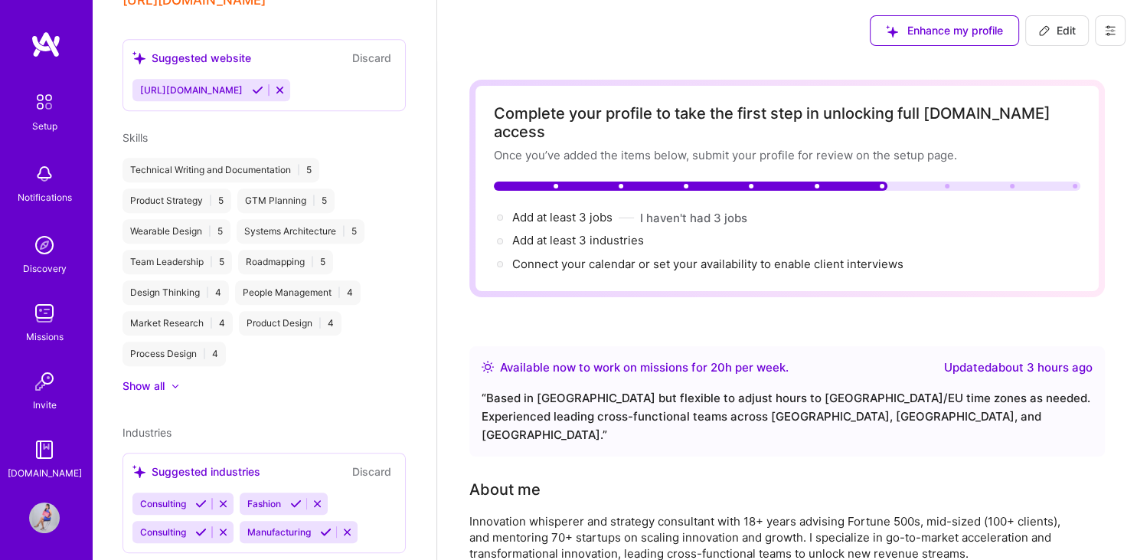
click at [1054, 32] on span "Edit" at bounding box center [1057, 30] width 38 height 15
select select "MY"
select select "Right Now"
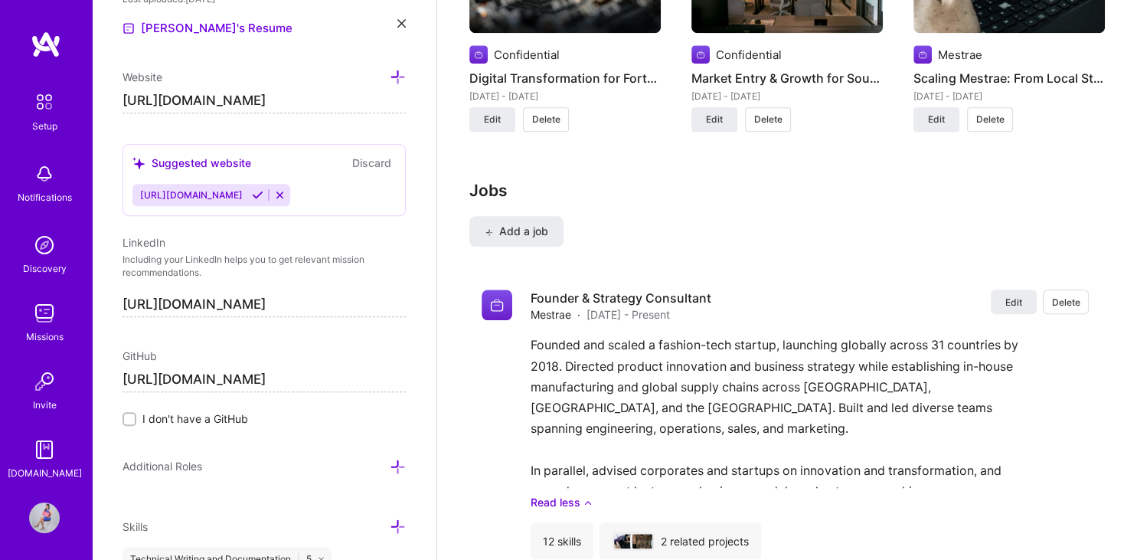
scroll to position [1558, 0]
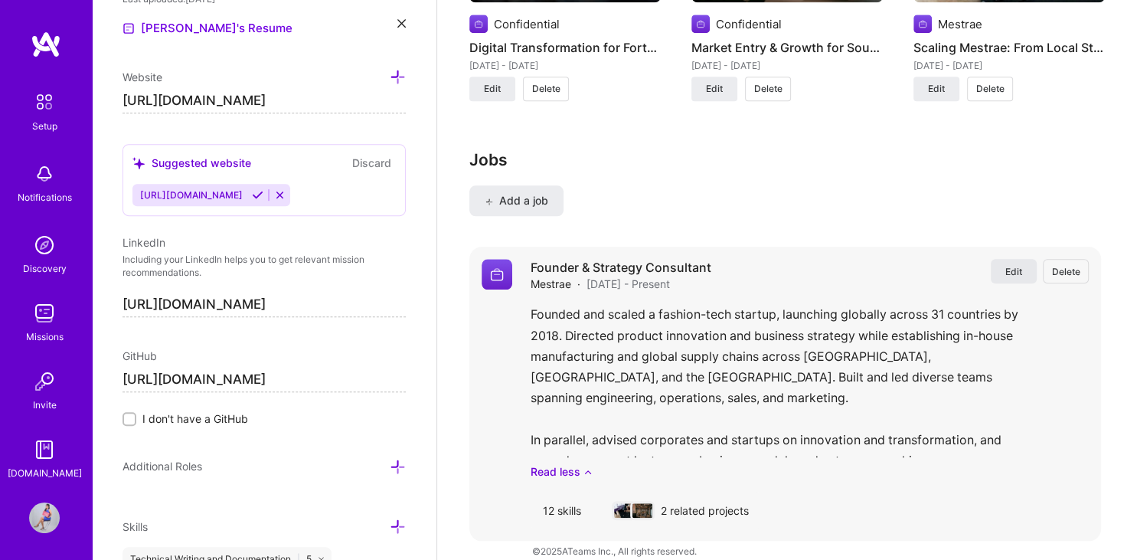
click at [1015, 265] on span "Edit" at bounding box center [1013, 271] width 17 height 13
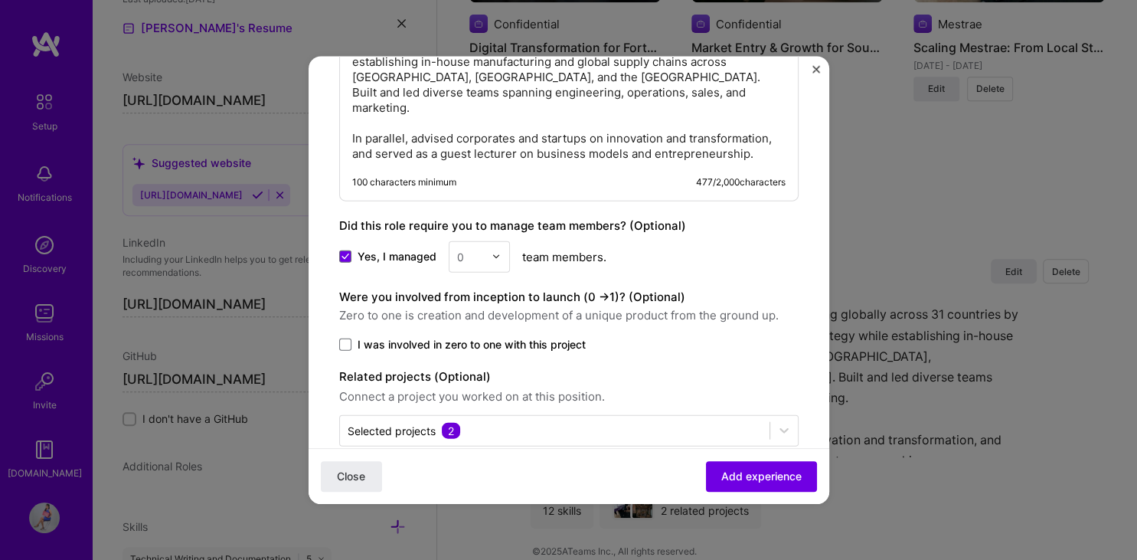
scroll to position [1301, 0]
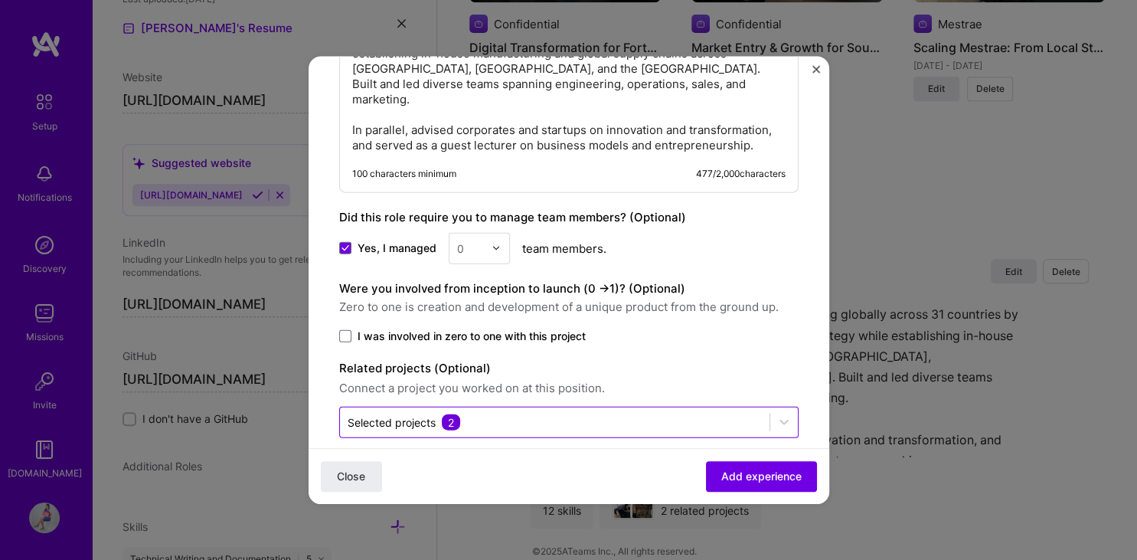
click at [718, 413] on input "text" at bounding box center [555, 421] width 414 height 16
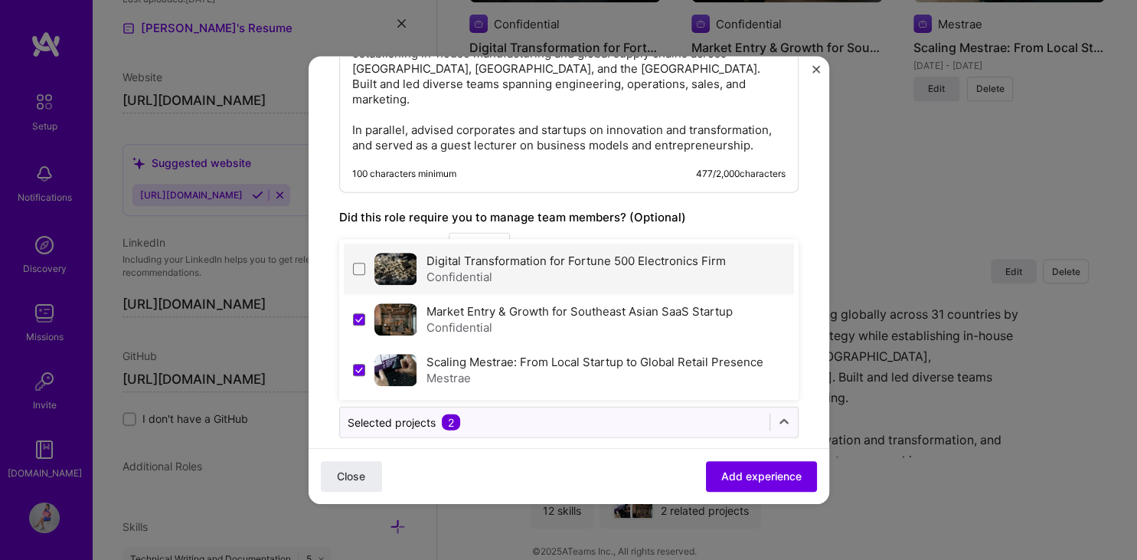
click at [641, 269] on div "Confidential" at bounding box center [575, 277] width 299 height 16
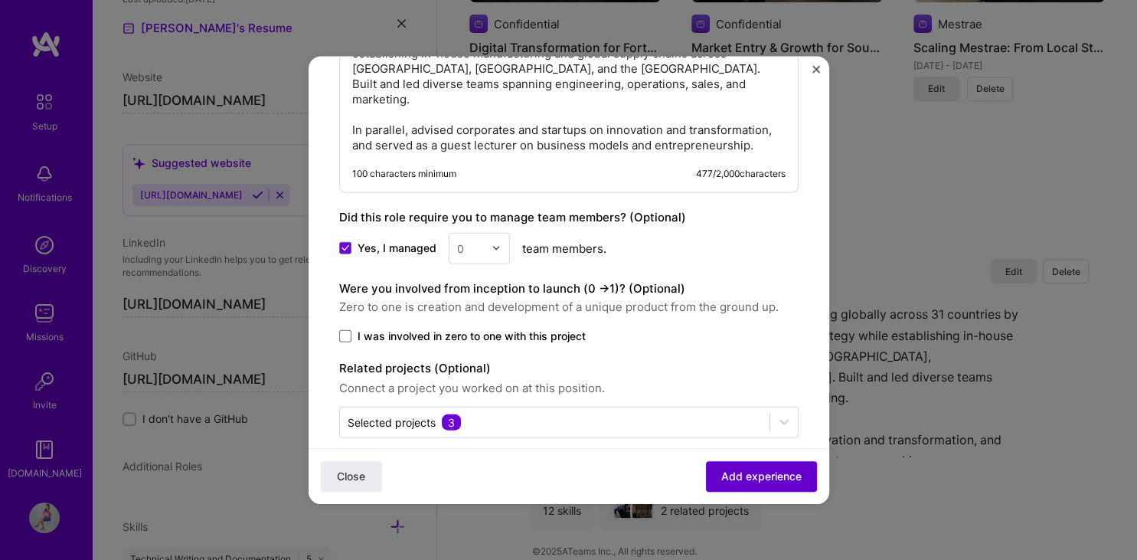
click at [783, 472] on span "Add experience" at bounding box center [761, 475] width 80 height 15
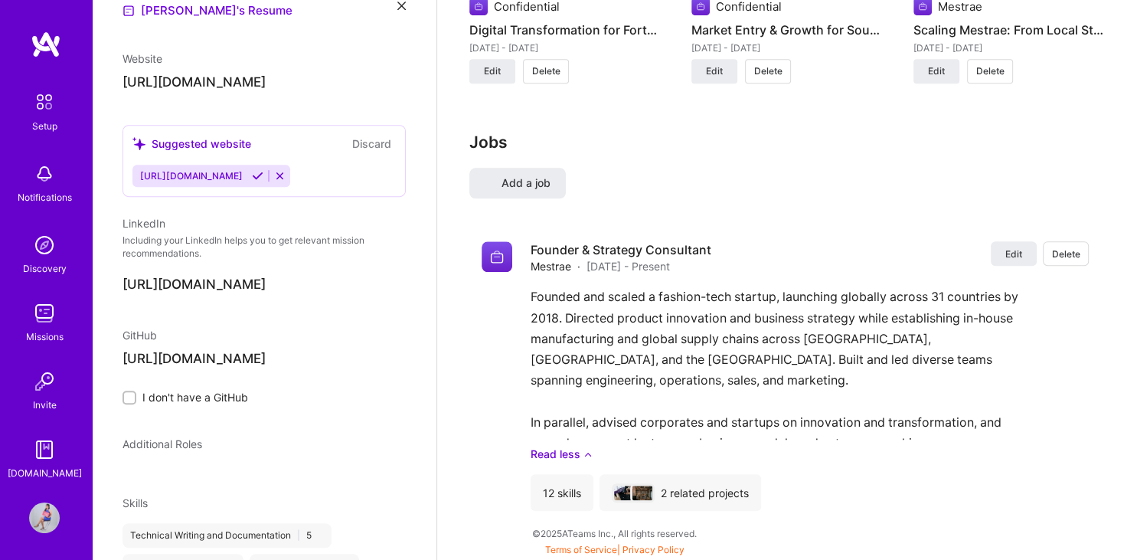
select select "MY"
select select "Right Now"
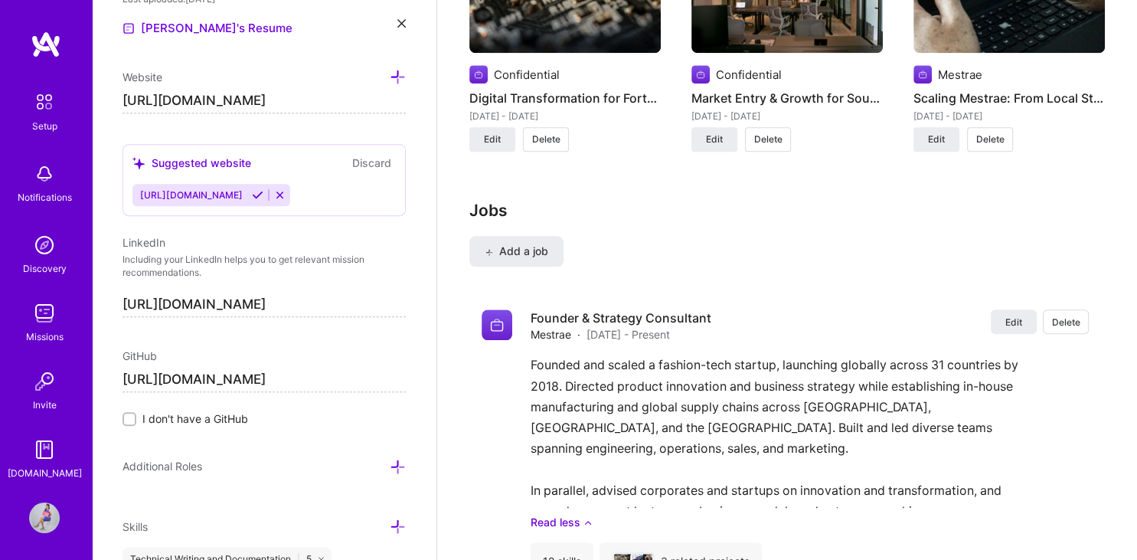
scroll to position [1558, 0]
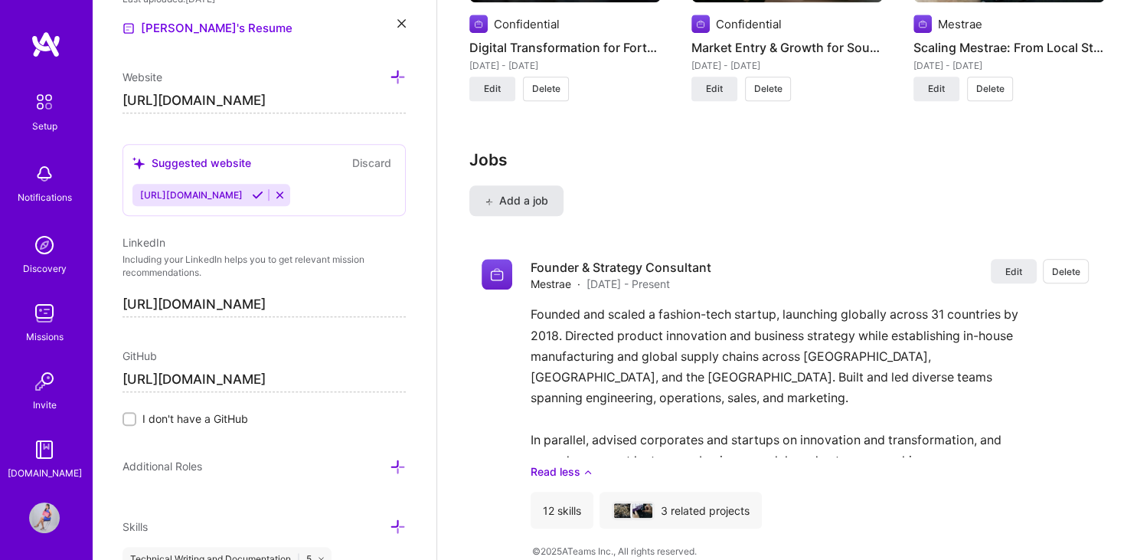
click at [491, 185] on button "Add a job" at bounding box center [516, 200] width 94 height 31
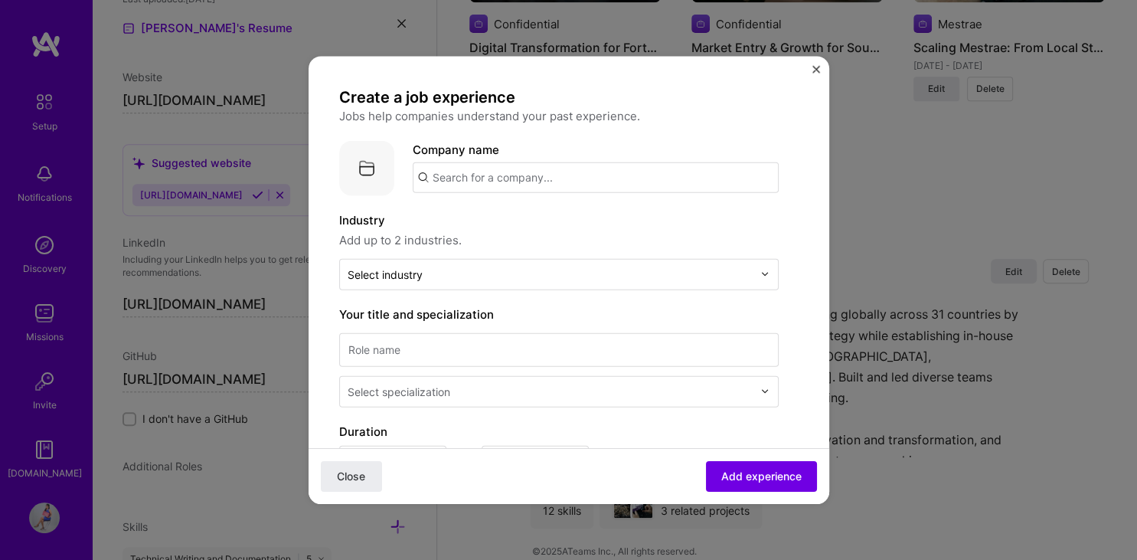
click at [556, 176] on input "text" at bounding box center [596, 177] width 366 height 31
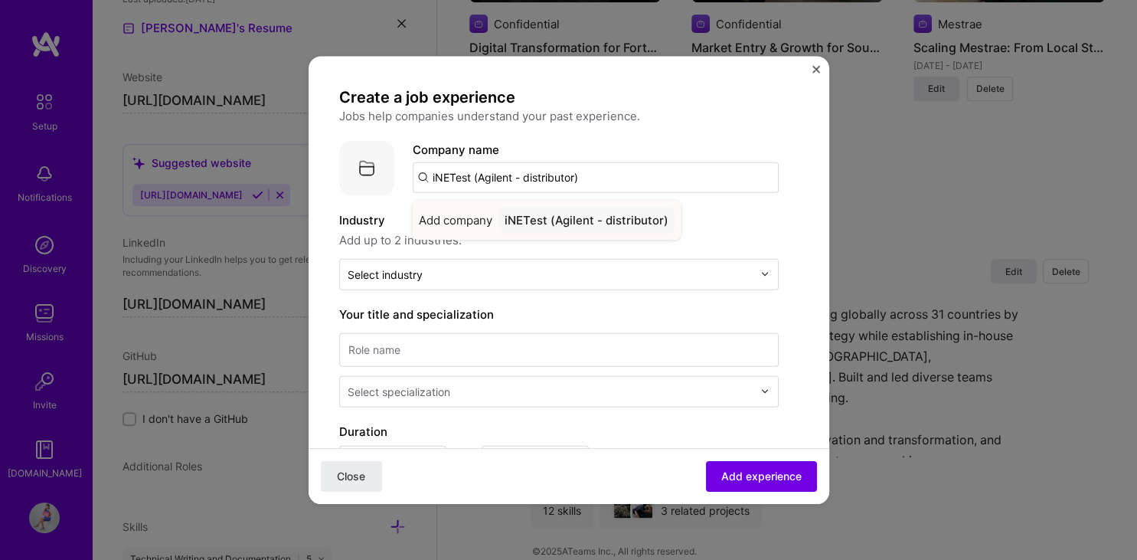
type input "iNETest (Agilent - distributor)"
click at [559, 222] on div "iNETest (Agilent - distributor)" at bounding box center [586, 219] width 176 height 27
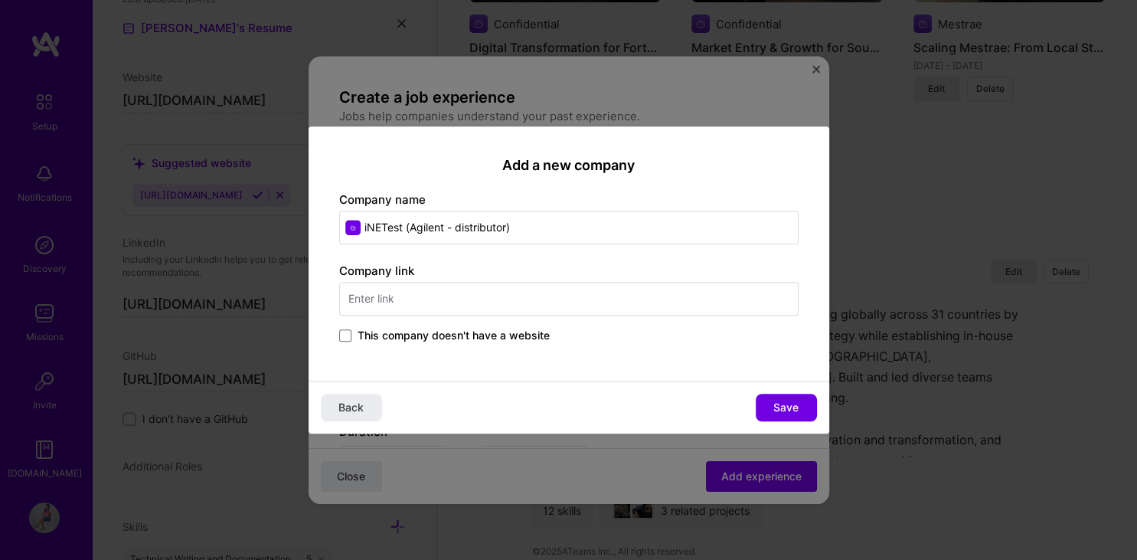
click at [498, 335] on span "This company doesn't have a website" at bounding box center [453, 335] width 192 height 15
click at [0, 0] on input "This company doesn't have a website" at bounding box center [0, 0] width 0 height 0
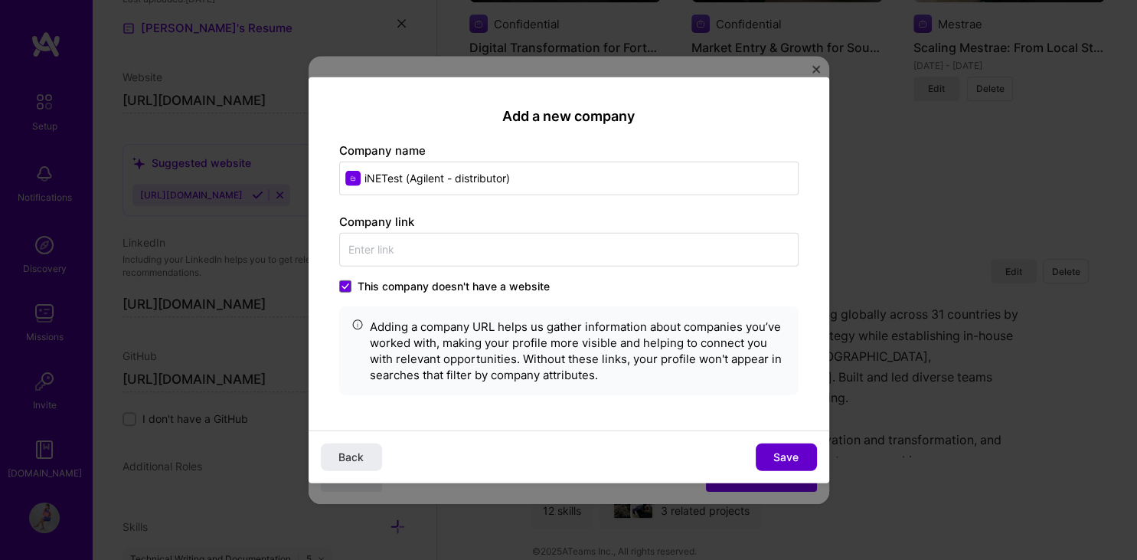
click at [795, 454] on span "Save" at bounding box center [785, 456] width 25 height 15
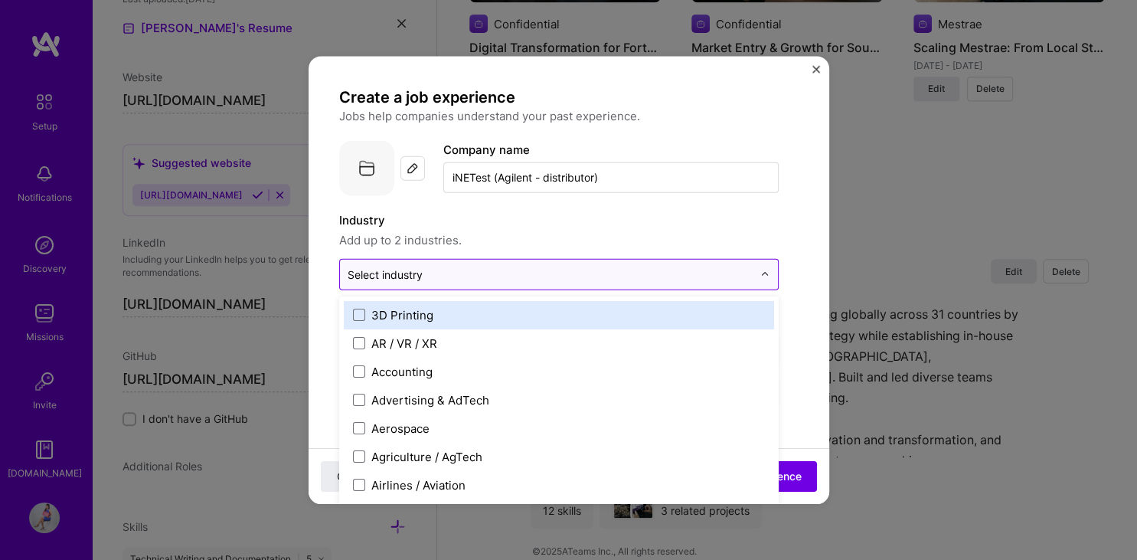
click at [661, 286] on div "Select industry 0" at bounding box center [550, 274] width 420 height 30
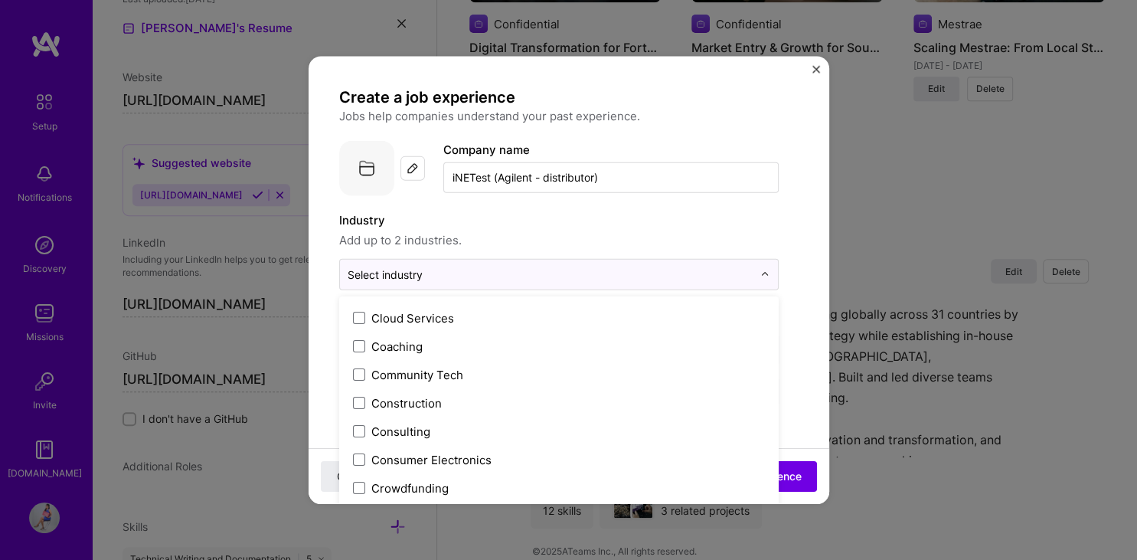
scroll to position [913, 0]
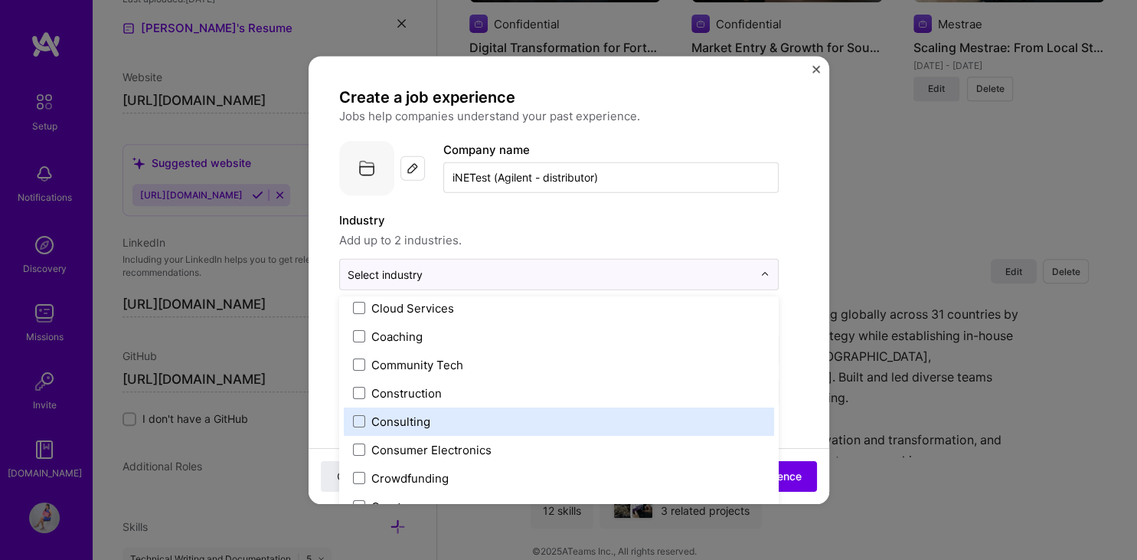
click at [577, 416] on label "Consulting" at bounding box center [559, 421] width 412 height 16
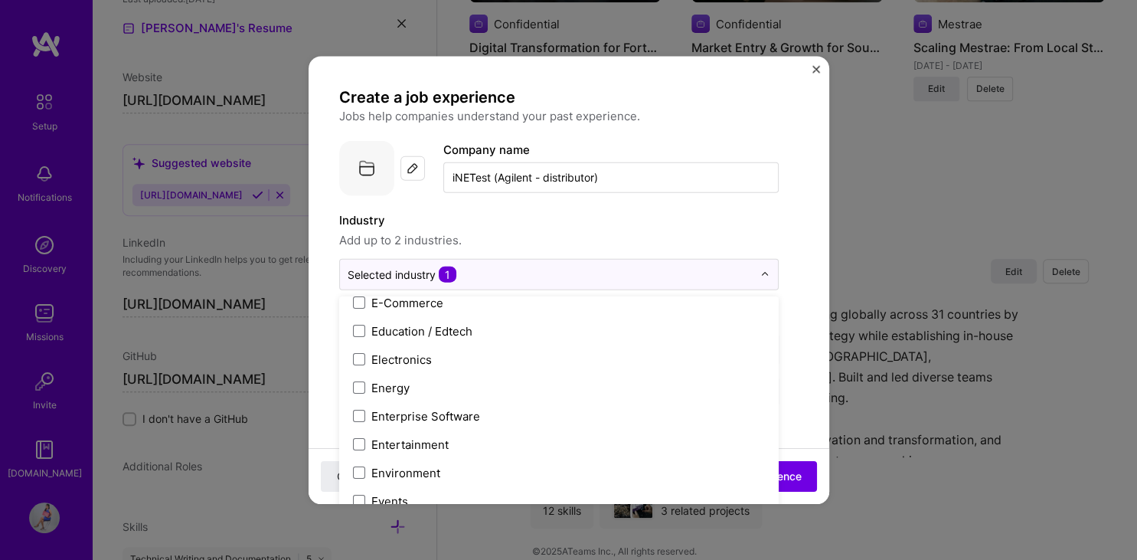
scroll to position [1382, 0]
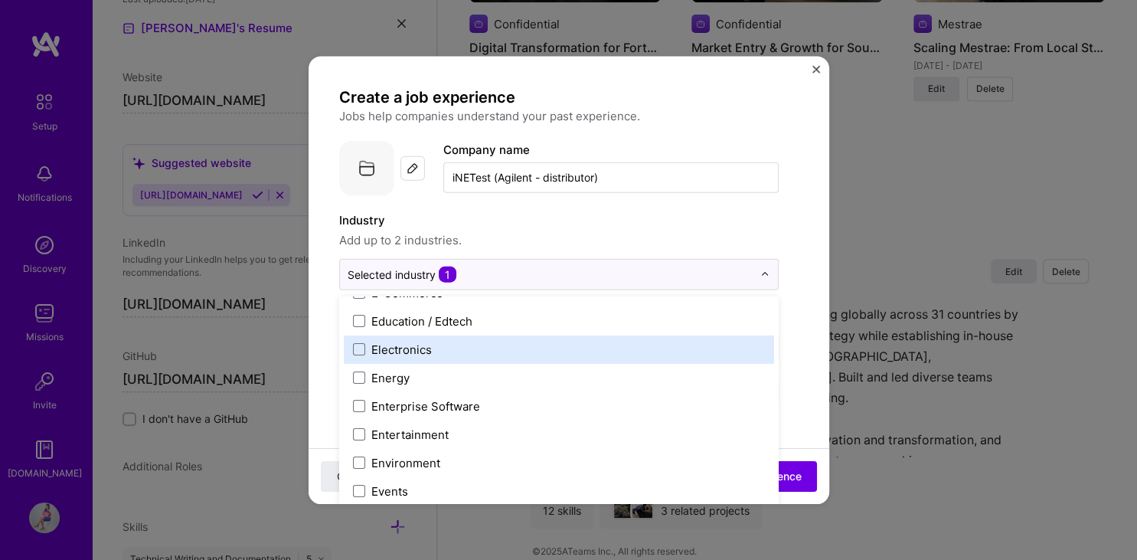
click at [718, 356] on div "Electronics" at bounding box center [559, 348] width 430 height 28
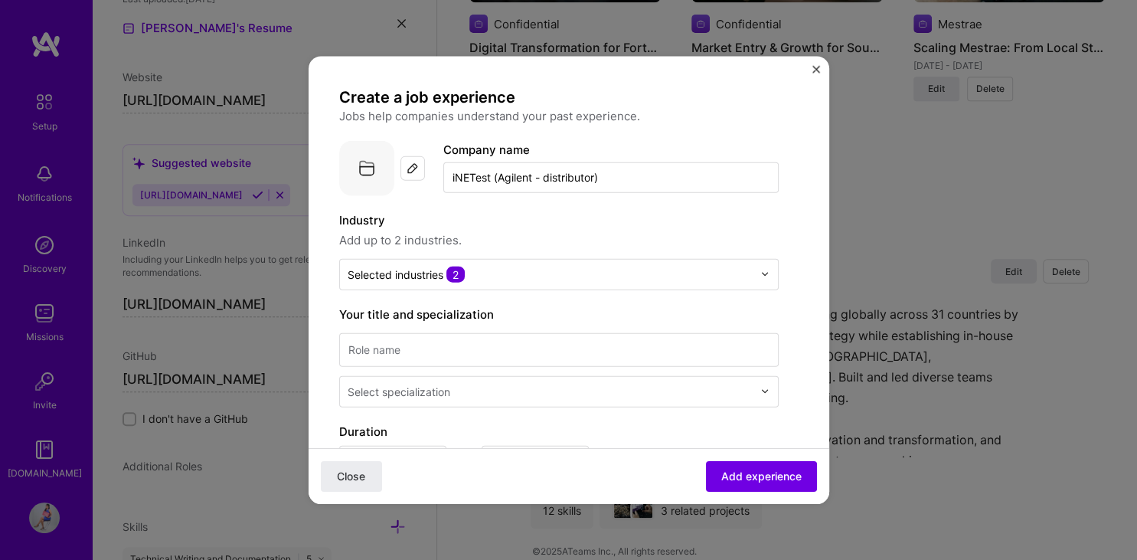
click at [672, 351] on input at bounding box center [558, 349] width 439 height 34
paste input "Strategic Advisor & Technical Manager"
type input "Strategic Advisor & Technical Manager"
click at [751, 388] on input "text" at bounding box center [552, 391] width 408 height 16
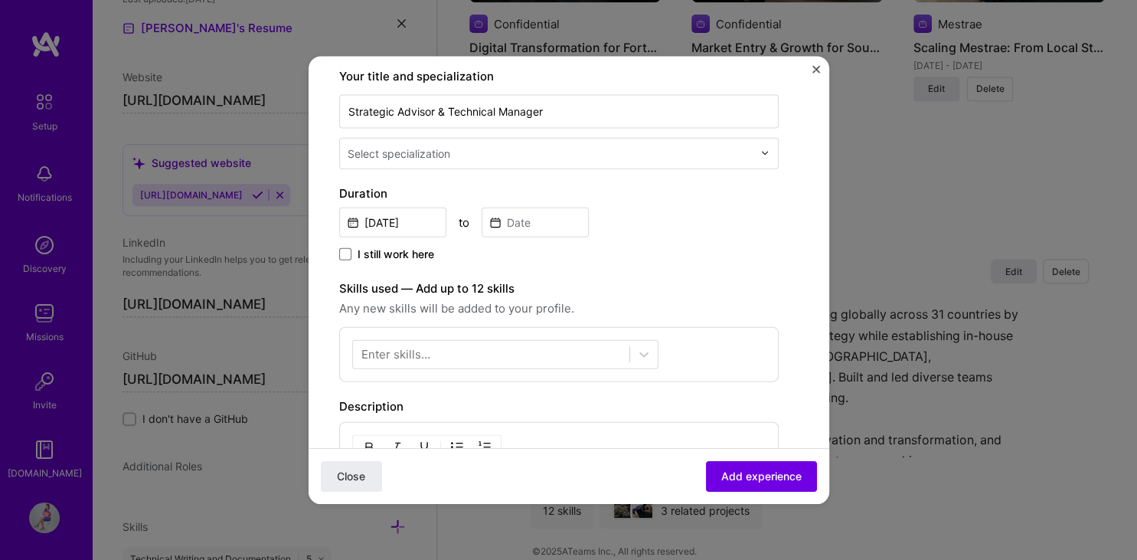
scroll to position [233, 0]
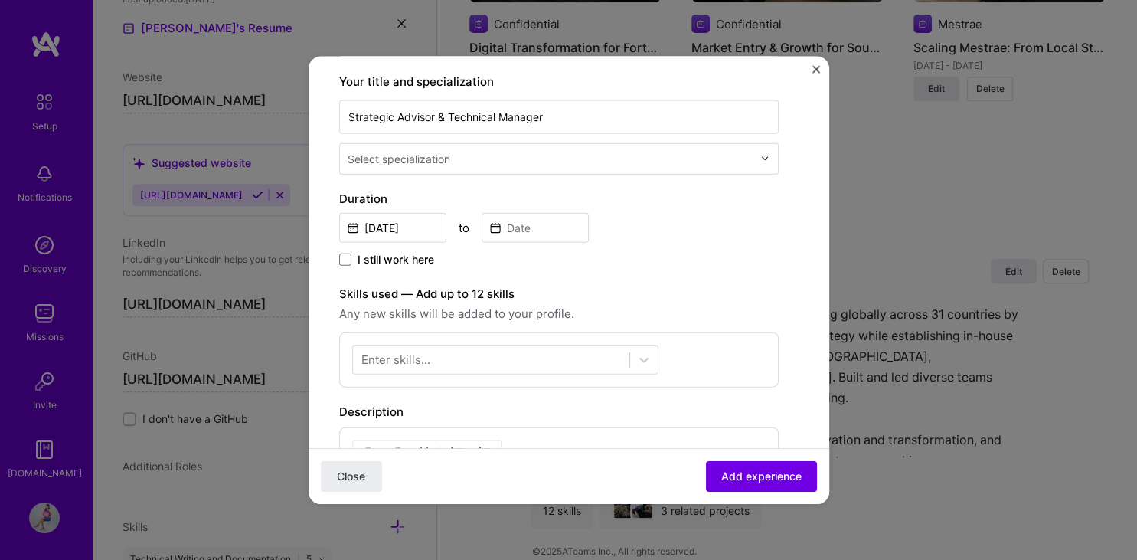
click at [763, 162] on img at bounding box center [764, 158] width 9 height 9
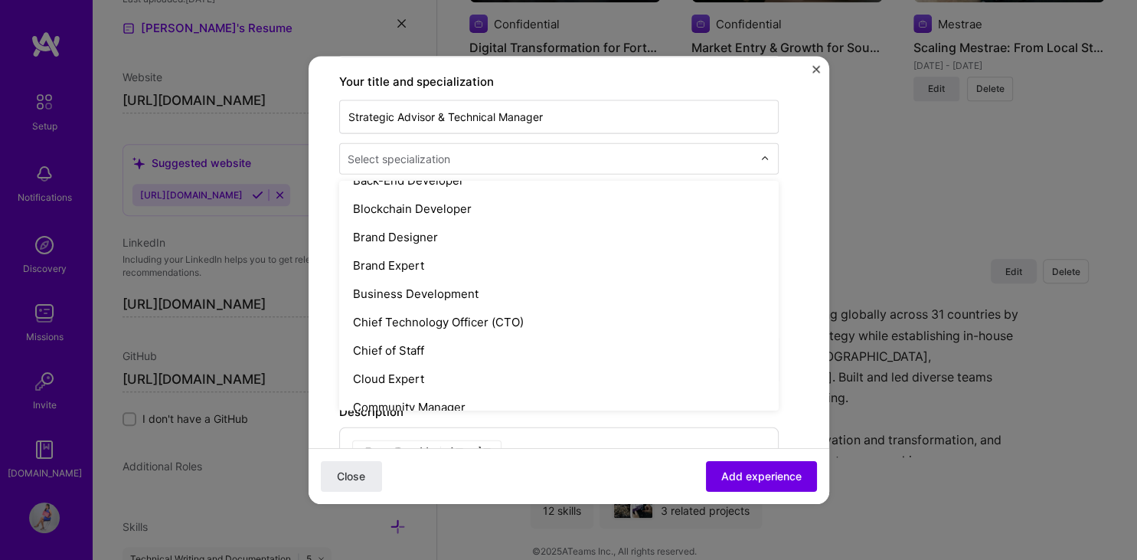
scroll to position [302, 0]
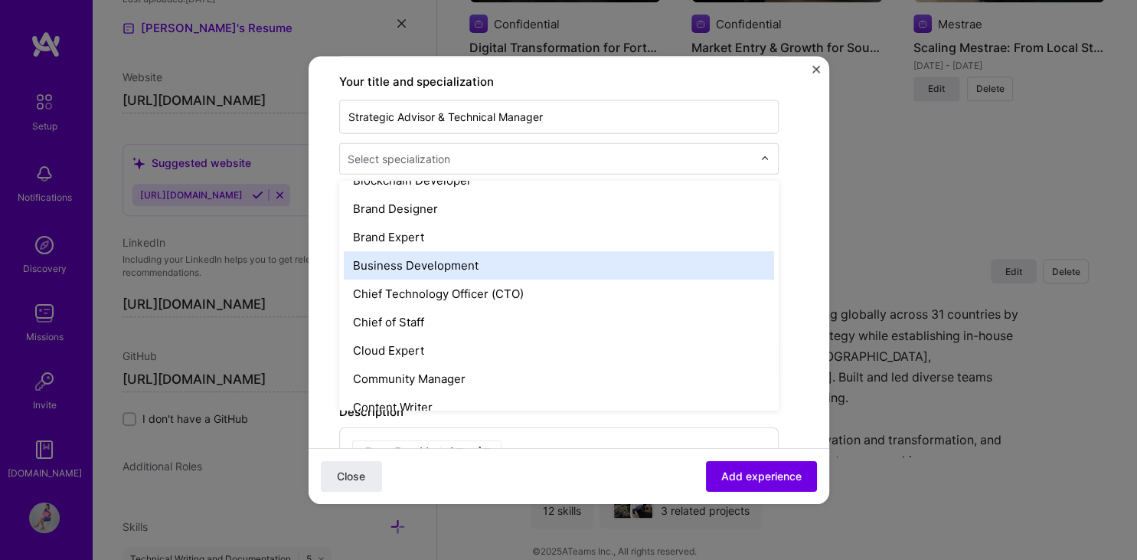
click at [624, 255] on div "Business Development" at bounding box center [559, 264] width 430 height 28
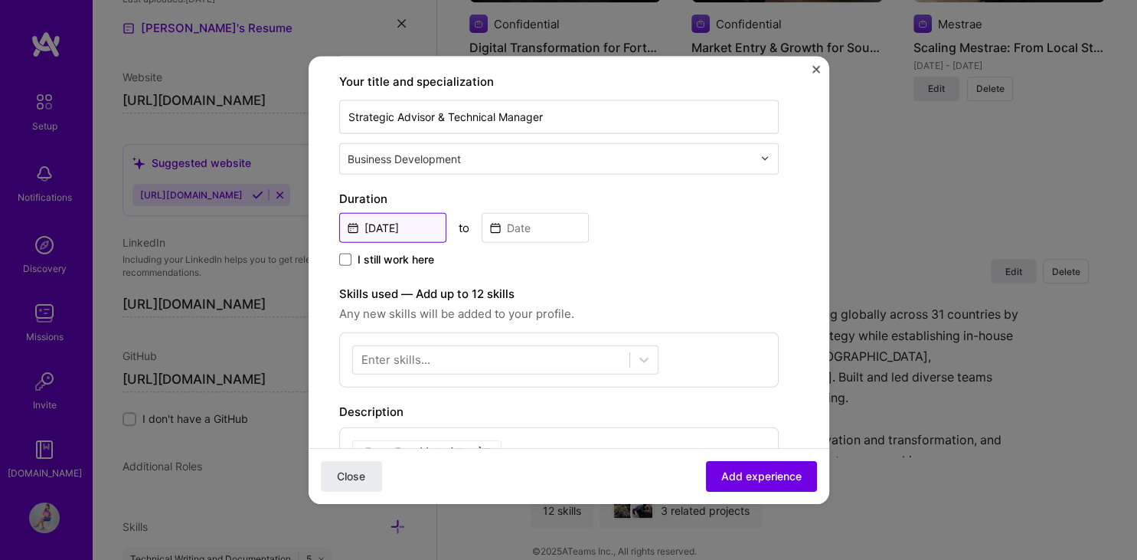
click at [401, 234] on input "[DATE]" at bounding box center [392, 227] width 107 height 30
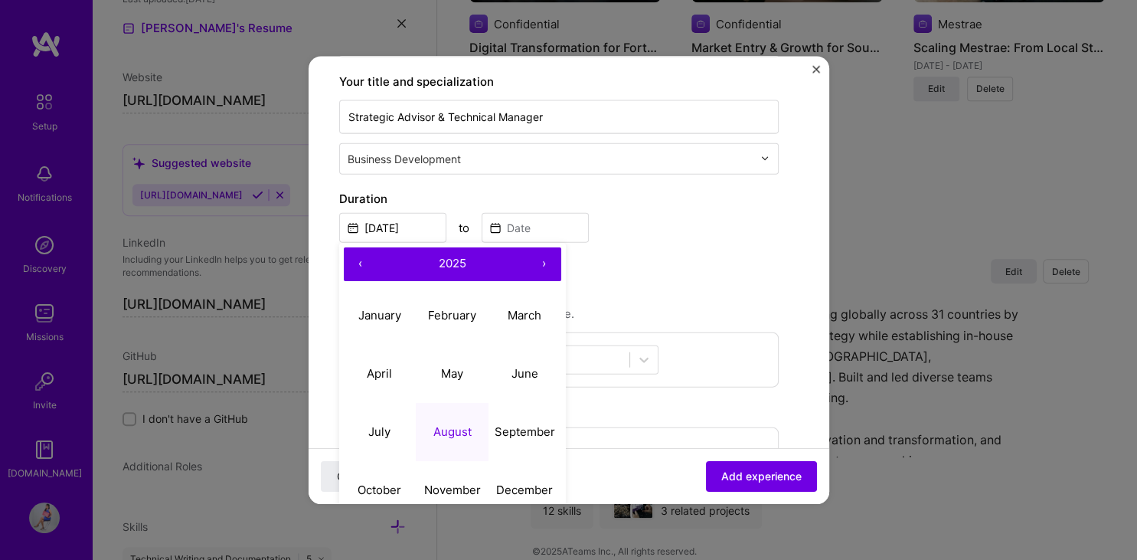
click at [362, 263] on button "‹" at bounding box center [361, 263] width 34 height 34
click at [360, 263] on button "‹" at bounding box center [361, 263] width 34 height 34
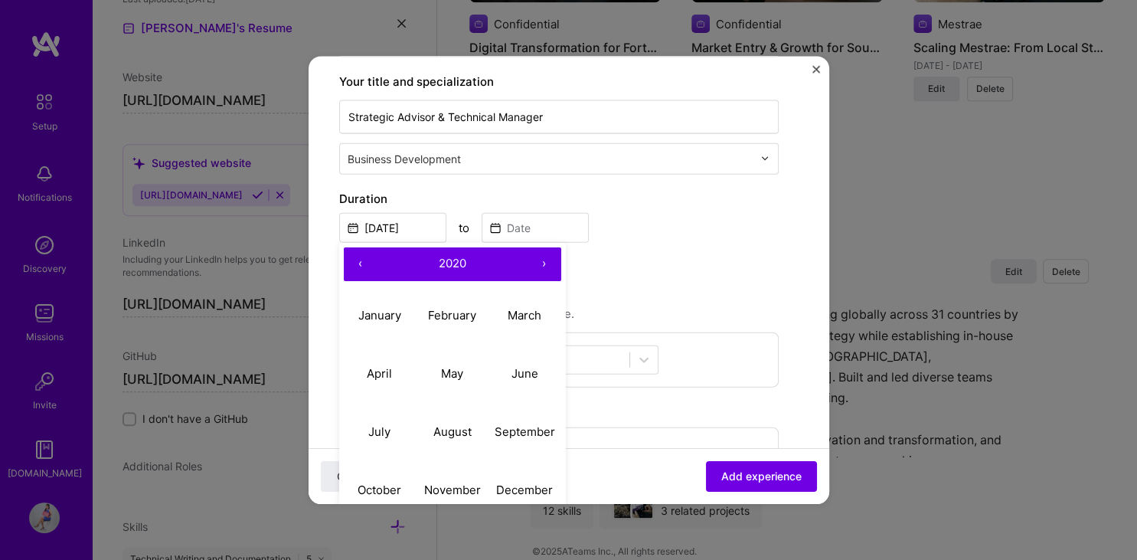
click at [360, 263] on button "‹" at bounding box center [361, 263] width 34 height 34
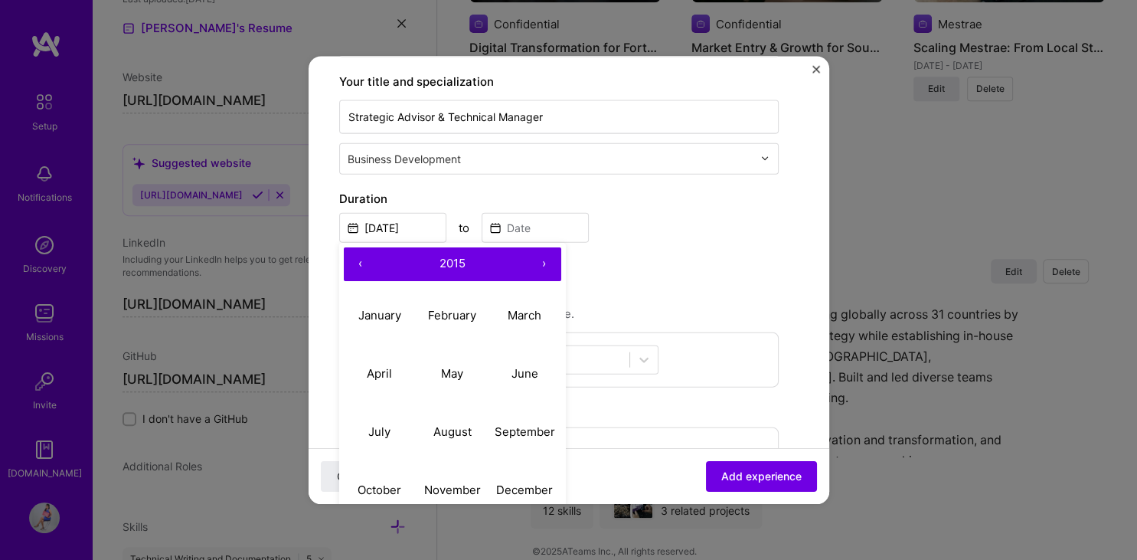
click at [360, 263] on button "‹" at bounding box center [361, 263] width 34 height 34
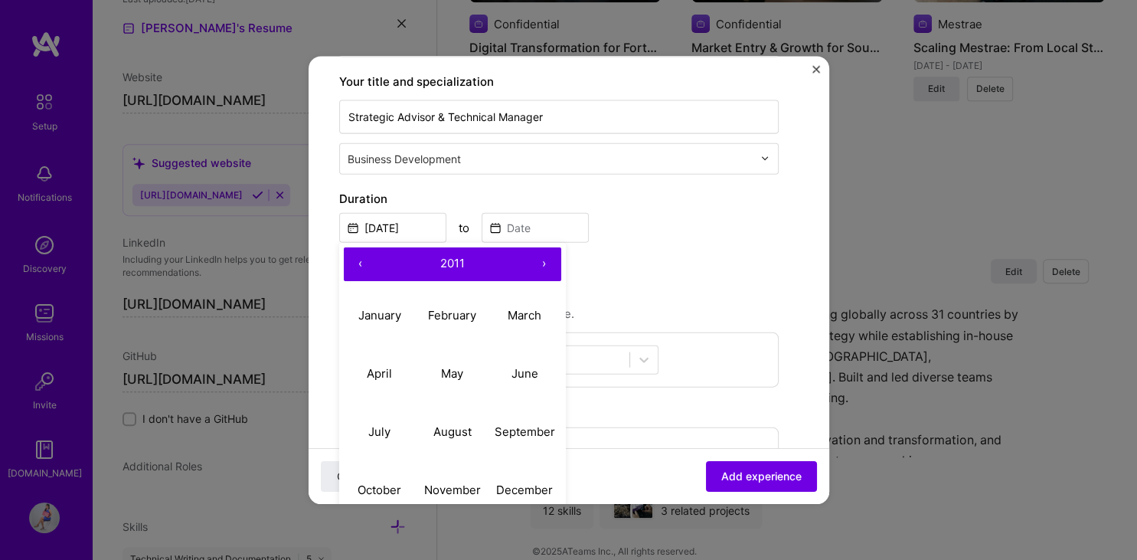
click at [359, 263] on button "‹" at bounding box center [361, 263] width 34 height 34
click at [464, 426] on abbr "August" at bounding box center [451, 431] width 38 height 15
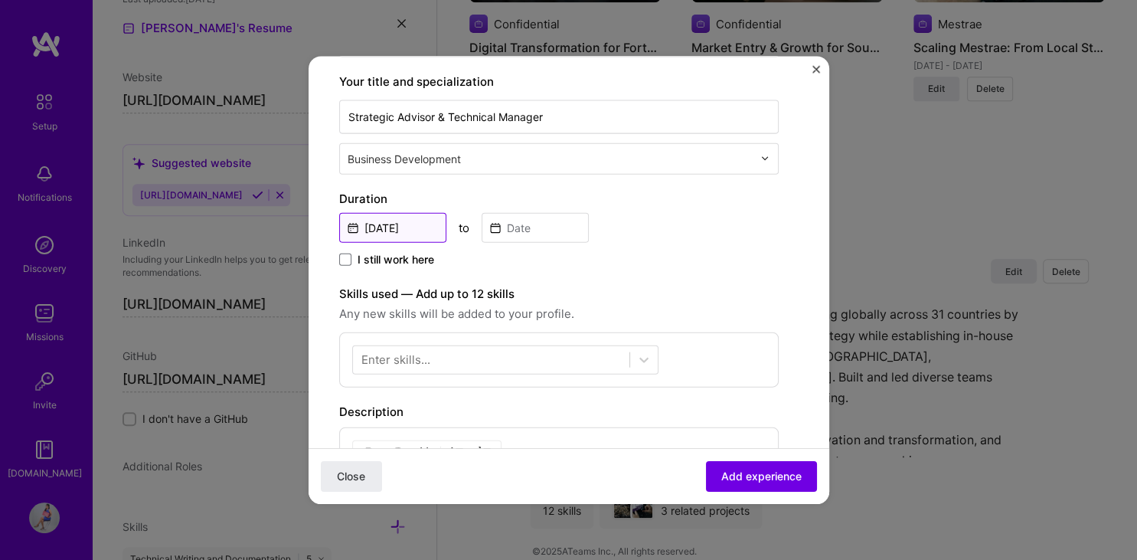
click at [409, 224] on input "[DATE]" at bounding box center [392, 227] width 107 height 30
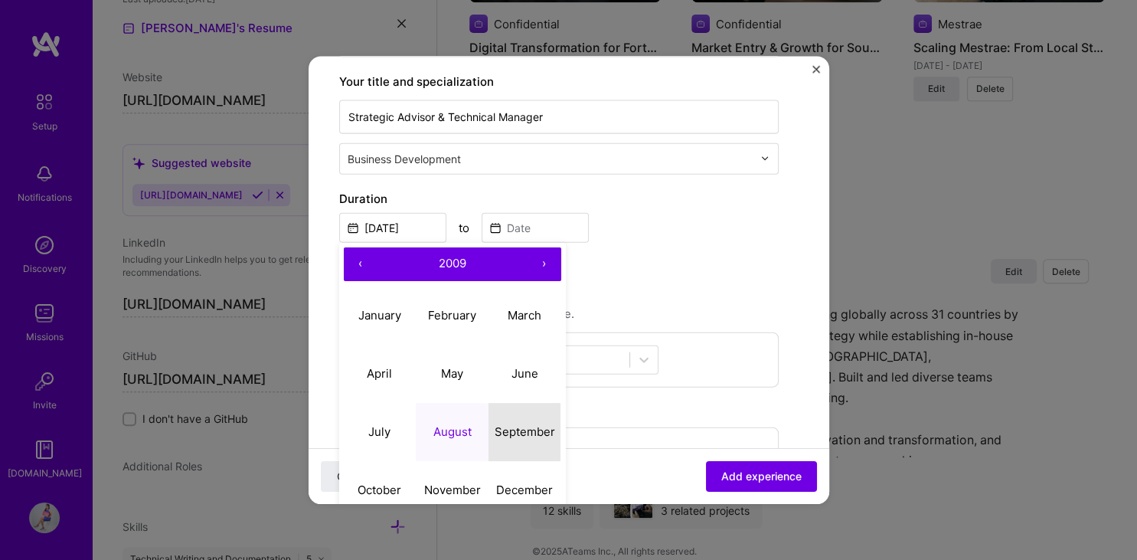
drag, startPoint x: 523, startPoint y: 436, endPoint x: 516, endPoint y: 418, distance: 19.6
click at [523, 436] on abbr "September" at bounding box center [524, 431] width 60 height 15
type input "[DATE]"
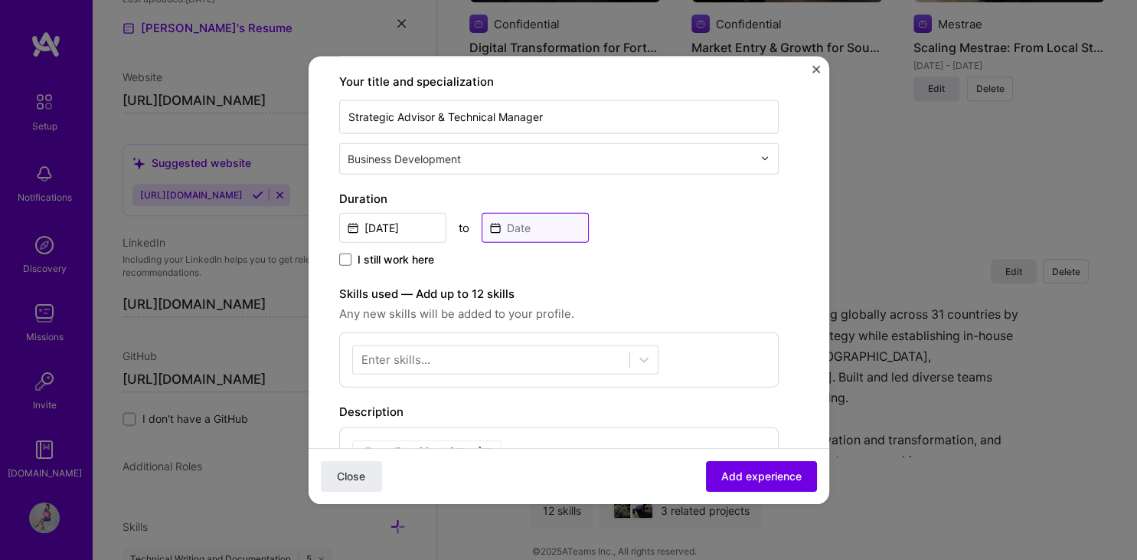
click at [520, 228] on input at bounding box center [534, 227] width 107 height 30
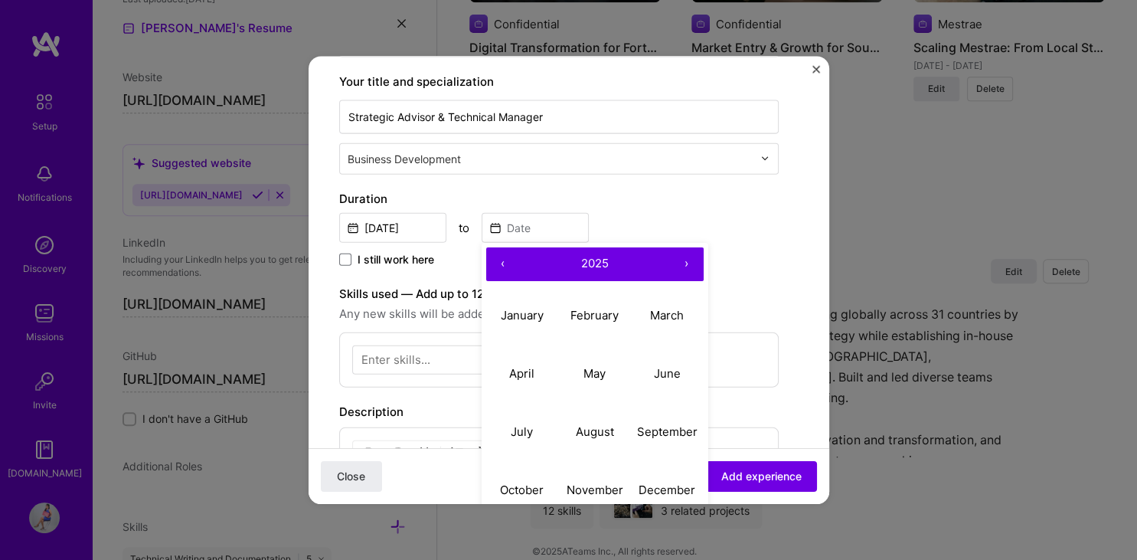
click at [502, 254] on button "‹" at bounding box center [503, 263] width 34 height 34
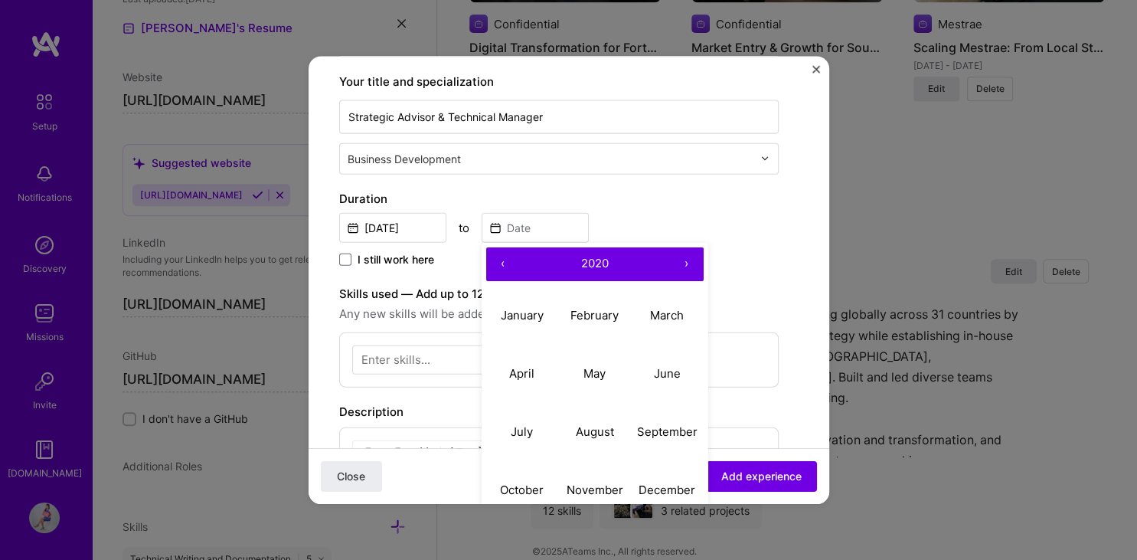
click at [502, 254] on button "‹" at bounding box center [503, 263] width 34 height 34
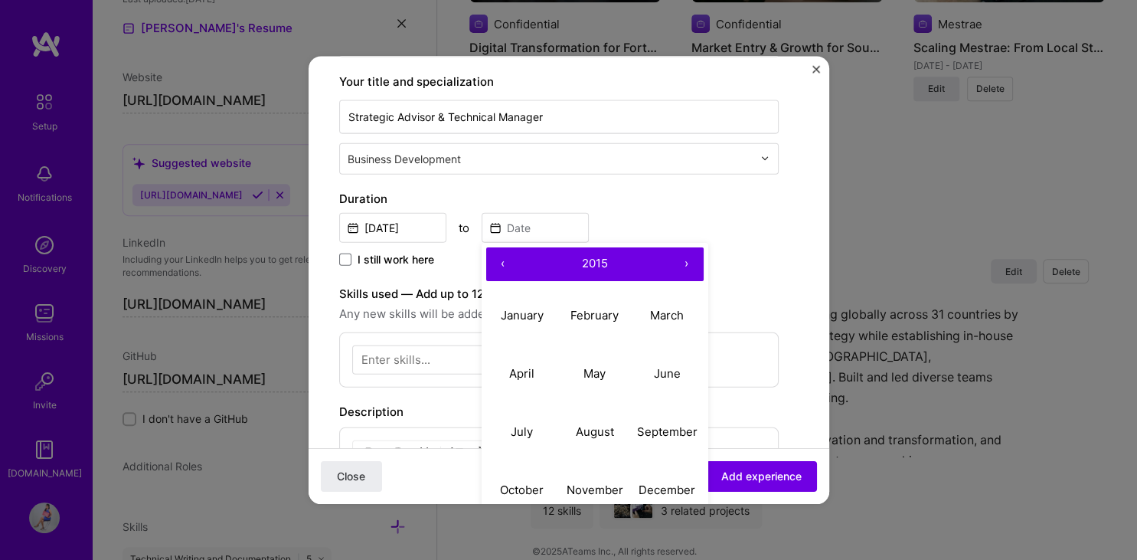
click at [502, 254] on button "‹" at bounding box center [503, 263] width 34 height 34
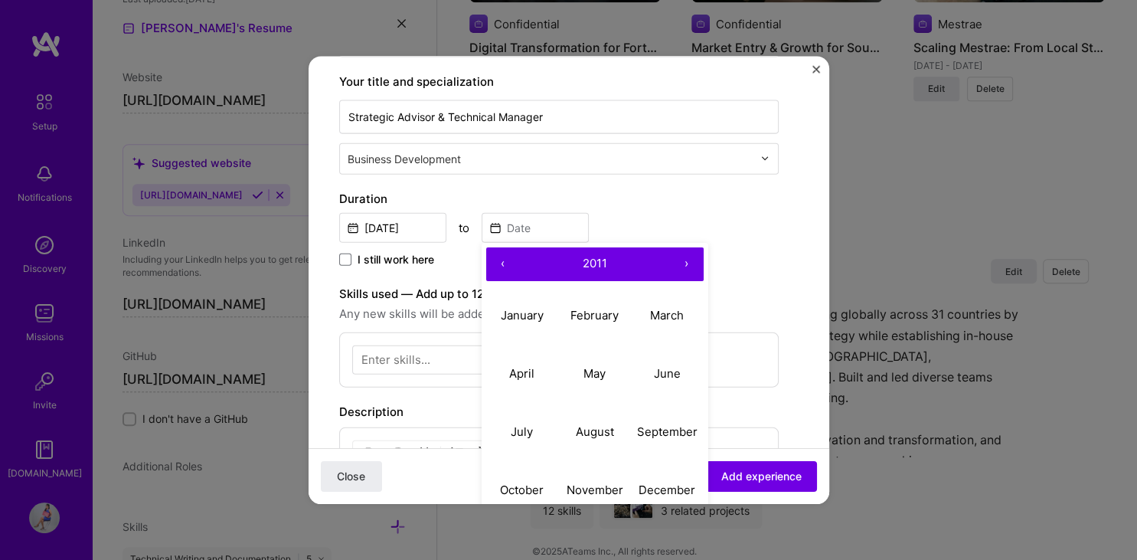
click at [502, 254] on button "‹" at bounding box center [503, 263] width 34 height 34
click at [690, 264] on button "›" at bounding box center [687, 263] width 34 height 34
click at [609, 488] on abbr "November" at bounding box center [594, 489] width 57 height 15
type input "[DATE]"
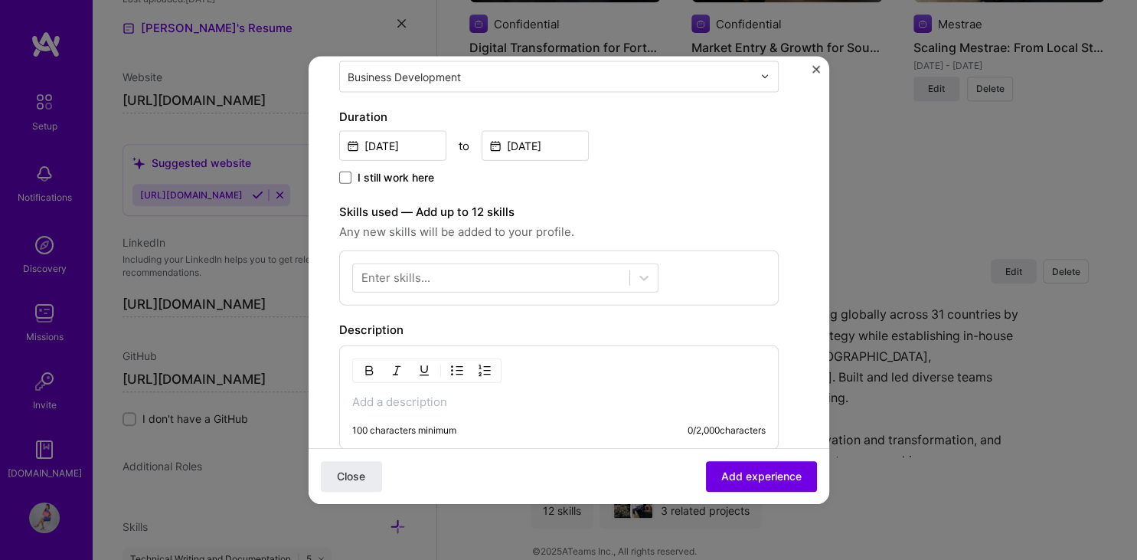
scroll to position [361, 0]
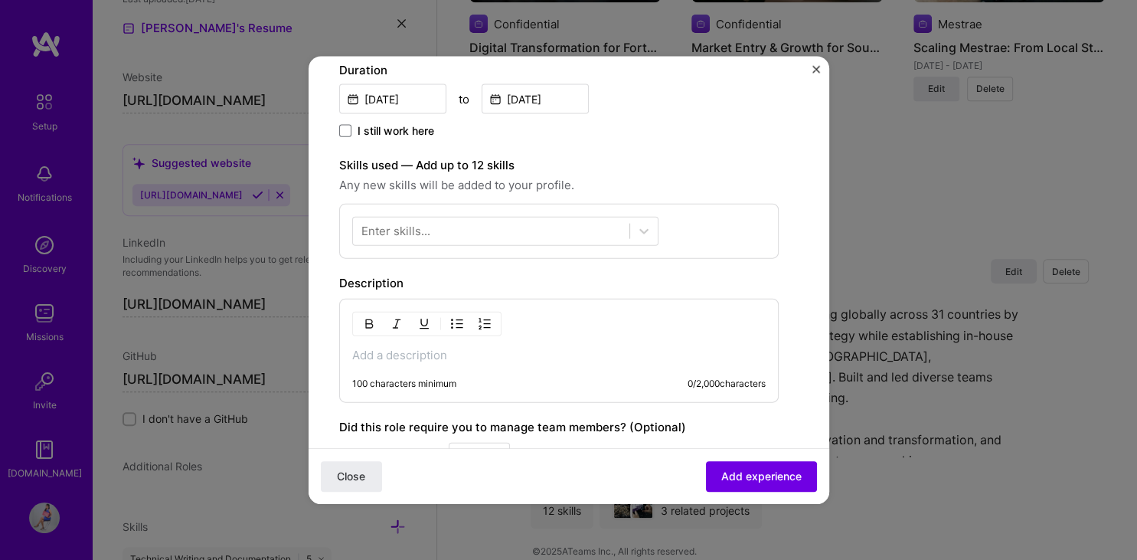
click at [429, 357] on p at bounding box center [558, 354] width 413 height 15
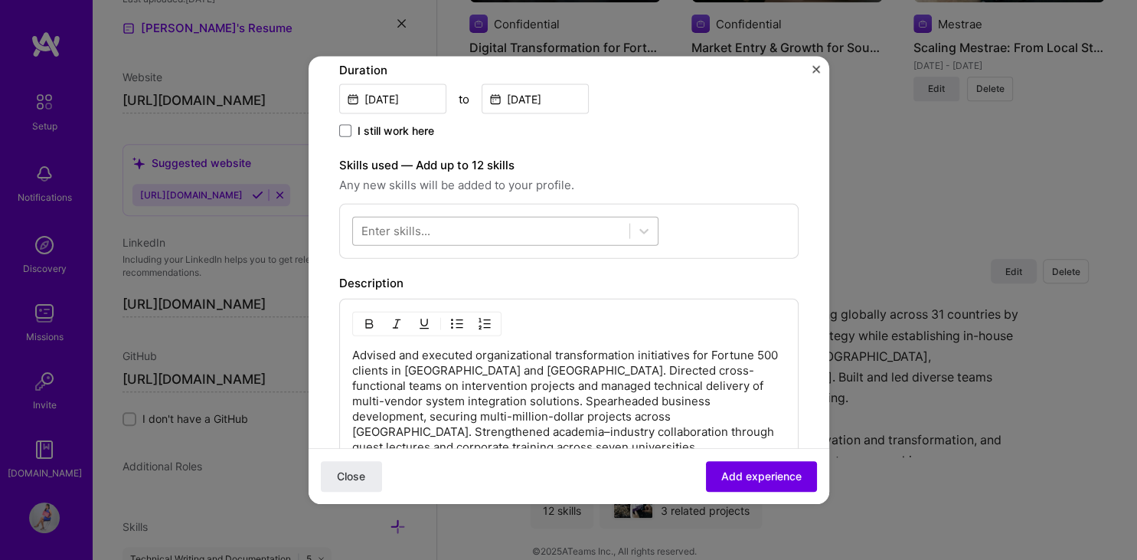
click at [566, 233] on div at bounding box center [491, 230] width 276 height 25
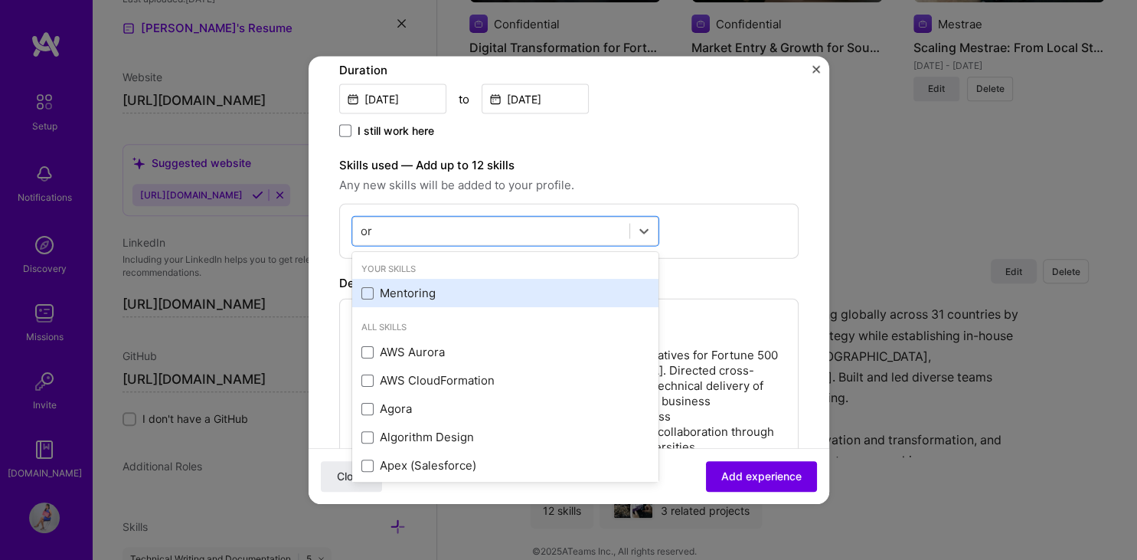
click at [413, 289] on div "Mentoring" at bounding box center [505, 293] width 288 height 16
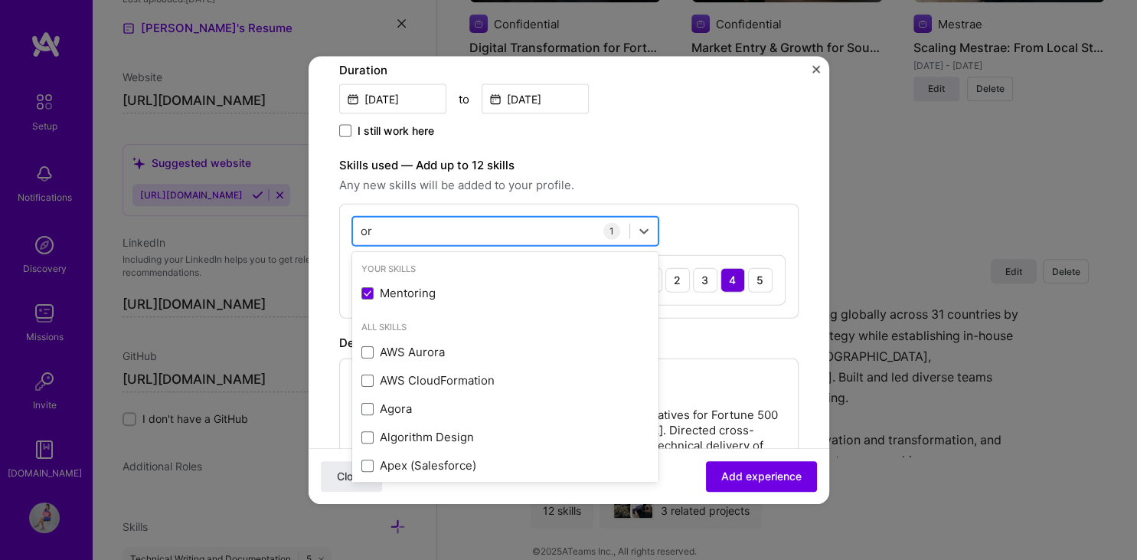
click at [404, 233] on div "or or" at bounding box center [491, 230] width 276 height 25
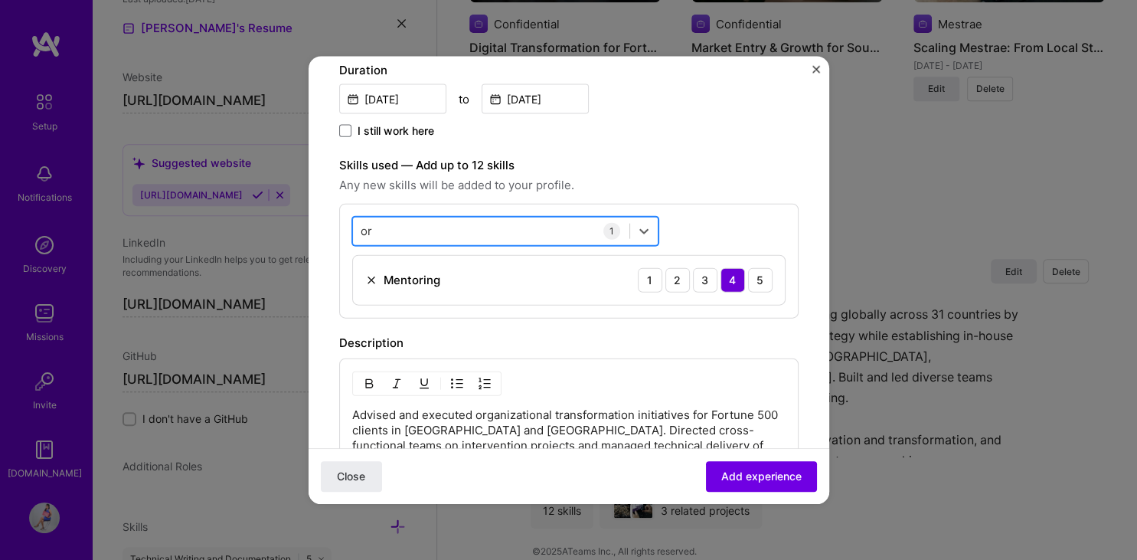
type input "o"
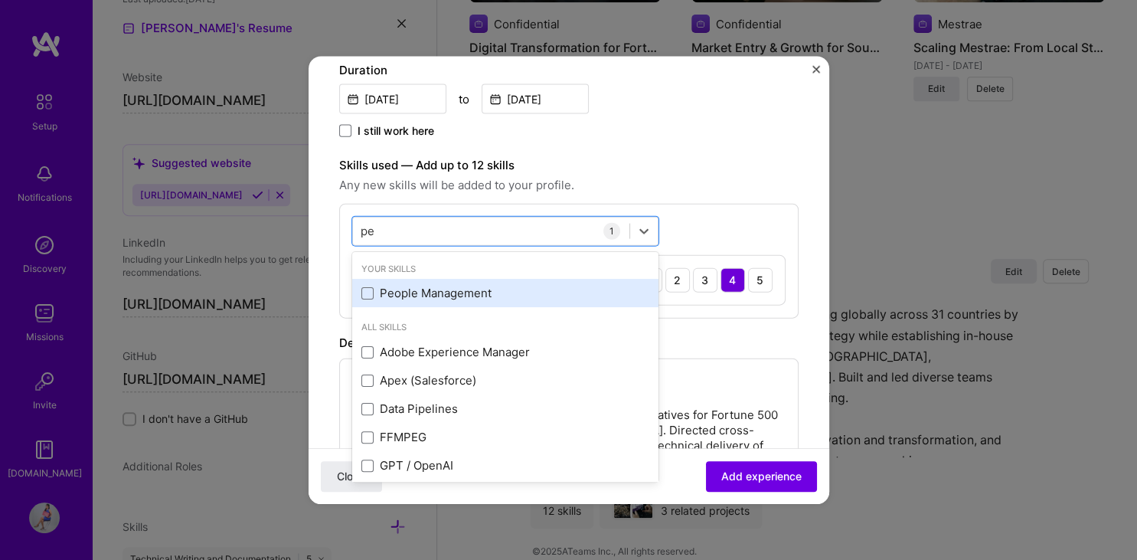
click at [396, 295] on div "People Management" at bounding box center [505, 293] width 288 height 16
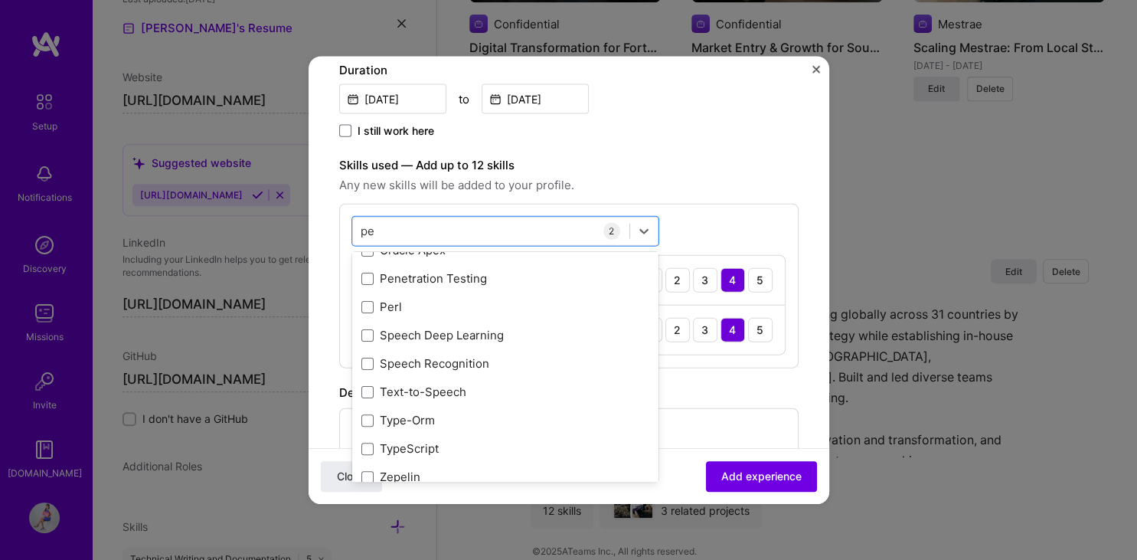
scroll to position [262, 0]
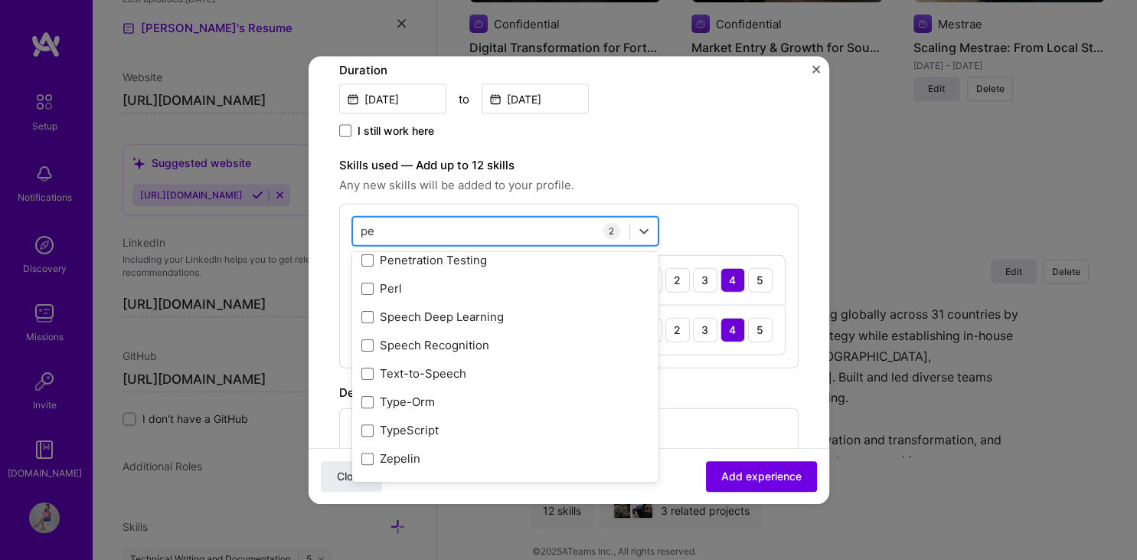
type input "p"
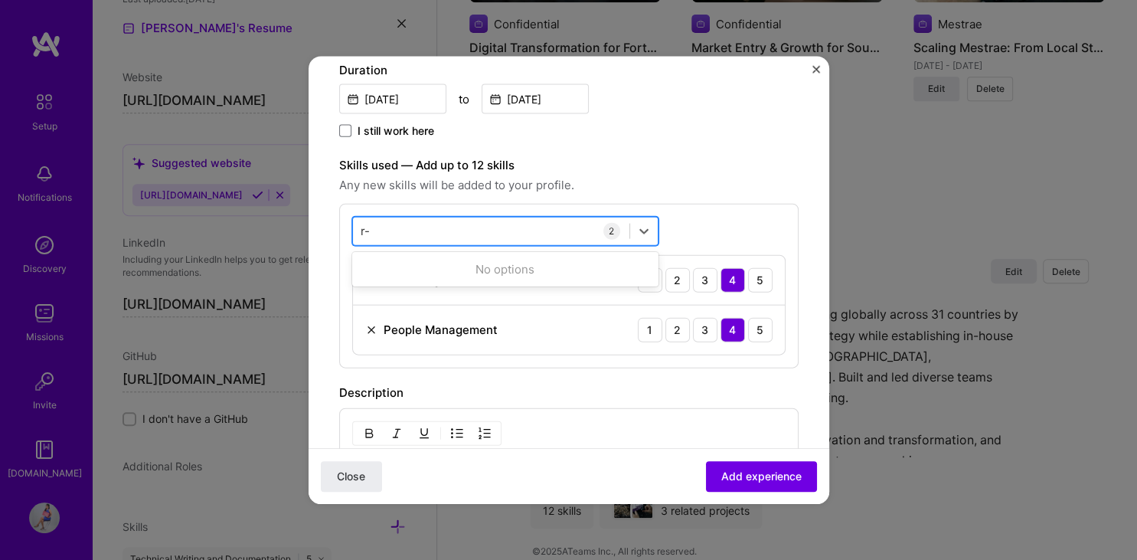
type input "r"
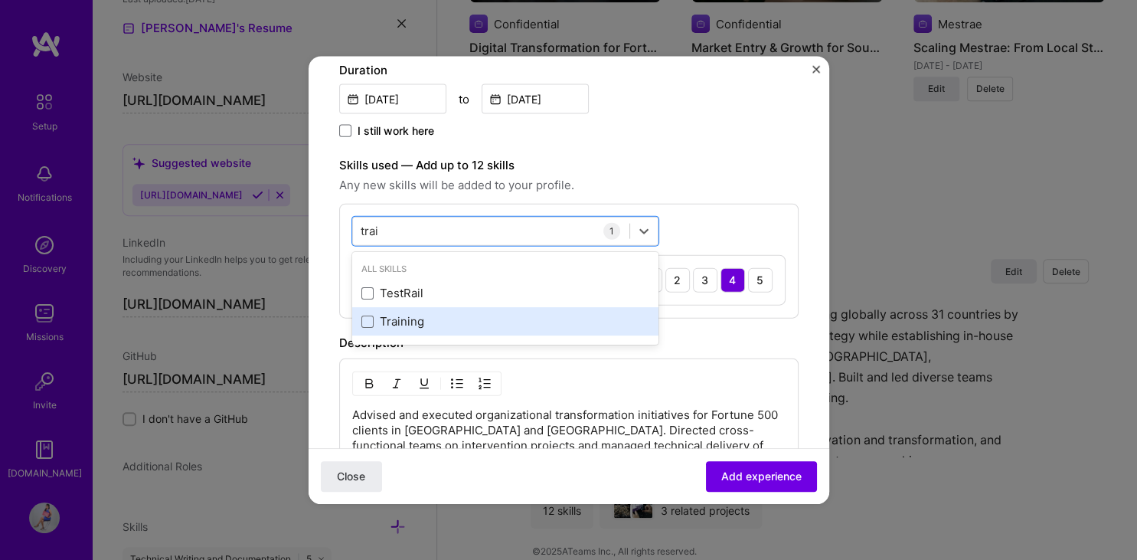
click at [524, 329] on div "Training" at bounding box center [505, 321] width 306 height 28
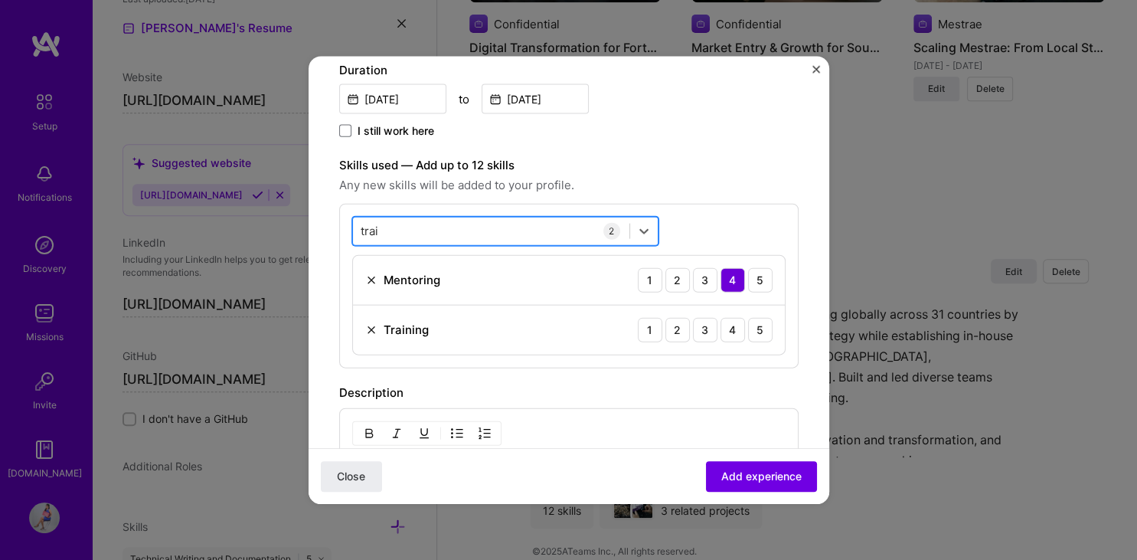
drag, startPoint x: 402, startPoint y: 229, endPoint x: 355, endPoint y: 222, distance: 47.2
click at [355, 222] on div "trai trai" at bounding box center [491, 230] width 276 height 25
drag, startPoint x: 358, startPoint y: 225, endPoint x: 370, endPoint y: 225, distance: 12.2
click at [358, 225] on div "trai trai" at bounding box center [491, 230] width 276 height 25
drag, startPoint x: 390, startPoint y: 226, endPoint x: 354, endPoint y: 224, distance: 36.8
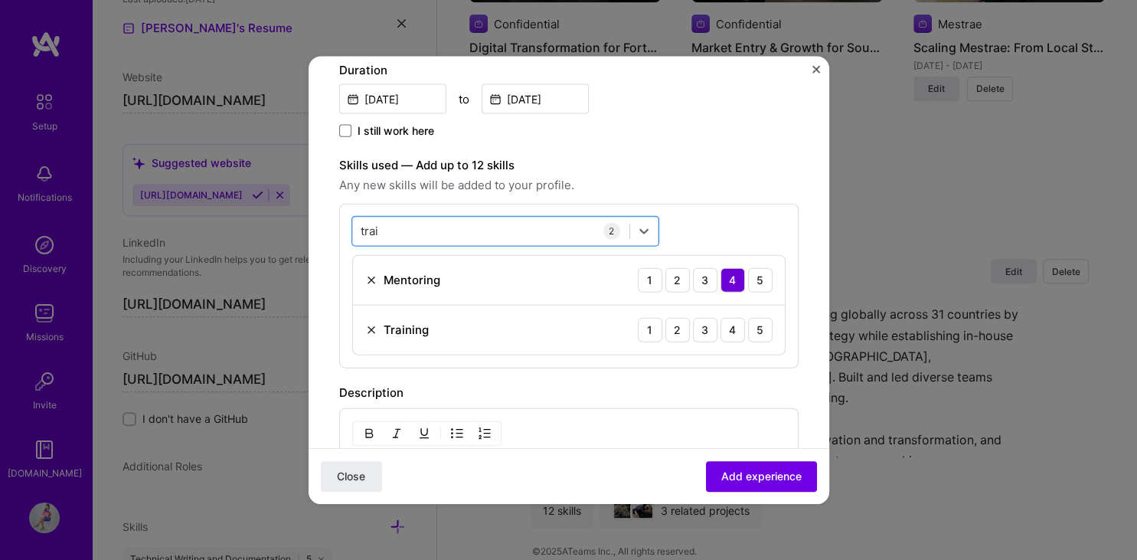
click at [338, 224] on form "Create a job experience Jobs help companies understand your past experience. Co…" at bounding box center [568, 329] width 520 height 1209
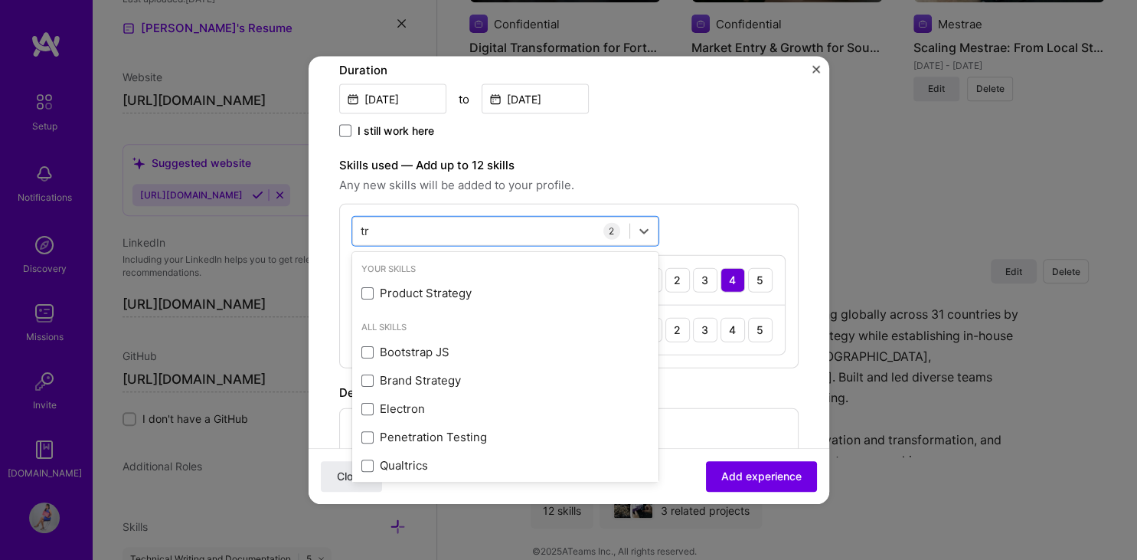
type input "t"
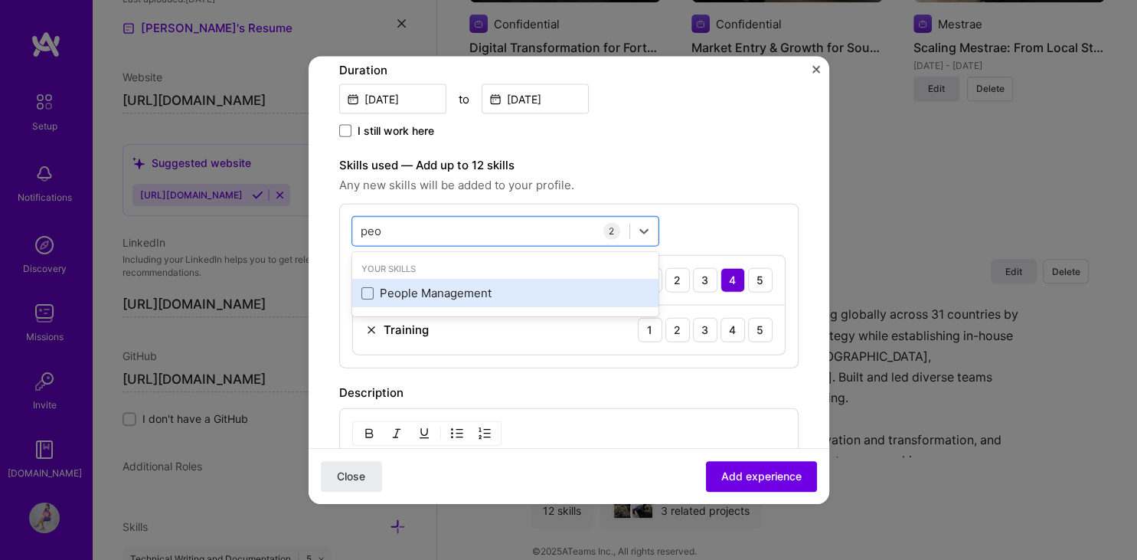
click at [451, 299] on div "People Management" at bounding box center [505, 293] width 288 height 16
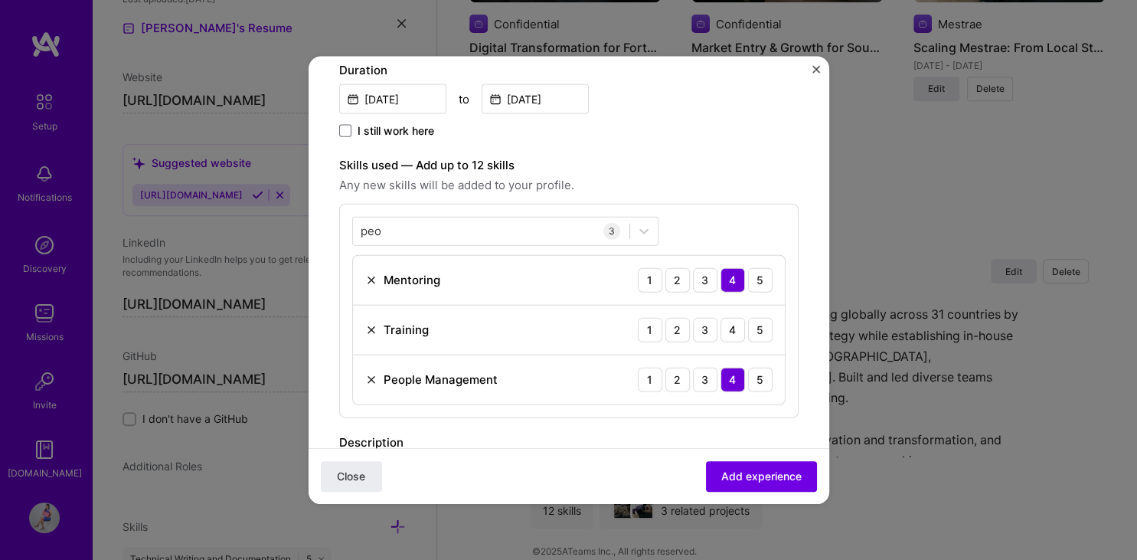
click at [693, 228] on div "peo peo 3 Mentoring 1 2 3 4 5 Training 1 2 3 4 5 People Management 1 2 3 4 5" at bounding box center [568, 310] width 459 height 214
click at [519, 228] on div "peo peo" at bounding box center [491, 230] width 276 height 25
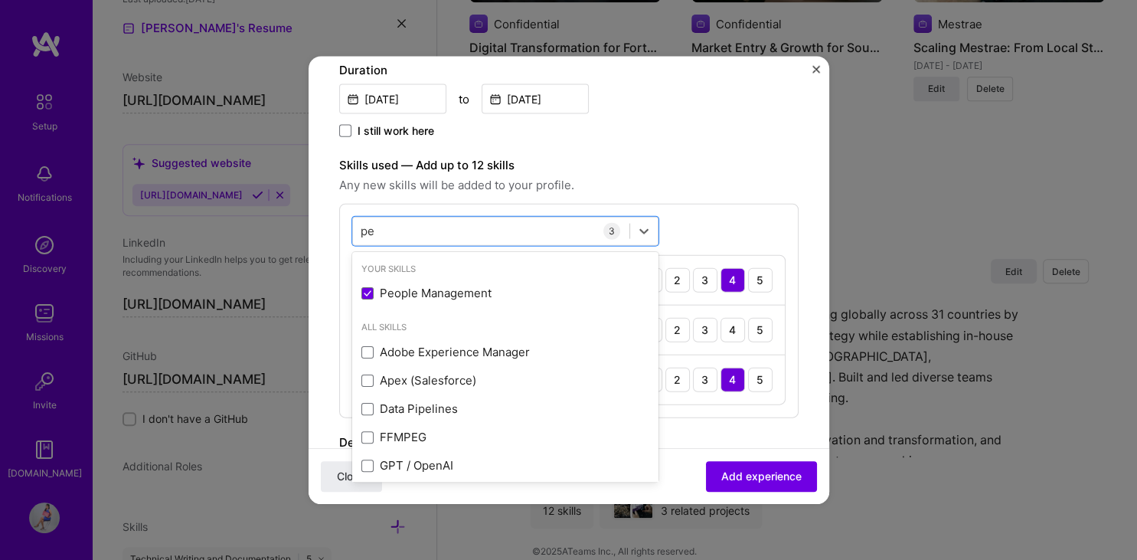
type input "p"
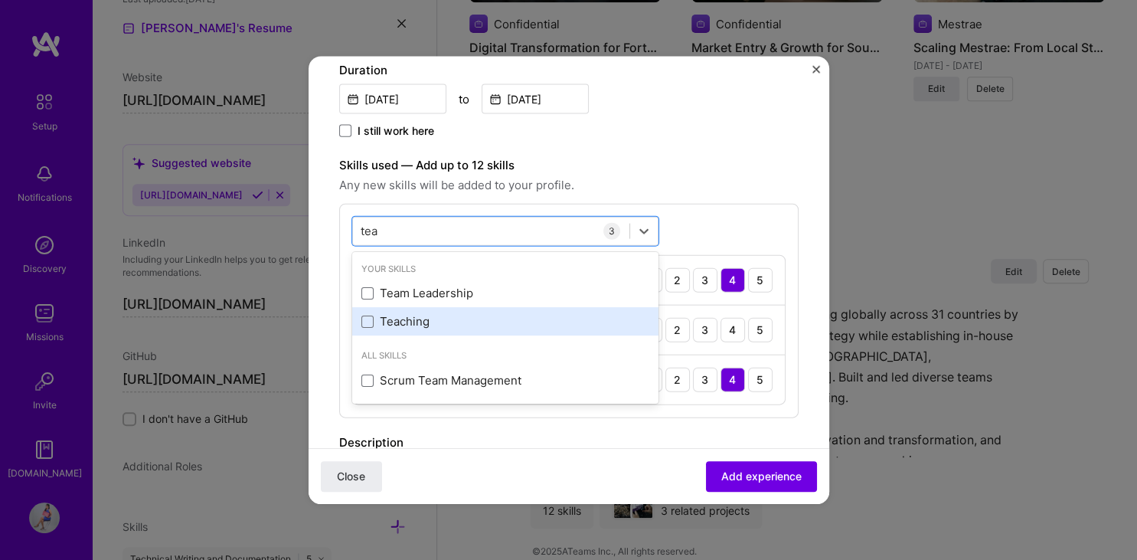
click at [436, 326] on div "Teaching" at bounding box center [505, 321] width 288 height 16
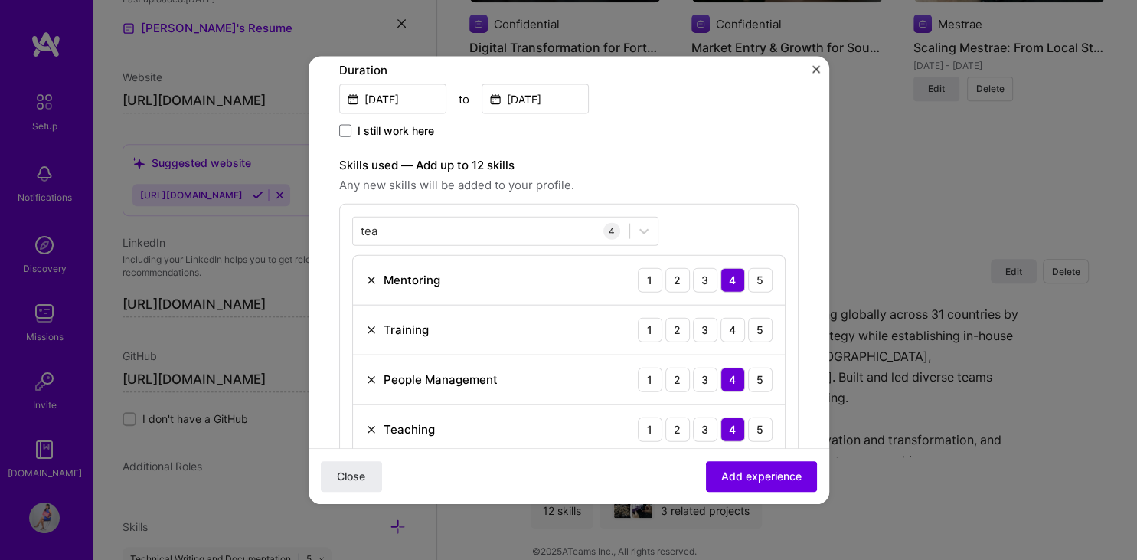
click at [690, 230] on div "tea tea 4 Mentoring 1 2 3 4 5 Training 1 2 3 4 5 People Management 1 2 3 4 5 Te…" at bounding box center [568, 335] width 459 height 264
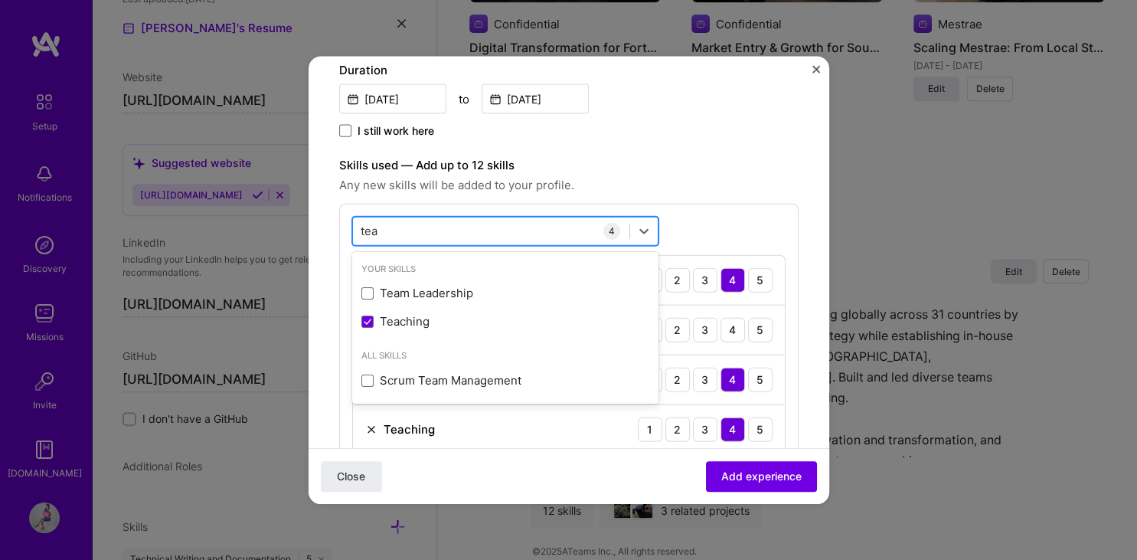
click at [528, 233] on div "tea tea" at bounding box center [491, 230] width 276 height 25
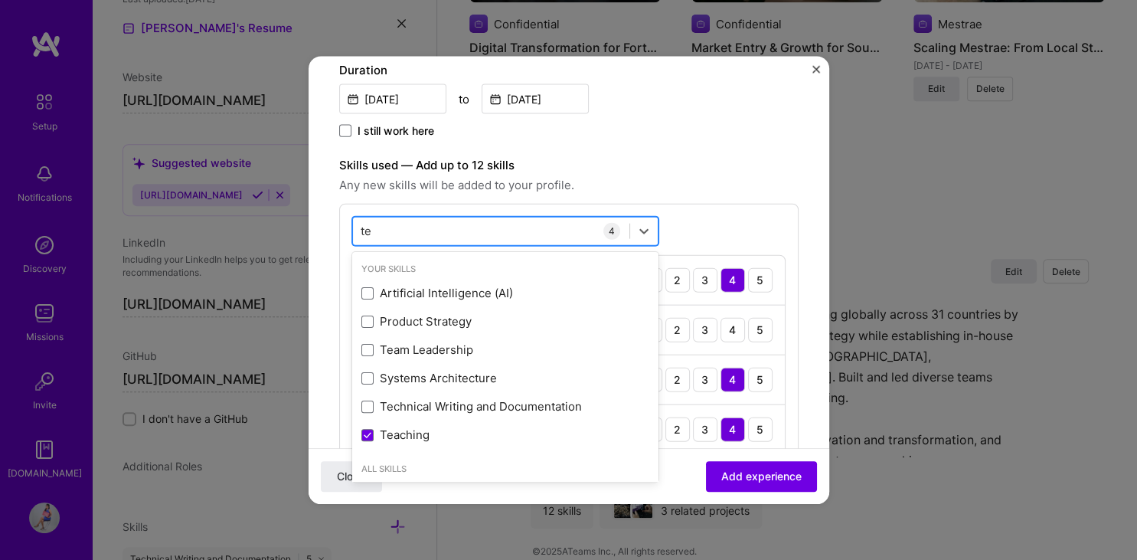
type input "t"
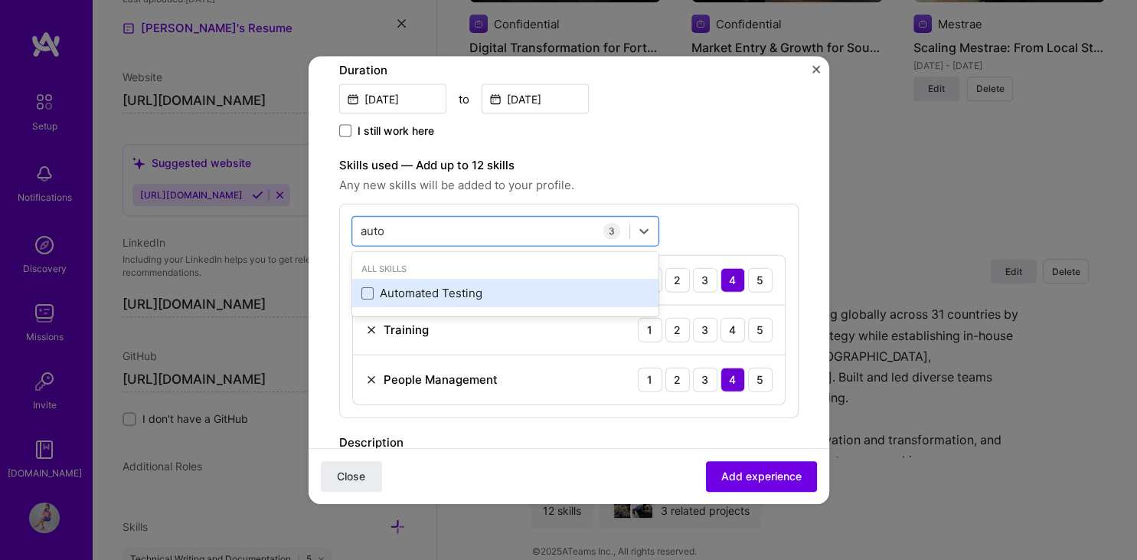
click at [488, 292] on div "Automated Testing" at bounding box center [505, 293] width 288 height 16
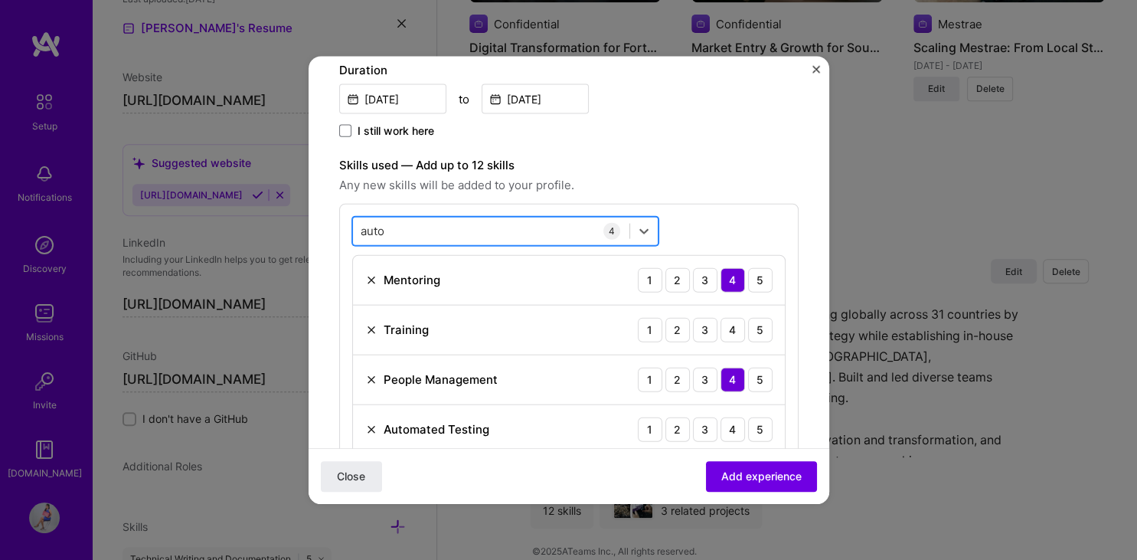
click at [475, 229] on div "auto auto" at bounding box center [491, 230] width 276 height 25
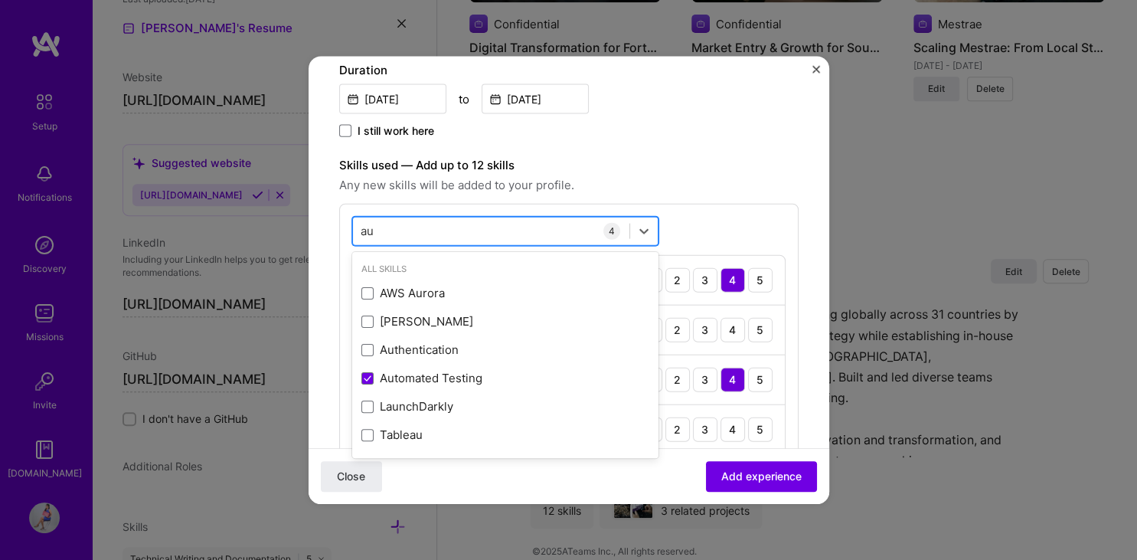
type input "a"
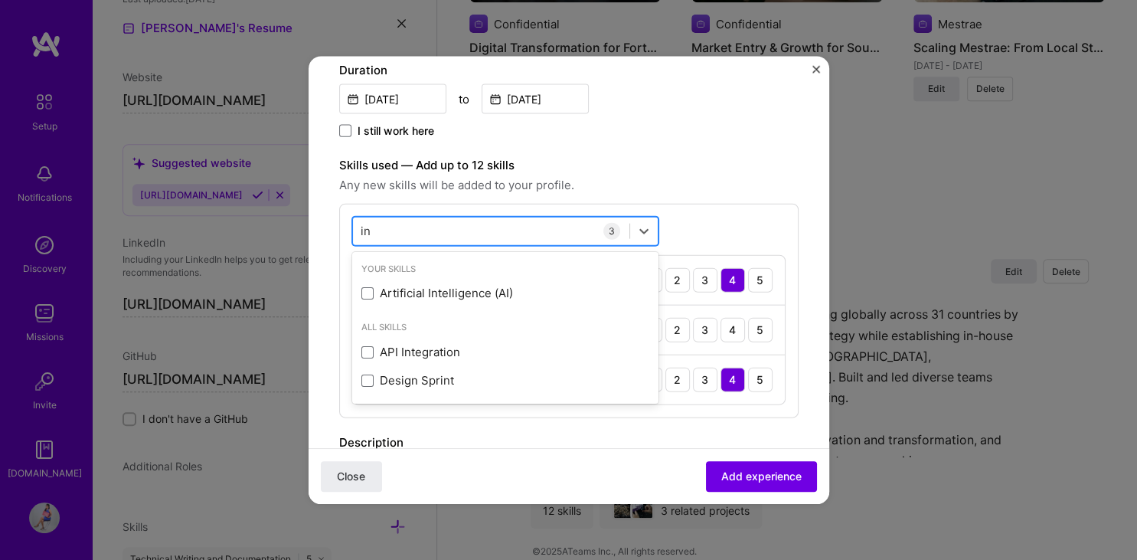
type input "i"
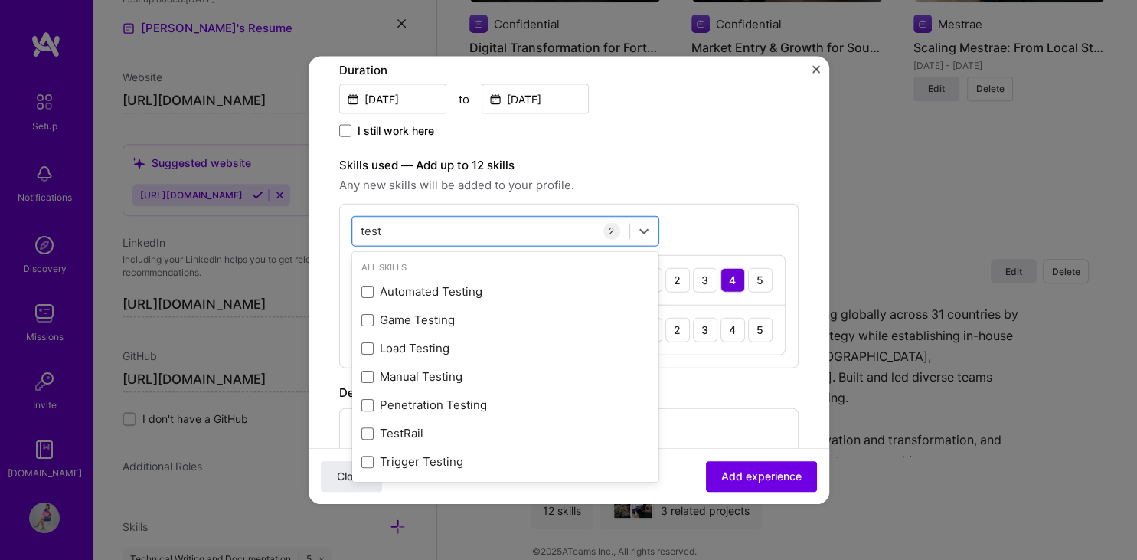
scroll to position [5, 0]
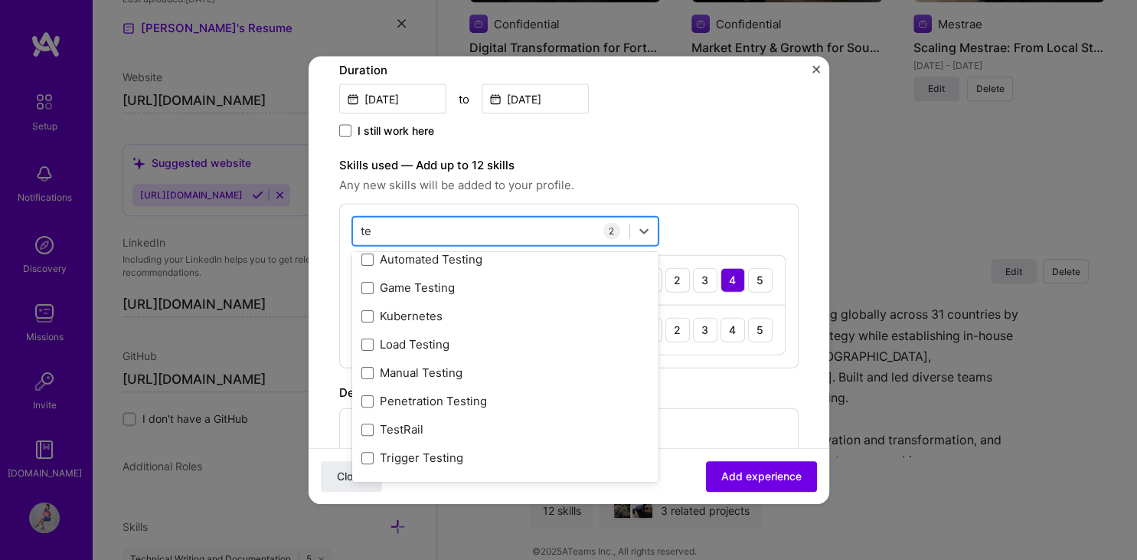
type input "t"
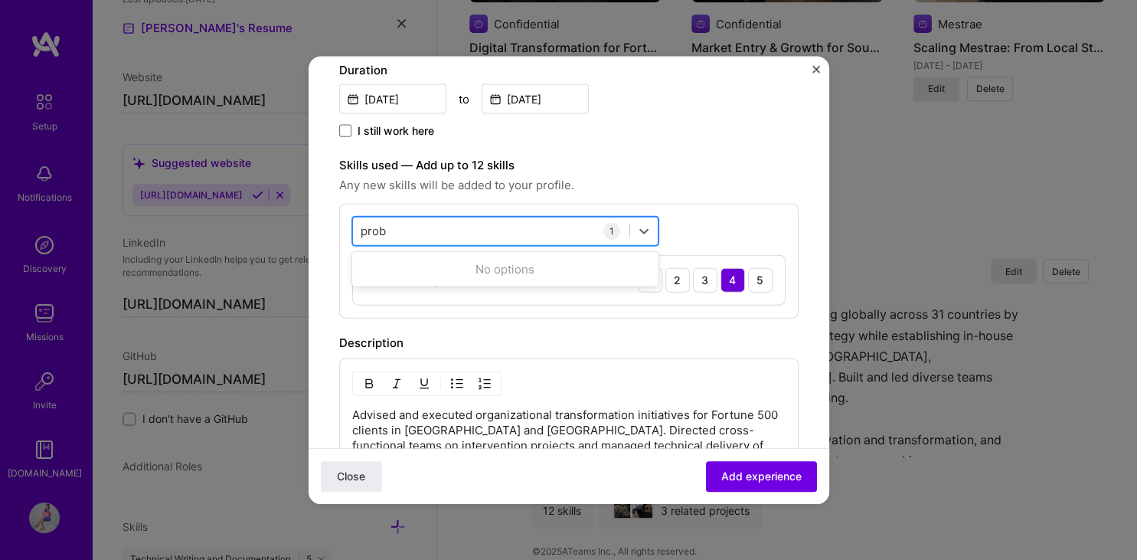
scroll to position [0, 0]
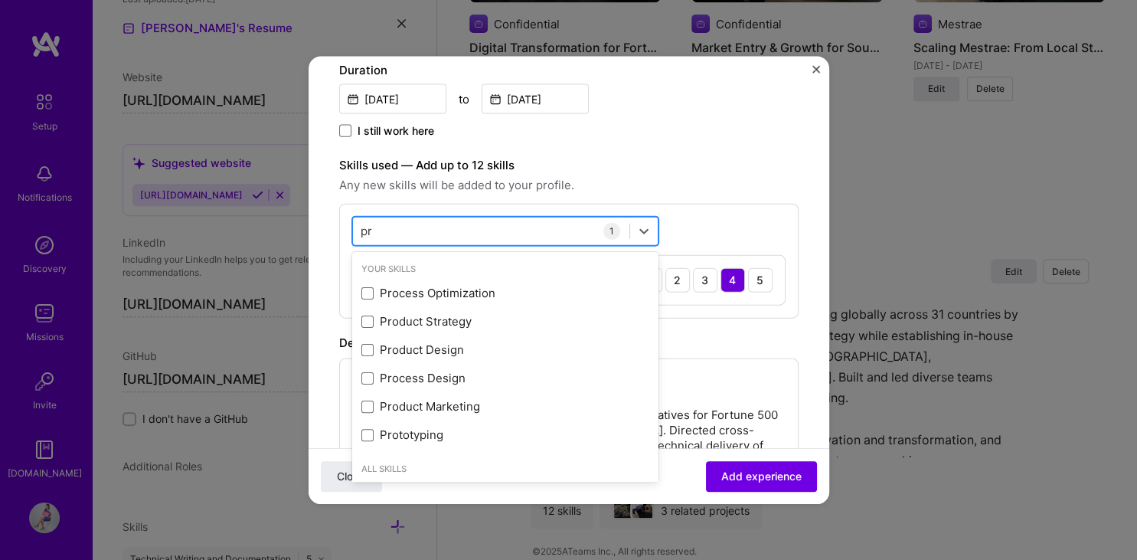
type input "p"
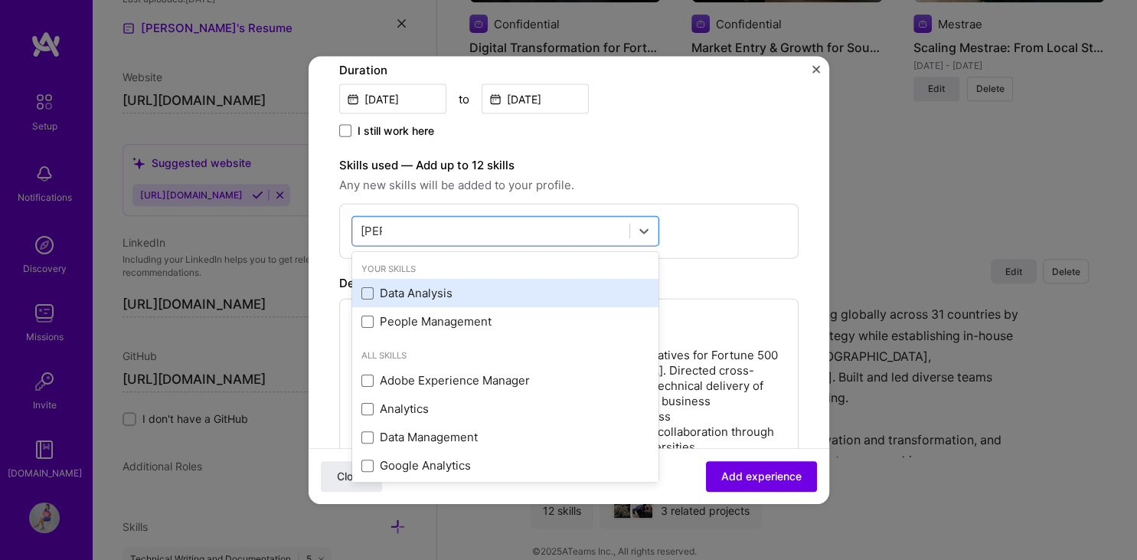
click at [430, 292] on div "Data Analysis" at bounding box center [505, 293] width 288 height 16
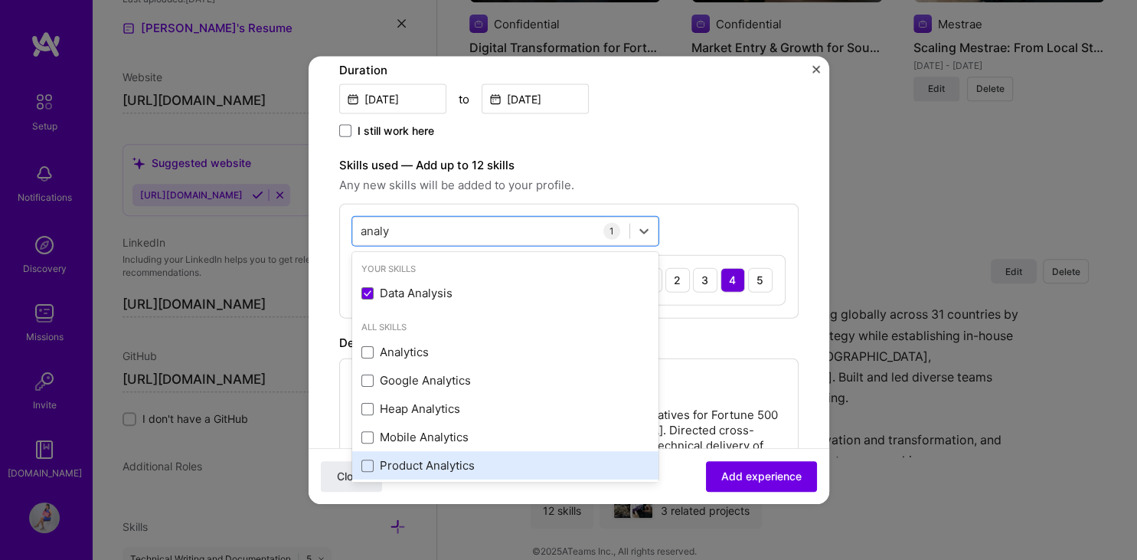
click at [409, 458] on div "Product Analytics" at bounding box center [505, 465] width 288 height 16
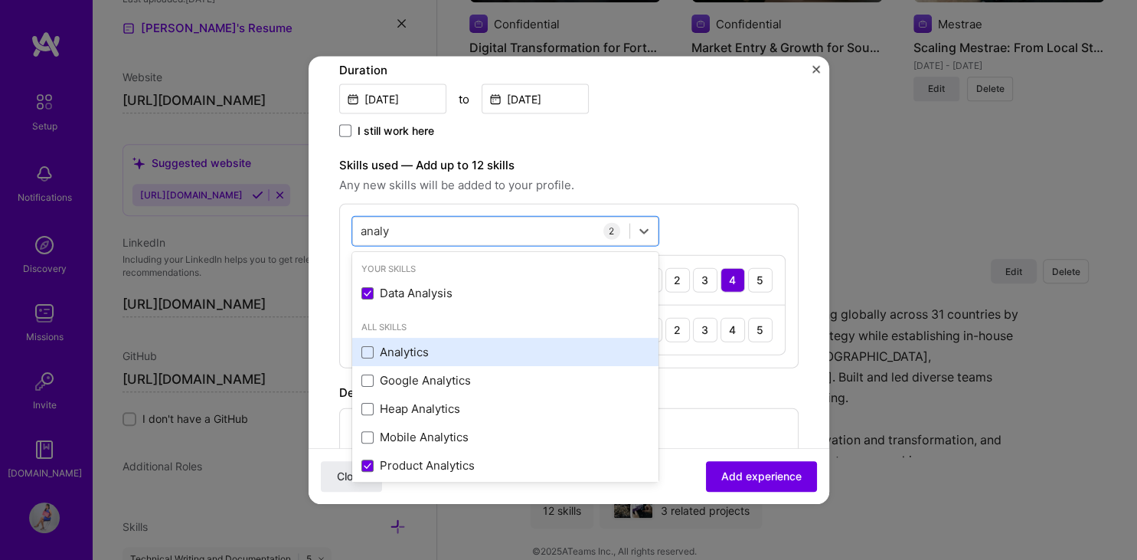
click at [461, 347] on div "Analytics" at bounding box center [505, 352] width 288 height 16
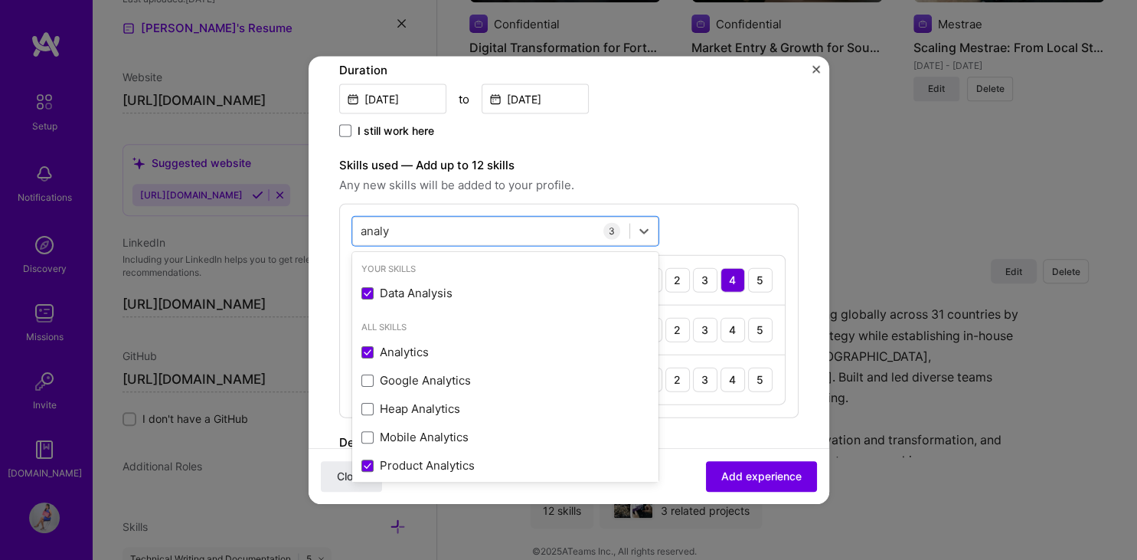
scroll to position [35, 0]
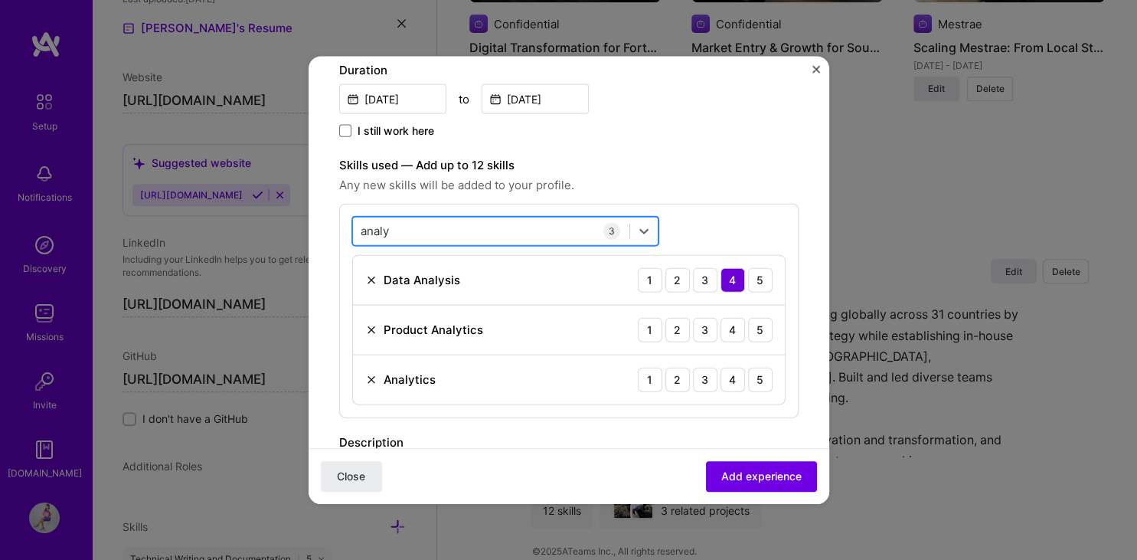
drag, startPoint x: 410, startPoint y: 222, endPoint x: 366, endPoint y: 226, distance: 43.8
click at [366, 226] on div "analy analy" at bounding box center [491, 230] width 276 height 25
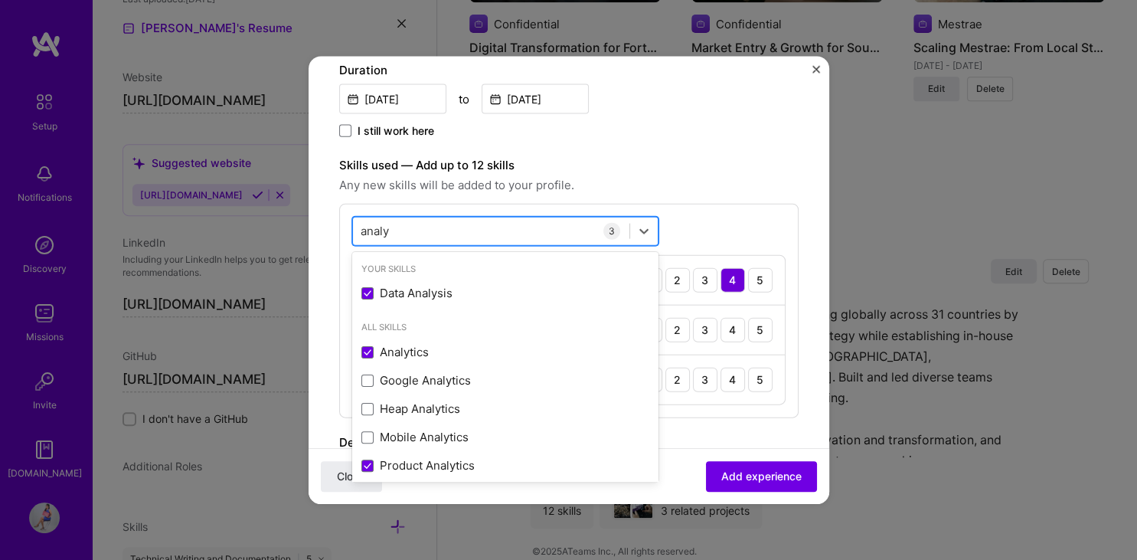
drag, startPoint x: 414, startPoint y: 230, endPoint x: 366, endPoint y: 232, distance: 48.2
click at [366, 232] on div "analy analy" at bounding box center [491, 230] width 276 height 25
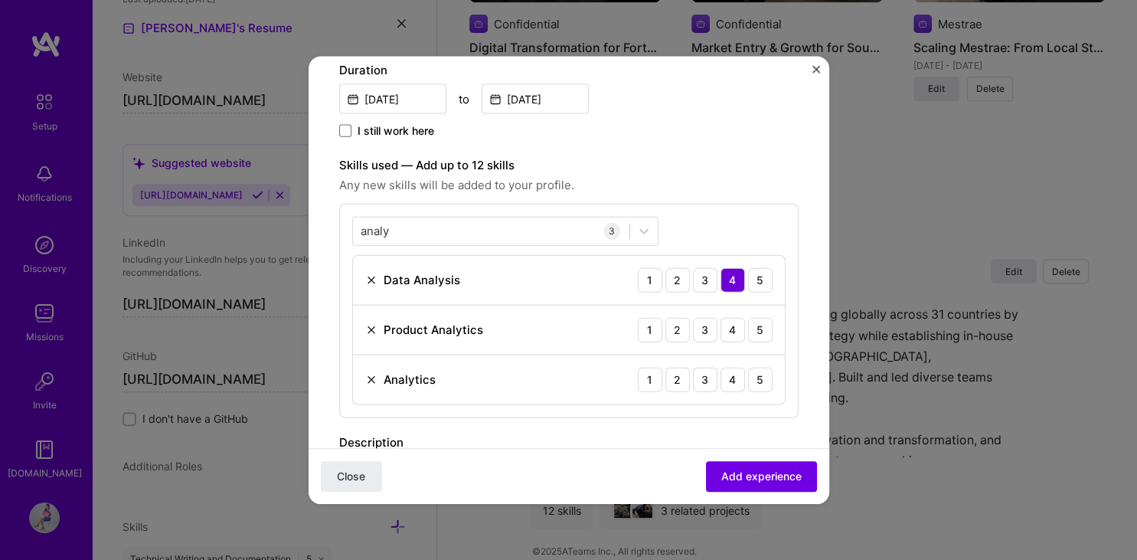
click at [705, 211] on div "analy analy 3 Data Analysis 1 2 3 4 5 Product Analytics 1 2 3 4 5 Analytics 1 2…" at bounding box center [568, 310] width 459 height 214
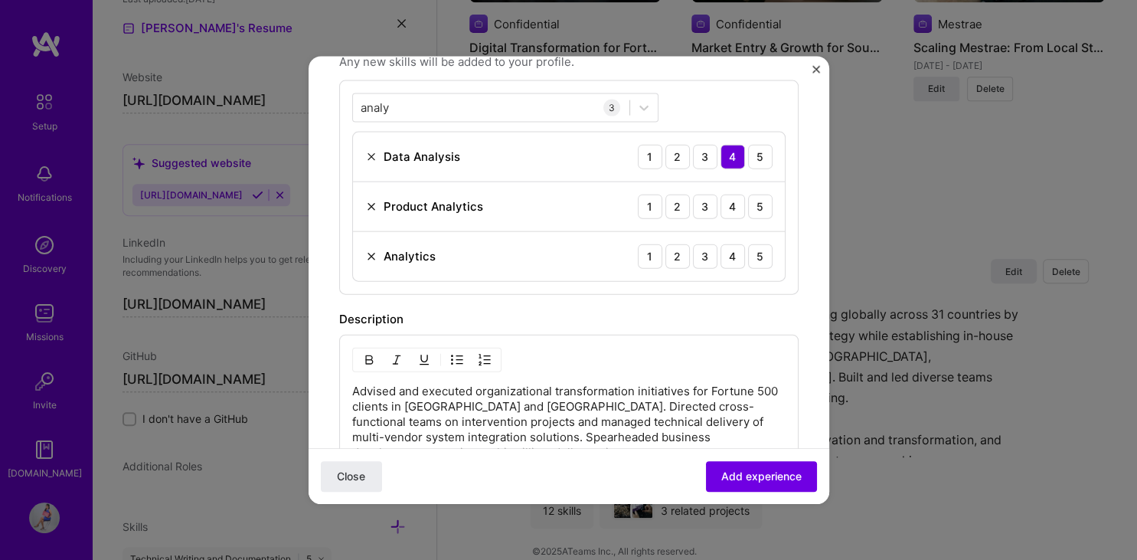
scroll to position [433, 0]
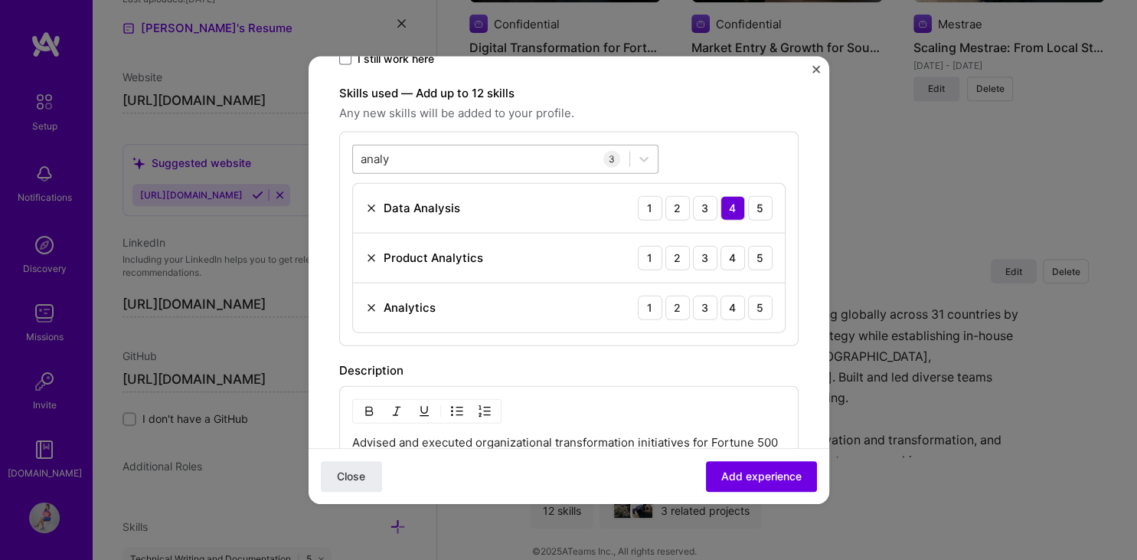
click at [398, 161] on div "analy analy" at bounding box center [491, 158] width 276 height 25
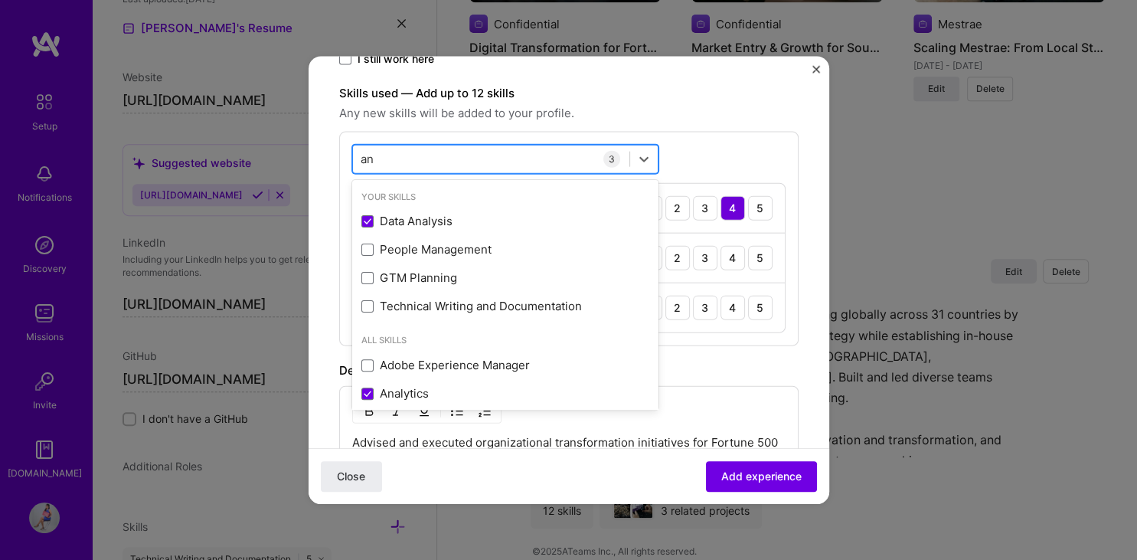
type input "a"
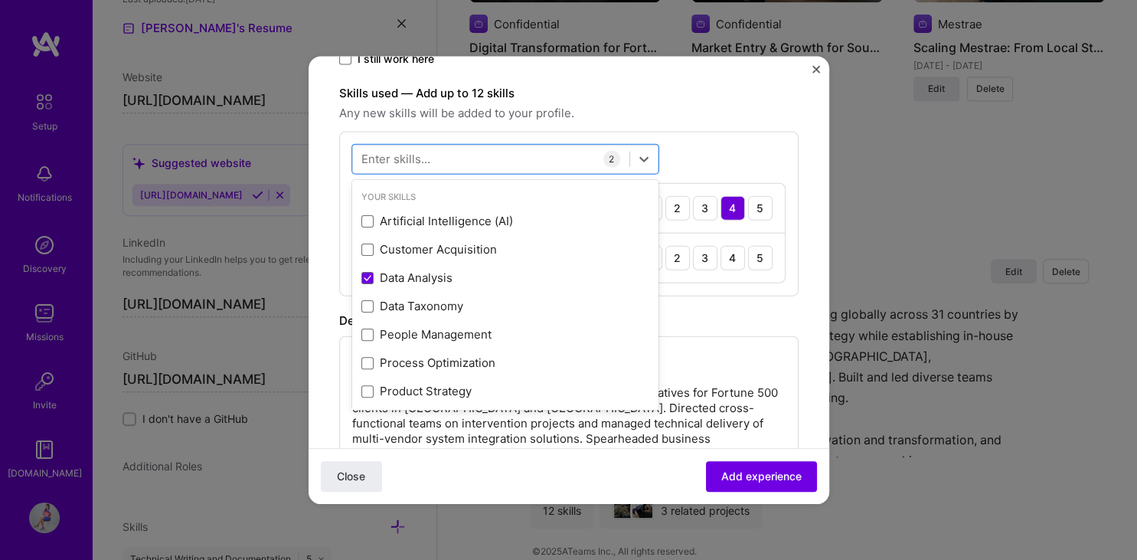
click at [696, 158] on div "option Analytics, deselected. option Data Analysis selected, 0 of 2. 378 result…" at bounding box center [568, 213] width 459 height 165
click at [643, 158] on icon at bounding box center [643, 158] width 9 height 5
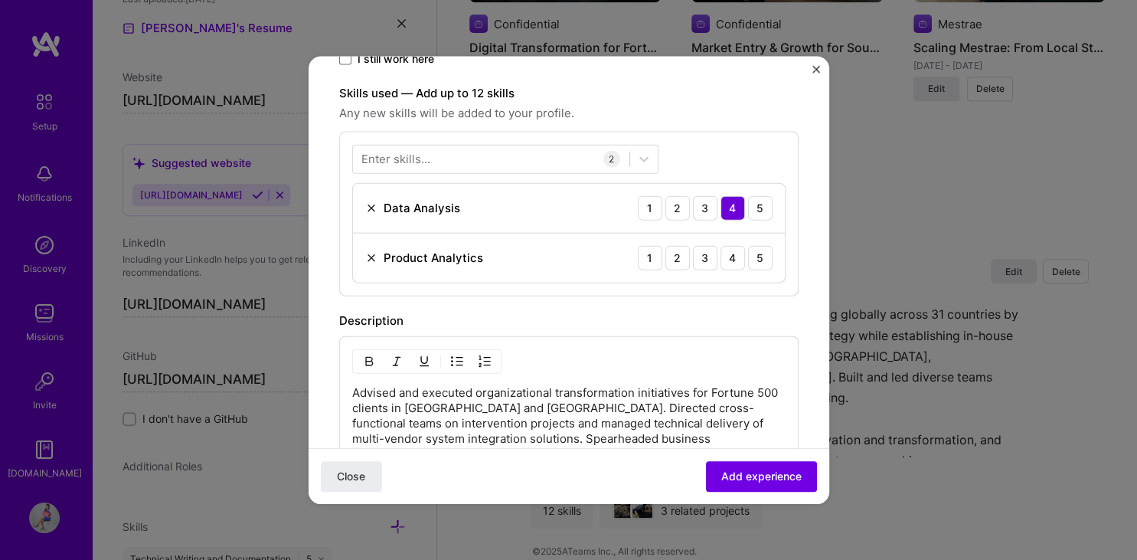
click at [693, 147] on div "Enter skills... 2 Data Analysis 1 2 3 4 5 Product Analytics 1 2 3 4 5" at bounding box center [568, 213] width 459 height 165
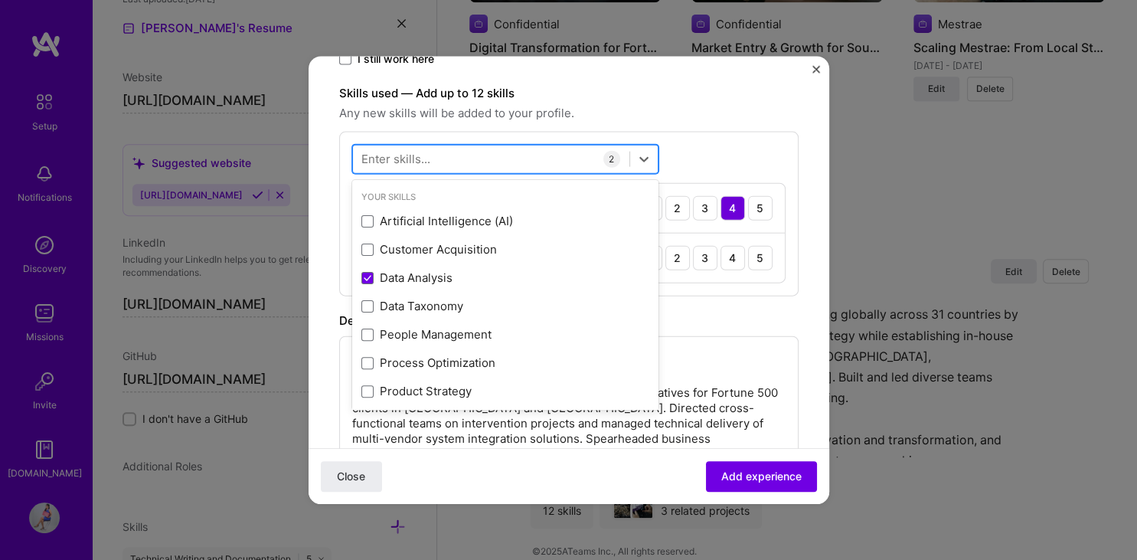
click at [479, 158] on div at bounding box center [491, 158] width 276 height 25
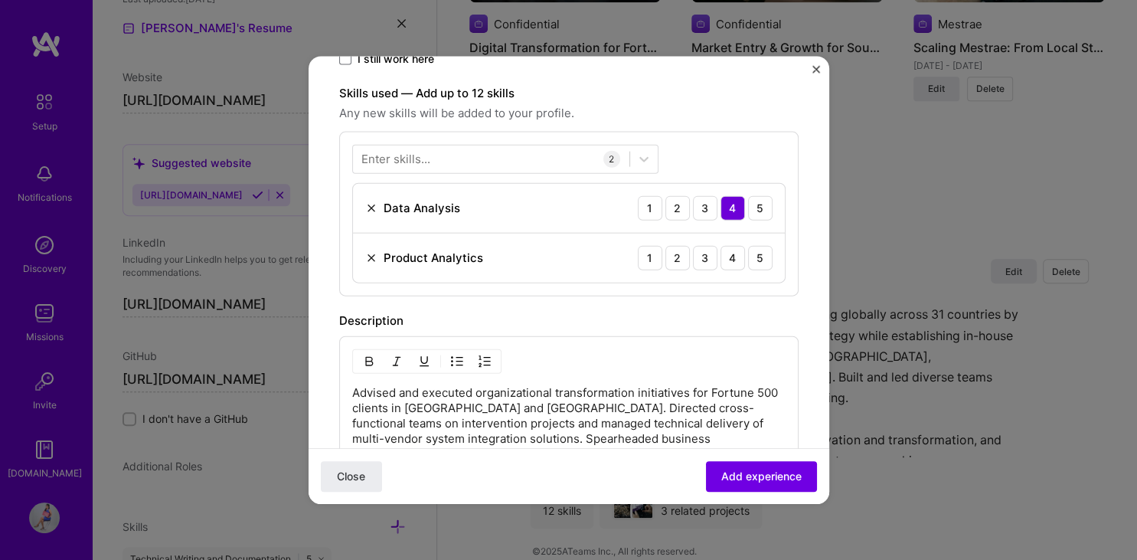
click at [703, 154] on div "Enter skills... 2 Data Analysis 1 2 3 4 5 Product Analytics 1 2 3 4 5" at bounding box center [568, 213] width 459 height 165
click at [367, 207] on img at bounding box center [371, 207] width 12 height 12
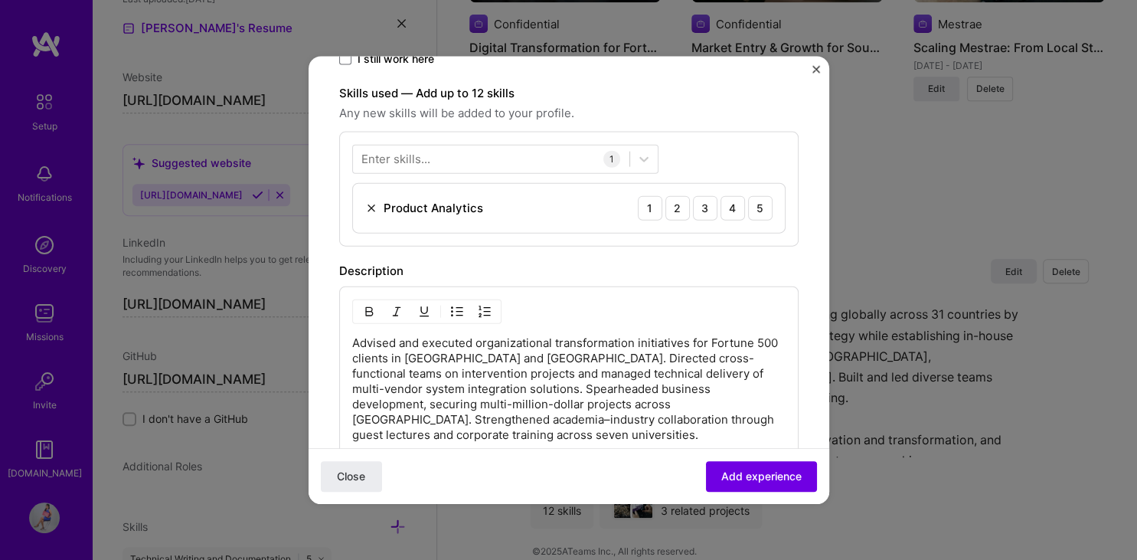
click at [416, 157] on div "Enter skills..." at bounding box center [395, 159] width 69 height 16
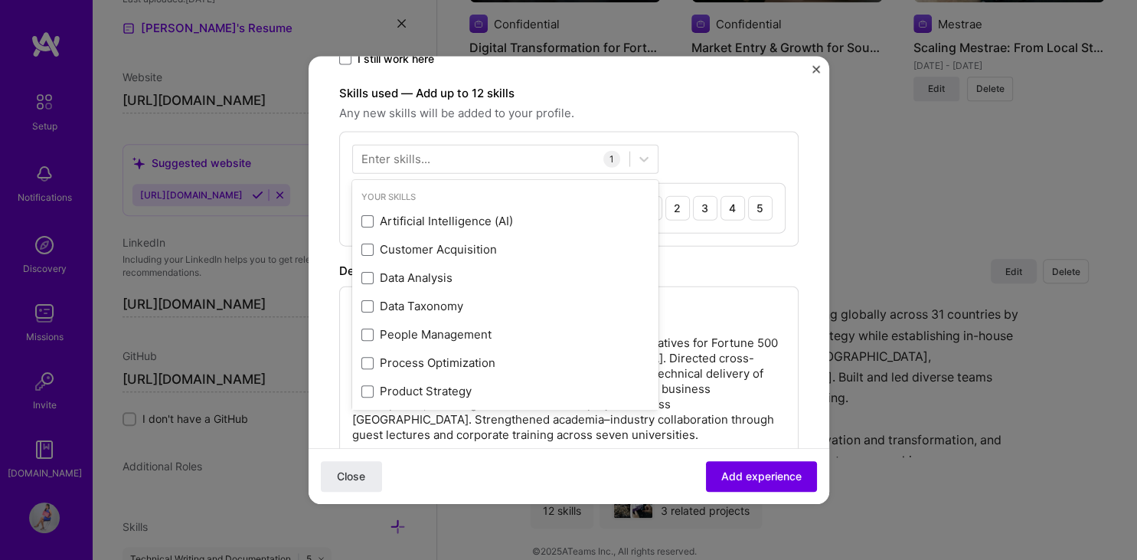
click at [416, 157] on div "Enter skills..." at bounding box center [395, 159] width 69 height 16
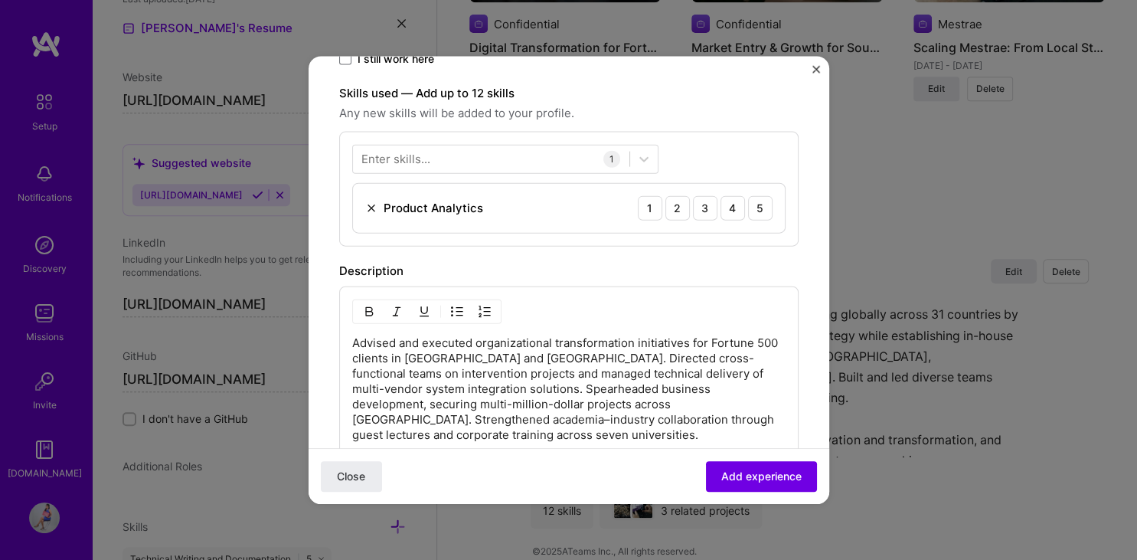
click at [419, 162] on div "Enter skills..." at bounding box center [395, 159] width 69 height 16
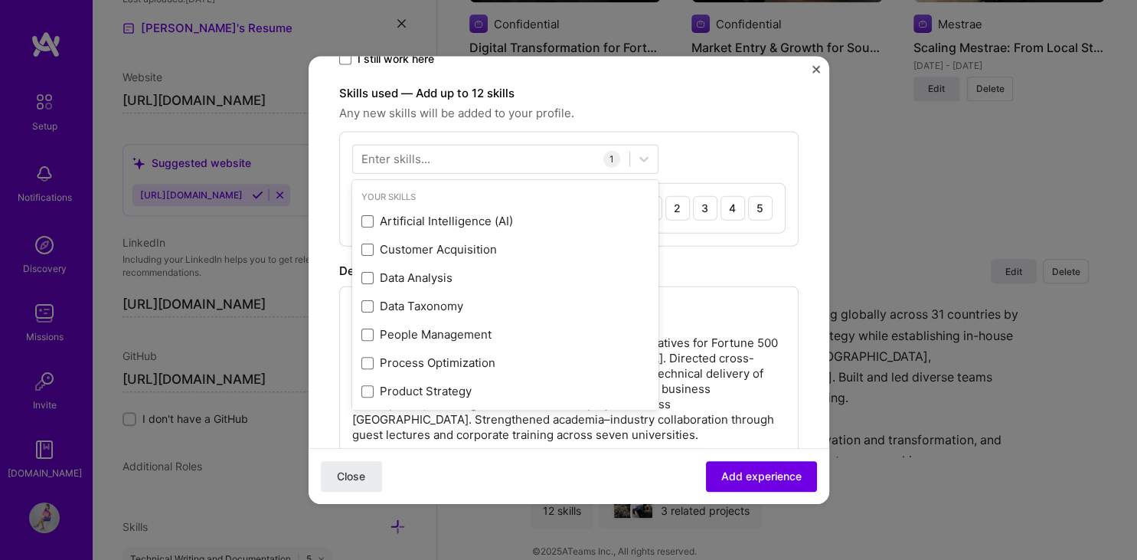
click at [403, 158] on div "Enter skills..." at bounding box center [395, 159] width 69 height 16
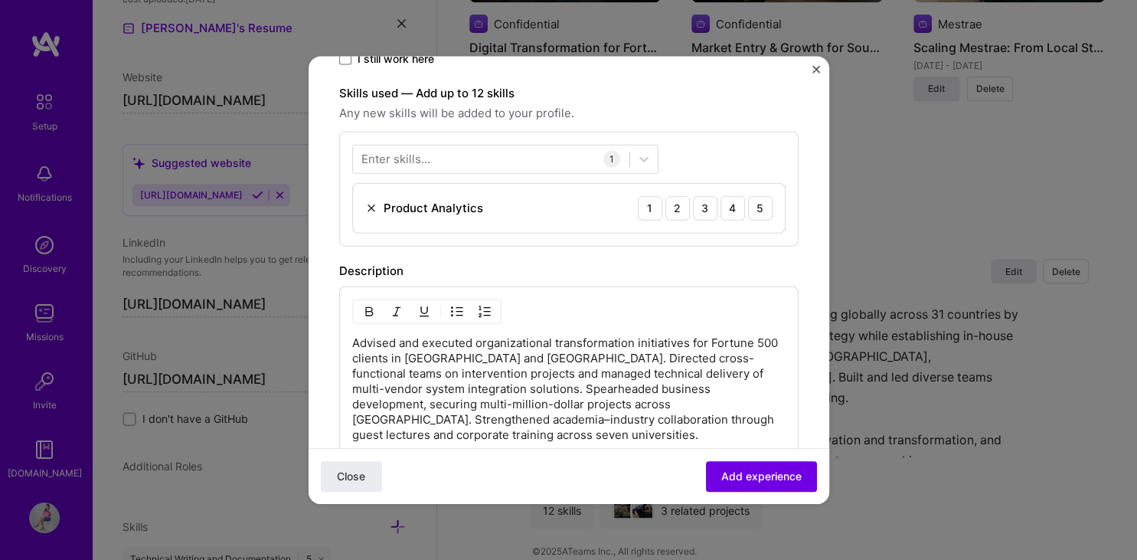
click at [393, 158] on div "Enter skills..." at bounding box center [395, 159] width 69 height 16
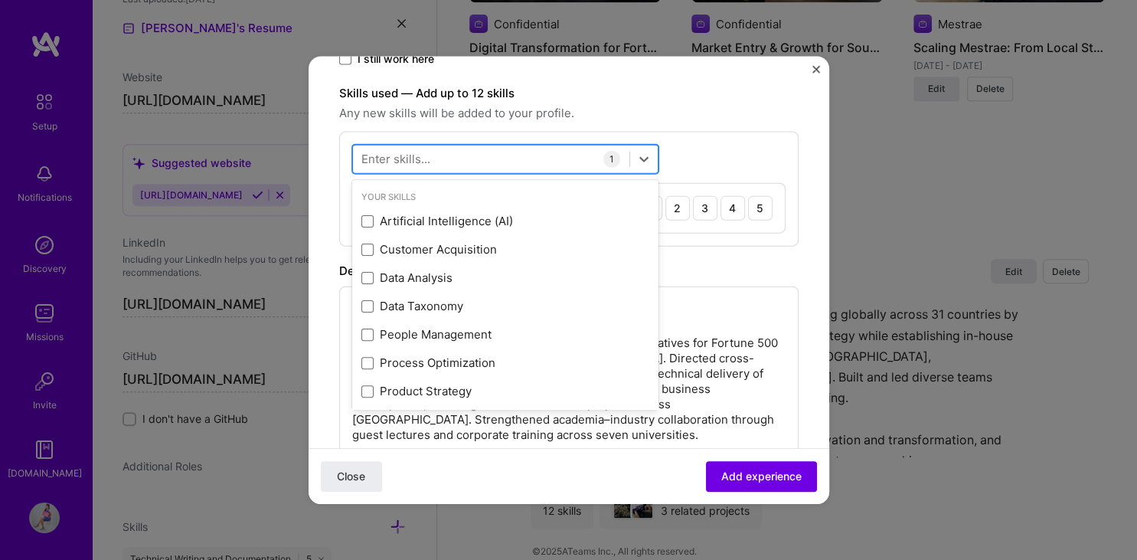
click at [455, 161] on div at bounding box center [491, 158] width 276 height 25
type input "c"
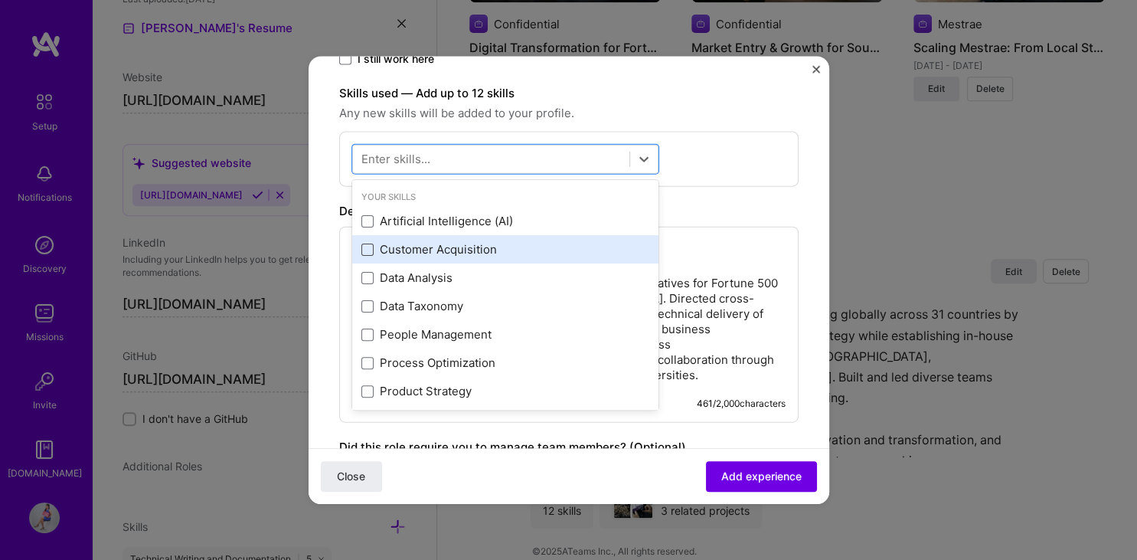
click at [366, 250] on span at bounding box center [367, 249] width 12 height 12
click at [0, 0] on input "checkbox" at bounding box center [0, 0] width 0 height 0
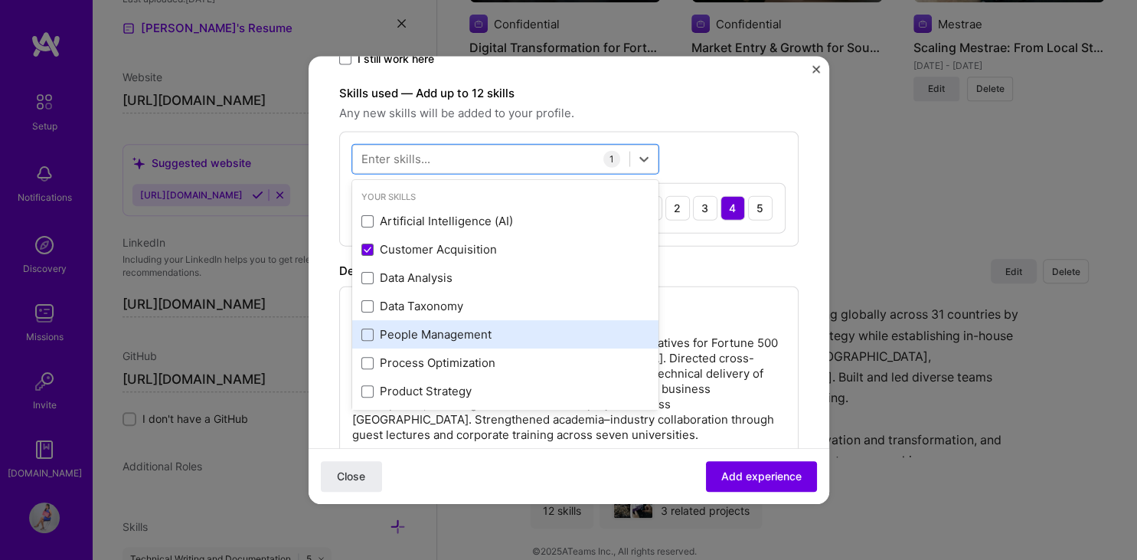
click at [452, 328] on div "People Management" at bounding box center [505, 334] width 288 height 16
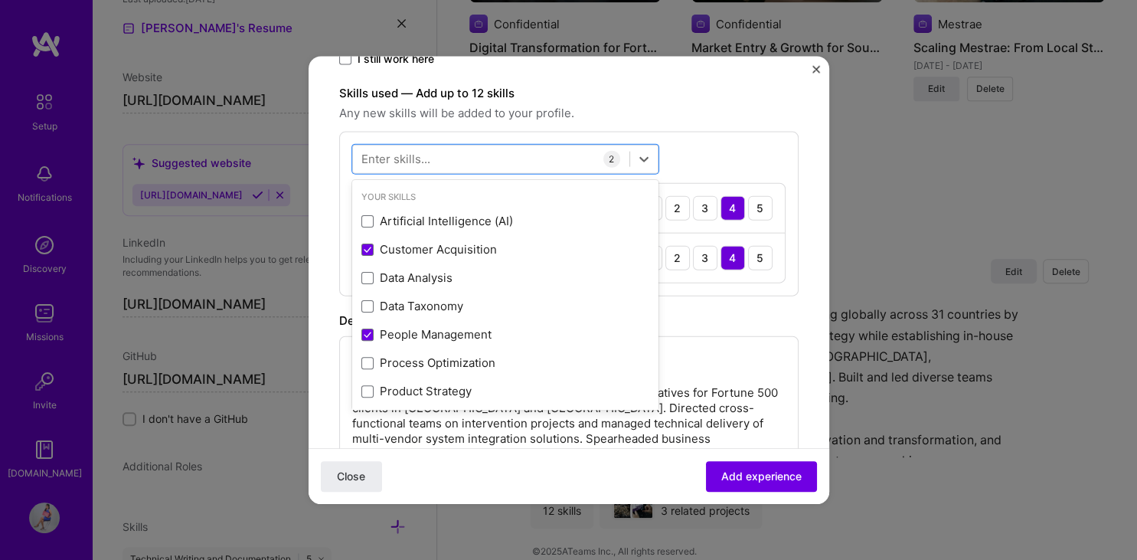
scroll to position [124, 0]
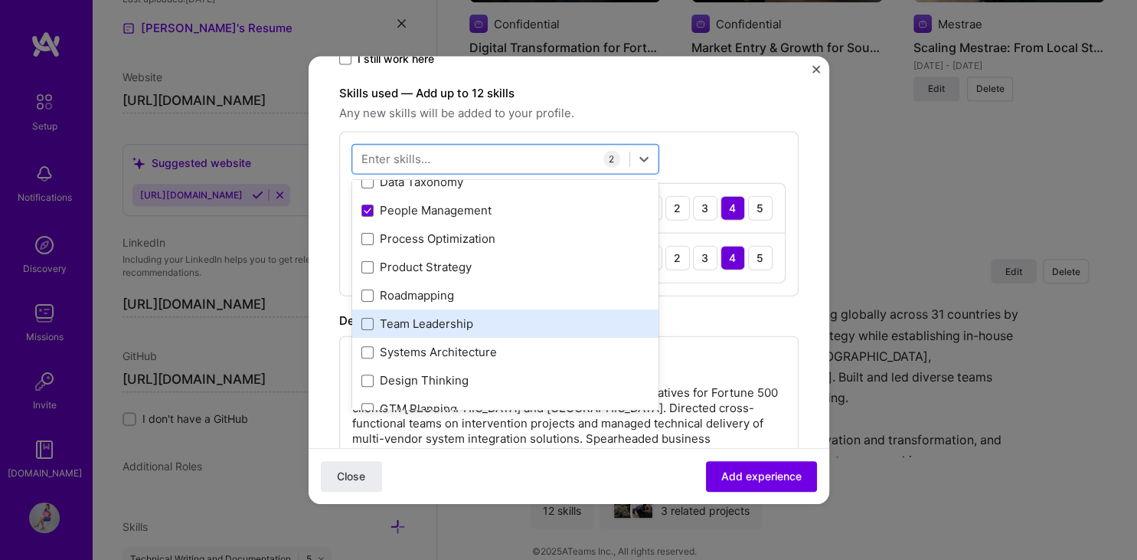
click at [486, 322] on div "Team Leadership" at bounding box center [505, 323] width 288 height 16
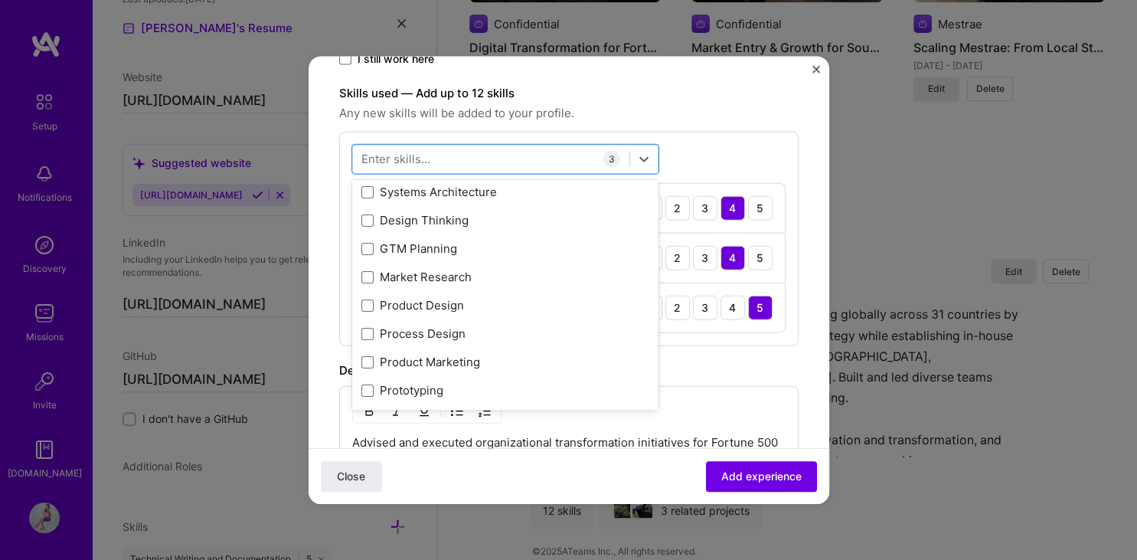
scroll to position [380, 0]
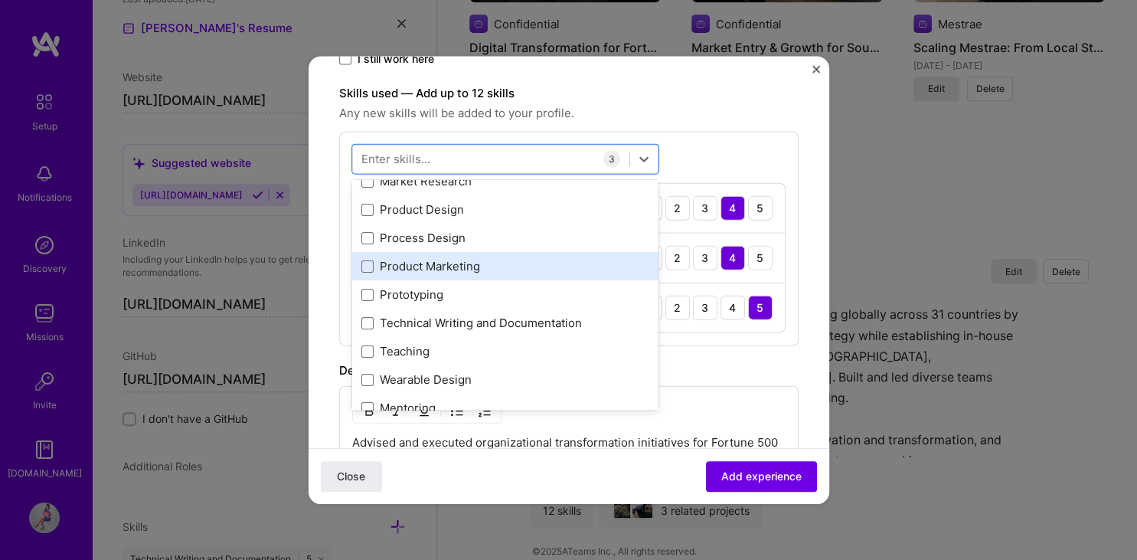
click at [513, 268] on div "Product Marketing" at bounding box center [505, 266] width 288 height 16
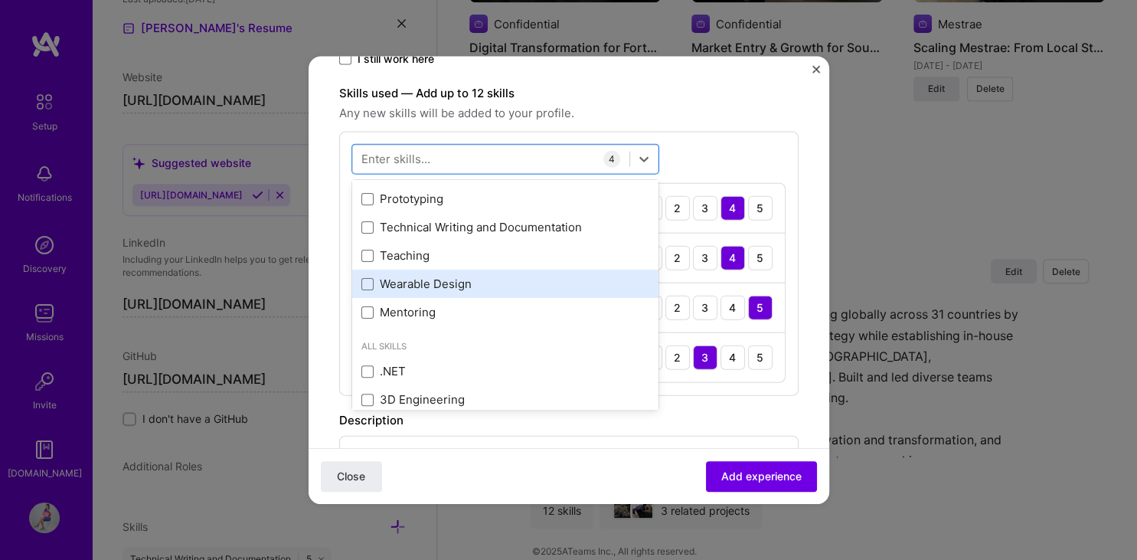
scroll to position [540, 0]
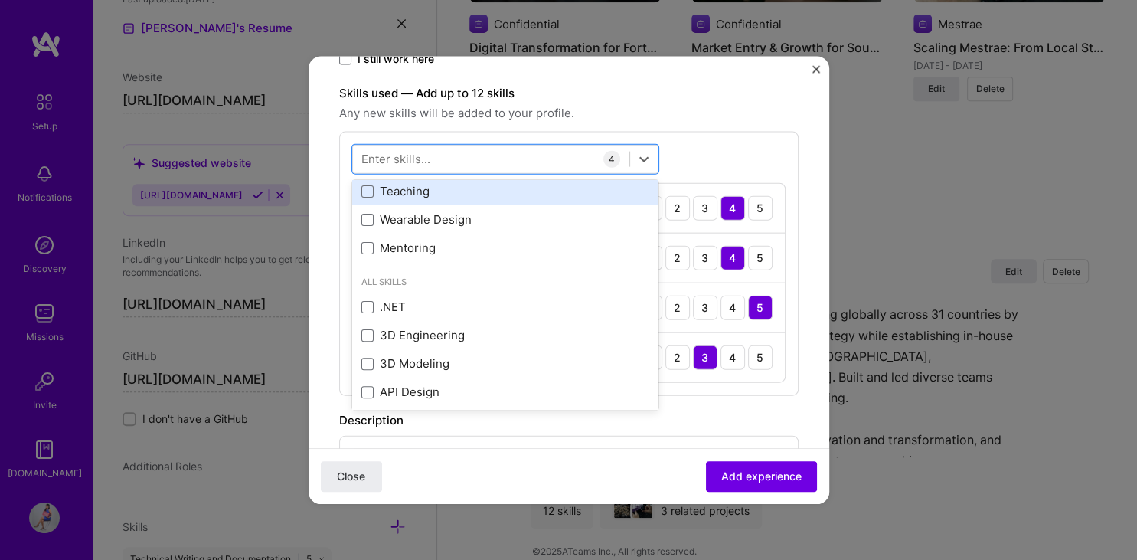
click at [485, 185] on div "Teaching" at bounding box center [505, 191] width 288 height 16
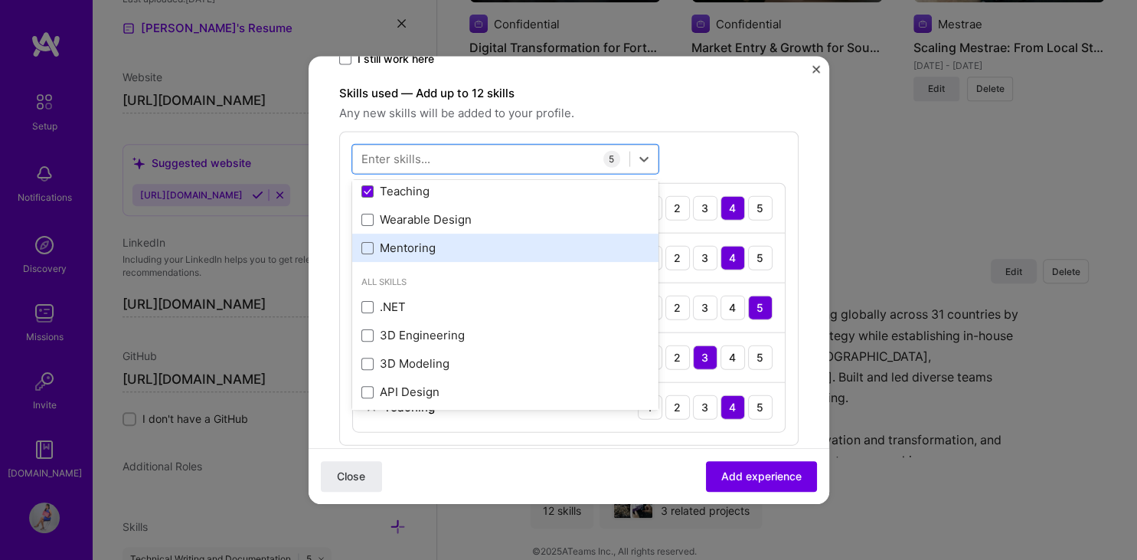
click at [471, 242] on div "Mentoring" at bounding box center [505, 248] width 288 height 16
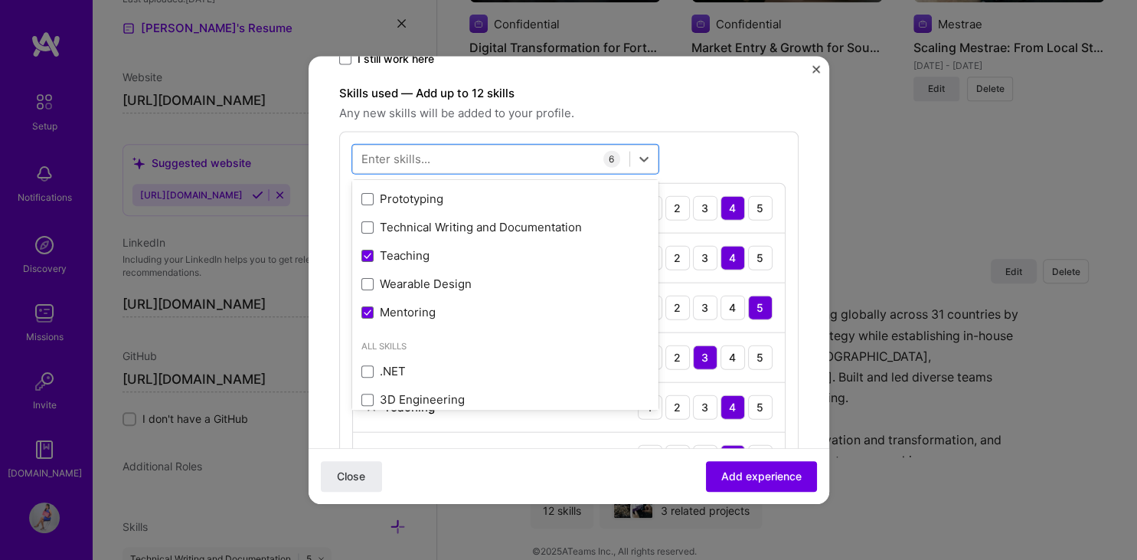
scroll to position [348, 0]
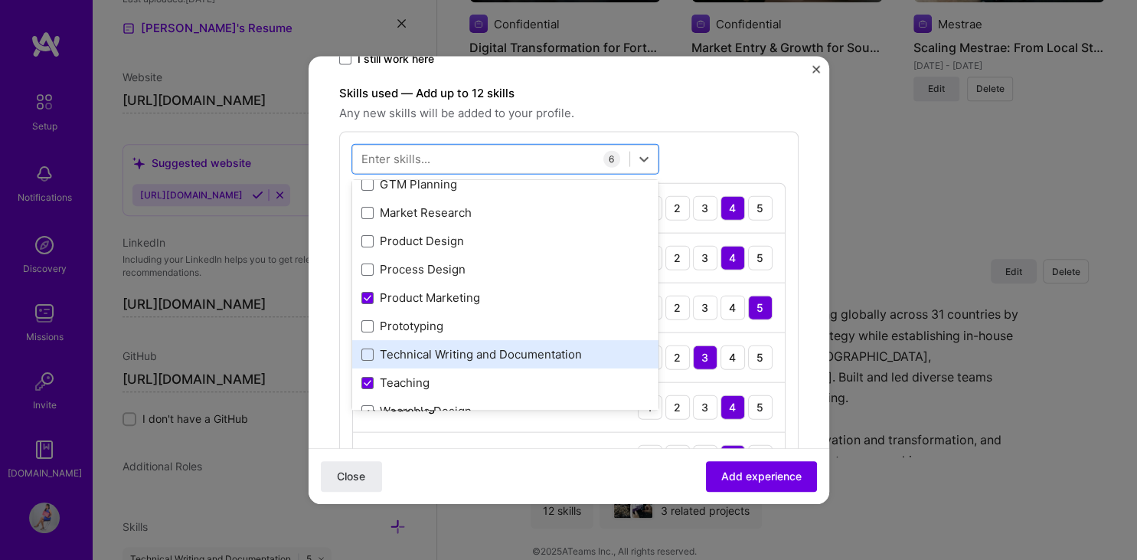
click at [520, 351] on div "Technical Writing and Documentation" at bounding box center [505, 354] width 288 height 16
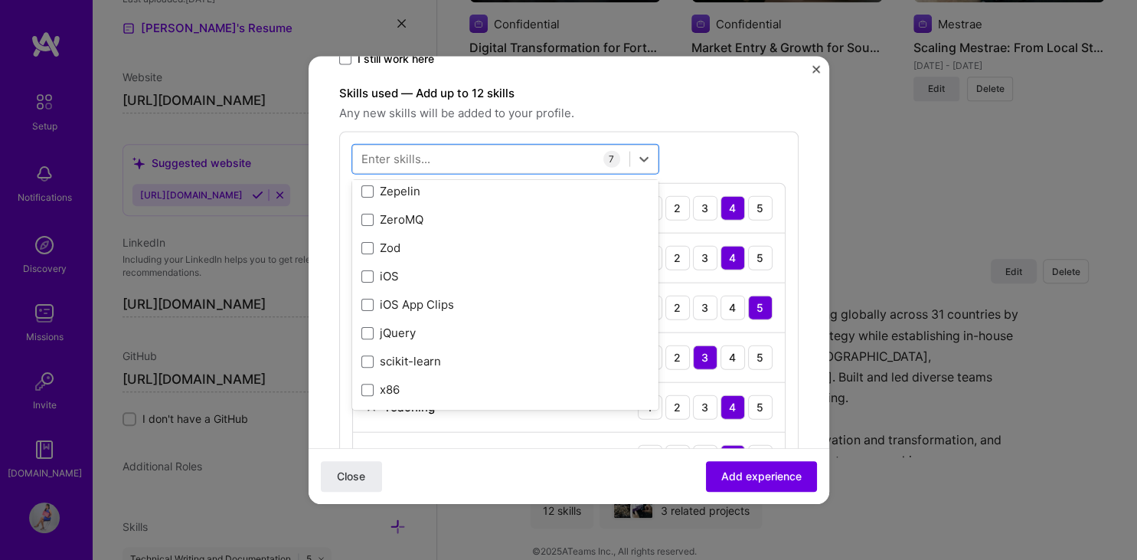
scroll to position [10542, 0]
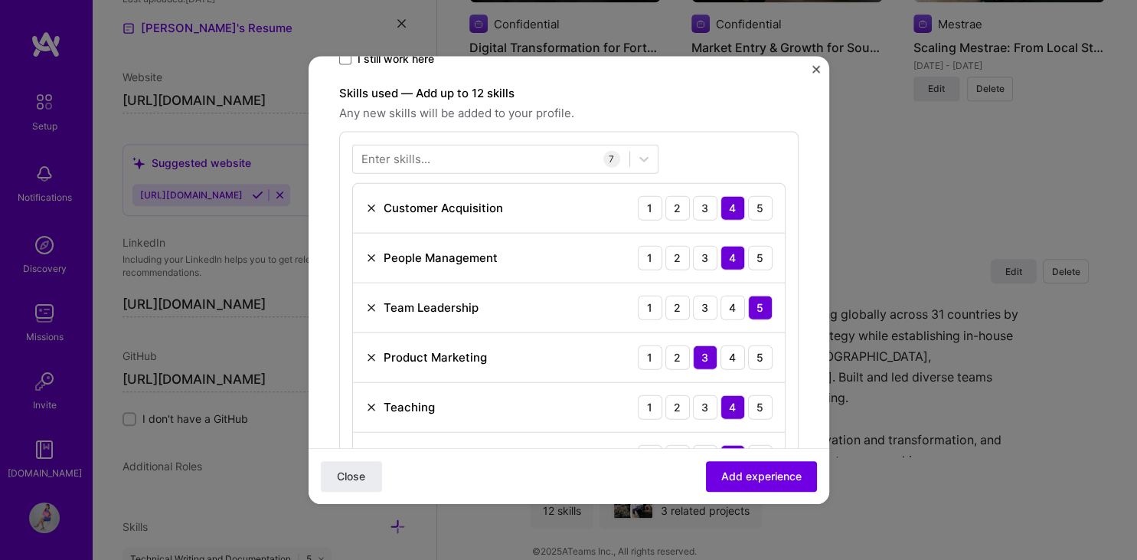
click at [729, 143] on div "Enter skills... 7 Customer Acquisition 1 2 3 4 5 People Management 1 2 3 4 5 Te…" at bounding box center [568, 337] width 459 height 413
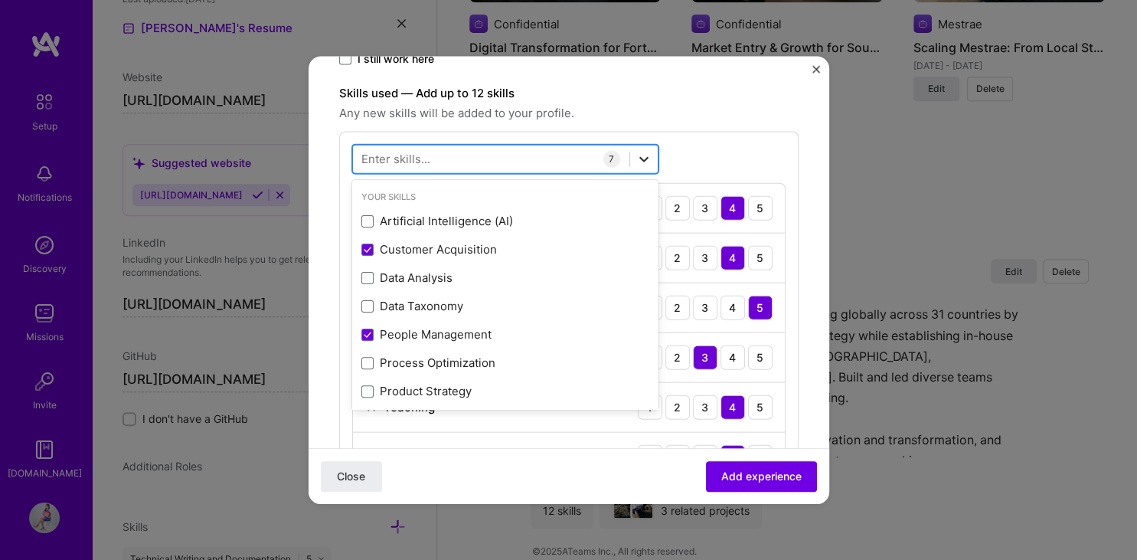
click at [641, 159] on icon at bounding box center [643, 158] width 9 height 5
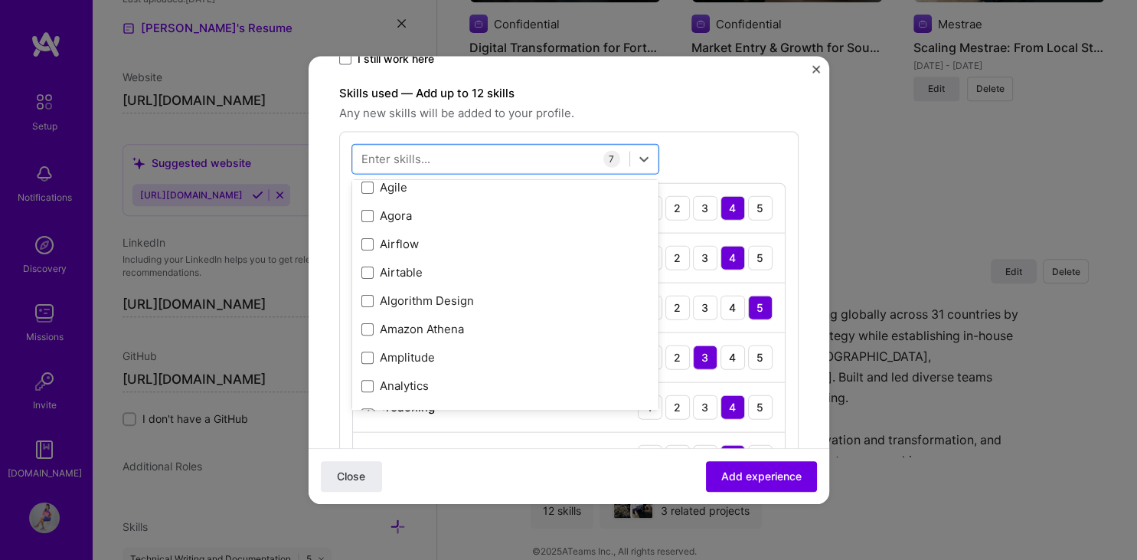
scroll to position [1268, 0]
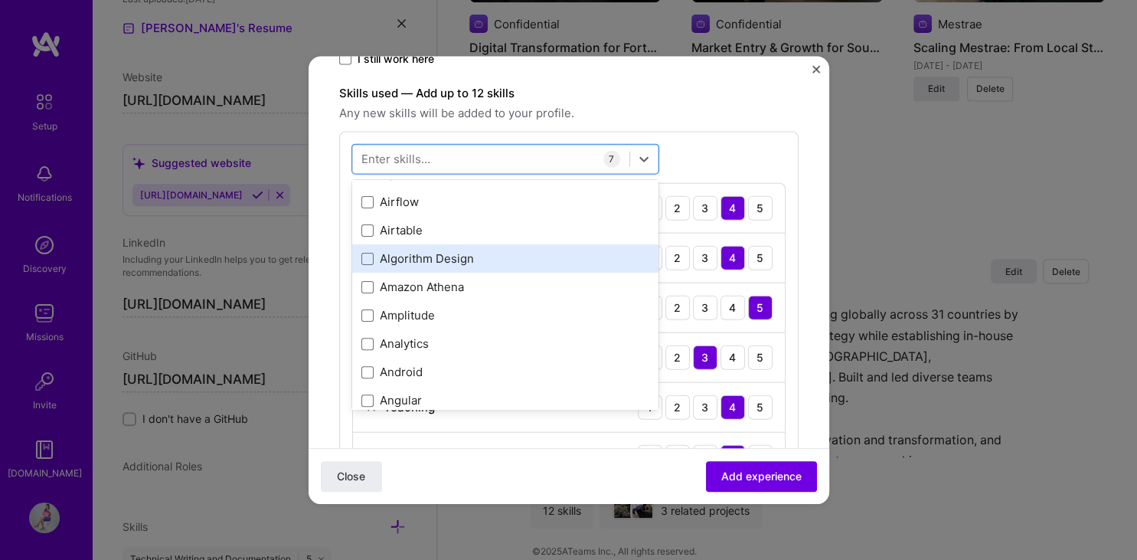
click at [416, 253] on div "Algorithm Design" at bounding box center [505, 258] width 288 height 16
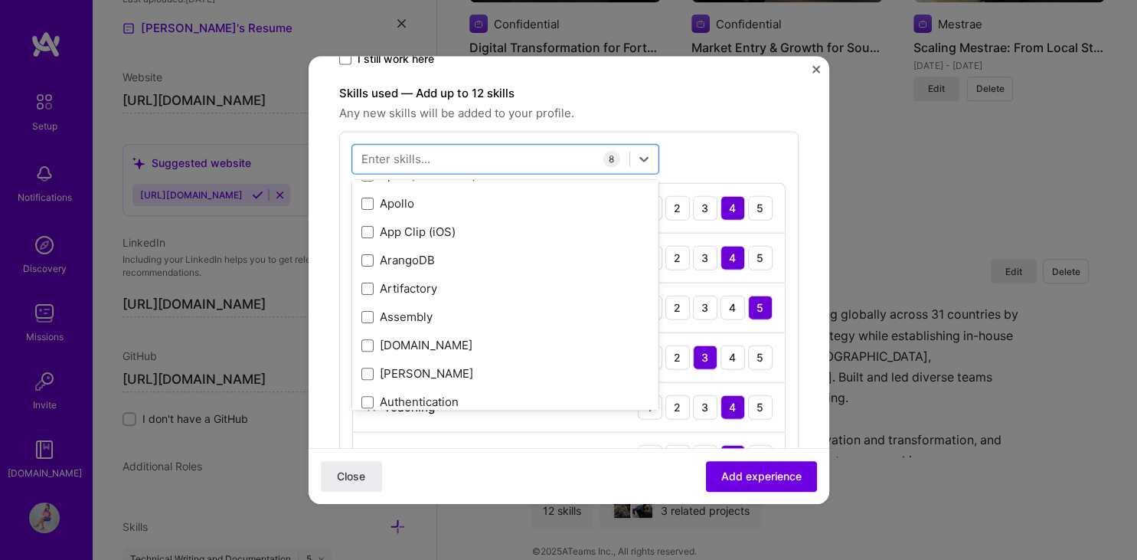
scroll to position [1648, 0]
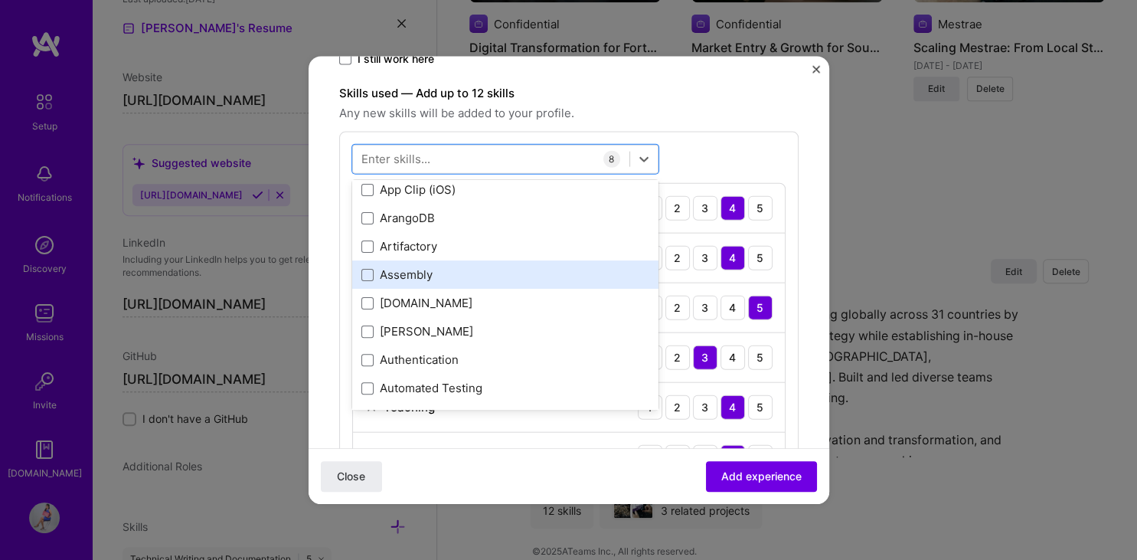
click at [427, 267] on div "Assembly" at bounding box center [505, 274] width 288 height 16
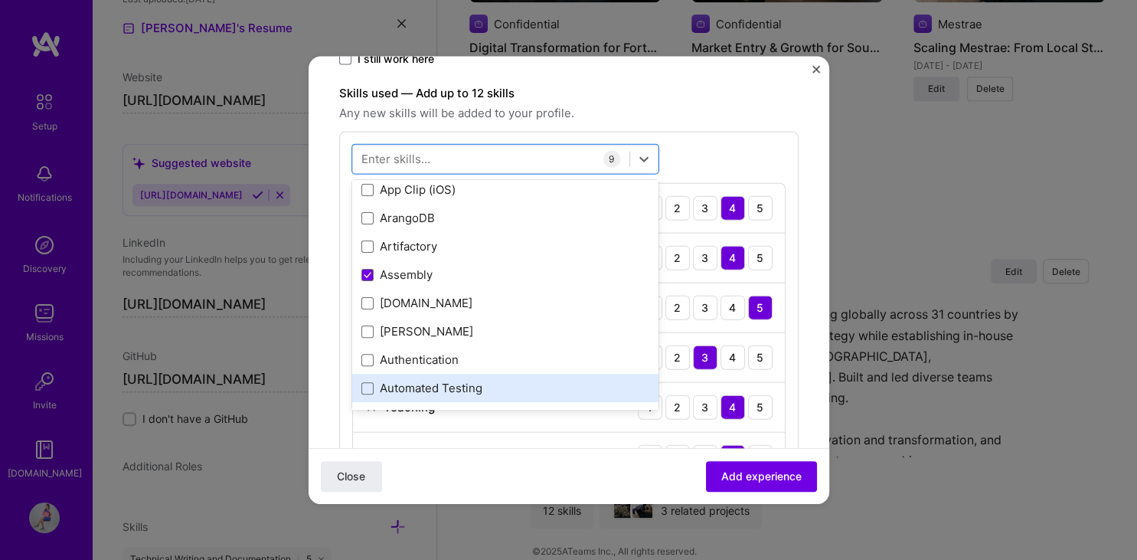
click at [546, 384] on div "Automated Testing" at bounding box center [505, 388] width 288 height 16
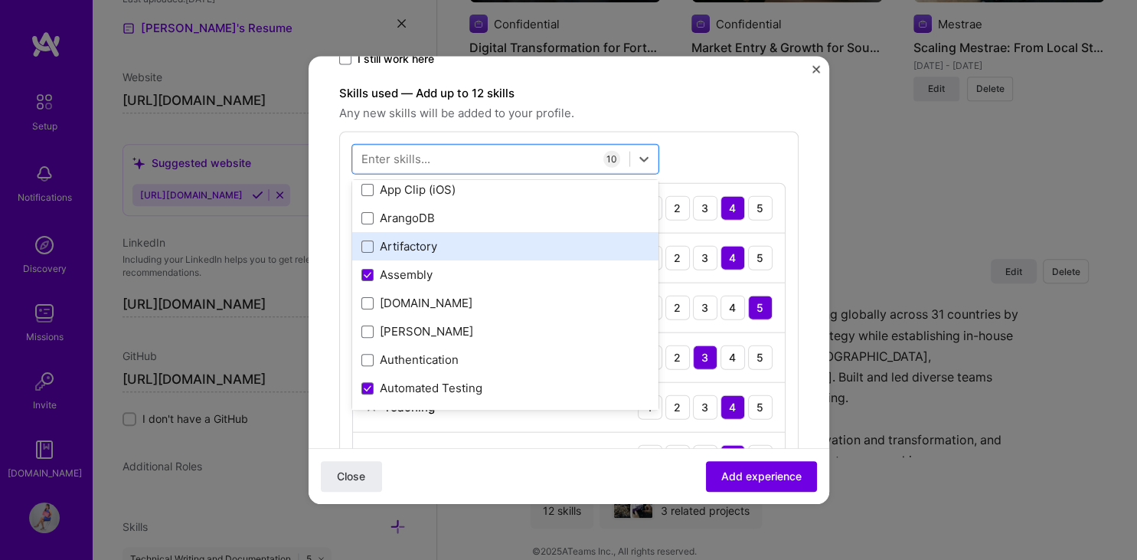
click at [513, 245] on div "Artifactory" at bounding box center [505, 246] width 288 height 16
click at [482, 241] on div "Artifactory" at bounding box center [505, 246] width 288 height 16
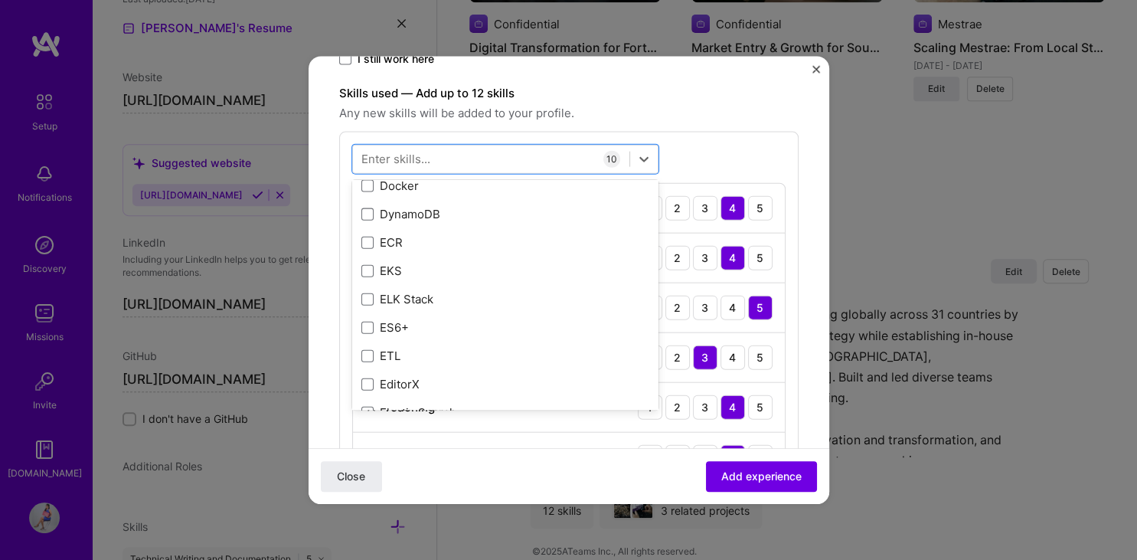
scroll to position [3564, 0]
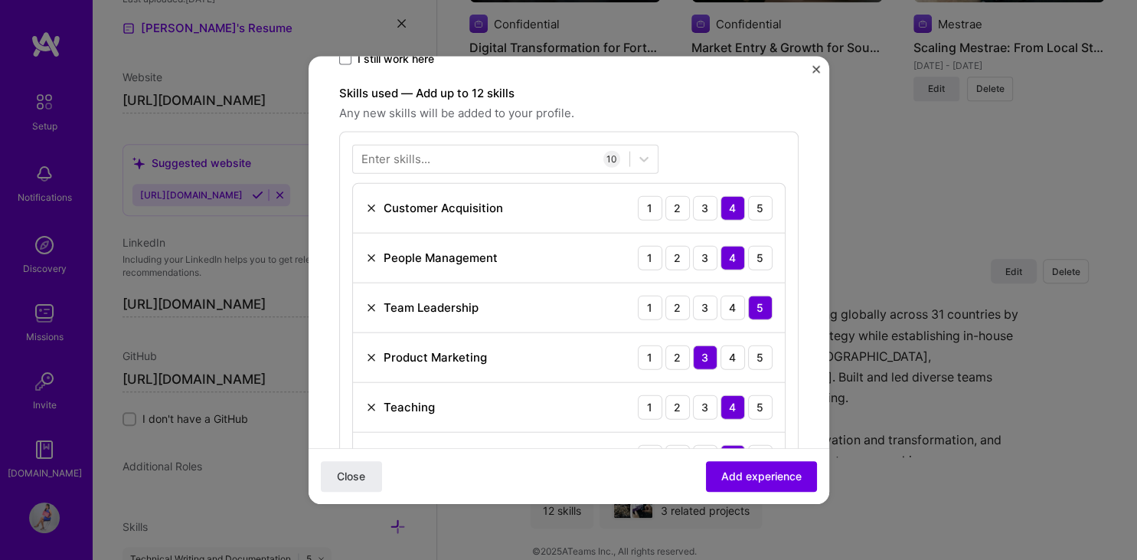
click at [725, 148] on div "Enter skills... 10 Customer Acquisition 1 2 3 4 5 People Management 1 2 3 4 5 T…" at bounding box center [568, 412] width 459 height 563
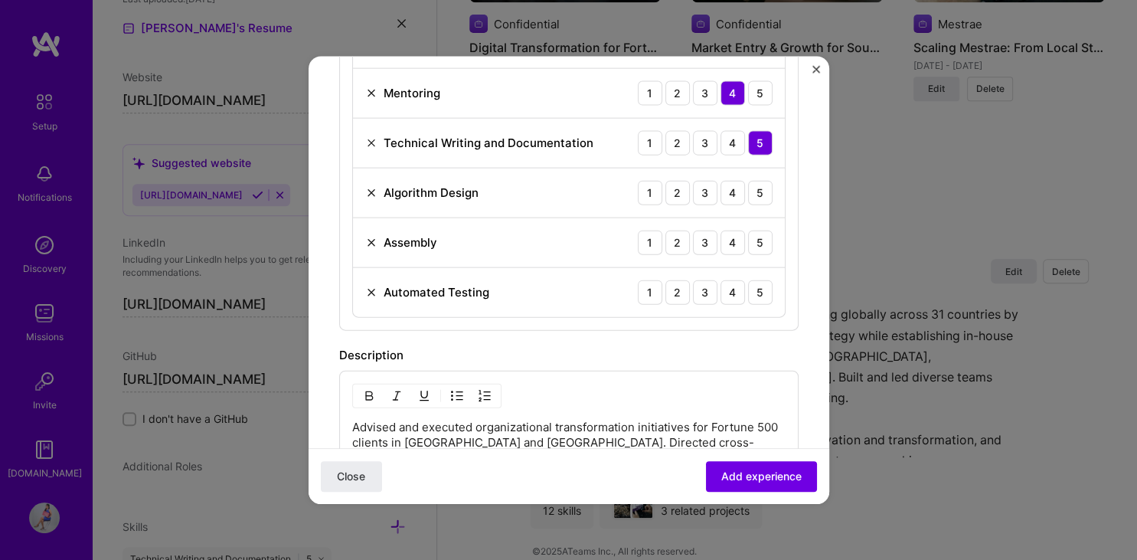
scroll to position [795, 0]
click at [727, 192] on div "4" at bounding box center [732, 194] width 24 height 24
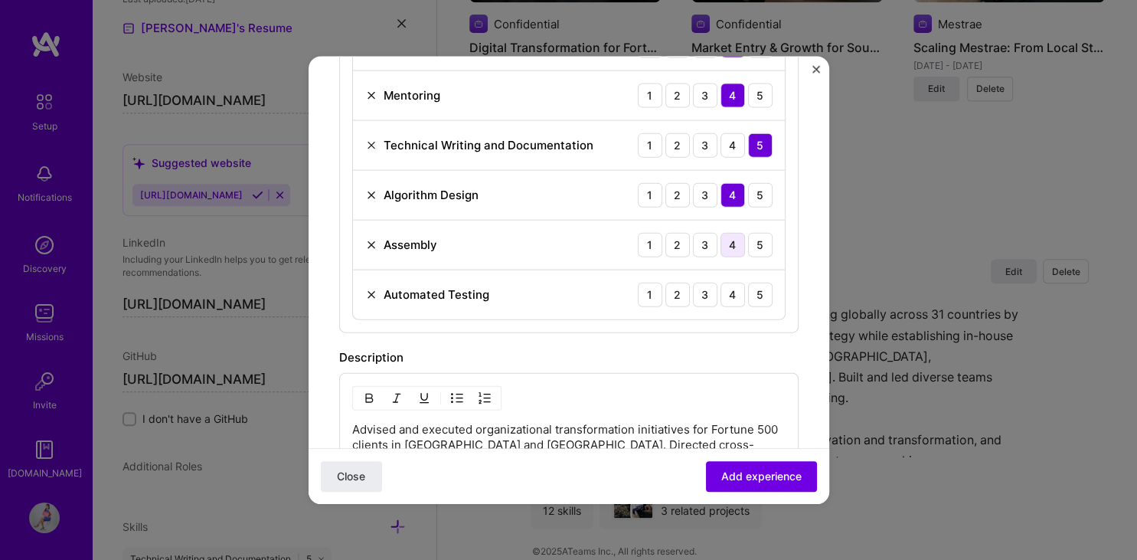
click at [727, 238] on div "4" at bounding box center [732, 244] width 24 height 24
click at [736, 295] on div "4" at bounding box center [732, 294] width 24 height 24
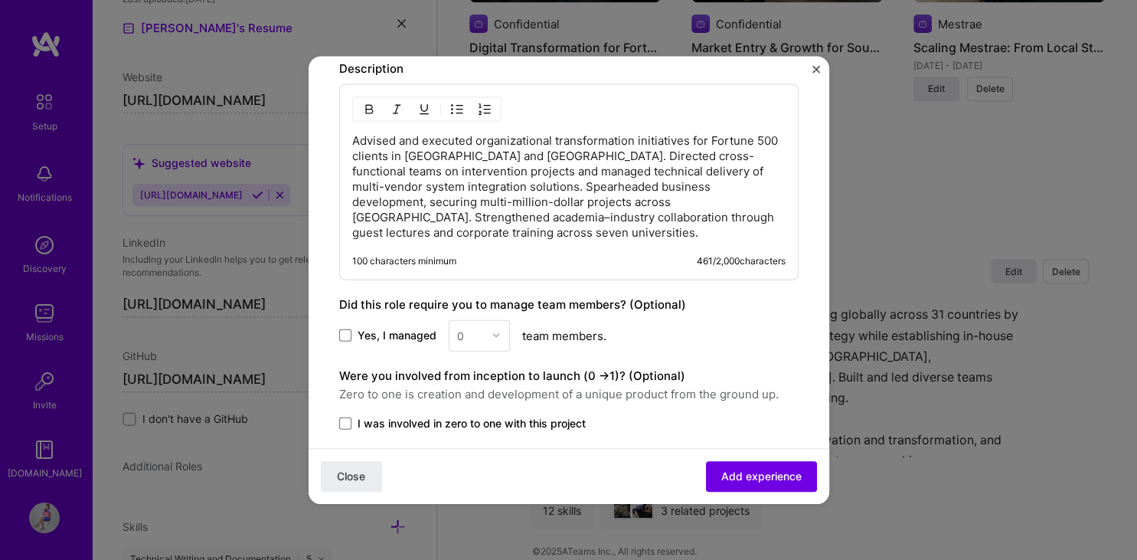
scroll to position [1176, 0]
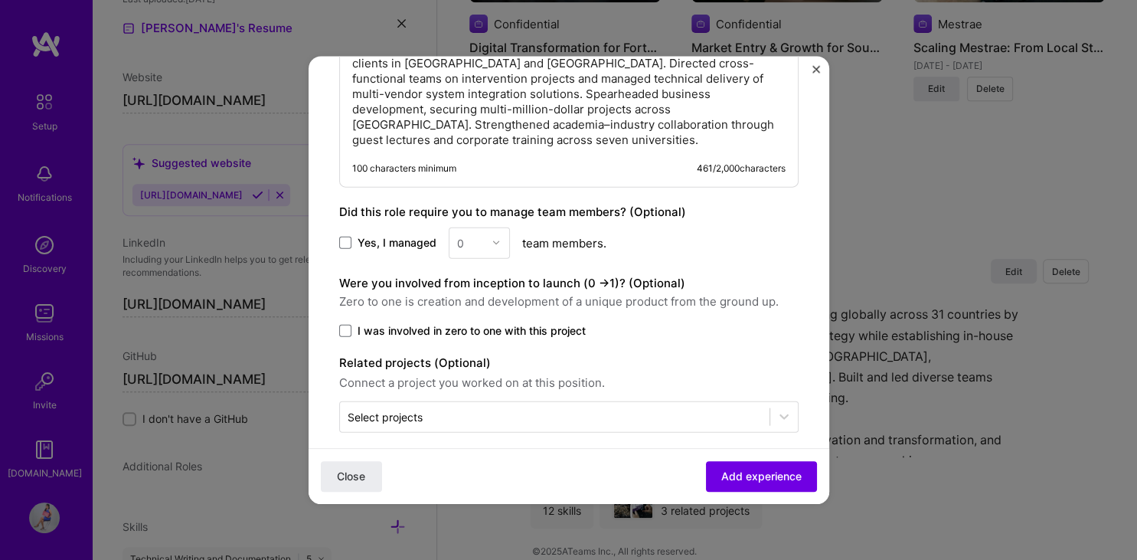
click at [369, 237] on span "Yes, I managed" at bounding box center [396, 242] width 79 height 15
click at [0, 0] on input "Yes, I managed" at bounding box center [0, 0] width 0 height 0
click at [491, 238] on img at bounding box center [495, 242] width 9 height 9
click at [468, 452] on div "10" at bounding box center [479, 456] width 52 height 28
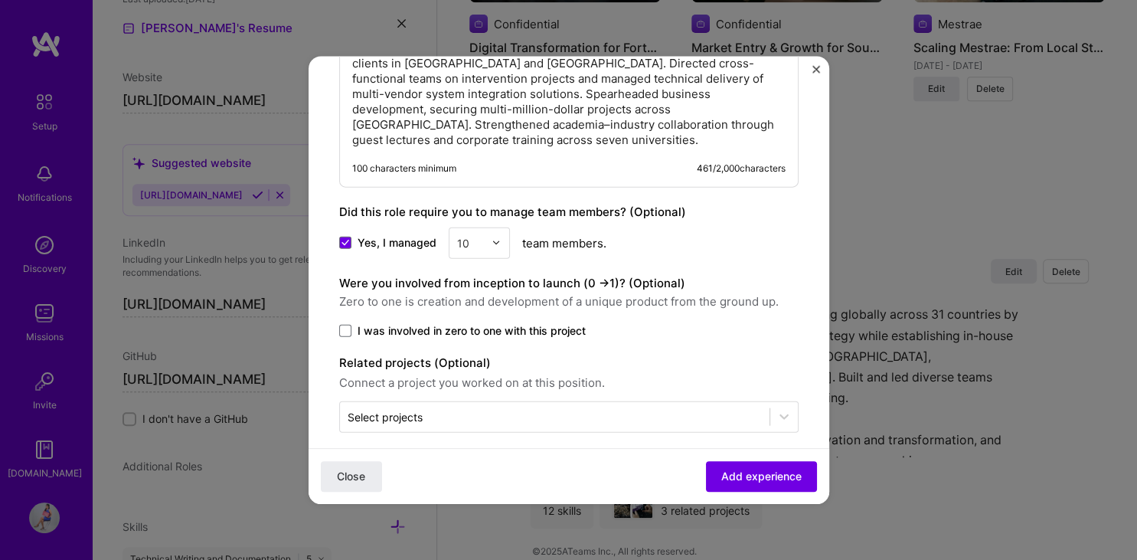
scroll to position [1186, 0]
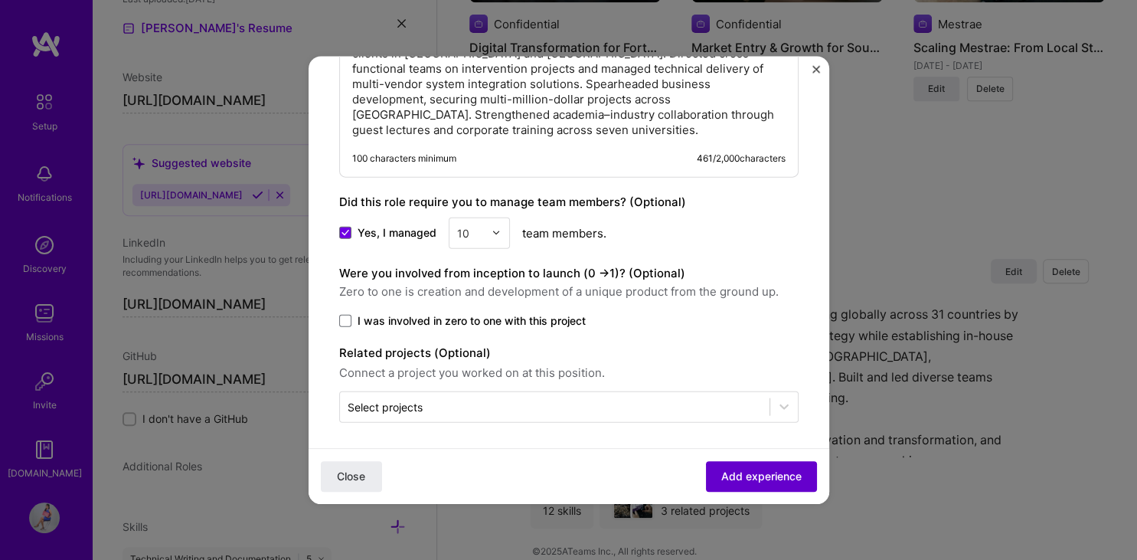
click at [776, 473] on span "Add experience" at bounding box center [761, 475] width 80 height 15
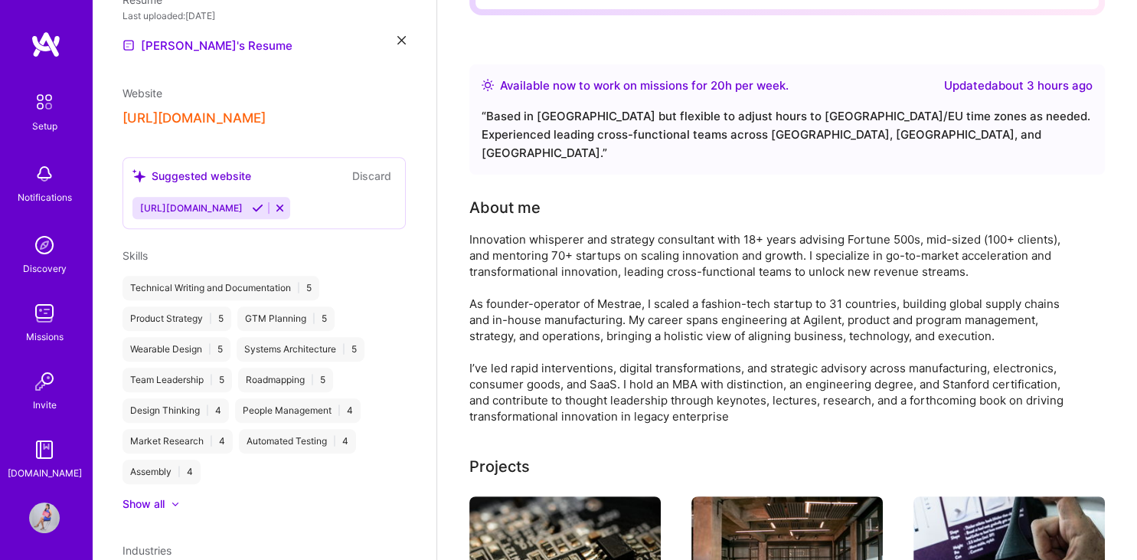
scroll to position [0, 0]
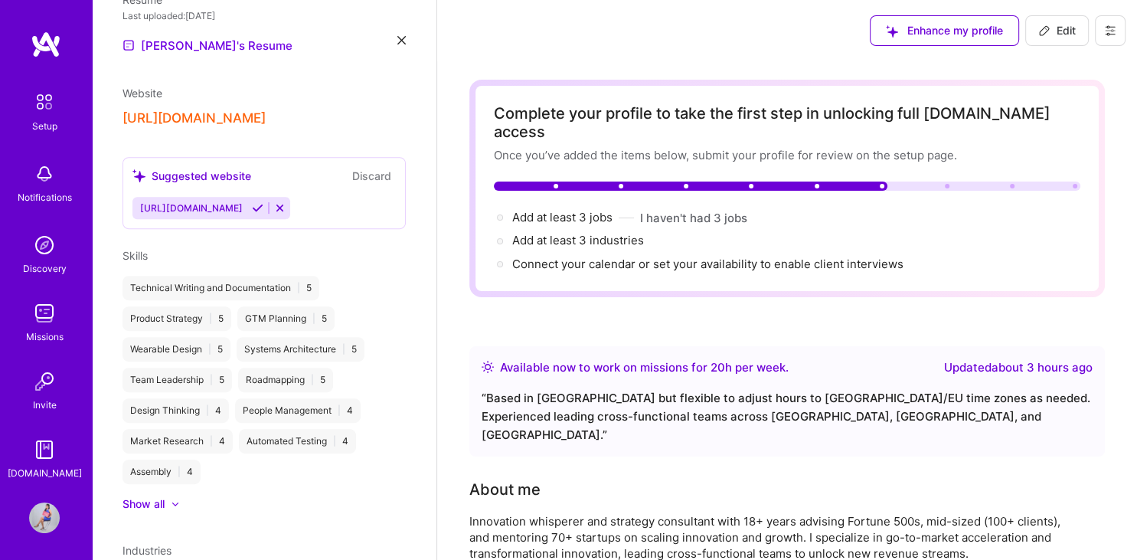
click at [1051, 30] on span "Edit" at bounding box center [1057, 30] width 38 height 15
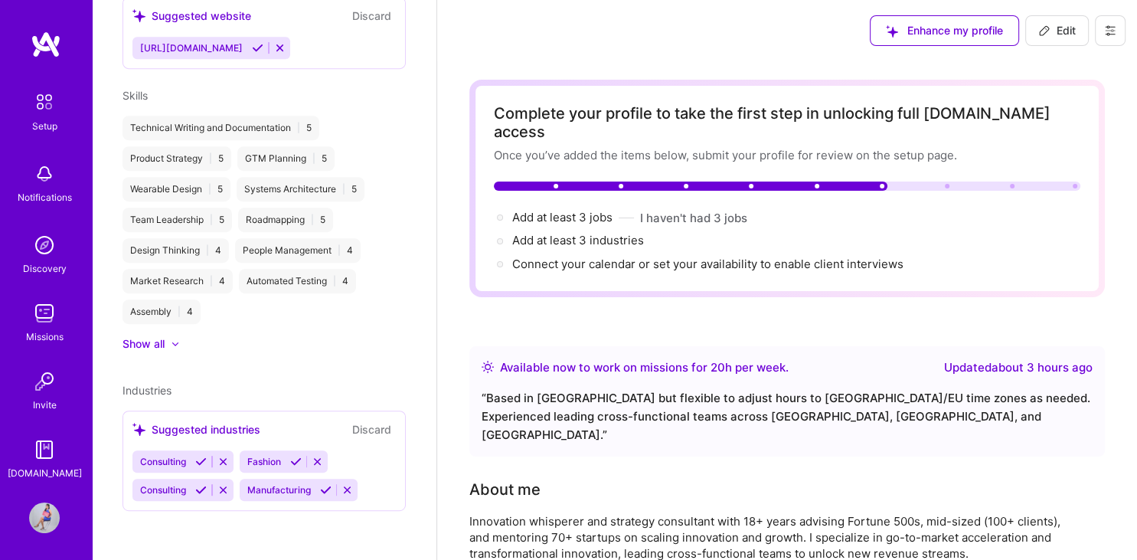
select select "MY"
select select "Right Now"
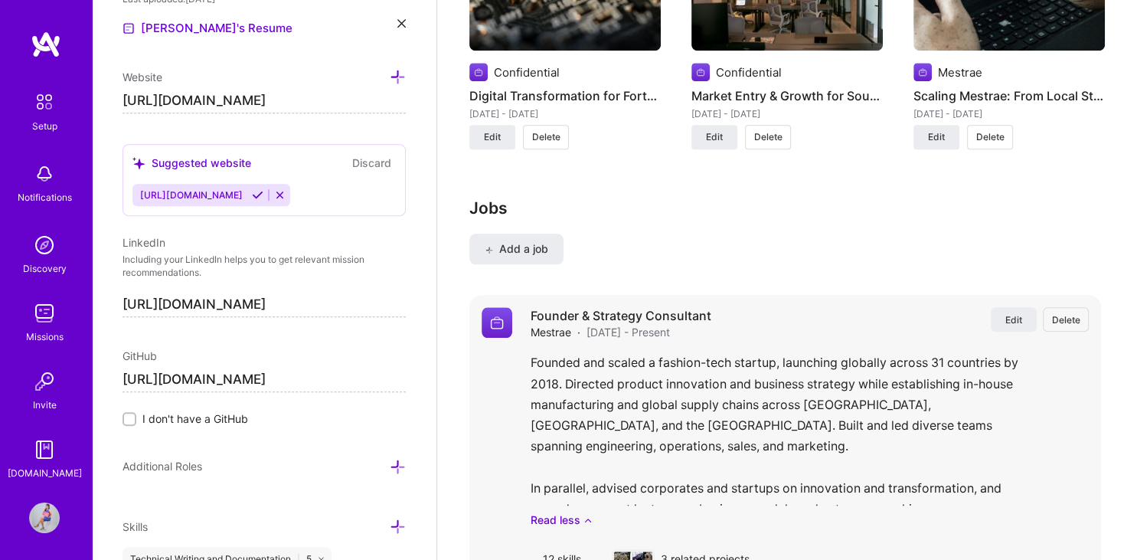
scroll to position [1497, 0]
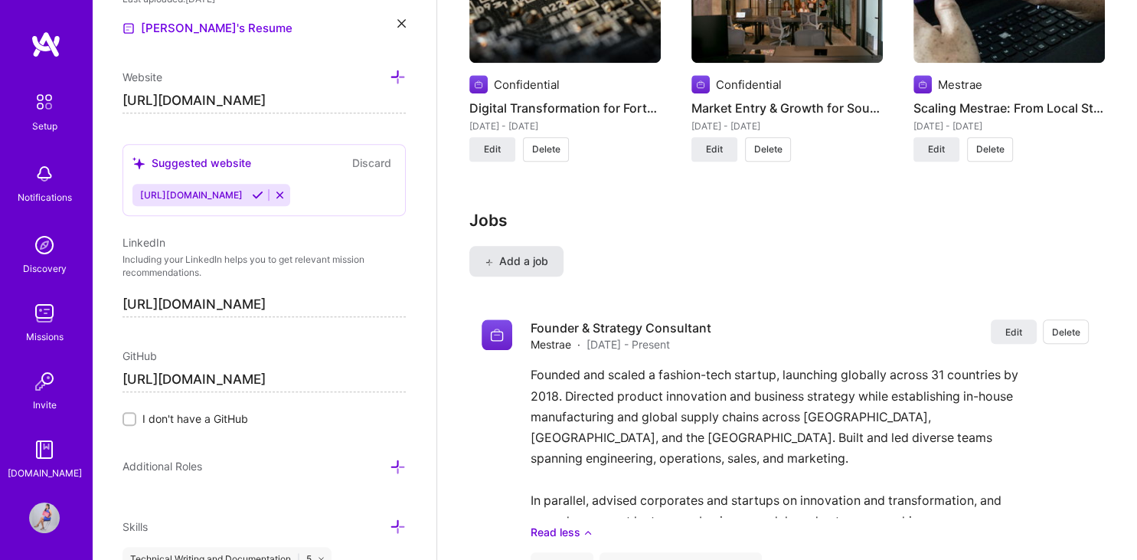
click at [525, 253] on span "Add a job" at bounding box center [517, 260] width 64 height 15
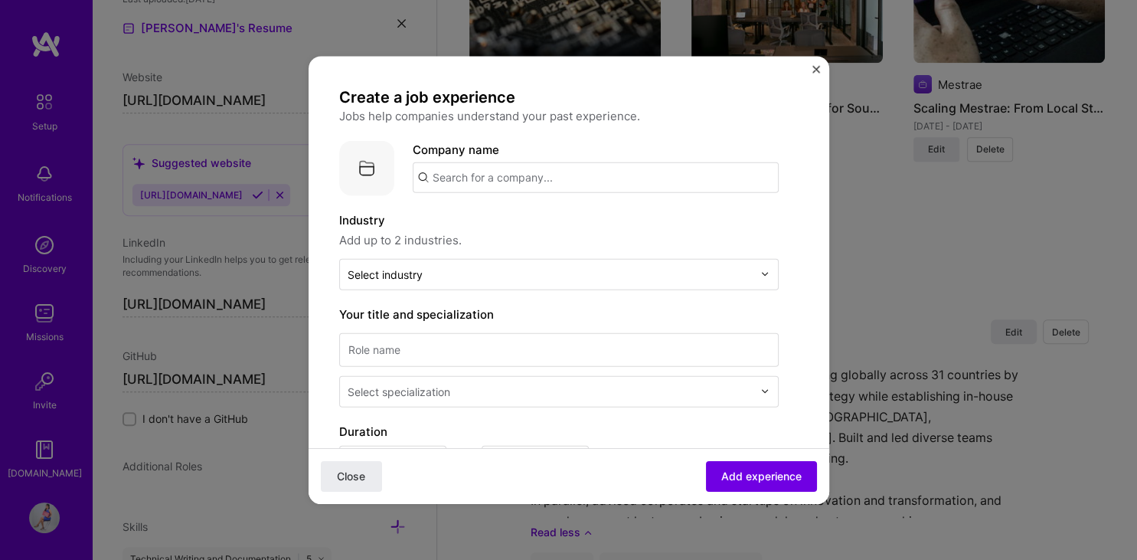
click at [678, 175] on input "text" at bounding box center [596, 177] width 366 height 31
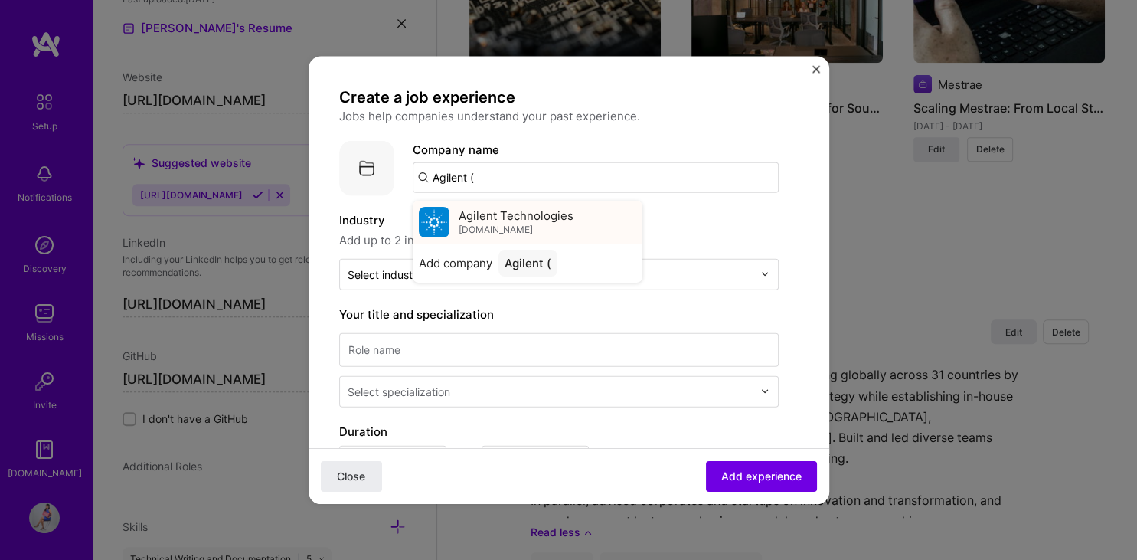
click at [595, 218] on div "Agilent Technologies [DOMAIN_NAME]" at bounding box center [528, 221] width 230 height 43
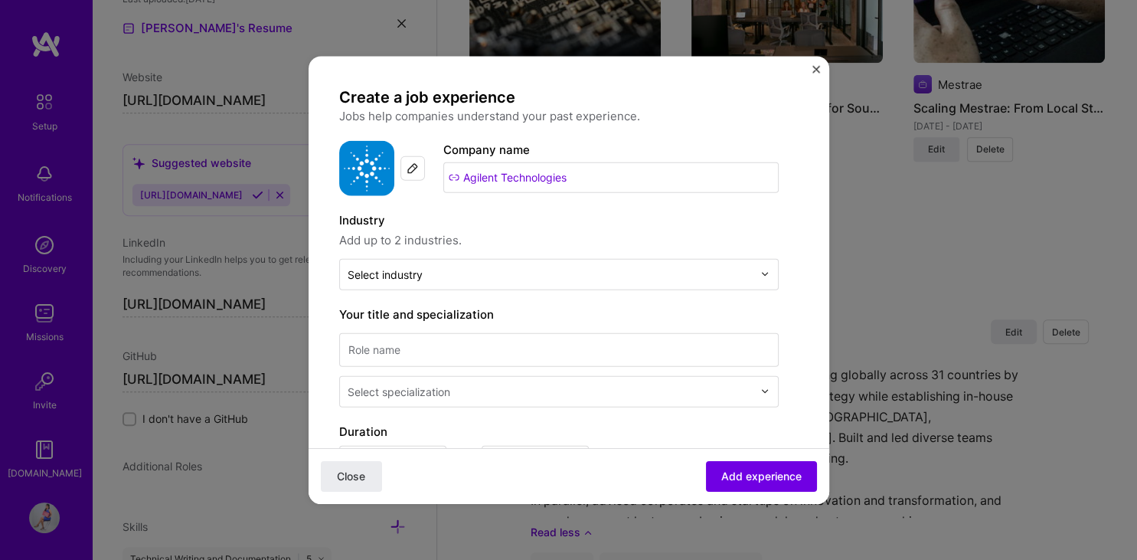
click at [622, 177] on input "Agilent Technologies" at bounding box center [610, 177] width 335 height 31
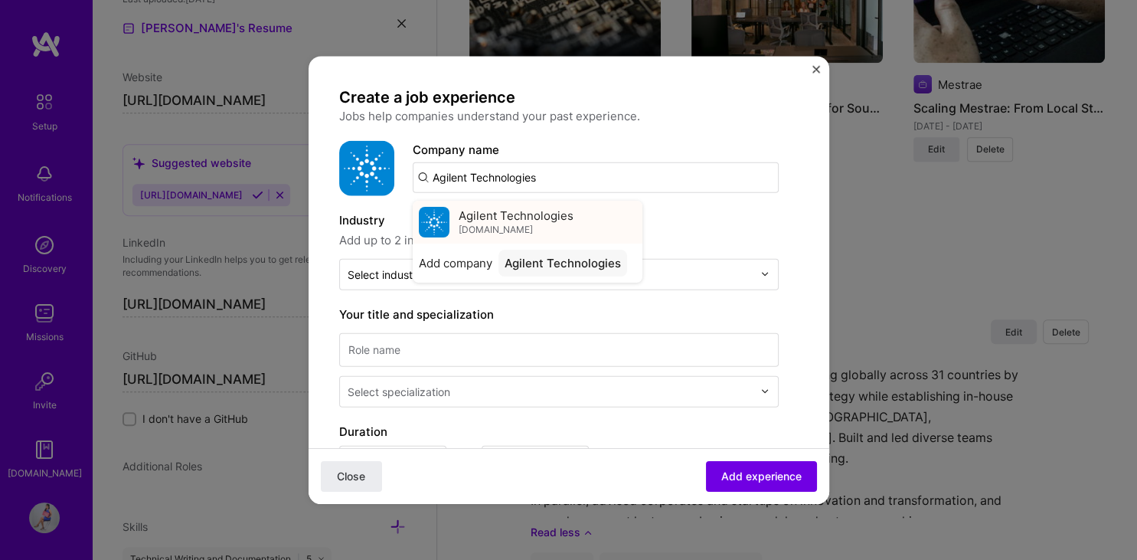
click at [571, 214] on div "Agilent Technologies [DOMAIN_NAME]" at bounding box center [528, 221] width 230 height 43
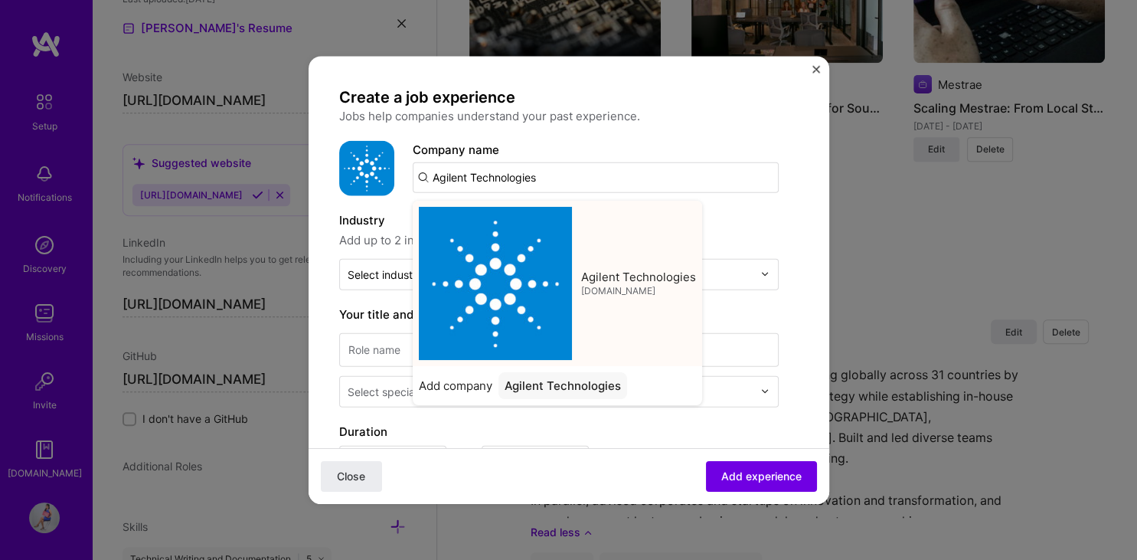
type input "Agilent Technologies"
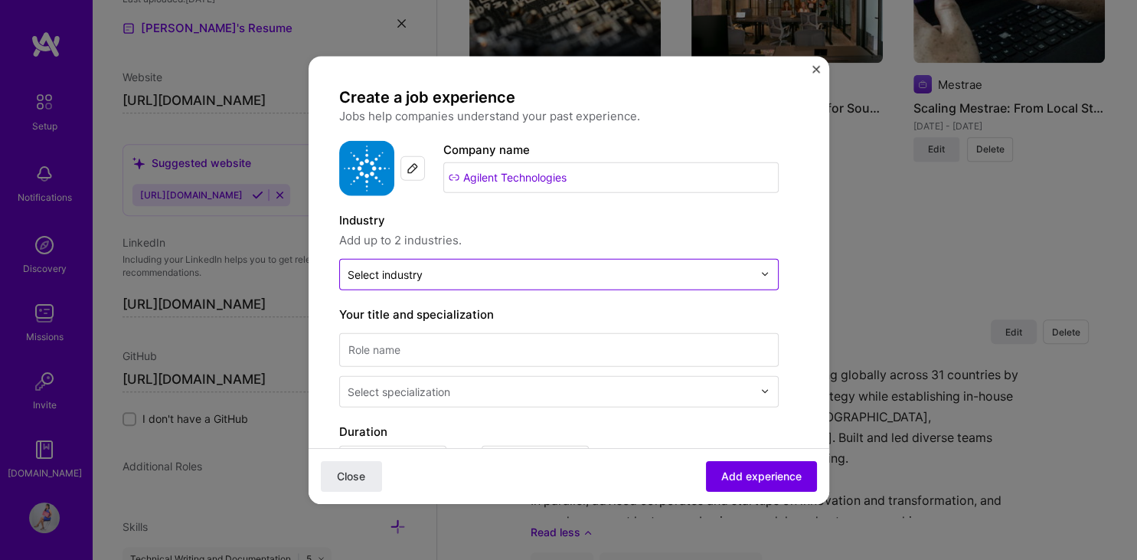
click at [552, 276] on input "text" at bounding box center [550, 274] width 405 height 16
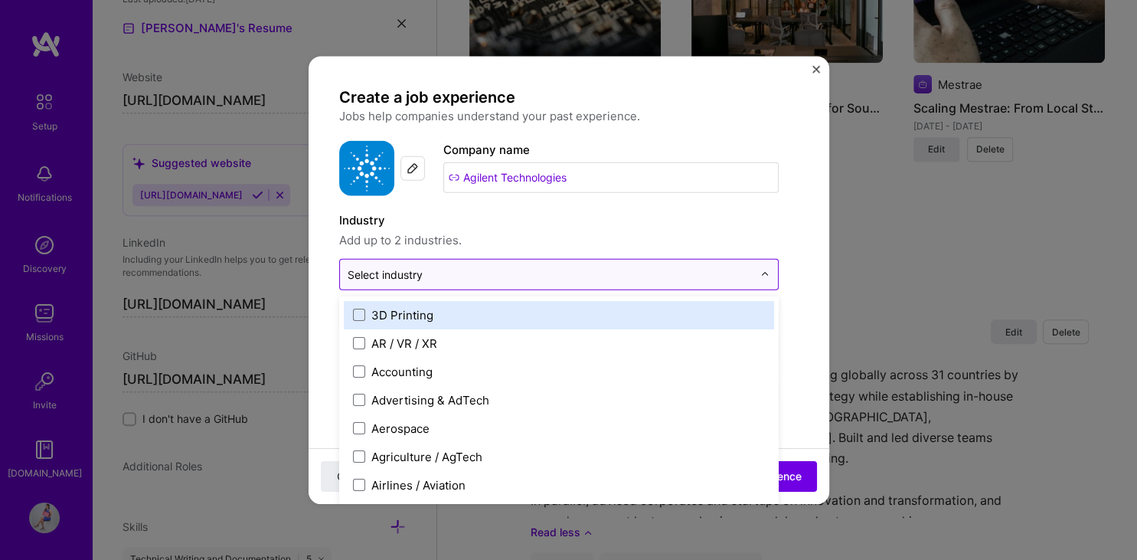
click at [511, 277] on input "text" at bounding box center [550, 274] width 405 height 16
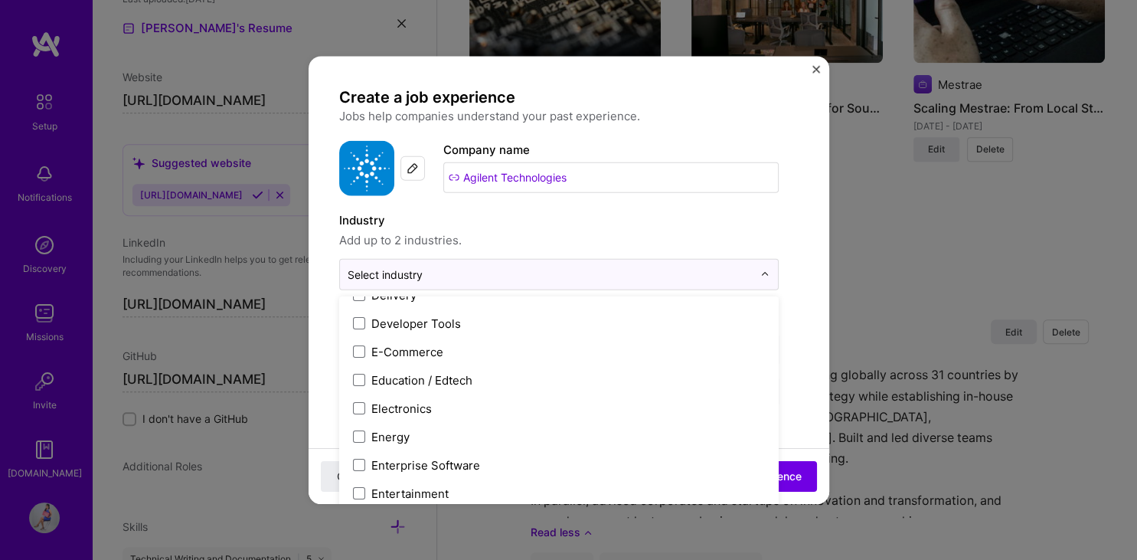
scroll to position [1353, 0]
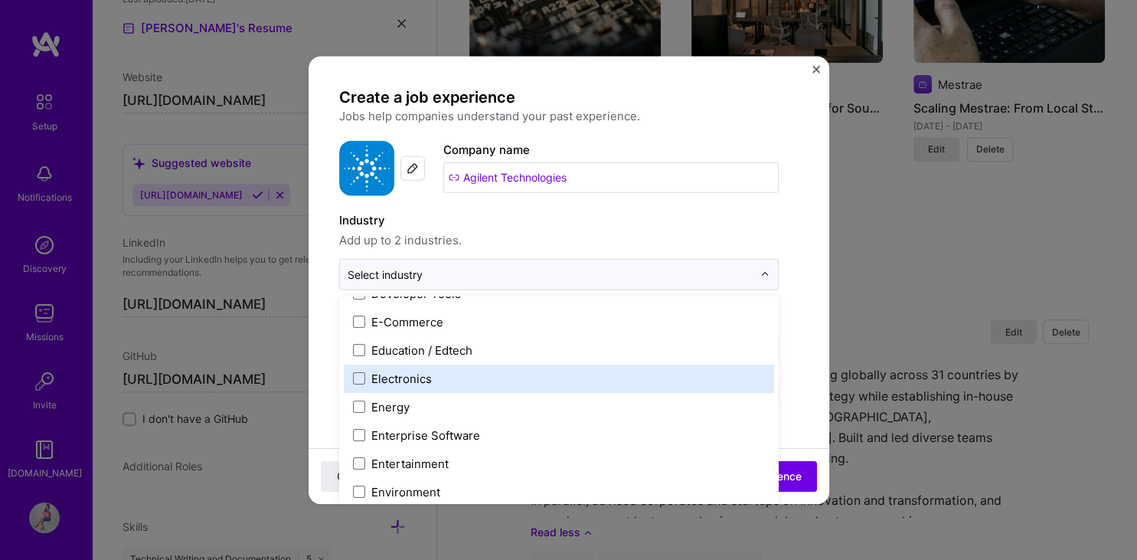
click at [671, 379] on label "Electronics" at bounding box center [559, 378] width 412 height 16
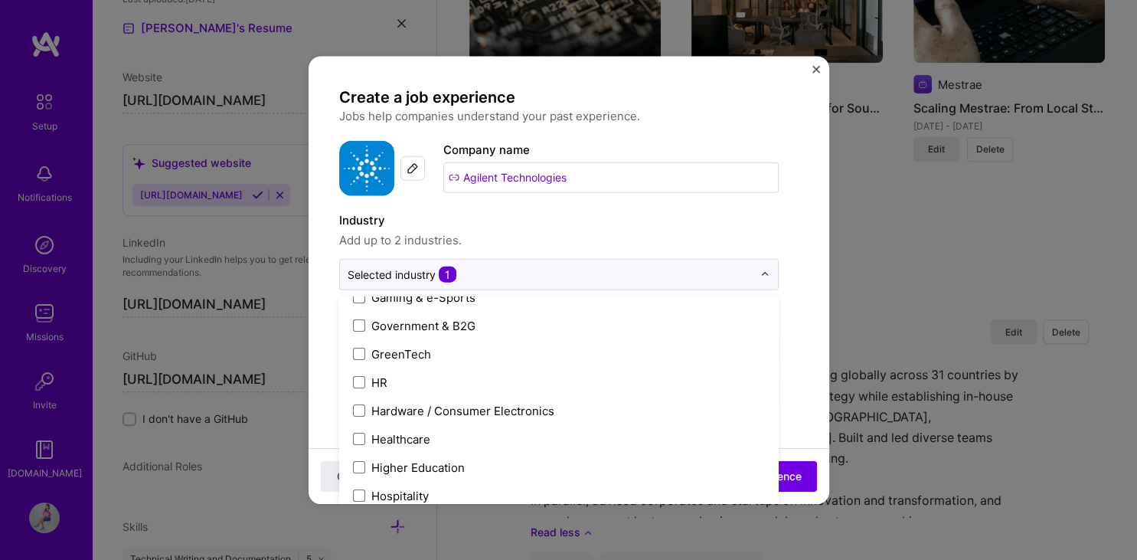
scroll to position [1840, 0]
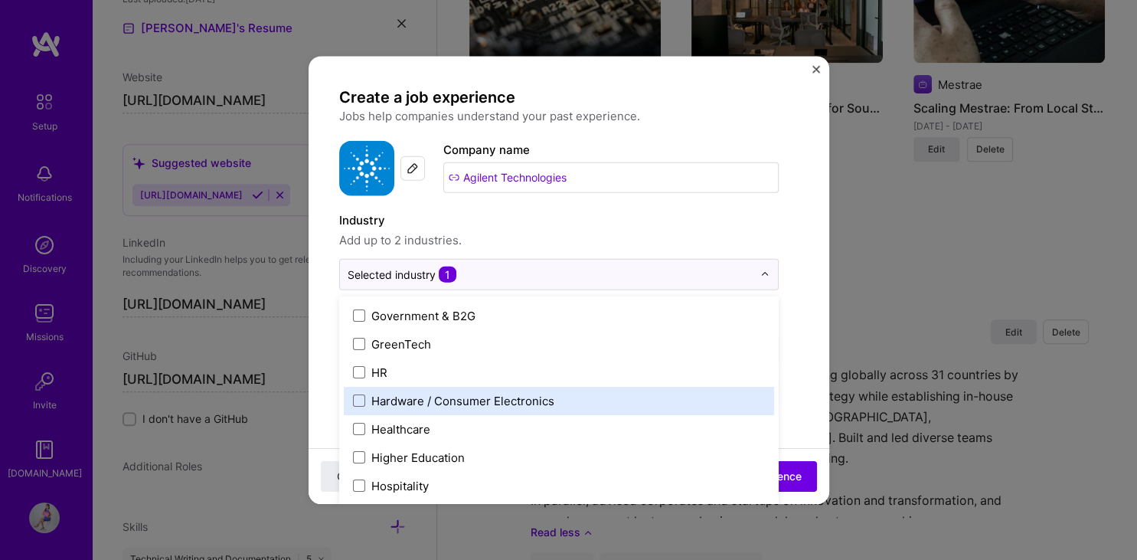
click at [697, 405] on label "Hardware / Consumer Electronics" at bounding box center [559, 400] width 412 height 16
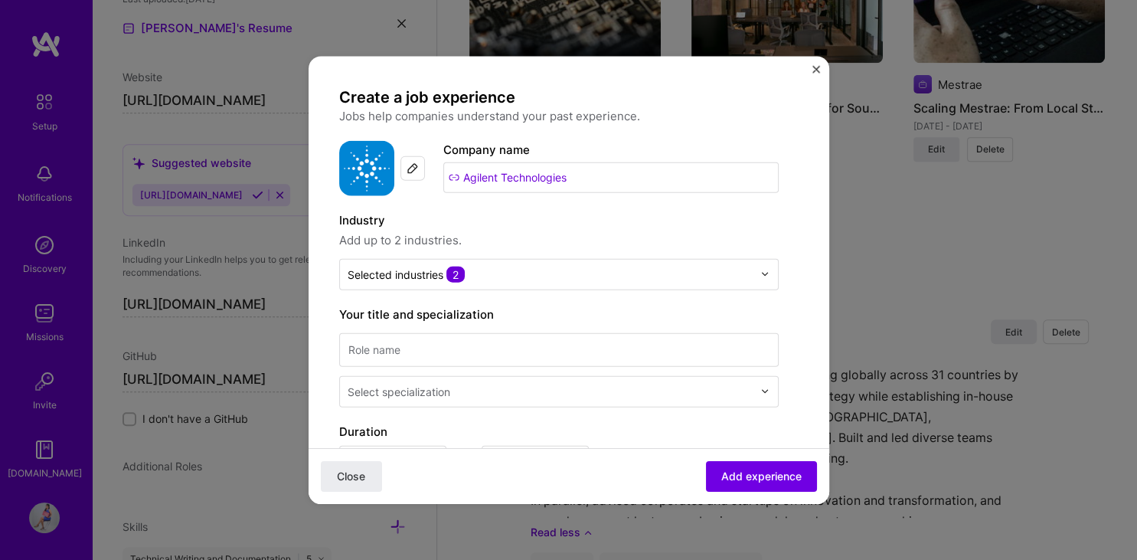
click at [424, 347] on input at bounding box center [558, 349] width 439 height 34
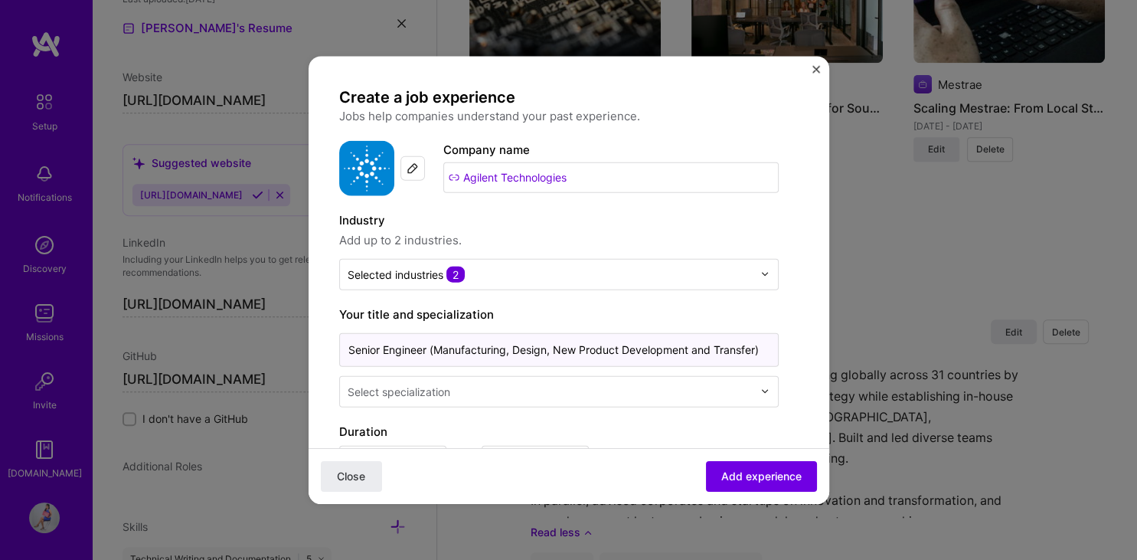
type input "Senior Engineer (Manufacturing, Design, New Product Development and Transfer)"
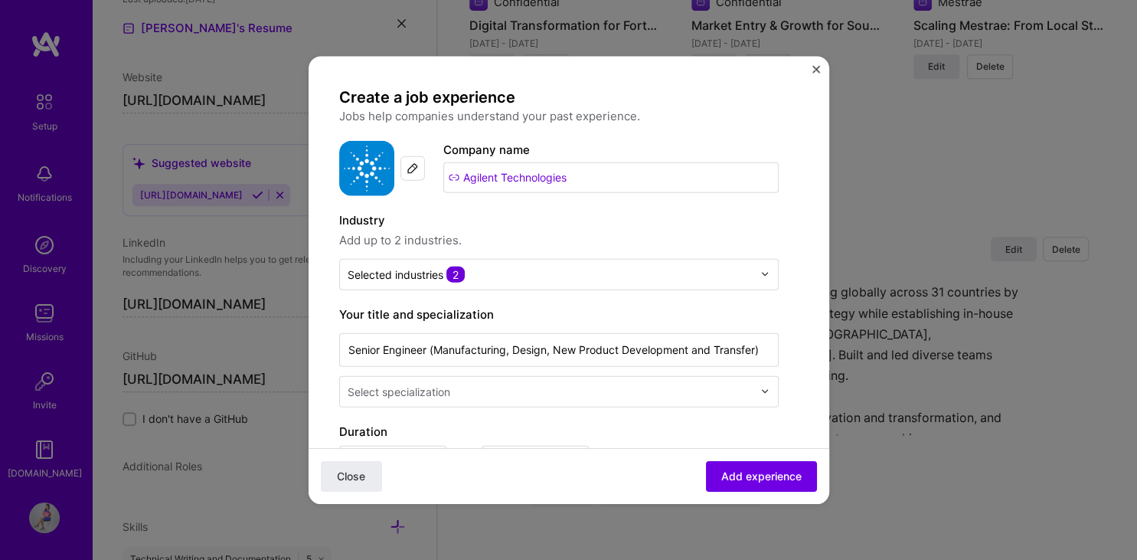
click at [457, 395] on input "text" at bounding box center [552, 391] width 408 height 16
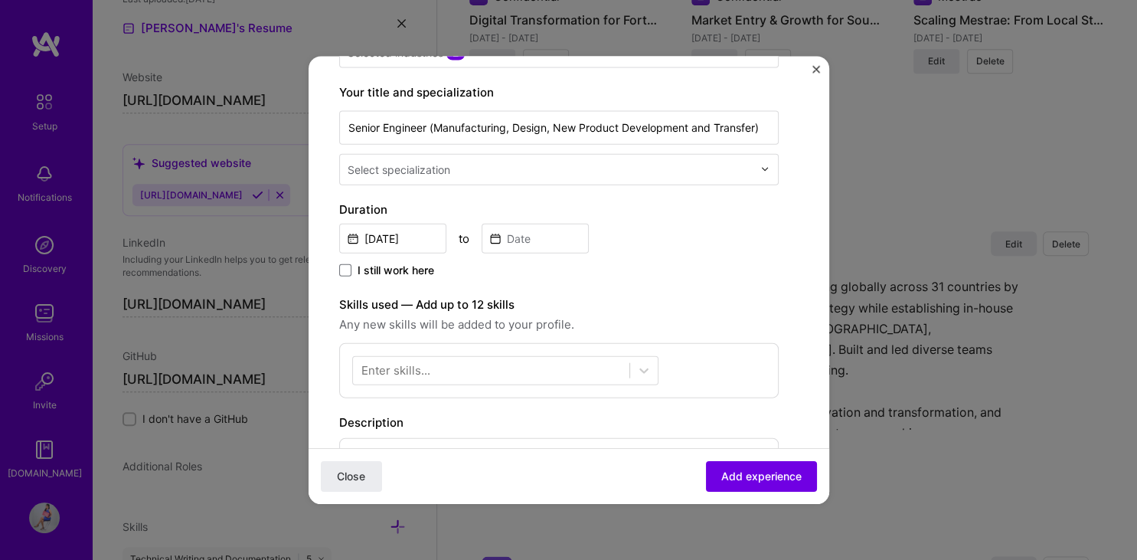
scroll to position [217, 0]
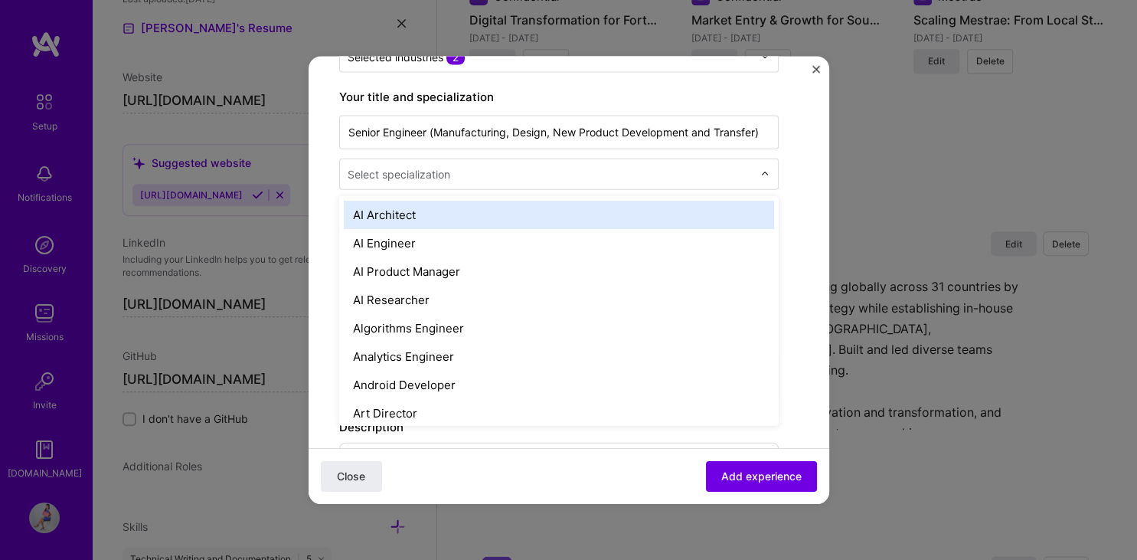
click at [761, 175] on img at bounding box center [764, 173] width 9 height 9
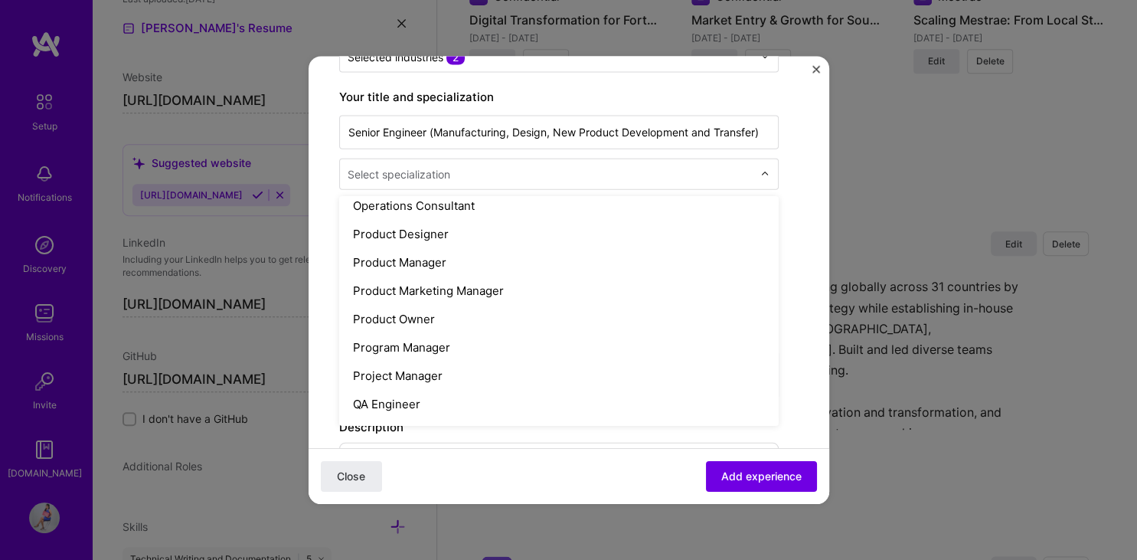
scroll to position [1397, 0]
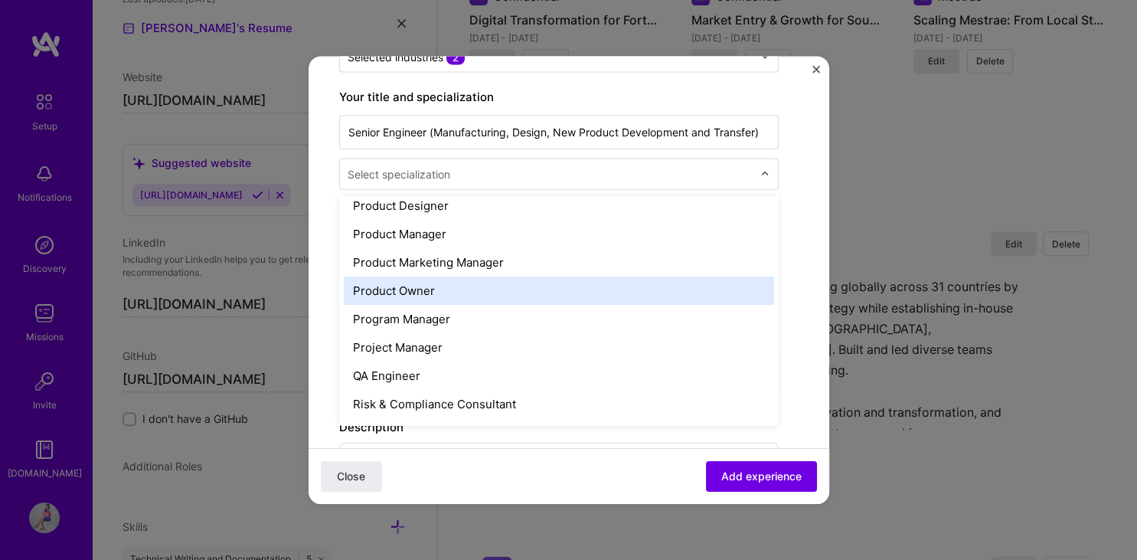
click at [706, 292] on div "Product Owner" at bounding box center [559, 290] width 430 height 28
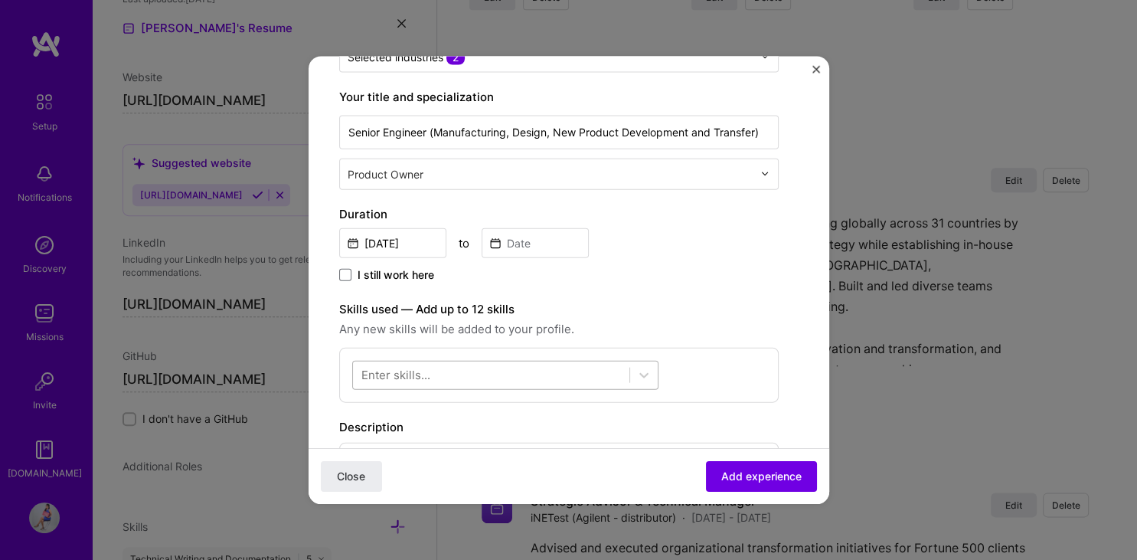
click at [576, 377] on div at bounding box center [491, 374] width 276 height 25
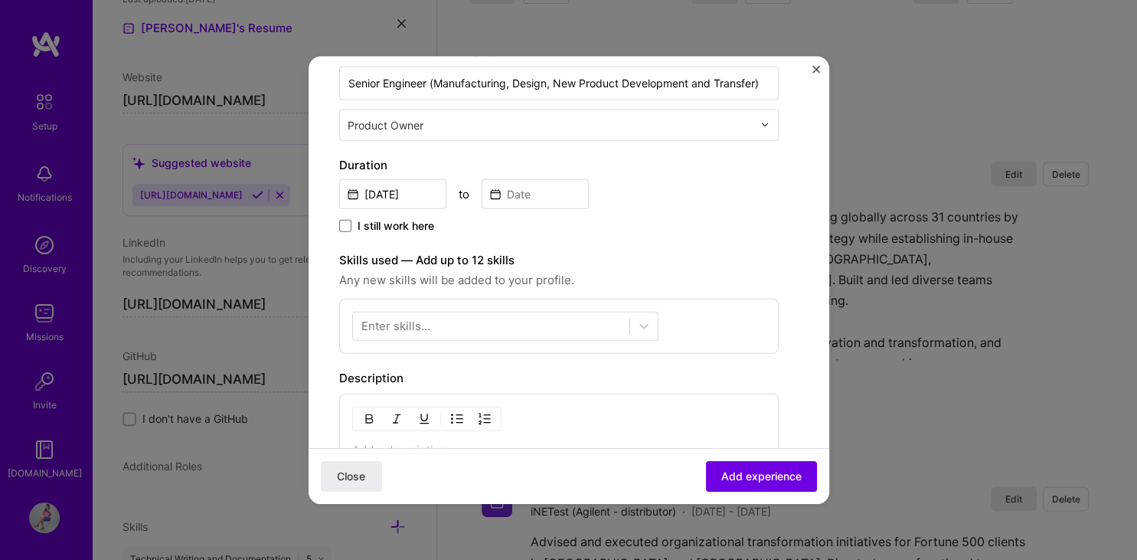
scroll to position [293, 0]
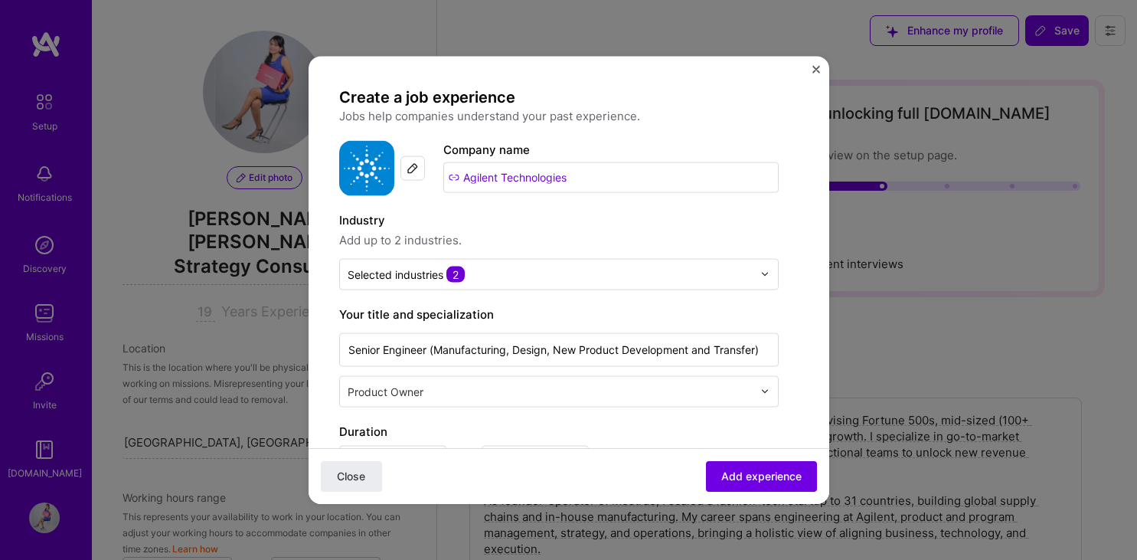
select select "MY"
select select "Right Now"
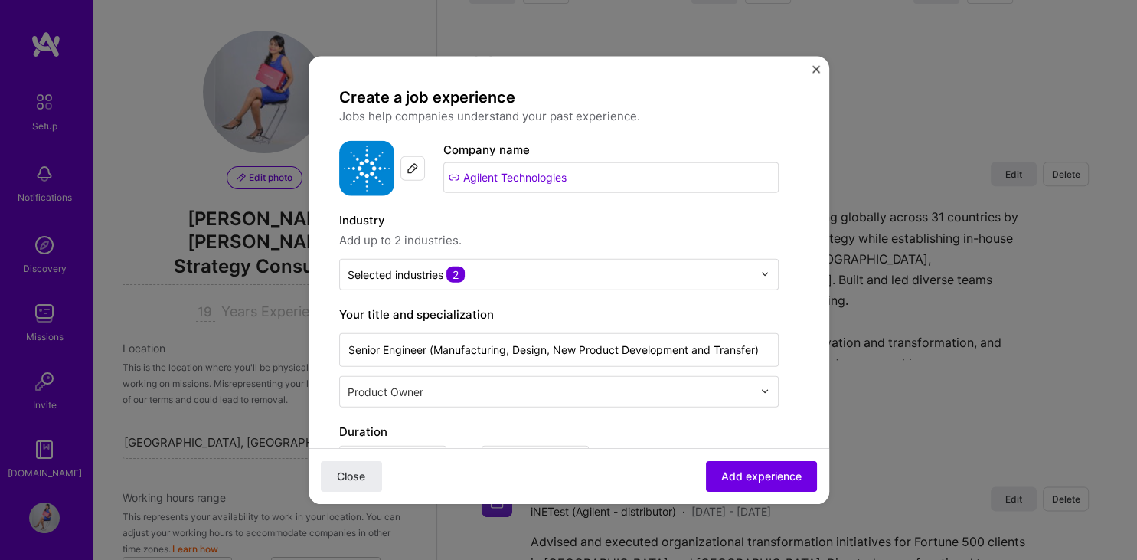
scroll to position [733, 0]
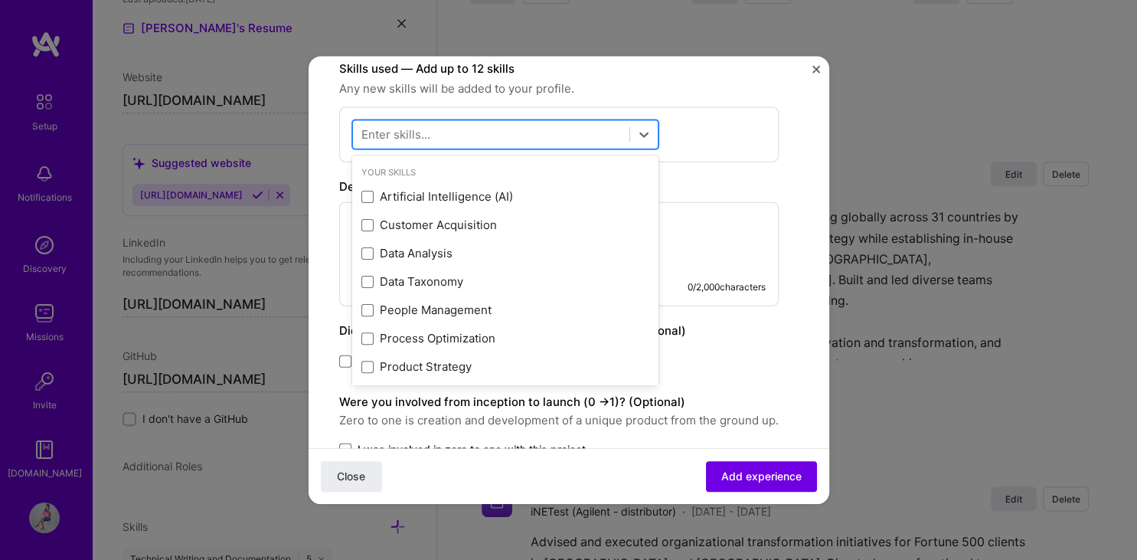
click at [566, 135] on div at bounding box center [491, 134] width 276 height 25
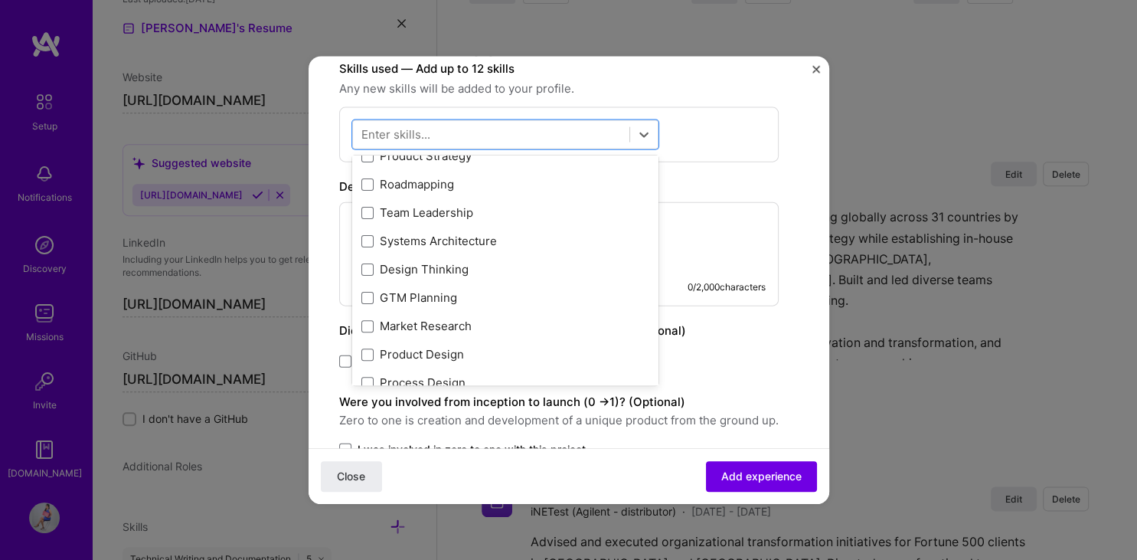
scroll to position [274, 0]
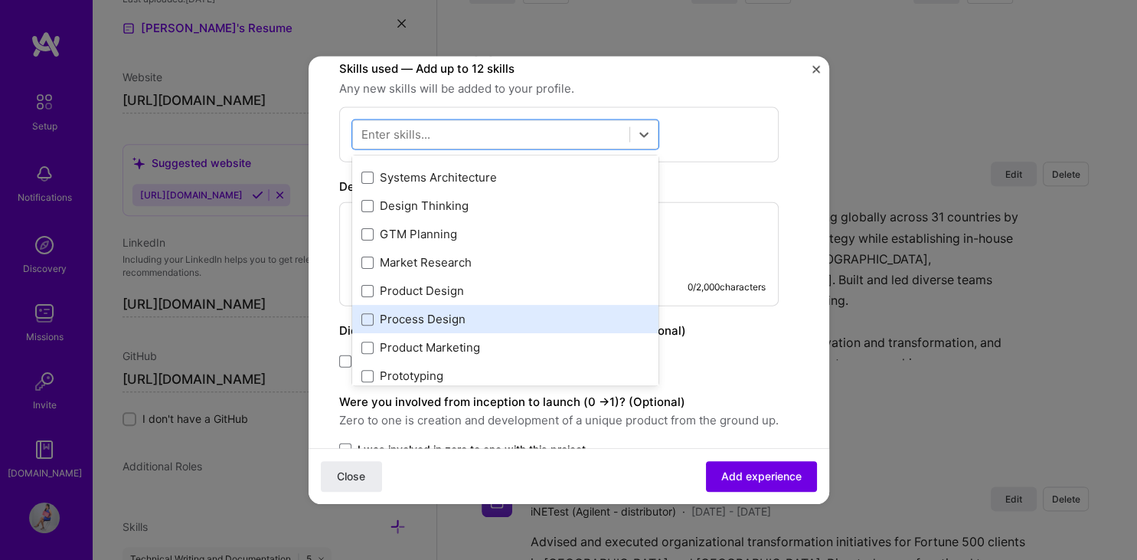
click at [498, 317] on div "Process Design" at bounding box center [505, 319] width 288 height 16
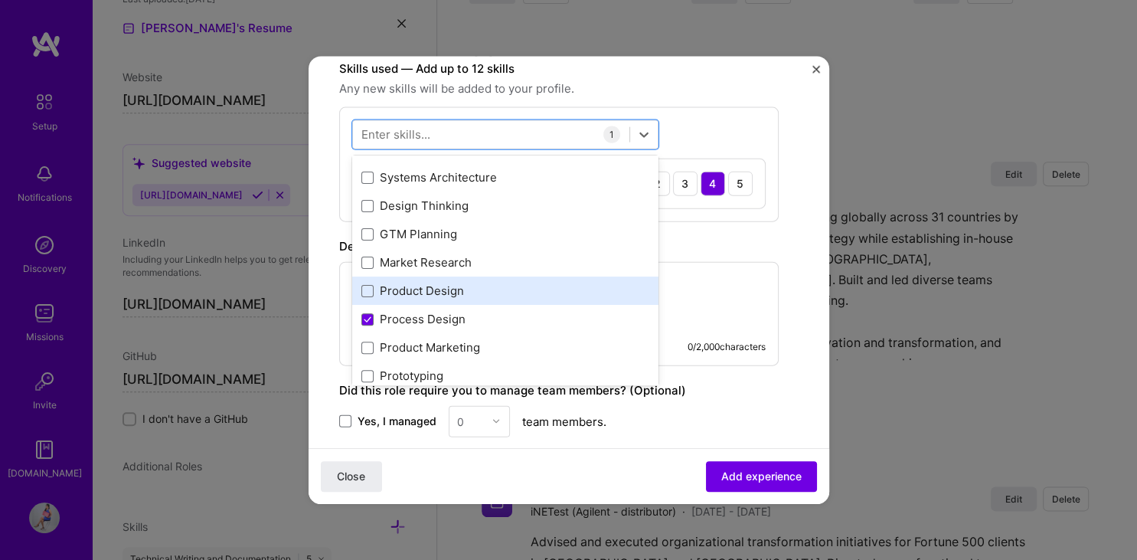
click at [469, 292] on div "Product Design" at bounding box center [505, 290] width 288 height 16
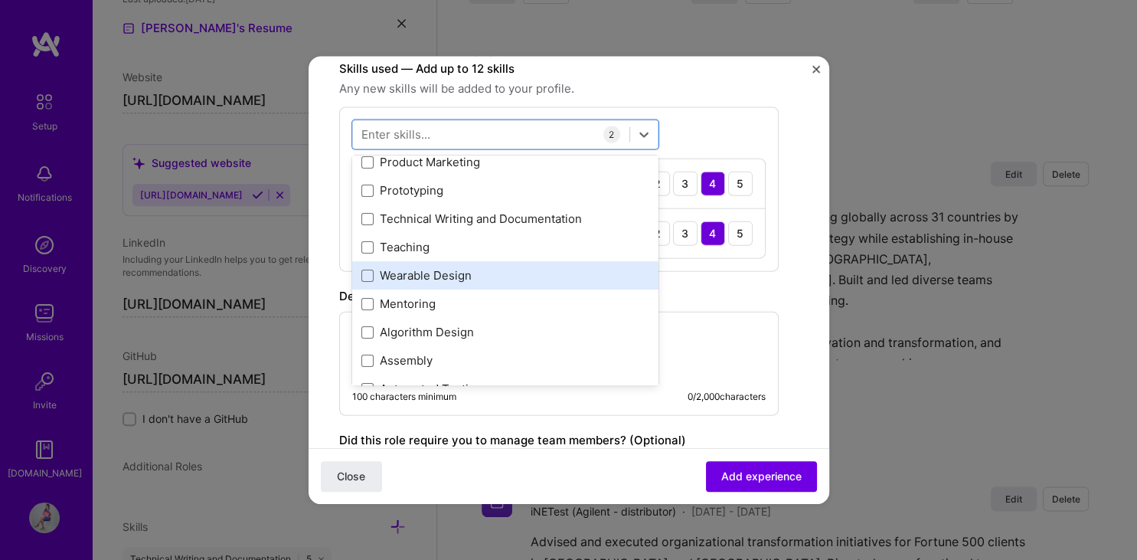
scroll to position [472, 0]
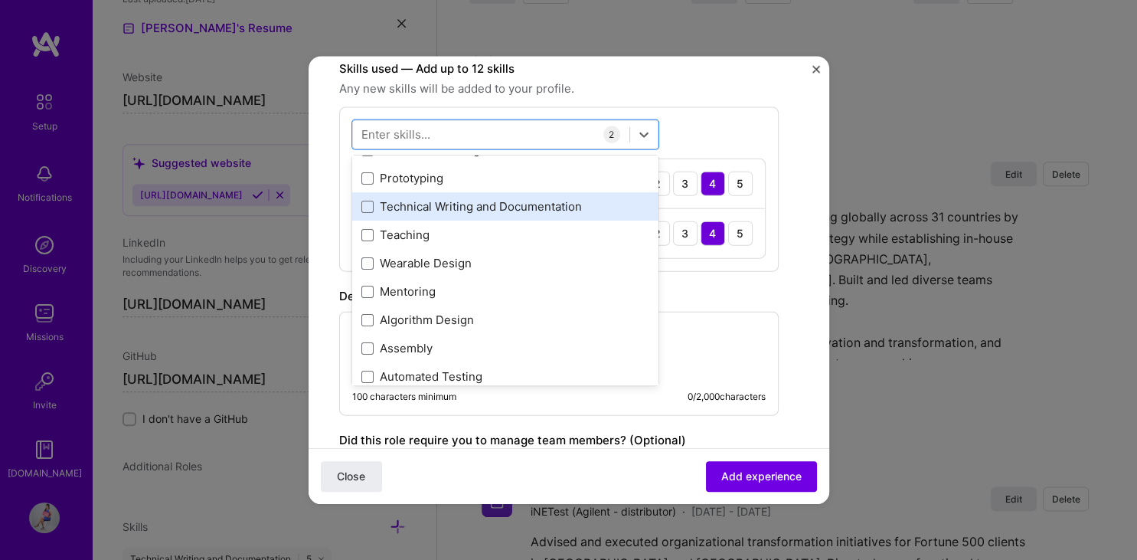
click at [552, 217] on div "Technical Writing and Documentation" at bounding box center [505, 206] width 306 height 28
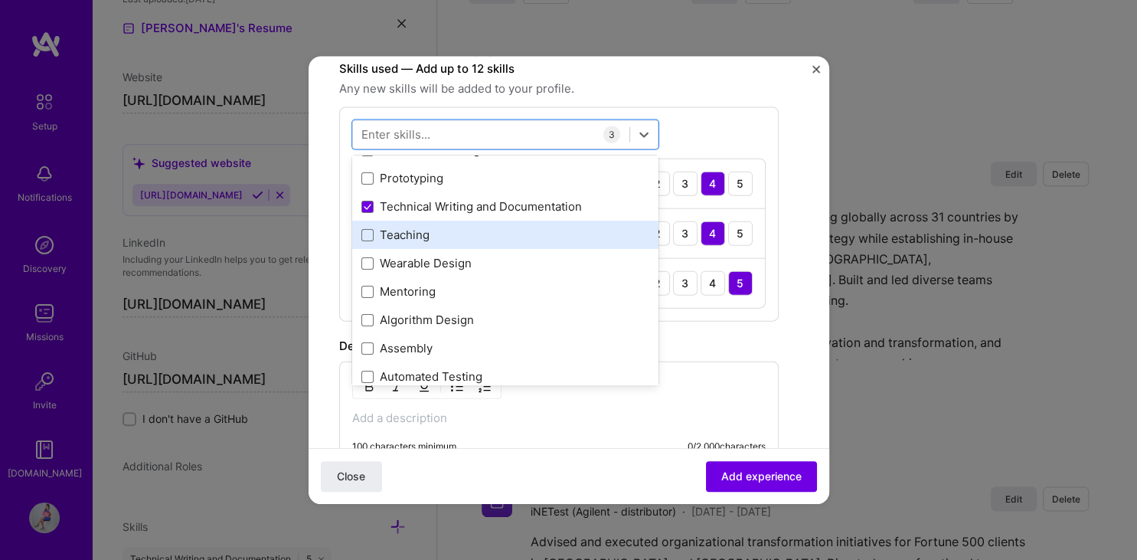
click at [540, 230] on div "Teaching" at bounding box center [505, 235] width 288 height 16
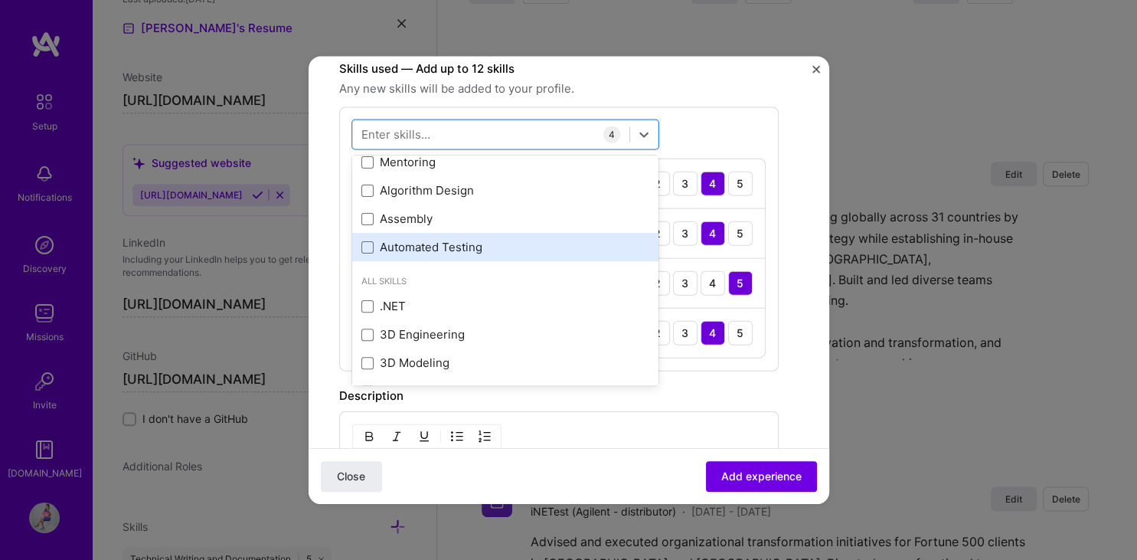
scroll to position [612, 0]
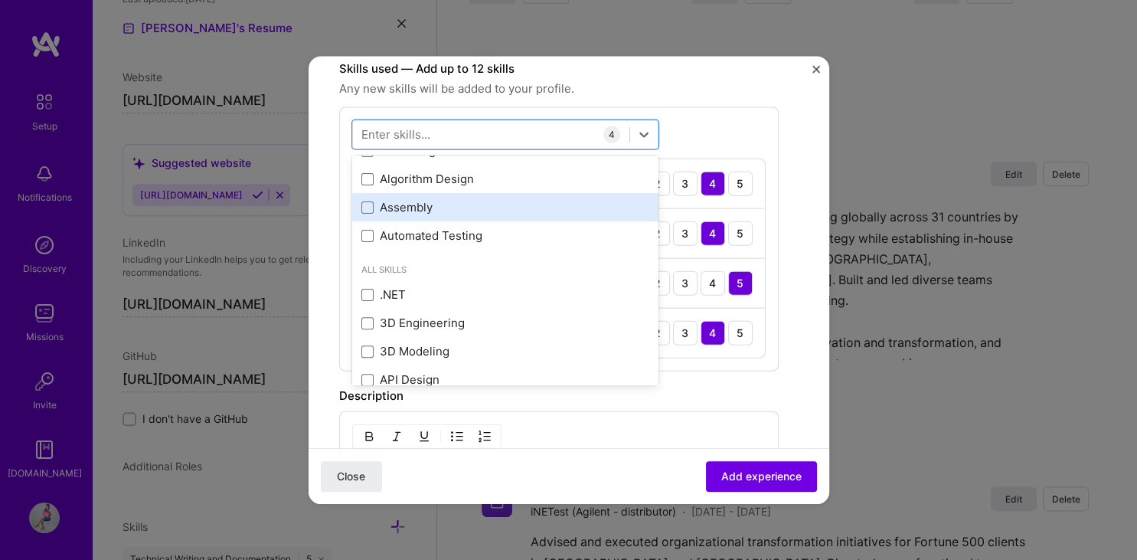
click at [563, 209] on div "Assembly" at bounding box center [505, 207] width 288 height 16
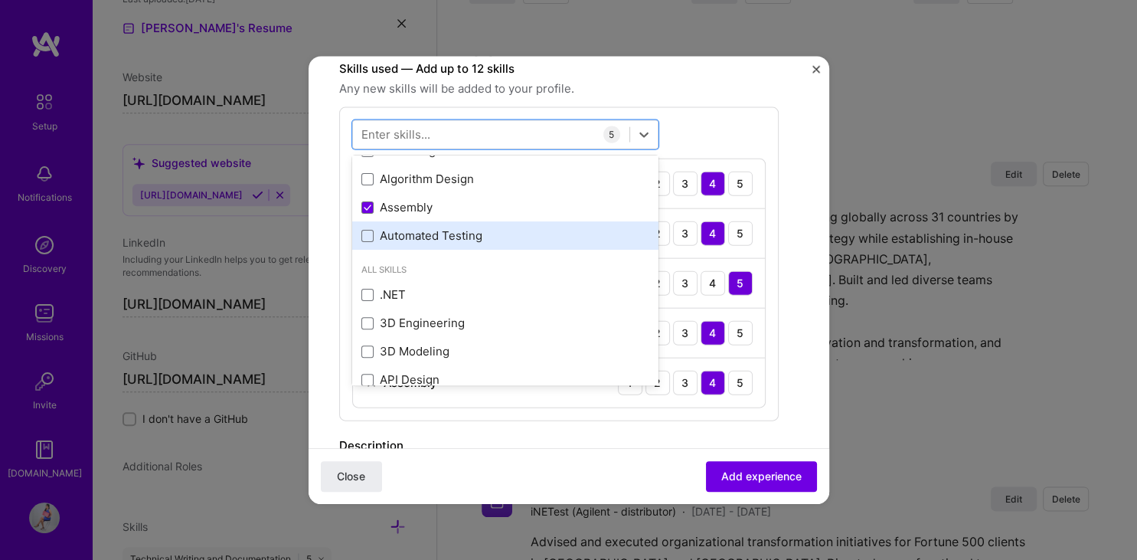
click at [555, 241] on div "Automated Testing" at bounding box center [505, 235] width 288 height 16
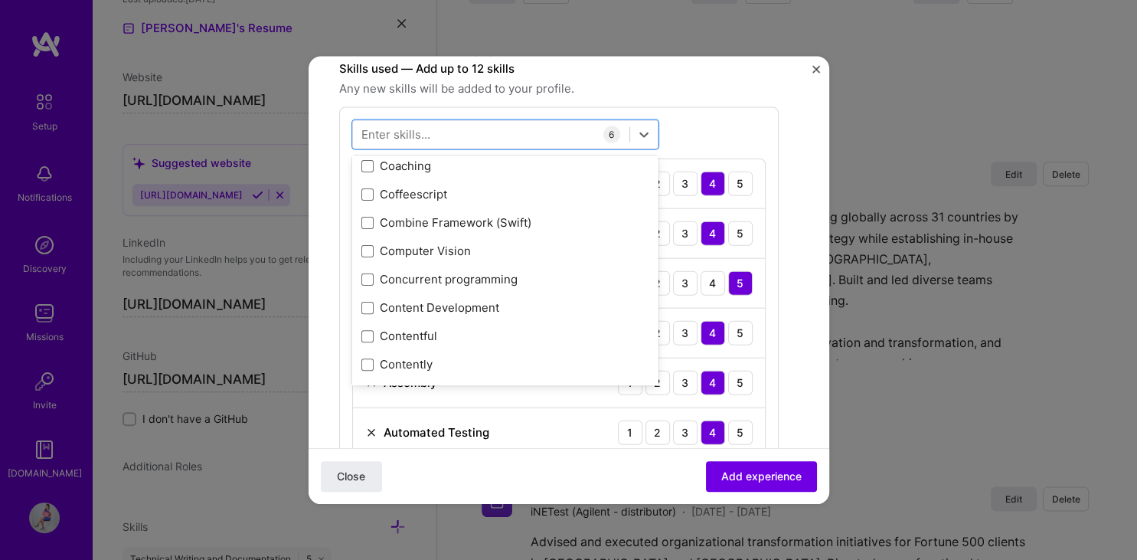
scroll to position [2556, 0]
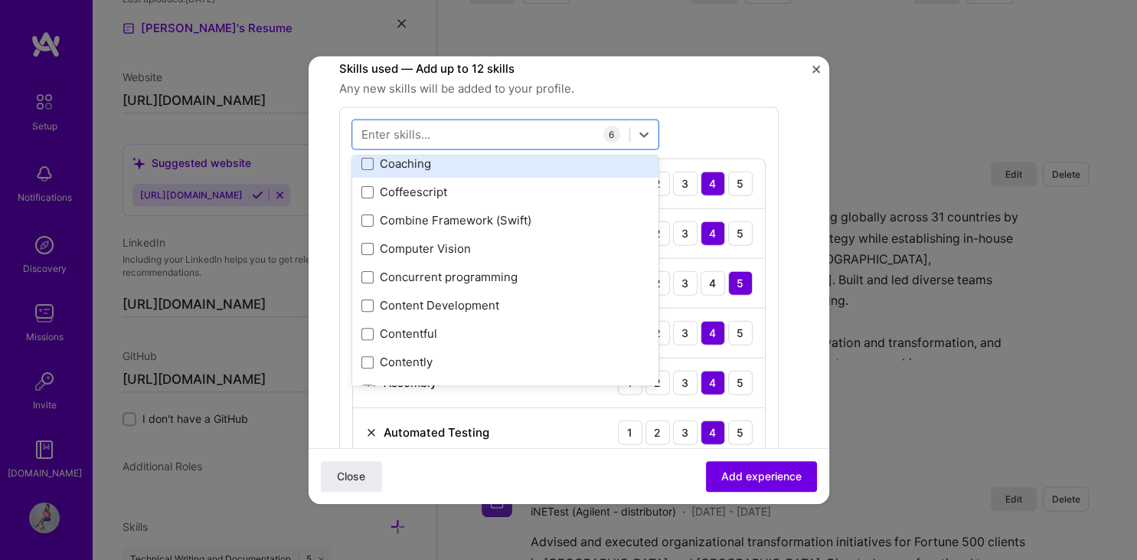
click at [478, 165] on div "Coaching" at bounding box center [505, 163] width 288 height 16
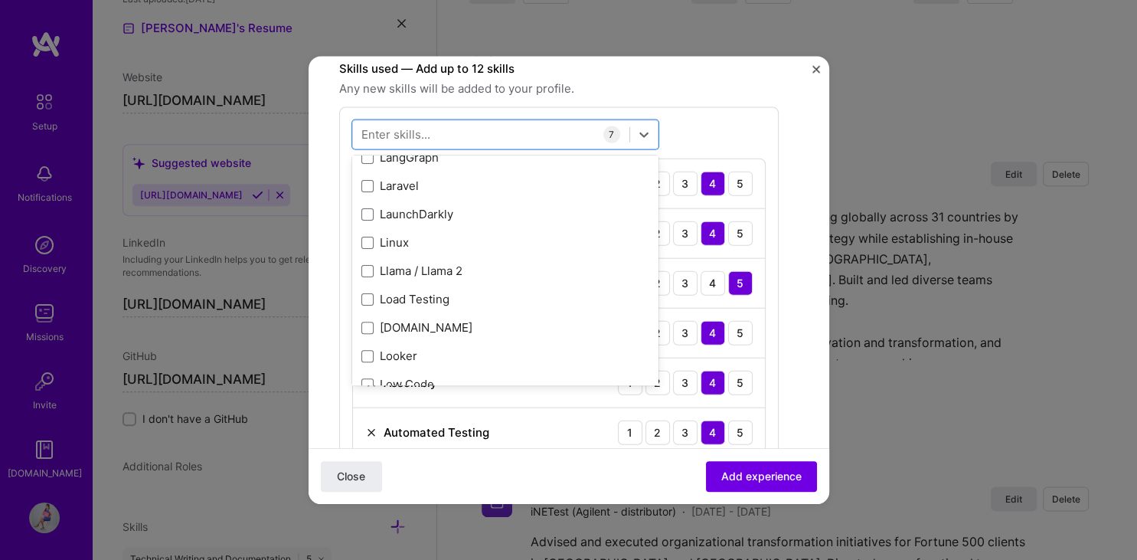
scroll to position [5738, 0]
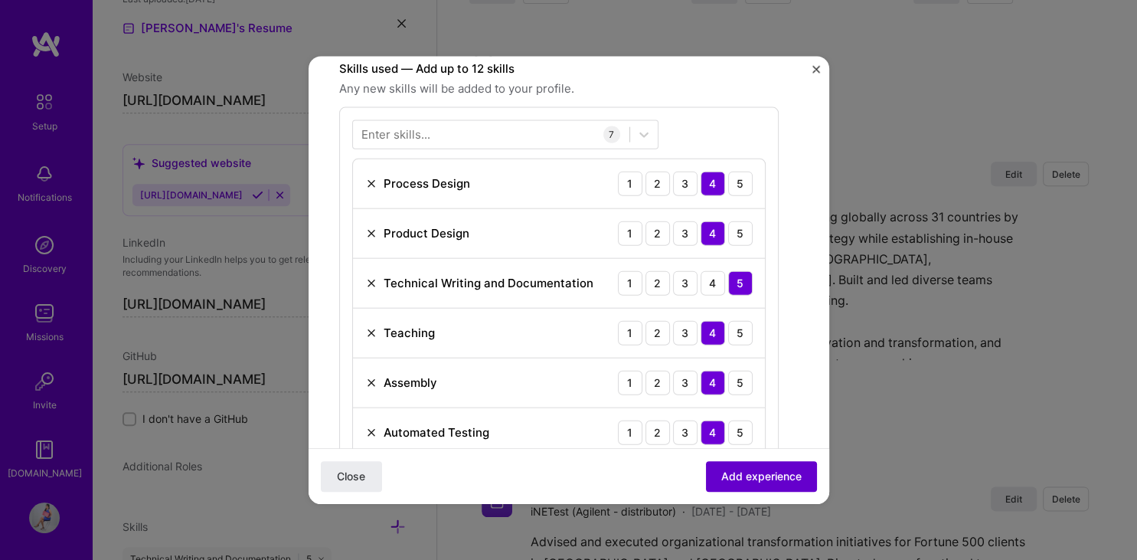
click at [771, 481] on span "Add experience" at bounding box center [761, 475] width 80 height 15
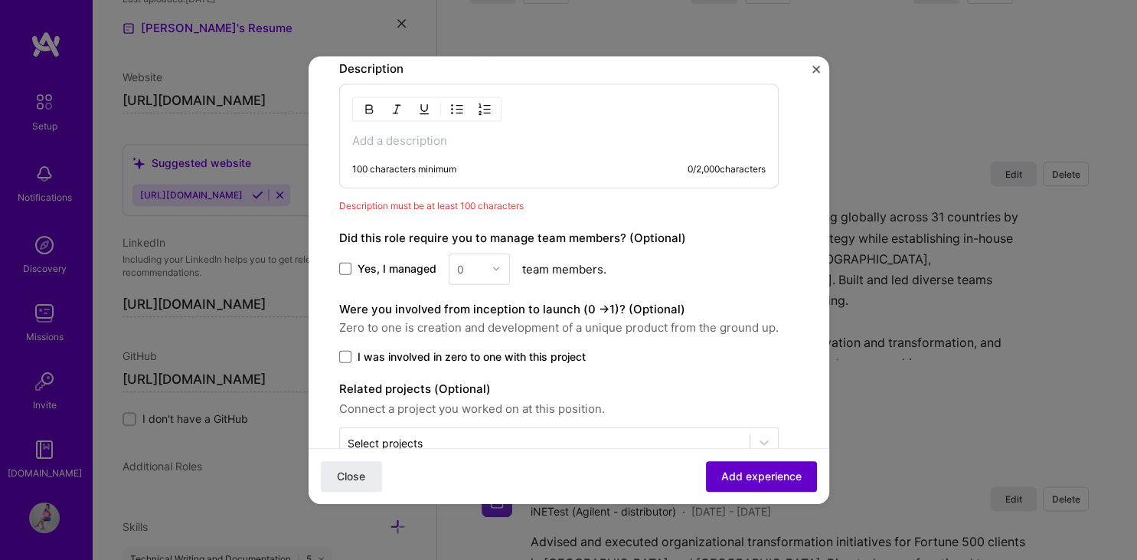
scroll to position [934, 0]
click at [388, 137] on p at bounding box center [558, 139] width 413 height 15
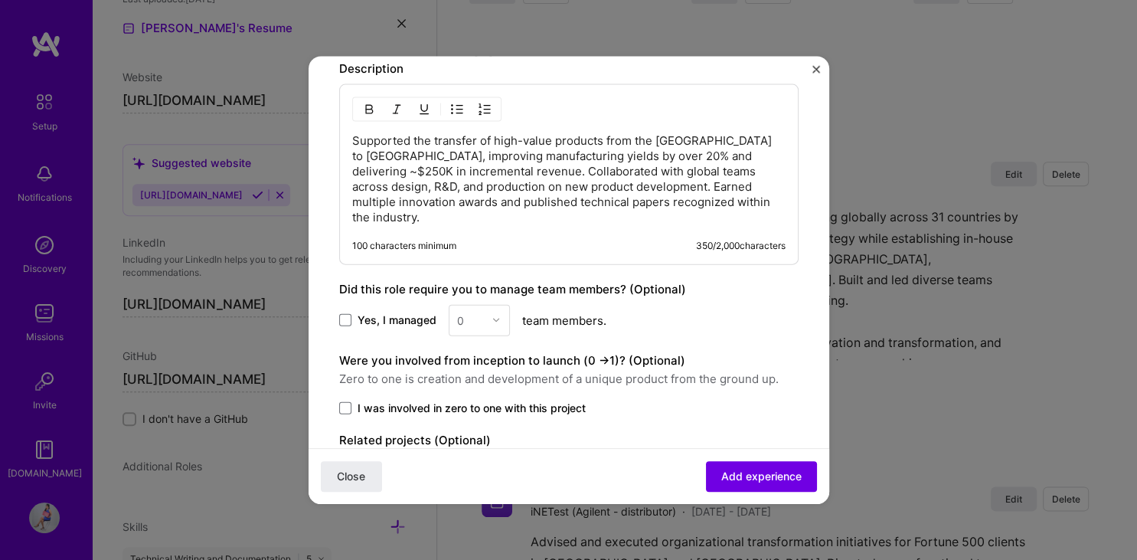
click at [377, 312] on span "Yes, I managed" at bounding box center [396, 319] width 79 height 15
click at [0, 0] on input "Yes, I managed" at bounding box center [0, 0] width 0 height 0
click at [345, 317] on icon at bounding box center [345, 320] width 8 height 6
click at [0, 0] on input "Yes, I managed" at bounding box center [0, 0] width 0 height 0
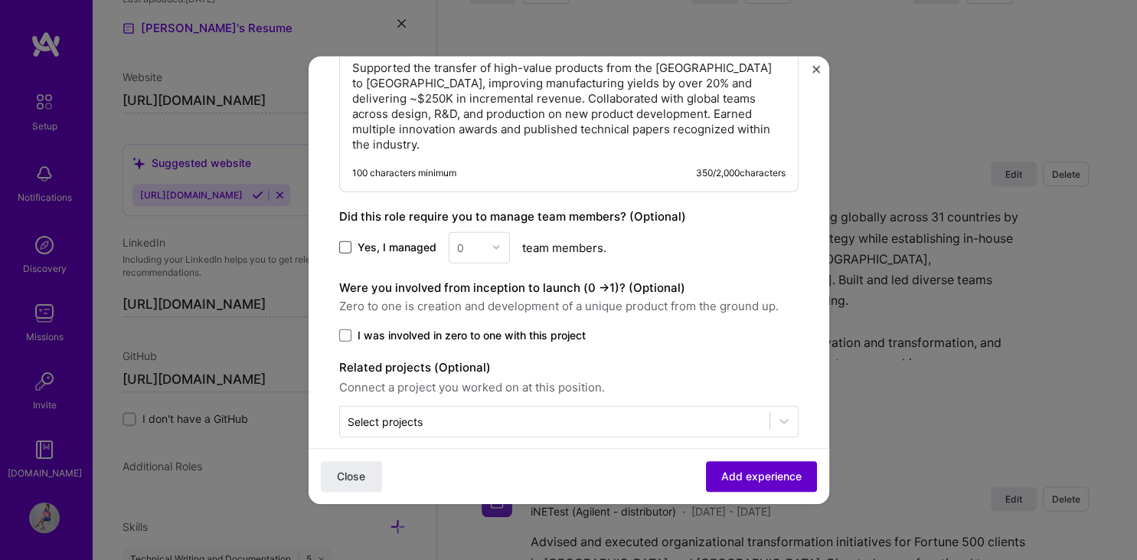
click at [779, 464] on button "Add experience" at bounding box center [761, 476] width 111 height 31
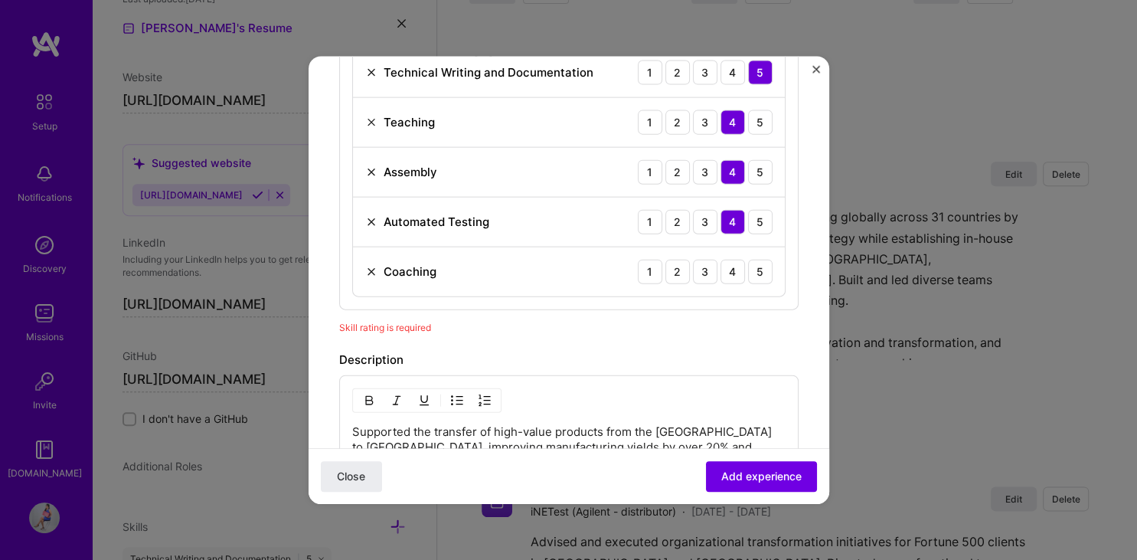
scroll to position [684, 0]
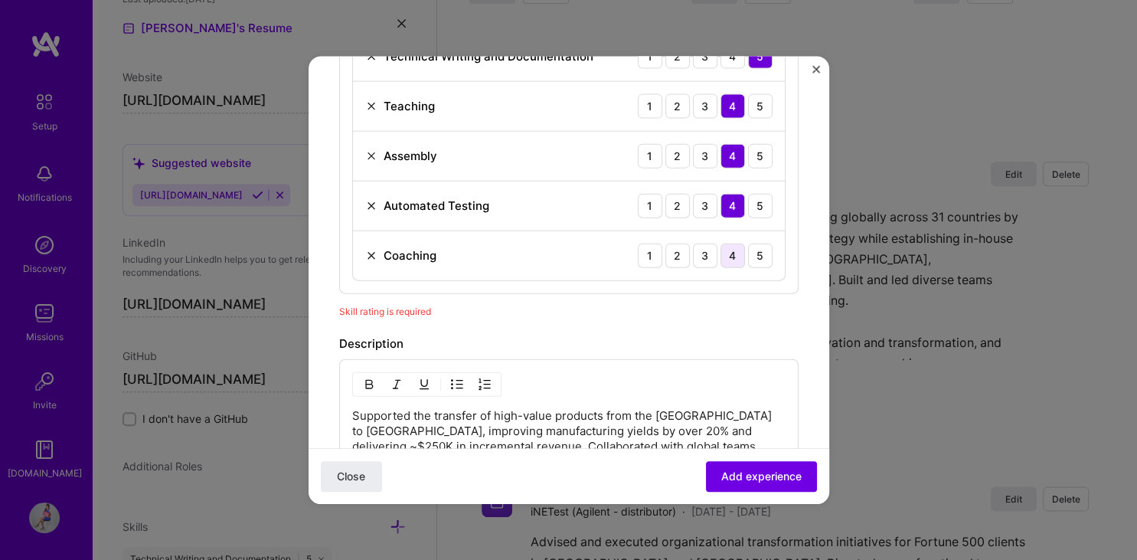
click at [730, 245] on div "4" at bounding box center [732, 255] width 24 height 24
click at [760, 482] on span "Add experience" at bounding box center [761, 475] width 80 height 15
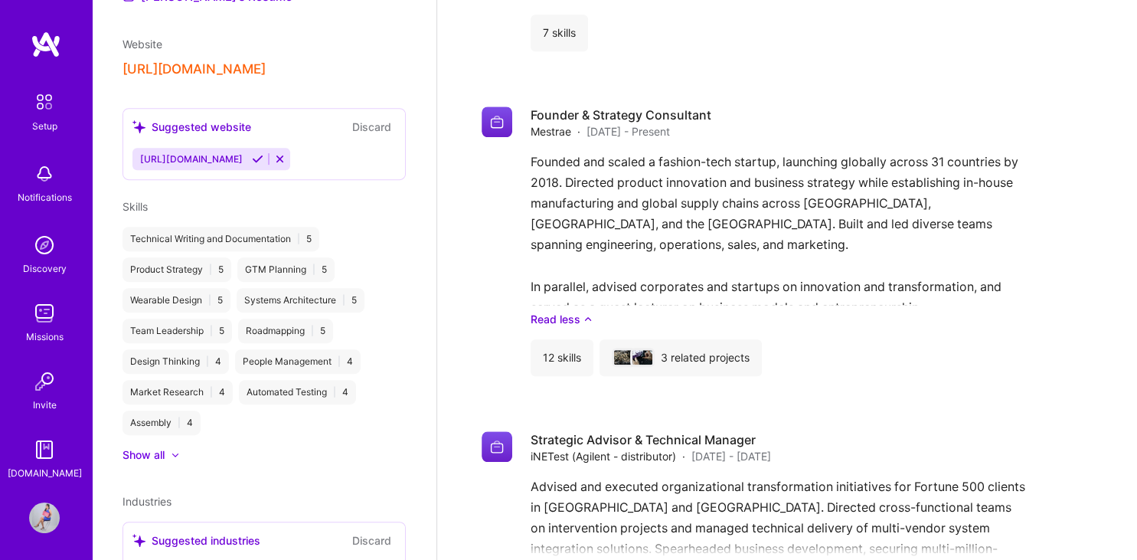
scroll to position [680, 0]
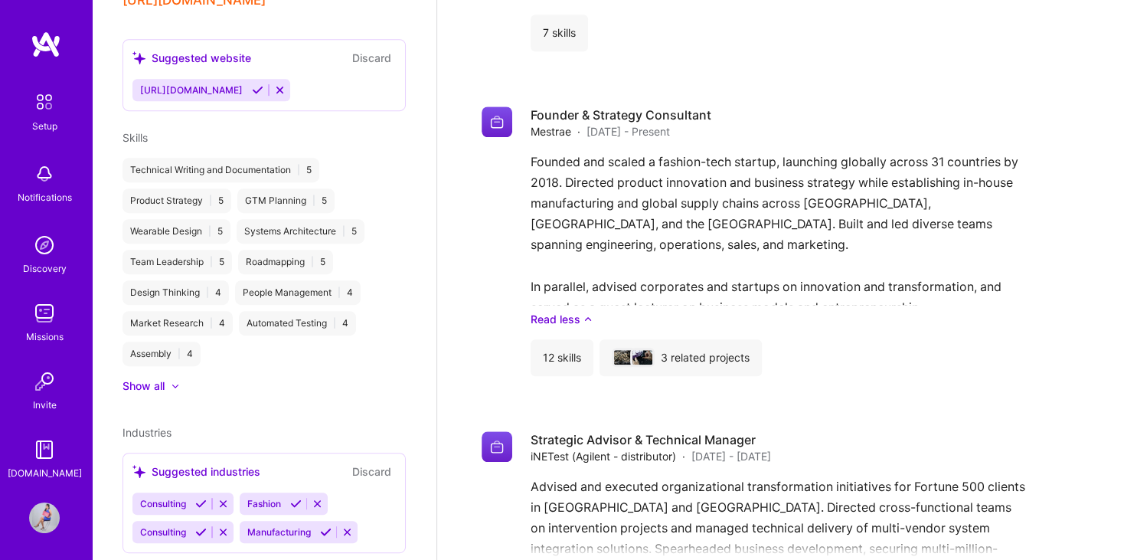
click at [341, 462] on div "Suggested industries Discard" at bounding box center [263, 471] width 263 height 18
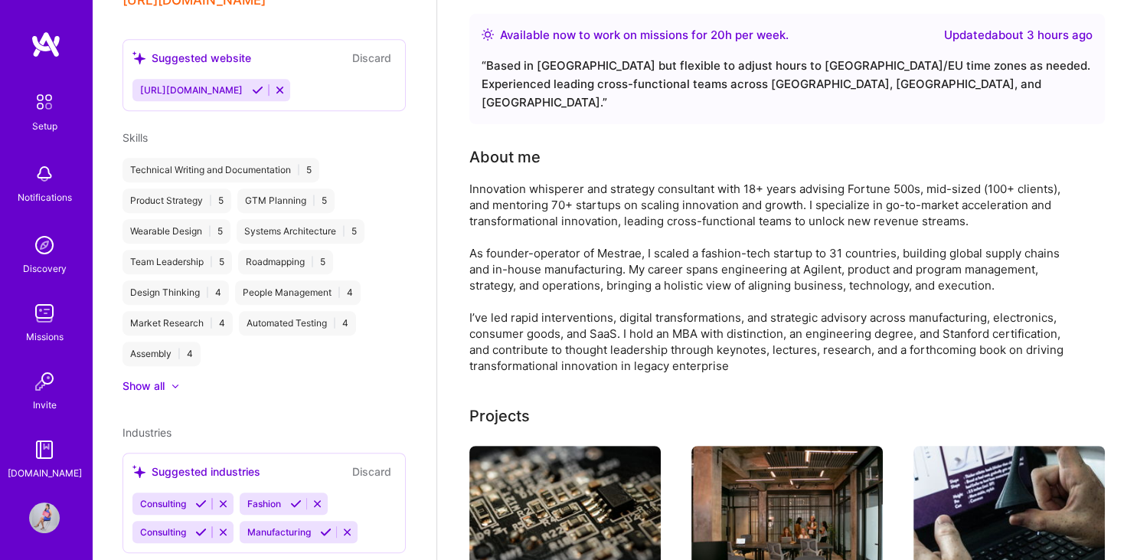
scroll to position [0, 0]
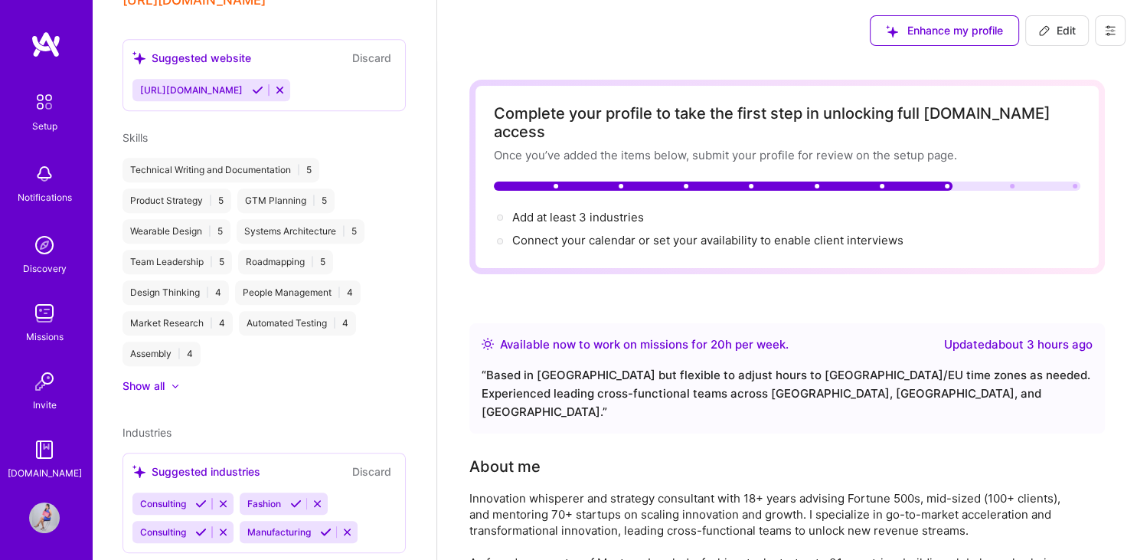
click at [1057, 34] on span "Edit" at bounding box center [1057, 30] width 38 height 15
select select "MY"
select select "Right Now"
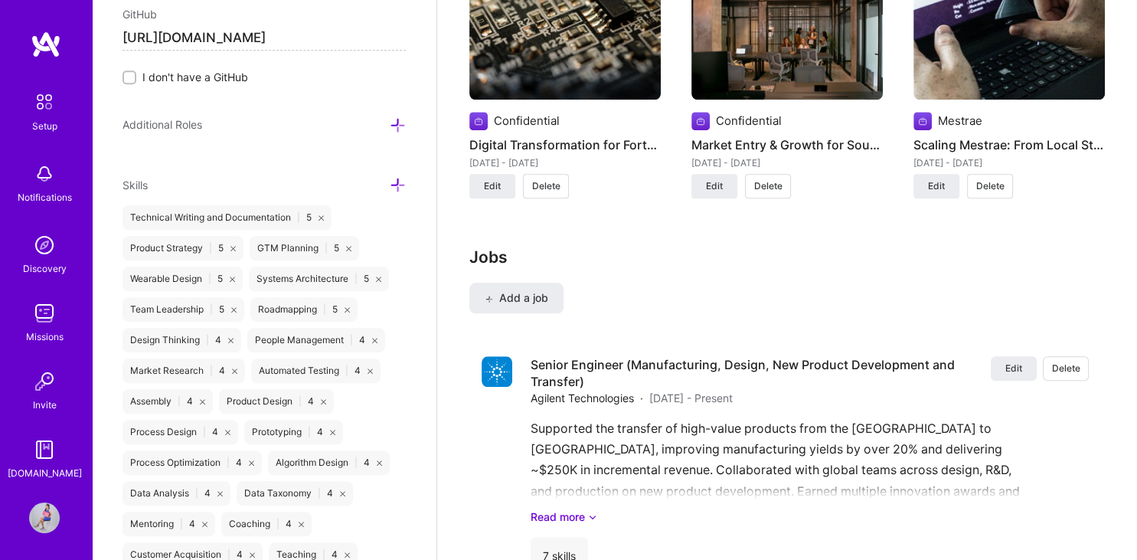
scroll to position [1356, 0]
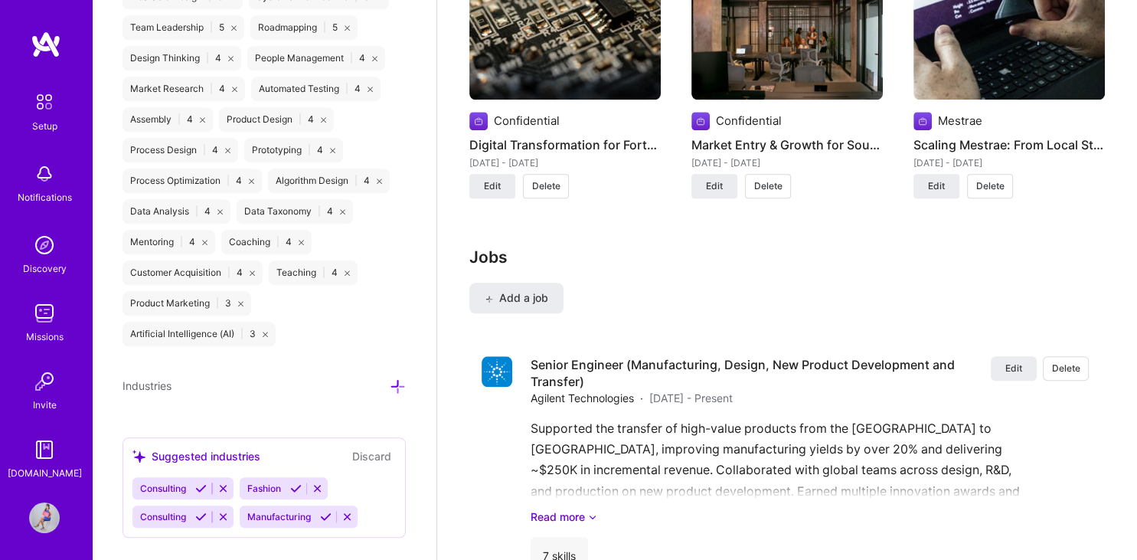
click at [189, 448] on div "Suggested industries" at bounding box center [196, 456] width 128 height 16
click at [218, 511] on icon at bounding box center [222, 516] width 11 height 11
click at [207, 448] on div "Suggested industries" at bounding box center [196, 456] width 128 height 16
click at [376, 447] on button "Discard" at bounding box center [372, 456] width 48 height 18
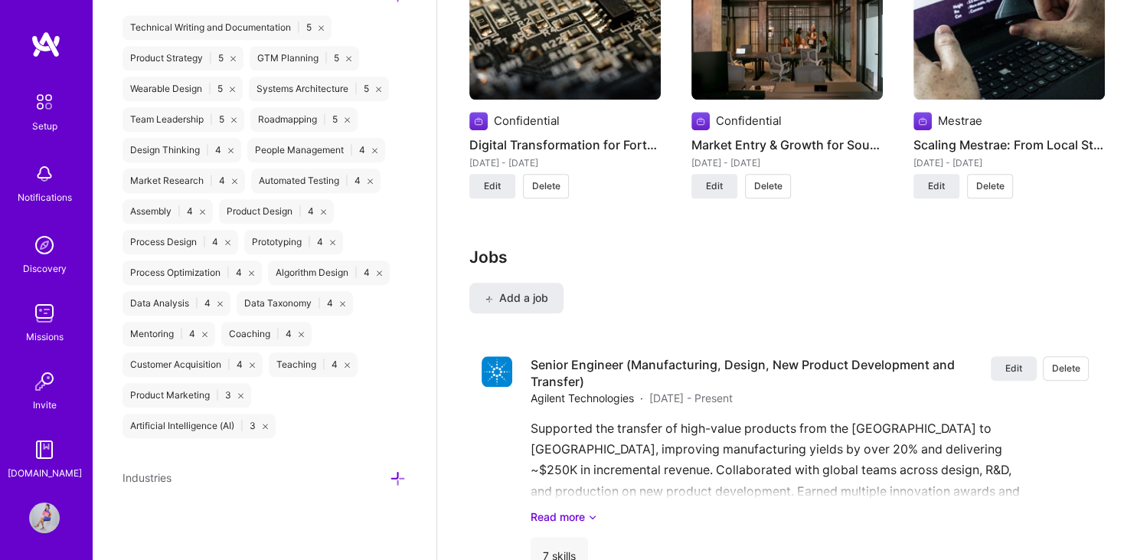
scroll to position [1238, 0]
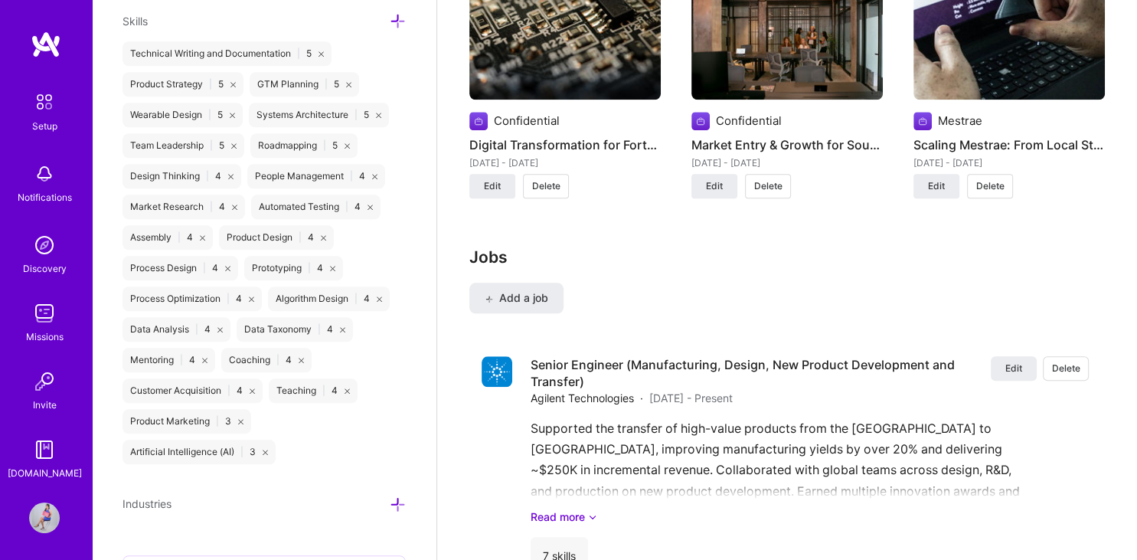
click at [396, 496] on icon at bounding box center [398, 504] width 16 height 16
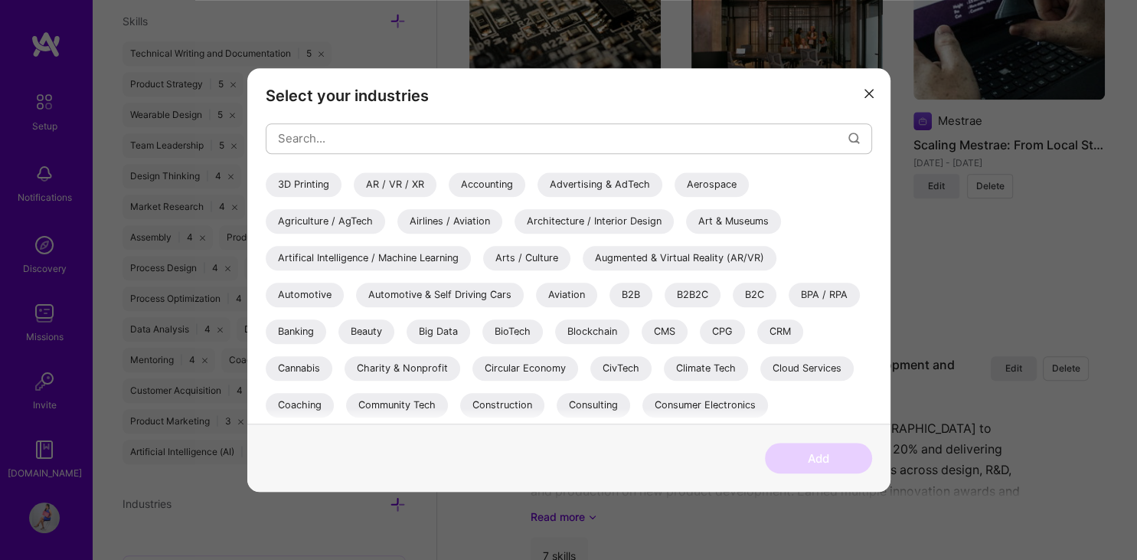
click at [713, 186] on div "Aerospace" at bounding box center [711, 184] width 74 height 24
click at [398, 178] on div "AR / VR / XR" at bounding box center [395, 184] width 83 height 24
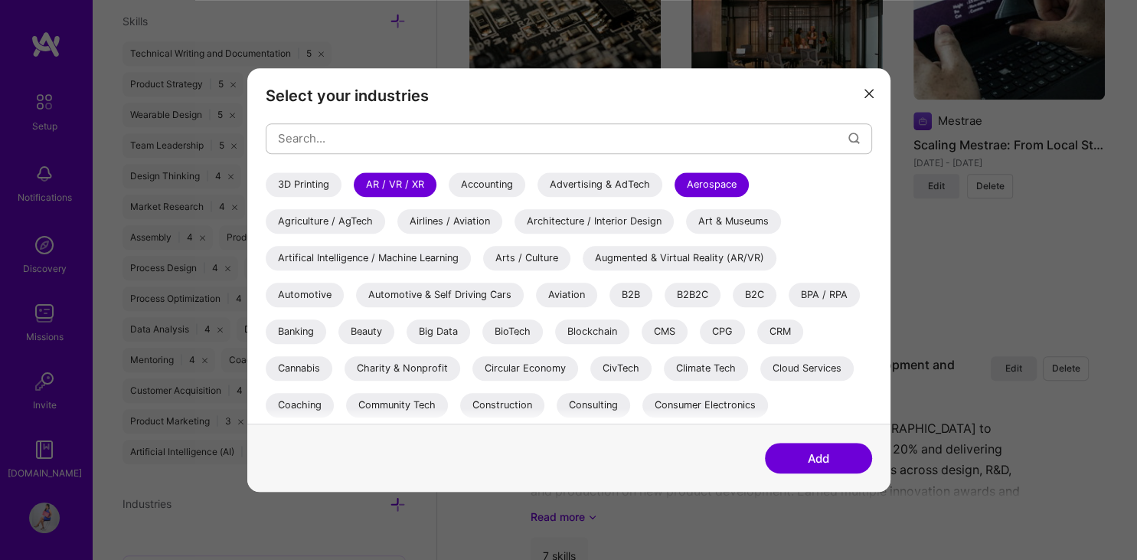
click at [341, 221] on div "Agriculture / AgTech" at bounding box center [325, 221] width 119 height 24
click at [457, 224] on div "Airlines / Aviation" at bounding box center [449, 221] width 105 height 24
click at [415, 258] on div "Artifical Intelligence / Machine Learning" at bounding box center [368, 258] width 205 height 24
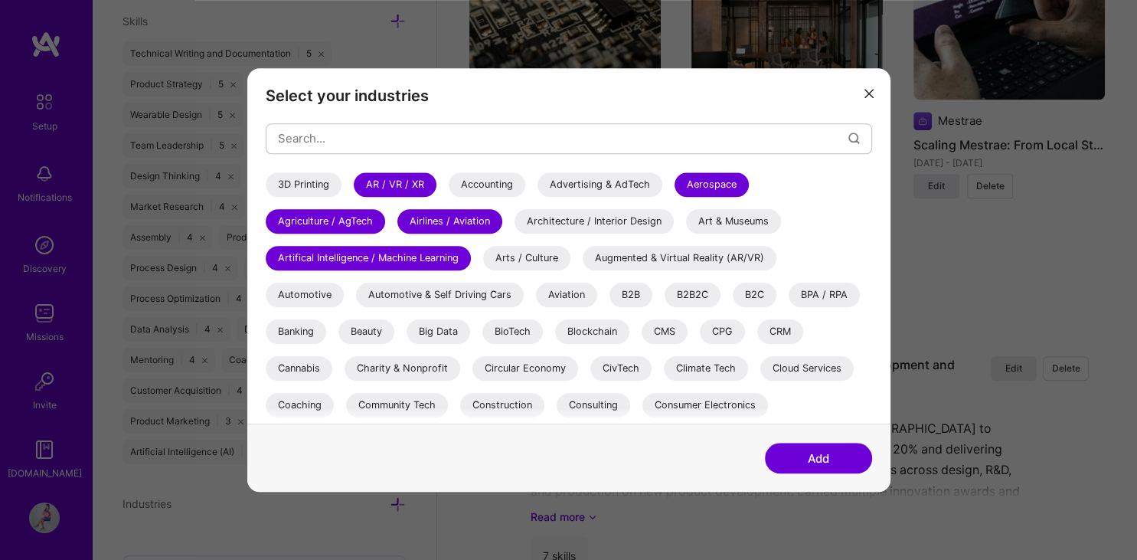
click at [542, 263] on div "Arts / Culture" at bounding box center [526, 258] width 87 height 24
click at [295, 292] on div "Automotive" at bounding box center [305, 294] width 78 height 24
click at [626, 292] on div "B2B" at bounding box center [630, 294] width 43 height 24
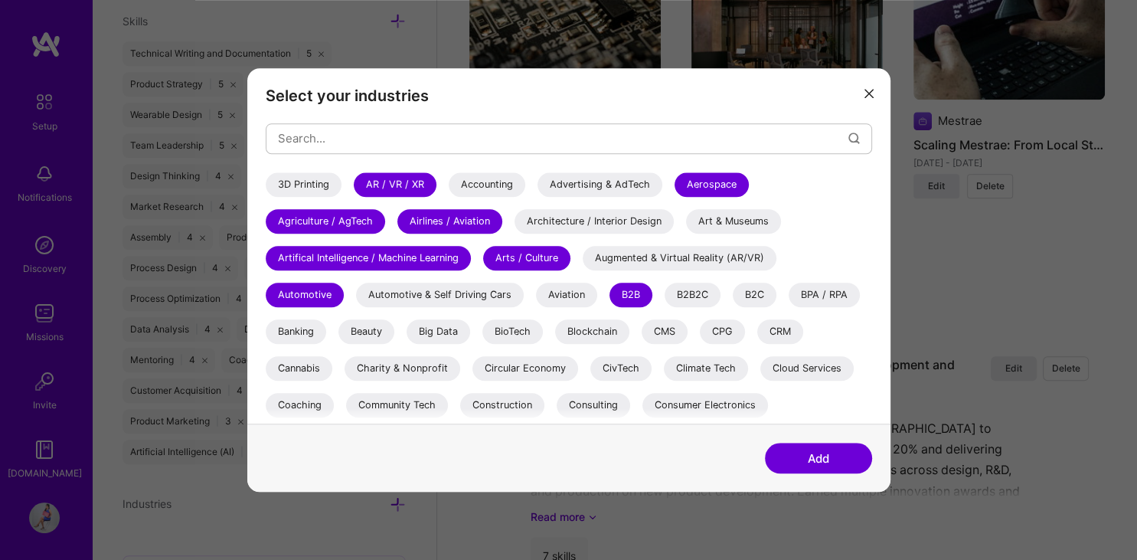
click at [693, 291] on div "B2B2C" at bounding box center [692, 294] width 56 height 24
click at [758, 289] on div "B2C" at bounding box center [755, 294] width 44 height 24
click at [303, 331] on div "Banking" at bounding box center [296, 331] width 60 height 24
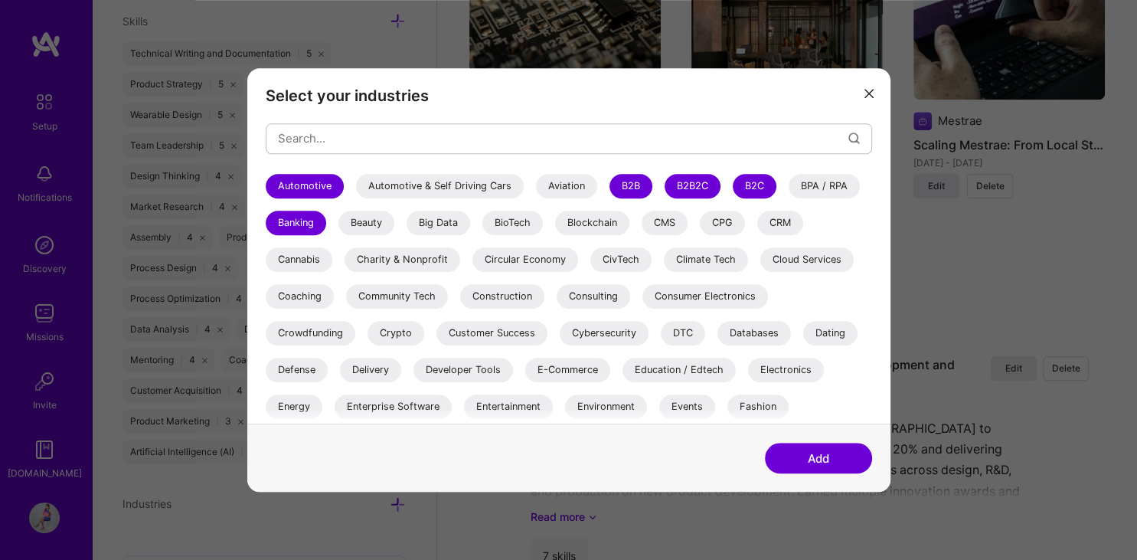
scroll to position [116, 0]
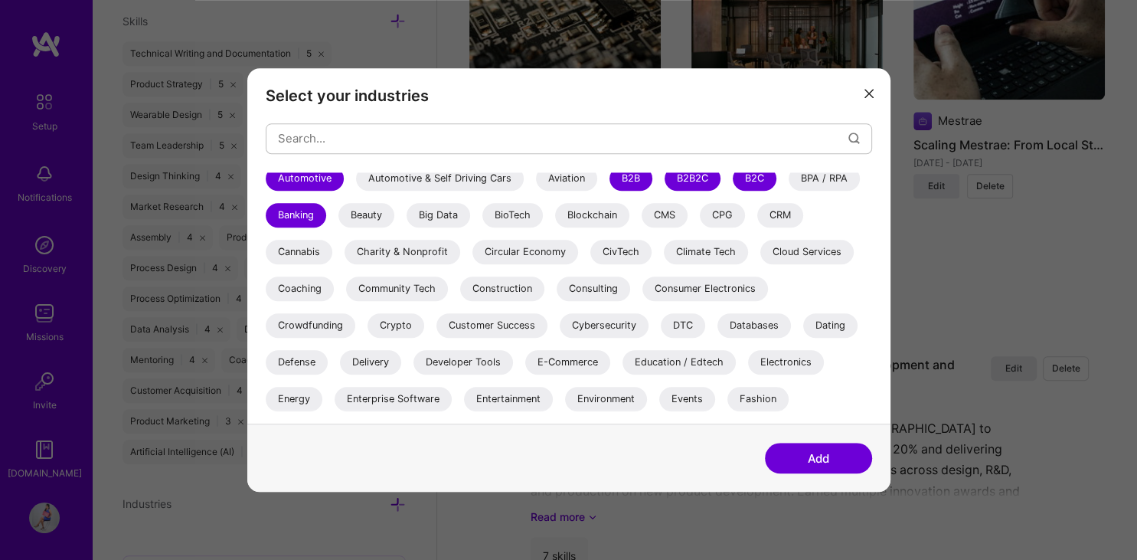
click at [598, 214] on div "Blockchain" at bounding box center [592, 215] width 74 height 24
click at [721, 258] on div "Climate Tech" at bounding box center [706, 252] width 84 height 24
click at [530, 253] on div "Circular Economy" at bounding box center [525, 252] width 106 height 24
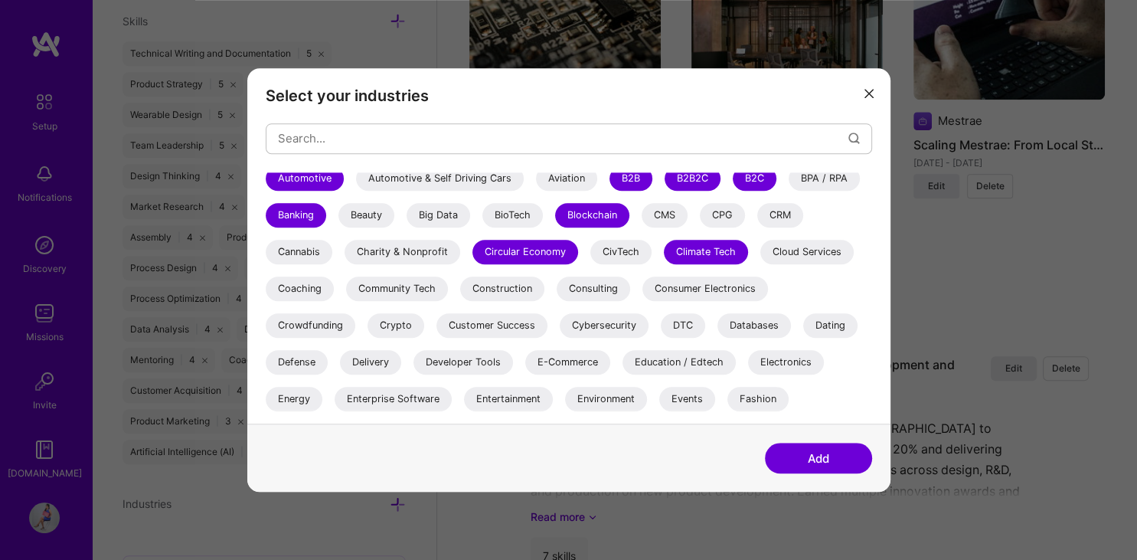
click at [302, 286] on div "Coaching" at bounding box center [300, 288] width 68 height 24
click at [599, 290] on div "Consulting" at bounding box center [592, 288] width 73 height 24
click at [720, 286] on div "Consumer Electronics" at bounding box center [705, 288] width 126 height 24
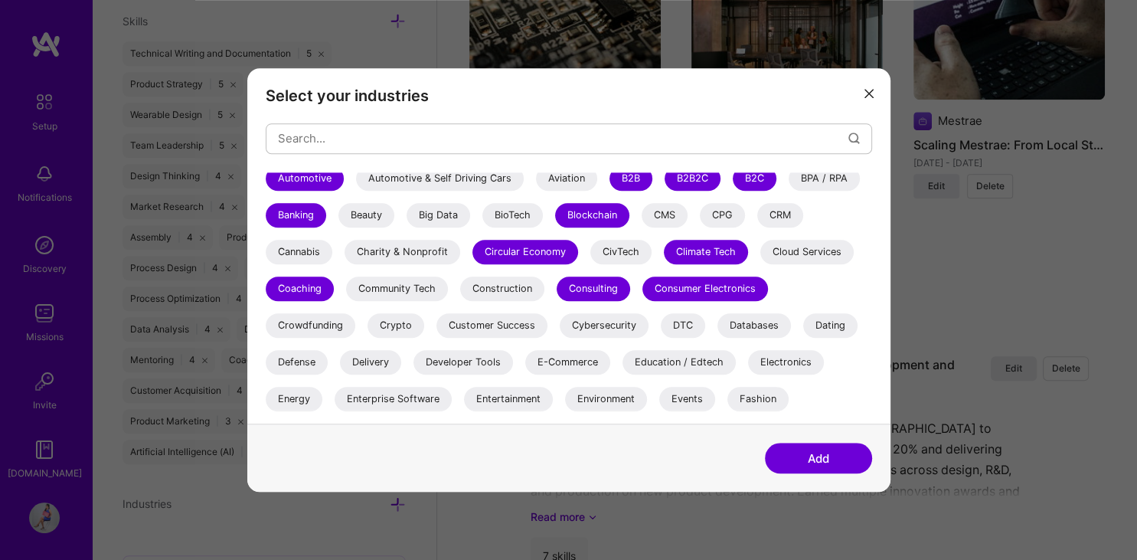
click at [387, 328] on div "Crypto" at bounding box center [395, 325] width 57 height 24
click at [485, 331] on div "Customer Success" at bounding box center [491, 325] width 111 height 24
click at [683, 322] on div "DTC" at bounding box center [683, 325] width 44 height 24
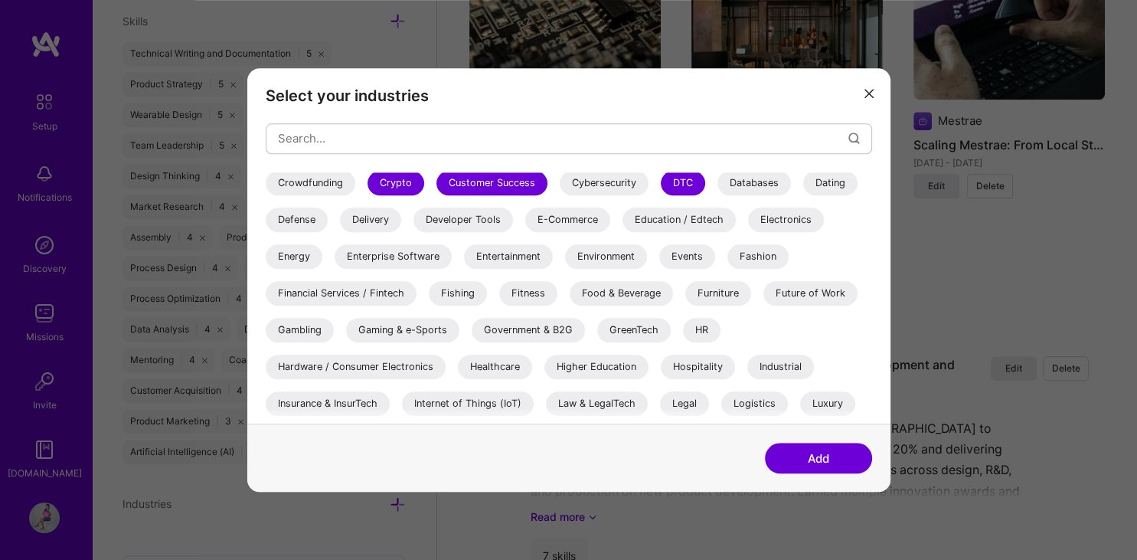
scroll to position [260, 0]
click at [292, 224] on div "Defense" at bounding box center [297, 218] width 62 height 24
click at [571, 215] on div "E-Commerce" at bounding box center [567, 218] width 85 height 24
click at [663, 215] on div "Education / Edtech" at bounding box center [678, 218] width 113 height 24
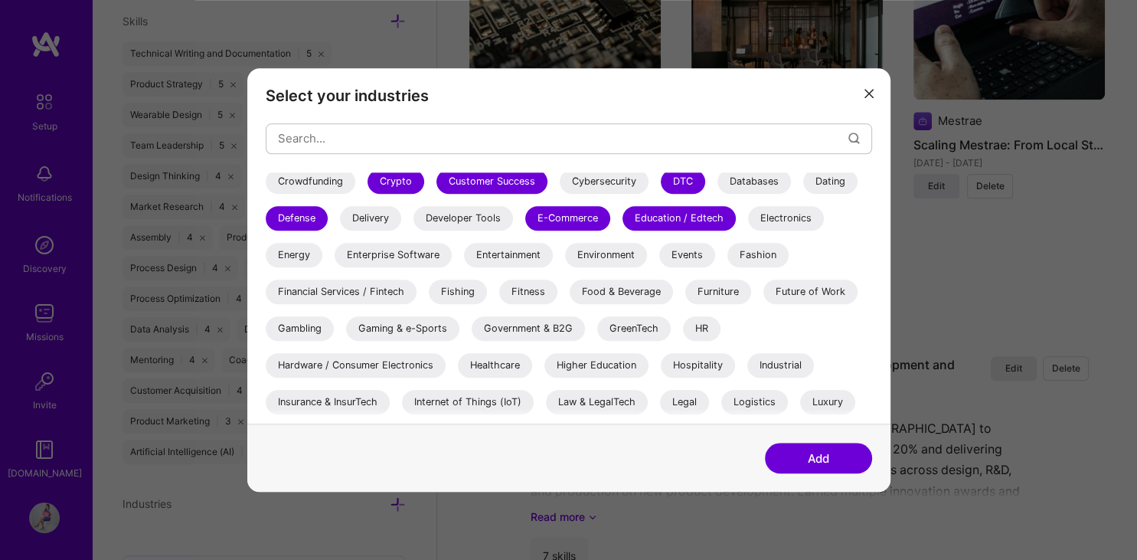
click at [778, 221] on div "Electronics" at bounding box center [786, 218] width 76 height 24
click at [298, 262] on div "Energy" at bounding box center [294, 255] width 57 height 24
click at [699, 252] on div "Events" at bounding box center [687, 255] width 56 height 24
click at [768, 253] on div "Fashion" at bounding box center [757, 255] width 61 height 24
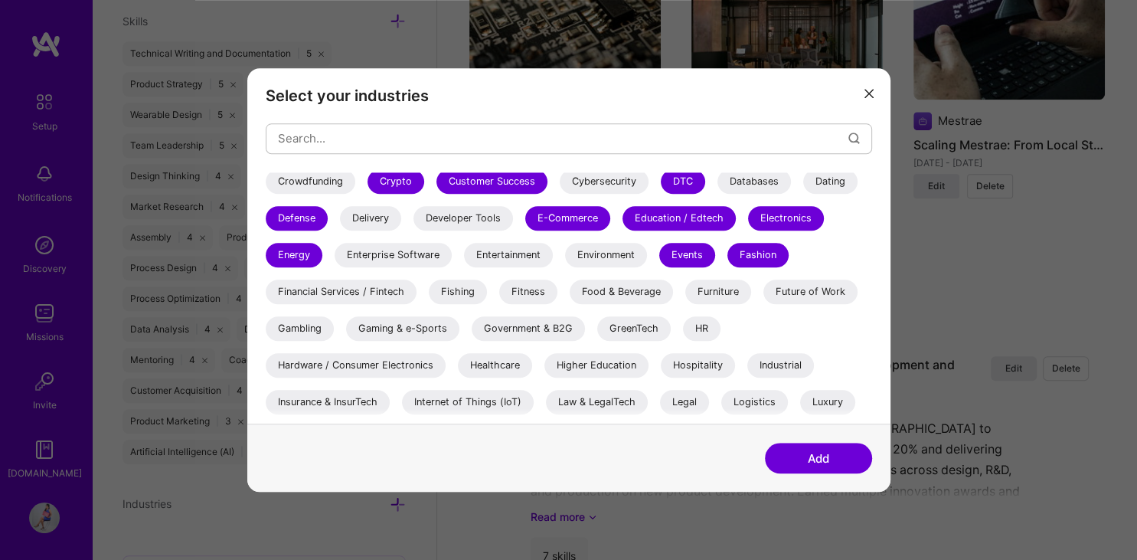
click at [361, 283] on div "Financial Services / Fintech" at bounding box center [341, 291] width 151 height 24
click at [617, 292] on div "Food & Beverage" at bounding box center [620, 291] width 103 height 24
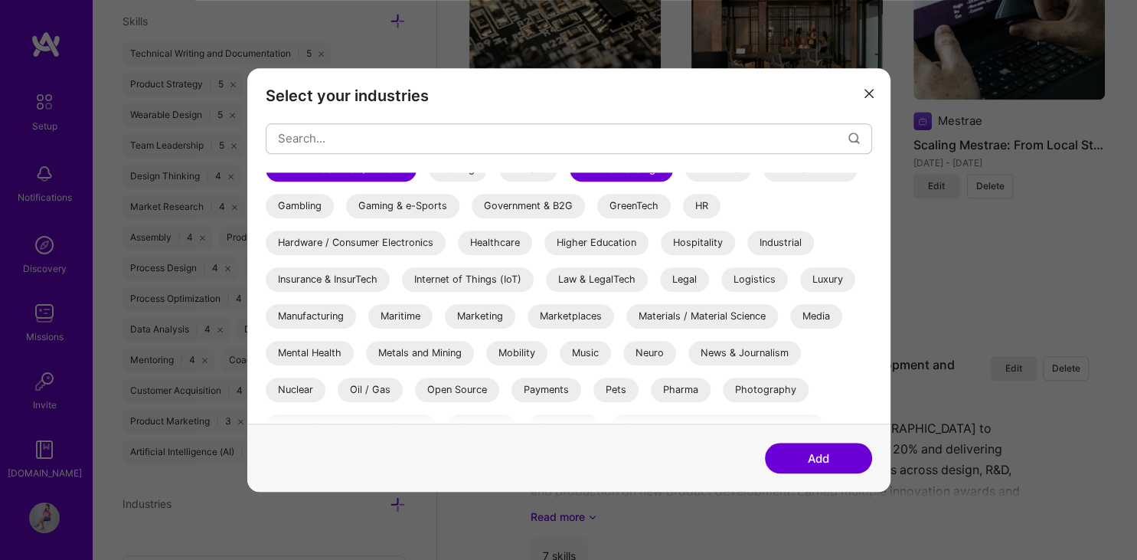
scroll to position [384, 0]
click at [506, 202] on div "Government & B2G" at bounding box center [528, 204] width 113 height 24
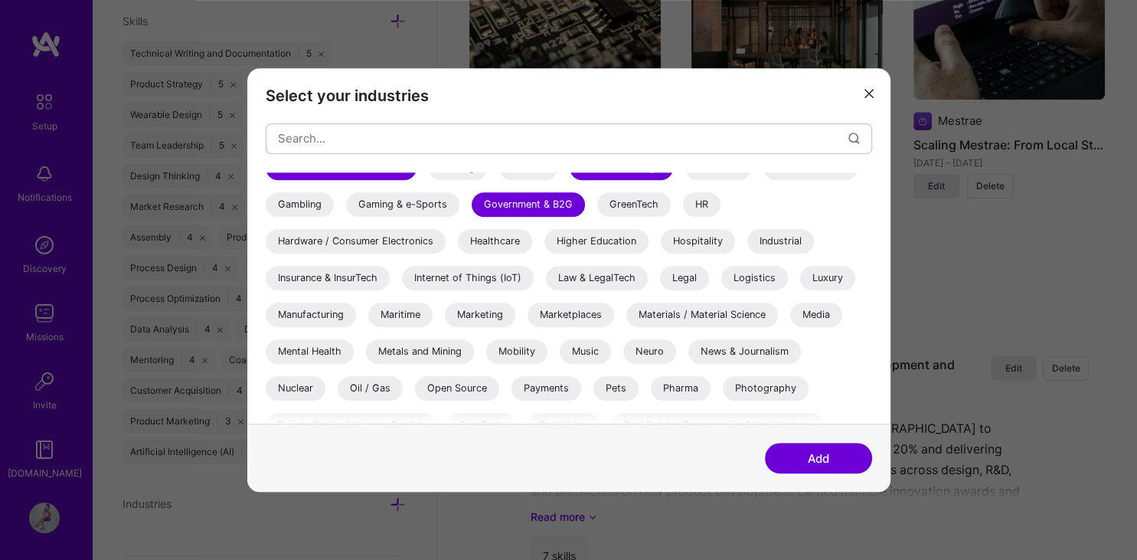
click at [397, 244] on div "Hardware / Consumer Electronics" at bounding box center [356, 241] width 180 height 24
click at [519, 241] on div "Healthcare" at bounding box center [495, 241] width 74 height 24
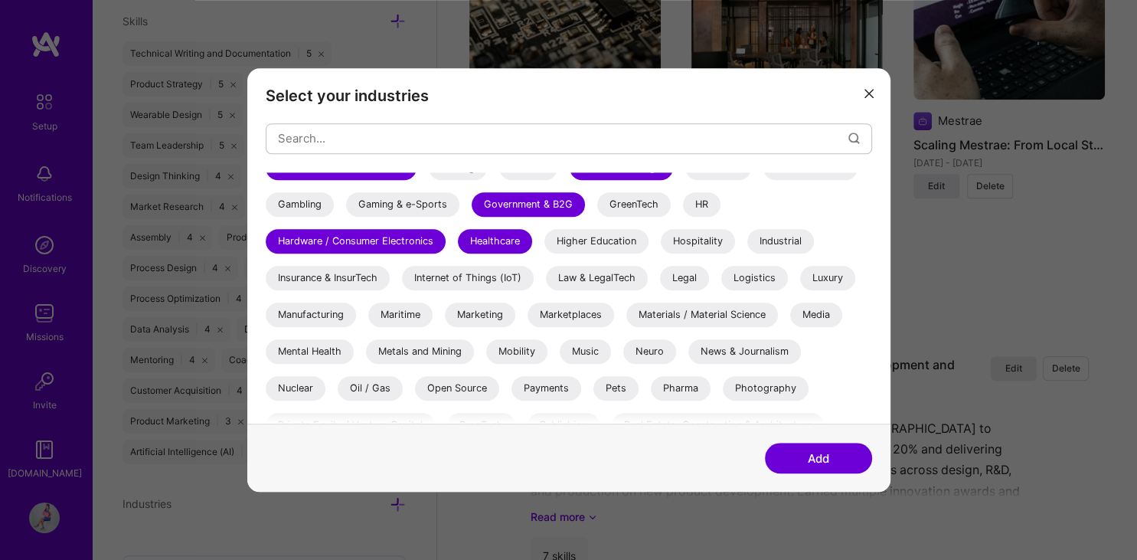
click at [621, 245] on div "Higher Education" at bounding box center [596, 241] width 104 height 24
click at [778, 237] on div "Industrial" at bounding box center [780, 241] width 67 height 24
click at [478, 272] on div "Internet of Things (IoT)" at bounding box center [468, 278] width 132 height 24
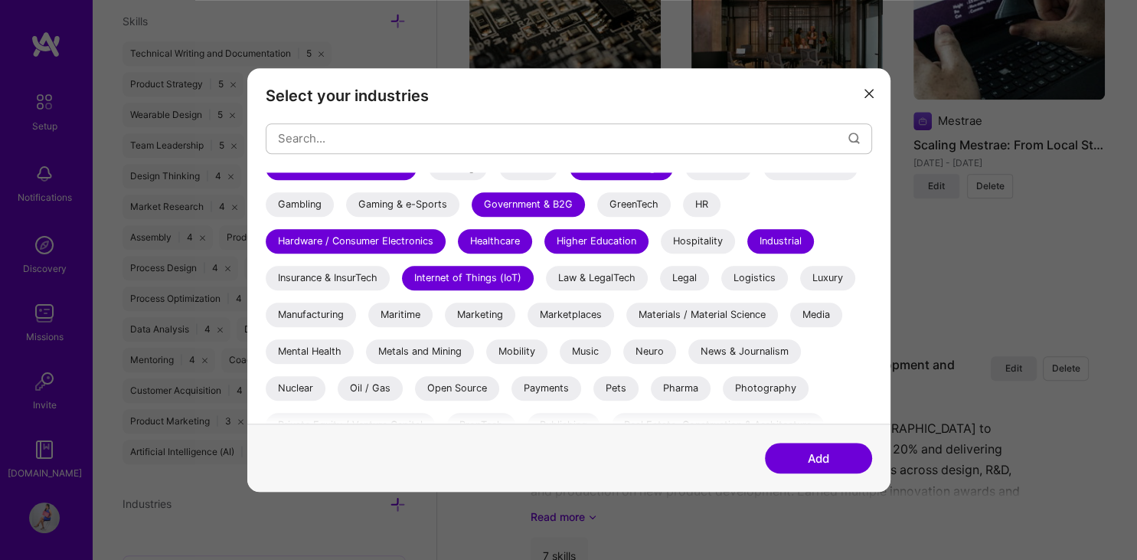
click at [768, 278] on div "Logistics" at bounding box center [754, 278] width 67 height 24
click at [828, 270] on div "Luxury" at bounding box center [827, 278] width 55 height 24
click at [312, 315] on div "Manufacturing" at bounding box center [311, 314] width 90 height 24
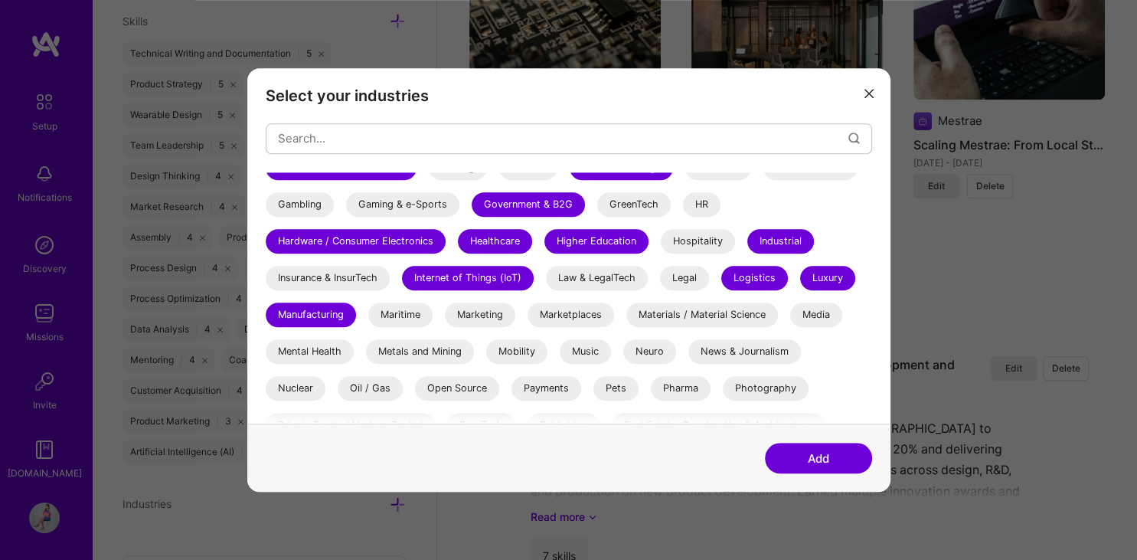
click at [488, 312] on div "Marketing" at bounding box center [480, 314] width 70 height 24
click at [577, 317] on div "Marketplaces" at bounding box center [570, 314] width 86 height 24
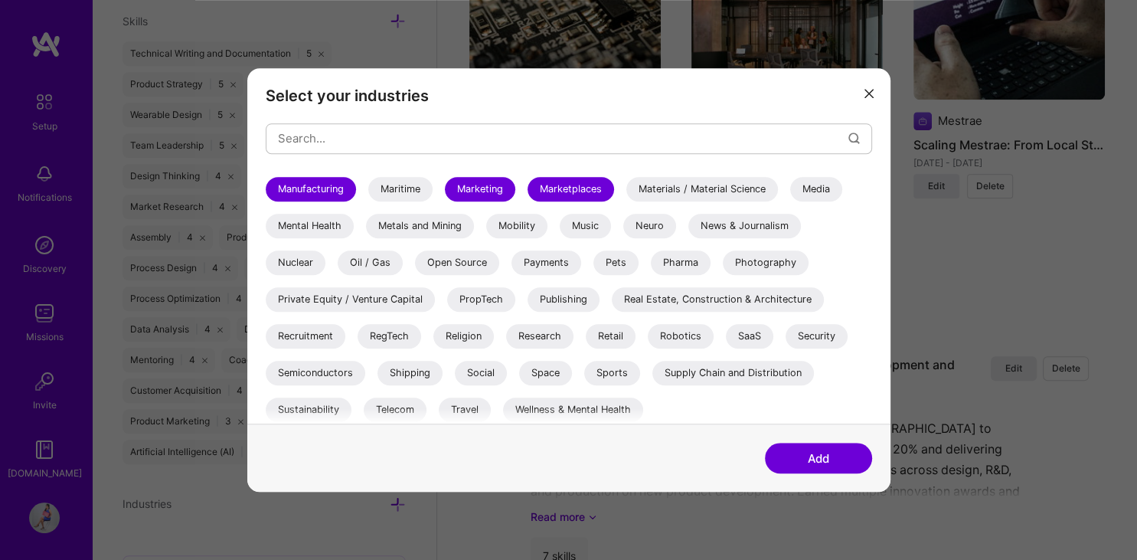
scroll to position [514, 0]
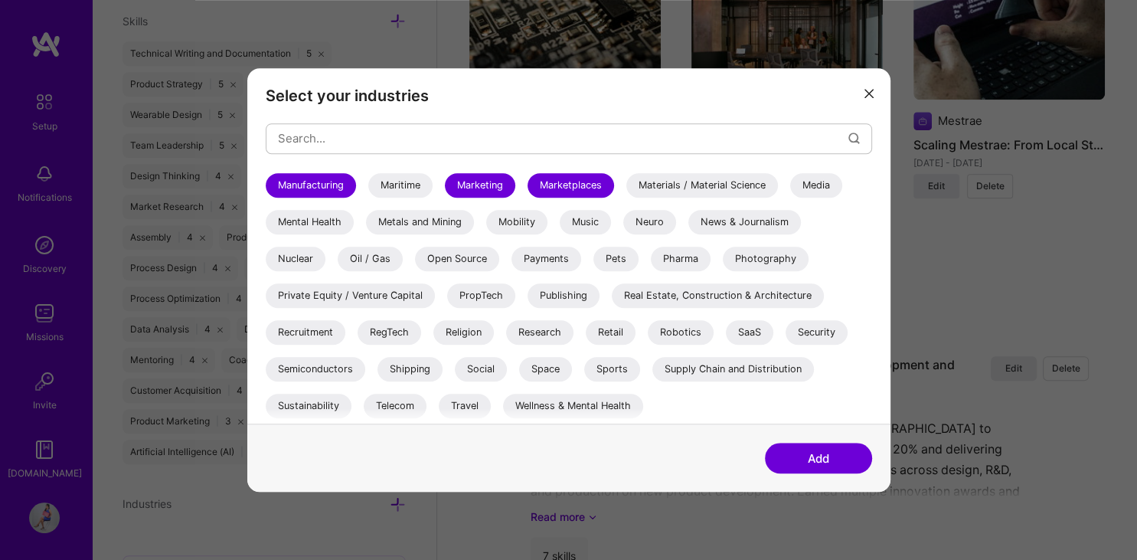
click at [465, 256] on div "Open Source" at bounding box center [457, 258] width 84 height 24
click at [560, 332] on div "Research" at bounding box center [539, 332] width 67 height 24
click at [612, 331] on div "Retail" at bounding box center [611, 332] width 50 height 24
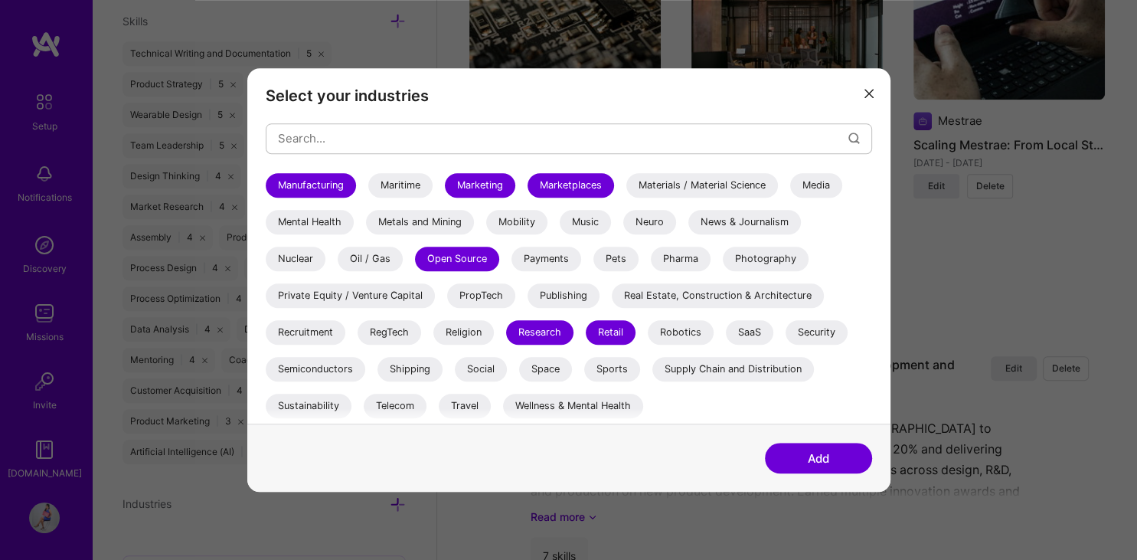
click at [746, 328] on div "SaaS" at bounding box center [749, 332] width 47 height 24
click at [697, 331] on div "Robotics" at bounding box center [681, 332] width 66 height 24
click at [344, 371] on div "Semiconductors" at bounding box center [316, 369] width 100 height 24
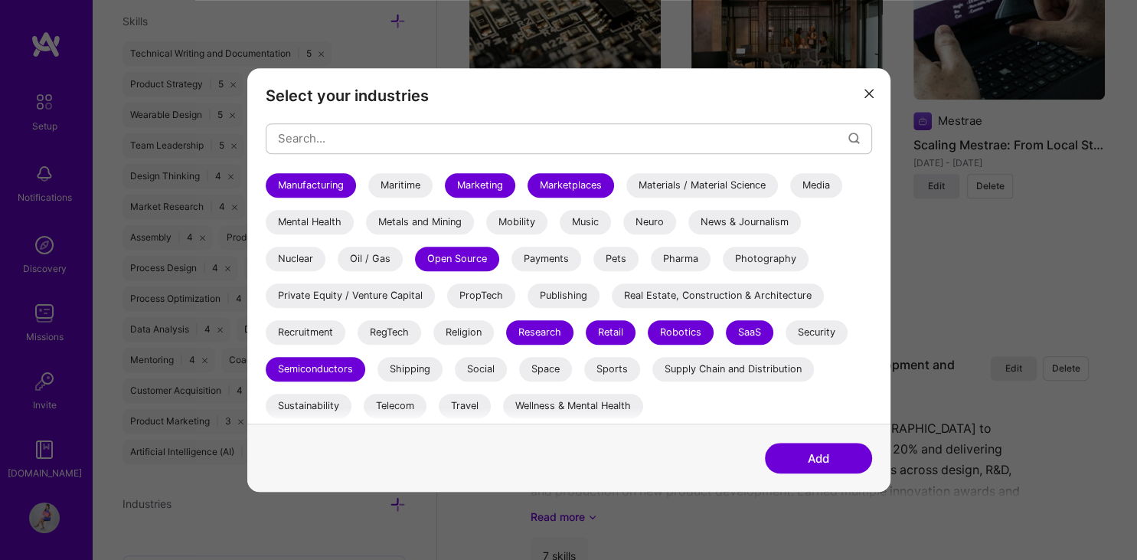
click at [436, 368] on div "Shipping" at bounding box center [409, 369] width 65 height 24
click at [553, 368] on div "Space" at bounding box center [545, 369] width 53 height 24
click at [629, 365] on div "Sports" at bounding box center [612, 369] width 56 height 24
click at [677, 364] on div "Supply Chain and Distribution" at bounding box center [733, 369] width 162 height 24
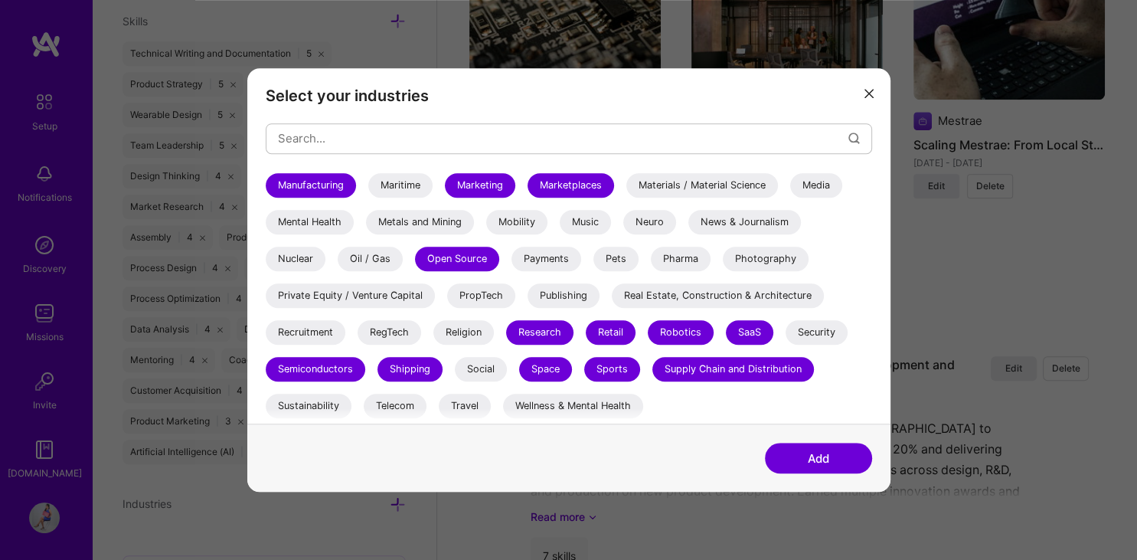
click at [384, 403] on div "Telecom" at bounding box center [395, 405] width 63 height 24
click at [461, 402] on div "Travel" at bounding box center [465, 405] width 52 height 24
click at [299, 400] on div "Sustainability" at bounding box center [309, 405] width 86 height 24
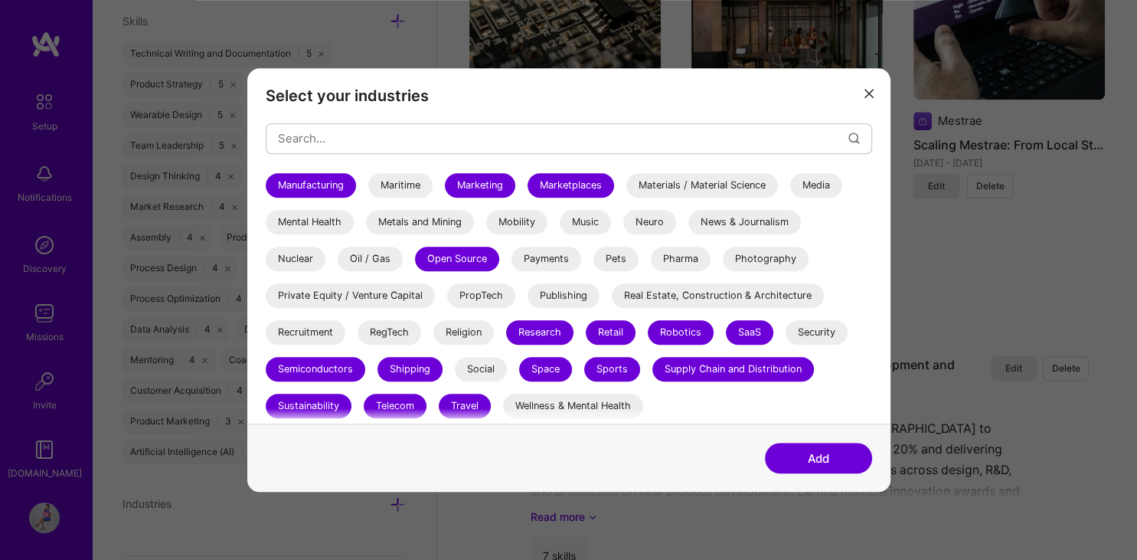
click at [618, 409] on div "Wellness & Mental Health" at bounding box center [573, 405] width 140 height 24
click at [629, 406] on div "Wellness & Mental Health" at bounding box center [573, 405] width 140 height 24
click at [840, 458] on button "Add" at bounding box center [818, 457] width 107 height 31
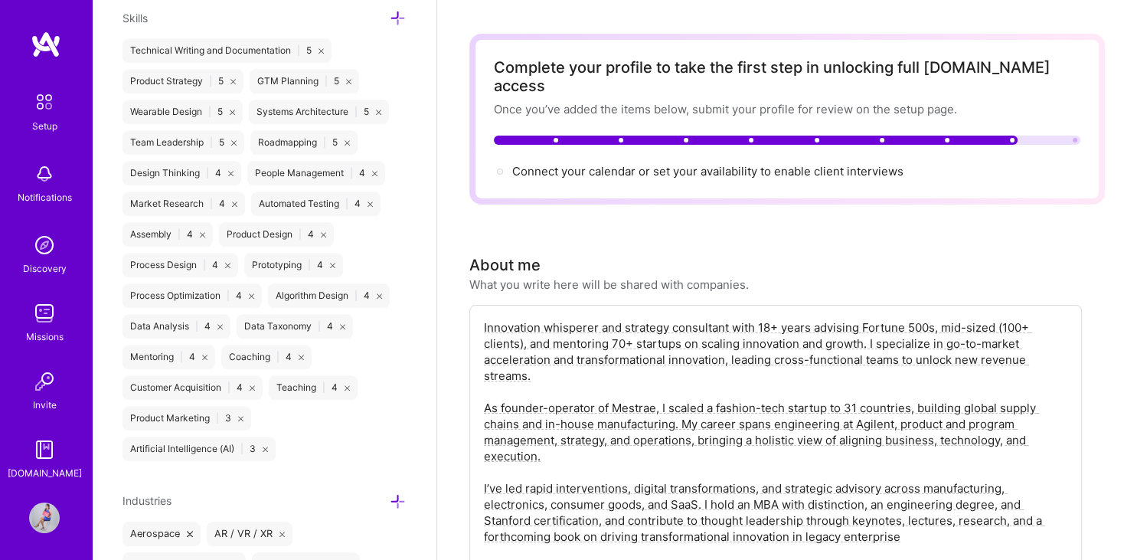
scroll to position [0, 0]
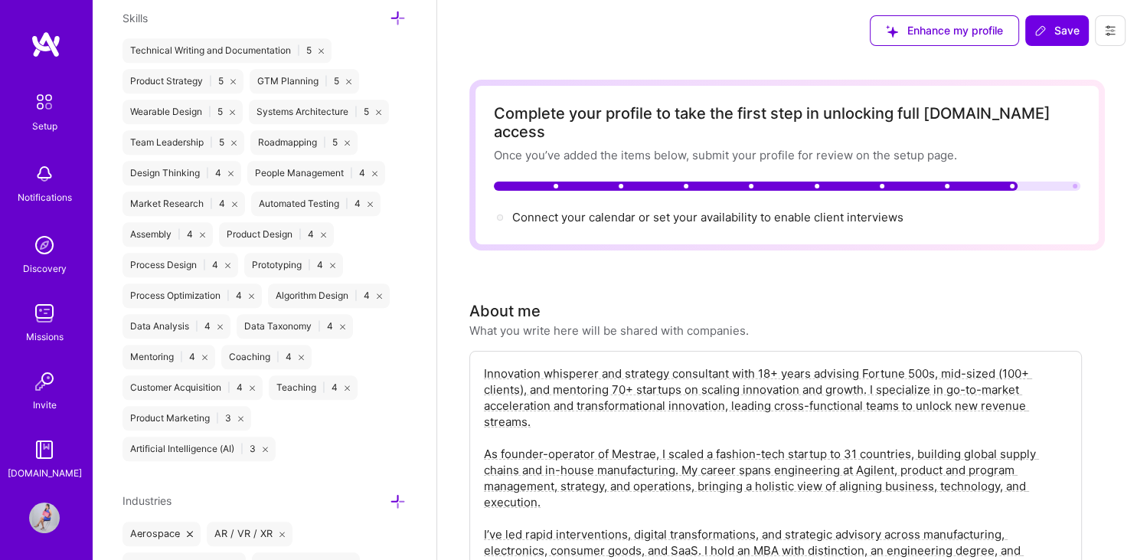
drag, startPoint x: 548, startPoint y: 354, endPoint x: 596, endPoint y: 354, distance: 48.2
click at [596, 364] on textarea "Innovation whisperer and strategy consultant with 18+ years advising Fortune 50…" at bounding box center [775, 478] width 586 height 228
drag, startPoint x: 667, startPoint y: 357, endPoint x: 622, endPoint y: 354, distance: 44.5
click at [622, 364] on textarea "Innovation strategist and strategy consultant with 18+ years advising Fortune 5…" at bounding box center [775, 478] width 586 height 228
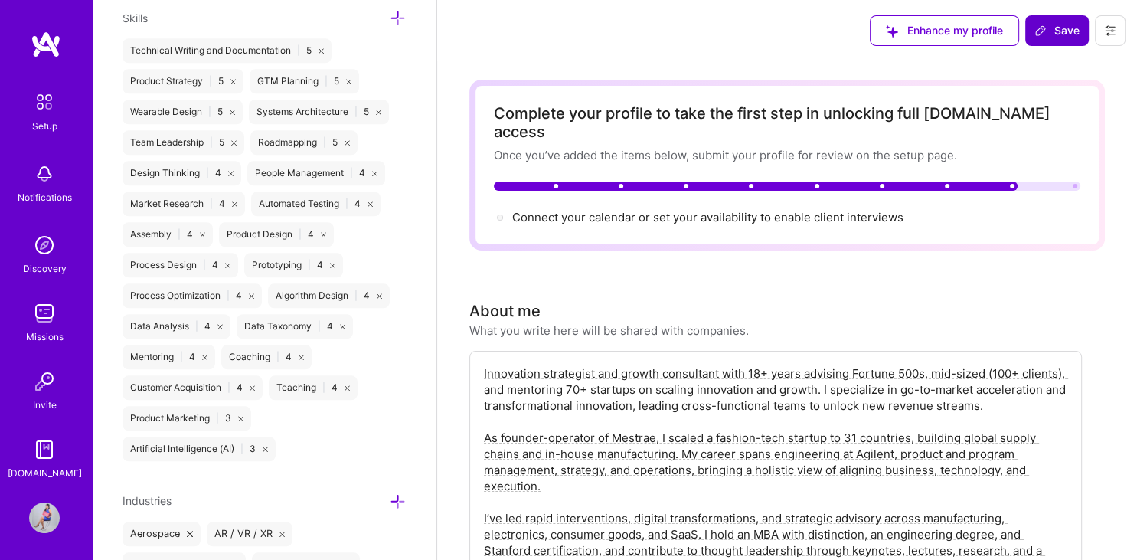
type textarea "Innovation strategist and growth consultant with 18+ years advising Fortune 500…"
click at [1064, 28] on span "Save" at bounding box center [1056, 30] width 45 height 15
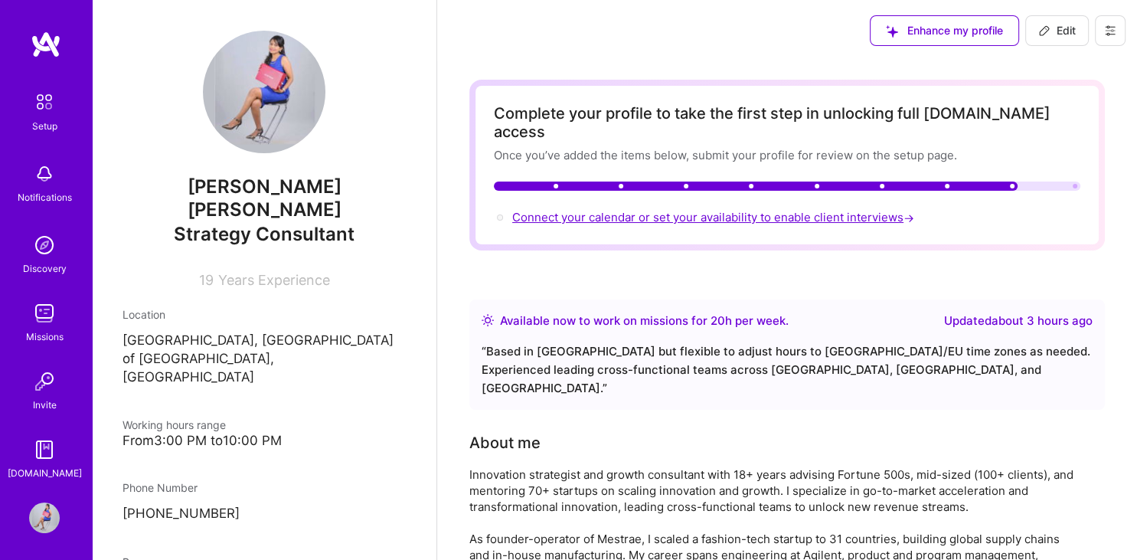
click at [518, 210] on span "Connect your calendar or set your availability to enable client interviews →" at bounding box center [714, 217] width 405 height 15
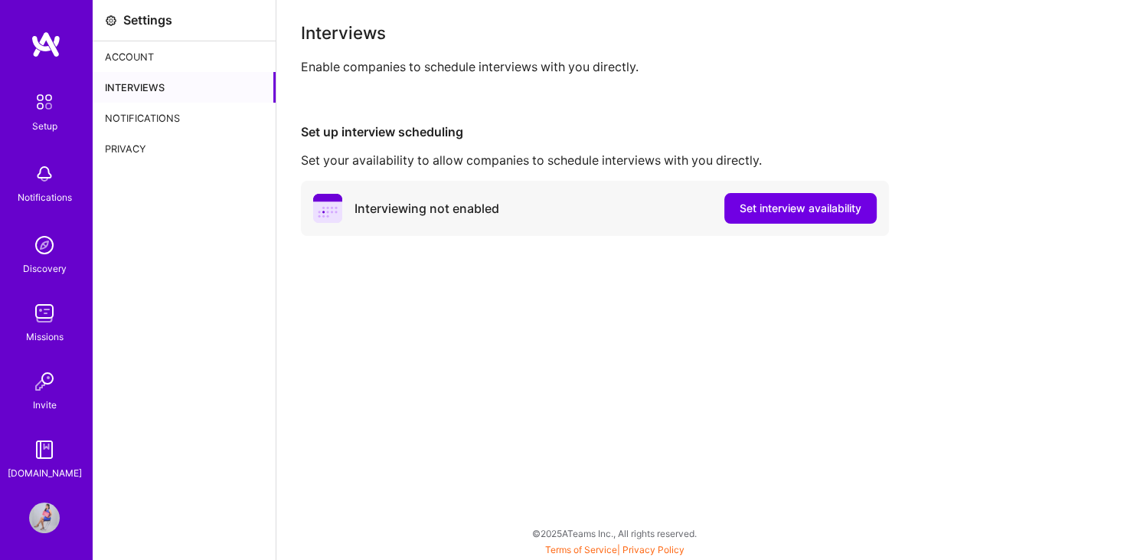
click at [145, 109] on div "Notifications" at bounding box center [184, 118] width 183 height 31
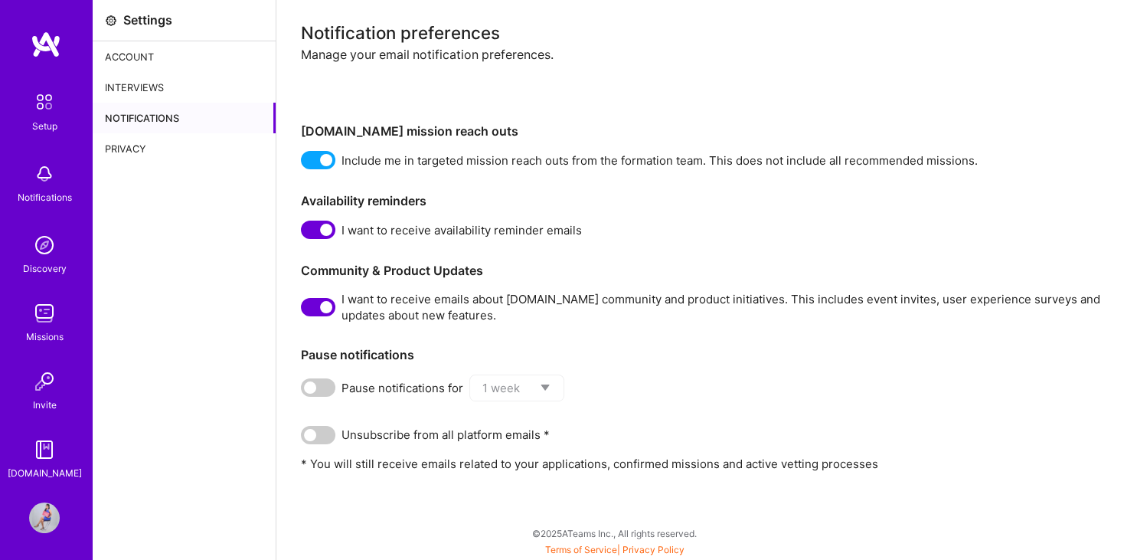
click at [322, 309] on span at bounding box center [318, 307] width 34 height 18
click at [304, 310] on input "checkbox" at bounding box center [304, 310] width 0 height 0
click at [152, 81] on div "Interviews" at bounding box center [184, 87] width 183 height 31
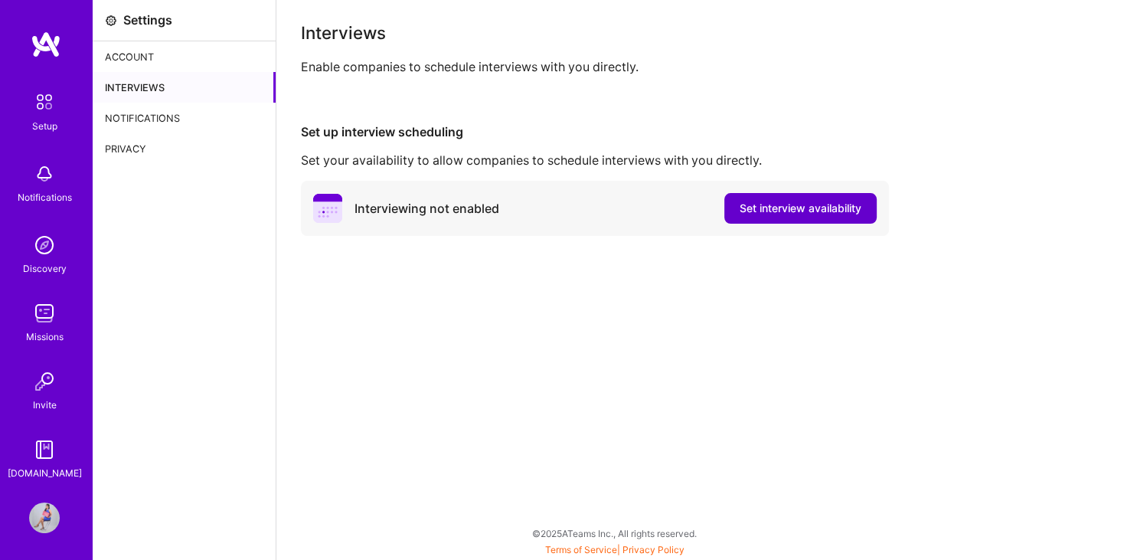
click at [852, 213] on span "Set interview availability" at bounding box center [800, 208] width 122 height 15
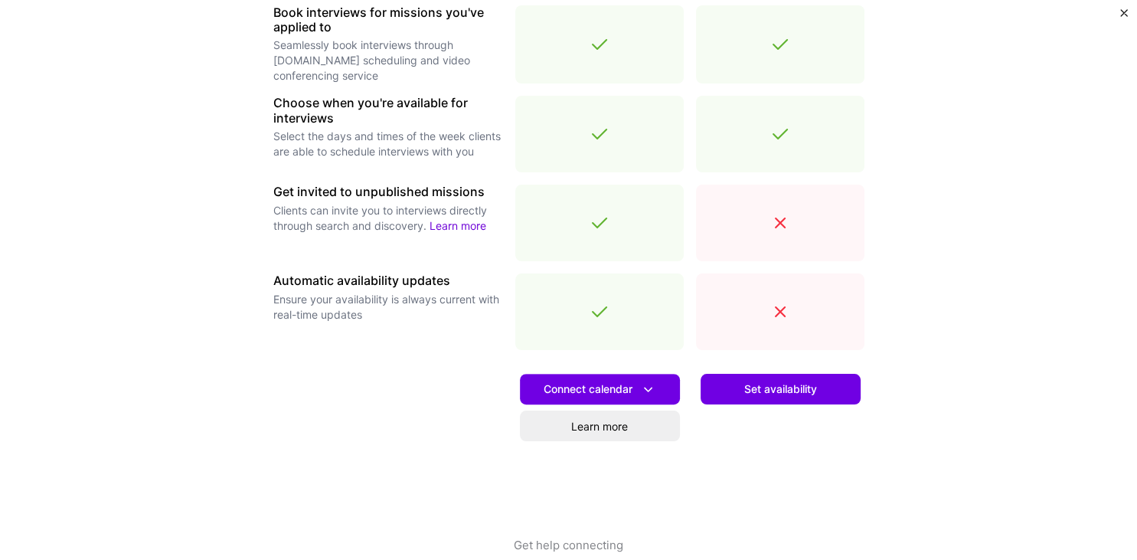
scroll to position [490, 0]
click at [799, 400] on button "Set availability" at bounding box center [780, 388] width 160 height 31
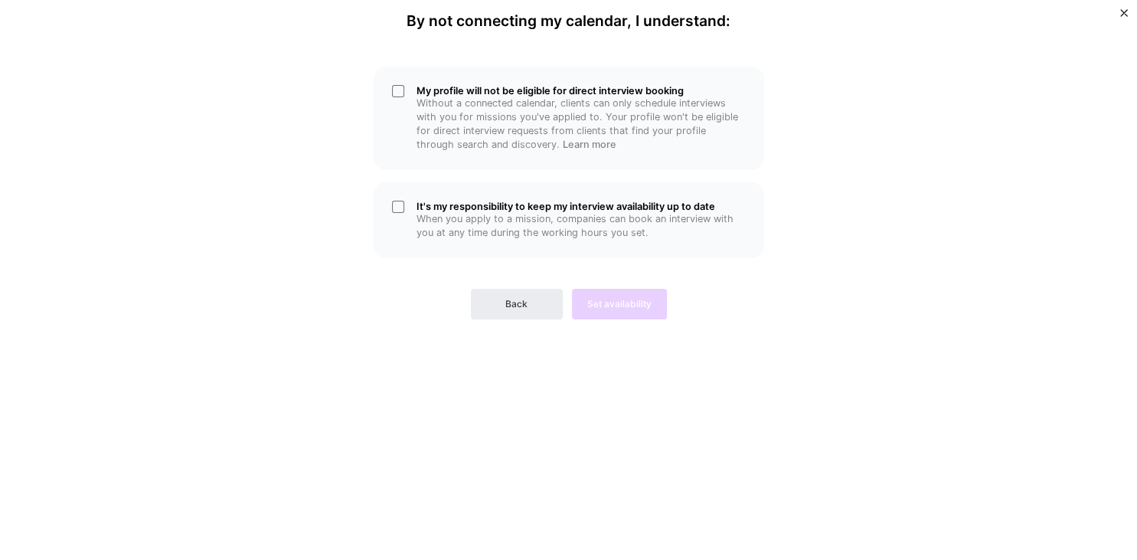
scroll to position [0, 0]
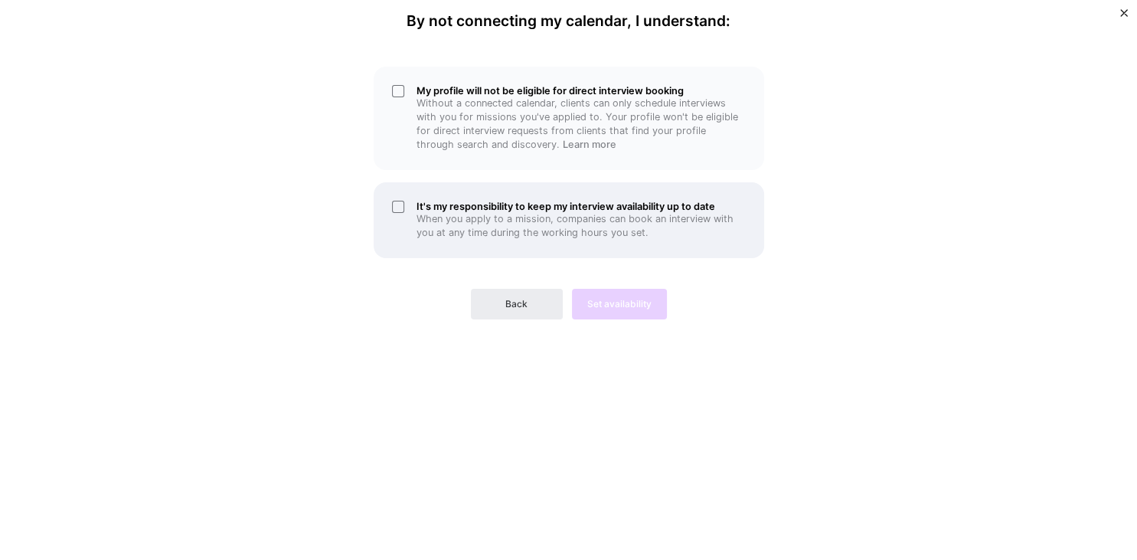
click at [393, 209] on div "It's my responsibility to keep my interview availability up to date When you ap…" at bounding box center [569, 220] width 390 height 76
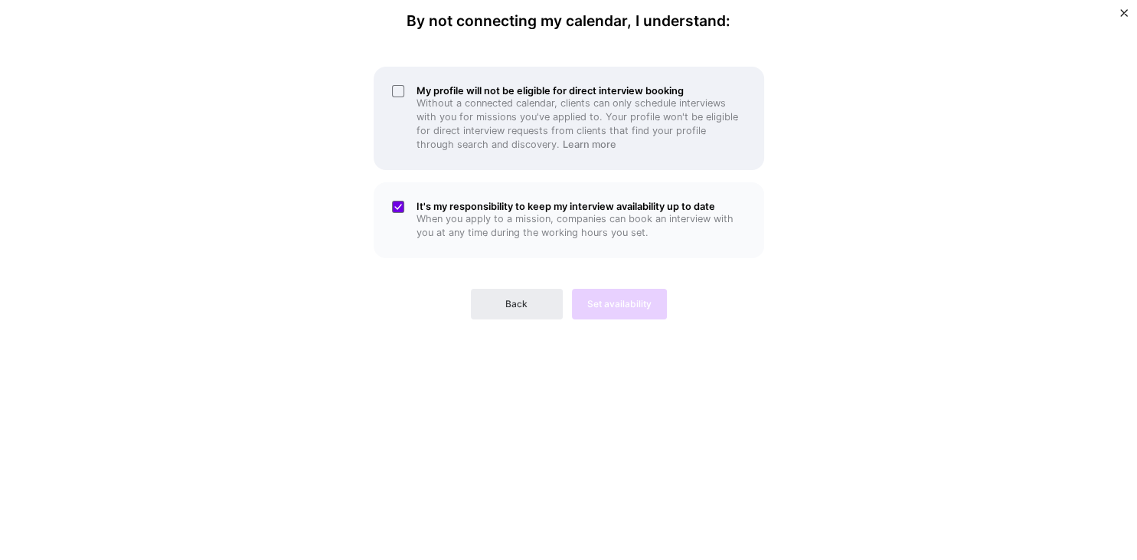
click at [396, 89] on div "My profile will not be eligible for direct interview booking Without a connecte…" at bounding box center [569, 118] width 390 height 103
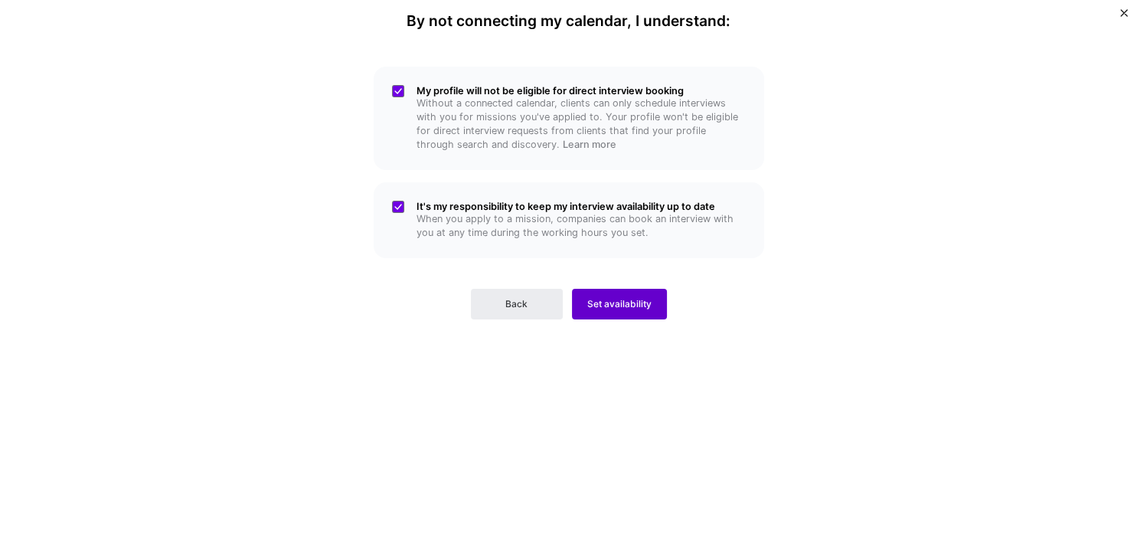
click at [625, 312] on button "Set availability" at bounding box center [619, 304] width 95 height 31
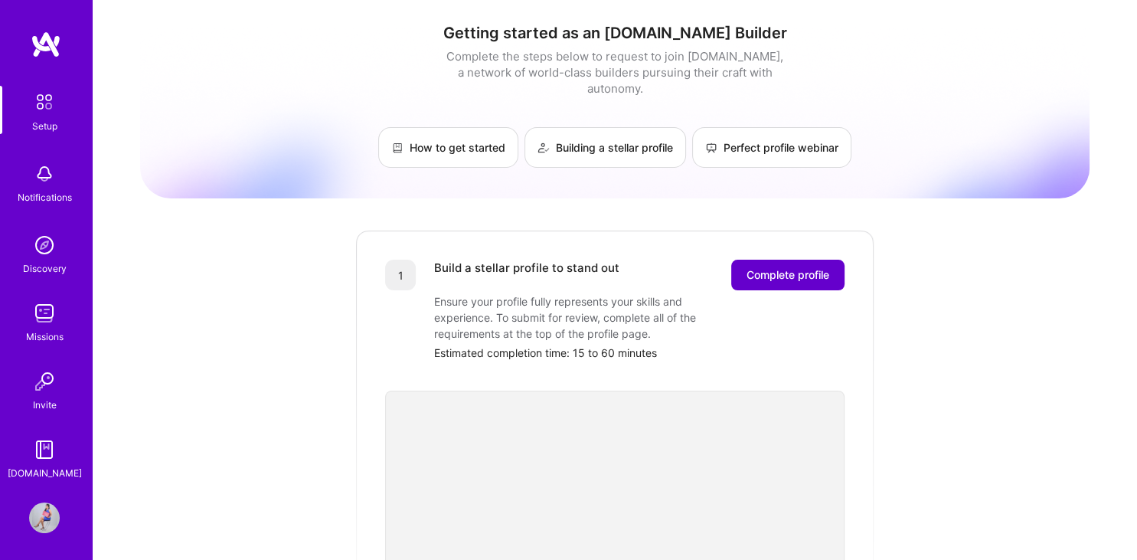
click at [760, 267] on span "Complete profile" at bounding box center [787, 274] width 83 height 15
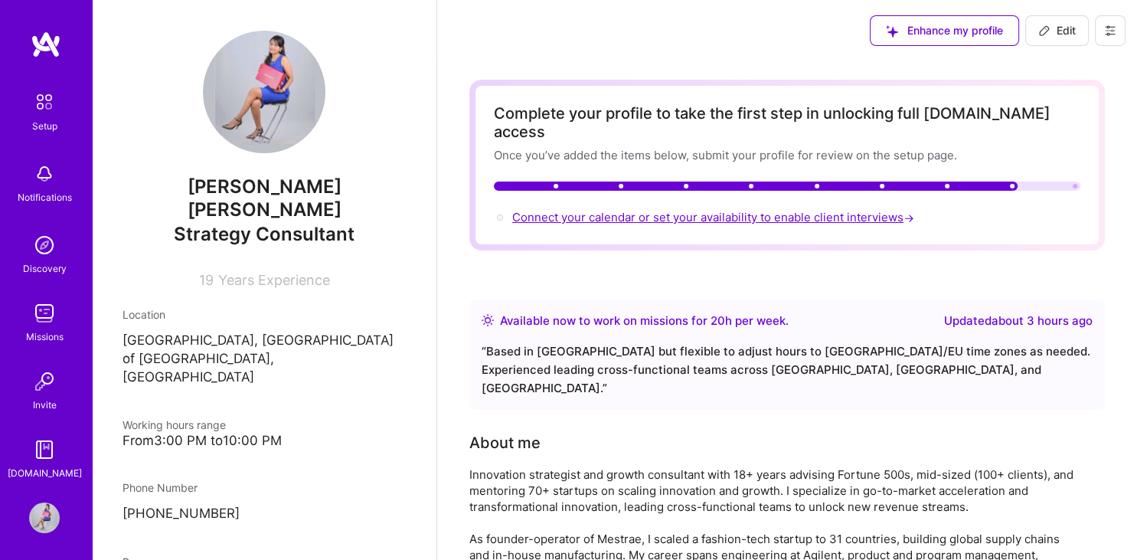
click at [746, 210] on span "Connect your calendar or set your availability to enable client interviews →" at bounding box center [714, 217] width 405 height 15
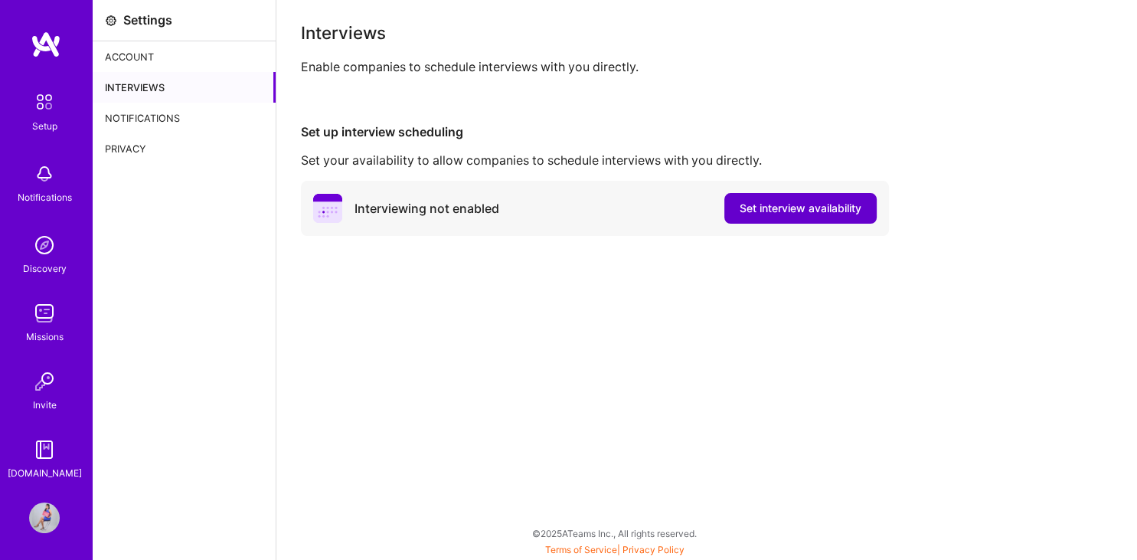
click at [834, 208] on span "Set interview availability" at bounding box center [800, 208] width 122 height 15
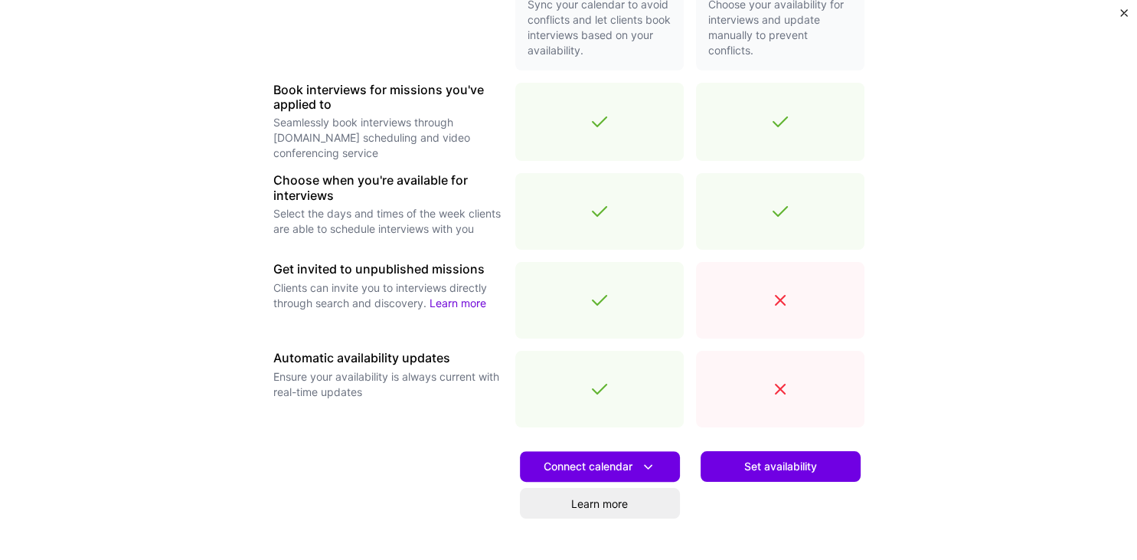
scroll to position [511, 0]
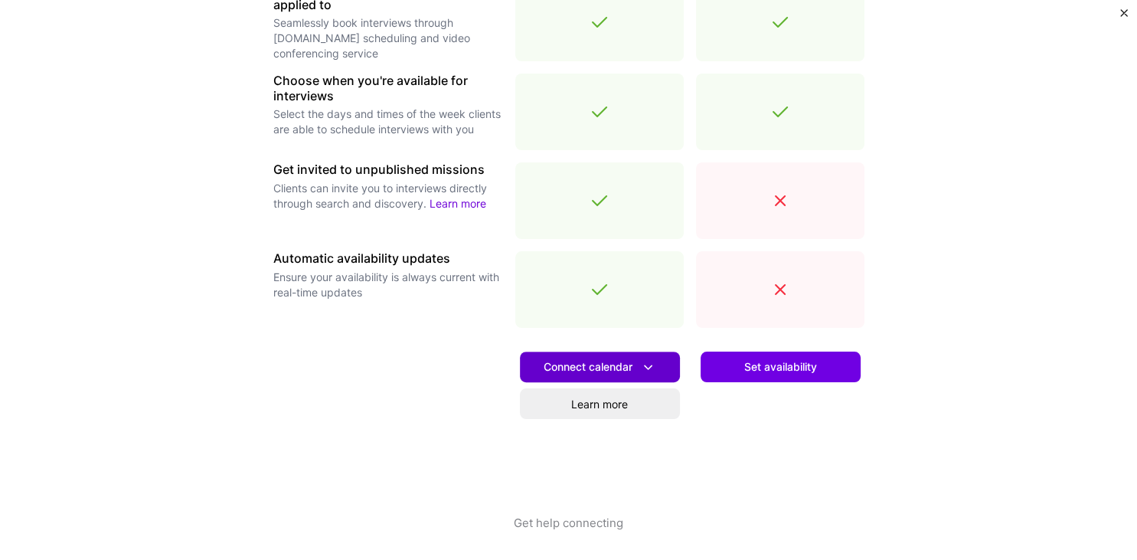
click at [651, 366] on icon at bounding box center [648, 367] width 16 height 16
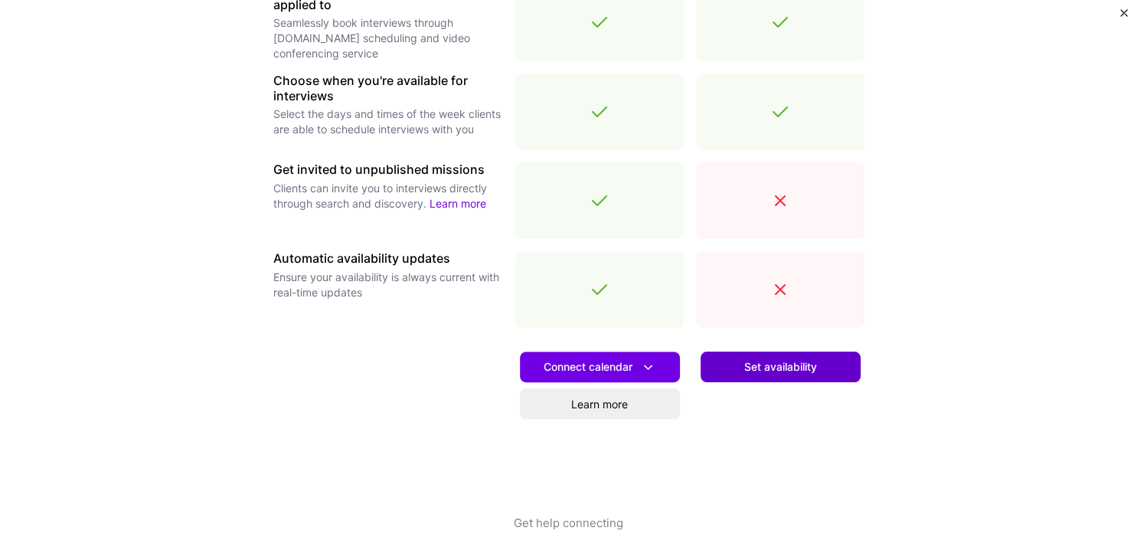
click at [755, 364] on span "Set availability" at bounding box center [780, 366] width 73 height 15
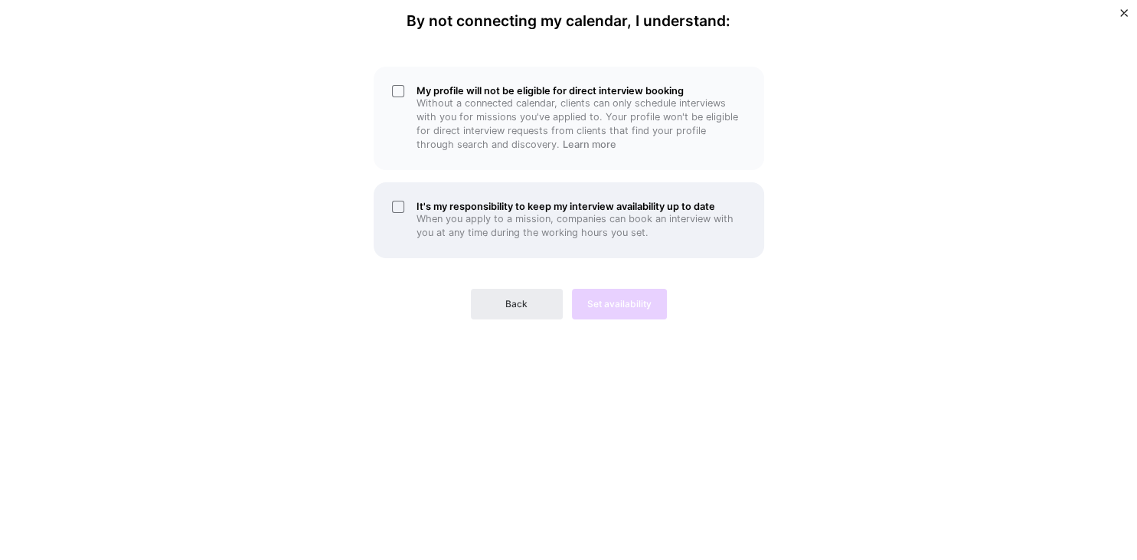
click at [397, 204] on div "It's my responsibility to keep my interview availability up to date When you ap…" at bounding box center [569, 220] width 390 height 76
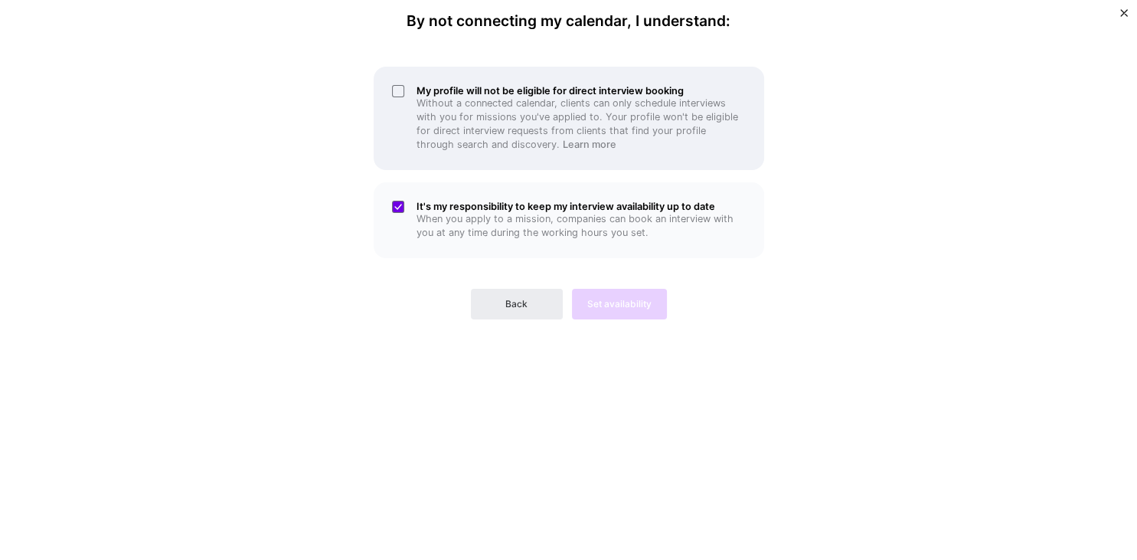
click at [400, 88] on div "My profile will not be eligible for direct interview booking Without a connecte…" at bounding box center [569, 118] width 390 height 103
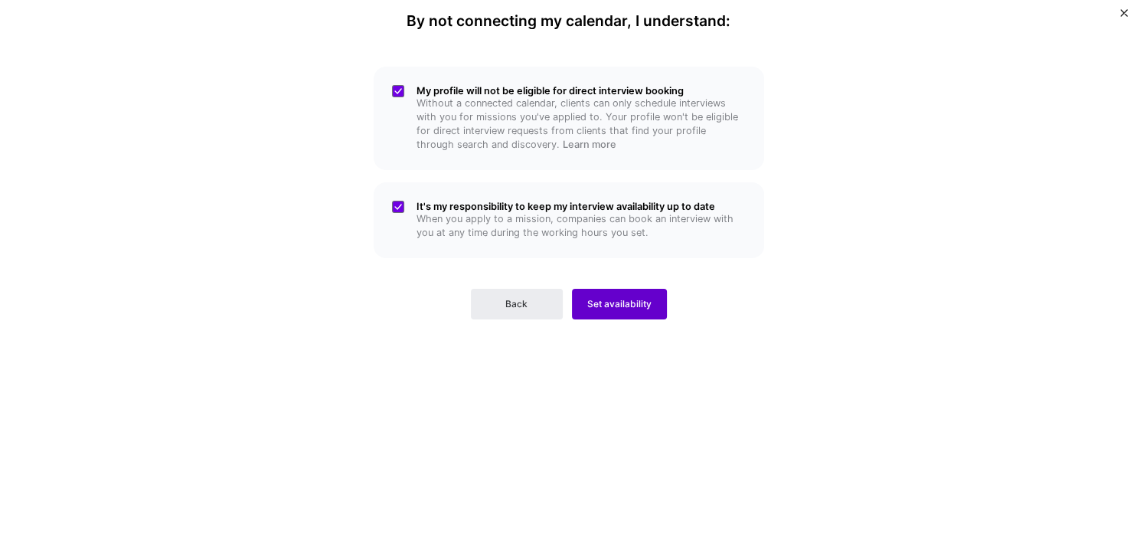
click at [628, 302] on span "Set availability" at bounding box center [619, 304] width 64 height 14
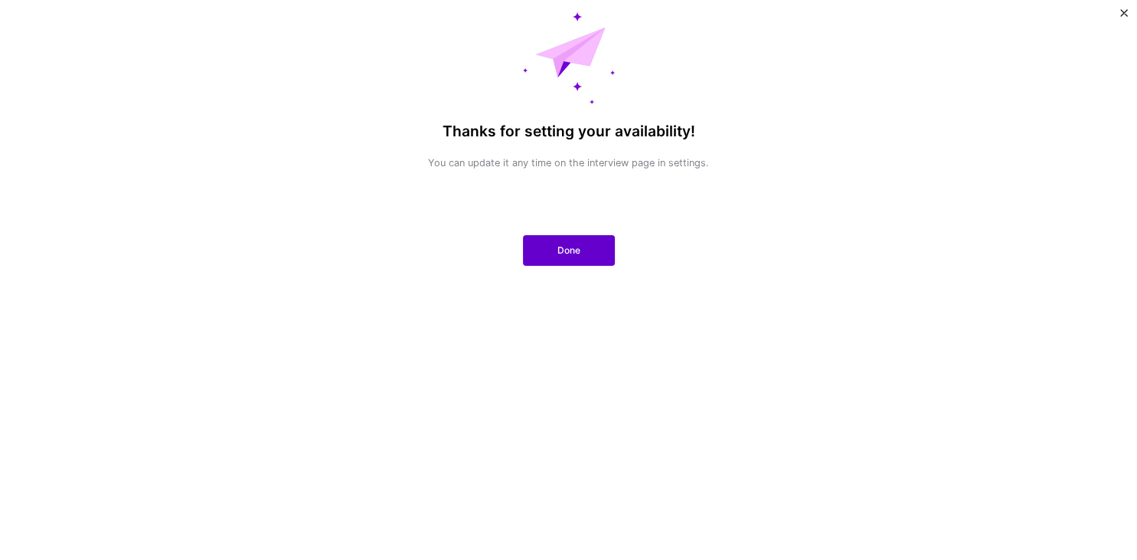
click at [568, 249] on span "Done" at bounding box center [568, 250] width 23 height 14
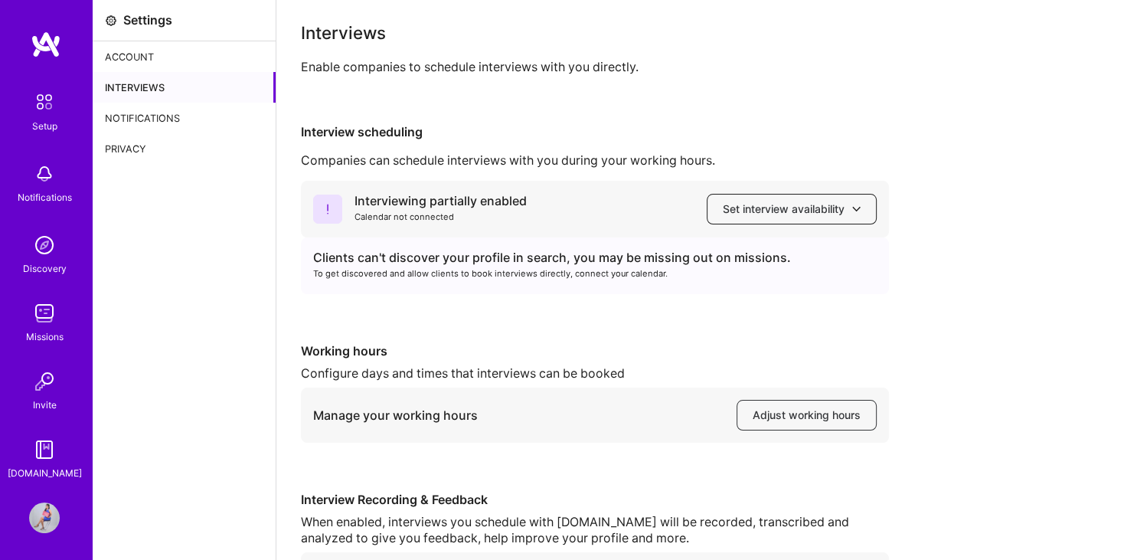
click at [806, 214] on span "Set interview availability" at bounding box center [792, 208] width 138 height 15
click at [578, 203] on div "Interviewing partially enabled Calendar not connected Set interview availabilit…" at bounding box center [595, 209] width 588 height 57
click at [326, 213] on icon at bounding box center [327, 208] width 29 height 29
click at [788, 420] on span "Adjust working hours" at bounding box center [806, 414] width 108 height 15
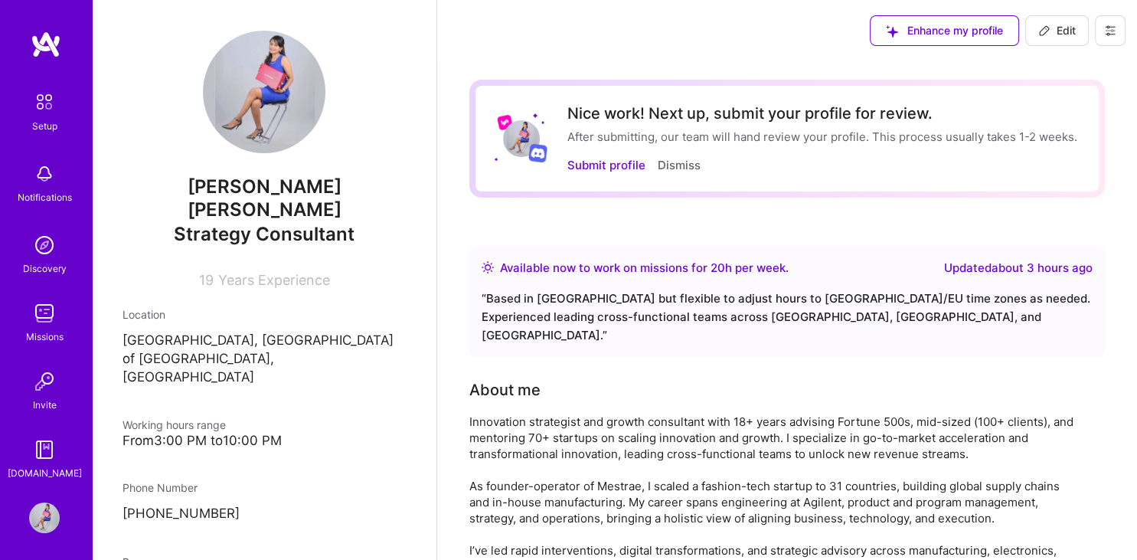
click at [276, 94] on img at bounding box center [264, 92] width 122 height 122
click at [602, 164] on button "Submit profile" at bounding box center [606, 165] width 78 height 16
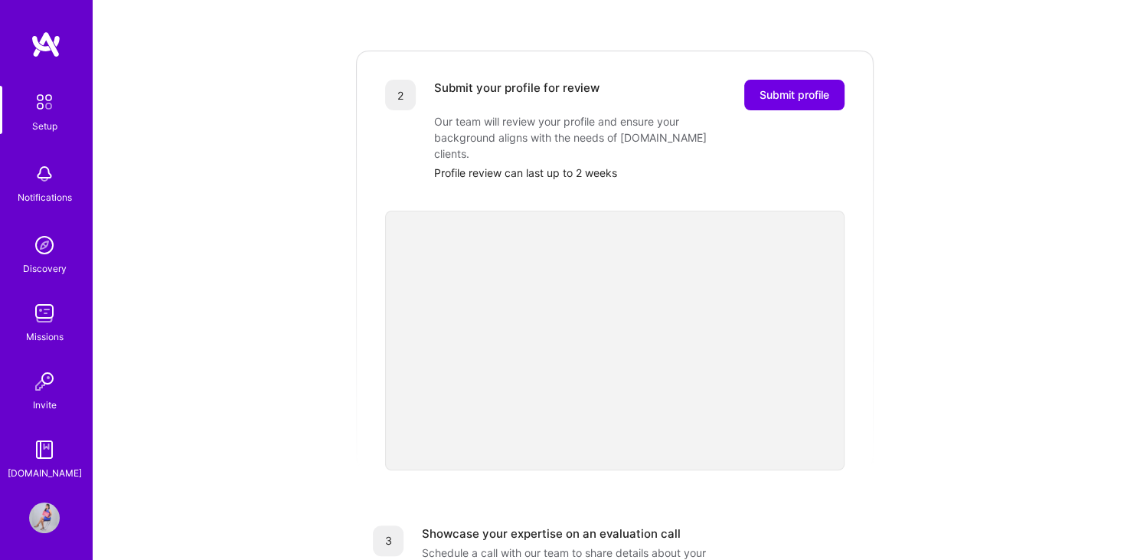
scroll to position [272, 0]
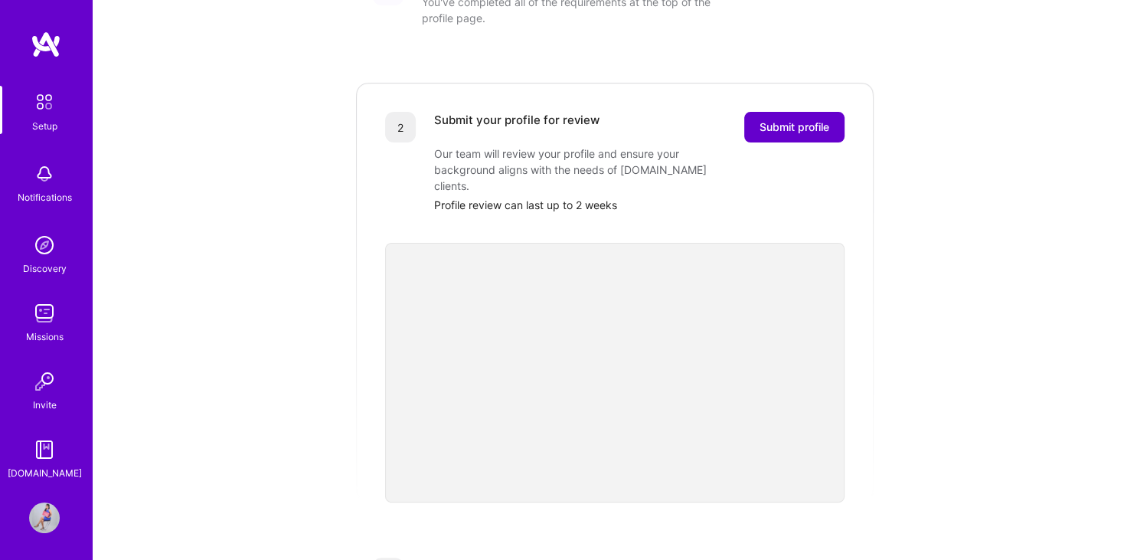
click at [788, 119] on span "Submit profile" at bounding box center [794, 126] width 70 height 15
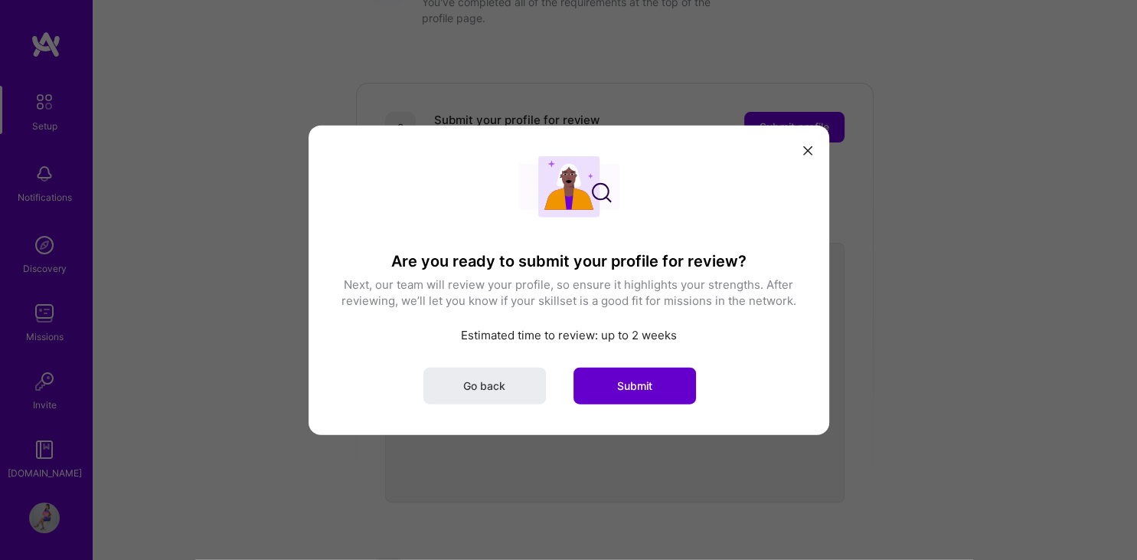
click at [638, 386] on span "Submit" at bounding box center [634, 384] width 35 height 15
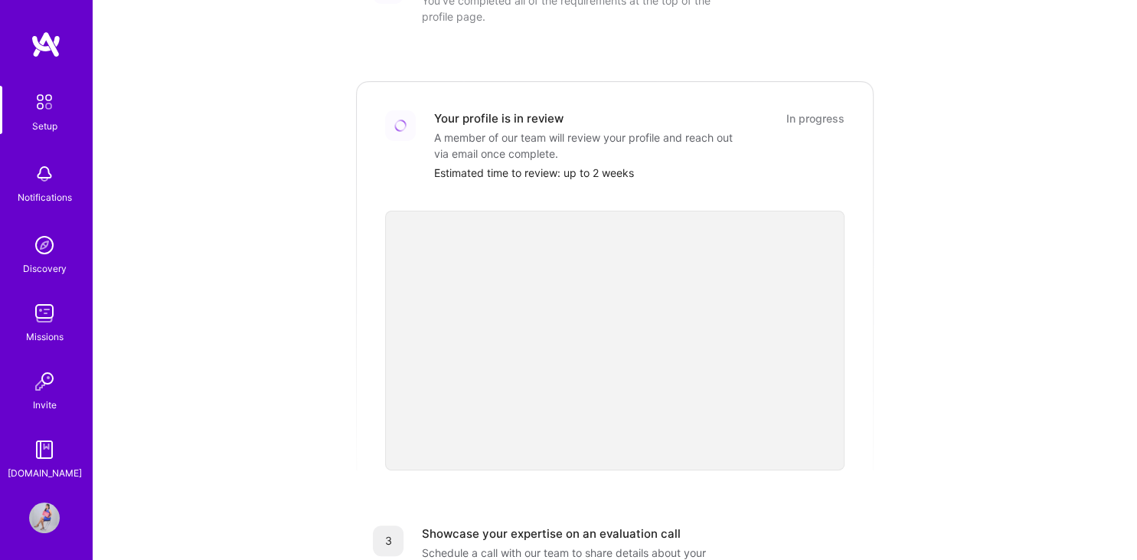
scroll to position [553, 0]
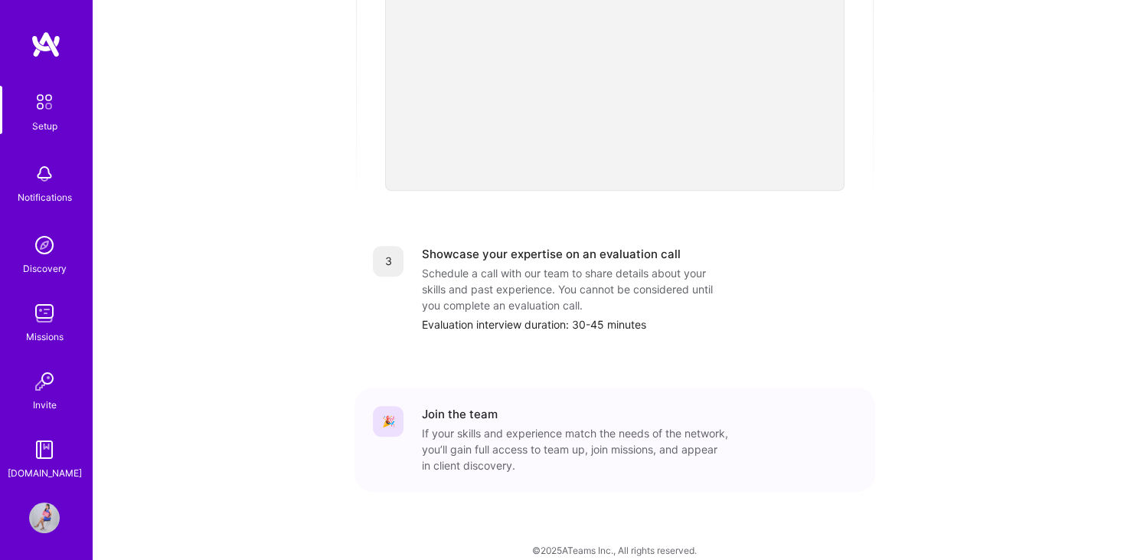
click at [48, 516] on img at bounding box center [44, 517] width 31 height 31
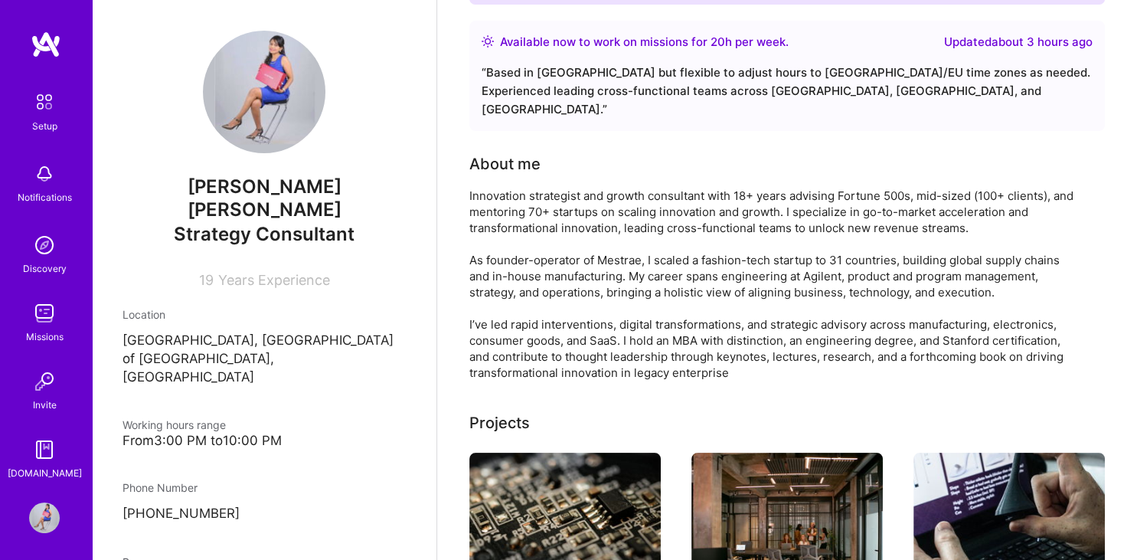
scroll to position [204, 0]
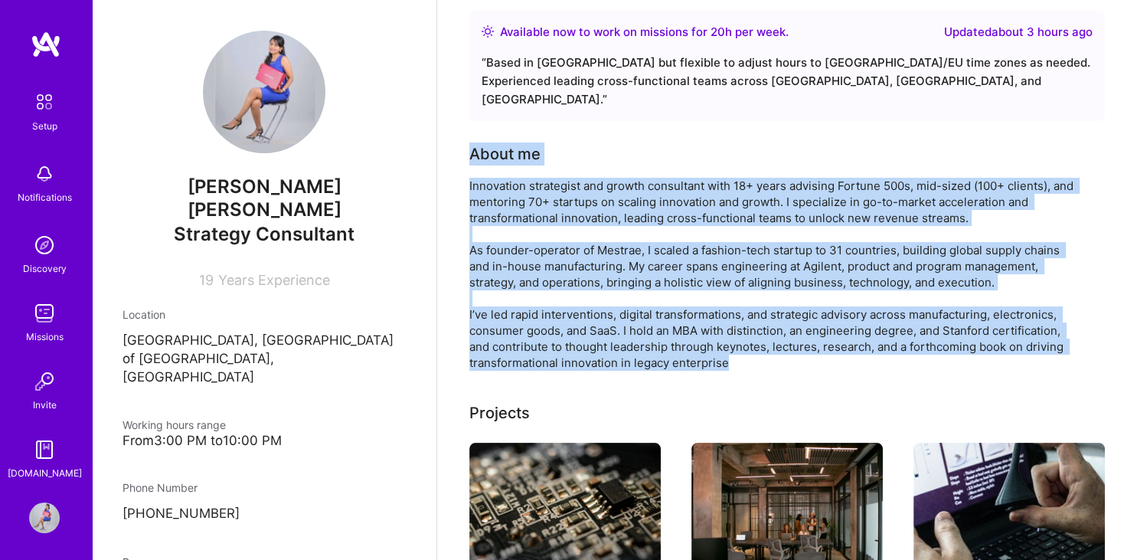
drag, startPoint x: 736, startPoint y: 345, endPoint x: 455, endPoint y: 134, distance: 351.5
copy div "About me Innovation strategist and growth consultant with 18+ years advising Fo…"
